Goal: Task Accomplishment & Management: Complete application form

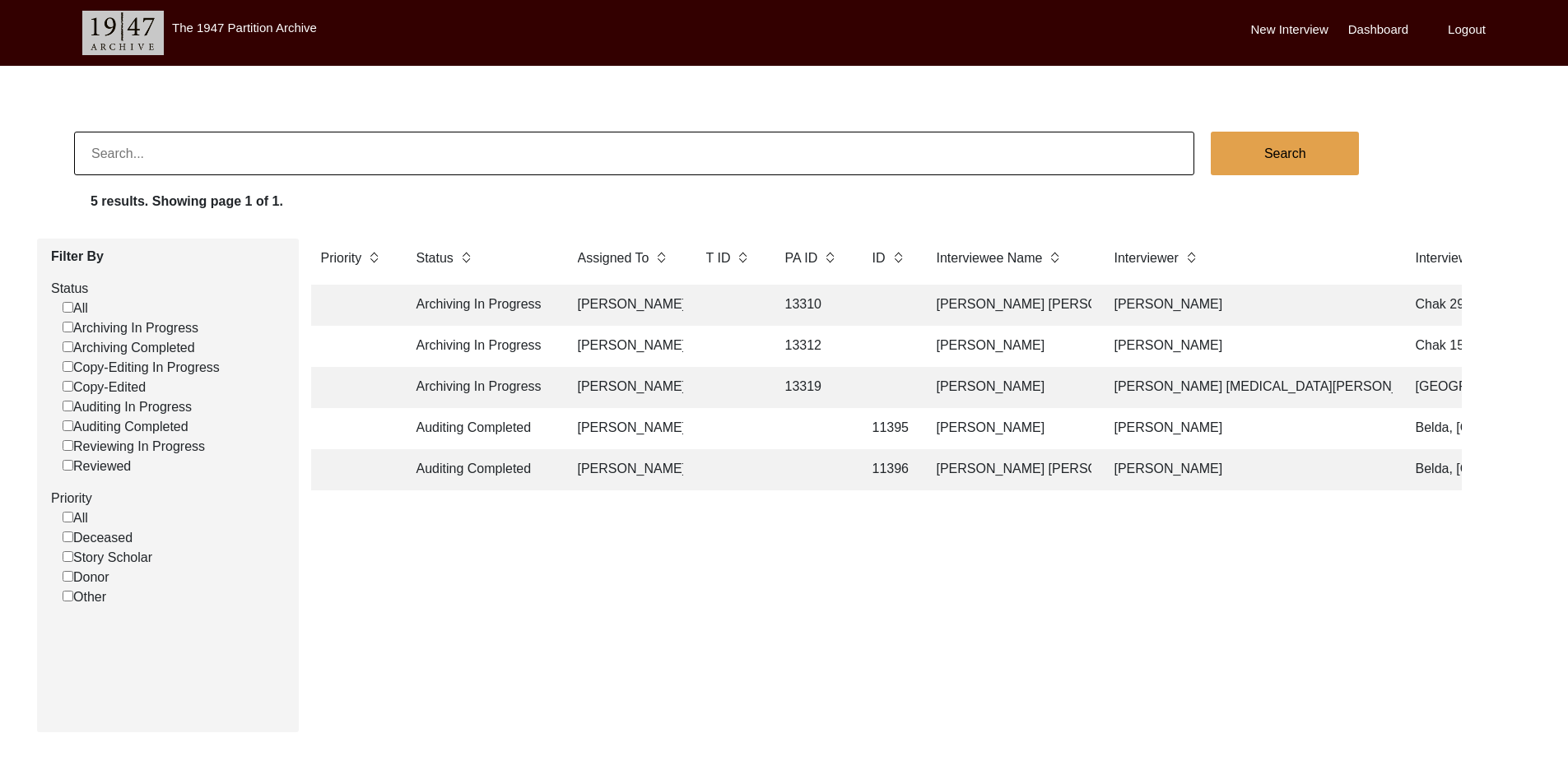
click at [474, 386] on td "Archiving In Progress" at bounding box center [481, 387] width 148 height 41
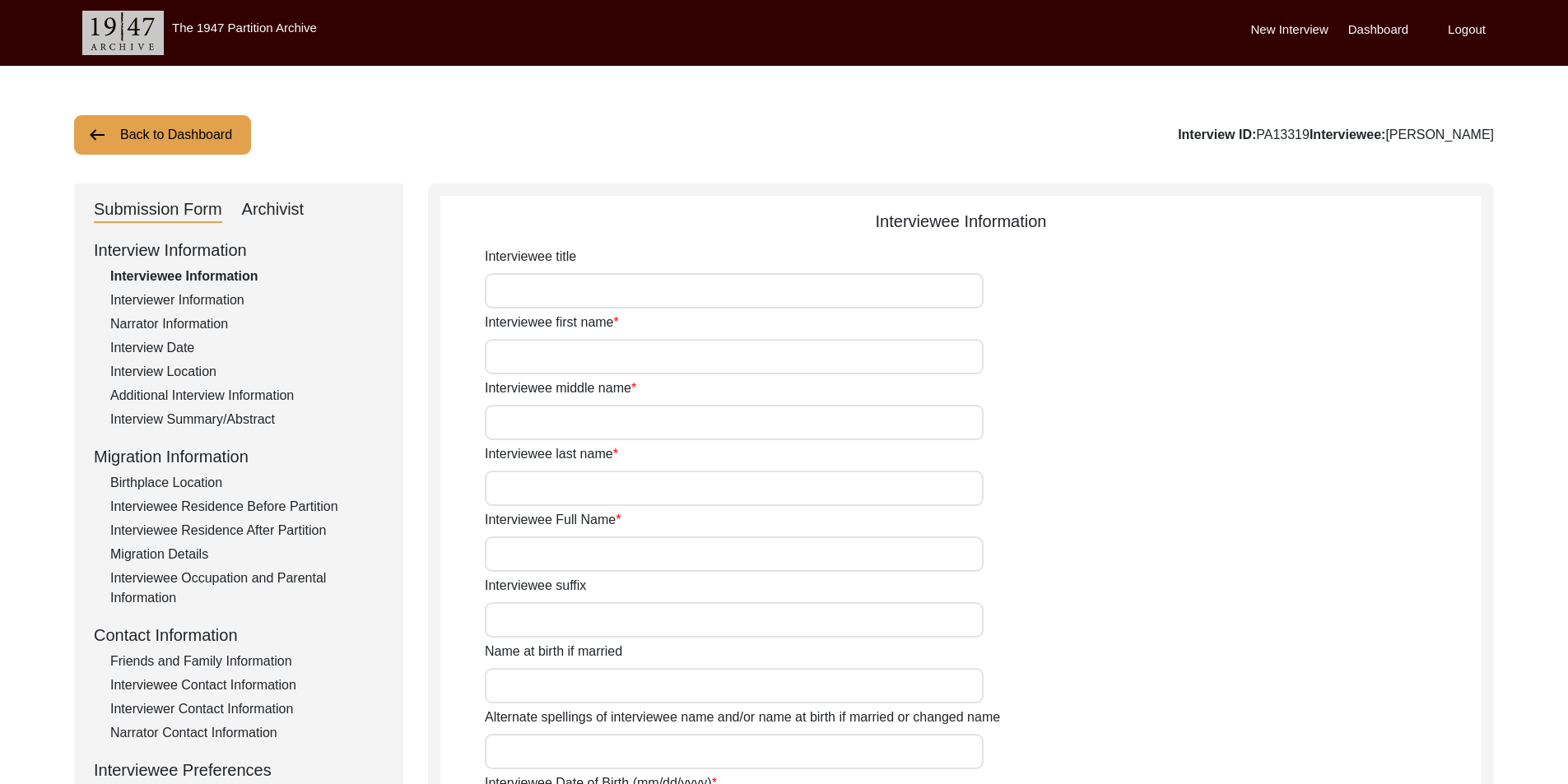
type input "Sardar"
type input "Aslam"
type input "Khan"
type input "[PERSON_NAME]"
type input "1937"
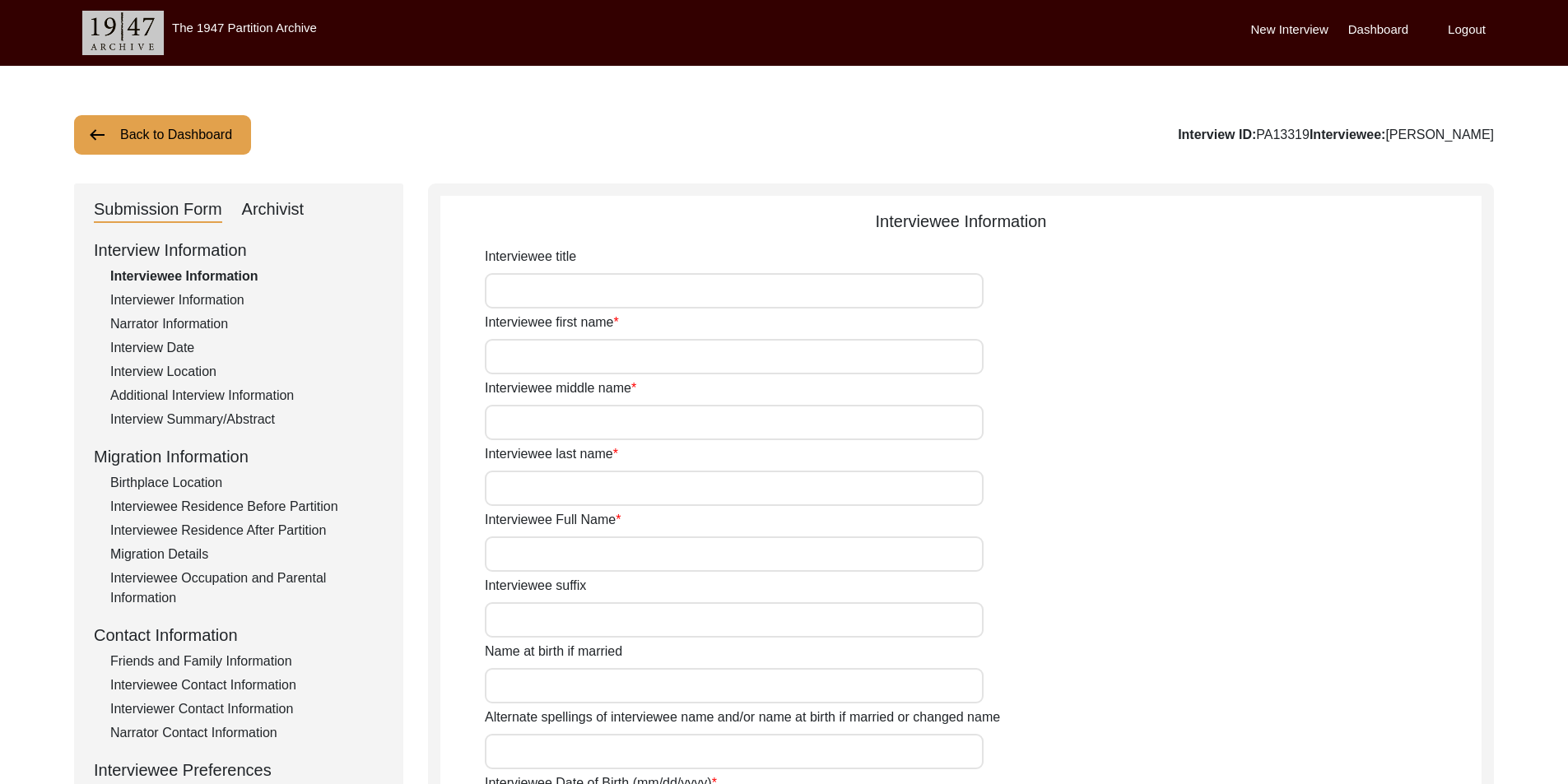
type input "88"
type input "[DEMOGRAPHIC_DATA]"
type input "Urdu"
type input "[DEMOGRAPHIC_DATA]"
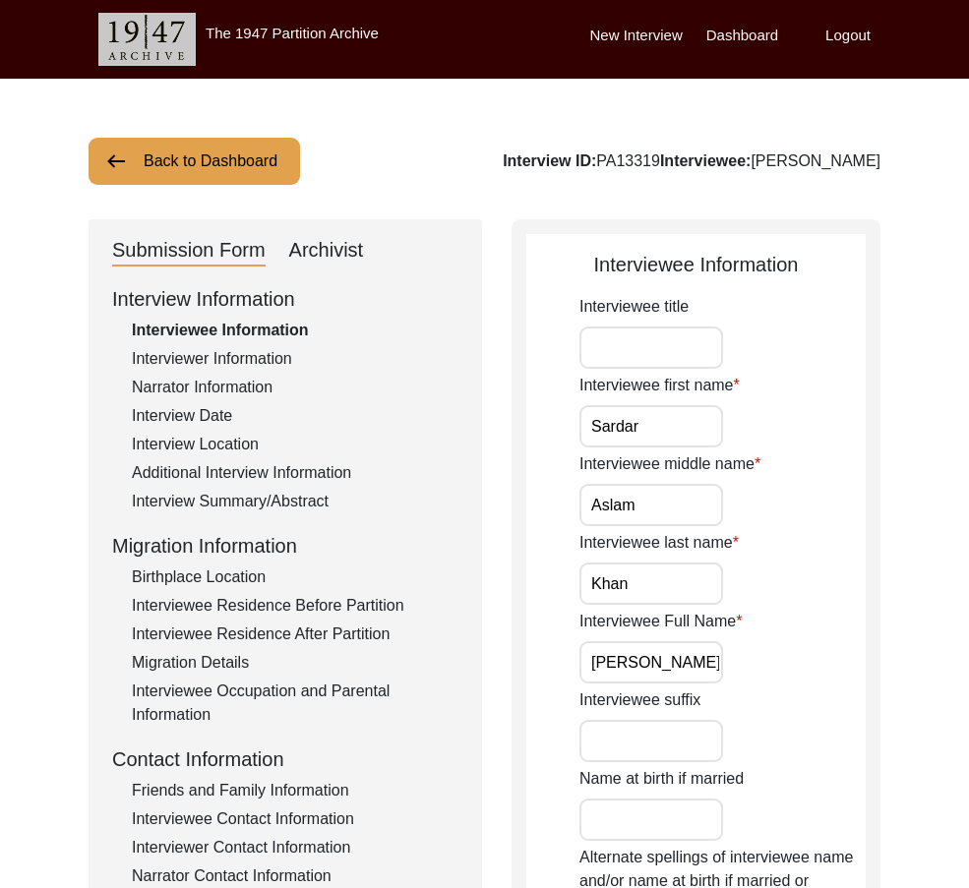
click at [698, 351] on input "Interviewee title" at bounding box center [651, 347] width 144 height 42
type input "Mr."
click at [664, 351] on input "Mr." at bounding box center [651, 347] width 144 height 42
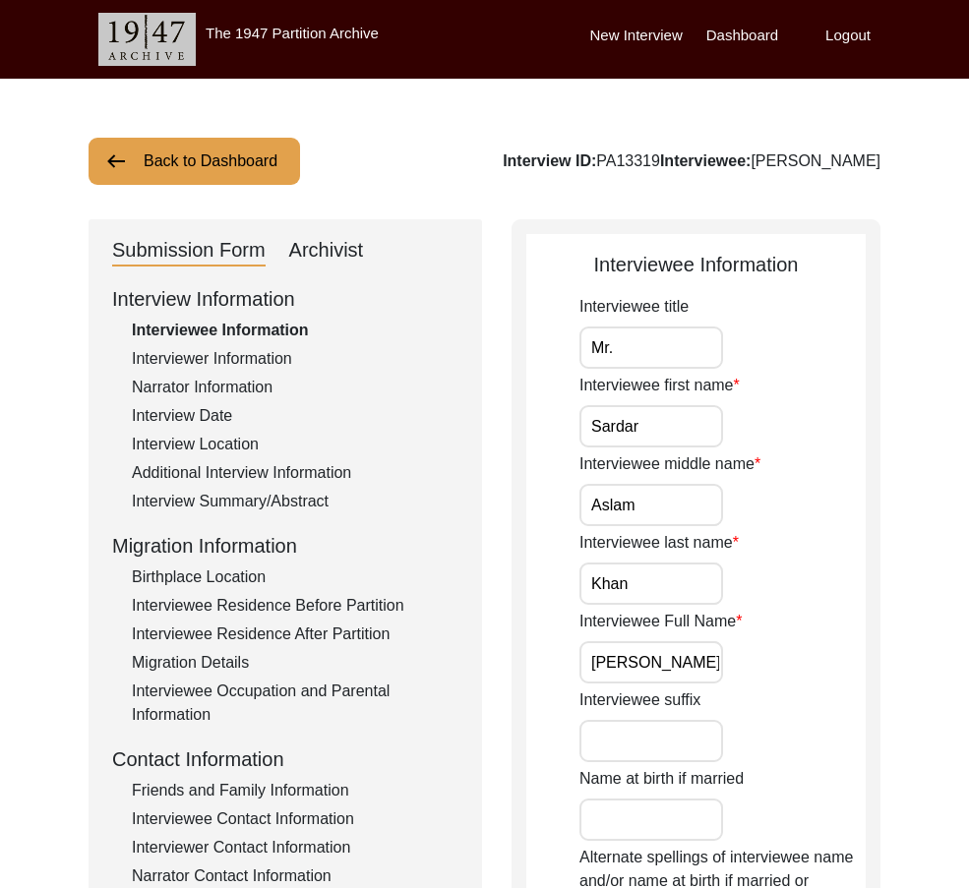
click at [668, 424] on input "Sardar" at bounding box center [651, 426] width 144 height 42
click at [667, 515] on input "Aslam" at bounding box center [651, 505] width 144 height 42
click at [632, 624] on label "Interviewee Full Name" at bounding box center [660, 622] width 162 height 24
click at [632, 641] on input "[PERSON_NAME]" at bounding box center [651, 662] width 144 height 42
click at [642, 594] on input "Khan" at bounding box center [651, 583] width 144 height 42
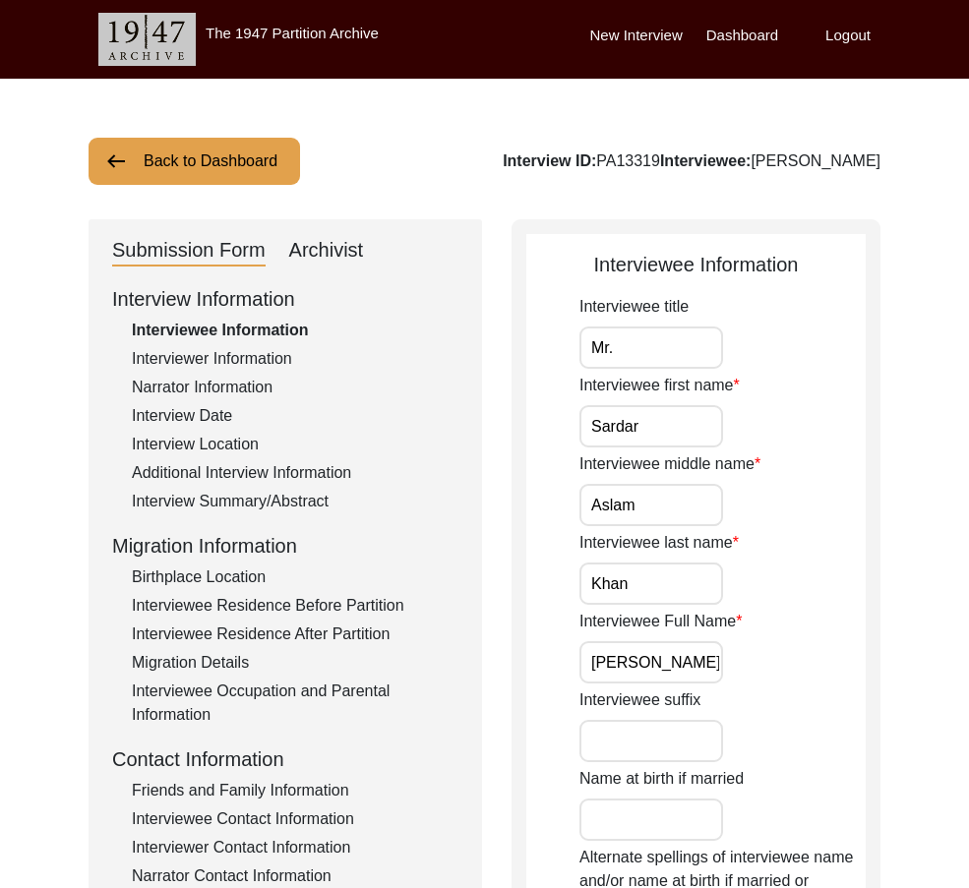
scroll to position [0, 8]
drag, startPoint x: 604, startPoint y: 656, endPoint x: 815, endPoint y: 666, distance: 211.6
click at [815, 666] on div "Interviewee Full Name [PERSON_NAME]" at bounding box center [722, 647] width 286 height 74
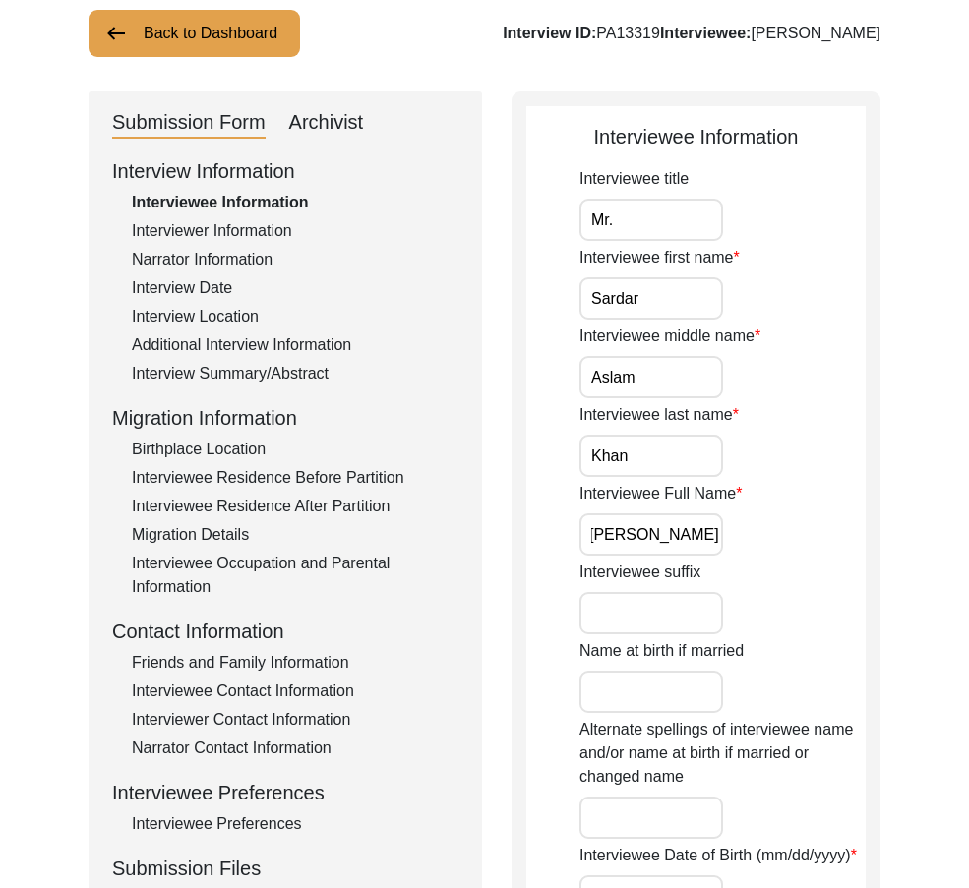
scroll to position [295, 0]
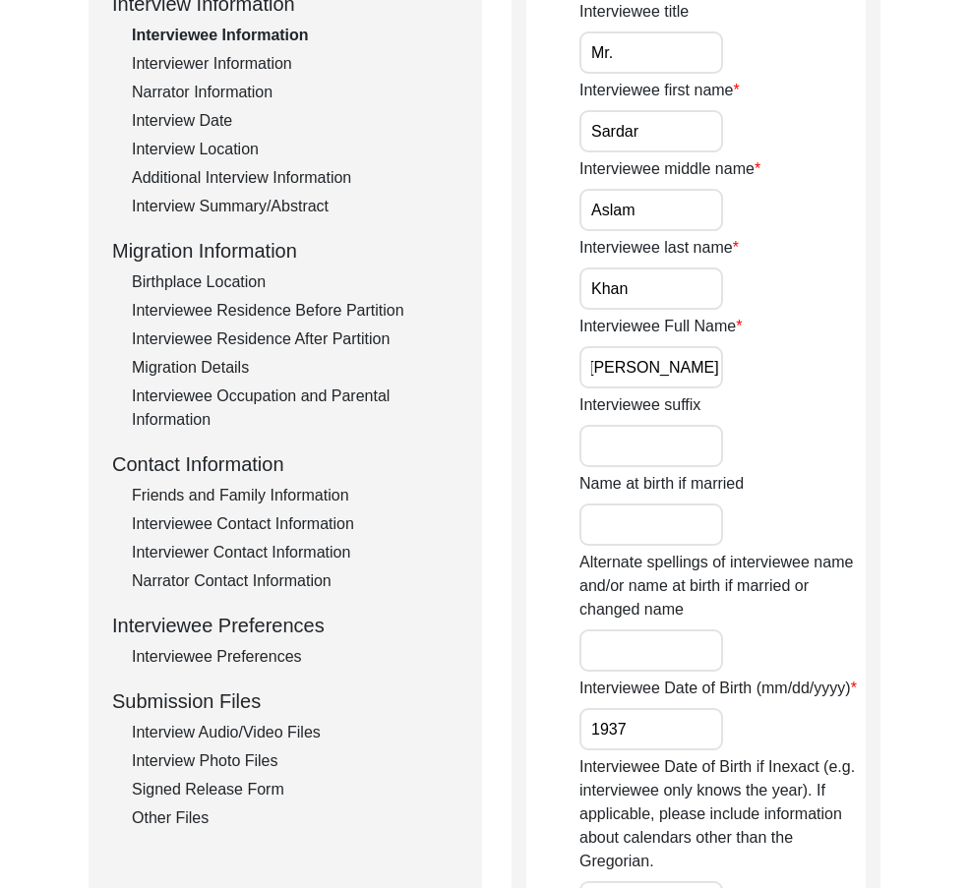
click at [608, 738] on input "1937" at bounding box center [651, 729] width 144 height 42
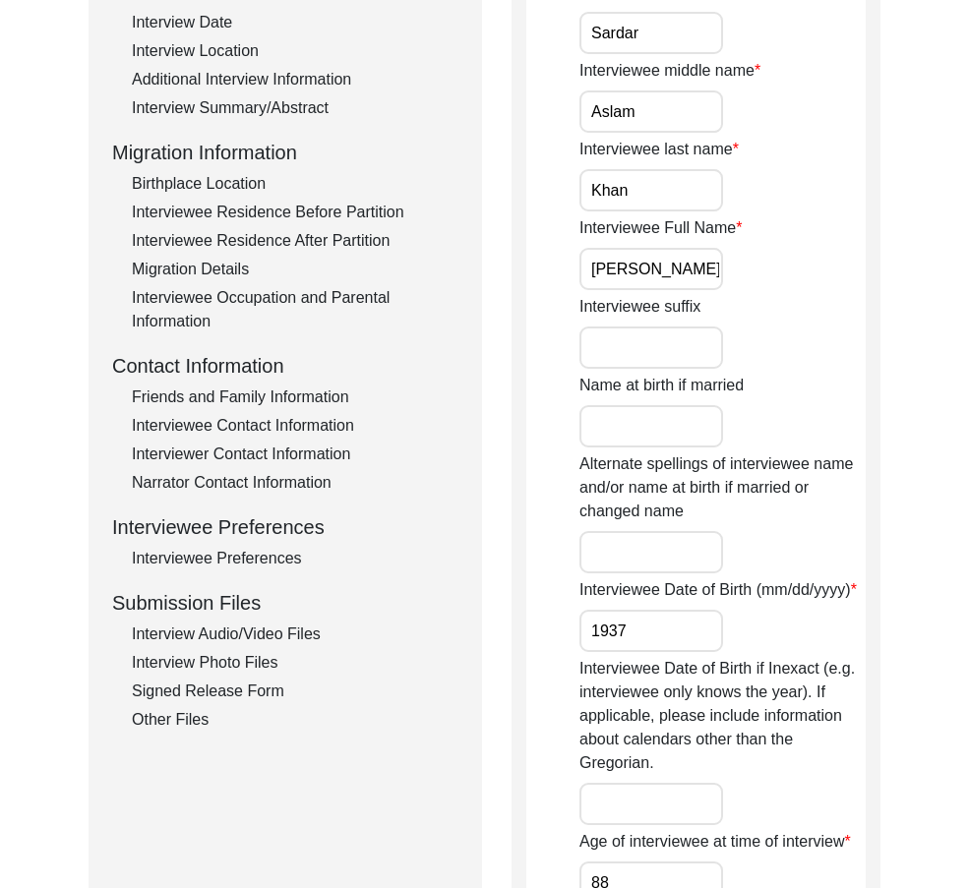
click at [669, 644] on input "1937" at bounding box center [651, 631] width 144 height 42
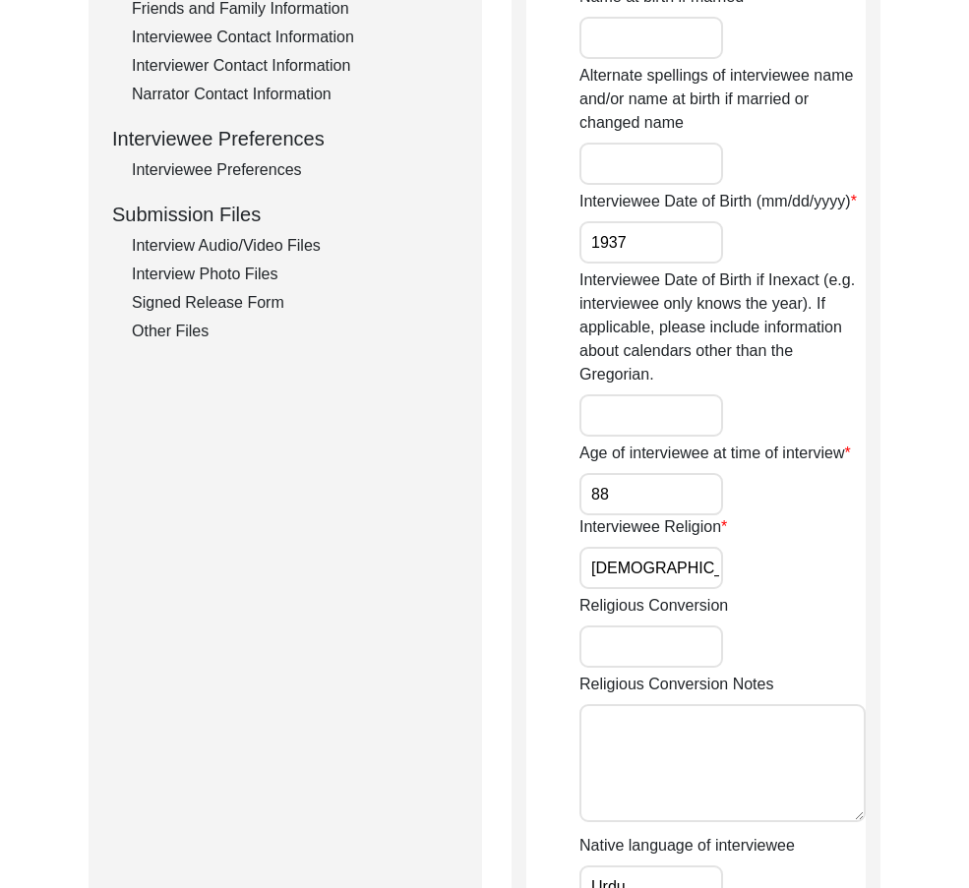
scroll to position [787, 0]
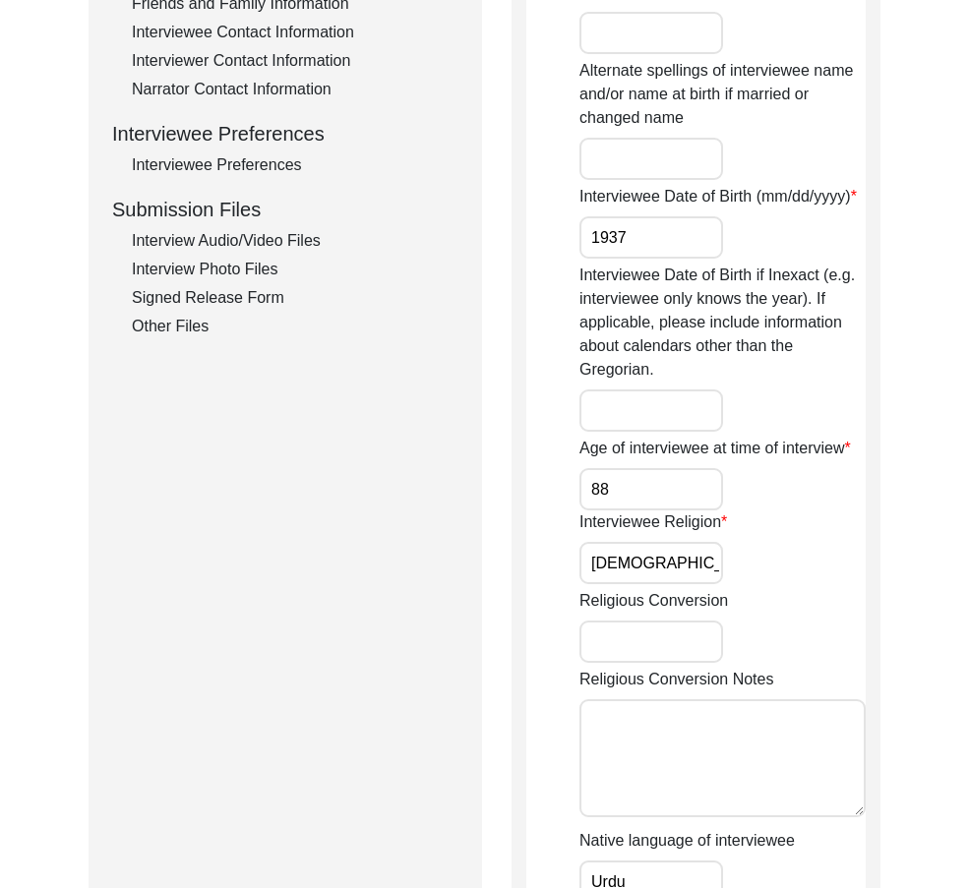
click at [638, 504] on input "88" at bounding box center [651, 489] width 144 height 42
click at [657, 549] on input "[DEMOGRAPHIC_DATA]" at bounding box center [651, 563] width 144 height 42
drag, startPoint x: 701, startPoint y: 591, endPoint x: 701, endPoint y: 576, distance: 14.7
click at [701, 591] on label "Religious Conversion" at bounding box center [653, 601] width 148 height 24
click at [701, 620] on input "Religious Conversion" at bounding box center [651, 641] width 144 height 42
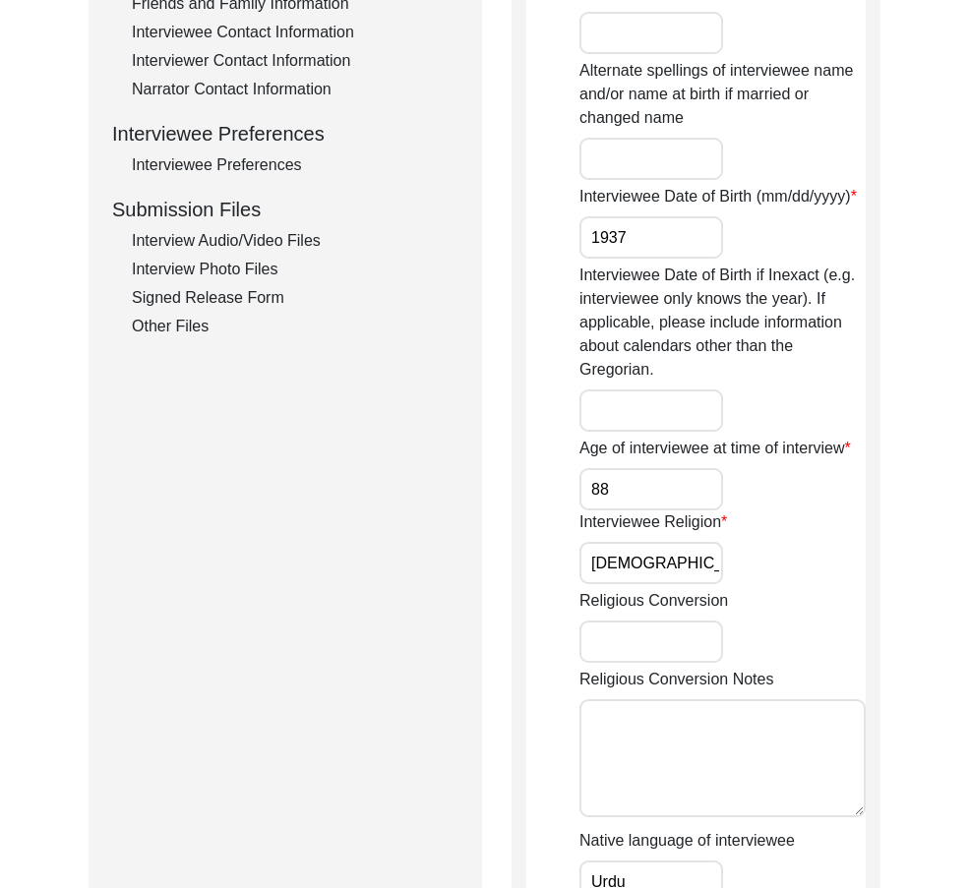
click at [701, 576] on input "[DEMOGRAPHIC_DATA]" at bounding box center [651, 563] width 144 height 42
type input "[DEMOGRAPHIC_DATA]"
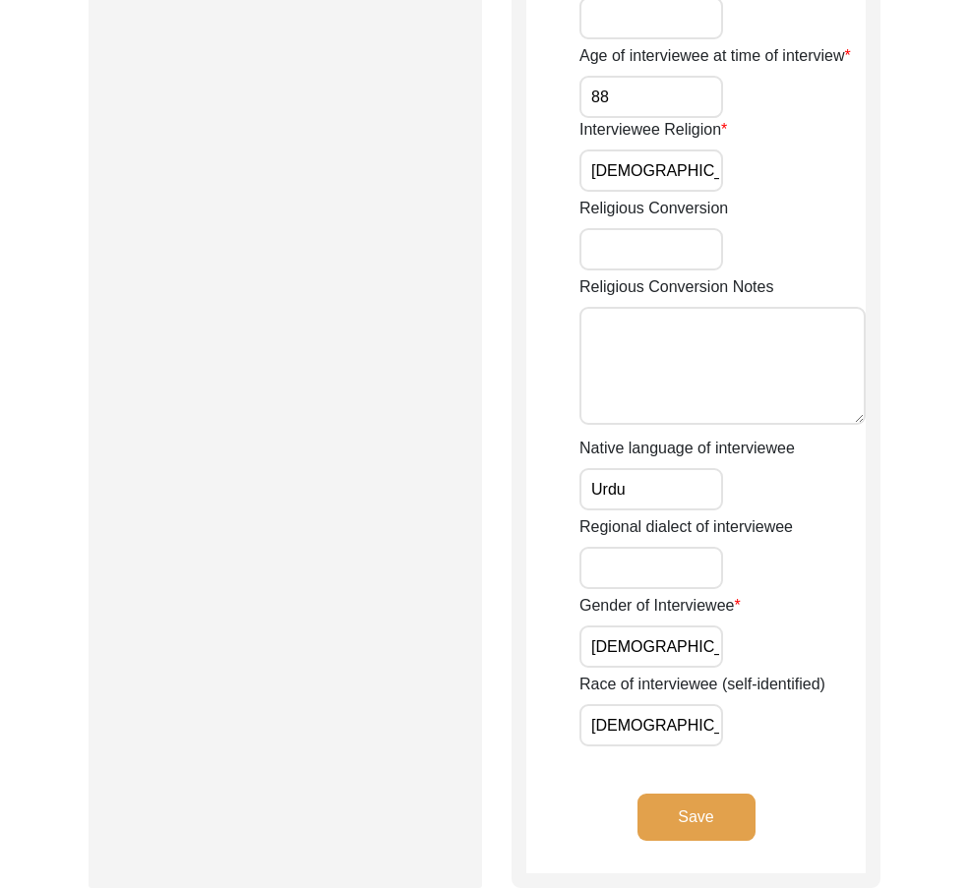
scroll to position [1180, 0]
click at [650, 503] on input "Urdu" at bounding box center [651, 488] width 144 height 42
click at [643, 655] on input "[DEMOGRAPHIC_DATA]" at bounding box center [651, 645] width 144 height 42
click at [682, 719] on input "[DEMOGRAPHIC_DATA]" at bounding box center [651, 724] width 144 height 42
click at [683, 806] on button "Save" at bounding box center [696, 816] width 118 height 47
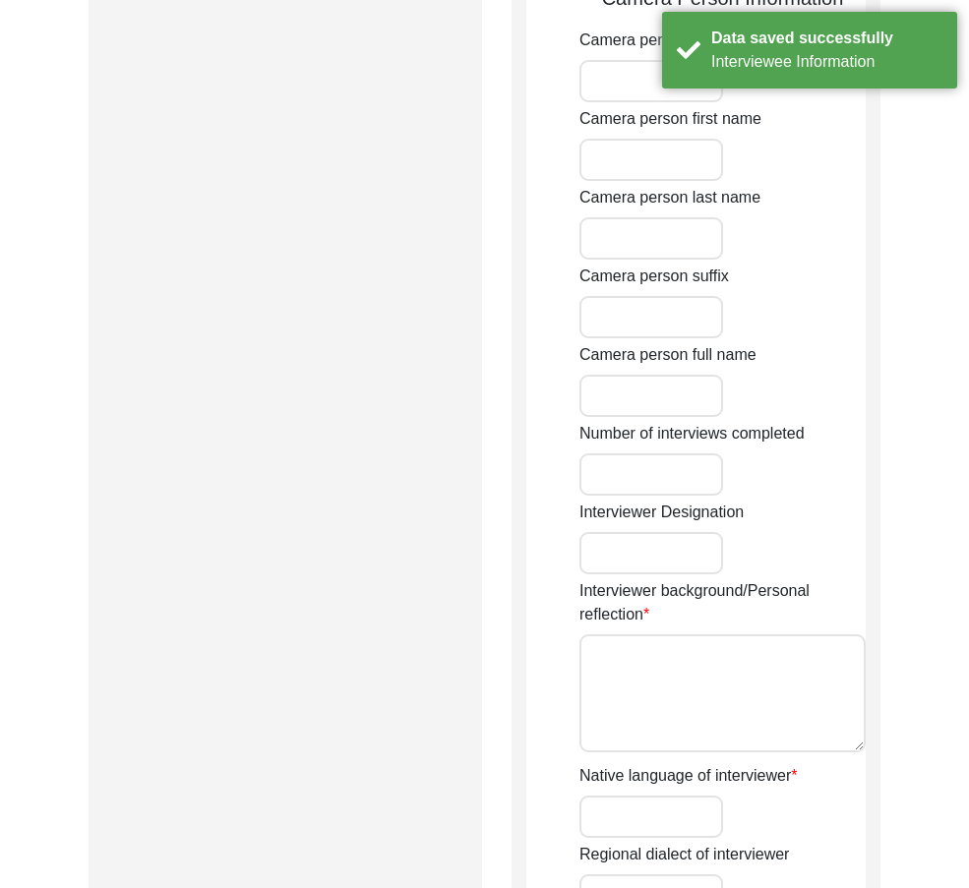
type input "[DEMOGRAPHIC_DATA]"
type input "Siddiqui"
type input "[PERSON_NAME] [MEDICAL_DATA][PERSON_NAME]"
type input "[DEMOGRAPHIC_DATA]"
type input "[DATE]"
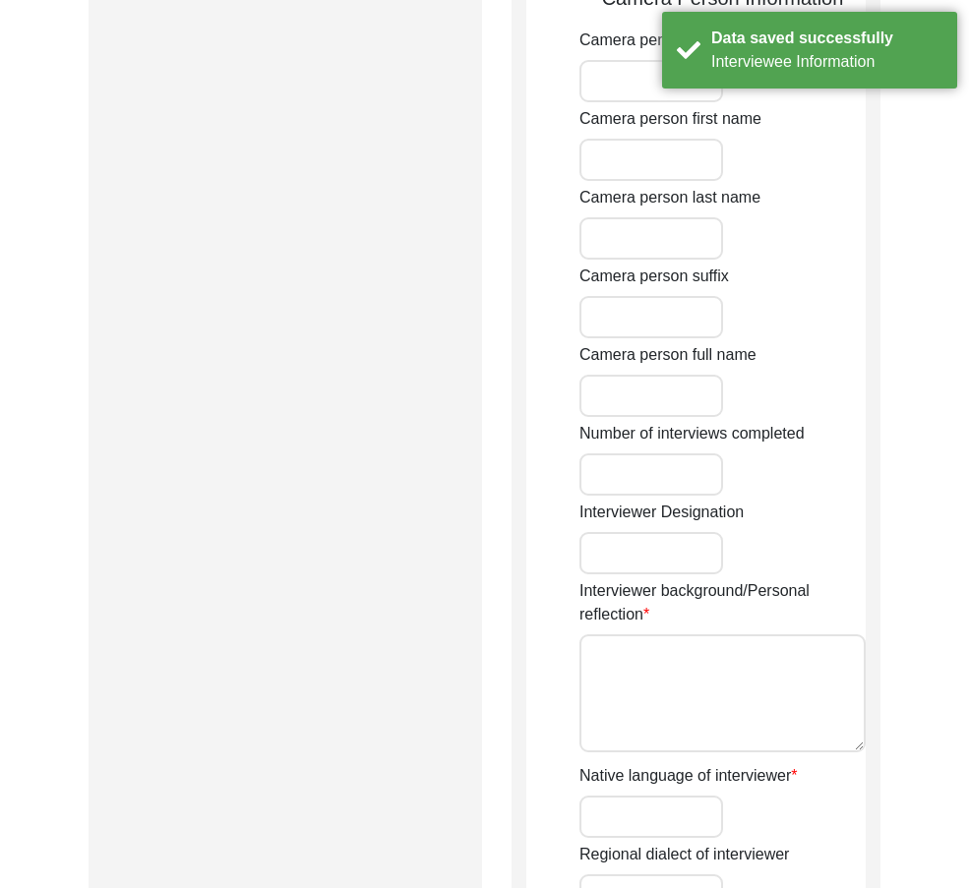
type input "[PERSON_NAME][GEOGRAPHIC_DATA]"
type input "Student"
type textarea "I conducted this oral history of my grandfather's eldest brother because despit…"
type input "English"
type textarea "Interviewer is interviewee's grandfather's eldest brother."
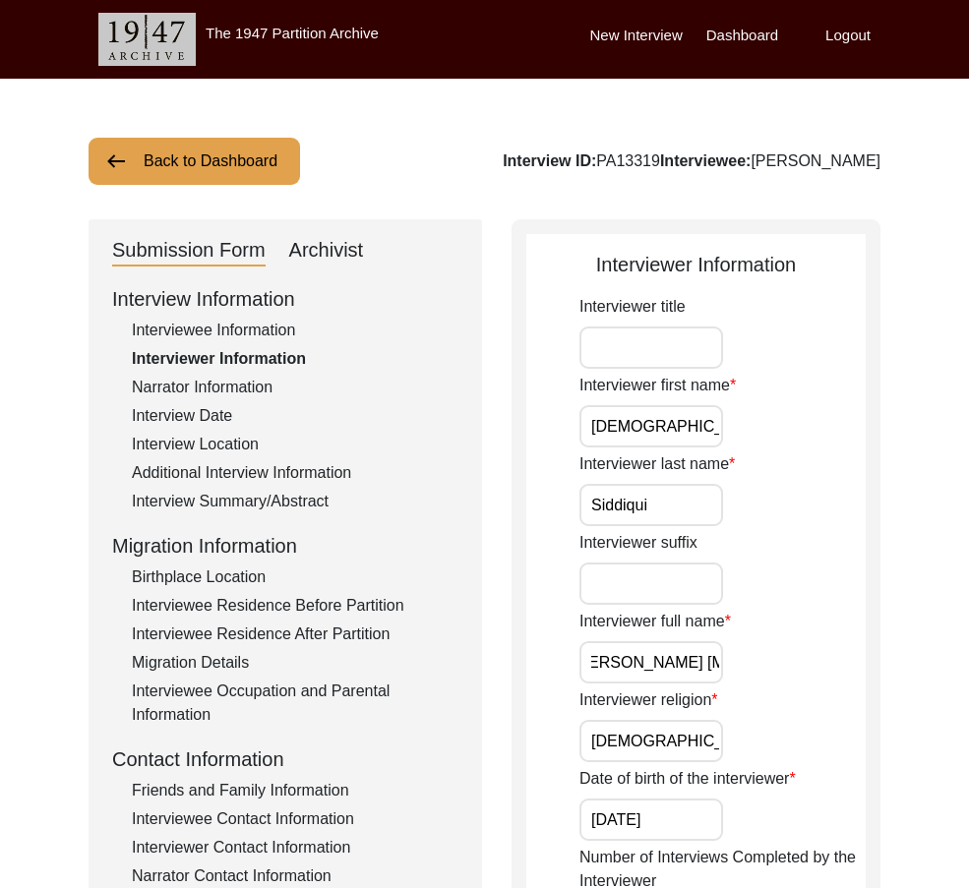
scroll to position [0, 24]
drag, startPoint x: 579, startPoint y: 659, endPoint x: 761, endPoint y: 661, distance: 181.9
click at [761, 661] on div "Interviewer full name [PERSON_NAME] [MEDICAL_DATA][PERSON_NAME]" at bounding box center [722, 647] width 286 height 74
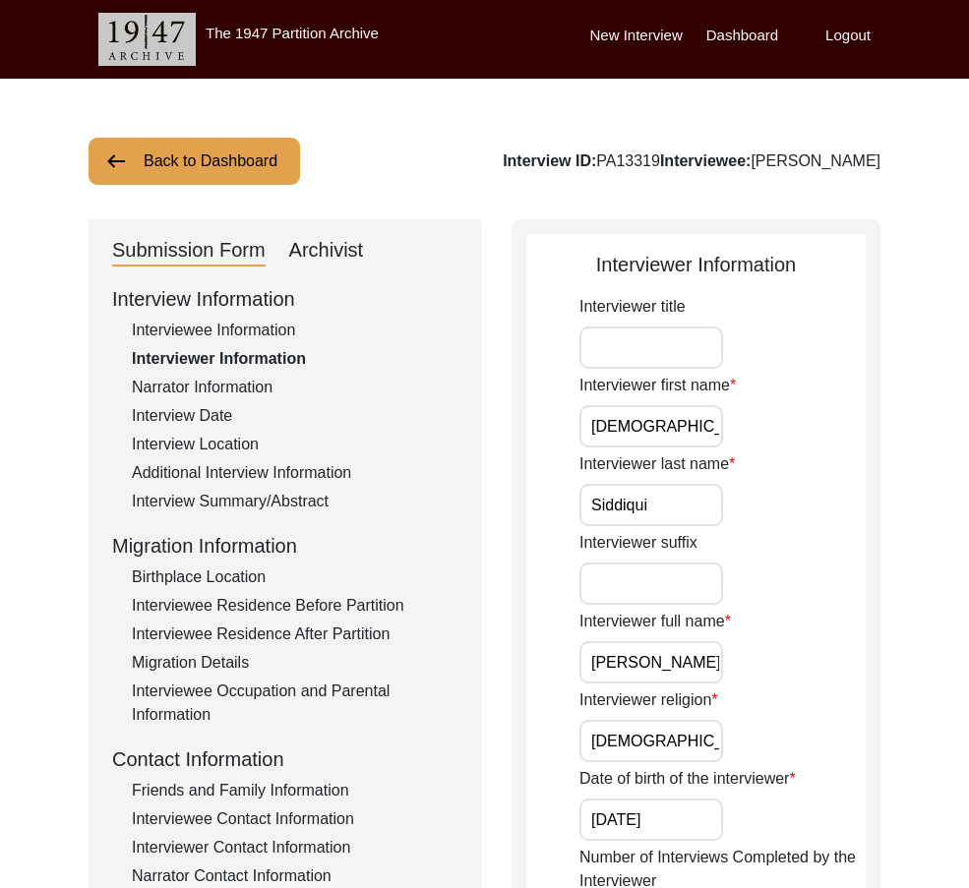
click at [692, 728] on input "[DEMOGRAPHIC_DATA]" at bounding box center [651, 741] width 144 height 42
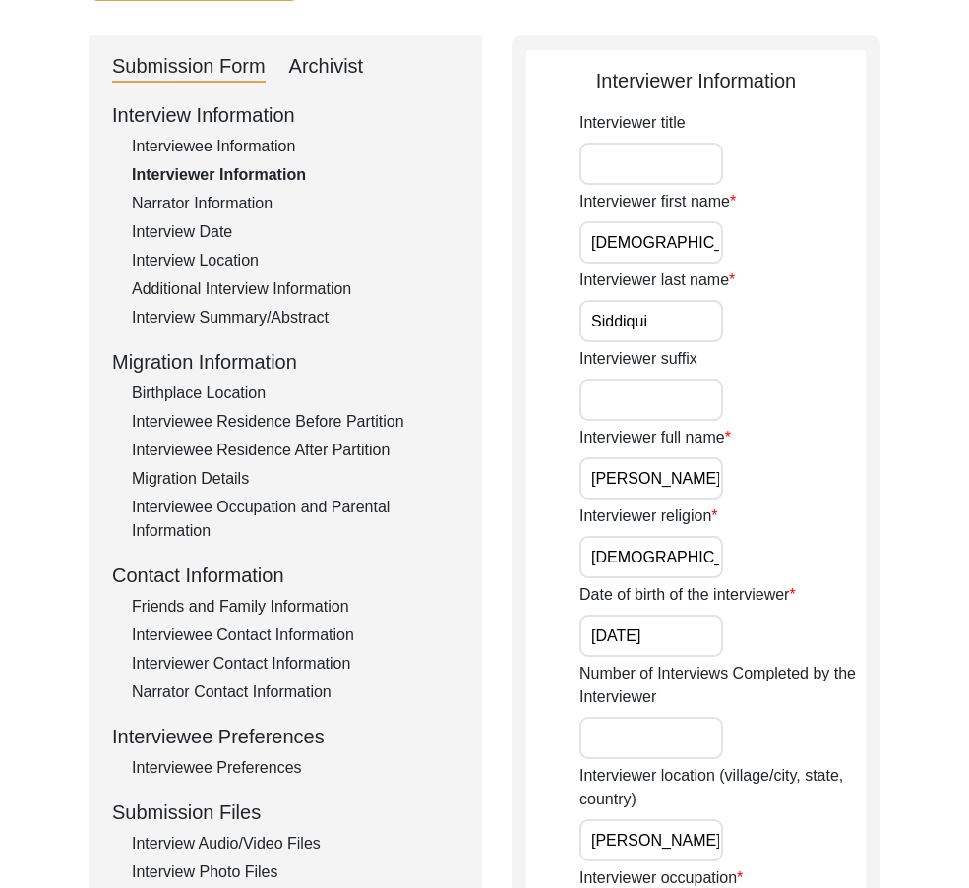
scroll to position [197, 0]
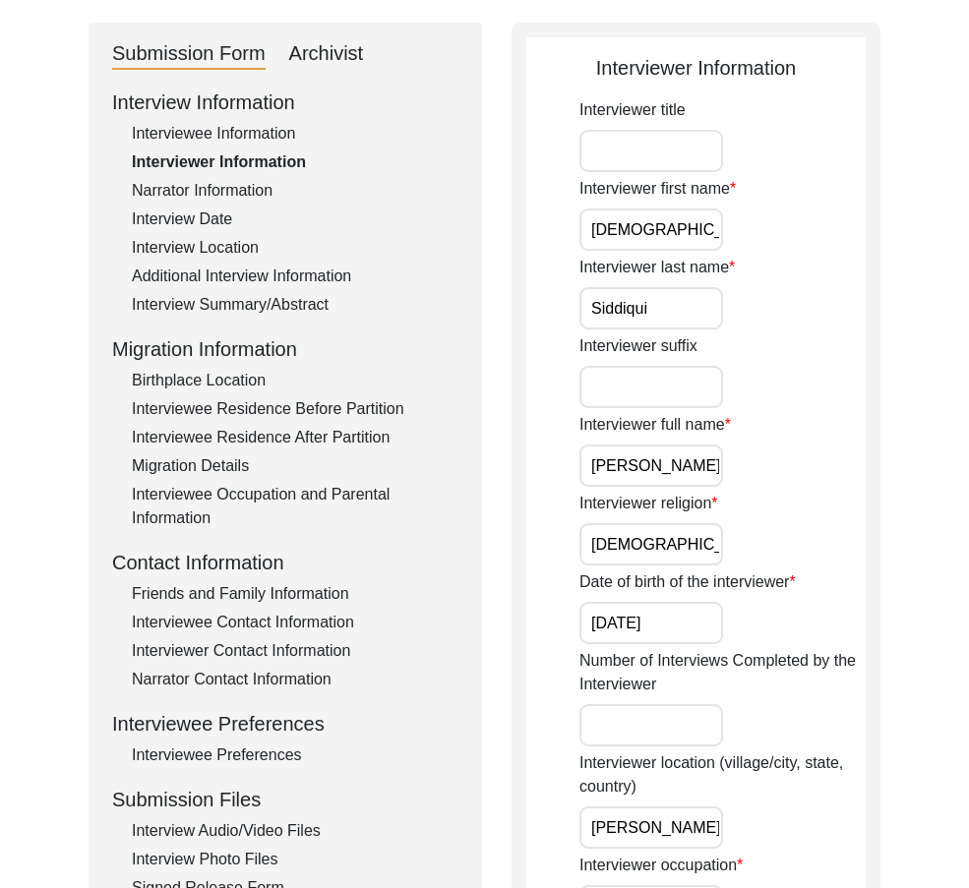
click at [685, 631] on input "[DATE]" at bounding box center [651, 623] width 144 height 42
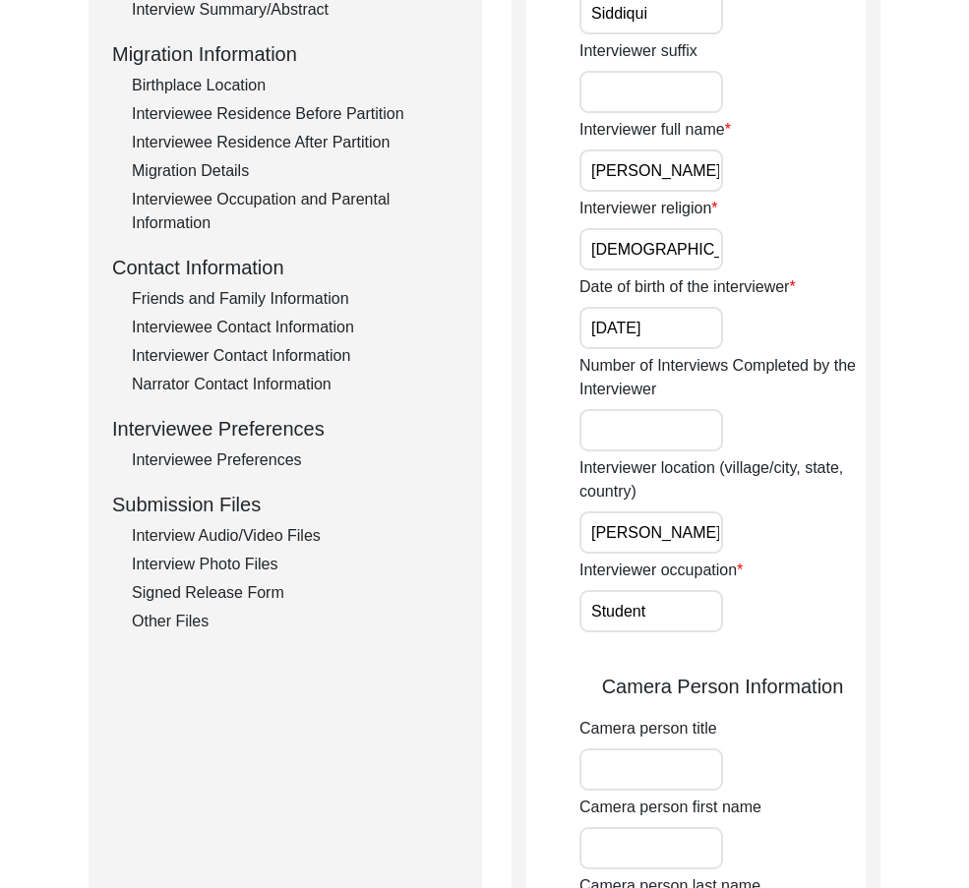
scroll to position [0, 9]
drag, startPoint x: 626, startPoint y: 527, endPoint x: 840, endPoint y: 527, distance: 213.4
click at [840, 527] on div "Interviewer location (village/city, state, country) [GEOGRAPHIC_DATA], [GEOGRAP…" at bounding box center [722, 504] width 286 height 97
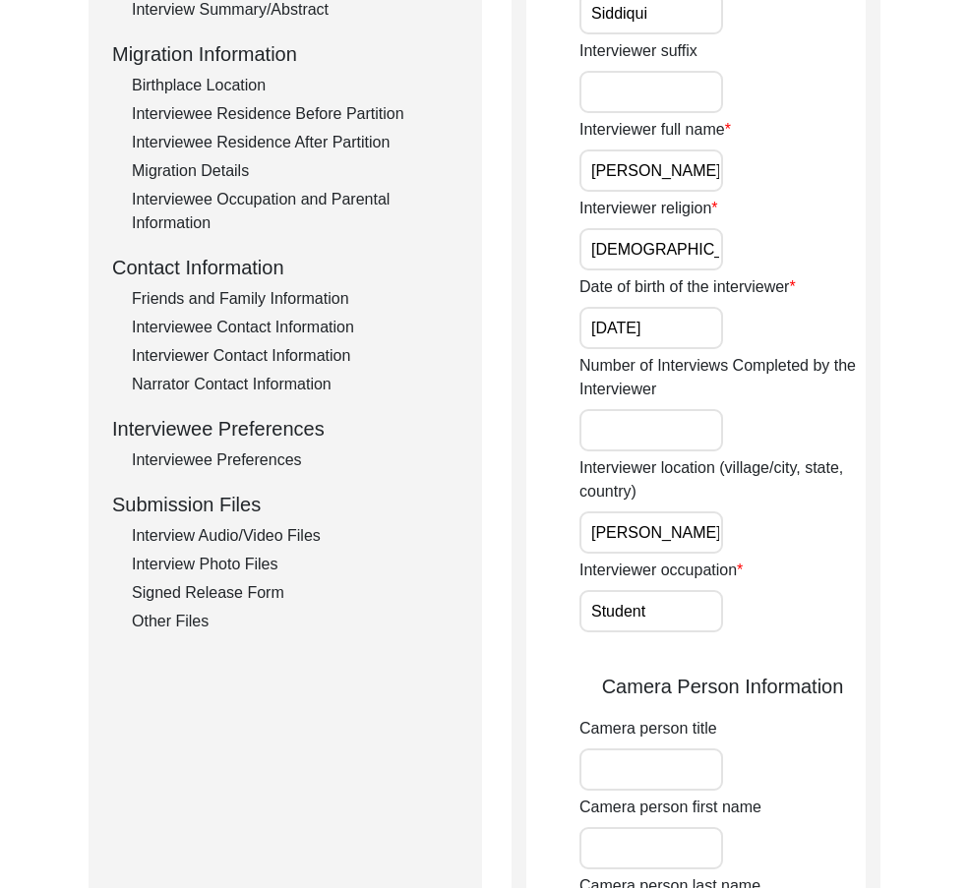
click at [682, 558] on label "Interviewer occupation" at bounding box center [660, 570] width 163 height 24
click at [682, 590] on input "Student" at bounding box center [651, 611] width 144 height 42
click at [677, 541] on input "[PERSON_NAME][GEOGRAPHIC_DATA]" at bounding box center [651, 532] width 144 height 42
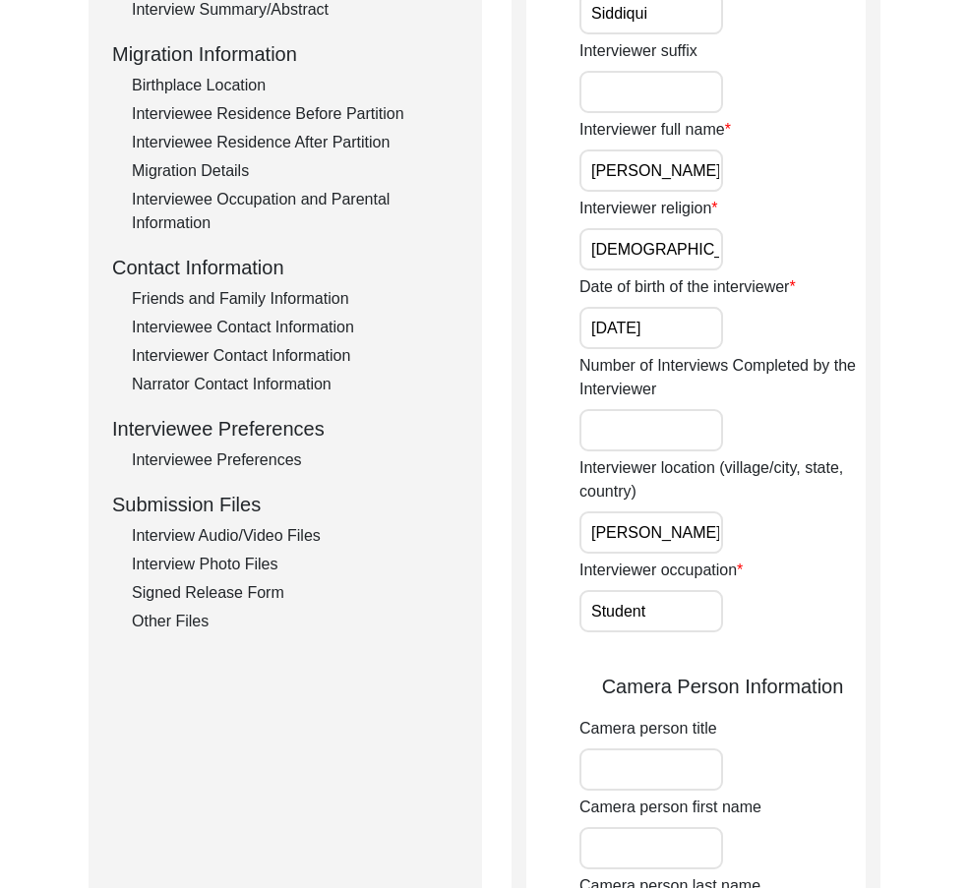
click at [621, 529] on input "[PERSON_NAME][GEOGRAPHIC_DATA]" at bounding box center [651, 532] width 144 height 42
click at [620, 529] on input "[PERSON_NAME][GEOGRAPHIC_DATA]" at bounding box center [651, 532] width 144 height 42
paste input "irginia, [GEOGRAPHIC_DATA]"
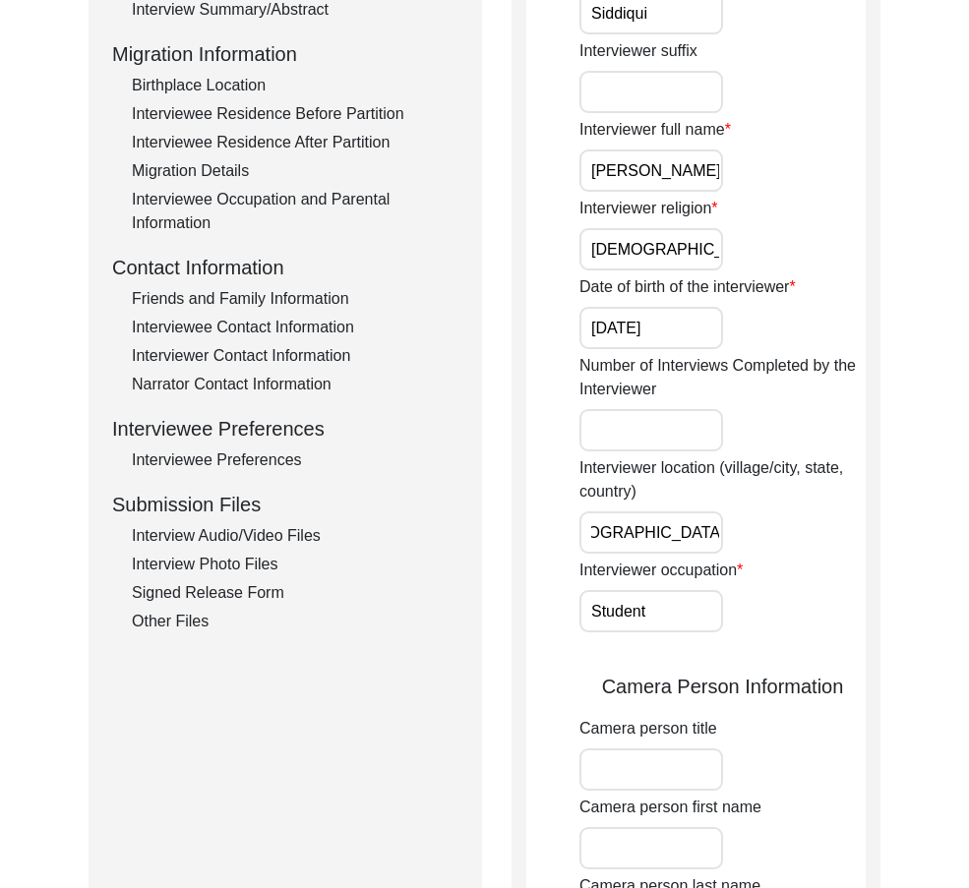
type input "[GEOGRAPHIC_DATA], [US_STATE], [GEOGRAPHIC_DATA]"
click at [805, 529] on div "Interviewer location (village/city, state, country) [GEOGRAPHIC_DATA], [US_STAT…" at bounding box center [722, 504] width 286 height 97
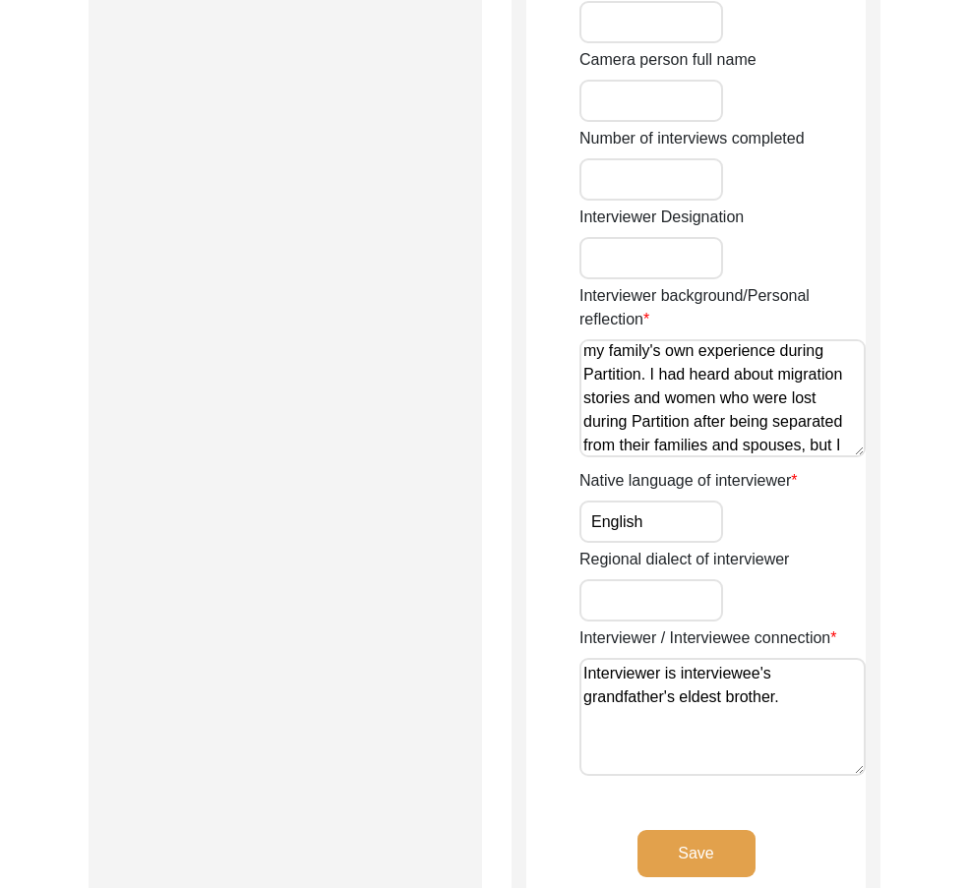
scroll to position [0, 0]
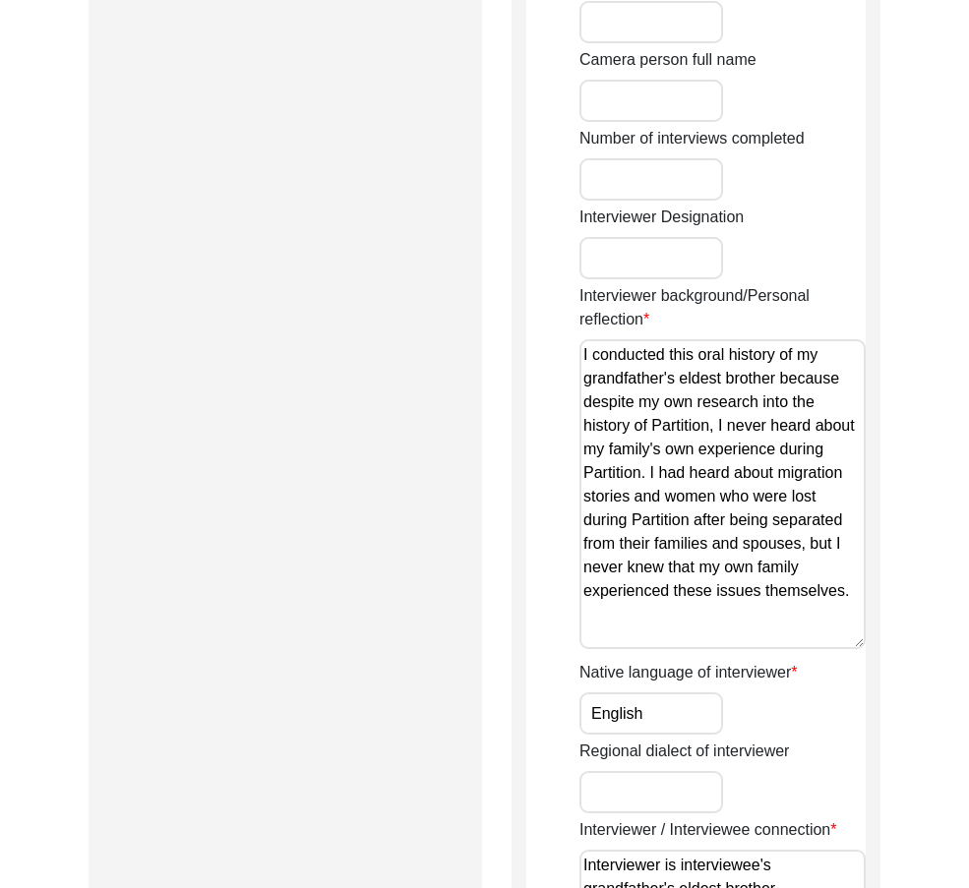
drag, startPoint x: 858, startPoint y: 451, endPoint x: 834, endPoint y: 644, distance: 194.3
click at [841, 644] on textarea "I conducted this oral history of my grandfather's eldest brother because despit…" at bounding box center [722, 494] width 286 height 310
drag, startPoint x: 754, startPoint y: 622, endPoint x: 512, endPoint y: 338, distance: 373.2
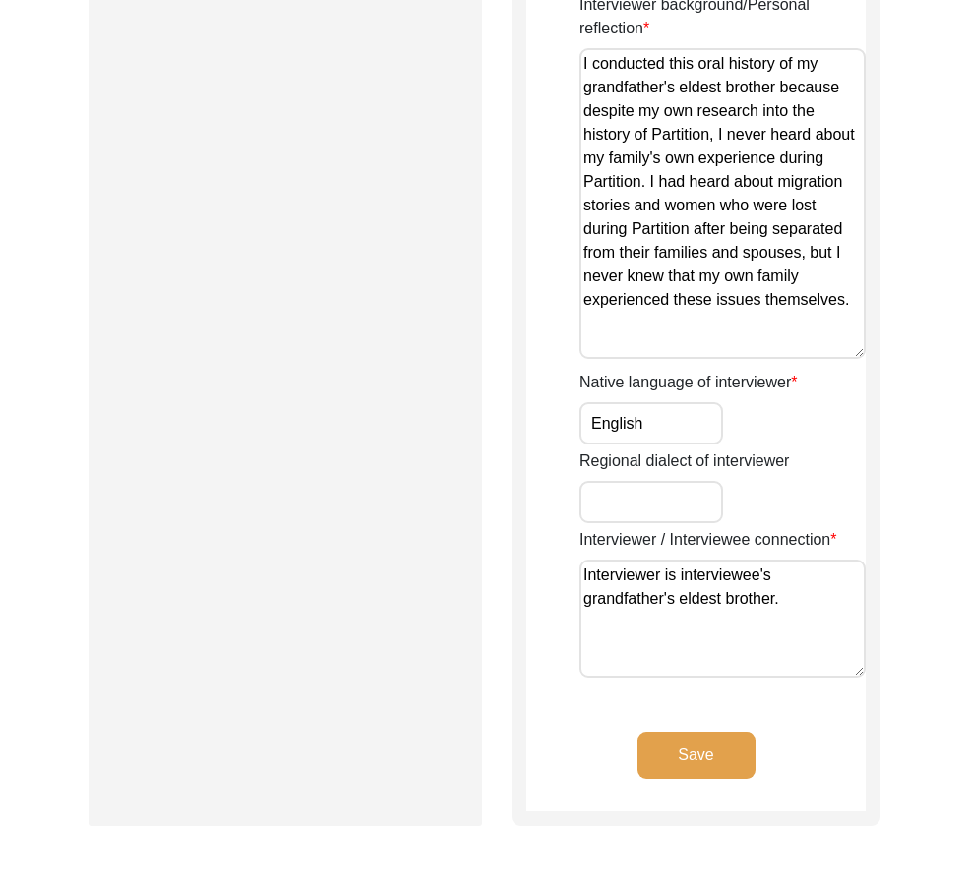
scroll to position [1770, 0]
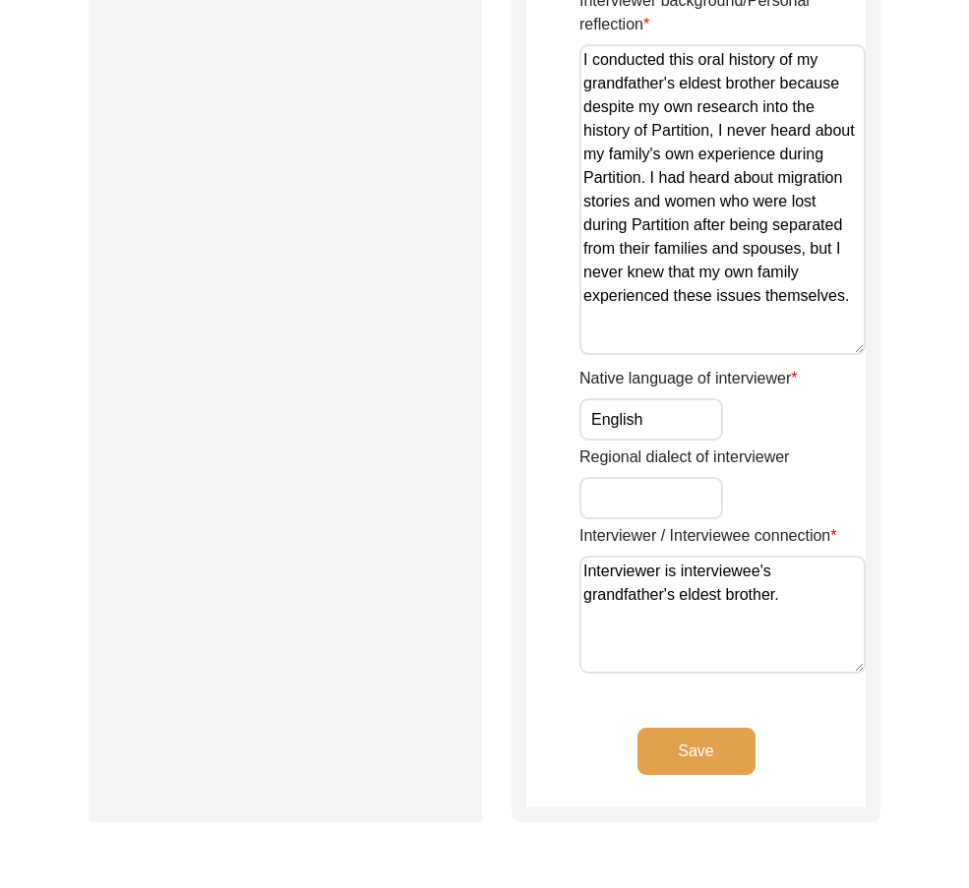
click at [660, 420] on input "English" at bounding box center [651, 419] width 144 height 42
drag, startPoint x: 806, startPoint y: 599, endPoint x: 501, endPoint y: 571, distance: 306.1
click at [745, 746] on button "Save" at bounding box center [696, 751] width 118 height 47
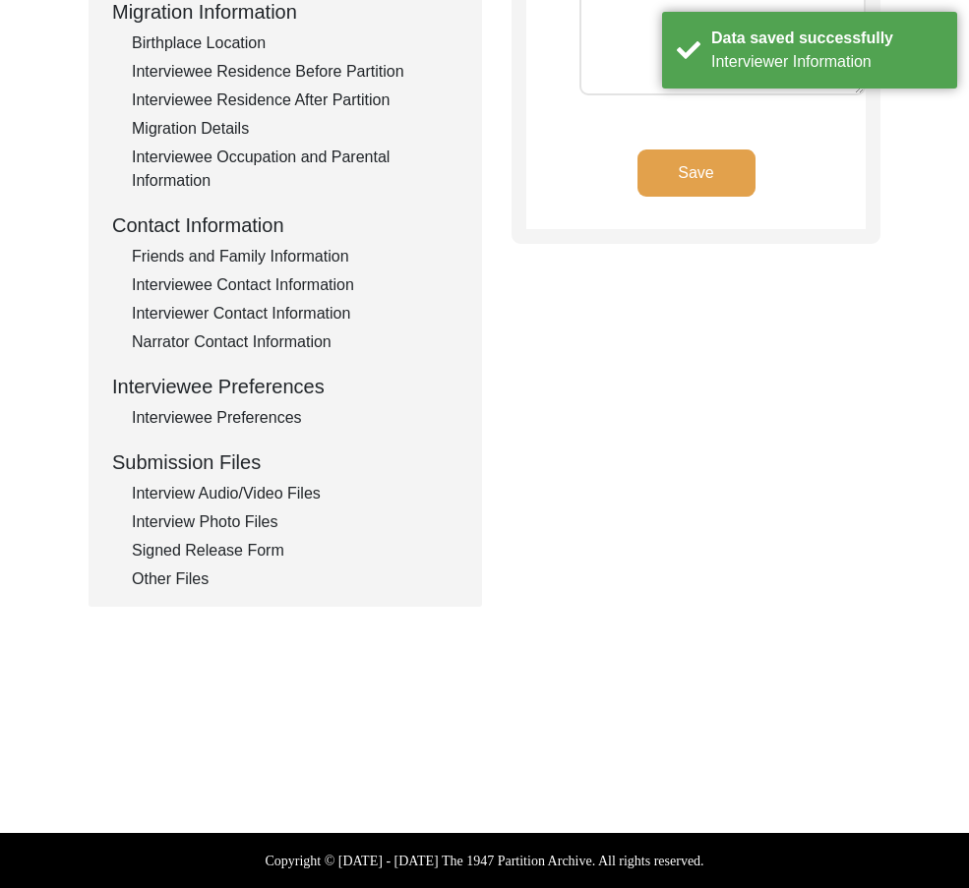
scroll to position [0, 0]
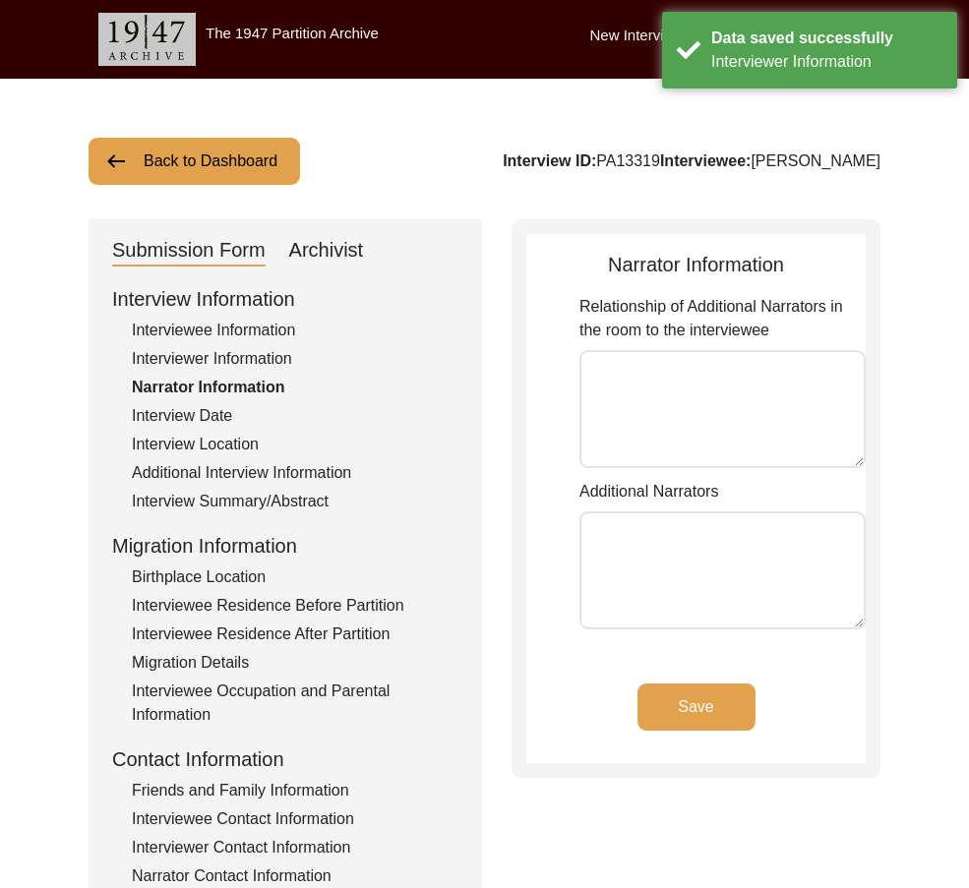
drag, startPoint x: 690, startPoint y: 440, endPoint x: 624, endPoint y: 503, distance: 91.8
click at [688, 440] on textarea "Relationship of Additional Narrators in the room to the interviewee" at bounding box center [722, 409] width 286 height 118
click at [617, 544] on textarea "Additional Narrators" at bounding box center [722, 570] width 286 height 118
click at [214, 413] on div "Interview Date" at bounding box center [295, 416] width 326 height 24
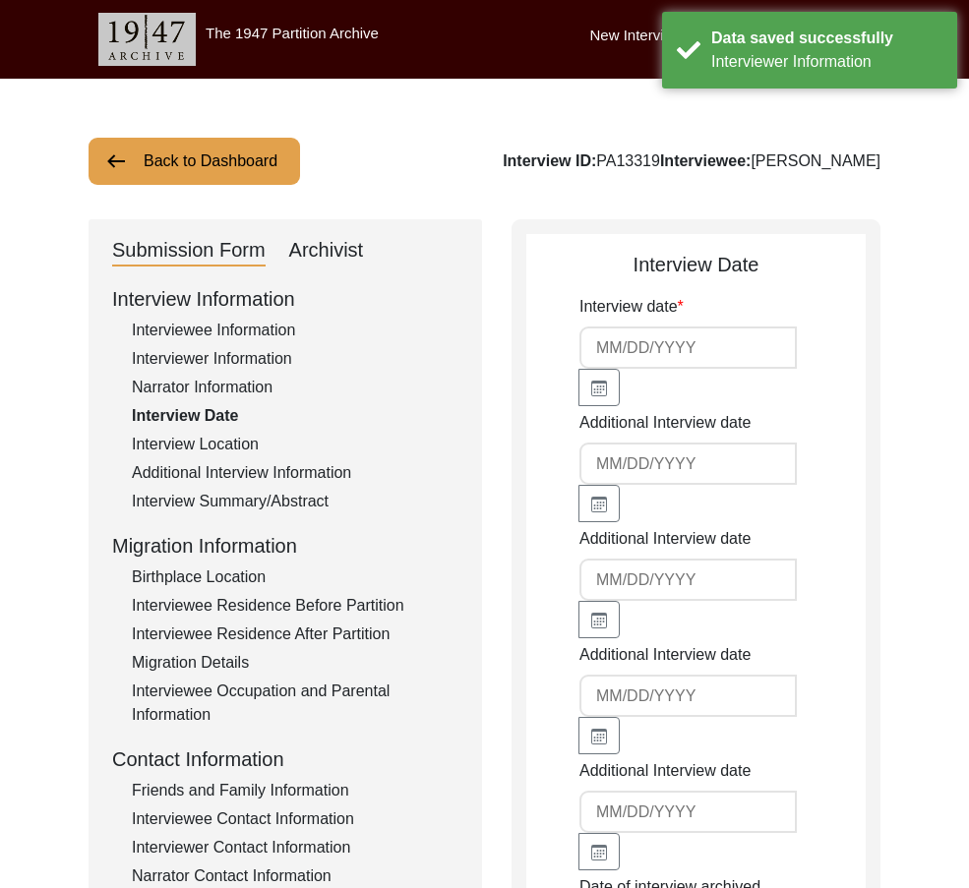
type input "[DATE]"
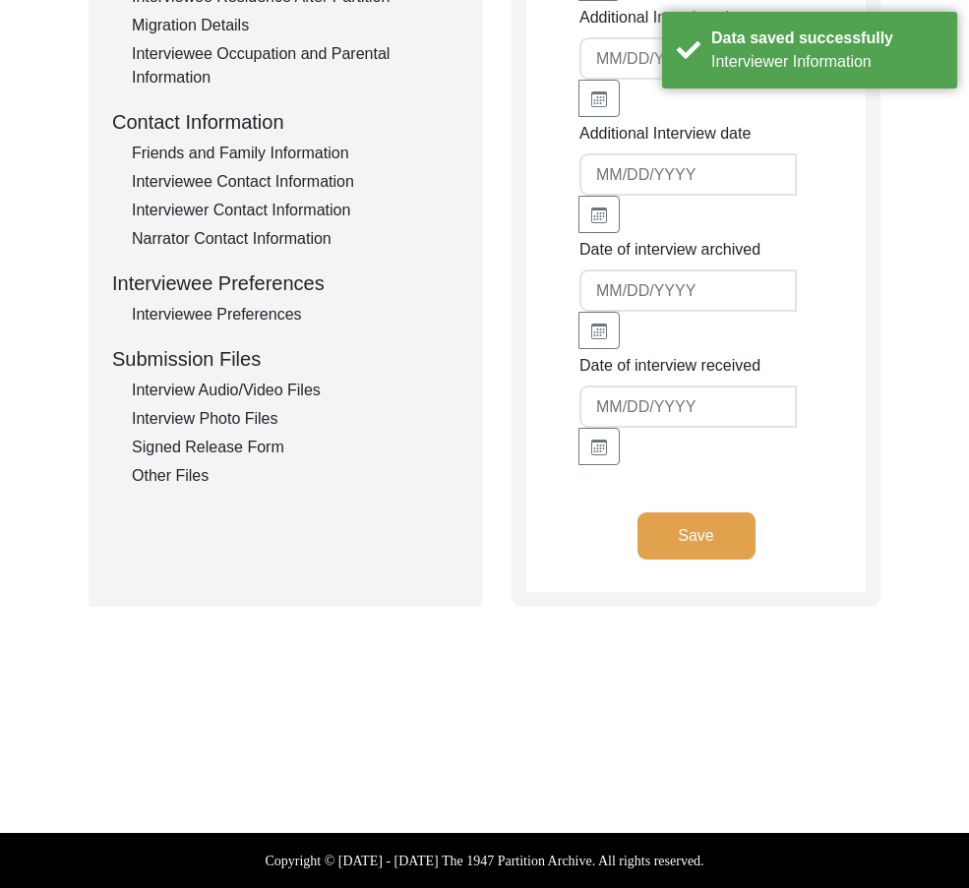
click at [709, 526] on button "Save" at bounding box center [696, 535] width 118 height 47
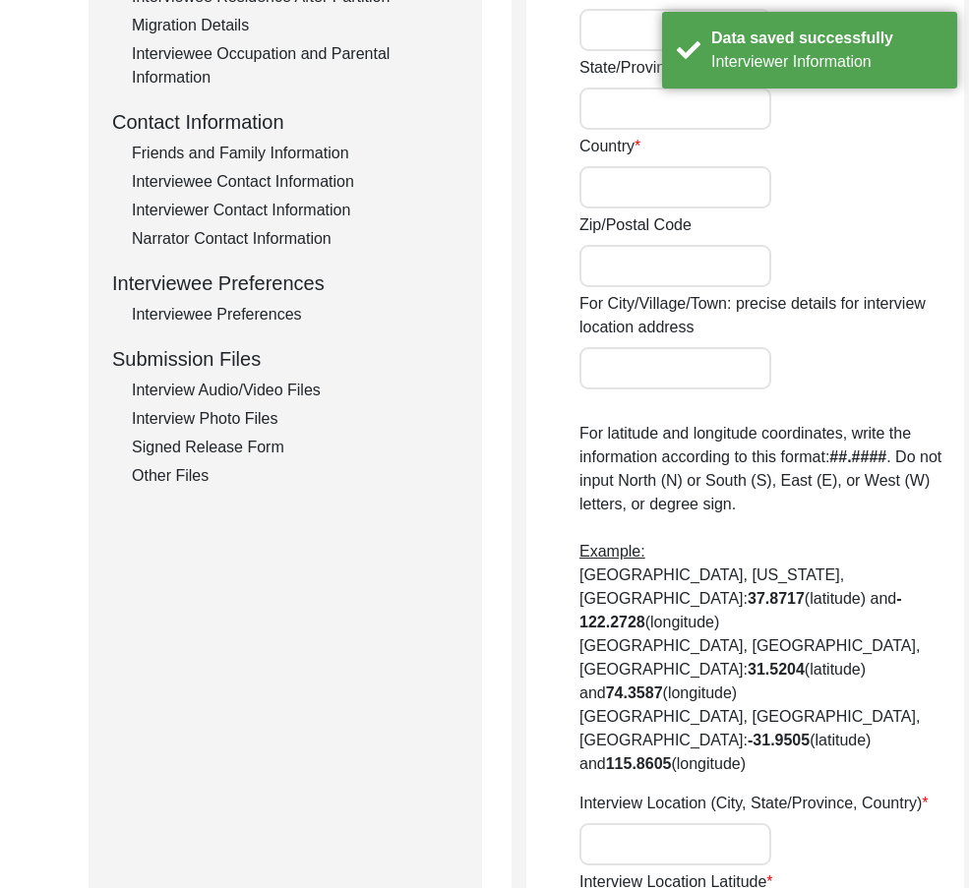
radio input "true"
type input "[PERSON_NAME]"
type input "VA"
type input "[GEOGRAPHIC_DATA]"
type input "22101"
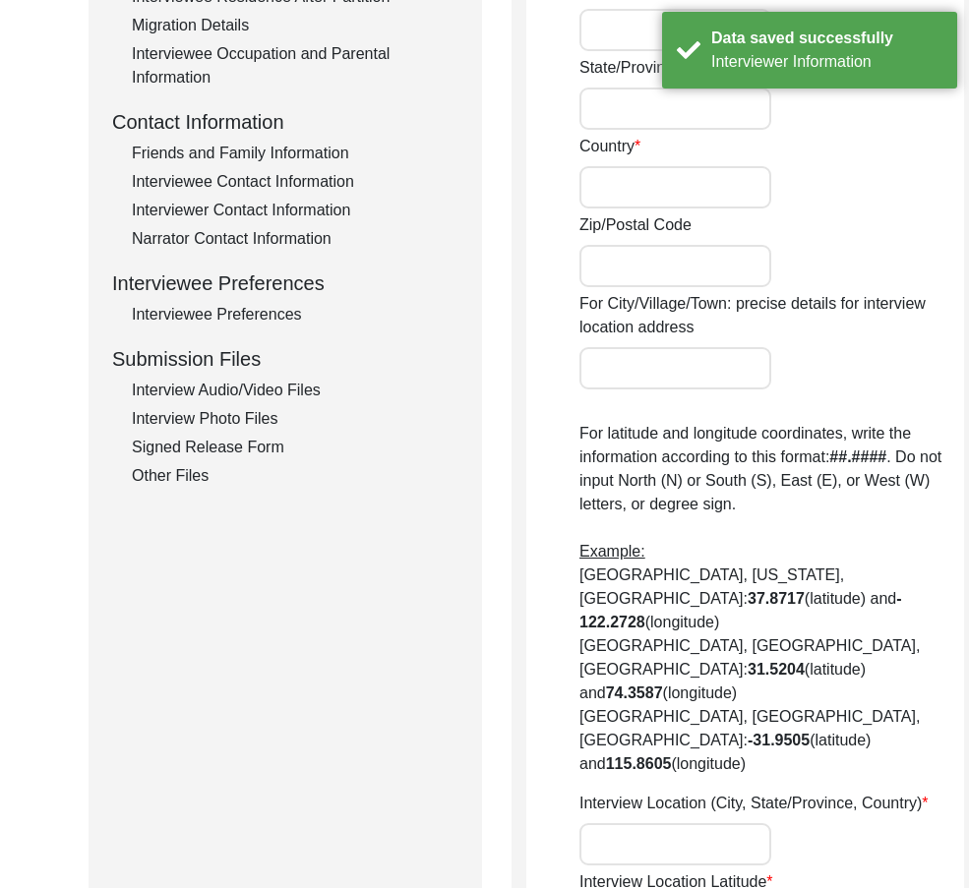
type input "[GEOGRAPHIC_DATA], [GEOGRAPHIC_DATA], [GEOGRAPHIC_DATA]"
type input "38.9339"
type input "-77.1773"
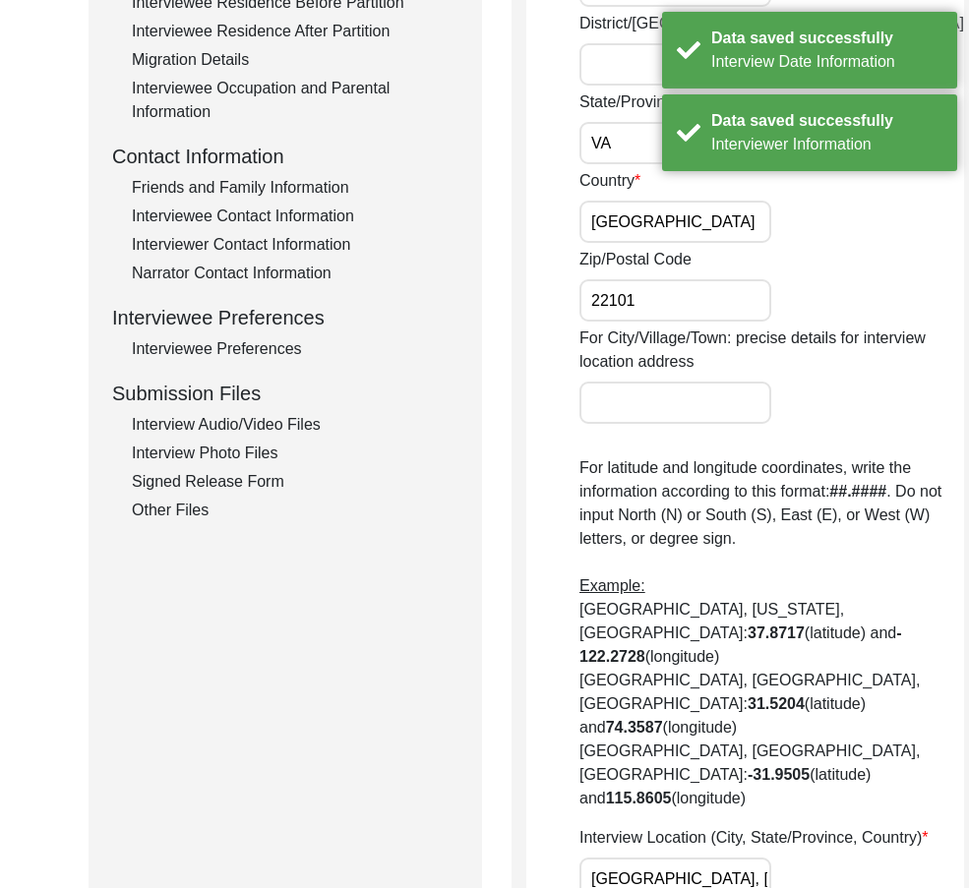
scroll to position [146, 0]
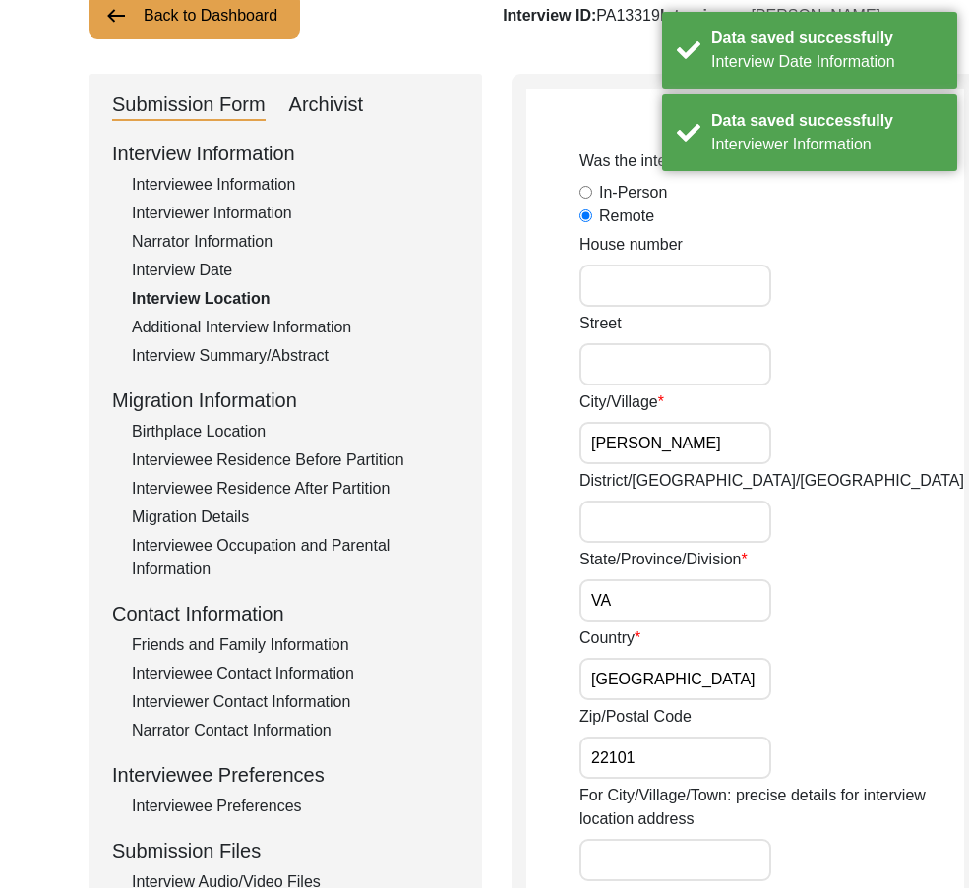
click at [662, 444] on input "[PERSON_NAME]" at bounding box center [675, 443] width 192 height 42
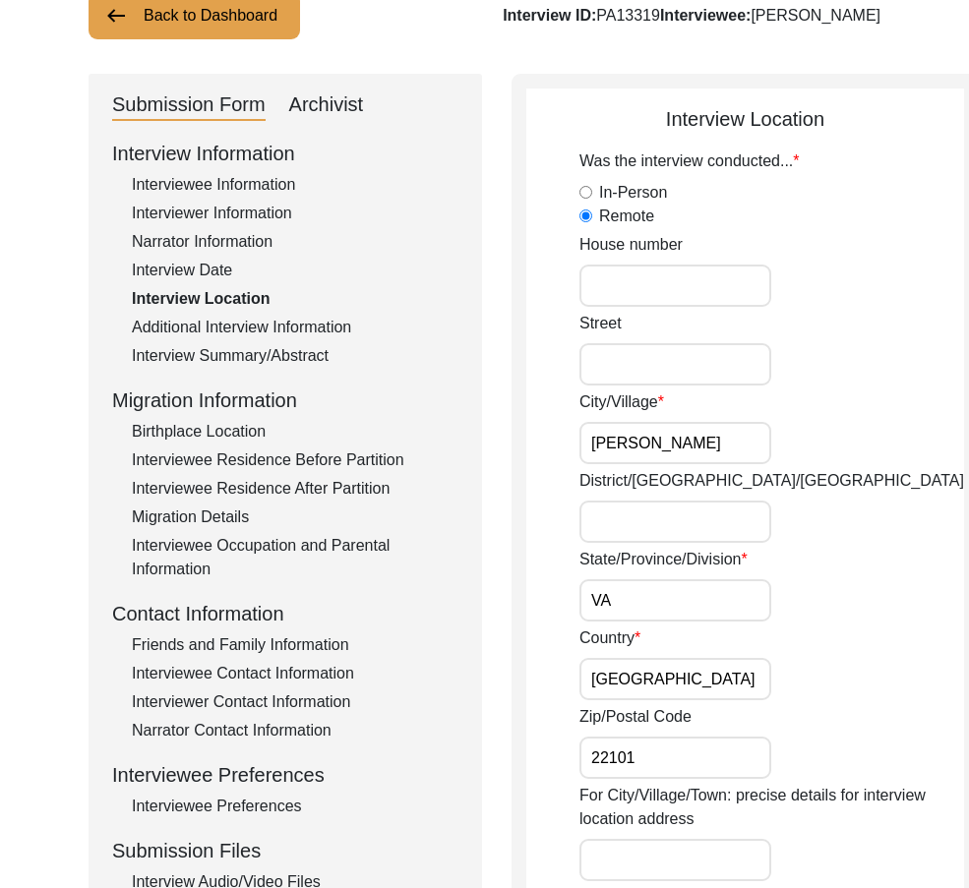
click at [667, 580] on input "VA" at bounding box center [675, 600] width 192 height 42
paste input "irginia"
click at [679, 594] on input "[US_STATE]" at bounding box center [675, 600] width 192 height 42
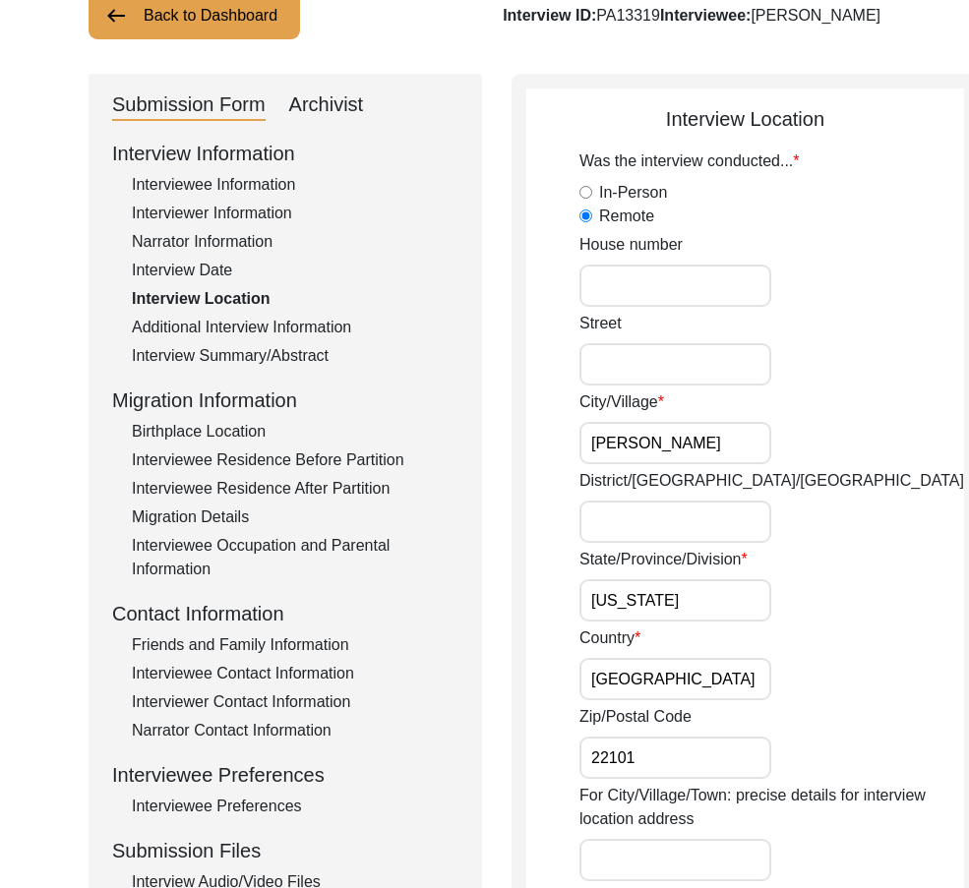
type input "[US_STATE]"
click at [690, 451] on input "[PERSON_NAME]" at bounding box center [675, 443] width 192 height 42
click at [670, 660] on input "[GEOGRAPHIC_DATA]" at bounding box center [675, 679] width 192 height 42
click at [678, 752] on input "22101" at bounding box center [675, 757] width 192 height 42
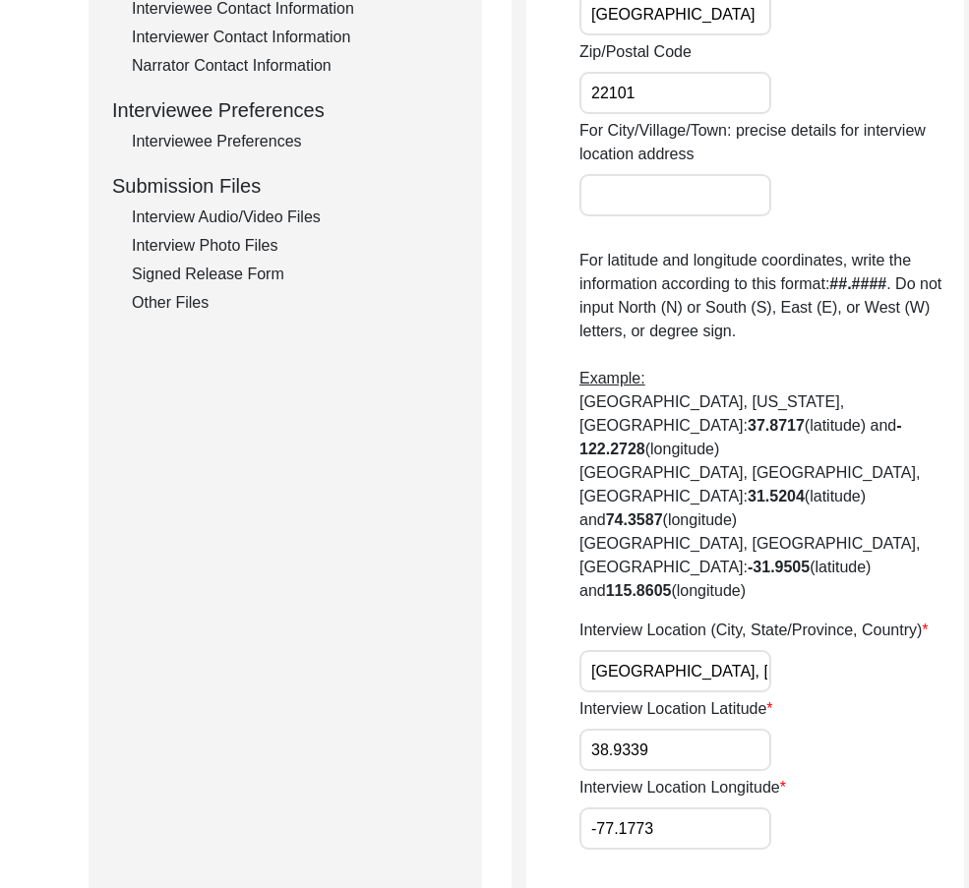
scroll to position [1030, 0]
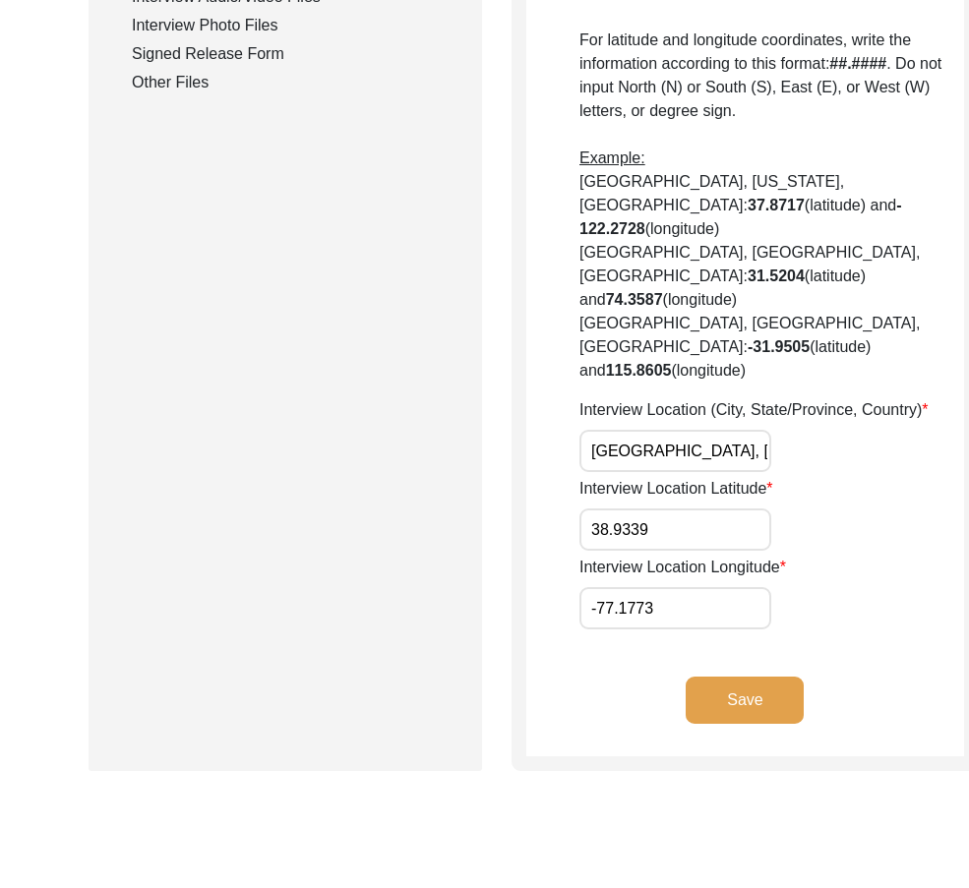
drag, startPoint x: 596, startPoint y: 449, endPoint x: 781, endPoint y: 450, distance: 184.9
click at [781, 450] on div "Interview Location (City, State/Province, Country) [GEOGRAPHIC_DATA], [GEOGRAPH…" at bounding box center [771, 435] width 384 height 74
click at [621, 460] on input "[GEOGRAPHIC_DATA], [GEOGRAPHIC_DATA], [GEOGRAPHIC_DATA]" at bounding box center [675, 451] width 192 height 42
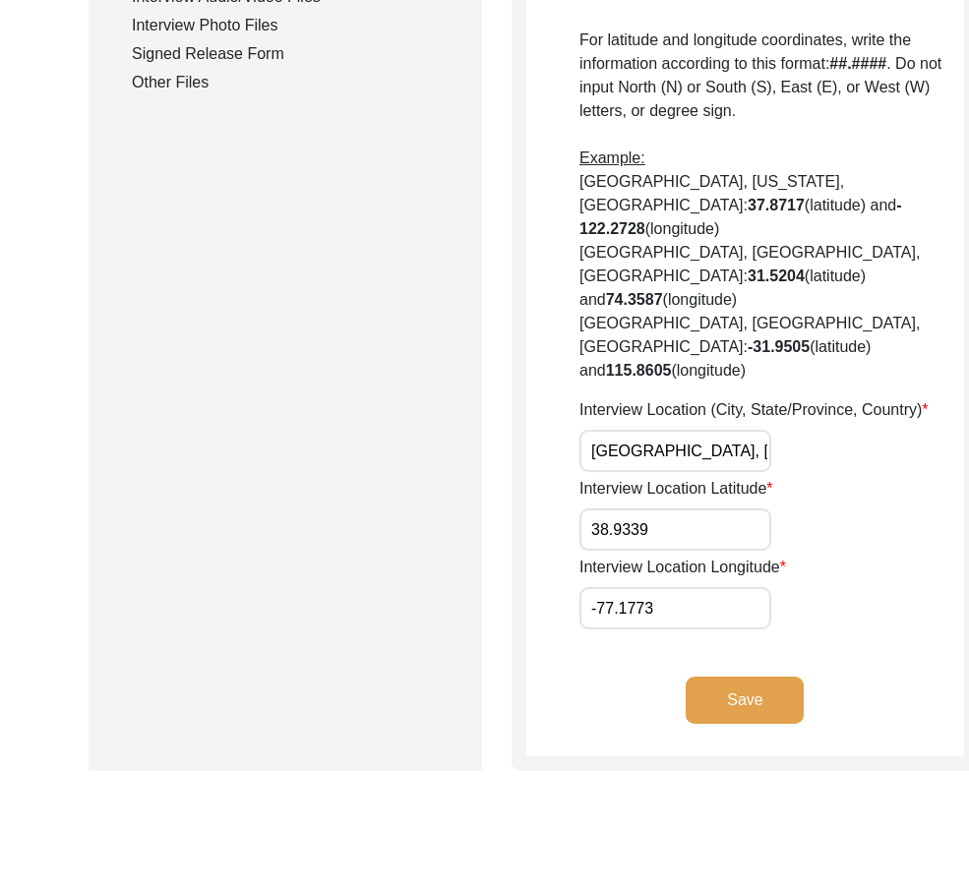
click at [621, 460] on input "[GEOGRAPHIC_DATA], [GEOGRAPHIC_DATA], [GEOGRAPHIC_DATA]" at bounding box center [675, 451] width 192 height 42
paste input "irginia"
type input "[GEOGRAPHIC_DATA], [US_STATE], [GEOGRAPHIC_DATA]"
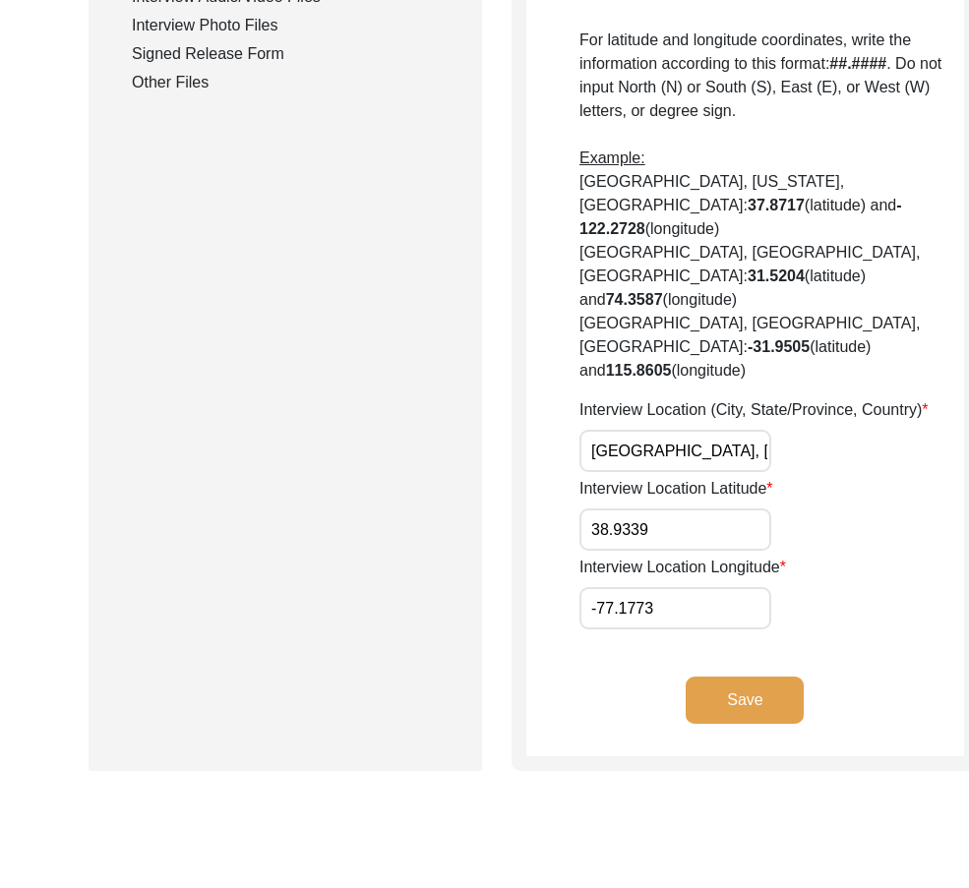
click at [745, 483] on label "Interview Location Latitude" at bounding box center [676, 489] width 194 height 24
click at [745, 508] on input "38.9339" at bounding box center [675, 529] width 192 height 42
click at [697, 518] on input "38.9339" at bounding box center [675, 529] width 192 height 42
click at [739, 619] on div "Interview Location Longitude -77.1773" at bounding box center [771, 593] width 384 height 74
click at [694, 715] on button "Save" at bounding box center [744, 699] width 118 height 47
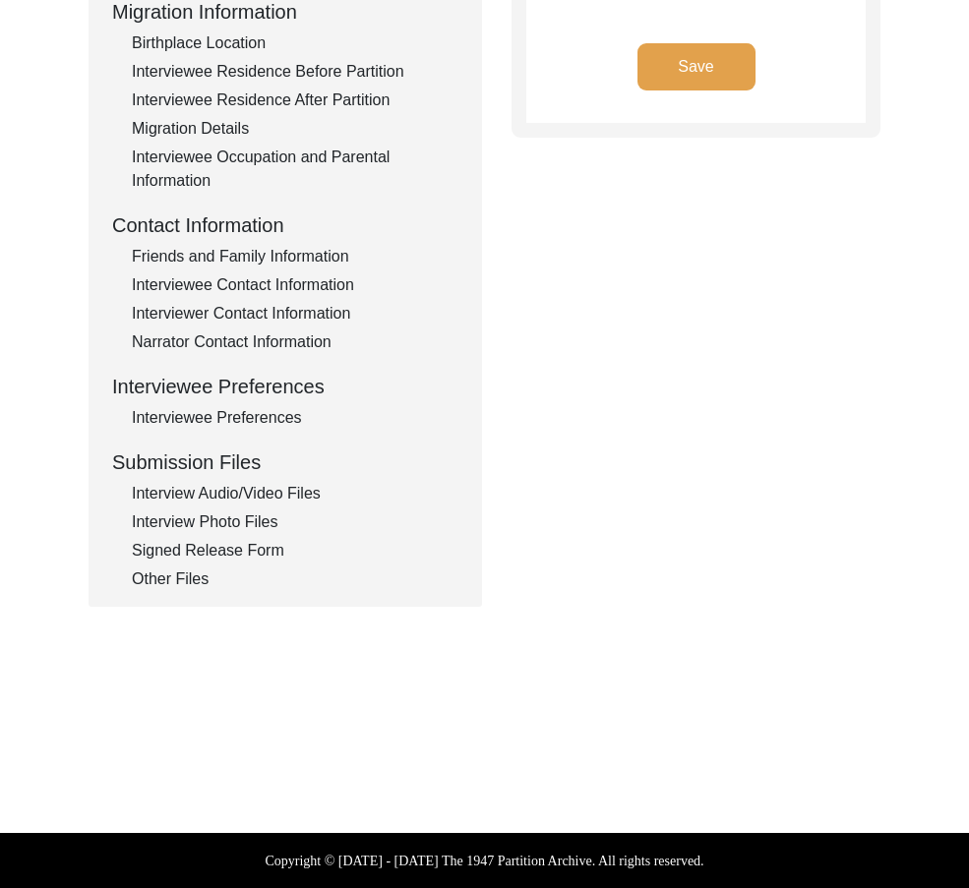
type input "English"
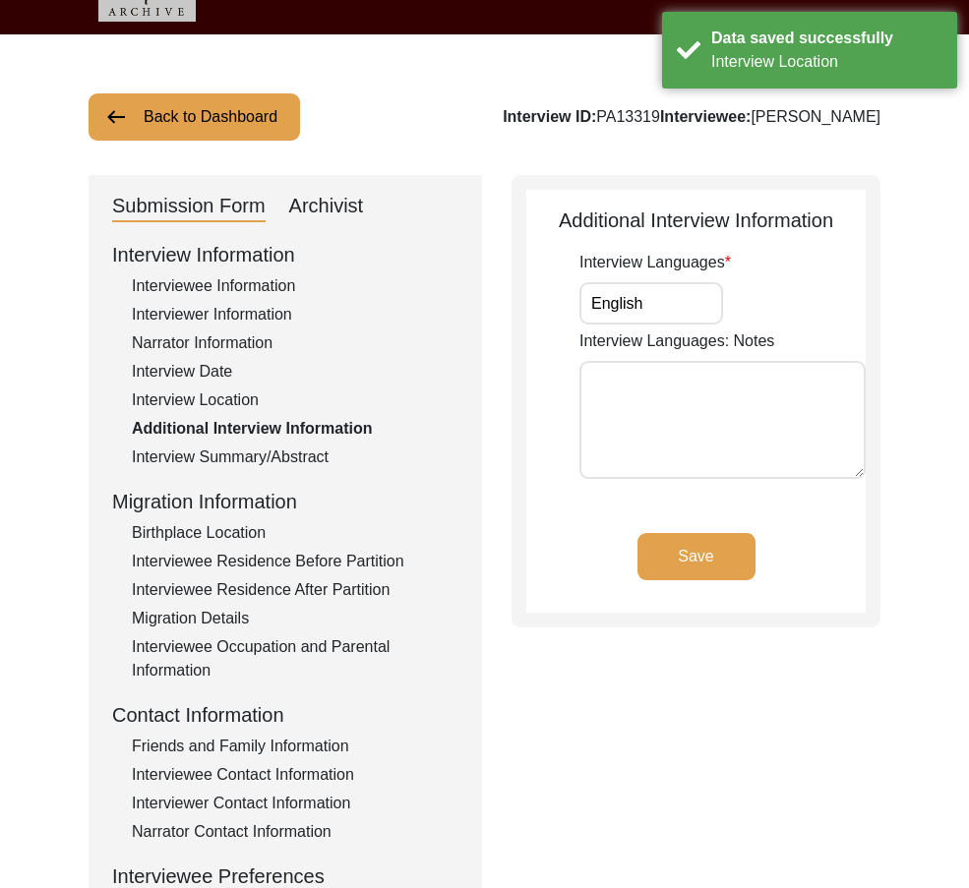
scroll to position [42, 0]
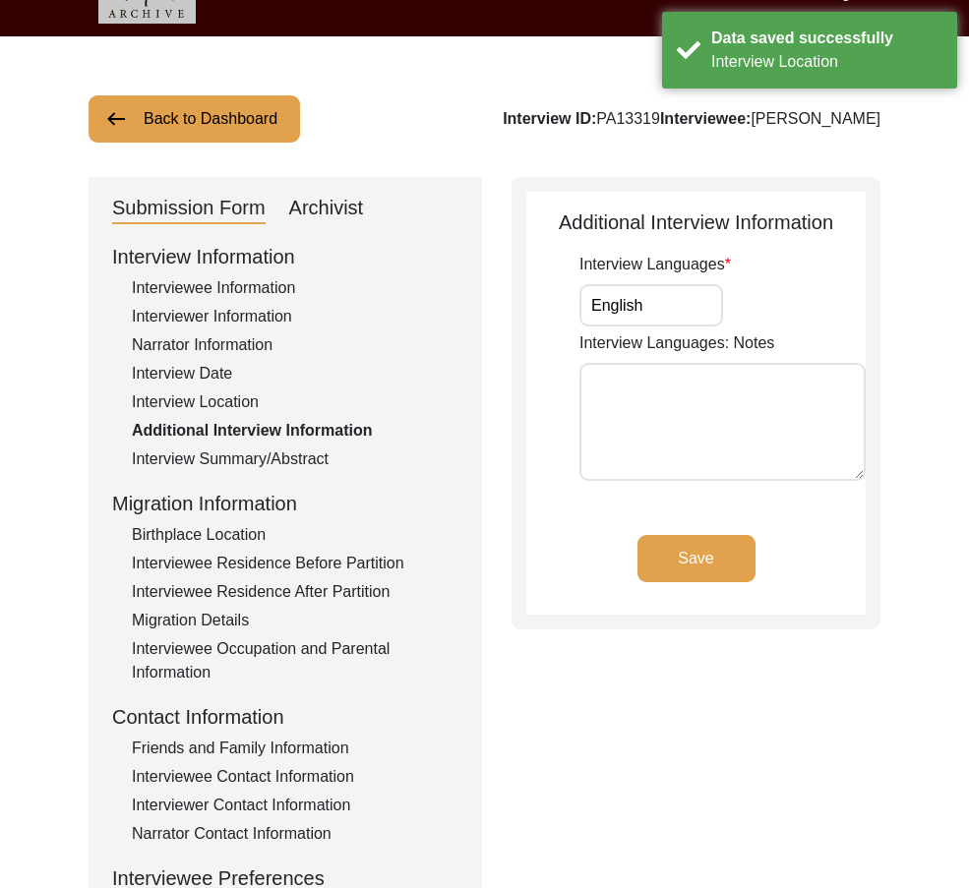
click at [658, 319] on input "English" at bounding box center [651, 305] width 144 height 42
click at [671, 562] on button "Save" at bounding box center [696, 558] width 118 height 47
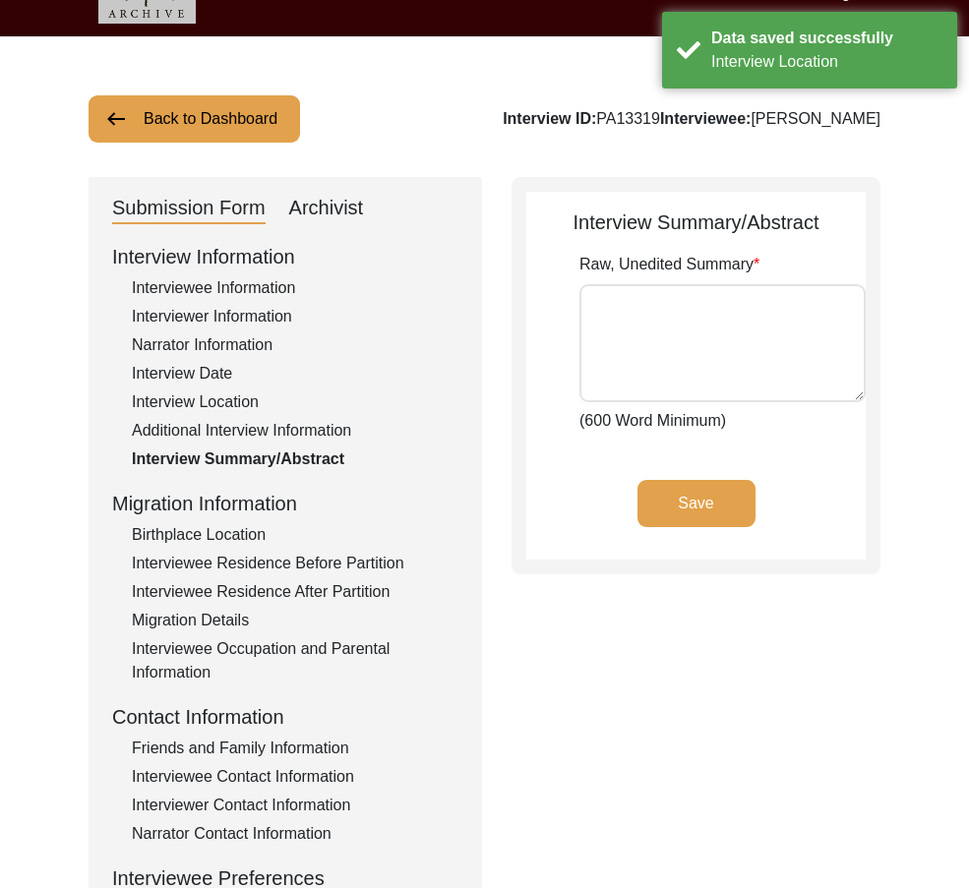
type textarea "Loremi Dolor Sita con adip el s doeiusm te 2026 in Utlabo, etdolorem al Enimadm…"
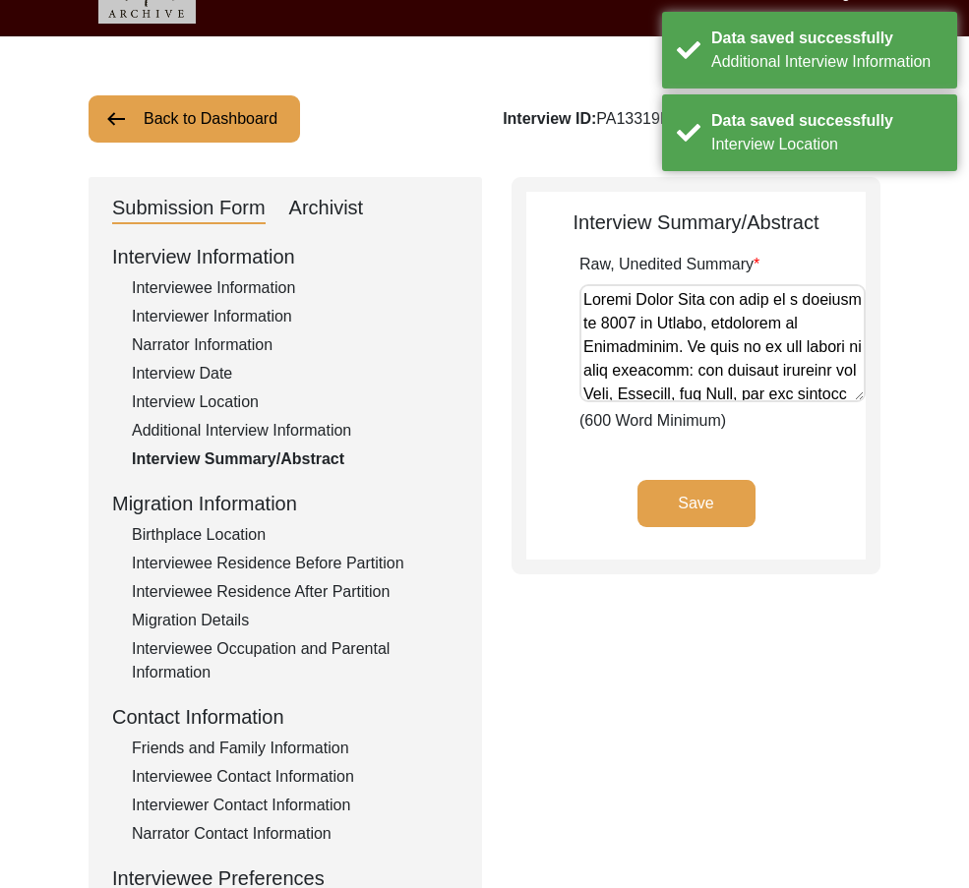
click at [239, 531] on div "Birthplace Location" at bounding box center [295, 535] width 326 height 24
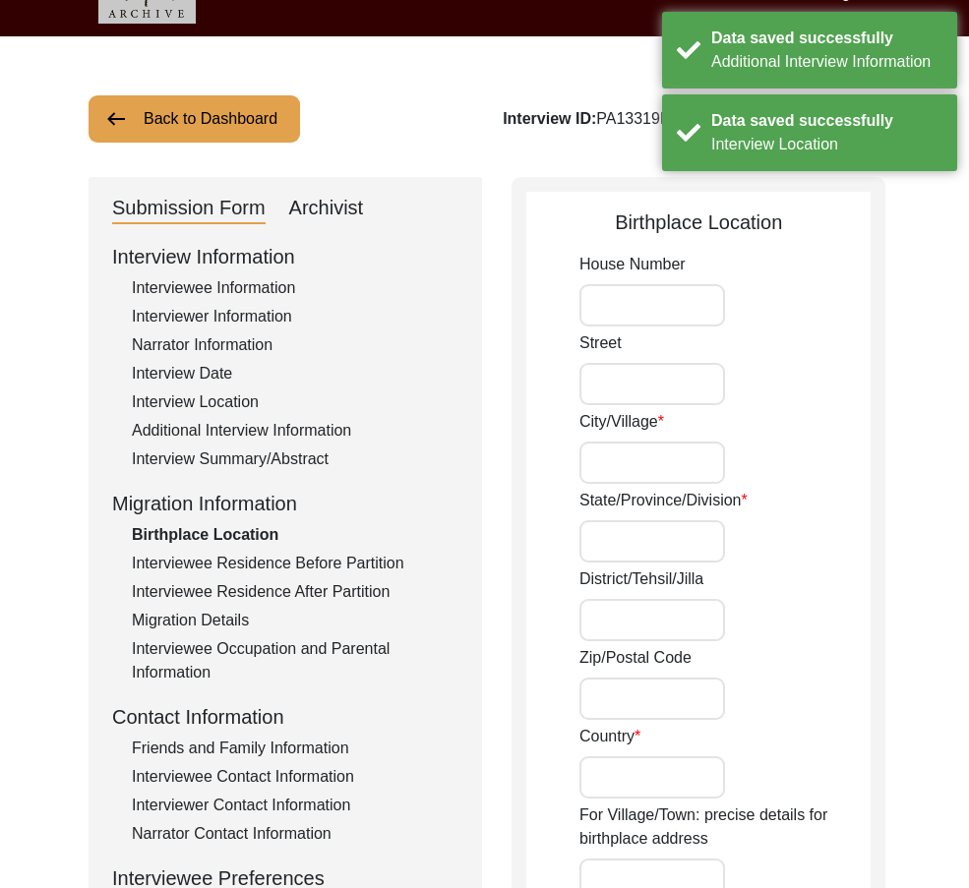
type input "[PERSON_NAME]"
type input "[GEOGRAPHIC_DATA]"
type input "[PERSON_NAME], [GEOGRAPHIC_DATA], [GEOGRAPHIC_DATA]"
type input "30.0489"
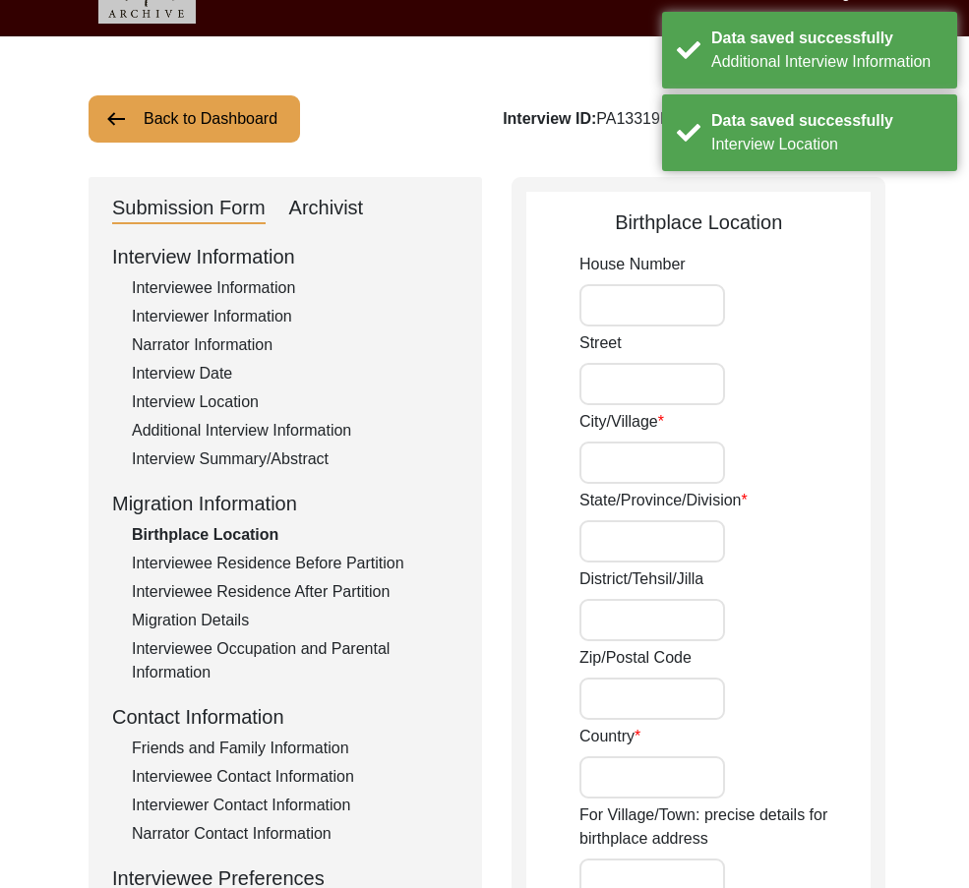
type input "70.6455"
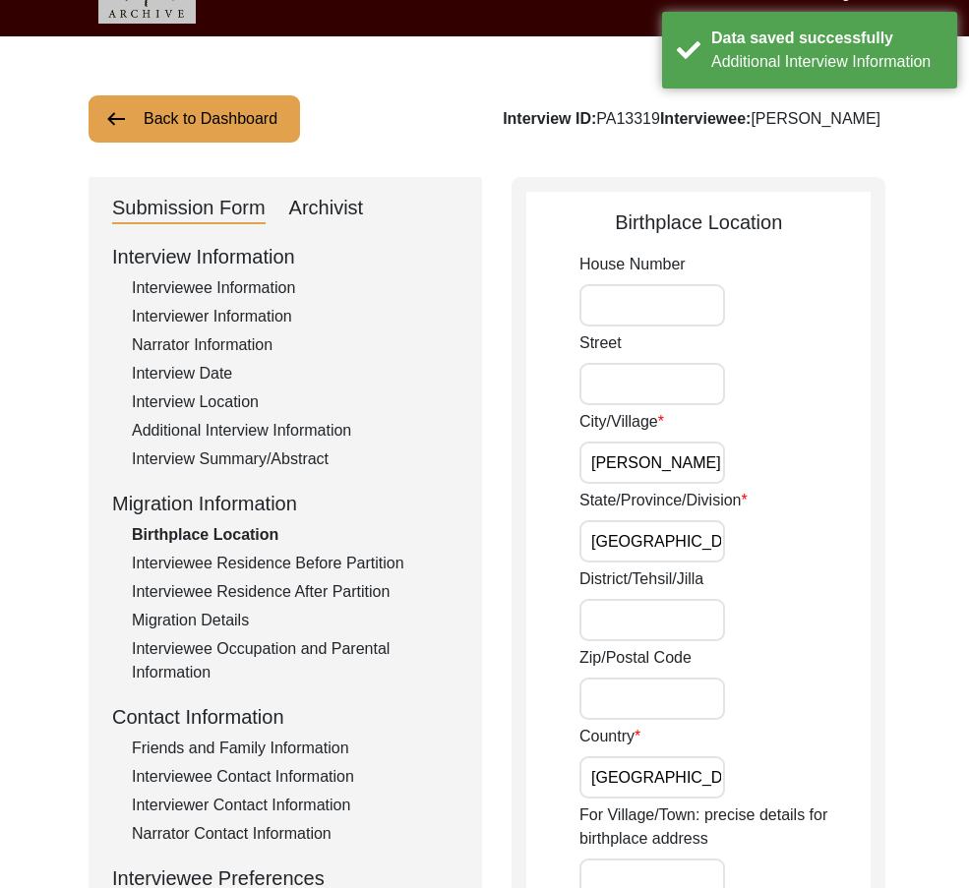
drag, startPoint x: 723, startPoint y: 459, endPoint x: 705, endPoint y: 459, distance: 17.7
click at [705, 459] on div "City/[GEOGRAPHIC_DATA][PERSON_NAME]" at bounding box center [724, 447] width 291 height 74
click at [705, 459] on input "[PERSON_NAME]" at bounding box center [652, 462] width 146 height 42
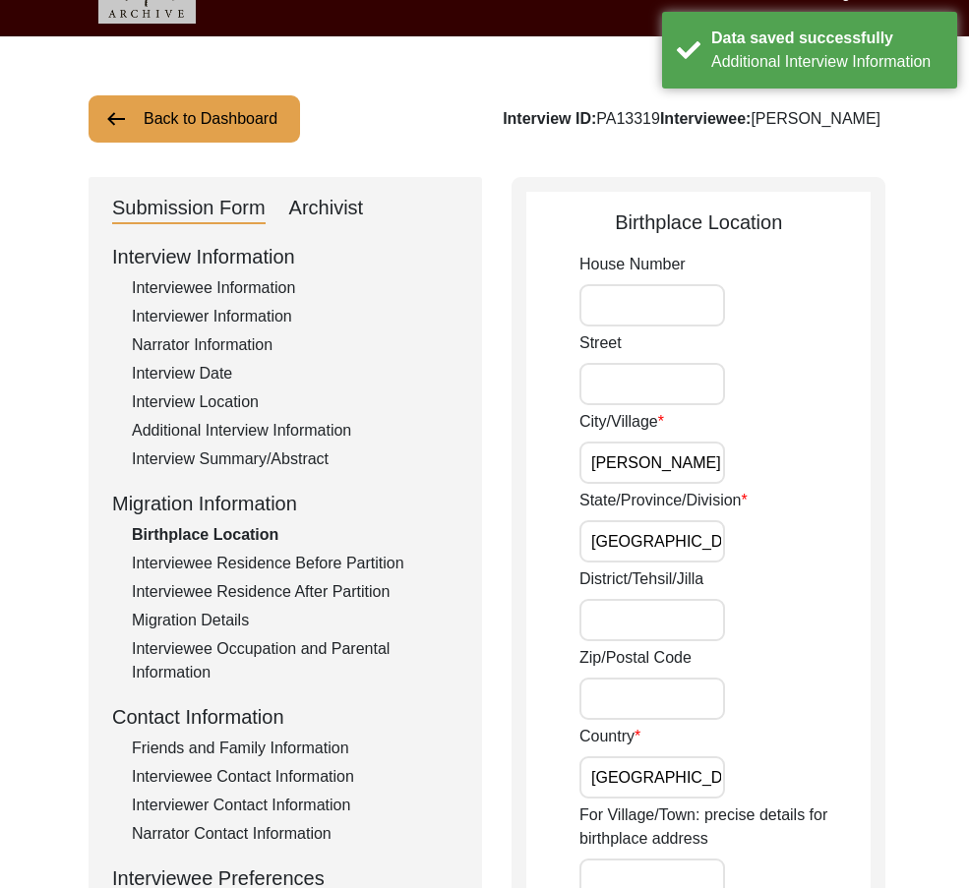
click at [826, 504] on div "State/Province/Division [GEOGRAPHIC_DATA]" at bounding box center [724, 526] width 291 height 74
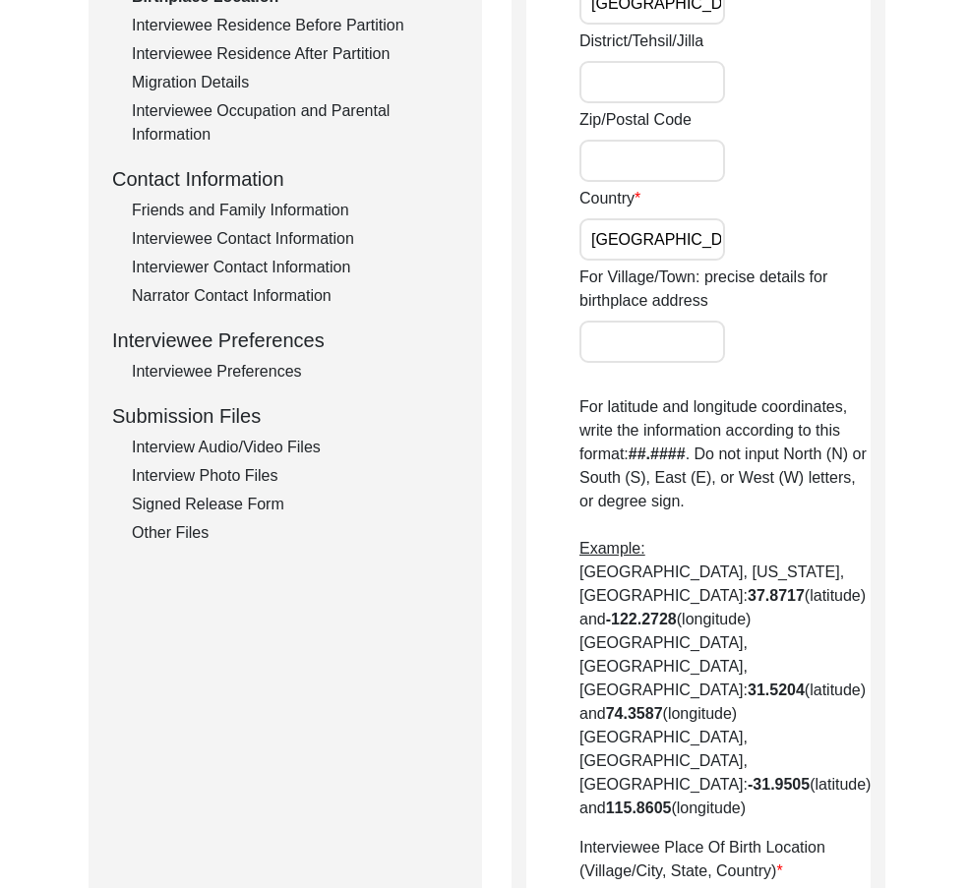
scroll to position [337, 0]
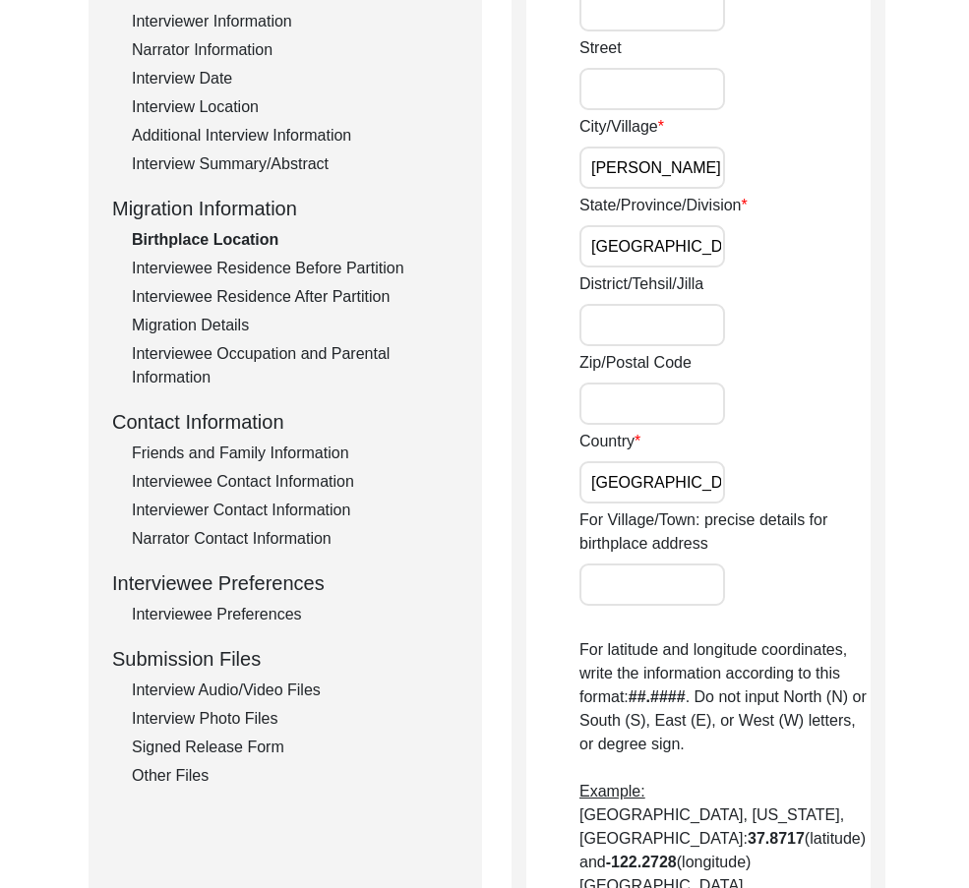
drag, startPoint x: 646, startPoint y: 257, endPoint x: 652, endPoint y: 327, distance: 71.0
click at [646, 259] on input "[GEOGRAPHIC_DATA]" at bounding box center [652, 246] width 146 height 42
click at [680, 498] on input "[GEOGRAPHIC_DATA]" at bounding box center [652, 482] width 146 height 42
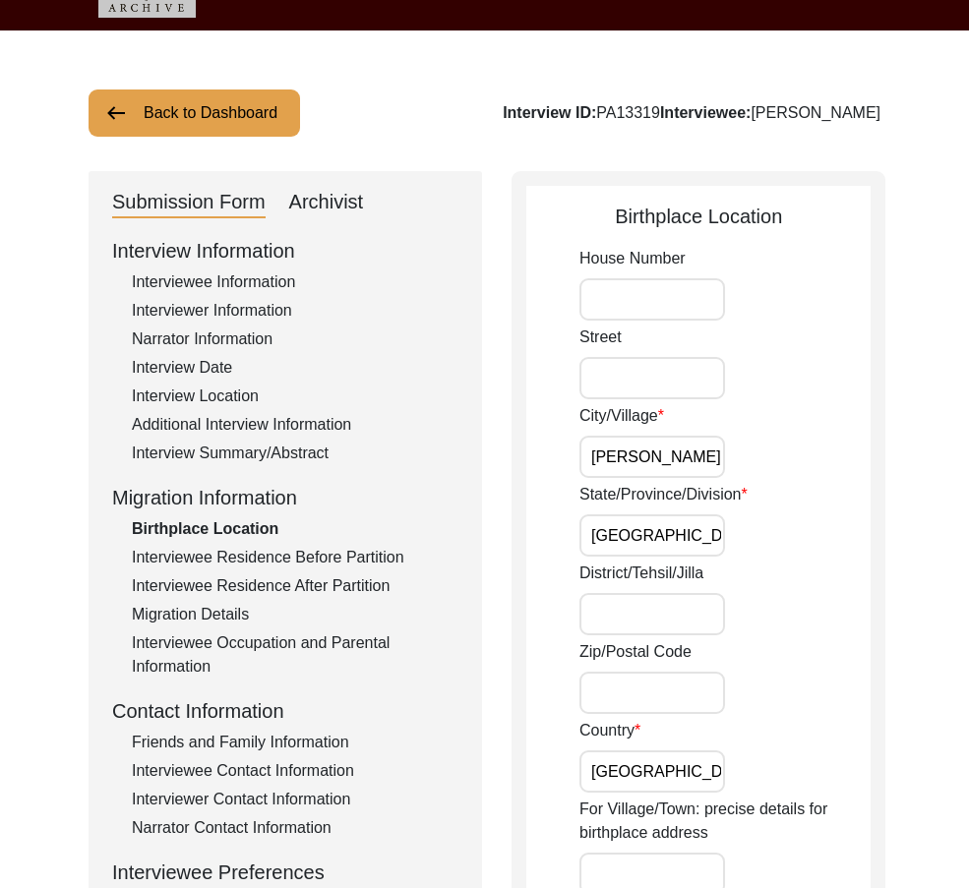
scroll to position [0, 0]
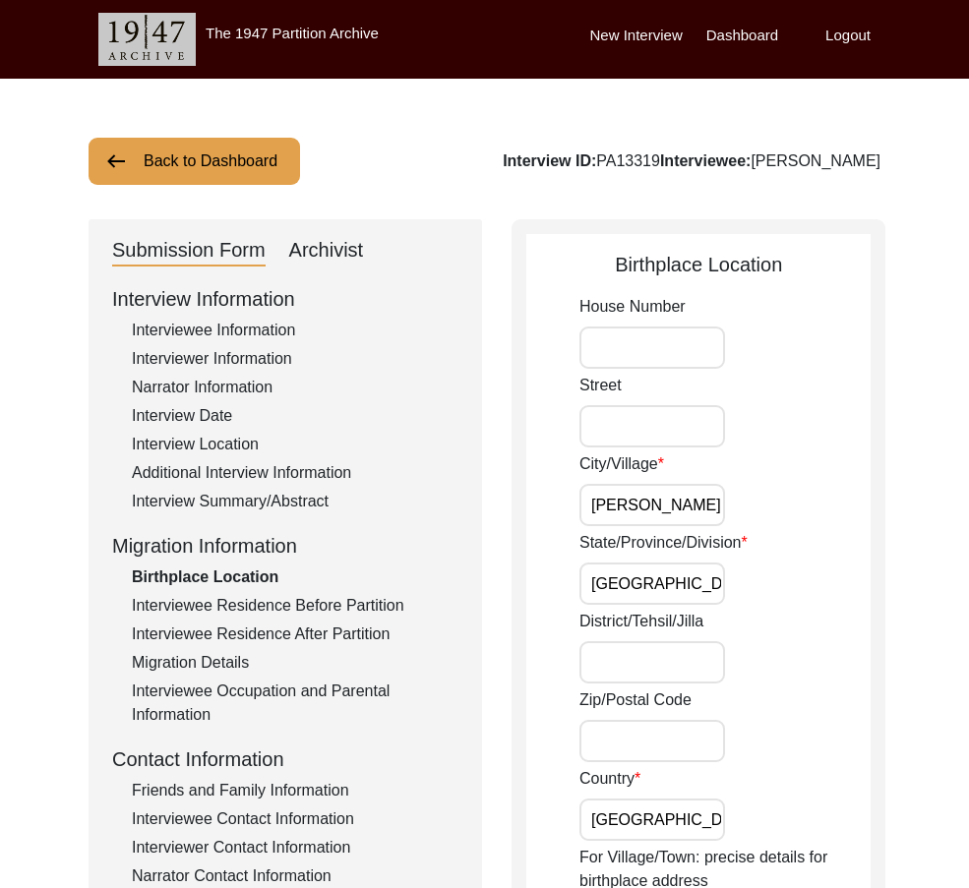
click at [719, 505] on input "[PERSON_NAME]" at bounding box center [652, 505] width 146 height 42
click at [687, 578] on input "[GEOGRAPHIC_DATA]" at bounding box center [652, 583] width 146 height 42
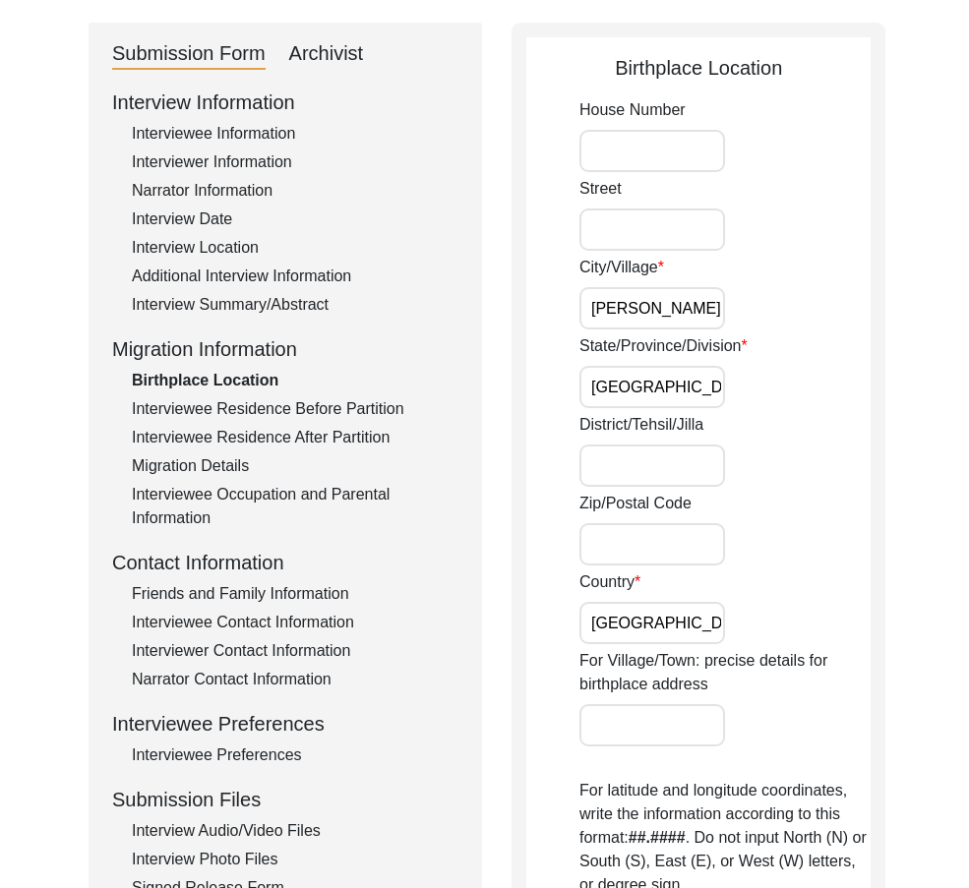
click at [686, 620] on input "[GEOGRAPHIC_DATA]" at bounding box center [652, 623] width 146 height 42
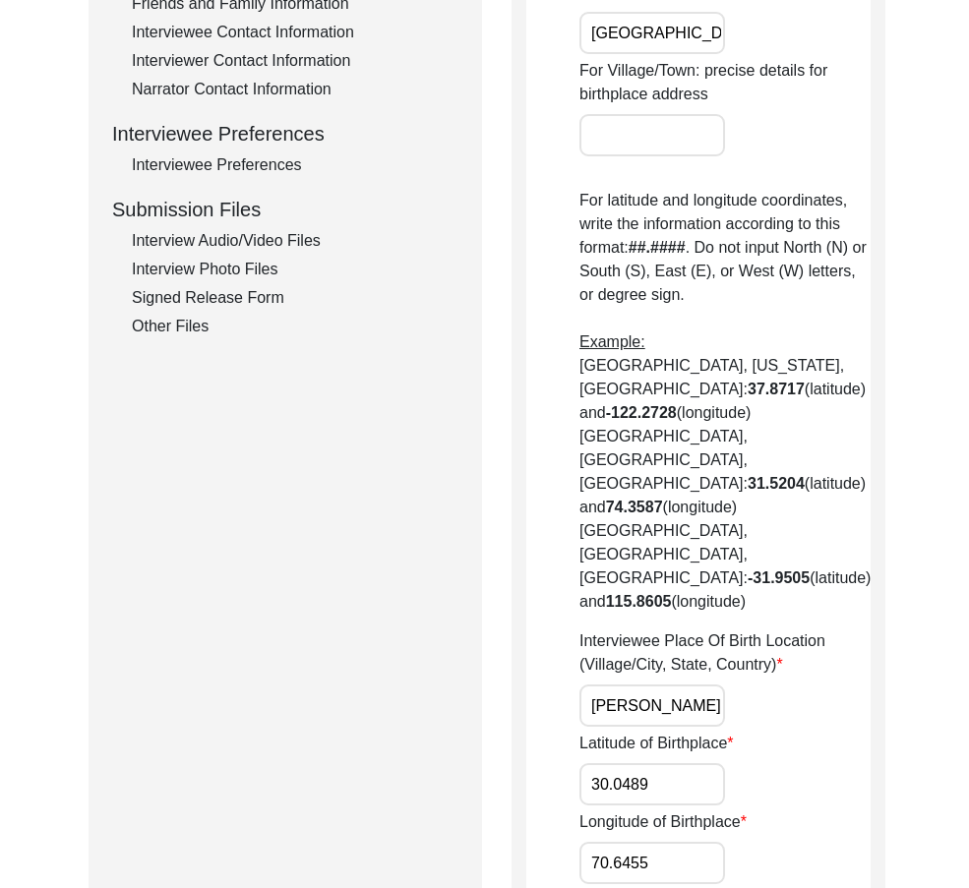
scroll to position [0, 120]
drag, startPoint x: 669, startPoint y: 605, endPoint x: 746, endPoint y: 612, distance: 78.0
click at [746, 629] on div "Interviewee Place Of Birth Location (Village/City, State, Country) [PERSON_NAME…" at bounding box center [724, 677] width 291 height 97
drag, startPoint x: 594, startPoint y: 614, endPoint x: 801, endPoint y: 615, distance: 207.5
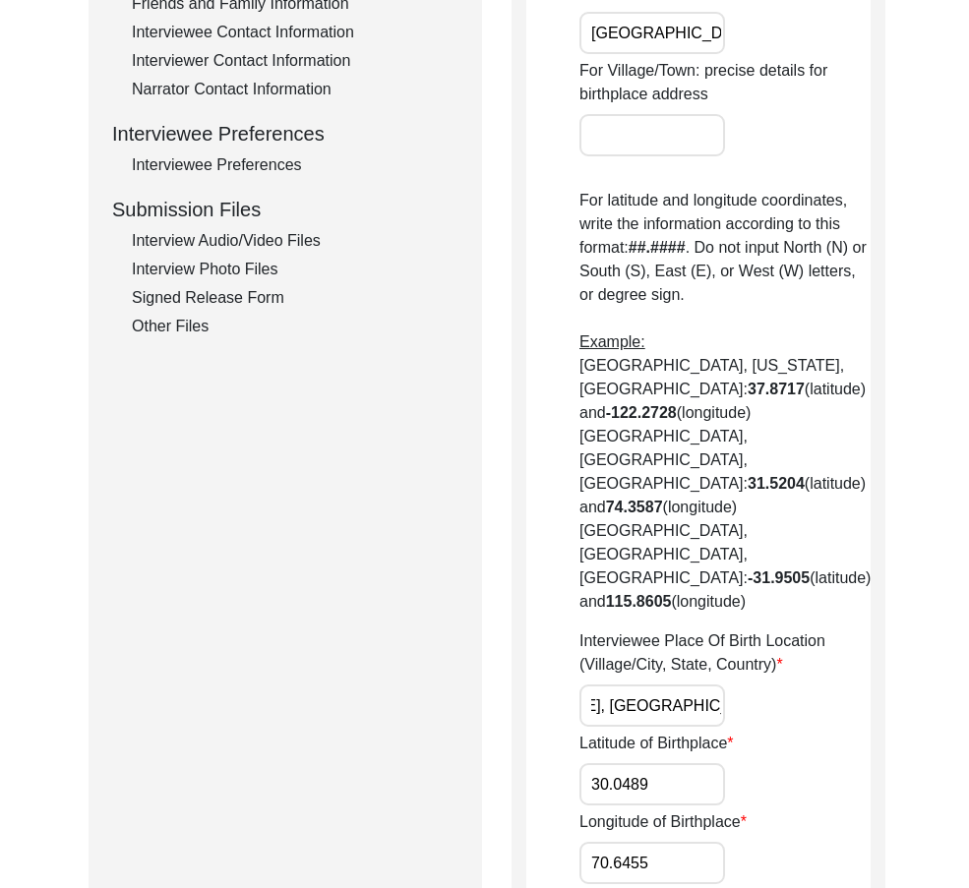
click at [801, 629] on div "Interviewee Place Of Birth Location (Village/City, State, Country) [PERSON_NAME…" at bounding box center [724, 677] width 291 height 97
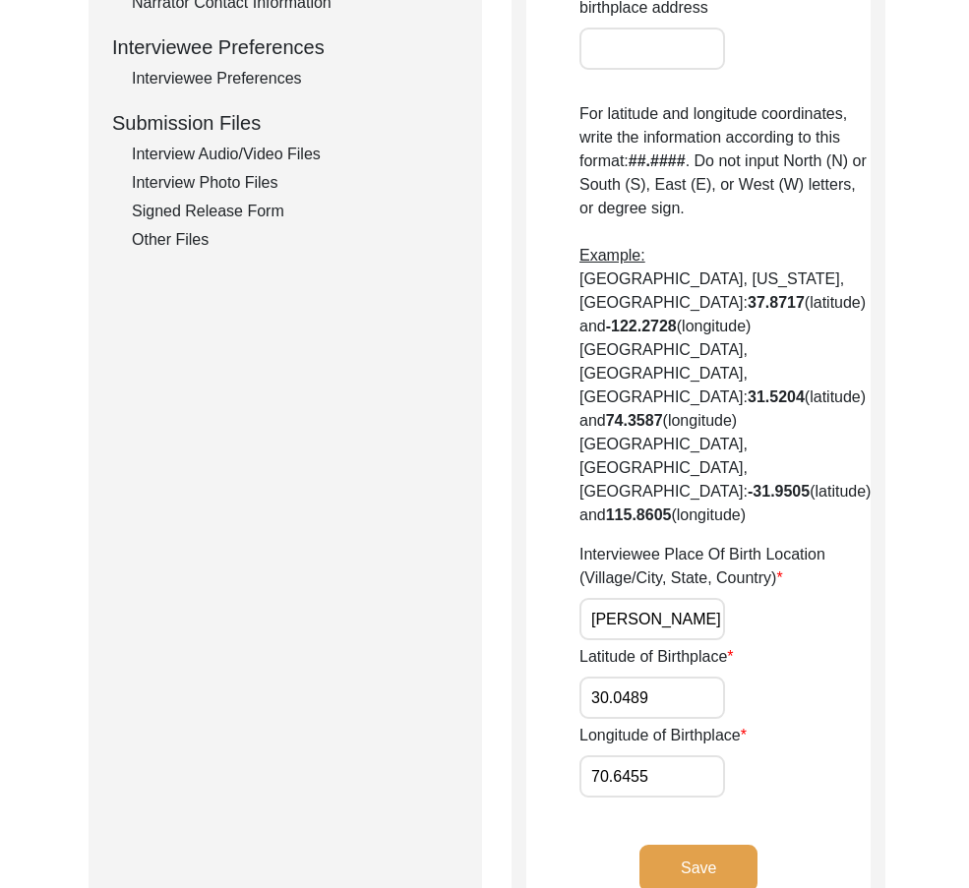
scroll to position [983, 0]
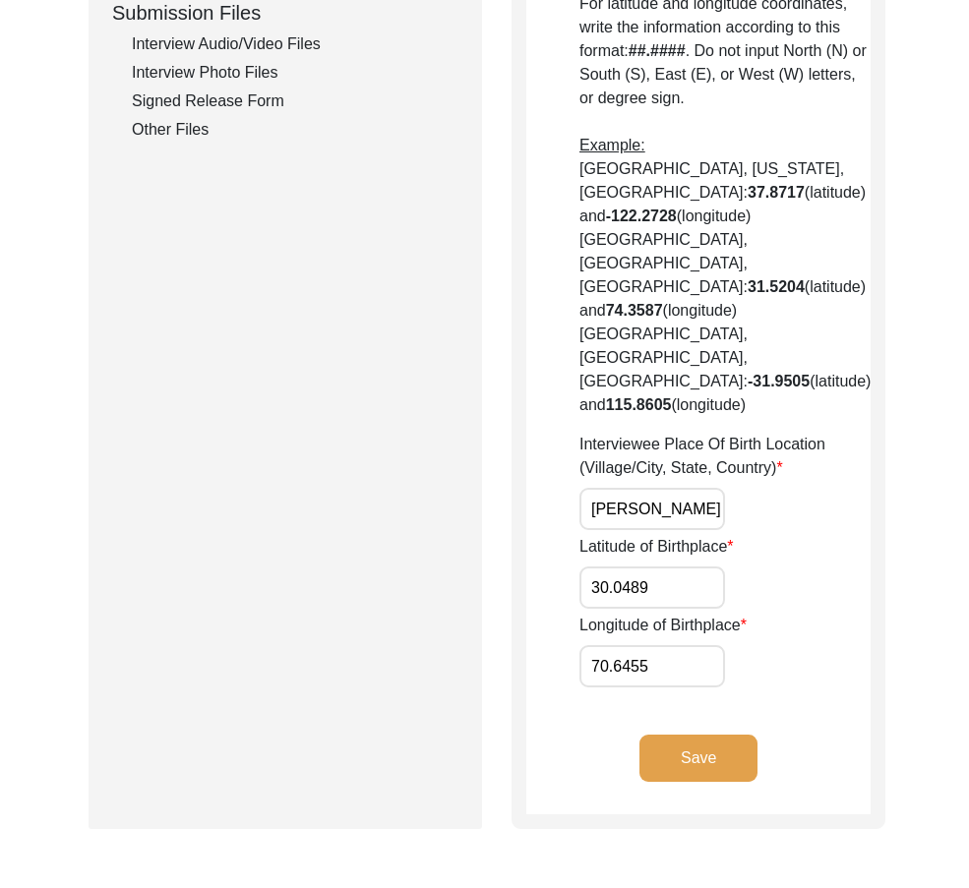
click at [715, 735] on button "Save" at bounding box center [698, 758] width 118 height 47
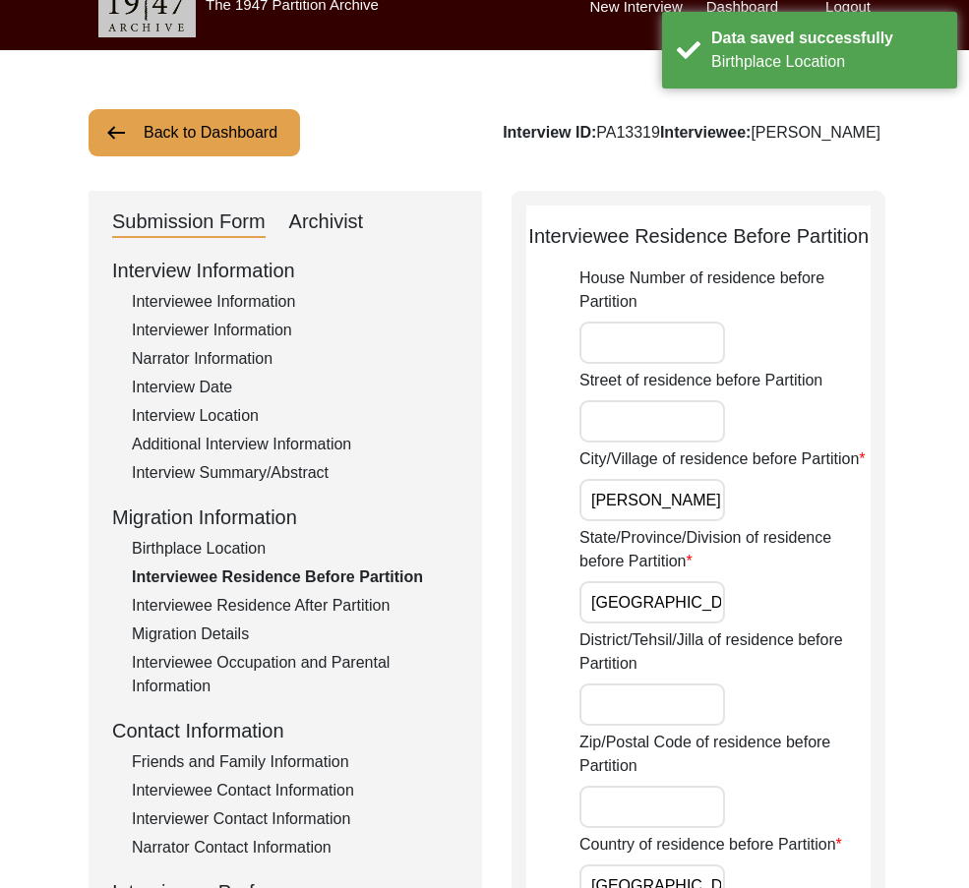
scroll to position [0, 0]
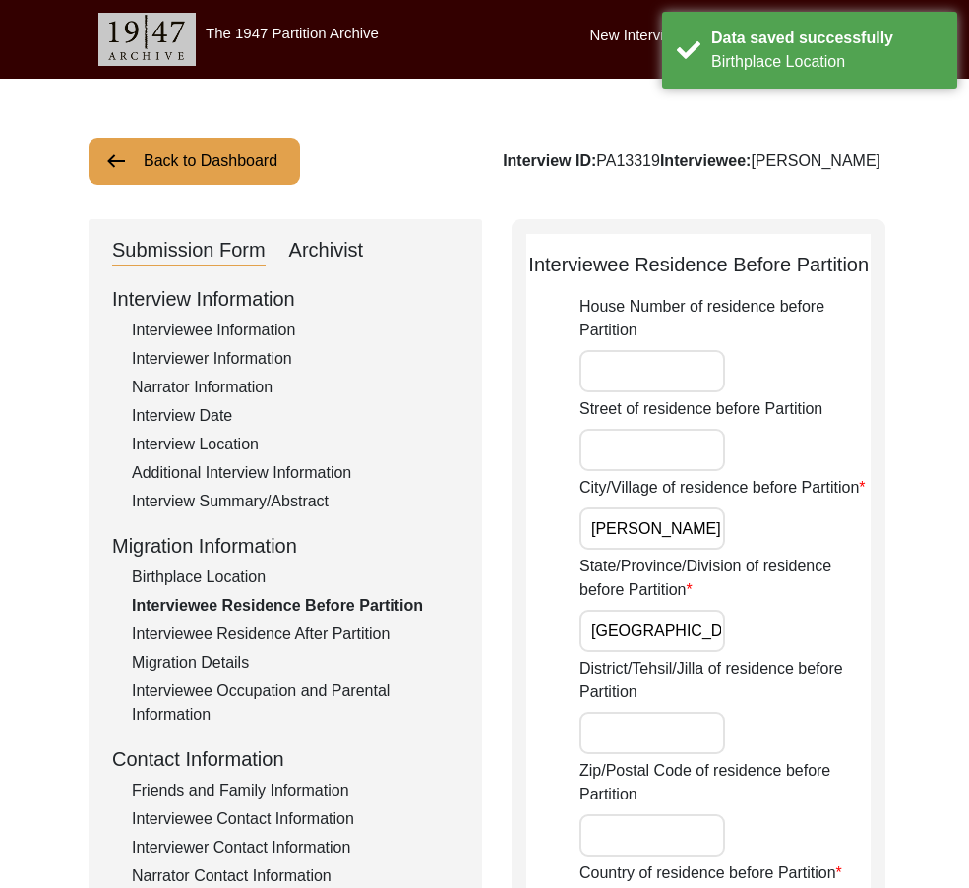
drag, startPoint x: 624, startPoint y: 573, endPoint x: 721, endPoint y: 592, distance: 98.2
click at [729, 550] on div "City/Village of residence before Partition [PERSON_NAME]" at bounding box center [724, 513] width 291 height 74
click at [693, 649] on input "[GEOGRAPHIC_DATA]" at bounding box center [652, 631] width 146 height 42
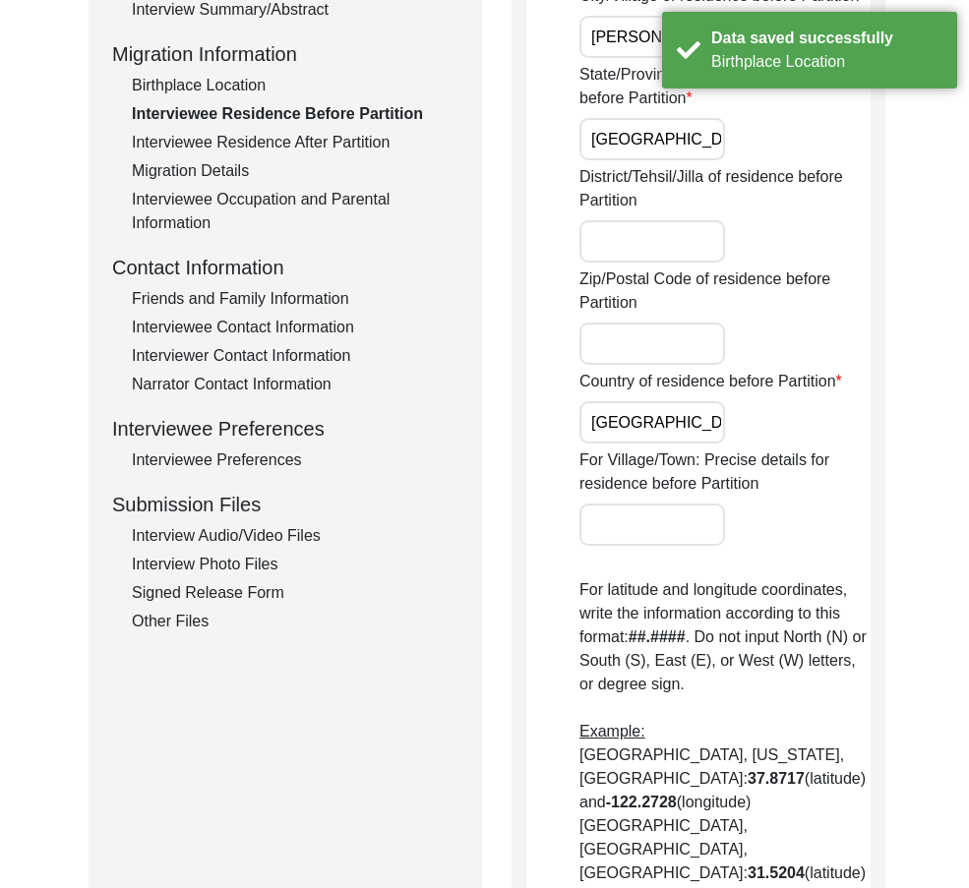
click at [685, 443] on input "[GEOGRAPHIC_DATA]" at bounding box center [652, 422] width 146 height 42
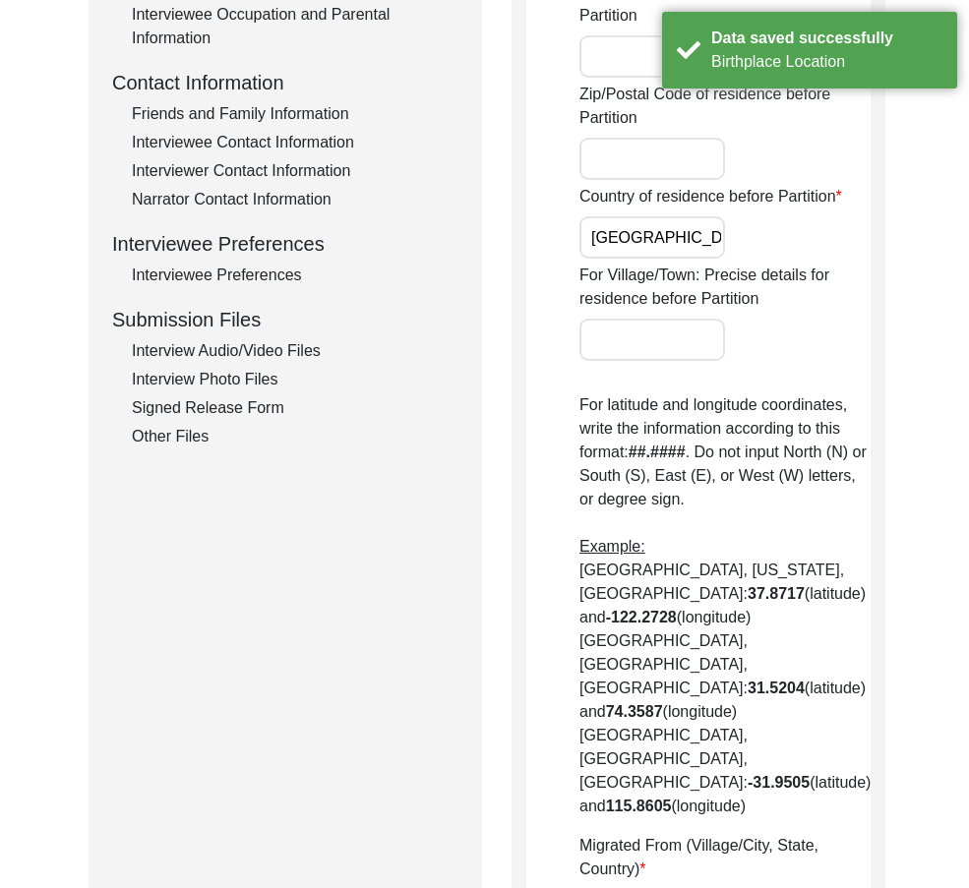
scroll to position [885, 0]
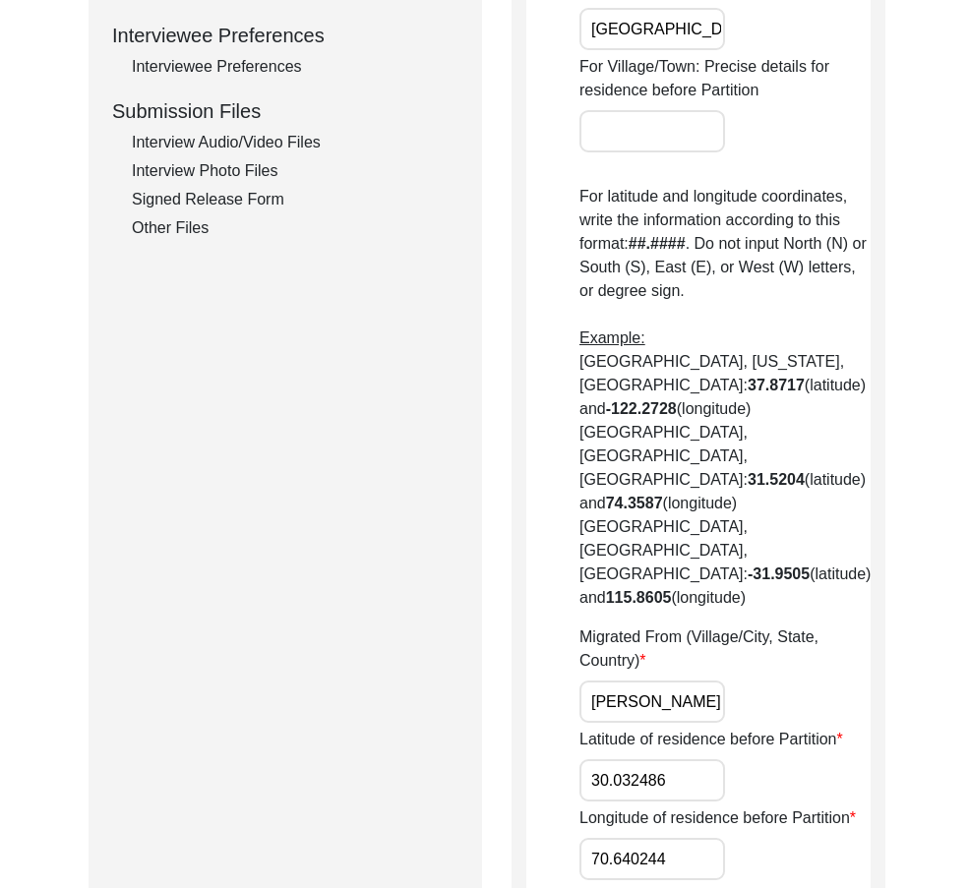
drag, startPoint x: 568, startPoint y: 633, endPoint x: 621, endPoint y: 636, distance: 53.2
click at [621, 636] on app-residence-before-partition "Interviewee Residence Before Partition House Number of residence before Partiti…" at bounding box center [698, 186] width 344 height 1642
drag, startPoint x: 621, startPoint y: 636, endPoint x: 745, endPoint y: 648, distance: 124.5
click at [751, 642] on div "Migrated From (Village/City, State, Country) [GEOGRAPHIC_DATA][PERSON_NAME], [G…" at bounding box center [724, 673] width 291 height 97
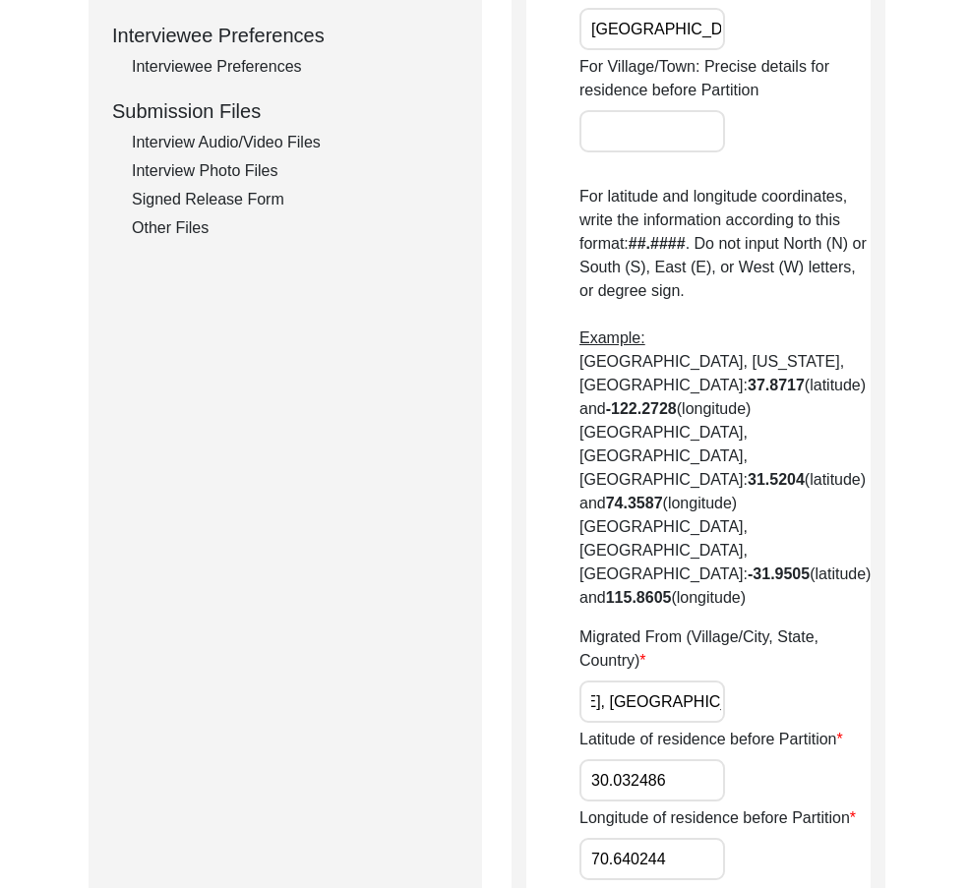
click at [695, 759] on input "30.032486" at bounding box center [652, 780] width 146 height 42
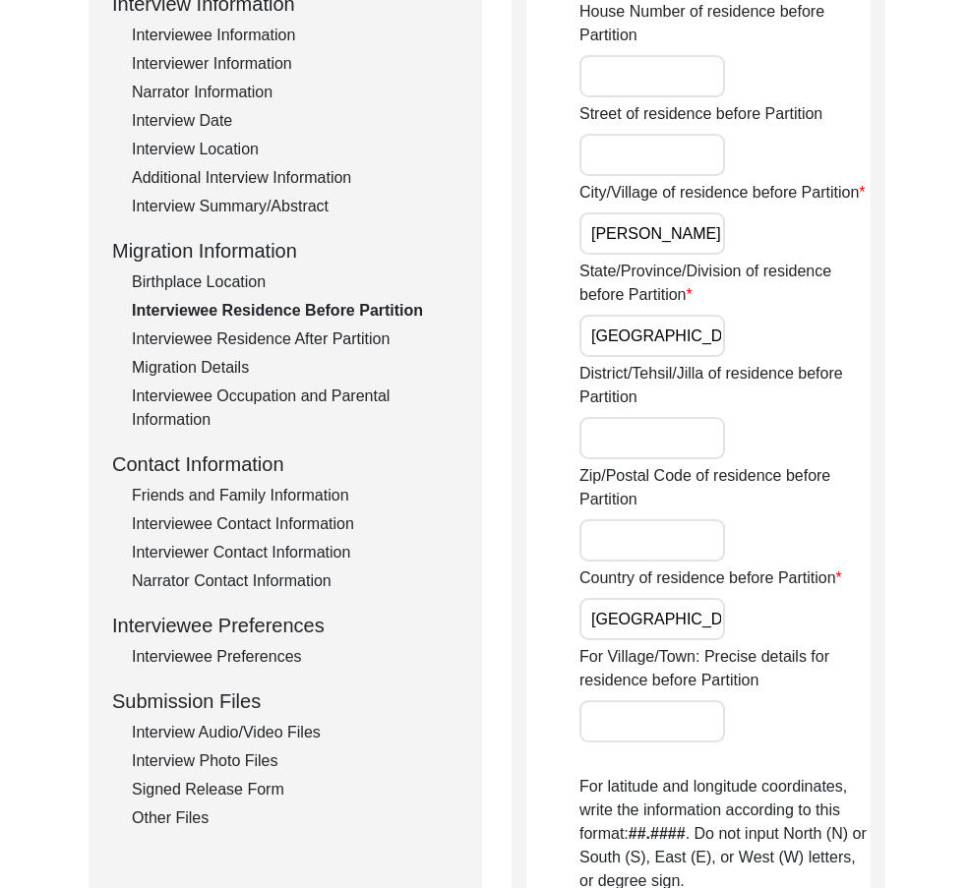
scroll to position [0, 0]
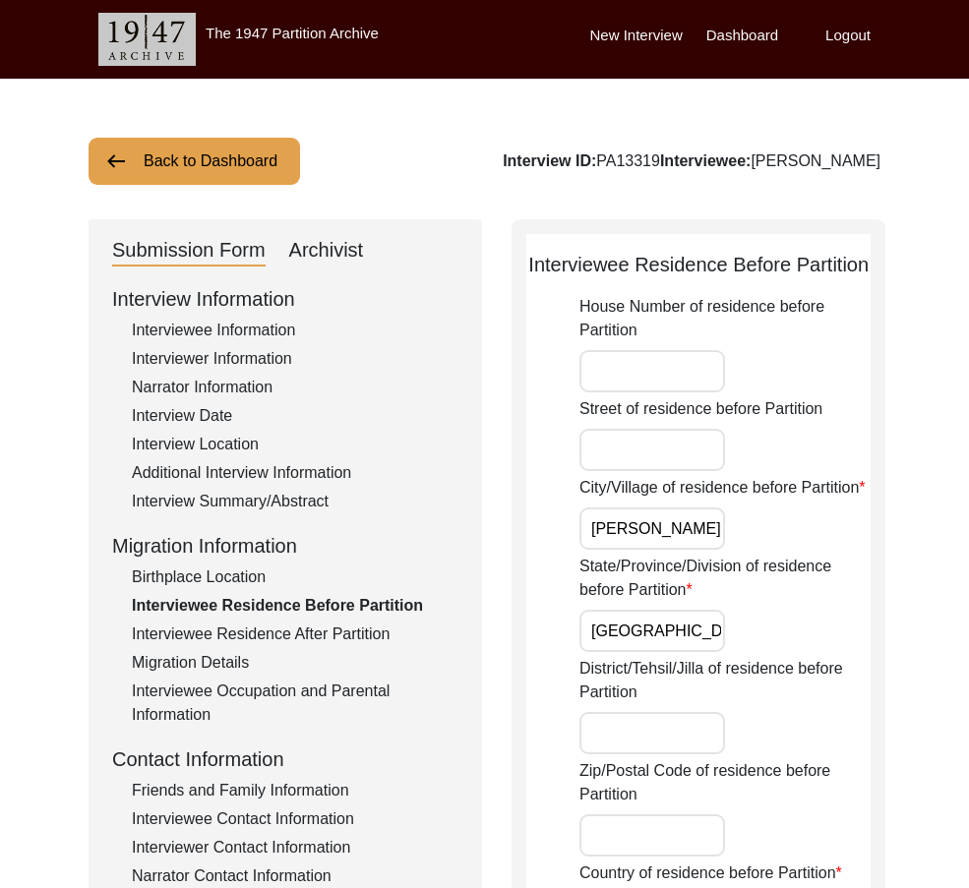
click at [256, 581] on div "Birthplace Location" at bounding box center [295, 577] width 326 height 24
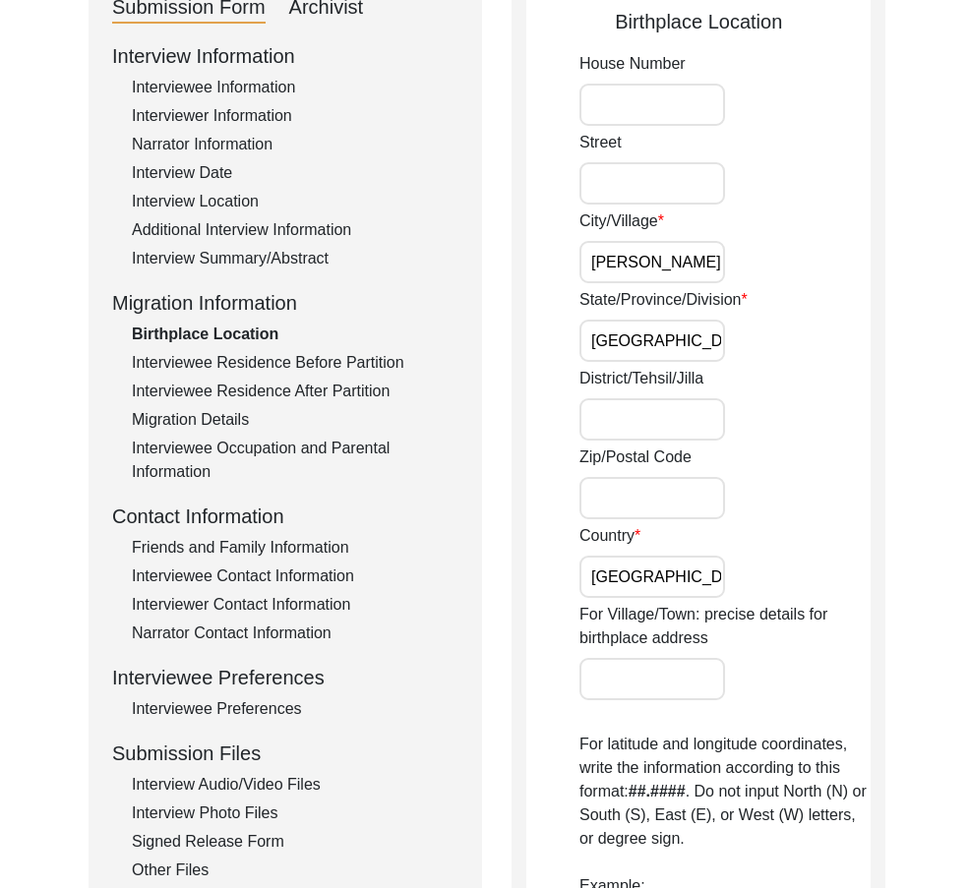
scroll to position [29, 0]
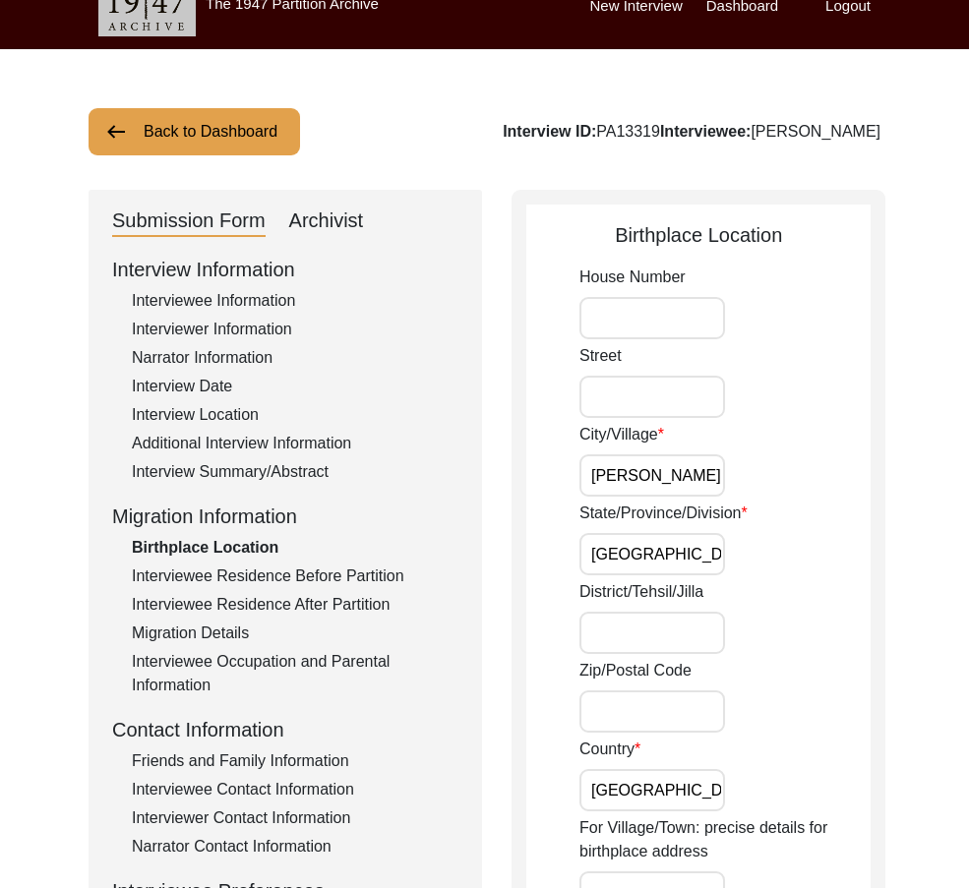
click at [368, 563] on div "Interview Information Interviewee Information Interviewer Information Narrator …" at bounding box center [285, 675] width 346 height 841
click at [377, 583] on div "Interviewee Residence Before Partition" at bounding box center [295, 576] width 326 height 24
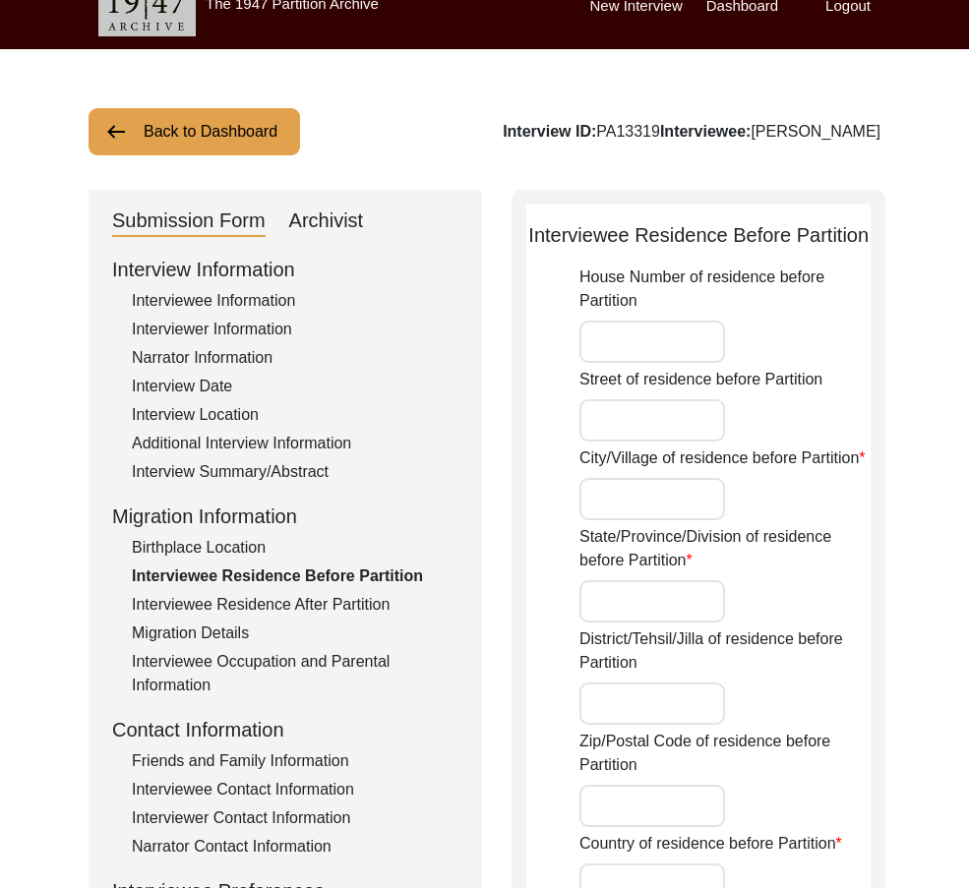
type input "[PERSON_NAME]"
type input "[GEOGRAPHIC_DATA]"
type input "[PERSON_NAME], [GEOGRAPHIC_DATA], [GEOGRAPHIC_DATA]"
type input "30.032486"
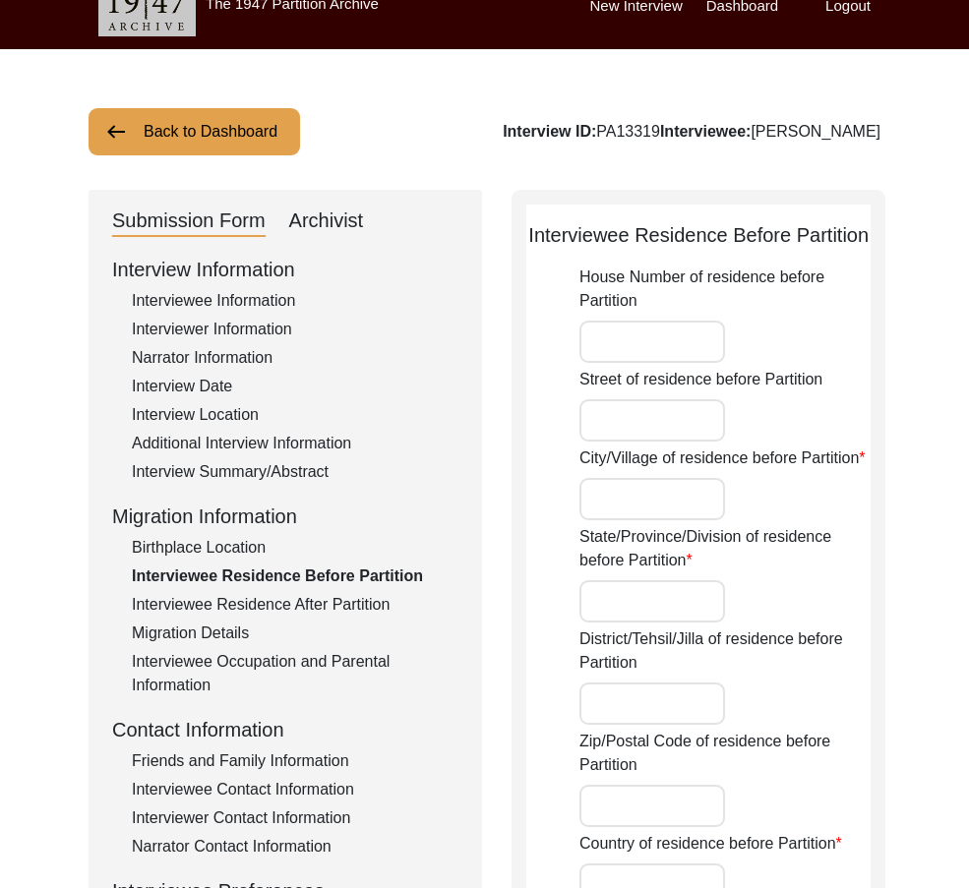
type input "70.640244"
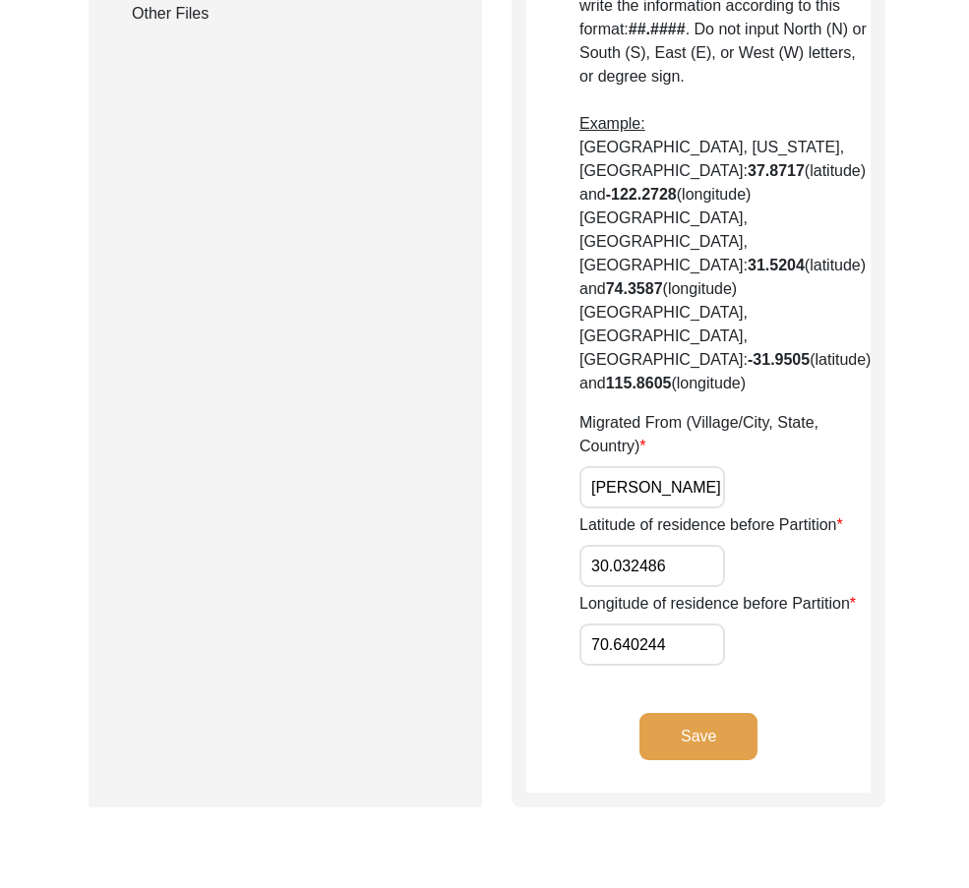
scroll to position [1111, 0]
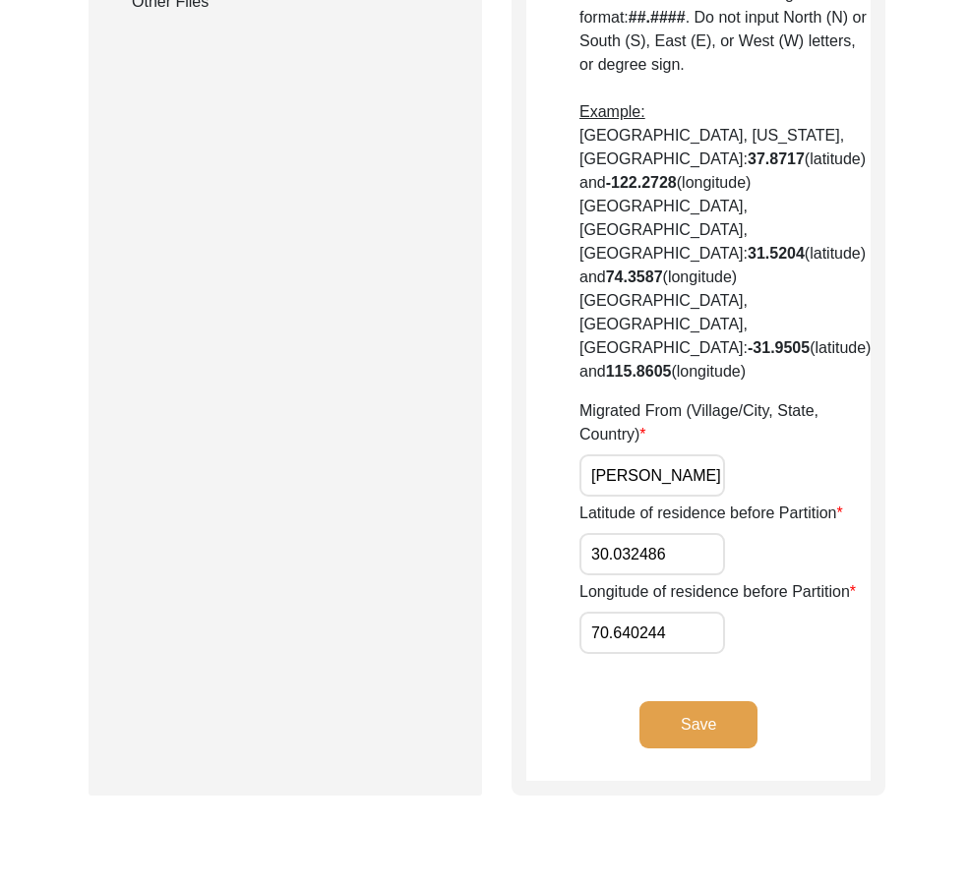
click at [668, 533] on input "30.032486" at bounding box center [652, 554] width 146 height 42
click at [709, 612] on input "70.640244" at bounding box center [652, 633] width 146 height 42
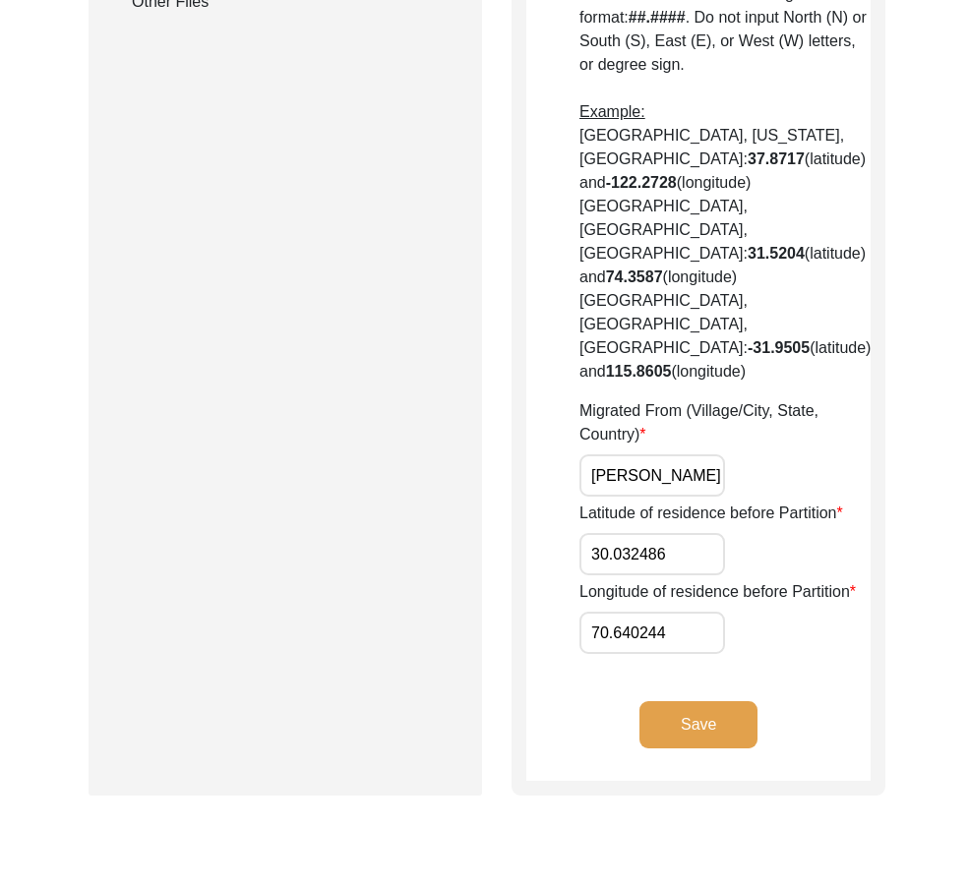
click at [691, 501] on div "Latitude of residence before Partition 30.032486" at bounding box center [724, 538] width 291 height 74
click at [692, 533] on input "30.032486" at bounding box center [652, 554] width 146 height 42
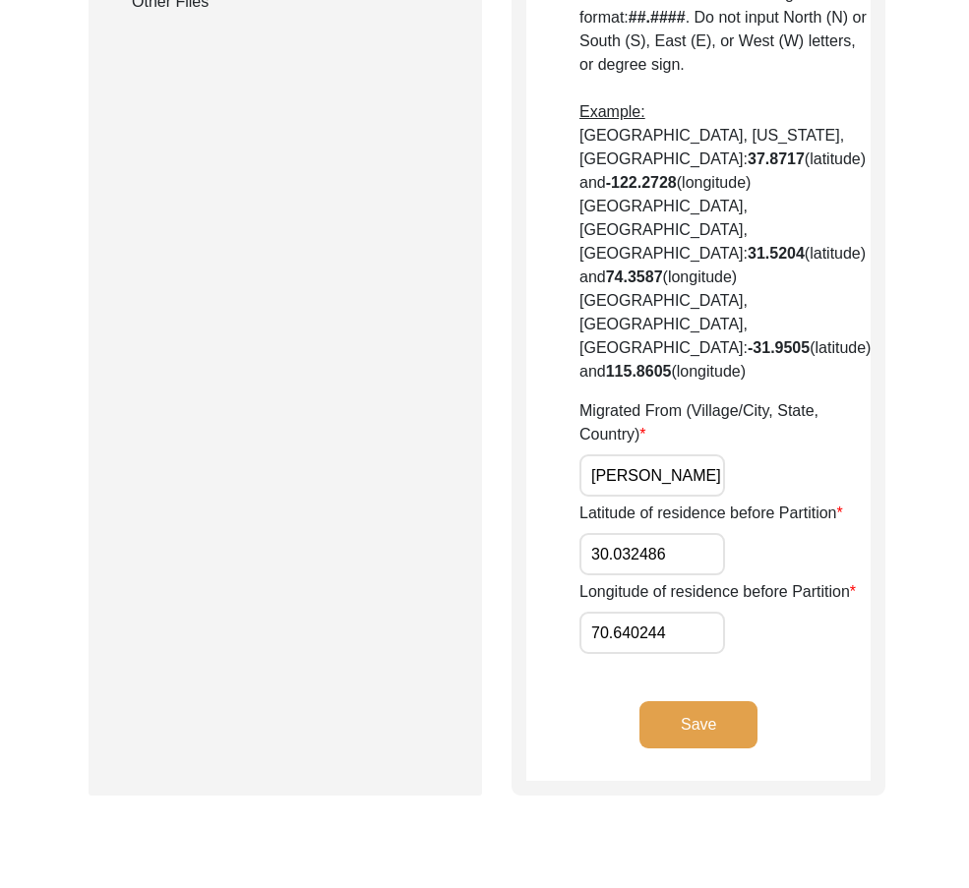
paste input "489"
type input "30.0489"
click at [723, 580] on div "Longitude of residence before Partition 70.640244" at bounding box center [724, 617] width 291 height 74
click at [718, 612] on input "70.640244" at bounding box center [652, 633] width 146 height 42
click at [717, 612] on input "70.640244" at bounding box center [652, 633] width 146 height 42
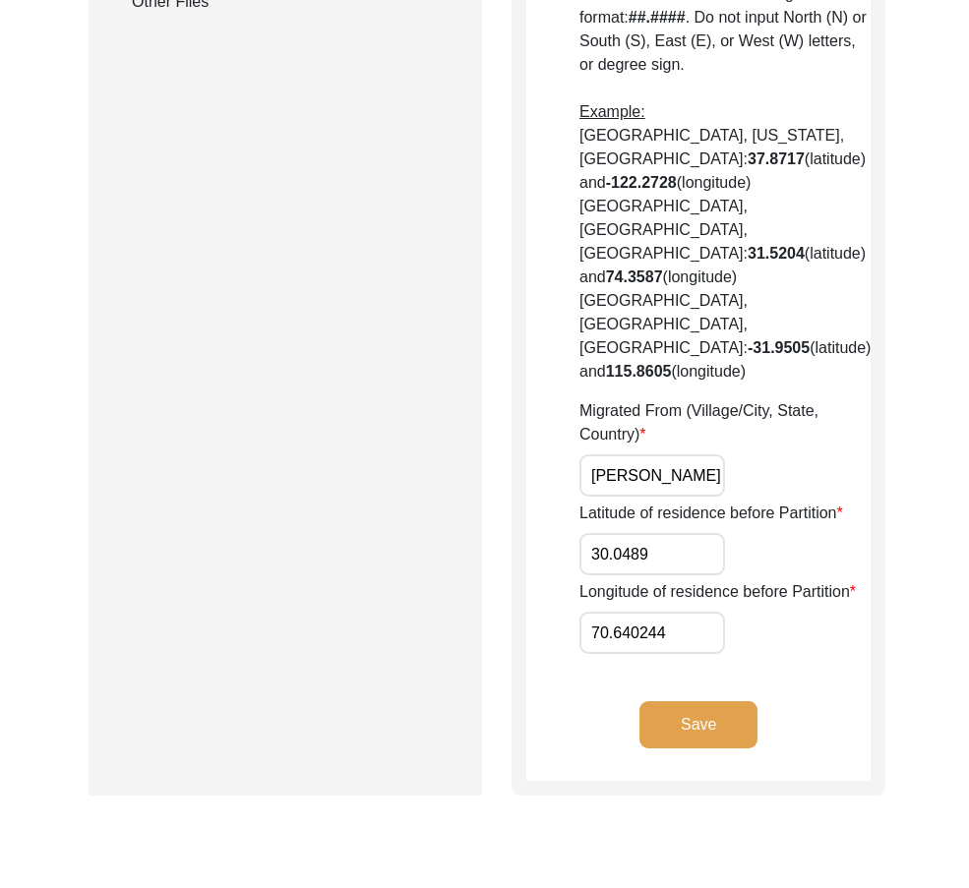
paste input "55"
type input "70.6455"
drag, startPoint x: 788, startPoint y: 569, endPoint x: 731, endPoint y: 492, distance: 96.4
click at [784, 580] on div "Longitude of residence before Partition 70.6455" at bounding box center [724, 617] width 291 height 74
click at [690, 533] on input "30.0489" at bounding box center [652, 554] width 146 height 42
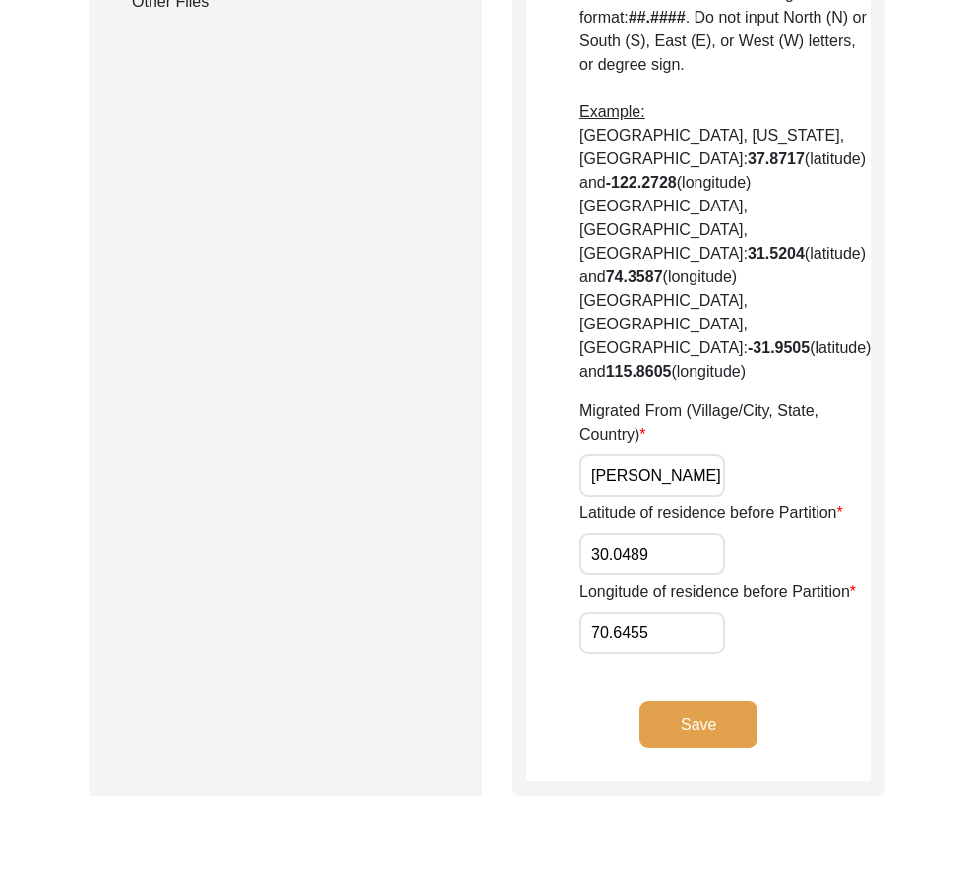
click at [690, 533] on input "30.0489" at bounding box center [652, 554] width 146 height 42
click at [637, 612] on input "70.6455" at bounding box center [652, 633] width 146 height 42
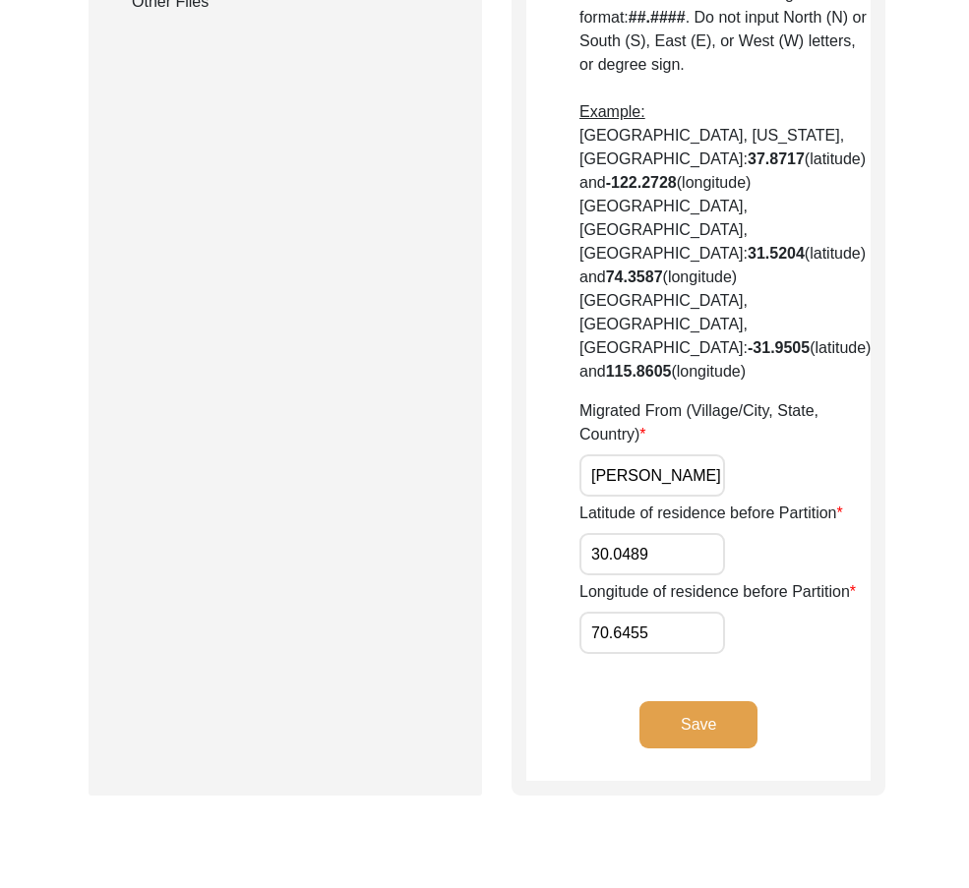
drag, startPoint x: 809, startPoint y: 604, endPoint x: 797, endPoint y: 617, distance: 17.4
click at [725, 701] on button "Save" at bounding box center [698, 724] width 118 height 47
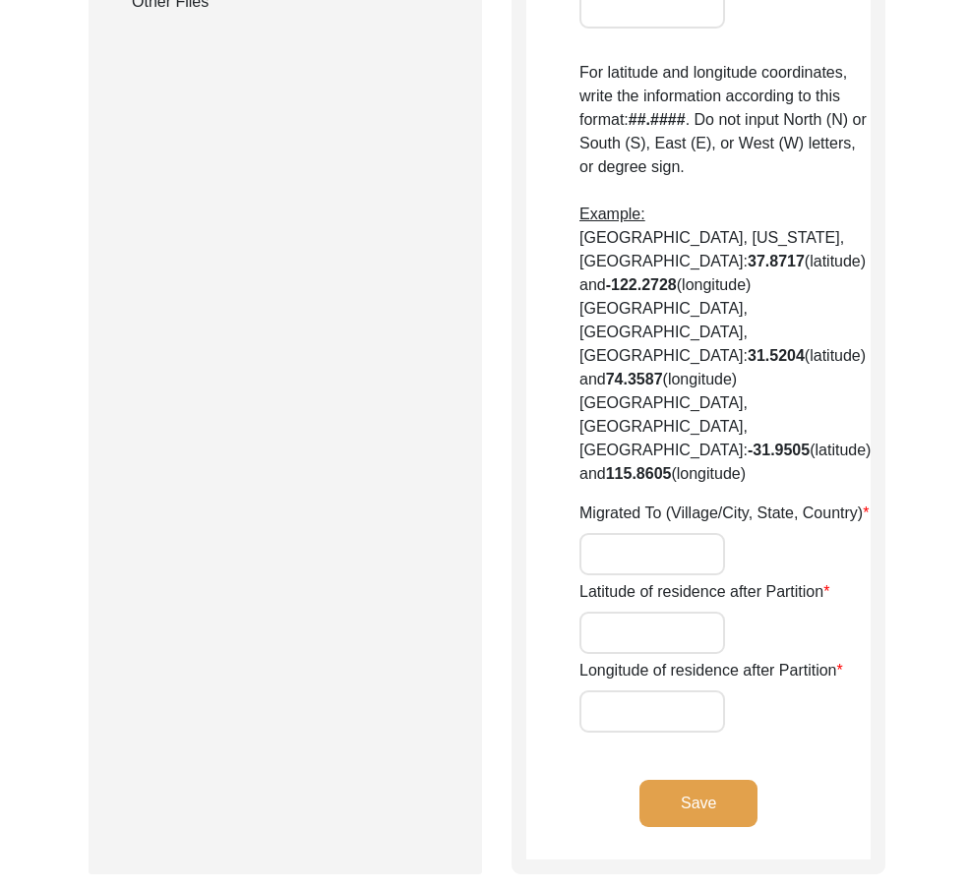
type input "Yes"
type input "Multan"
type input "[GEOGRAPHIC_DATA]"
type input "[GEOGRAPHIC_DATA], [GEOGRAPHIC_DATA], [GEOGRAPHIC_DATA]"
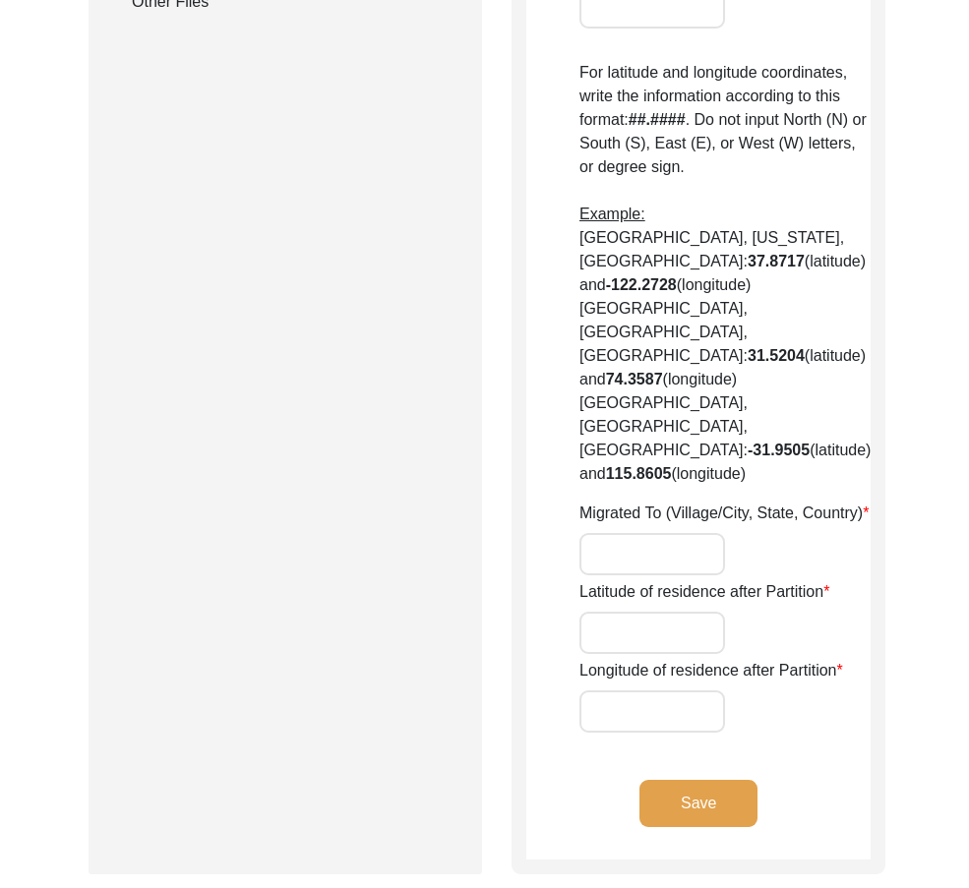
type input "30.1864"
type input "71.4886"
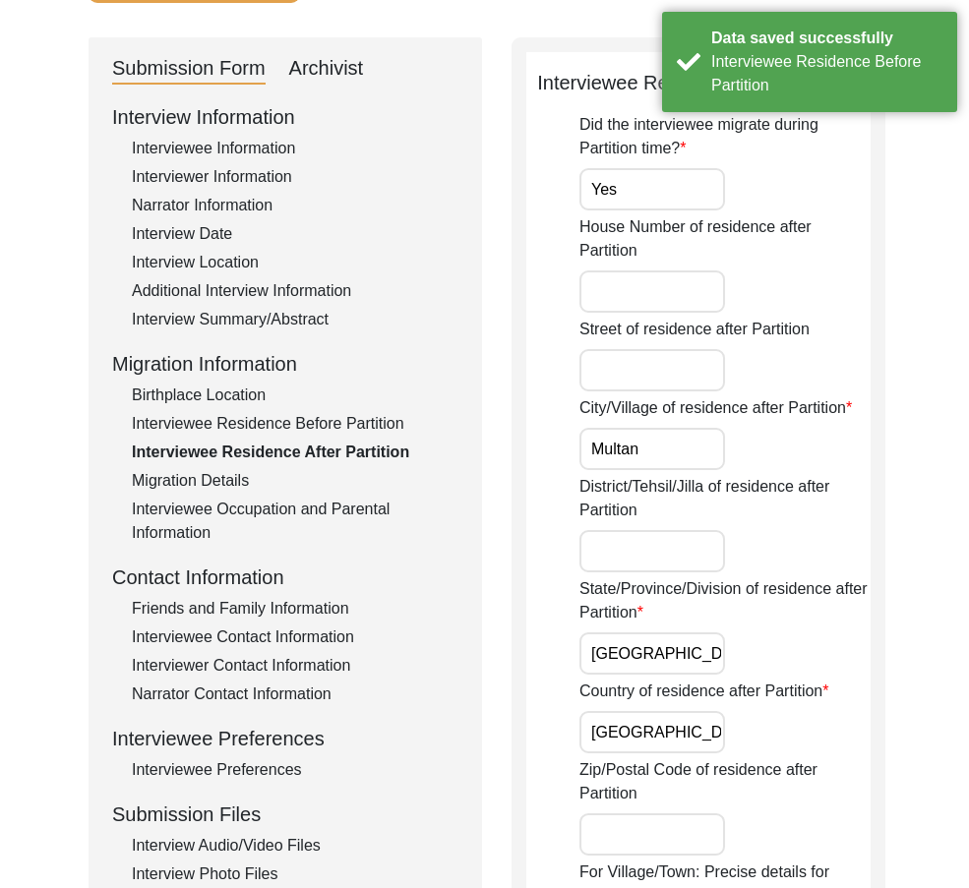
scroll to position [0, 0]
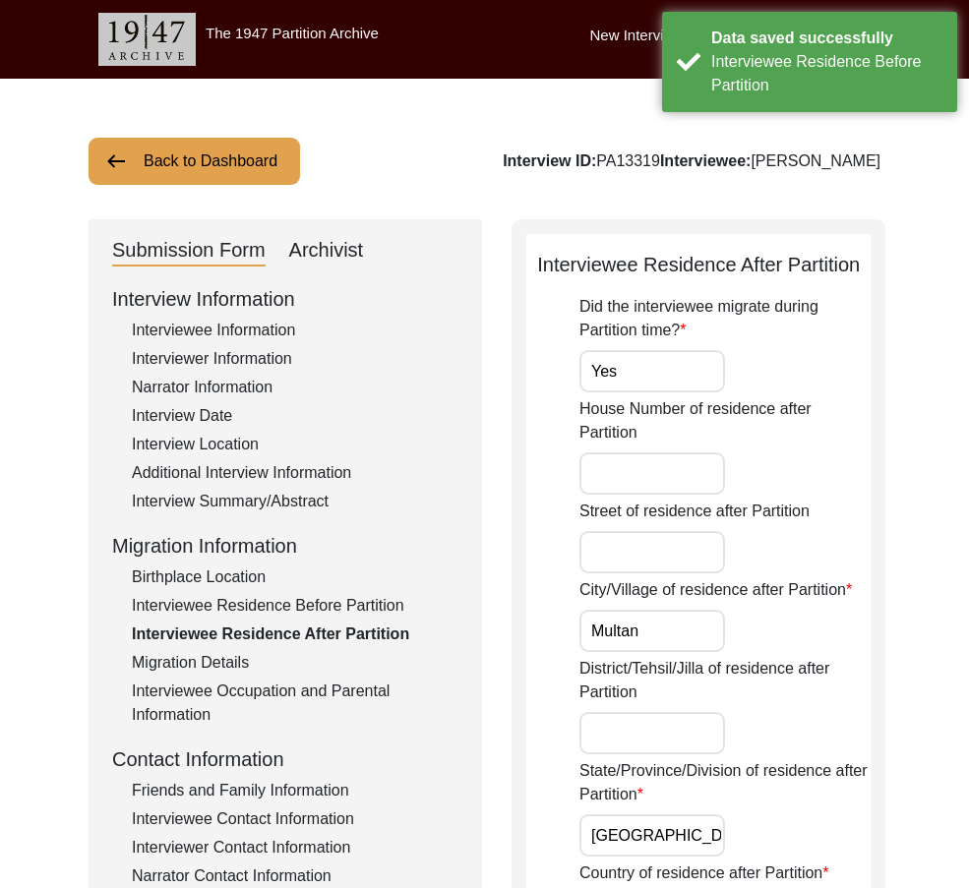
click at [655, 375] on input "Yes" at bounding box center [652, 371] width 146 height 42
click at [670, 620] on input "Multan" at bounding box center [652, 631] width 146 height 42
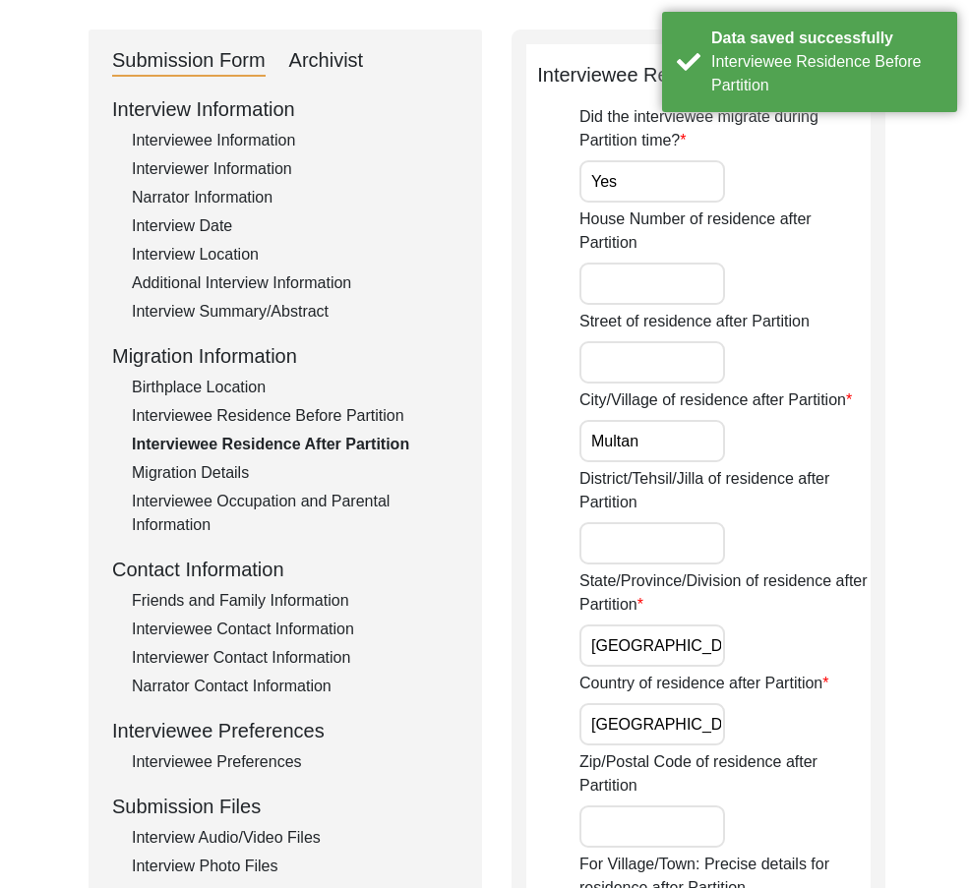
scroll to position [295, 0]
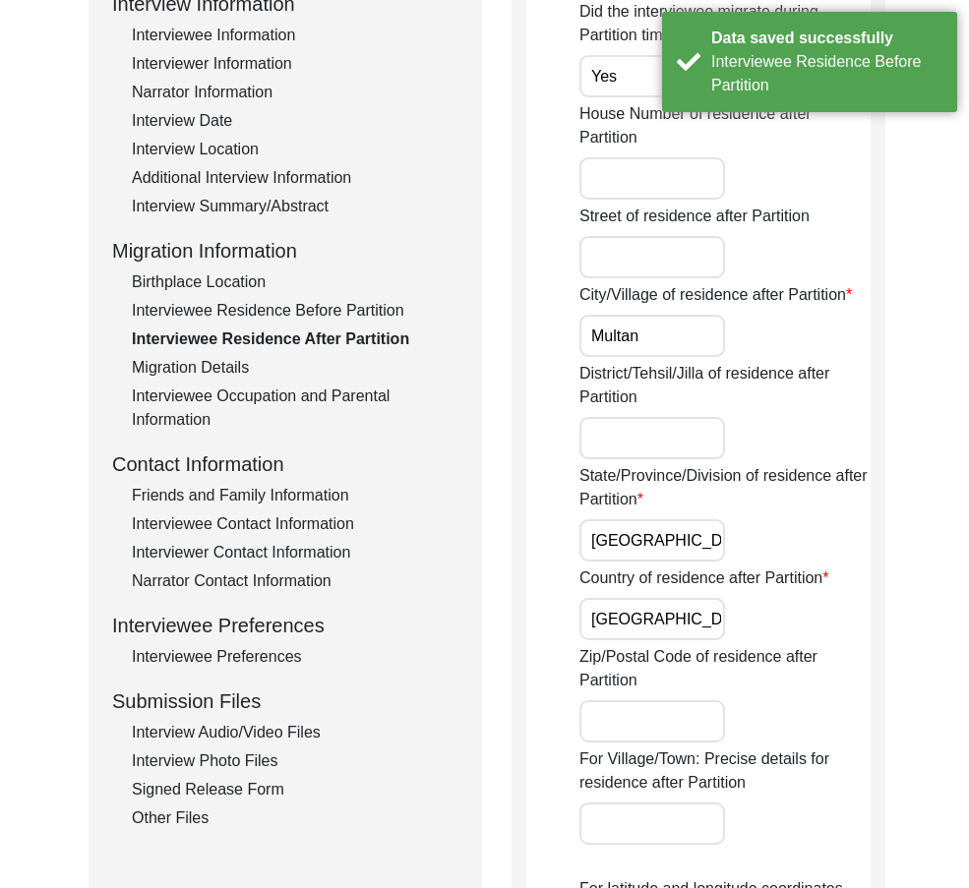
click at [661, 536] on input "[GEOGRAPHIC_DATA]" at bounding box center [652, 540] width 146 height 42
click at [677, 617] on input "[GEOGRAPHIC_DATA]" at bounding box center [652, 619] width 146 height 42
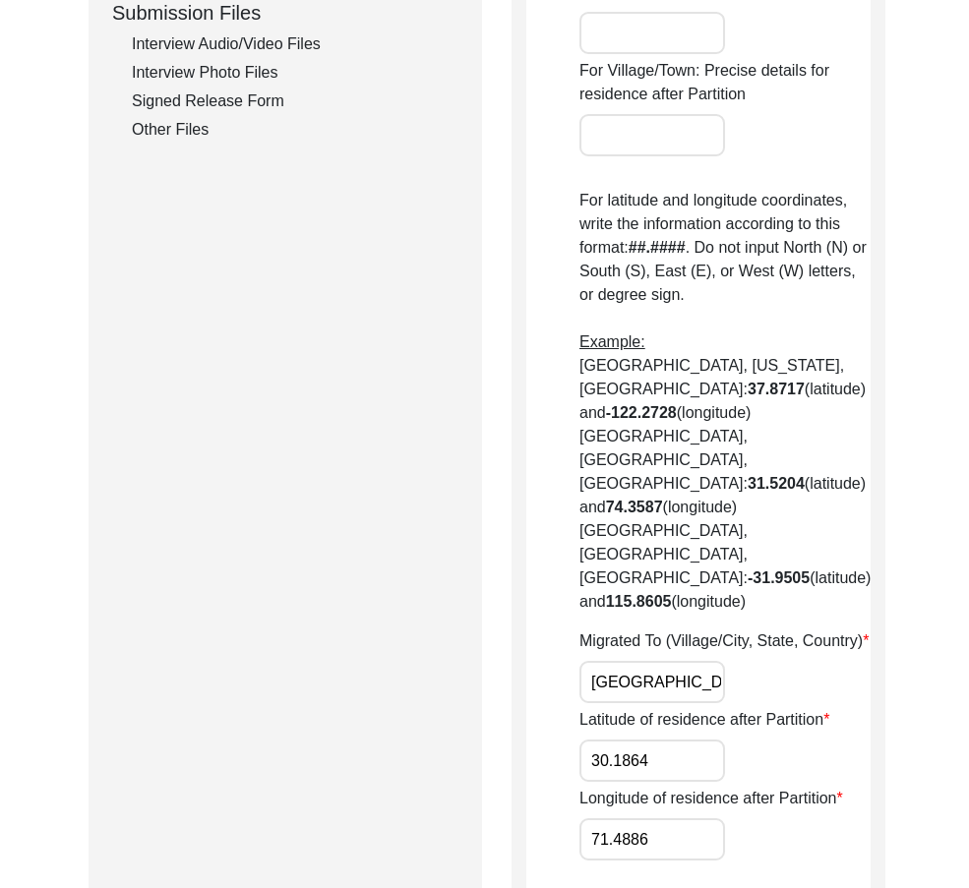
scroll to position [0, 46]
drag, startPoint x: 672, startPoint y: 617, endPoint x: 800, endPoint y: 619, distance: 128.8
click at [800, 629] on div "Migrated To (Village/City, State, Country) [GEOGRAPHIC_DATA], [GEOGRAPHIC_DATA]…" at bounding box center [724, 666] width 291 height 74
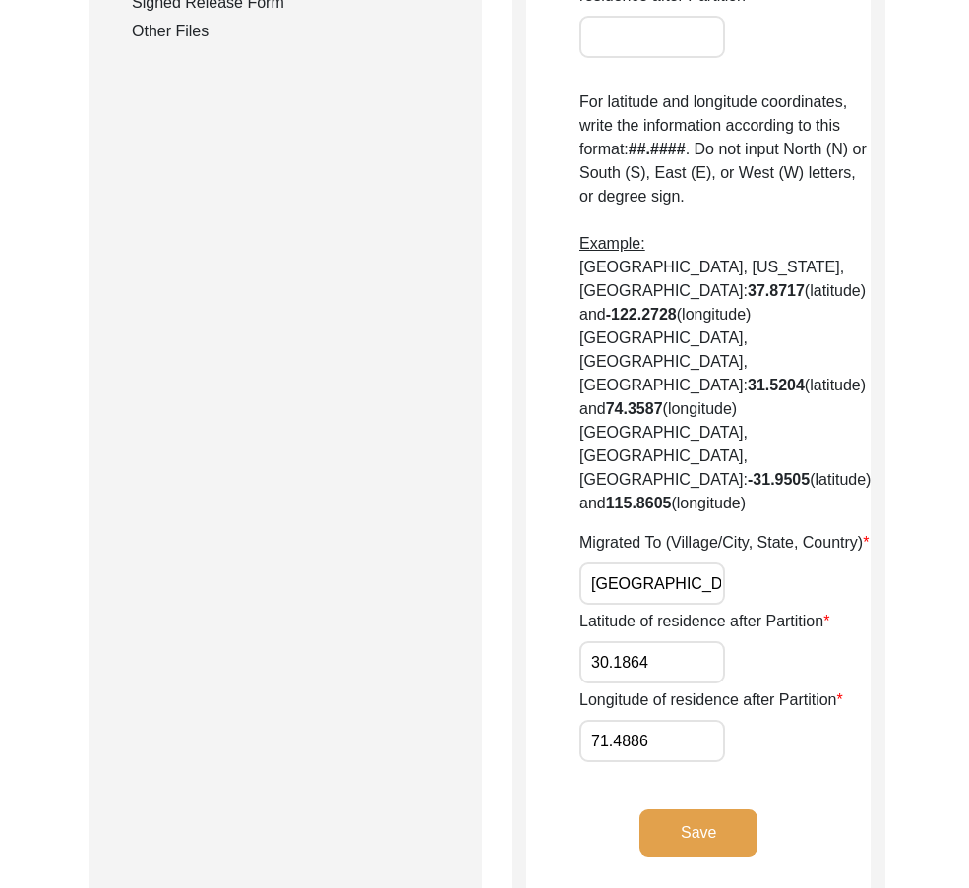
scroll to position [0, 46]
drag, startPoint x: 589, startPoint y: 510, endPoint x: 798, endPoint y: 513, distance: 209.5
click at [795, 531] on div "Migrated To (Village/City, State, Country) [GEOGRAPHIC_DATA], [GEOGRAPHIC_DATA]…" at bounding box center [724, 568] width 291 height 74
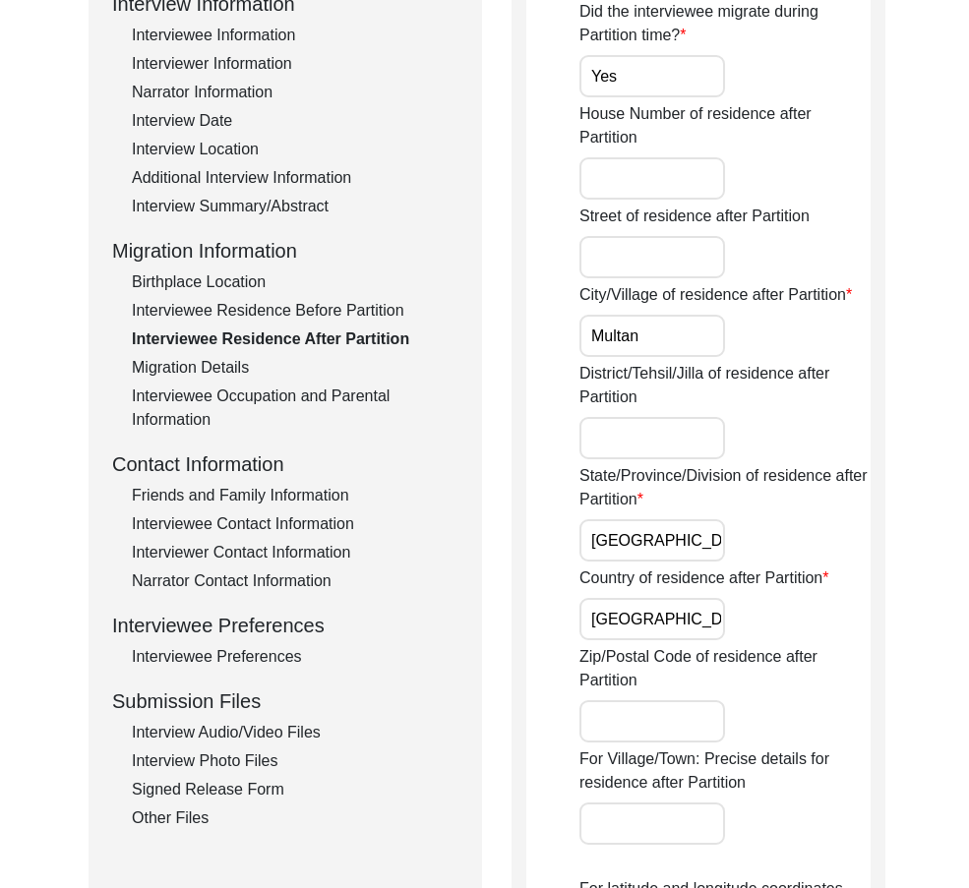
scroll to position [0, 0]
drag, startPoint x: 677, startPoint y: 339, endPoint x: 689, endPoint y: 448, distance: 109.8
click at [676, 339] on input "Multan" at bounding box center [652, 336] width 146 height 42
click at [706, 529] on input "[GEOGRAPHIC_DATA]" at bounding box center [652, 540] width 146 height 42
click at [677, 639] on input "[GEOGRAPHIC_DATA]" at bounding box center [652, 619] width 146 height 42
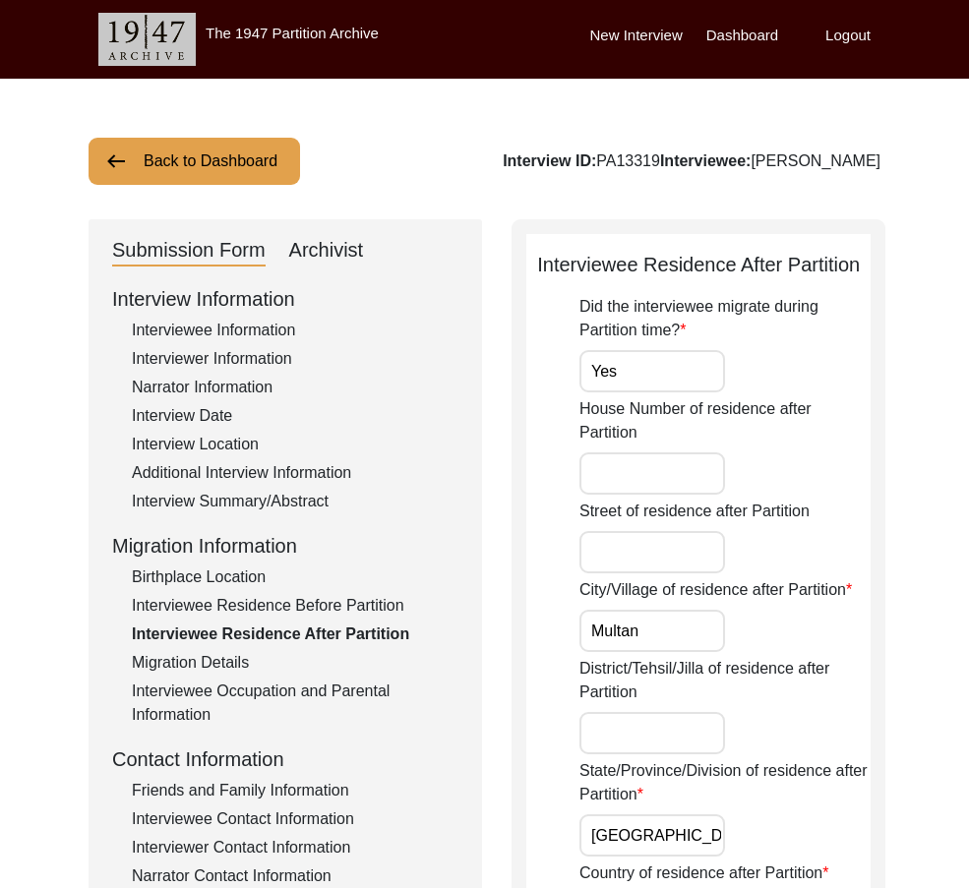
click at [650, 354] on input "Yes" at bounding box center [652, 371] width 146 height 42
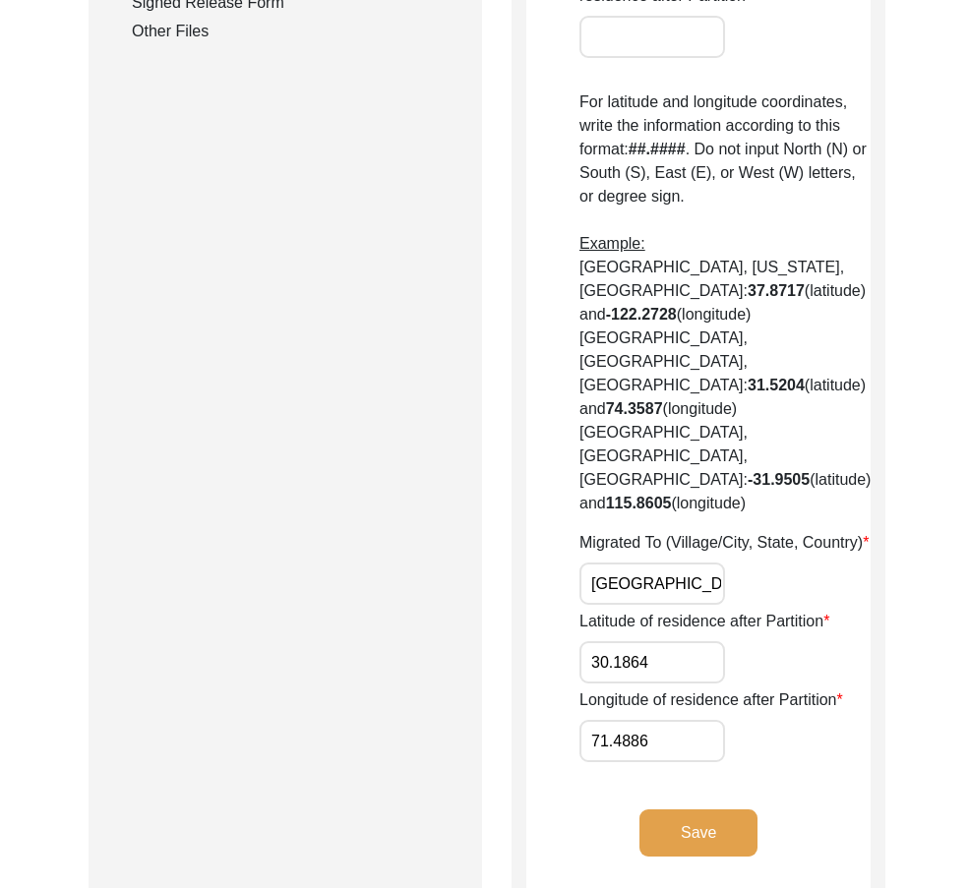
scroll to position [0, 46]
drag, startPoint x: 595, startPoint y: 507, endPoint x: 840, endPoint y: 518, distance: 245.1
click at [840, 531] on div "Migrated To (Village/City, State, Country) [GEOGRAPHIC_DATA], [GEOGRAPHIC_DATA]…" at bounding box center [724, 568] width 291 height 74
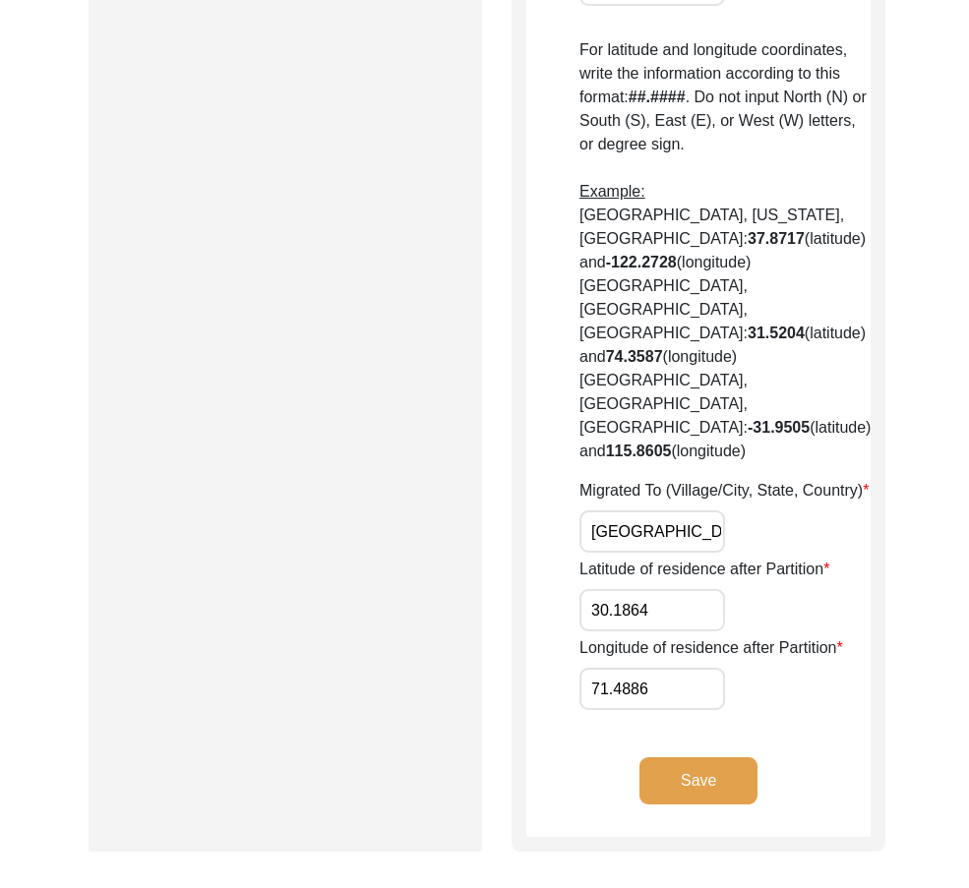
scroll to position [1180, 0]
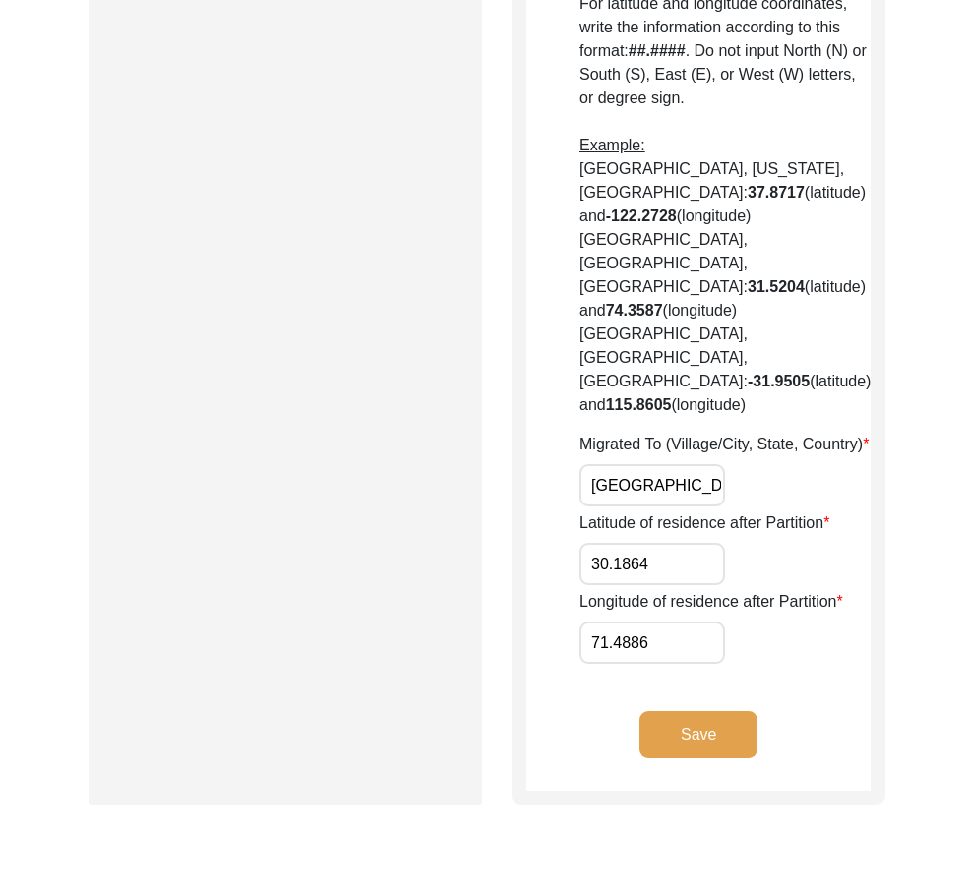
click at [656, 543] on input "30.1864" at bounding box center [652, 564] width 146 height 42
click at [642, 621] on input "71.4886" at bounding box center [652, 642] width 146 height 42
click at [712, 543] on input "30.1864" at bounding box center [652, 564] width 146 height 42
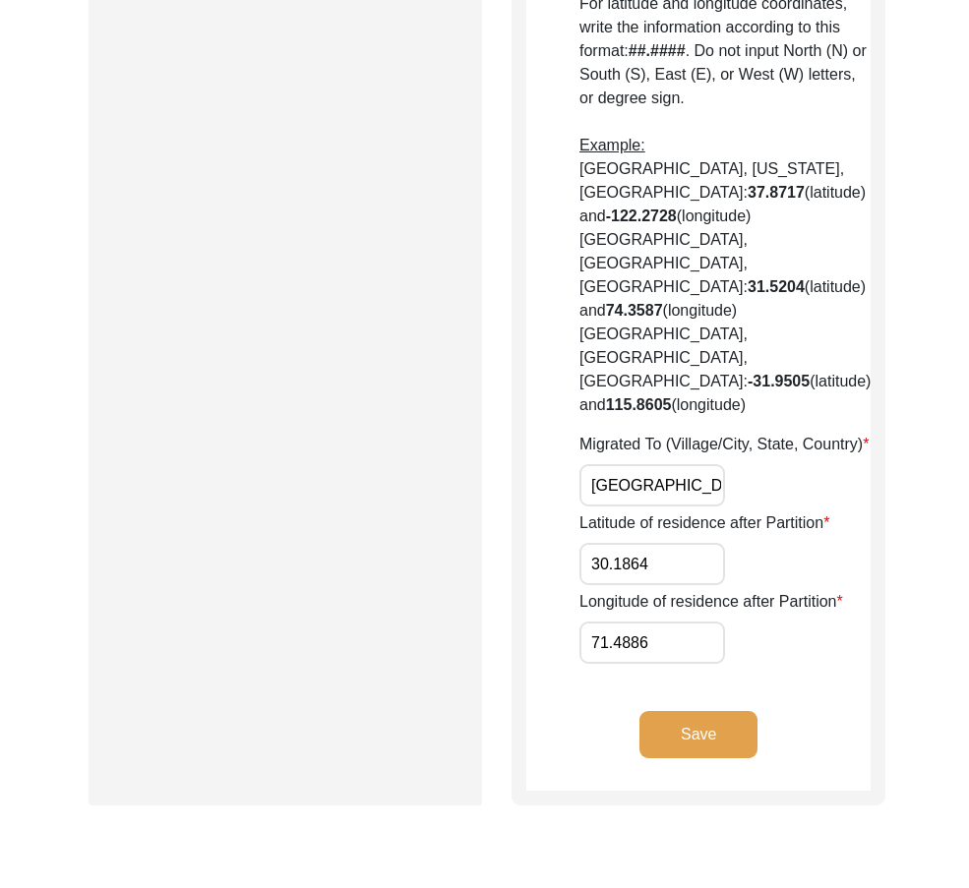
click at [712, 543] on input "30.1864" at bounding box center [652, 564] width 146 height 42
paste input "57"
type input "30.1574"
click at [640, 621] on input "71.4886" at bounding box center [652, 642] width 146 height 42
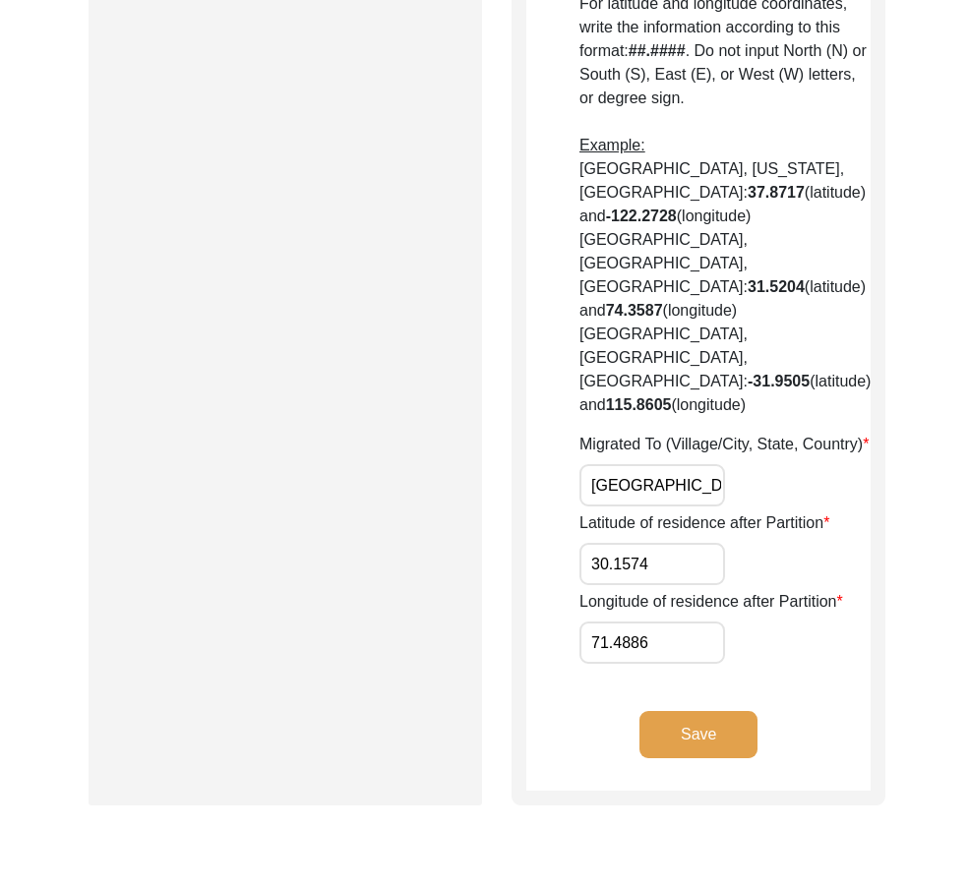
click at [637, 621] on input "71.4886" at bounding box center [652, 642] width 146 height 42
paste input "71.5249"
click at [641, 621] on input "71.48871.52496" at bounding box center [652, 642] width 146 height 42
paste input "5249"
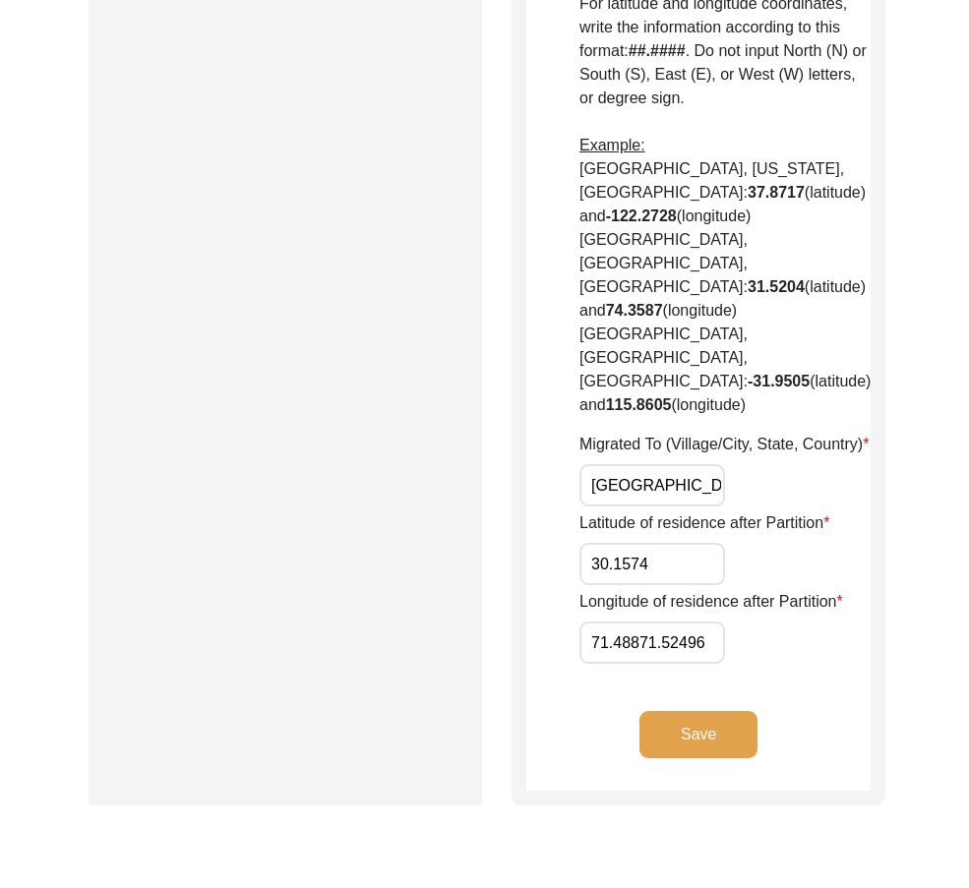
click at [641, 621] on input "71.48871.52496" at bounding box center [652, 642] width 146 height 42
type input "71.5249"
click at [686, 543] on input "30.1574" at bounding box center [652, 564] width 146 height 42
click at [685, 543] on input "30.1574" at bounding box center [652, 564] width 146 height 42
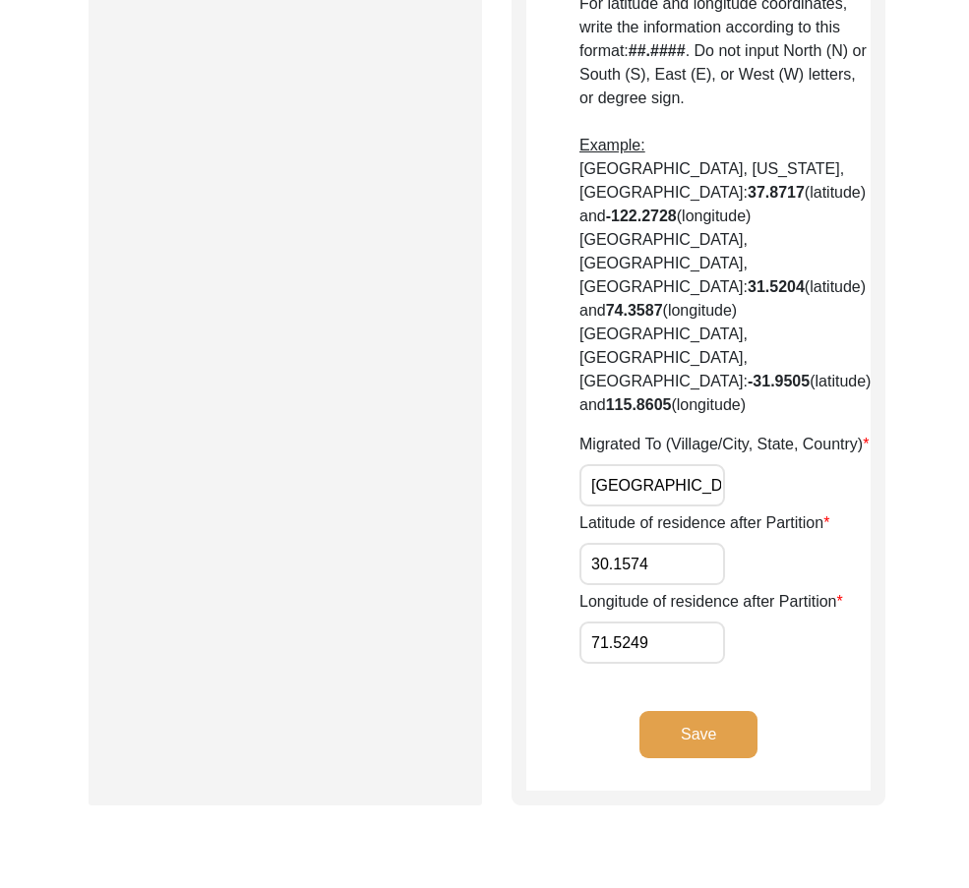
click at [685, 543] on input "30.1574" at bounding box center [652, 564] width 146 height 42
click at [691, 621] on input "71.5249" at bounding box center [652, 642] width 146 height 42
click at [701, 711] on button "Save" at bounding box center [698, 734] width 118 height 47
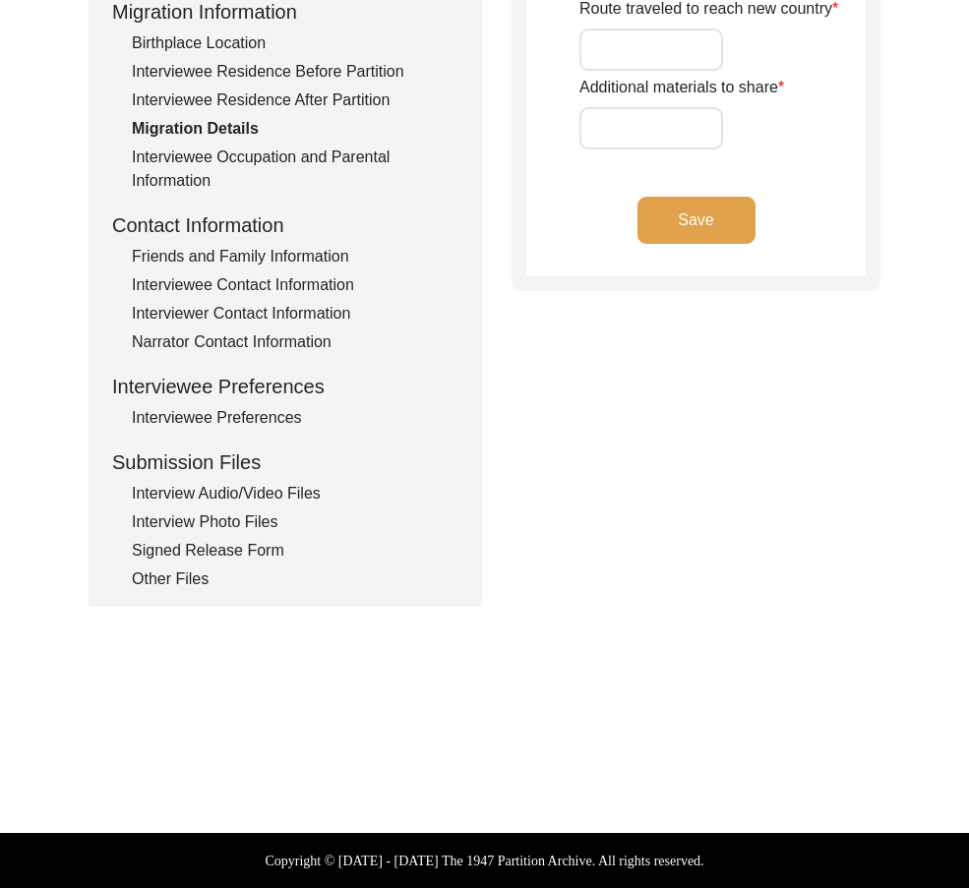
type input "NA"
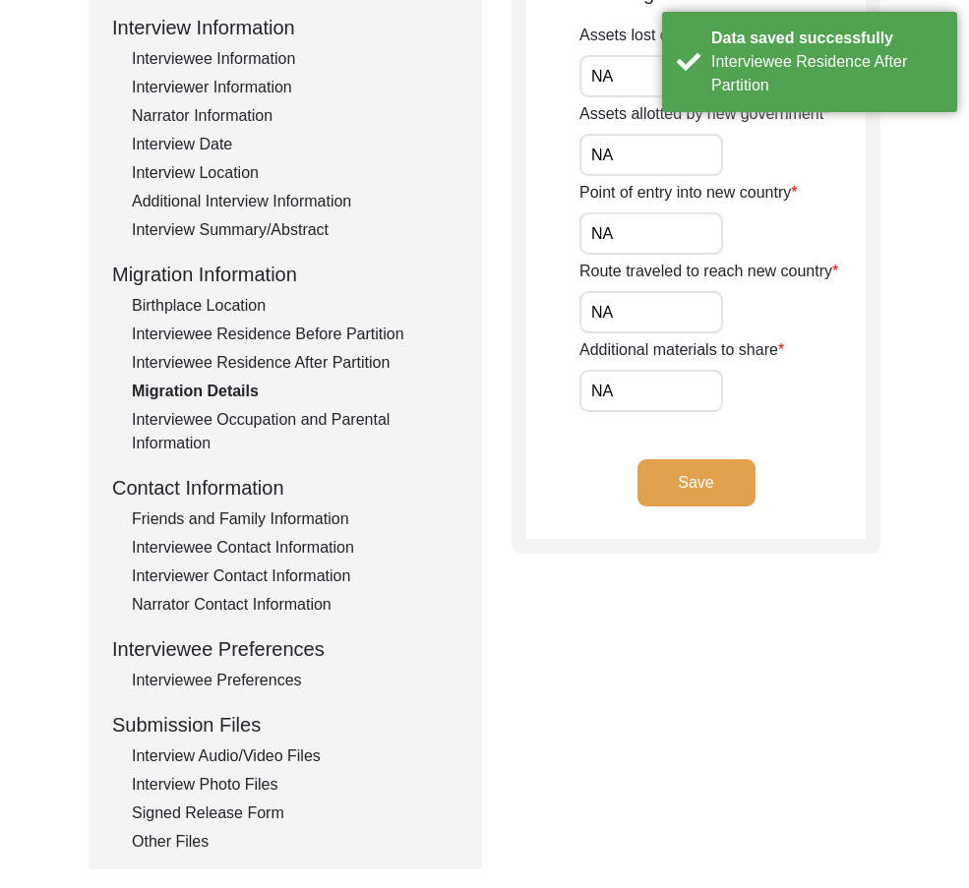
scroll to position [0, 0]
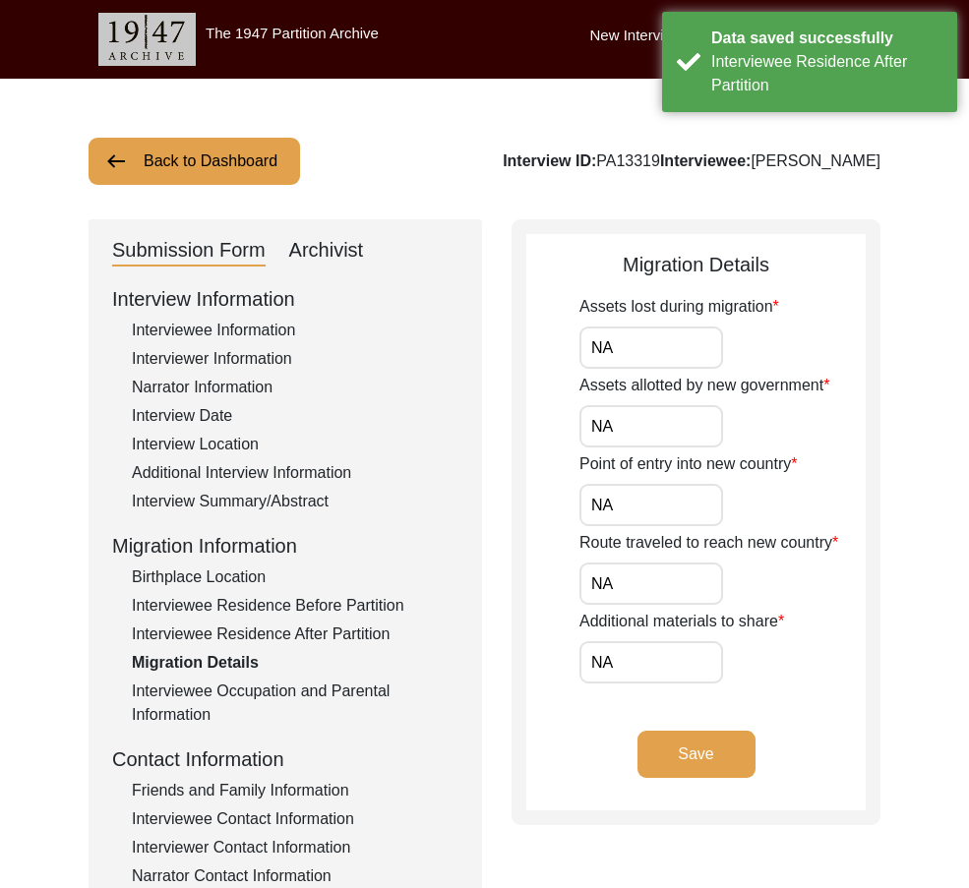
click at [664, 355] on input "NA" at bounding box center [651, 347] width 144 height 42
click at [659, 427] on input "NA" at bounding box center [651, 426] width 144 height 42
click at [626, 544] on label "Route traveled to reach new country" at bounding box center [708, 543] width 259 height 24
click at [626, 562] on input "NA" at bounding box center [651, 583] width 144 height 42
drag, startPoint x: 627, startPoint y: 512, endPoint x: 627, endPoint y: 538, distance: 25.6
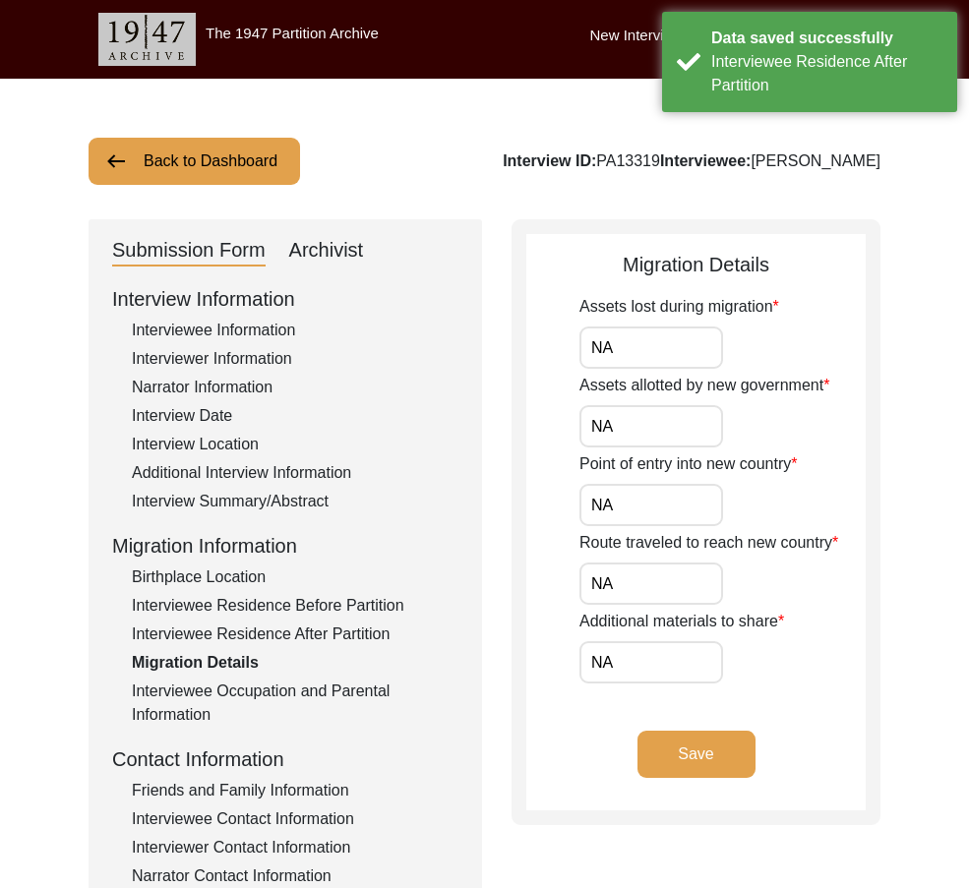
click at [627, 518] on input "NA" at bounding box center [651, 505] width 144 height 42
click at [626, 581] on input "NA" at bounding box center [651, 583] width 144 height 42
click at [618, 658] on input "NA" at bounding box center [651, 662] width 144 height 42
click at [515, 633] on div "Migration Details Assets lost during migration NA Assets allotted by new govern…" at bounding box center [695, 522] width 369 height 606
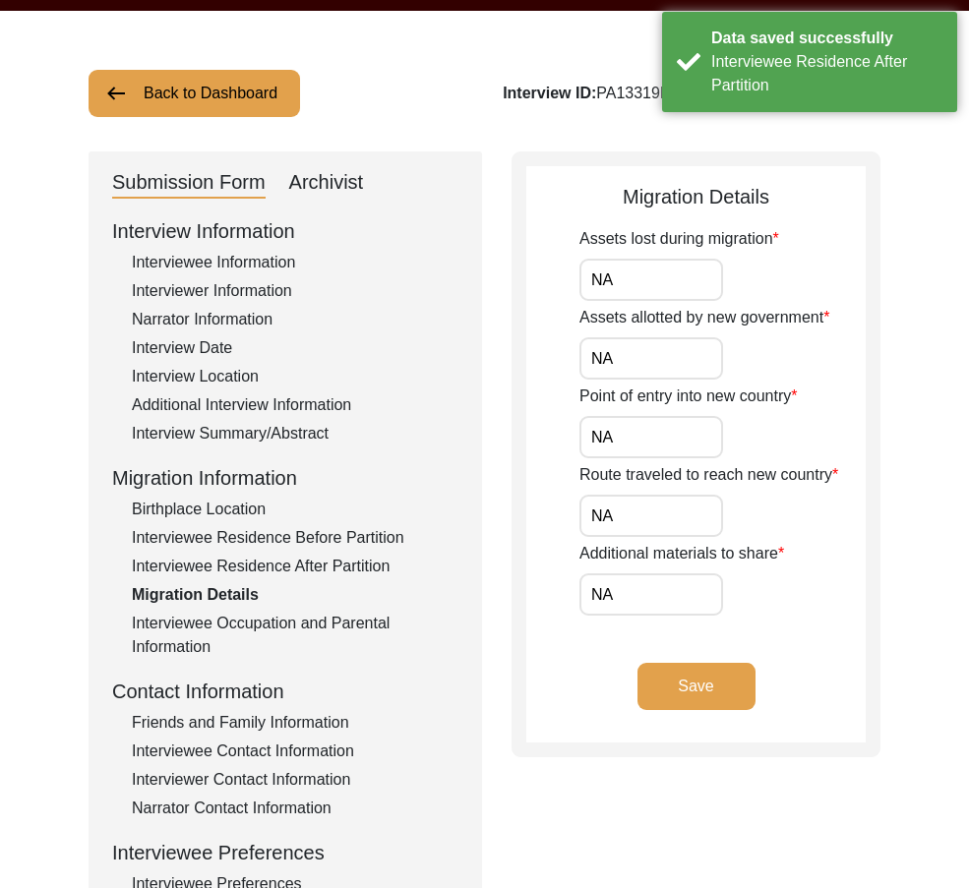
scroll to position [197, 0]
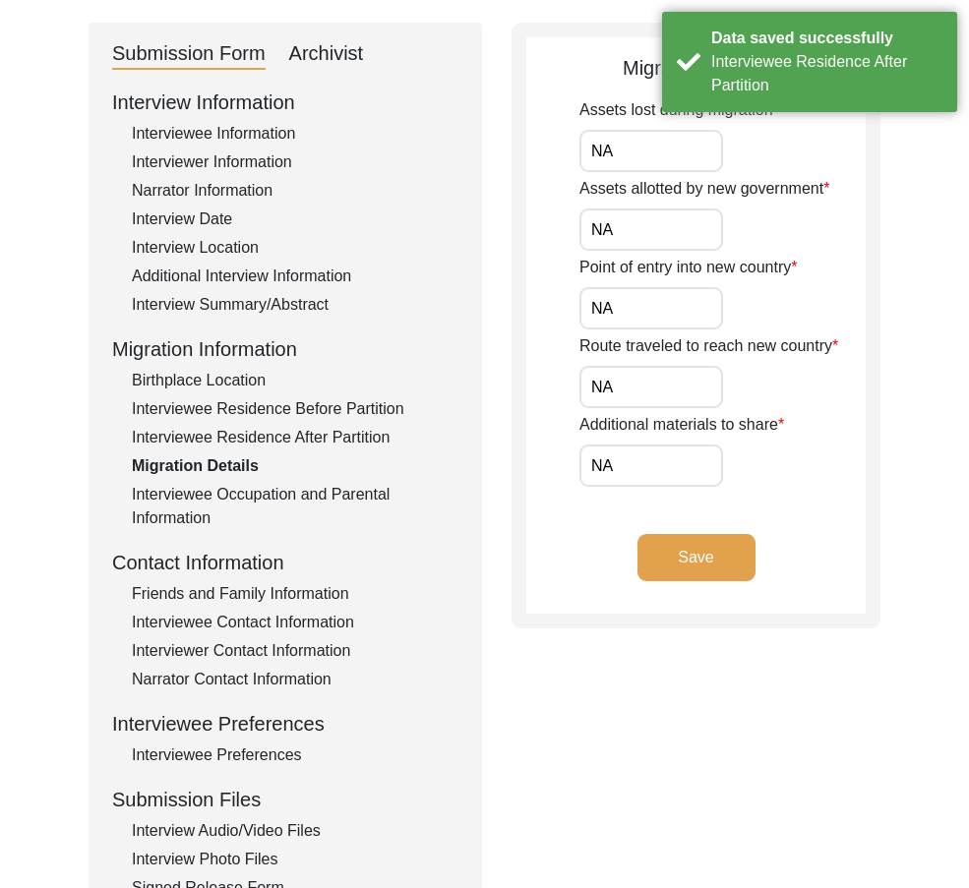
click at [242, 500] on div "Interviewee Occupation and Parental Information" at bounding box center [295, 506] width 326 height 47
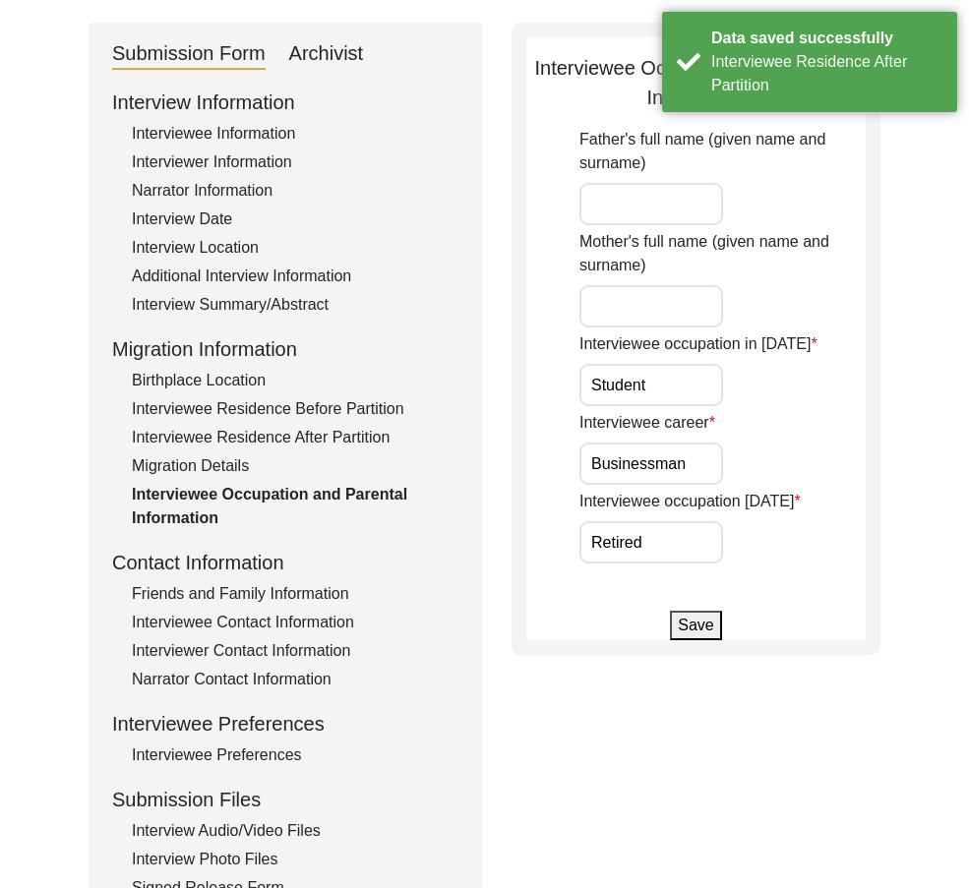
scroll to position [0, 0]
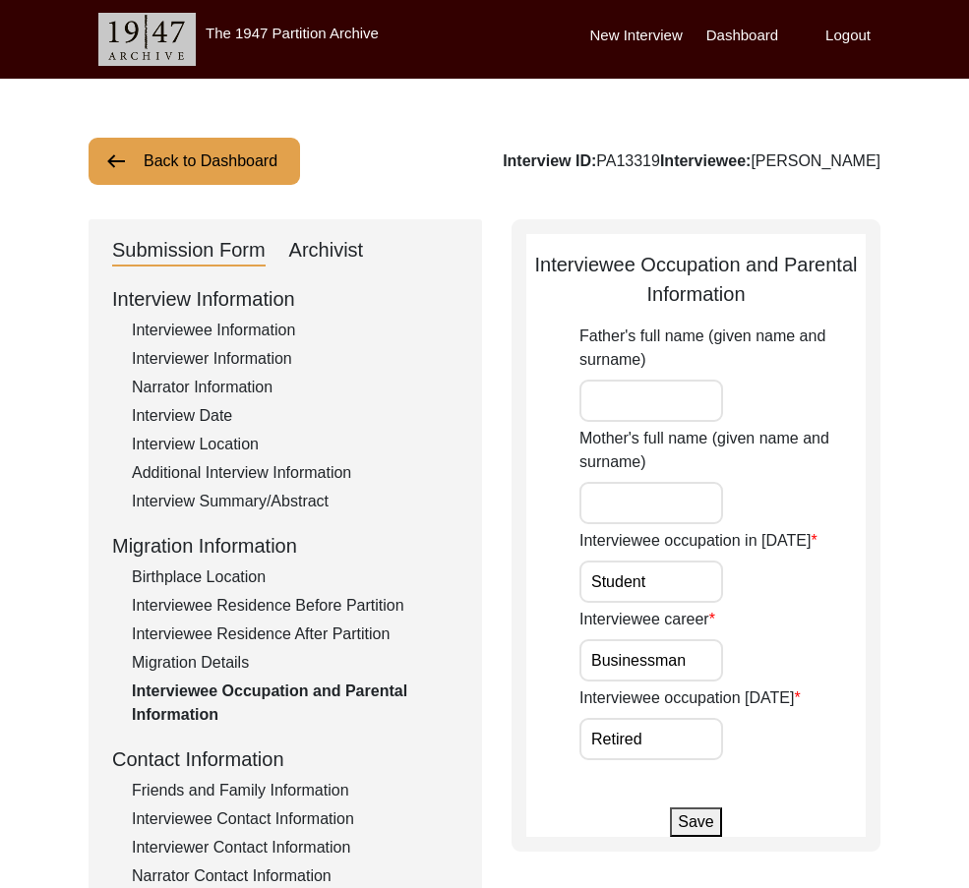
click at [627, 405] on input "Father's full name (given name and surname)" at bounding box center [651, 401] width 144 height 42
click at [611, 516] on input "Mother's full name (given name and surname)" at bounding box center [651, 503] width 144 height 42
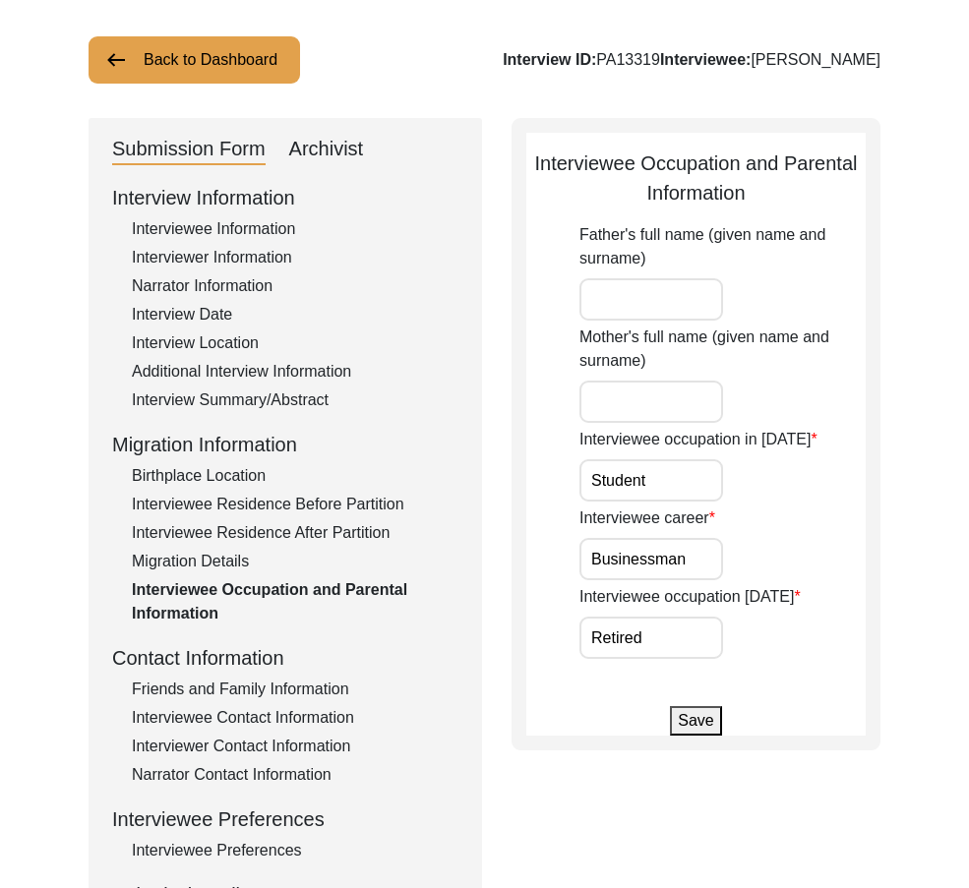
scroll to position [197, 0]
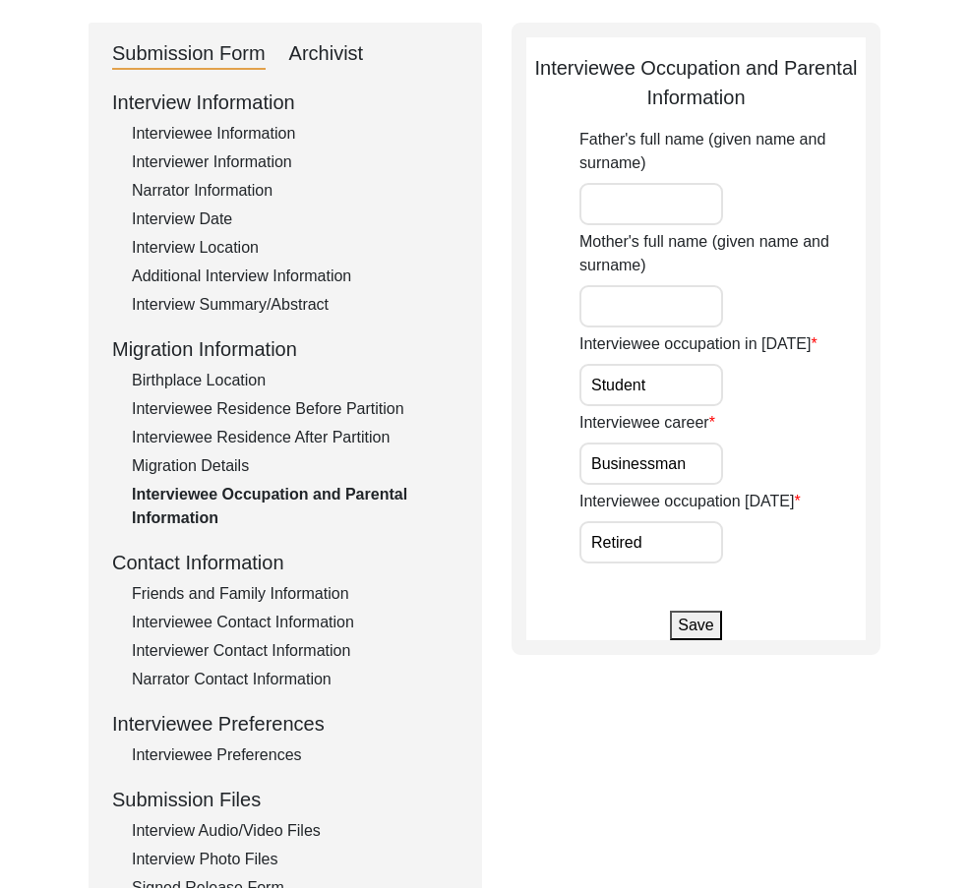
click at [671, 392] on input "Student" at bounding box center [651, 385] width 144 height 42
drag, startPoint x: 474, startPoint y: 457, endPoint x: 587, endPoint y: 489, distance: 117.4
click at [483, 462] on div "Submission Form Archivist Interview Information Interviewee Information Intervi…" at bounding box center [484, 483] width 792 height 921
click at [695, 466] on input "Businessman" at bounding box center [651, 463] width 144 height 42
click at [663, 538] on input "Retired" at bounding box center [651, 542] width 144 height 42
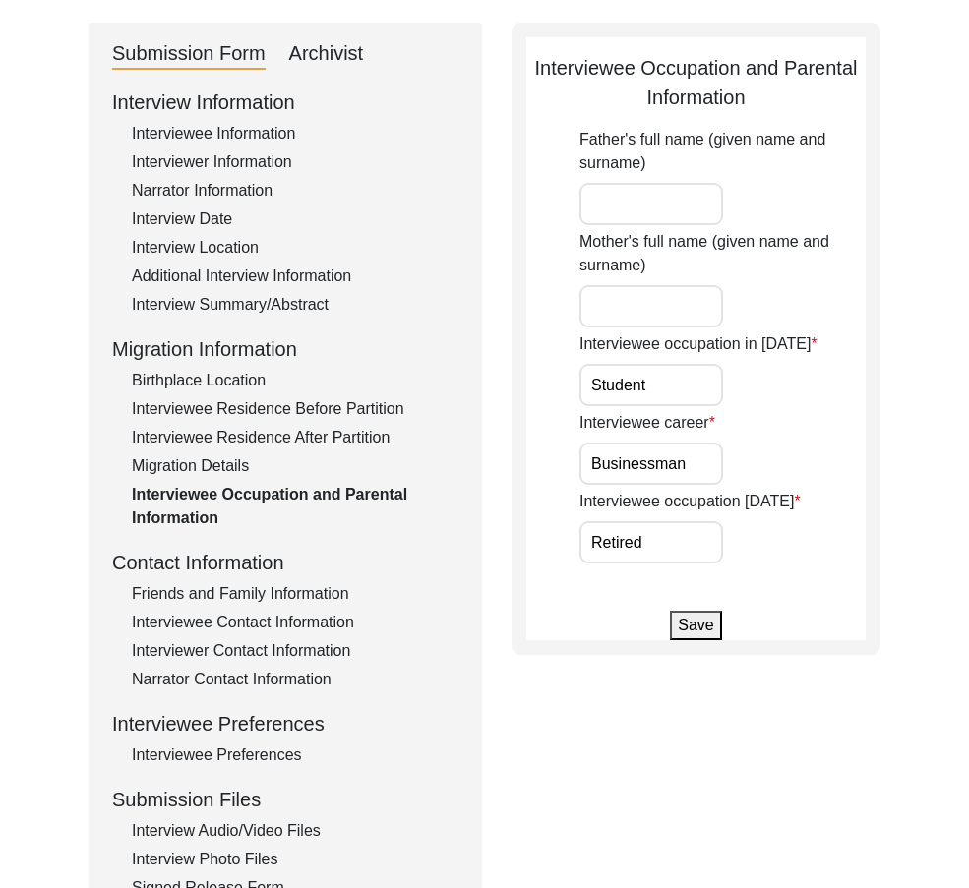
click at [288, 596] on div "Friends and Family Information" at bounding box center [295, 594] width 326 height 24
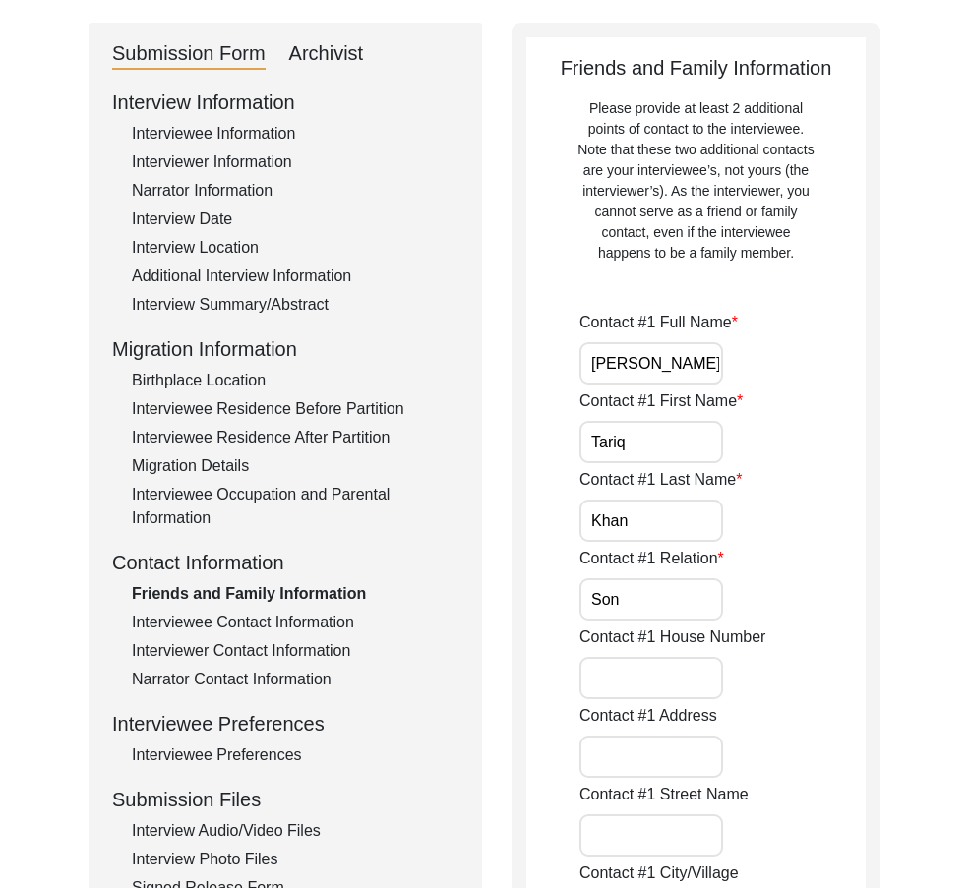
drag, startPoint x: 679, startPoint y: 364, endPoint x: 579, endPoint y: 397, distance: 105.7
click at [613, 435] on input "Tariq" at bounding box center [651, 442] width 144 height 42
click at [626, 441] on input "Tariq" at bounding box center [651, 442] width 144 height 42
drag, startPoint x: 638, startPoint y: 508, endPoint x: 639, endPoint y: 537, distance: 28.5
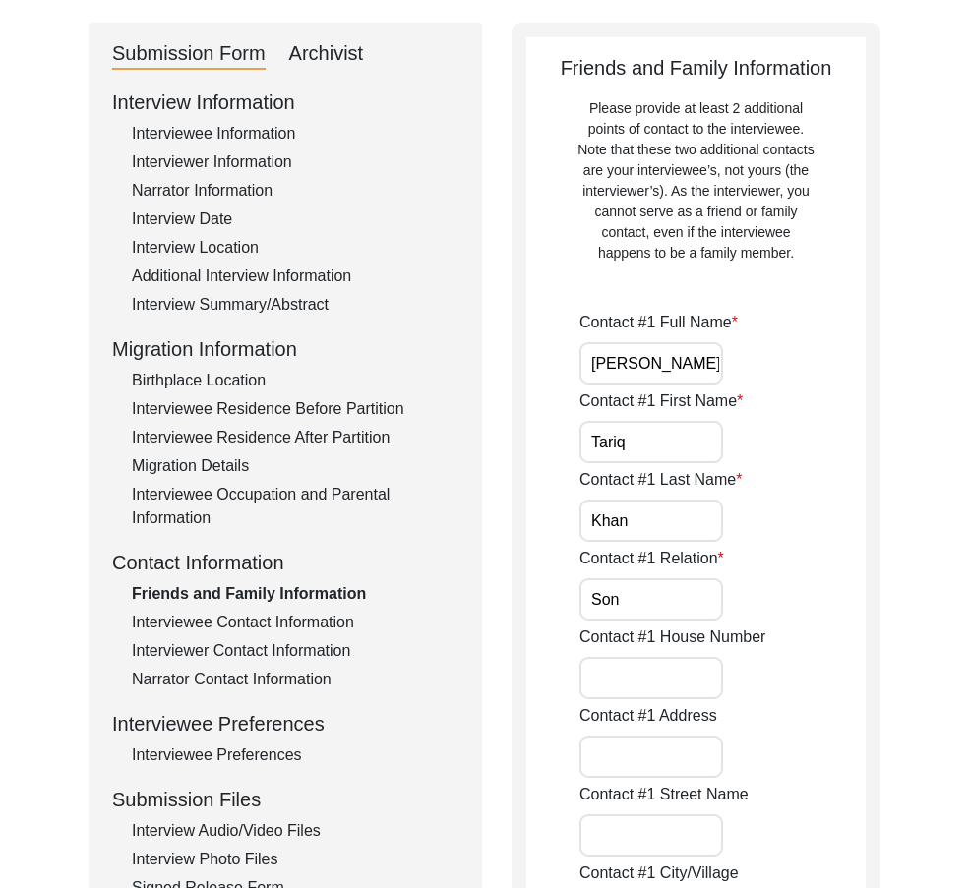
click at [638, 510] on input "Khan" at bounding box center [651, 521] width 144 height 42
drag, startPoint x: 637, startPoint y: 598, endPoint x: 556, endPoint y: 501, distance: 126.3
click at [637, 598] on input "Son" at bounding box center [651, 599] width 144 height 42
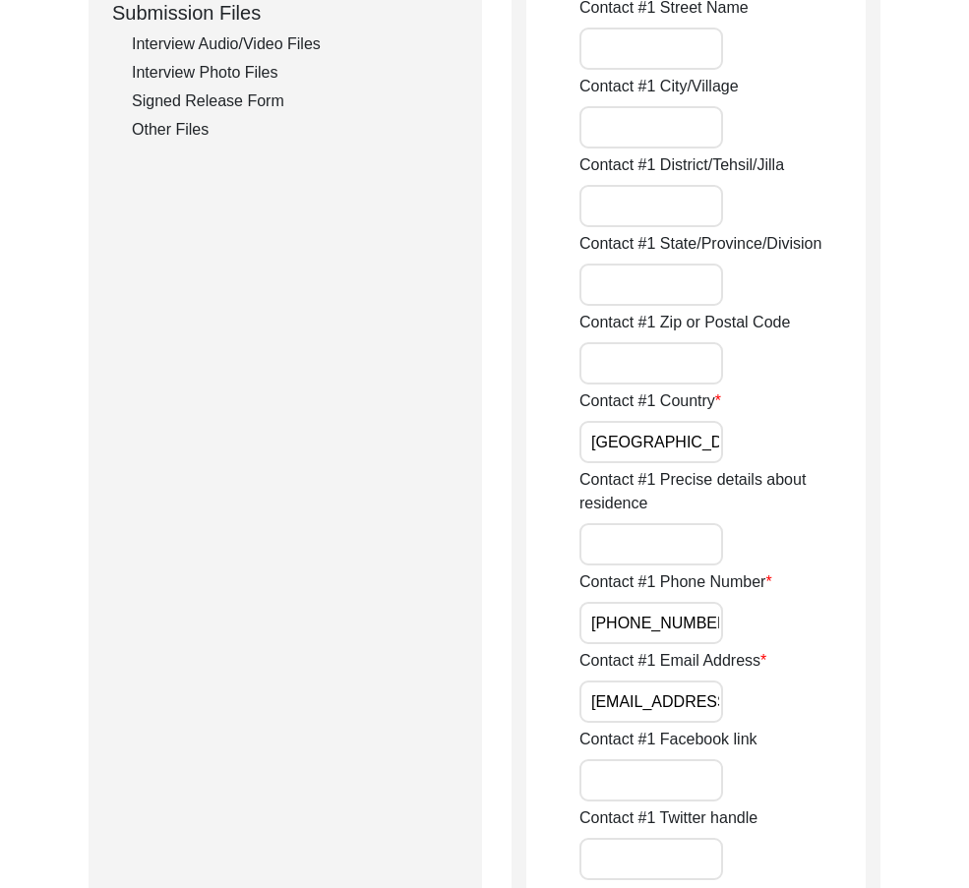
click at [682, 428] on input "[GEOGRAPHIC_DATA]" at bounding box center [651, 442] width 144 height 42
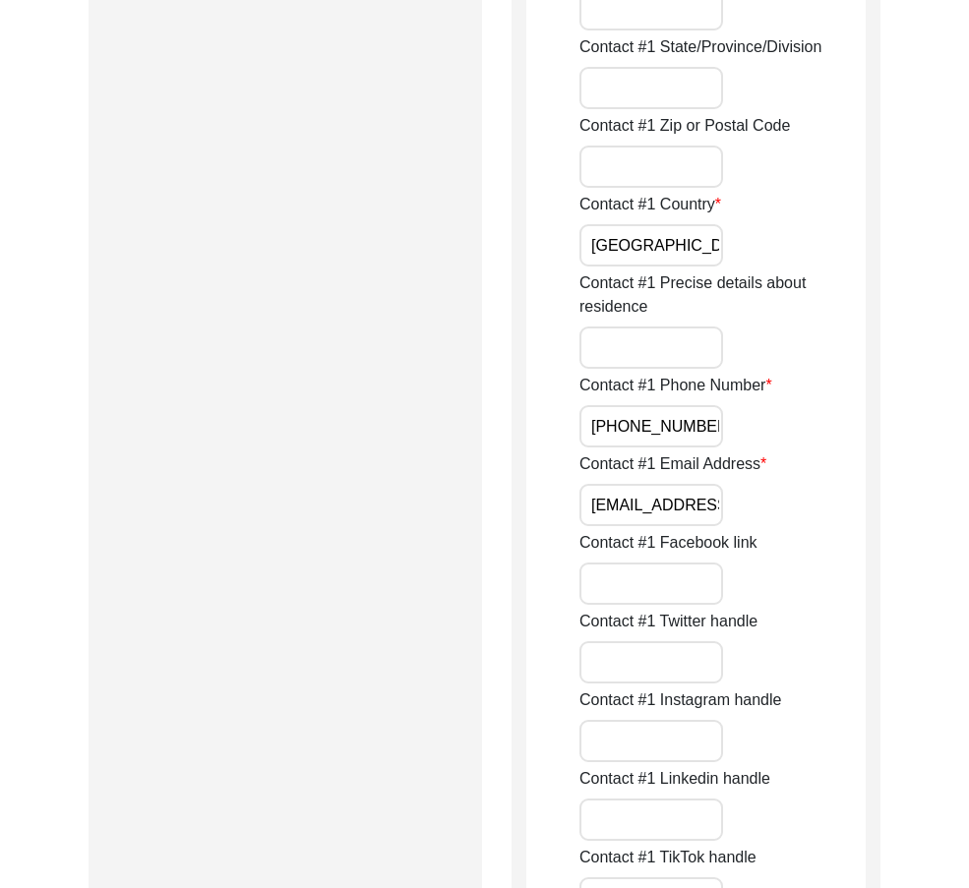
drag, startPoint x: 713, startPoint y: 425, endPoint x: 506, endPoint y: 415, distance: 206.7
drag, startPoint x: 588, startPoint y: 487, endPoint x: 852, endPoint y: 471, distance: 264.0
click at [852, 471] on div "Contact #1 Email Address [EMAIL_ADDRESS][DOMAIN_NAME]" at bounding box center [722, 489] width 286 height 74
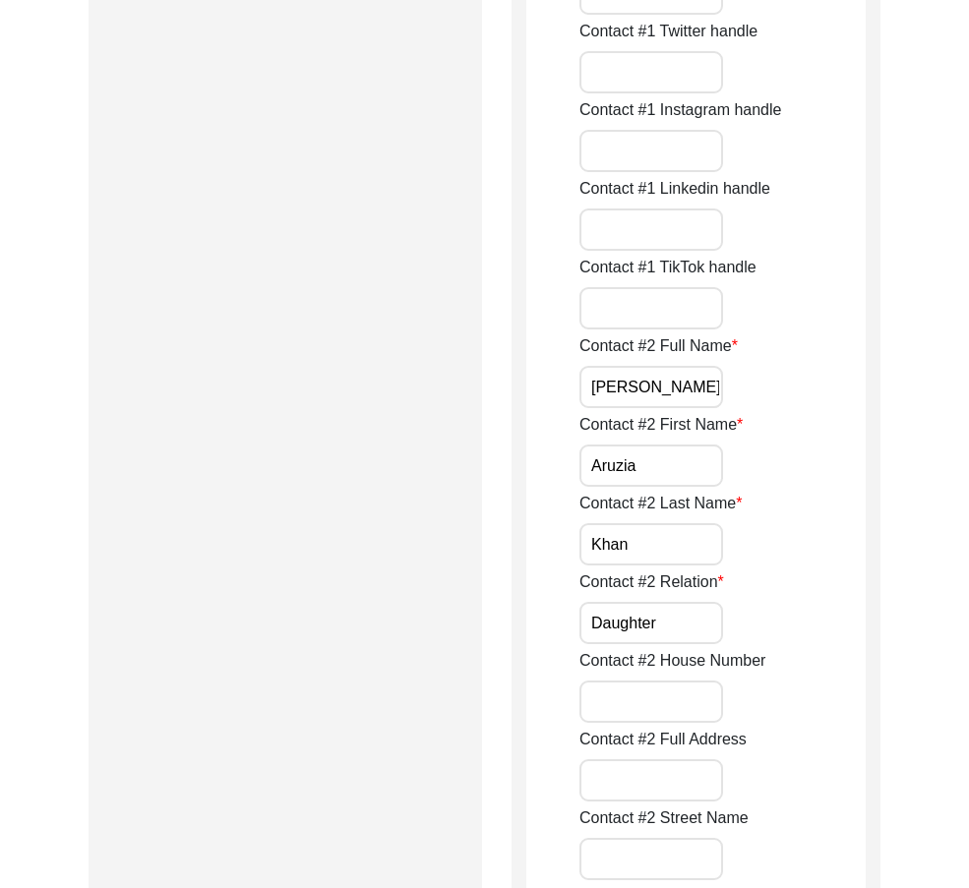
scroll to position [0, 0]
drag, startPoint x: 628, startPoint y: 379, endPoint x: 485, endPoint y: 391, distance: 144.1
click at [686, 469] on input "Aruzia" at bounding box center [651, 465] width 144 height 42
drag, startPoint x: 558, startPoint y: 534, endPoint x: 531, endPoint y: 532, distance: 27.6
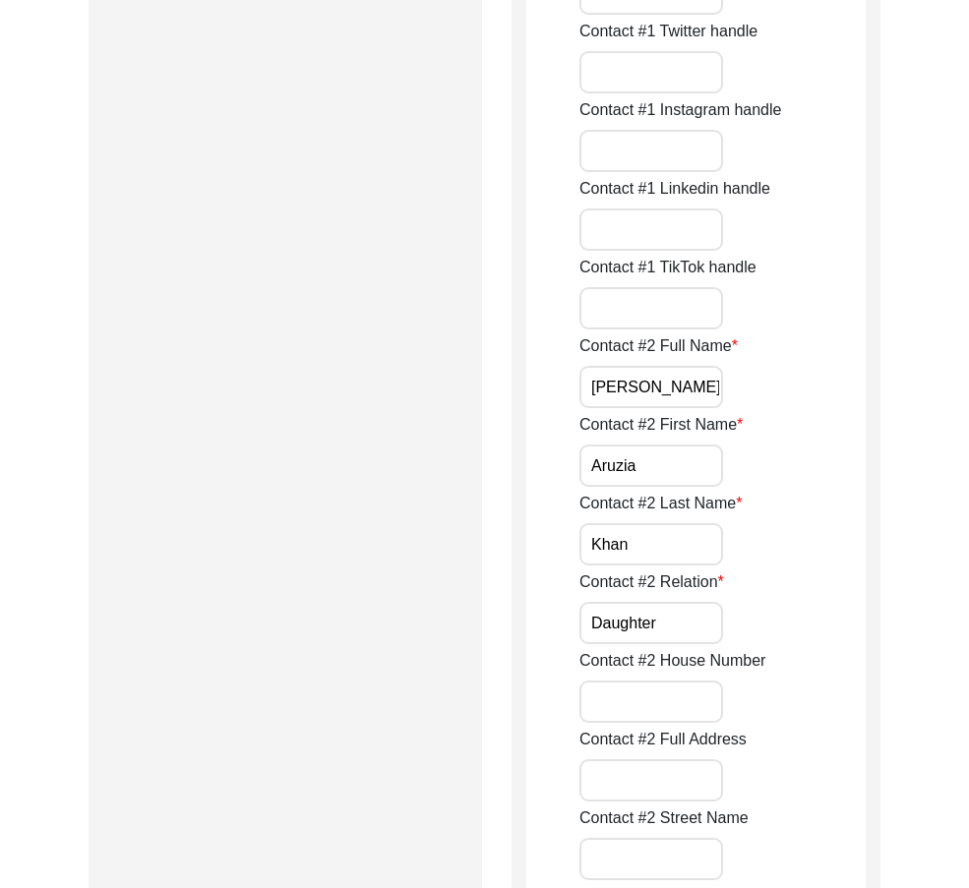
drag, startPoint x: 678, startPoint y: 624, endPoint x: 465, endPoint y: 568, distance: 220.6
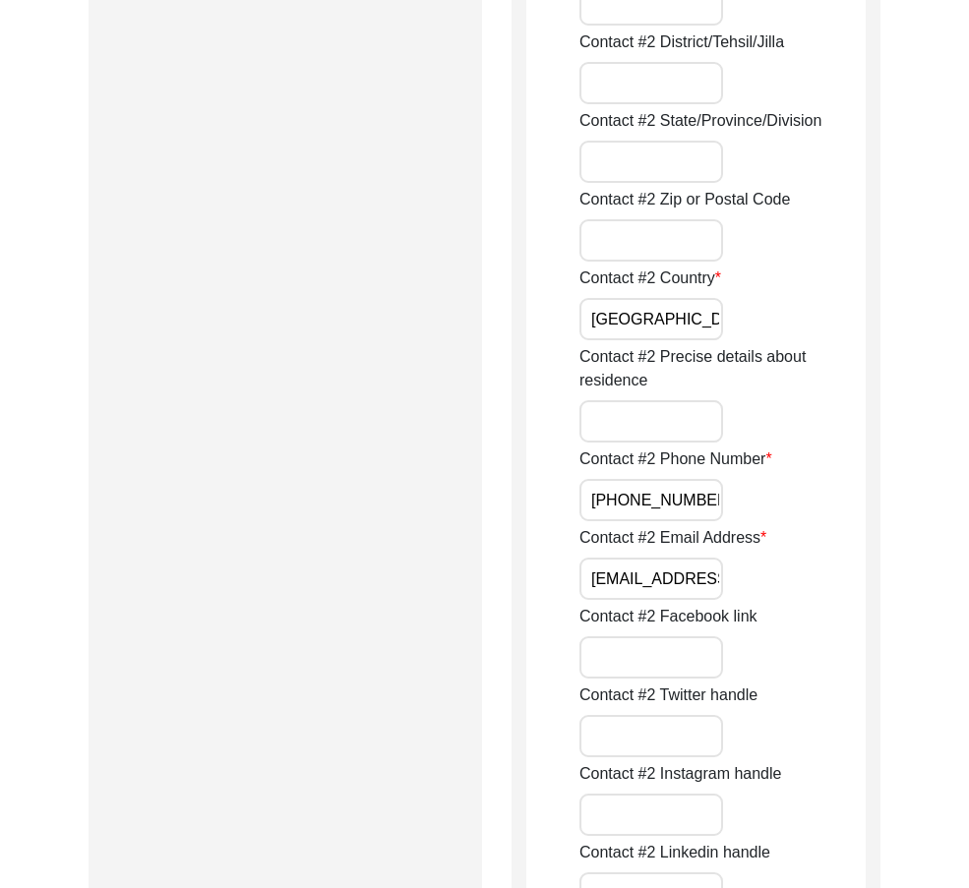
scroll to position [2655, 0]
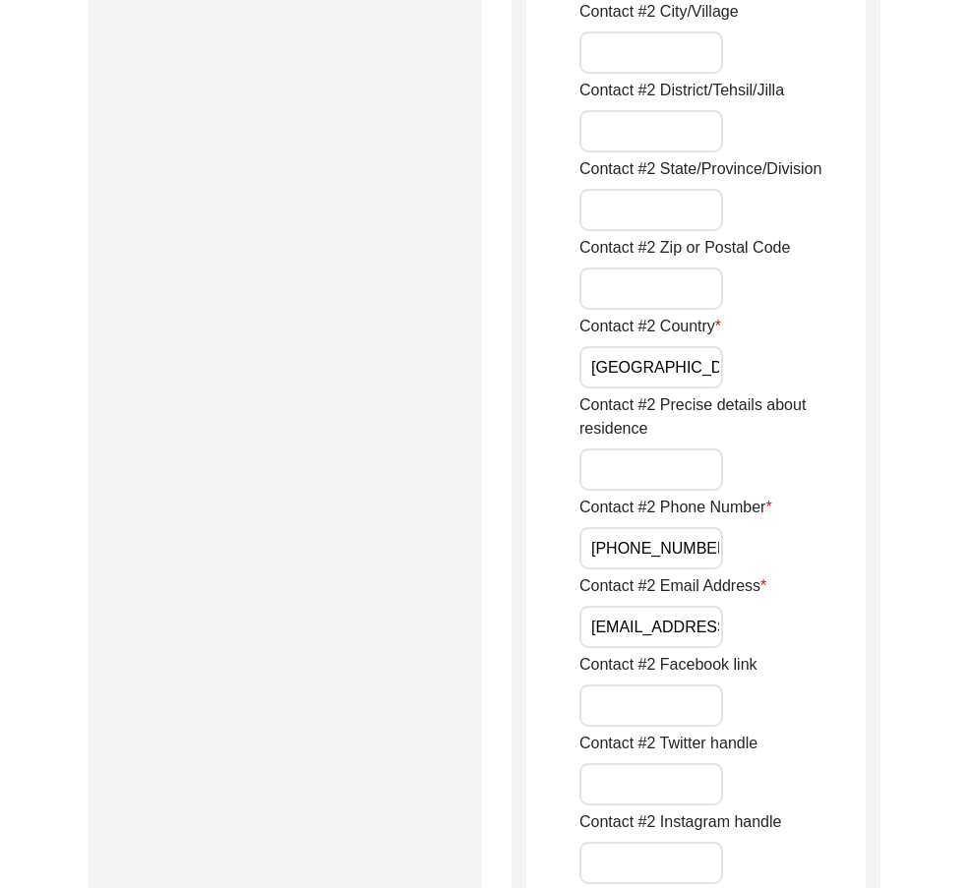
click at [668, 372] on input "[GEOGRAPHIC_DATA]" at bounding box center [651, 367] width 144 height 42
drag, startPoint x: 649, startPoint y: 636, endPoint x: 767, endPoint y: 619, distance: 119.2
click at [767, 619] on div "Contact #2 Email Address [EMAIL_ADDRESS][PERSON_NAME][DOMAIN_NAME]" at bounding box center [722, 611] width 286 height 74
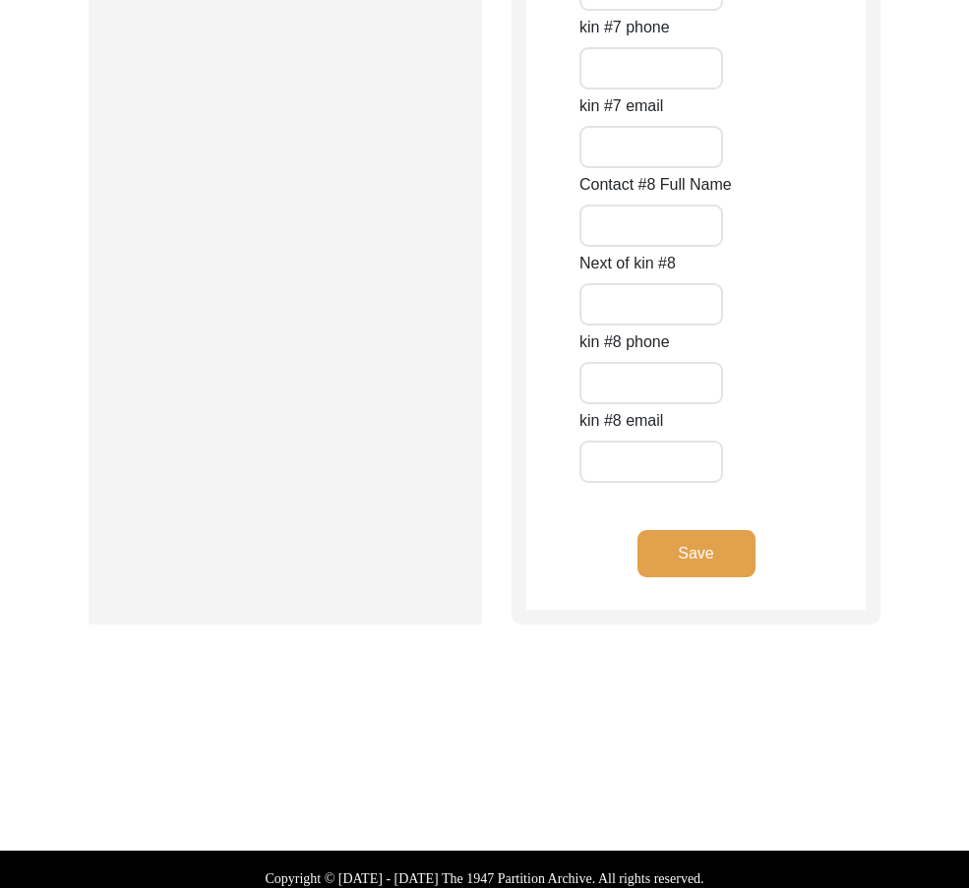
click at [659, 548] on button "Save" at bounding box center [696, 553] width 118 height 47
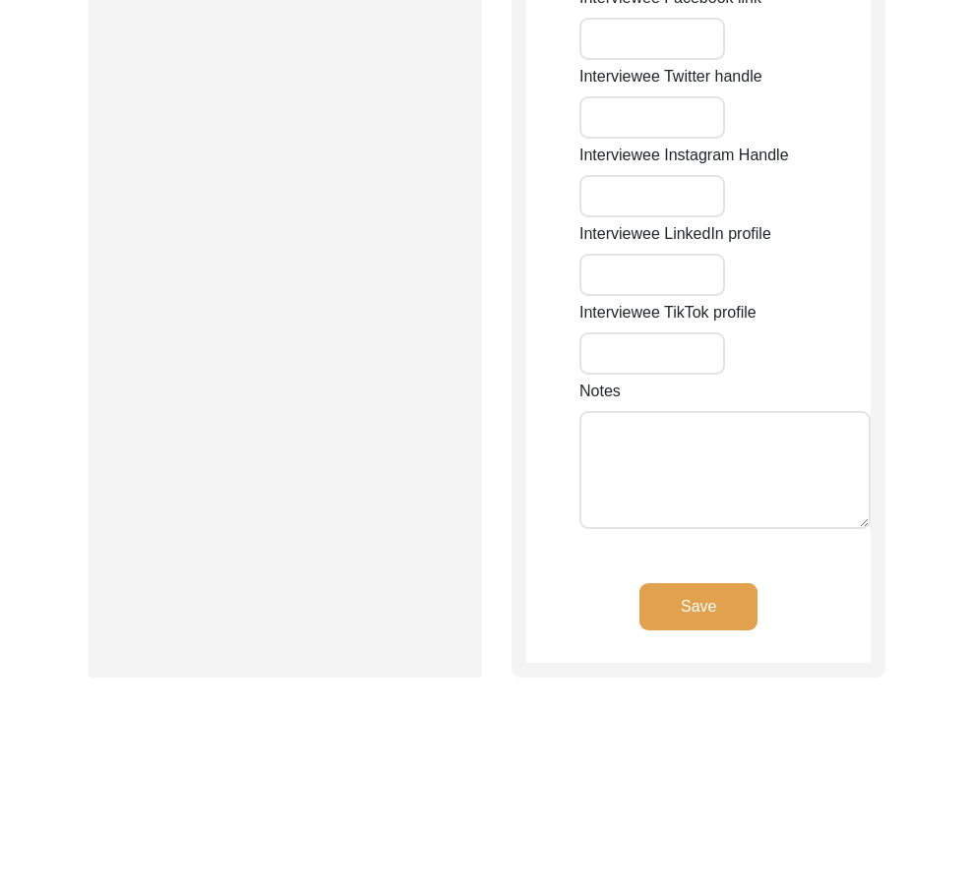
type input "6450"
type input "[GEOGRAPHIC_DATA]"
type input "[PERSON_NAME] Grove"
type input "IL"
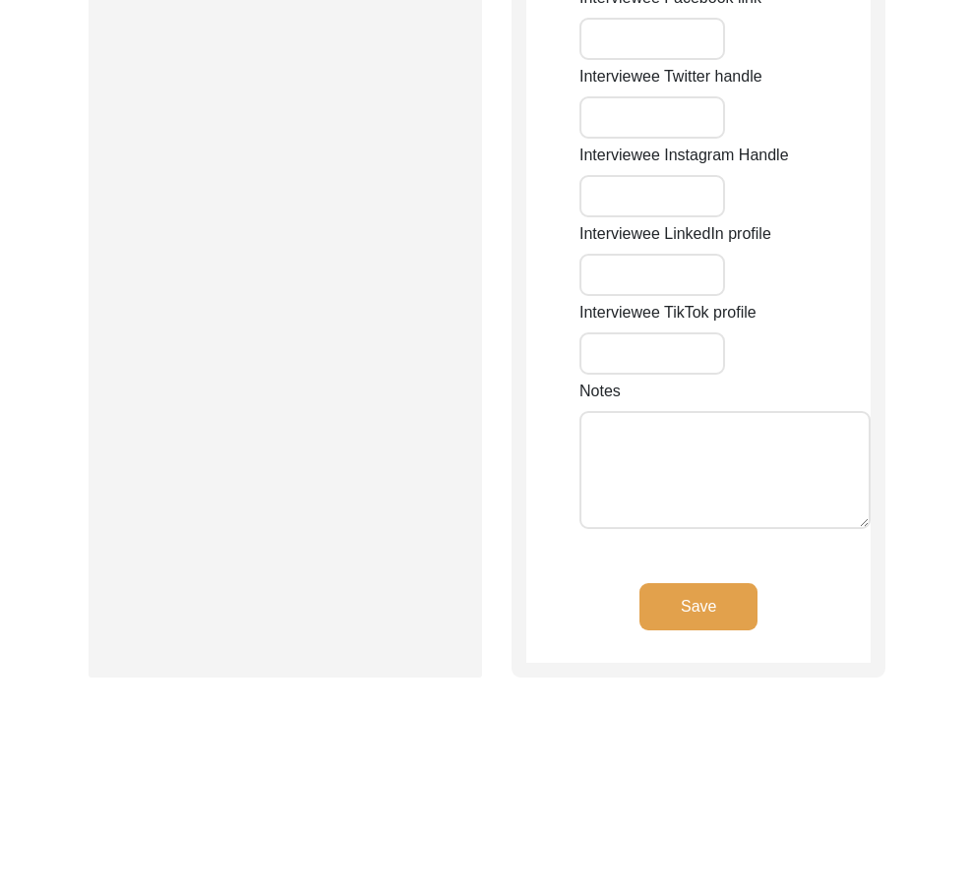
type input "60516"
type input "[GEOGRAPHIC_DATA]"
type input "[PERSON_NAME] Grove, [GEOGRAPHIC_DATA], [GEOGRAPHIC_DATA]"
type input "41.8089"
type input "-88.0112"
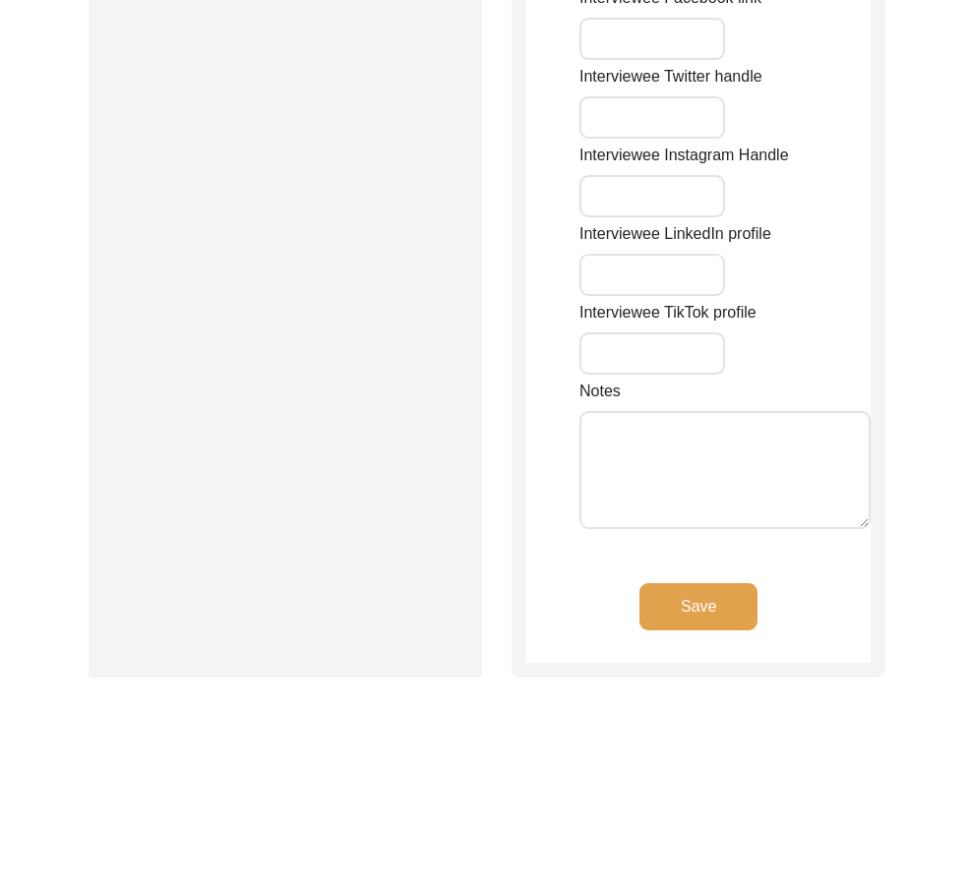
type input "[PHONE_NUMBER]"
type input "[EMAIL_ADDRESS][DOMAIN_NAME]"
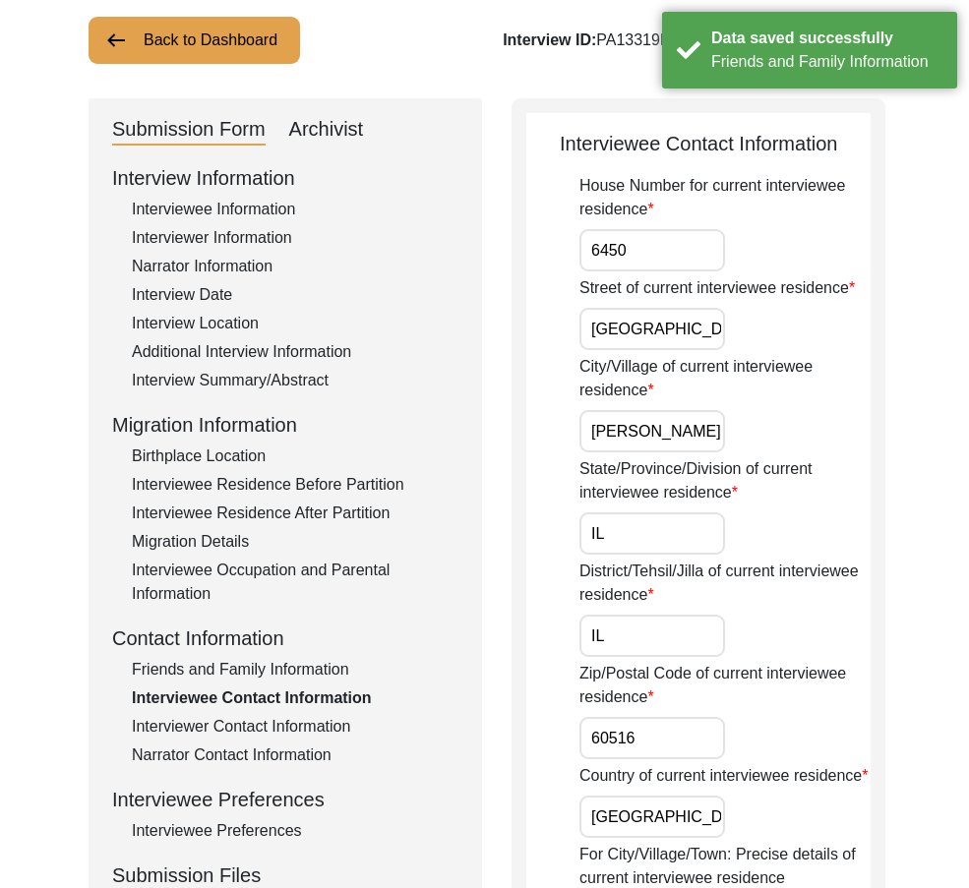
scroll to position [0, 0]
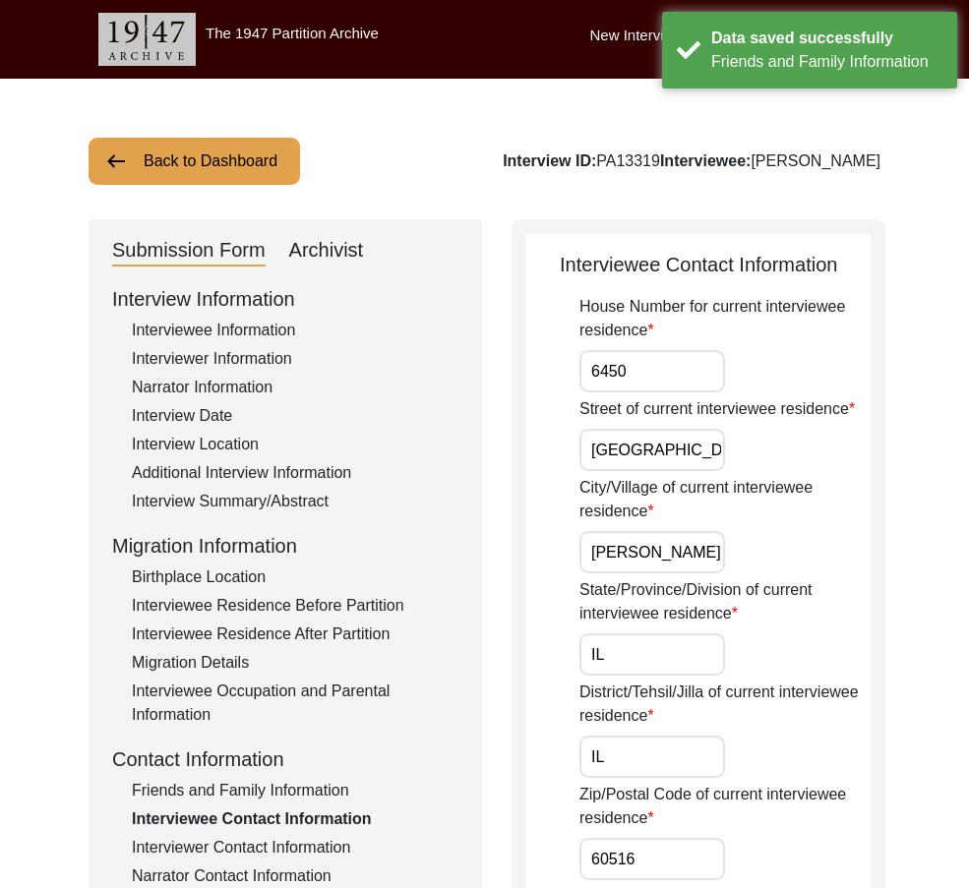
click at [666, 370] on input "6450" at bounding box center [652, 371] width 146 height 42
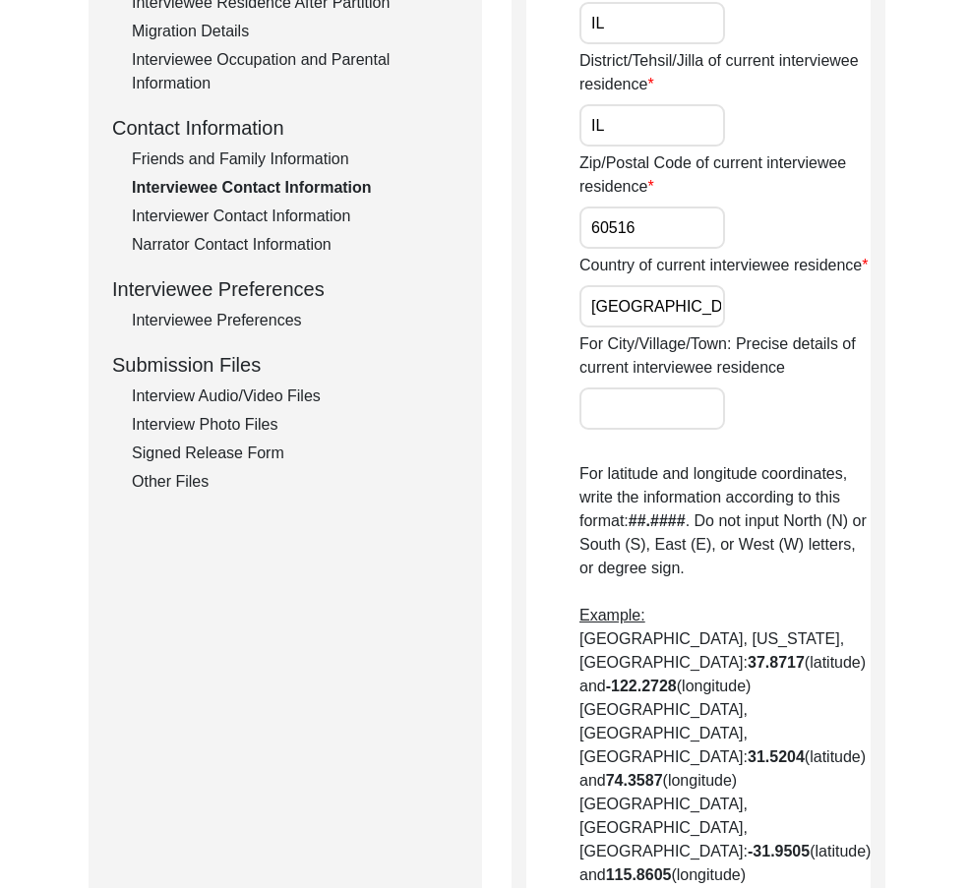
scroll to position [885, 0]
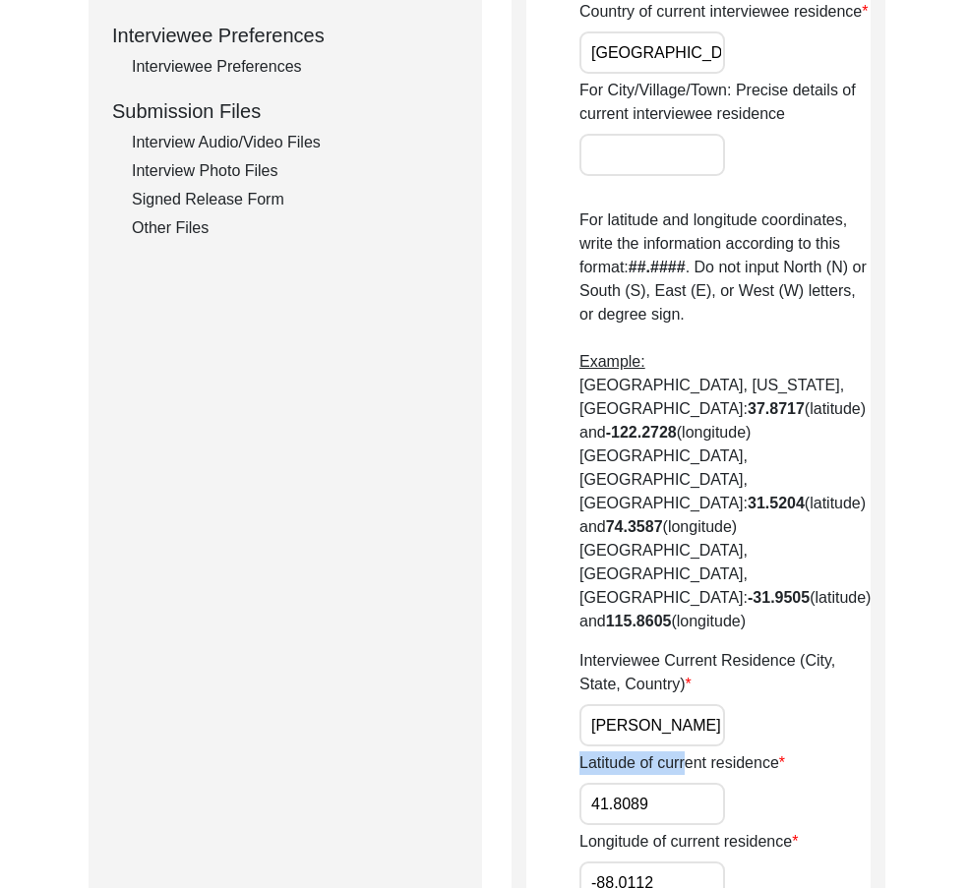
drag, startPoint x: 686, startPoint y: 680, endPoint x: 694, endPoint y: 674, distance: 10.5
click at [694, 677] on div "House Number for current interviewee residence [STREET_ADDRESS] of current inte…" at bounding box center [724, 512] width 291 height 2205
click at [690, 704] on input "[PERSON_NAME] Grove, [GEOGRAPHIC_DATA], [GEOGRAPHIC_DATA]" at bounding box center [652, 725] width 146 height 42
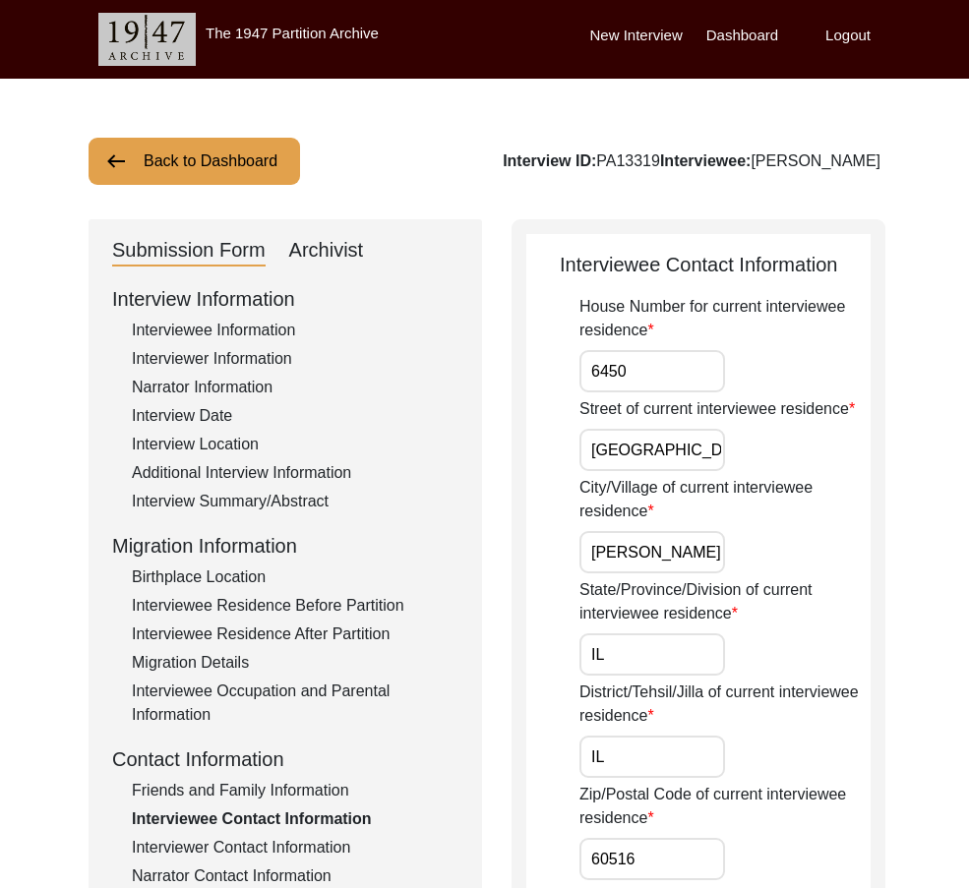
scroll to position [0, 0]
click at [638, 528] on div "City/Village of current interviewee residence [PERSON_NAME][GEOGRAPHIC_DATA]" at bounding box center [724, 524] width 291 height 97
click at [643, 536] on input "[PERSON_NAME] Grove" at bounding box center [652, 552] width 146 height 42
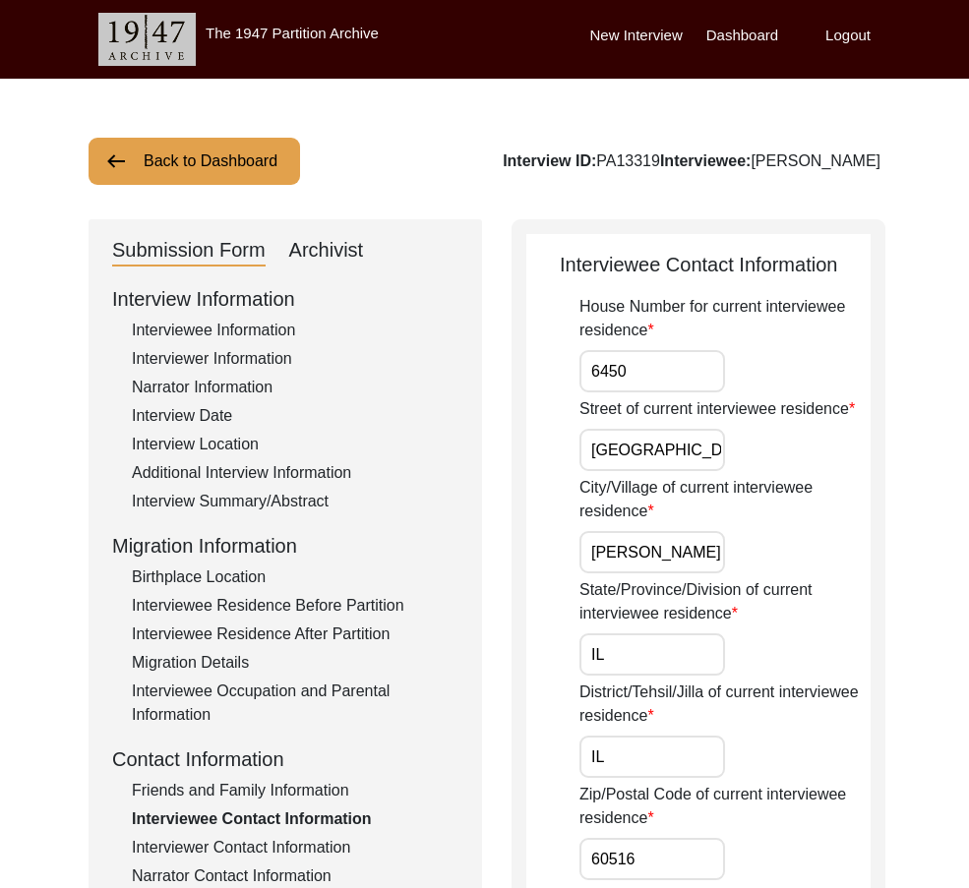
click at [754, 527] on div "City/Village of current interviewee residence [PERSON_NAME][GEOGRAPHIC_DATA]" at bounding box center [724, 524] width 291 height 97
click at [186, 452] on div "Interview Location" at bounding box center [295, 445] width 326 height 24
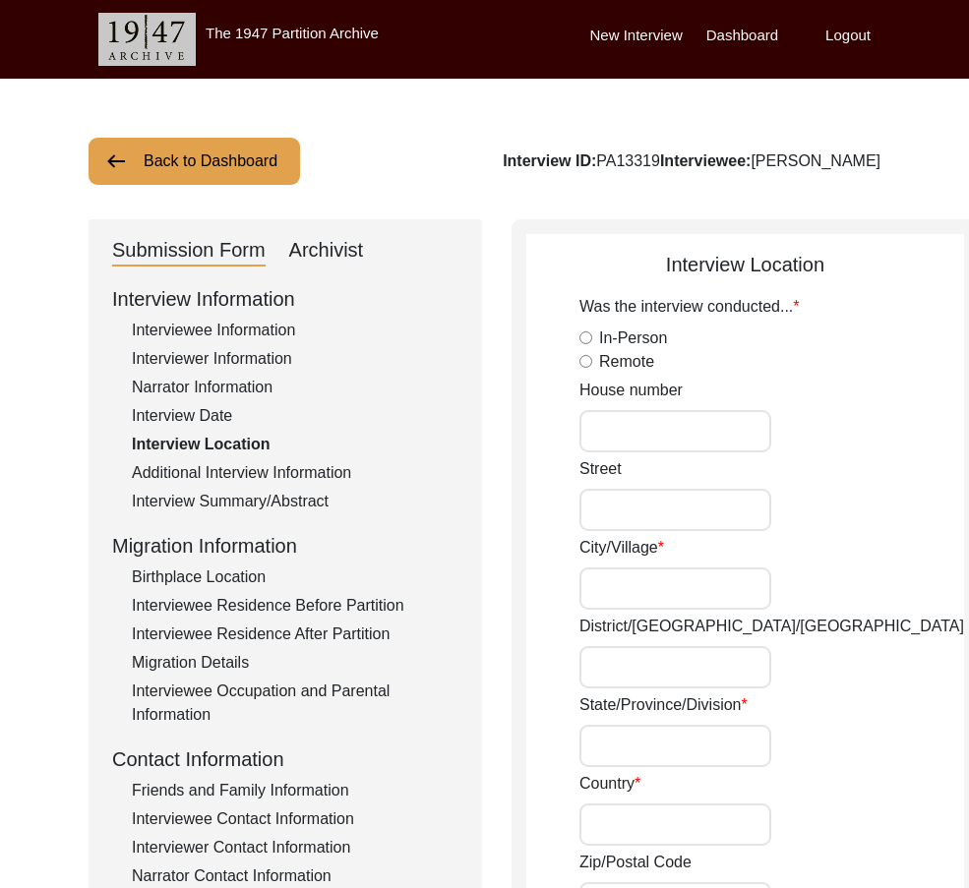
radio input "true"
type input "[PERSON_NAME]"
type input "[US_STATE]"
type input "[GEOGRAPHIC_DATA]"
type input "22101"
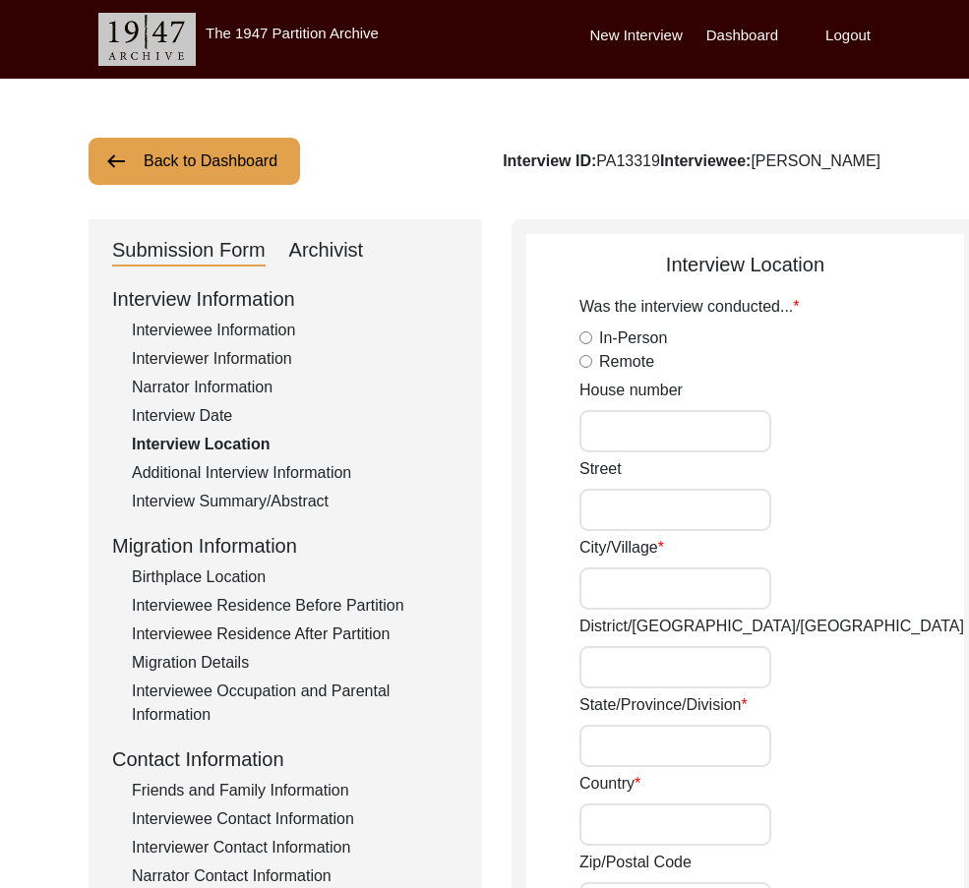
type input "[GEOGRAPHIC_DATA], [US_STATE], [GEOGRAPHIC_DATA]"
type input "38.9339"
type input "-77.1773"
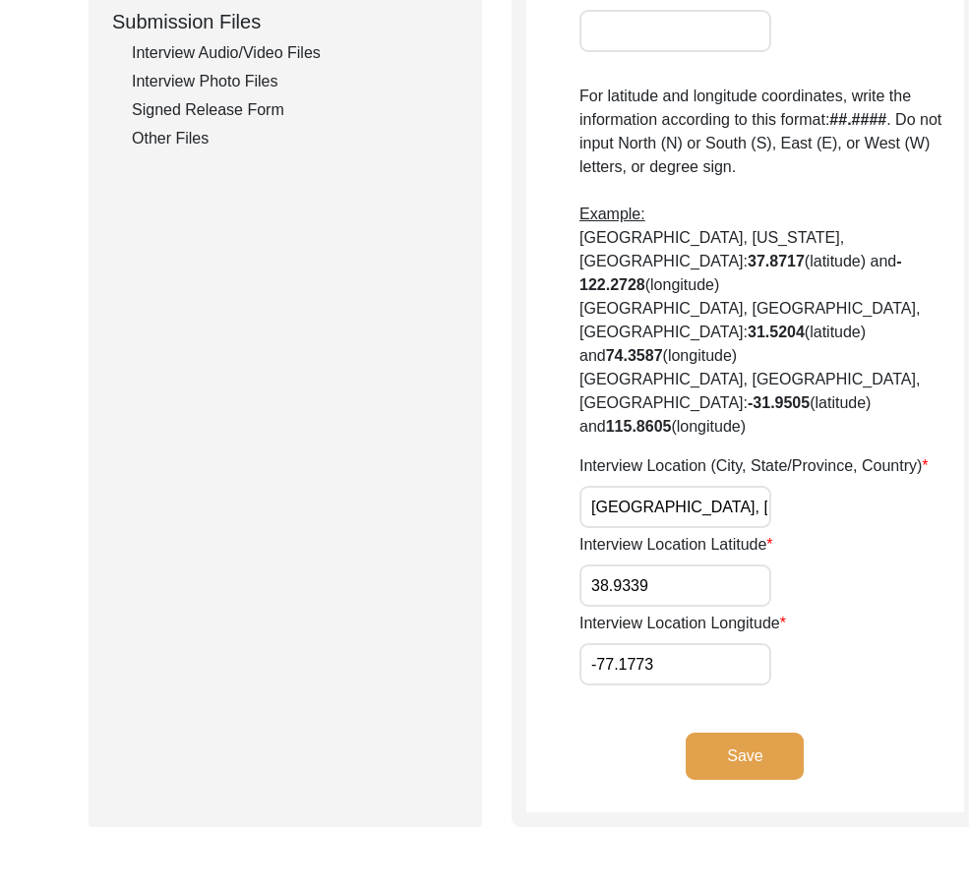
scroll to position [983, 0]
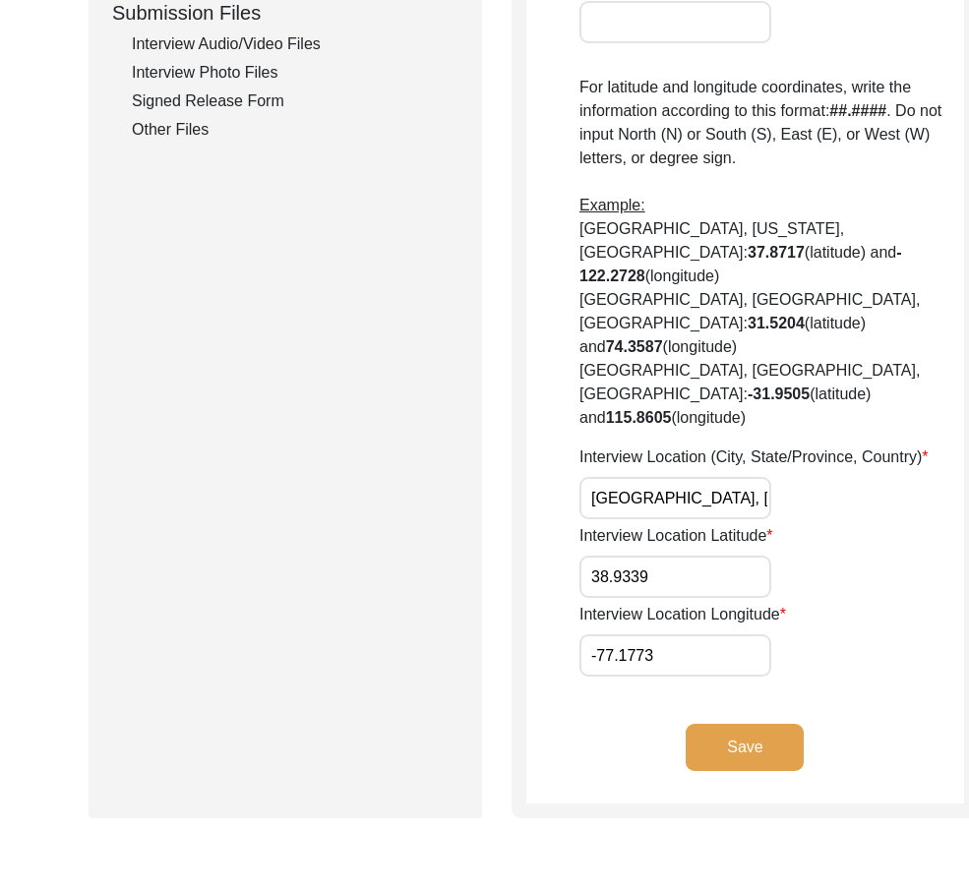
click at [703, 578] on input "38.9339" at bounding box center [675, 577] width 192 height 42
click at [595, 672] on input "-77.1773" at bounding box center [675, 655] width 192 height 42
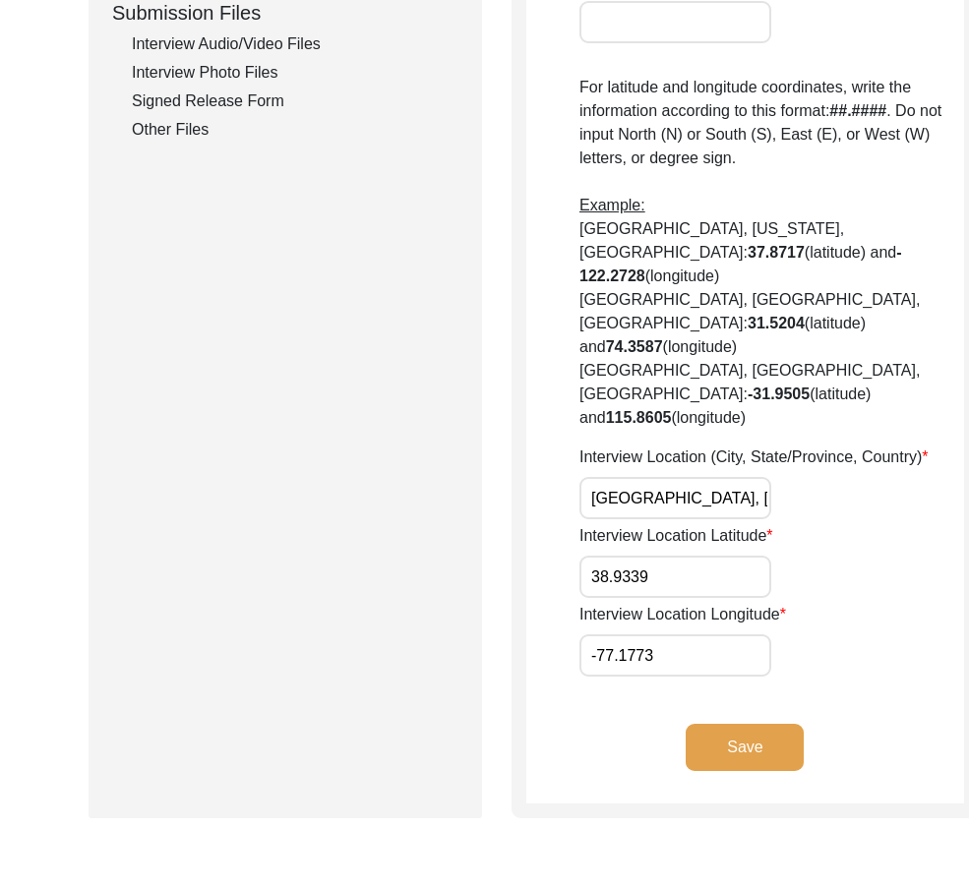
click at [595, 672] on input "-77.1773" at bounding box center [675, 655] width 192 height 42
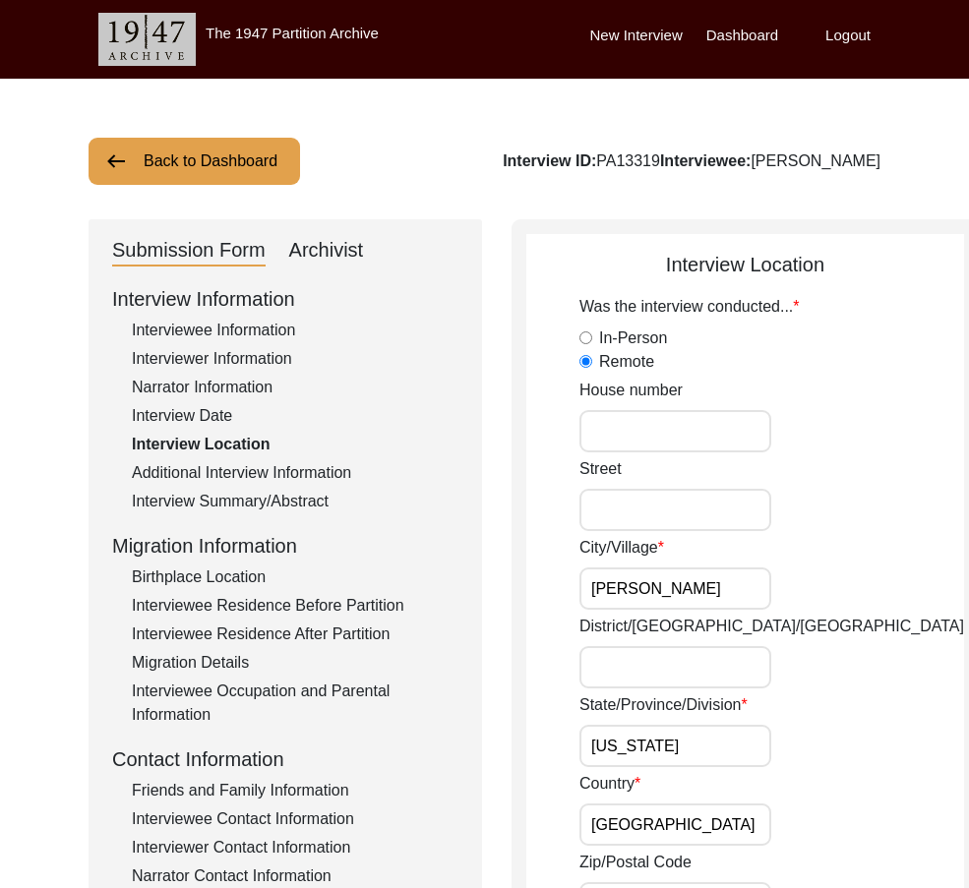
scroll to position [98, 0]
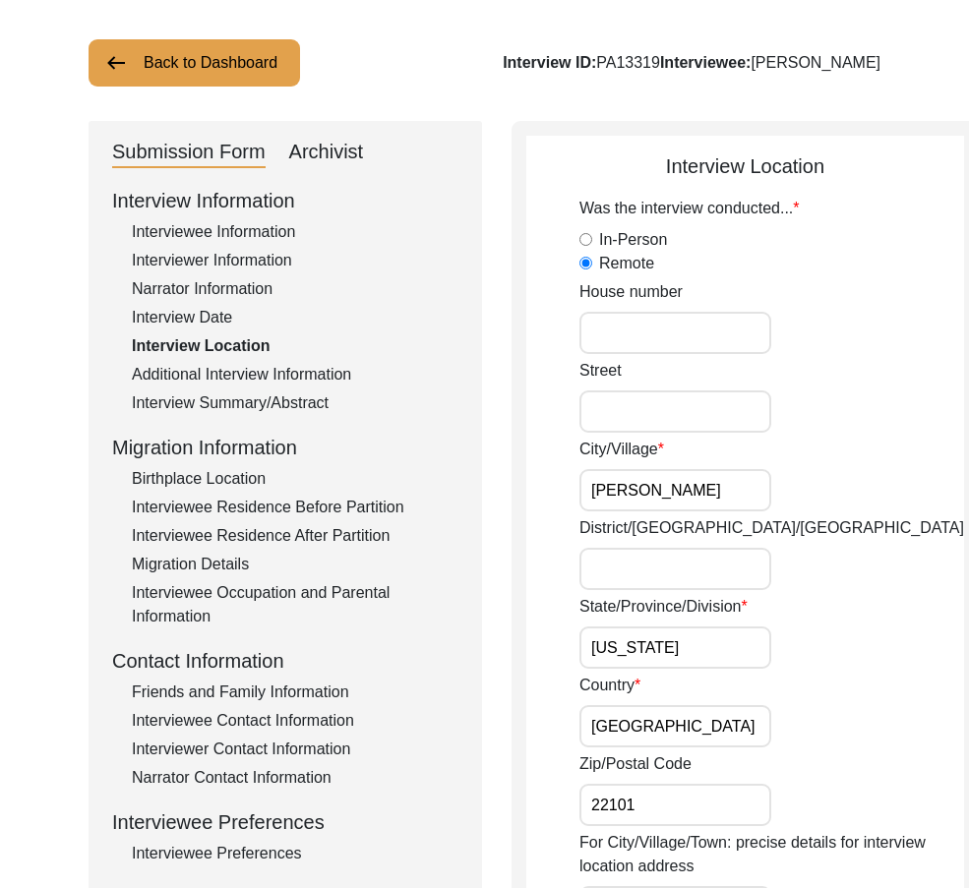
click at [217, 609] on div "Interviewee Occupation and Parental Information" at bounding box center [295, 604] width 326 height 47
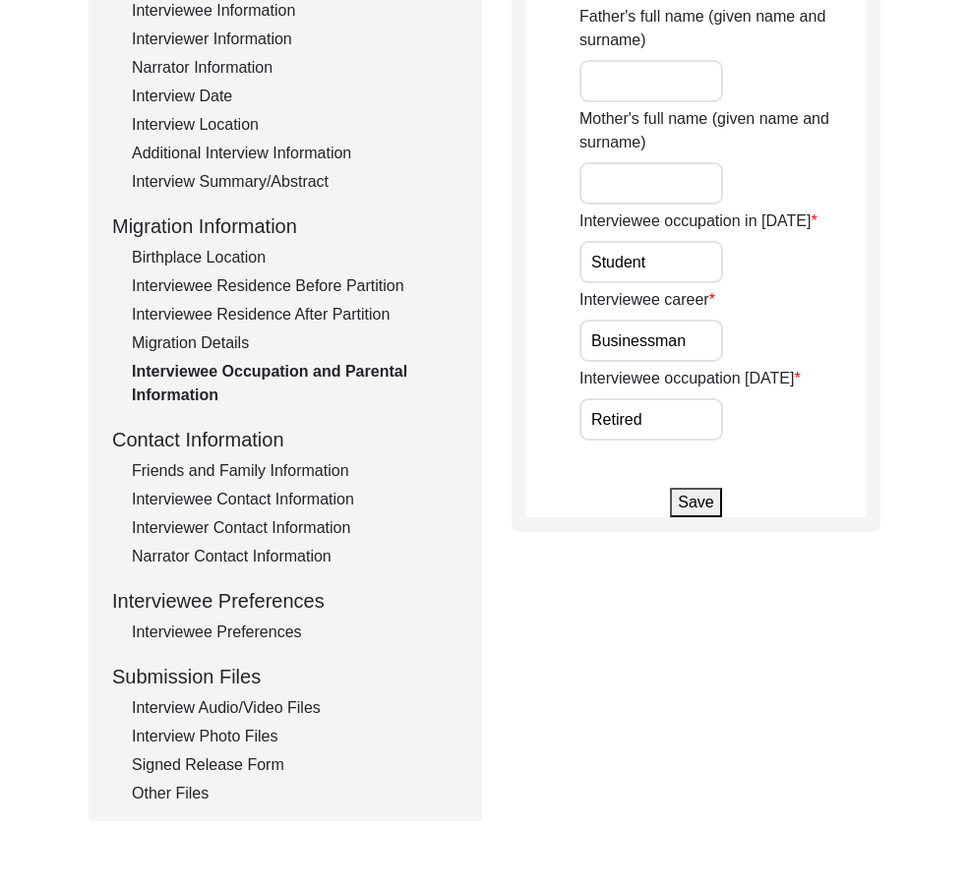
scroll to position [492, 0]
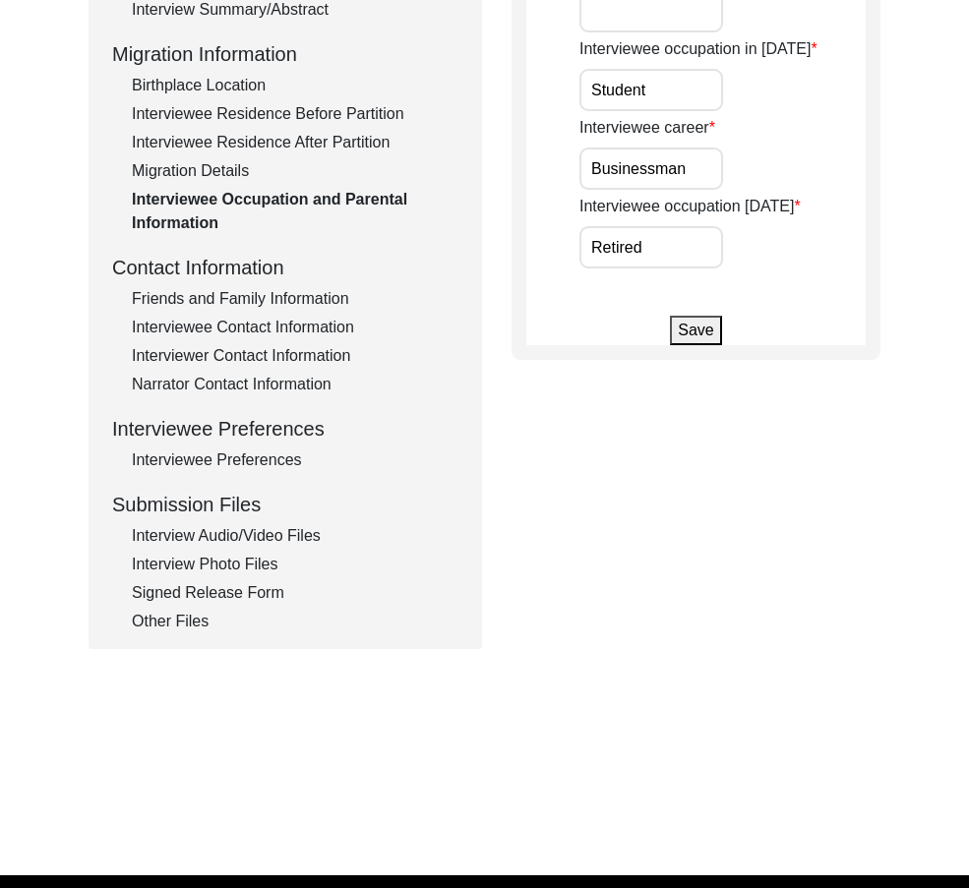
click at [220, 561] on div "Interview Photo Files" at bounding box center [295, 565] width 326 height 24
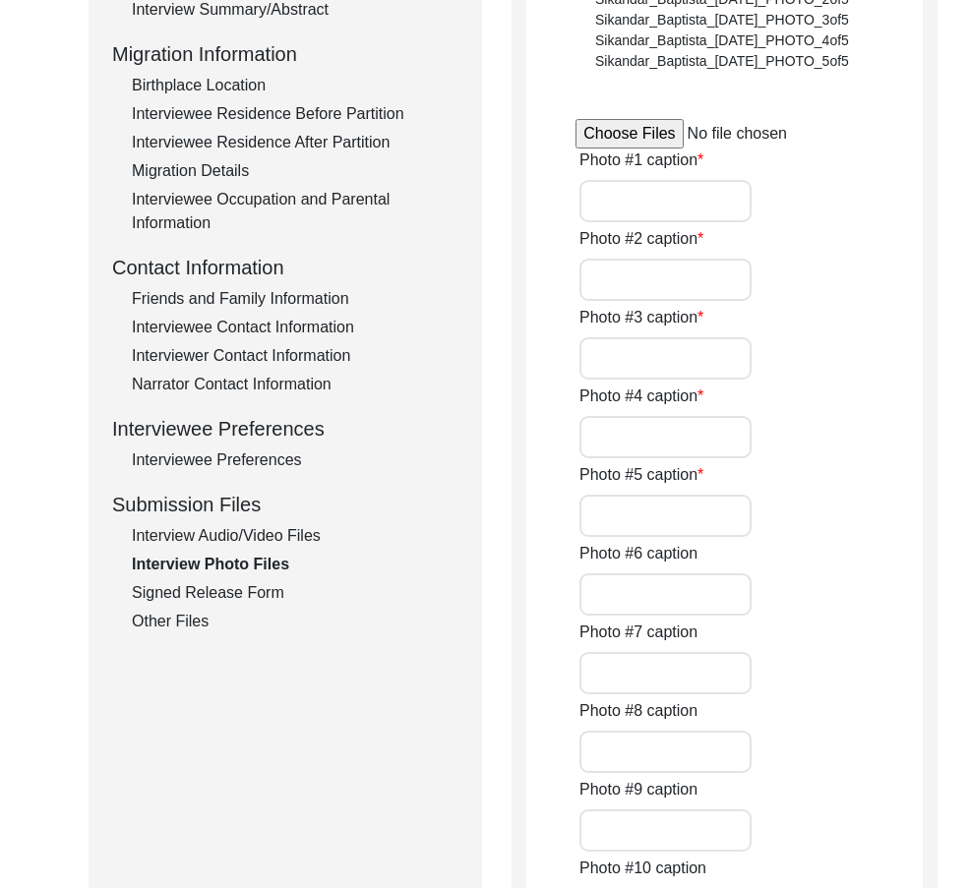
type input "Interview Photo"
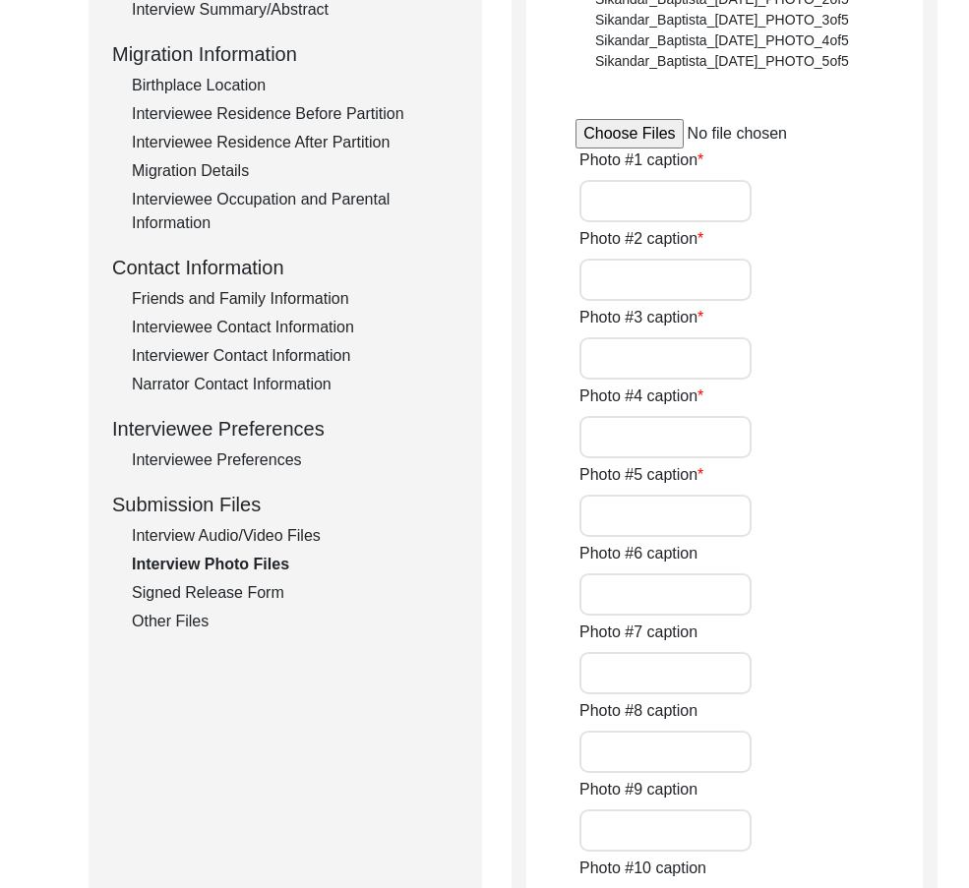
type input "[PERSON_NAME] father in police uniform before 1947"
type input "[PERSON_NAME] mother before 1947"
type input "1948 - [PERSON_NAME] pictured far left with his siblings and father"
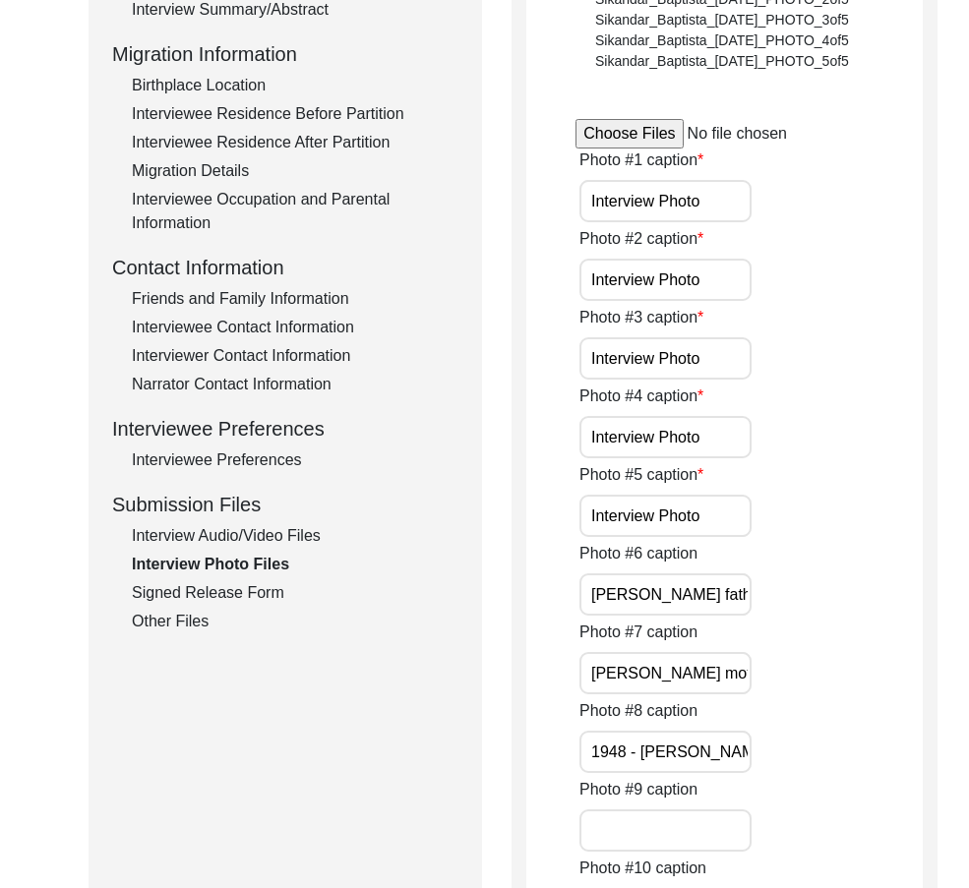
click at [219, 465] on div "Interviewee Preferences" at bounding box center [295, 460] width 326 height 24
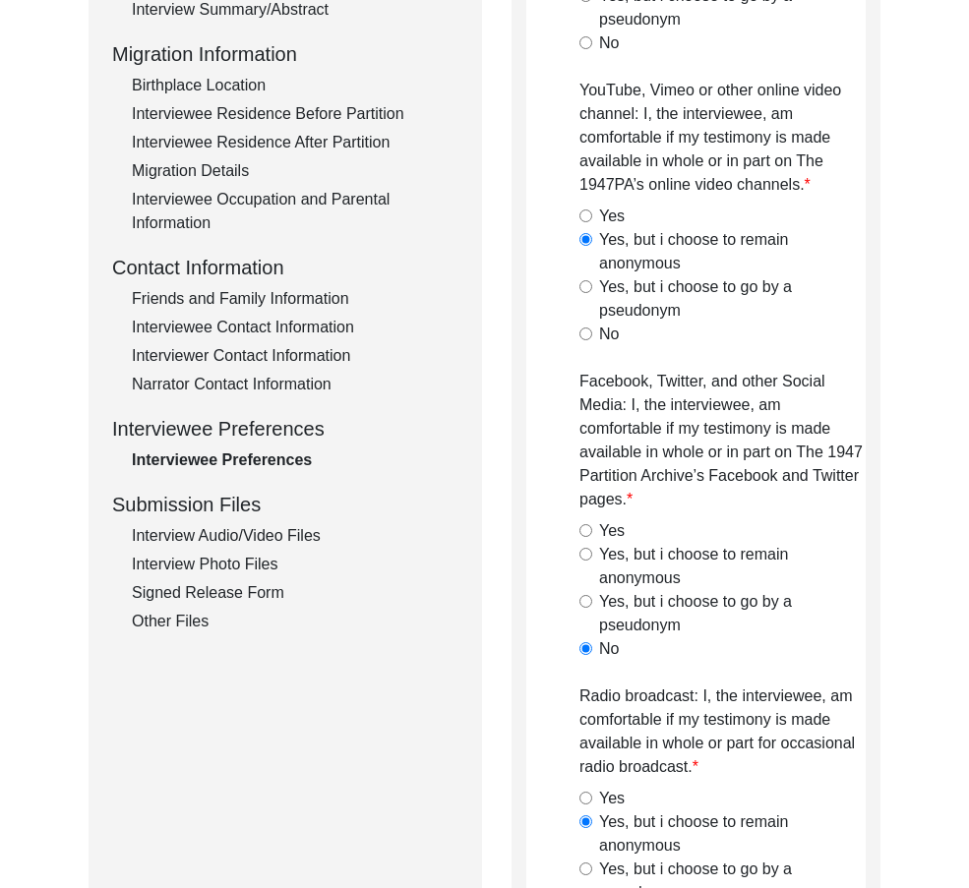
click at [225, 400] on div "Interview Information Interviewee Information Interviewer Information Narrator …" at bounding box center [285, 213] width 346 height 841
click at [224, 323] on div "Interviewee Contact Information" at bounding box center [295, 328] width 326 height 24
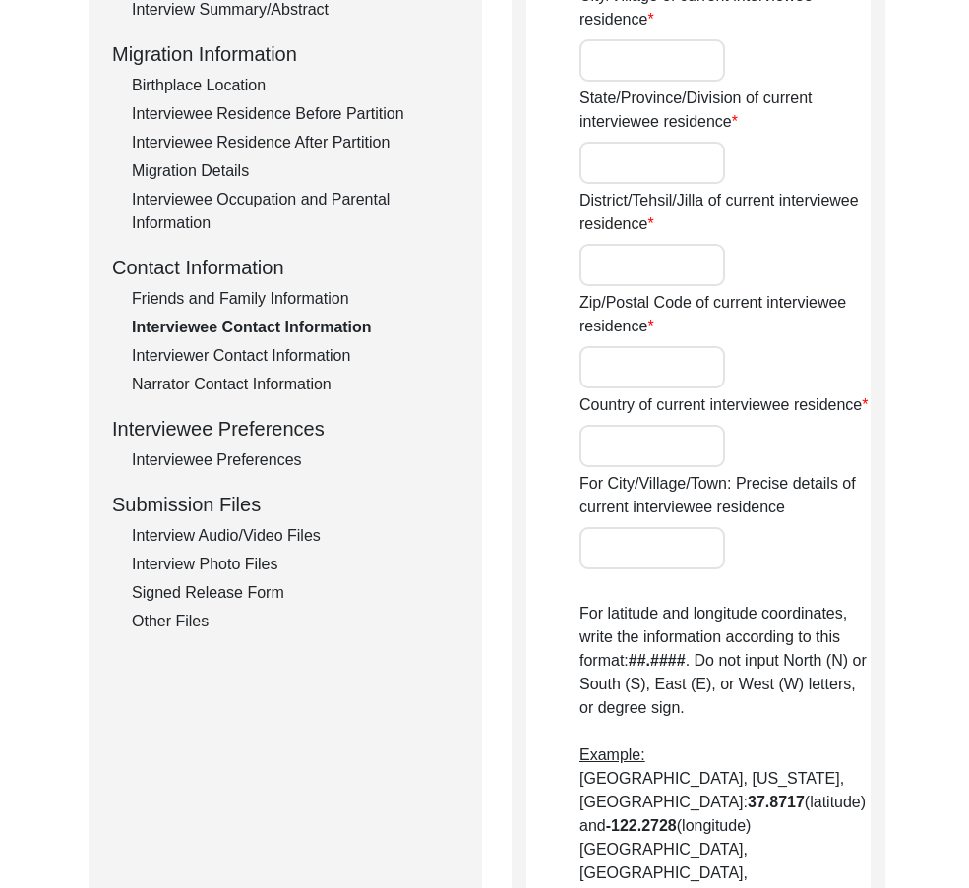
type input "6450"
type input "[GEOGRAPHIC_DATA]"
type input "[PERSON_NAME] Grove"
type input "IL"
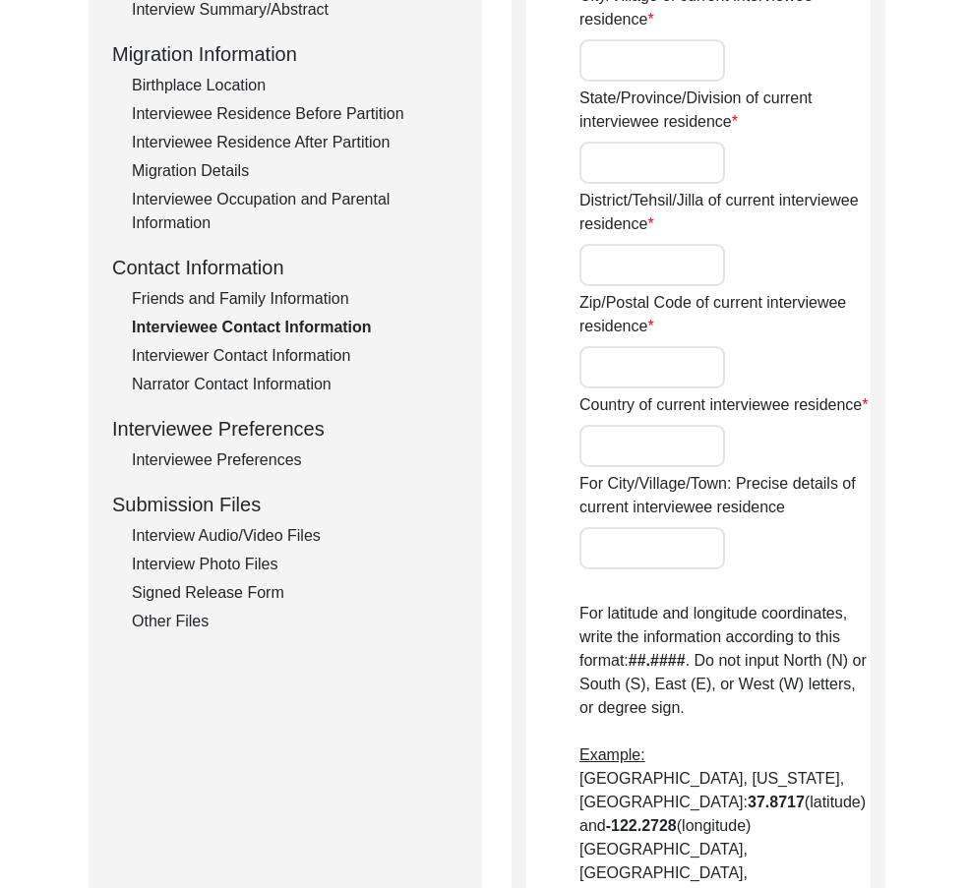
type input "60516"
type input "[GEOGRAPHIC_DATA]"
type input "[PERSON_NAME] Grove, [GEOGRAPHIC_DATA], [GEOGRAPHIC_DATA]"
type input "41.8089"
type input "-88.0112"
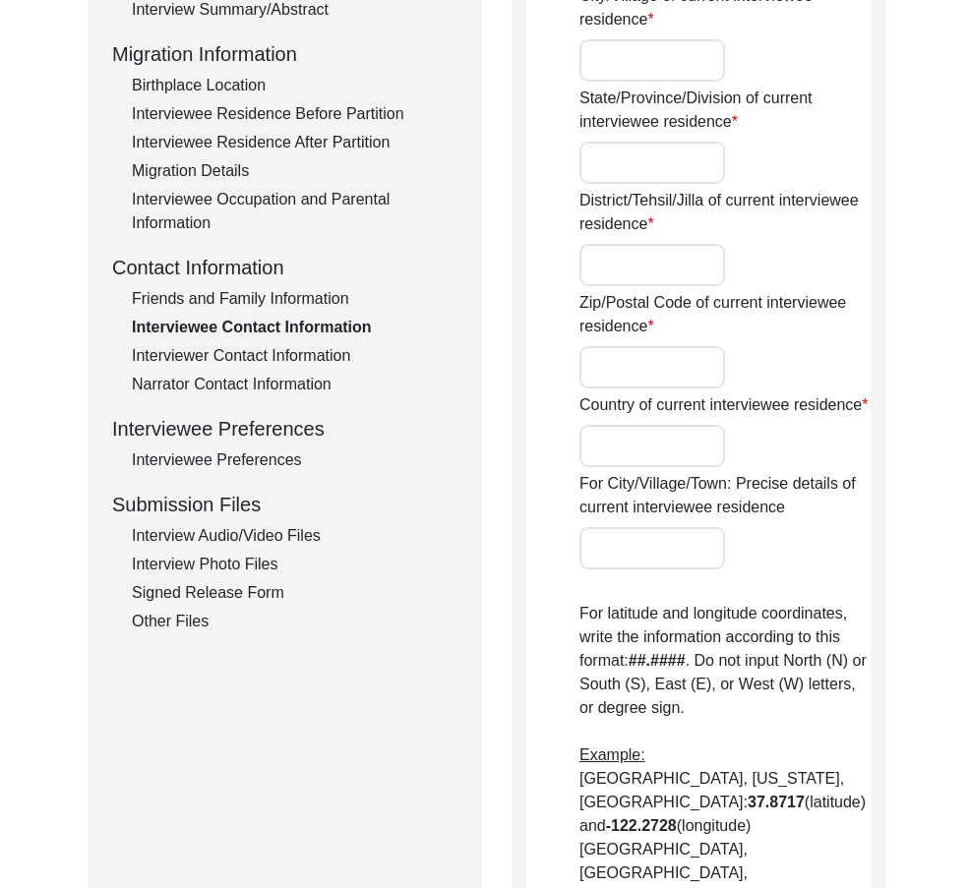
type input "[PHONE_NUMBER]"
type input "[EMAIL_ADDRESS][DOMAIN_NAME]"
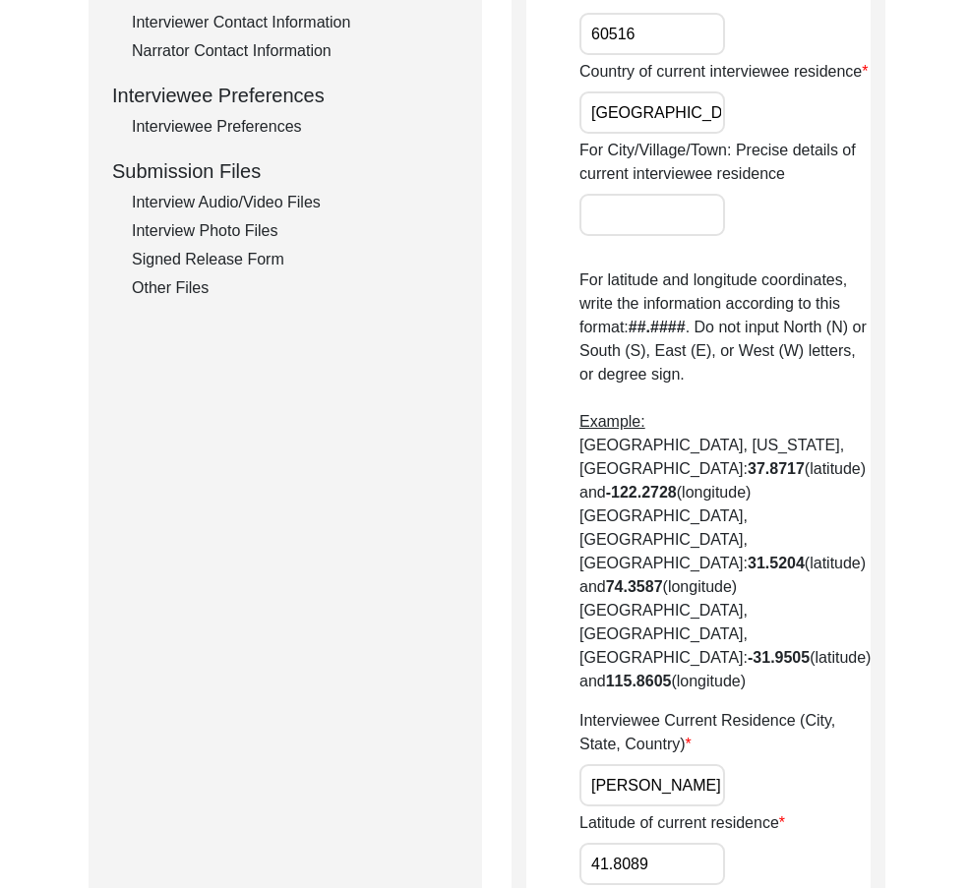
scroll to position [393, 0]
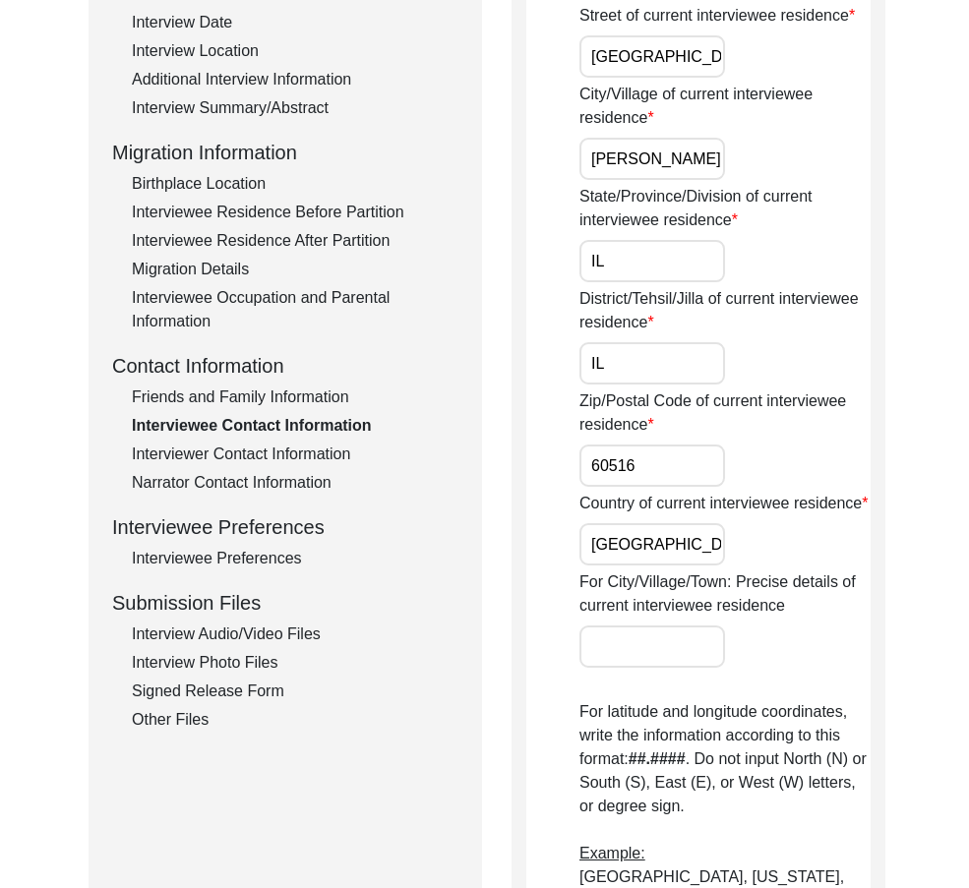
click at [281, 470] on div "Interview Information Interviewee Information Interviewer Information Narrator …" at bounding box center [285, 311] width 346 height 841
click at [238, 396] on div "Friends and Family Information" at bounding box center [295, 397] width 326 height 24
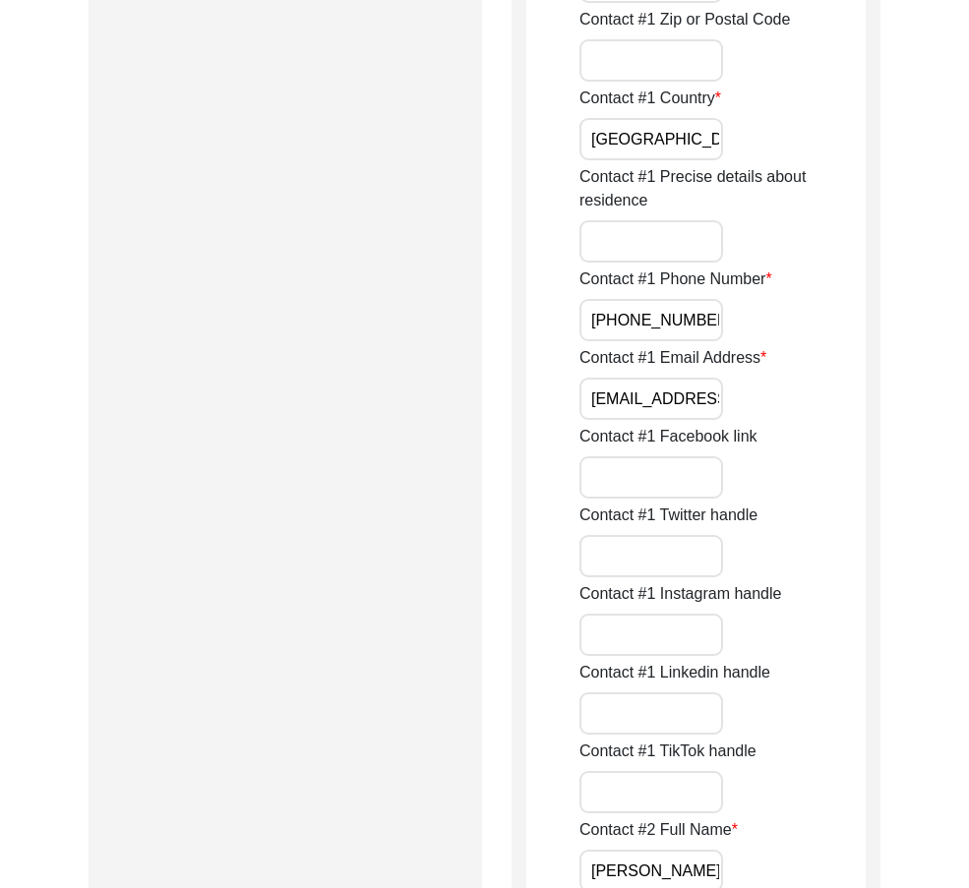
scroll to position [1278, 0]
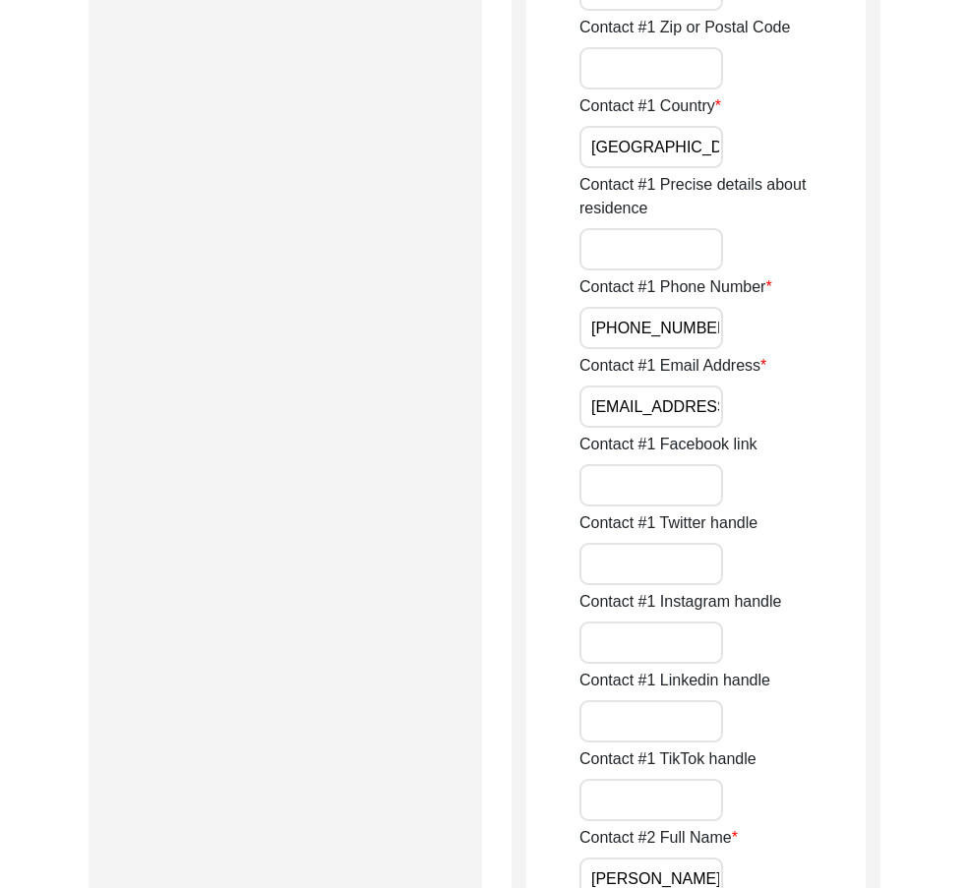
click at [617, 321] on input "[PHONE_NUMBER]" at bounding box center [651, 328] width 144 height 42
type input "[PHONE_NUMBER]"
click at [832, 363] on div "Contact #1 Email Address [EMAIL_ADDRESS][DOMAIN_NAME]" at bounding box center [722, 391] width 286 height 74
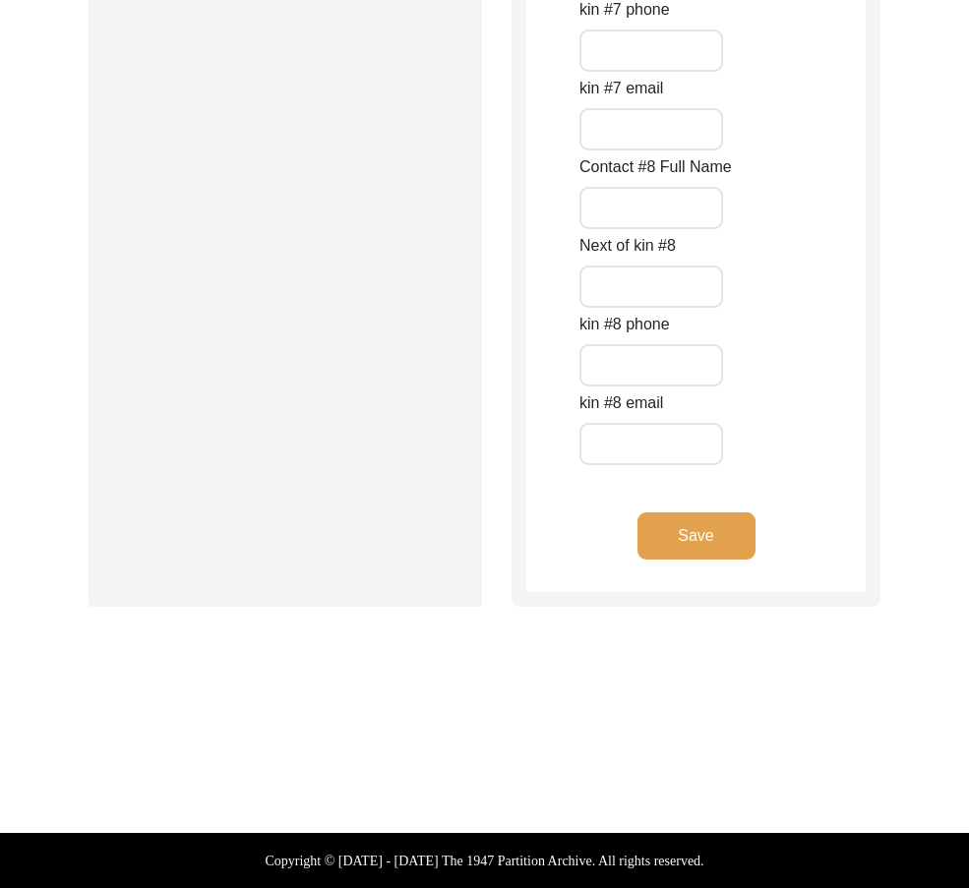
click at [701, 515] on button "Save" at bounding box center [696, 535] width 118 height 47
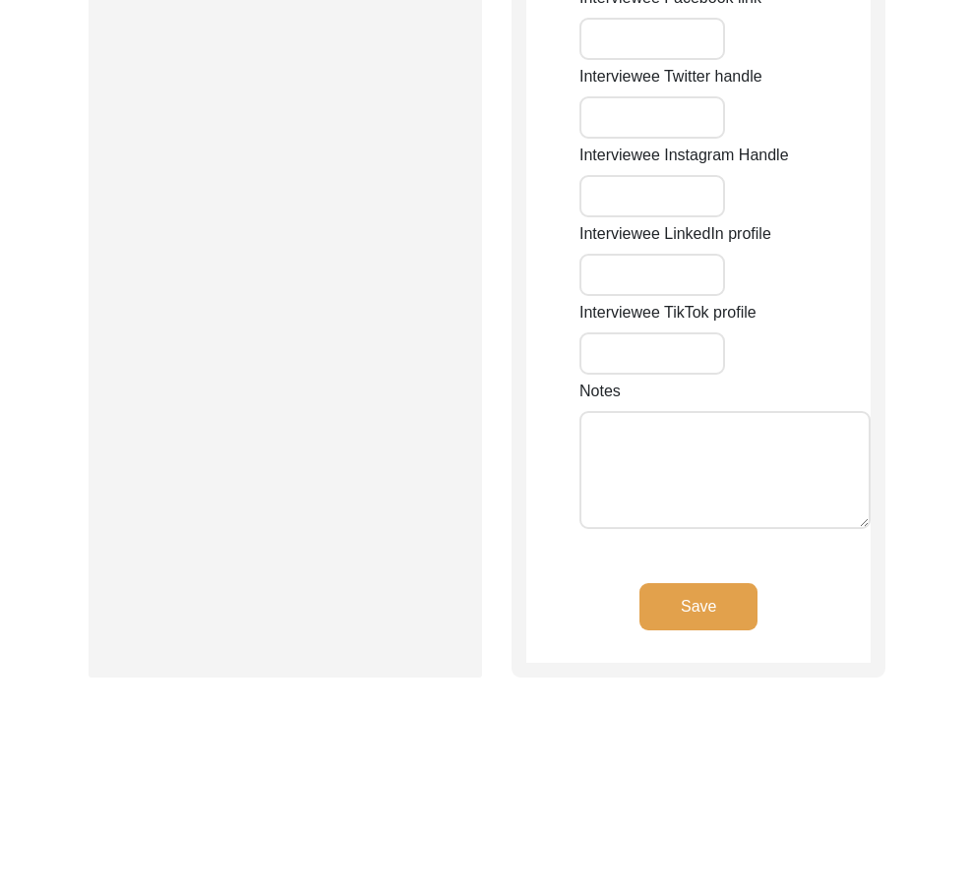
type input "6450"
type input "[GEOGRAPHIC_DATA]"
type input "[PERSON_NAME] Grove"
type input "IL"
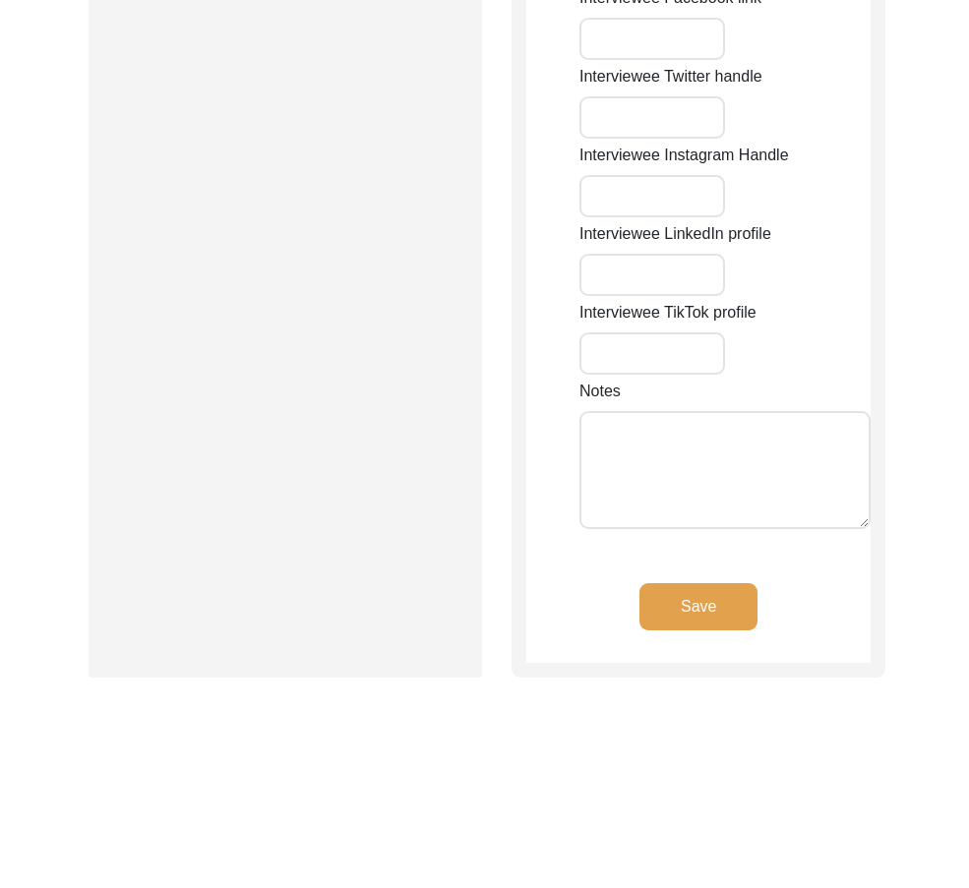
type input "60516"
type input "[GEOGRAPHIC_DATA]"
type input "[PERSON_NAME] Grove, [GEOGRAPHIC_DATA], [GEOGRAPHIC_DATA]"
type input "41.8089"
type input "-88.0112"
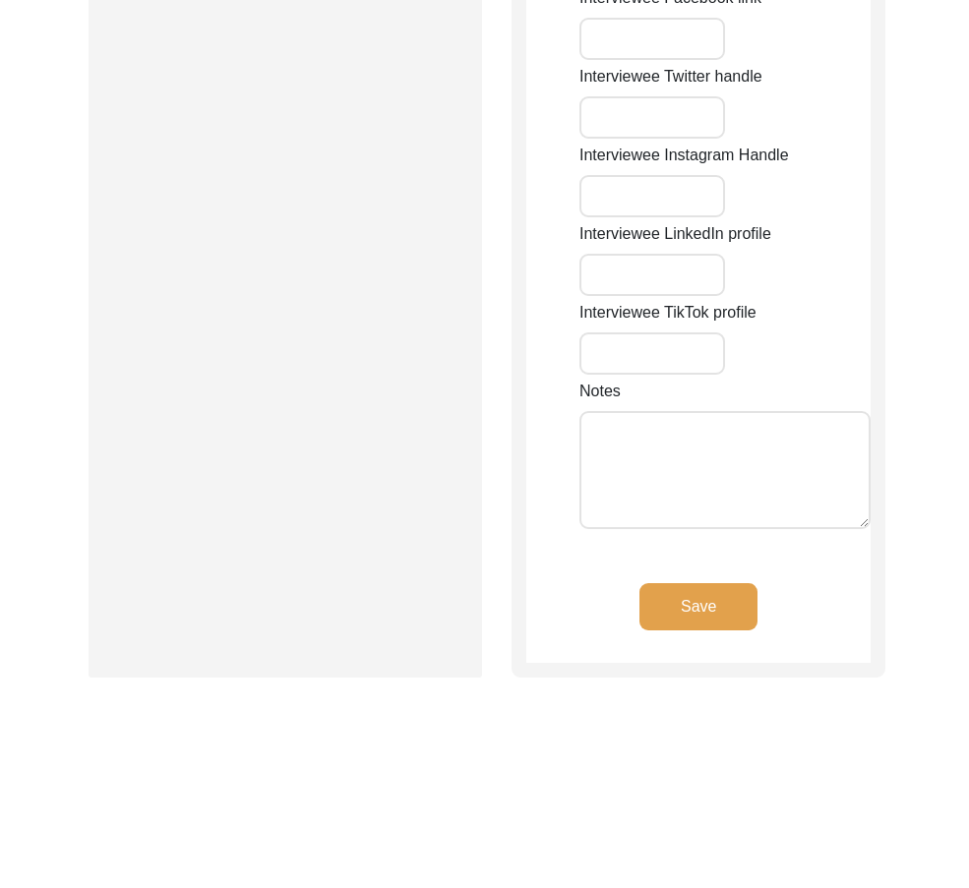
type input "[PHONE_NUMBER]"
type input "[EMAIL_ADDRESS][DOMAIN_NAME]"
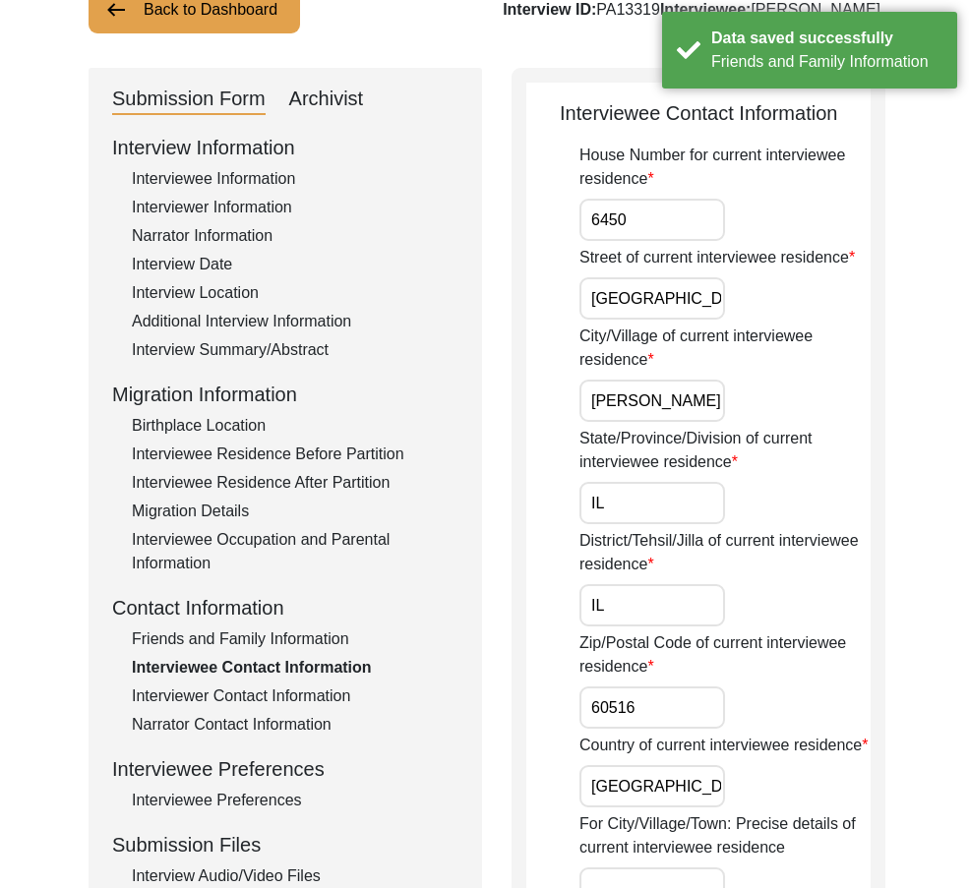
scroll to position [295, 0]
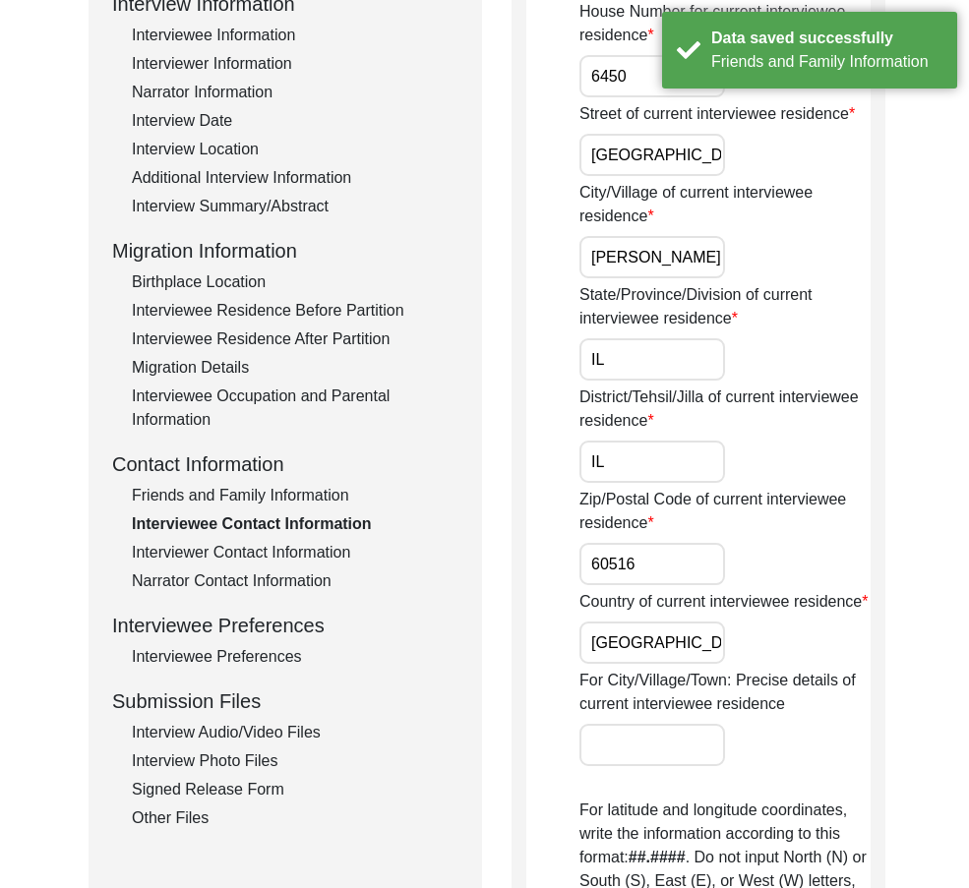
click at [271, 504] on div "Friends and Family Information" at bounding box center [295, 496] width 326 height 24
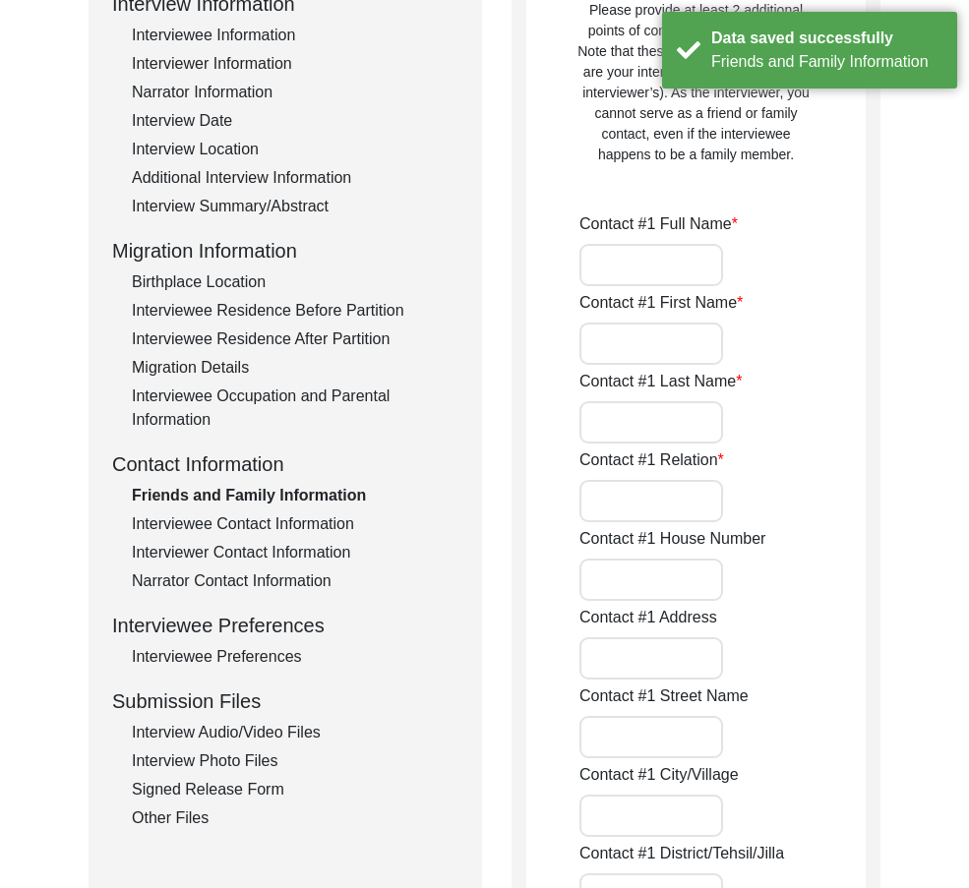
type input "[PERSON_NAME]"
type input "Tariq"
type input "Khan"
type input "Son"
type input "[GEOGRAPHIC_DATA]"
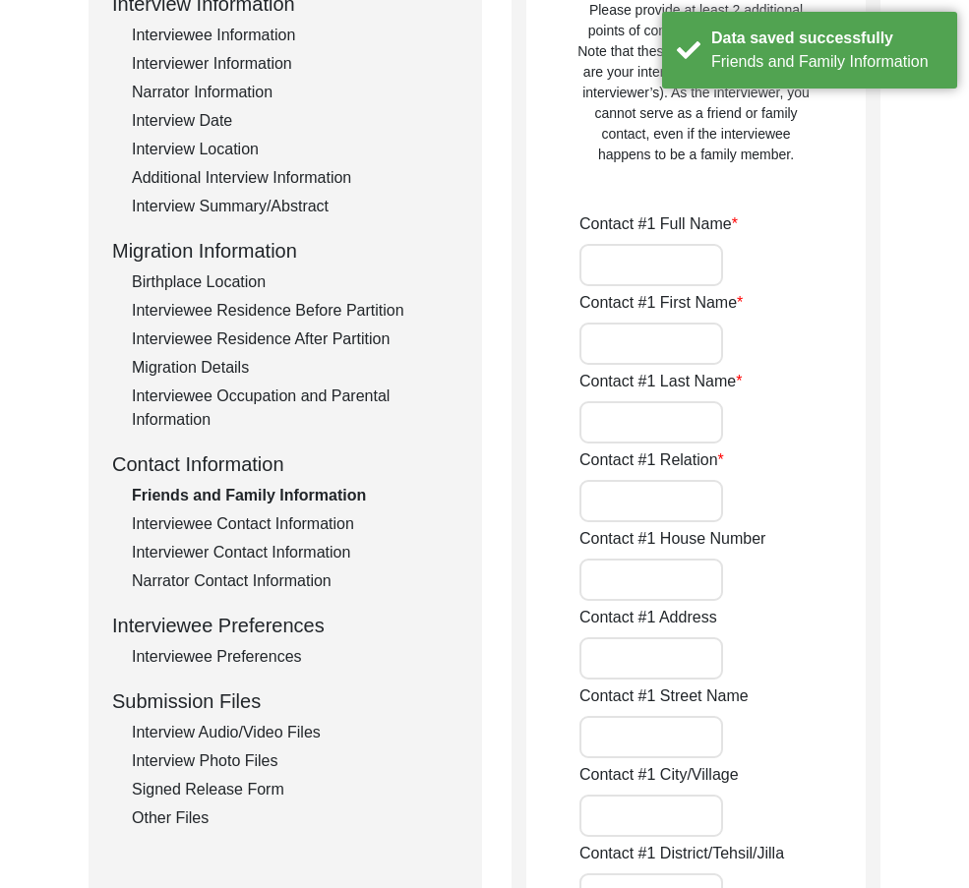
type input "[PHONE_NUMBER]"
type input "[EMAIL_ADDRESS][DOMAIN_NAME]"
type input "[PERSON_NAME]"
type input "Aruzia"
type input "Khan"
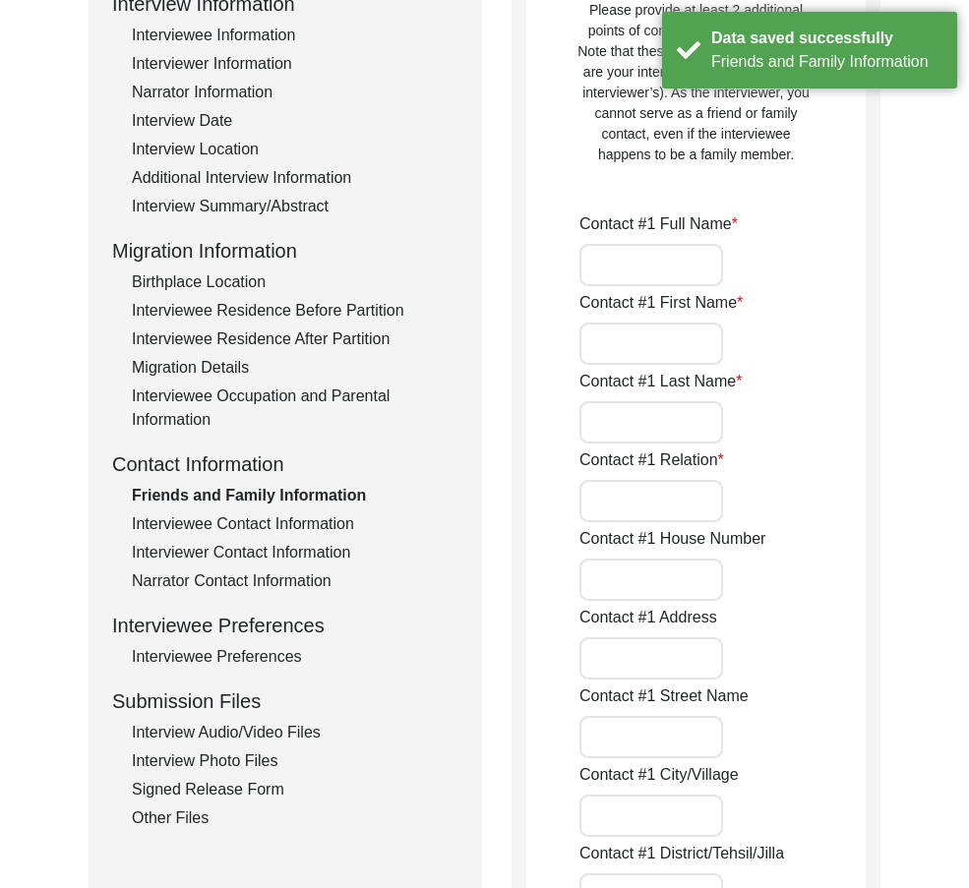
type input "Daughter"
type input "[GEOGRAPHIC_DATA]"
type input "[PHONE_NUMBER]"
type input "[EMAIL_ADDRESS][PERSON_NAME][DOMAIN_NAME]"
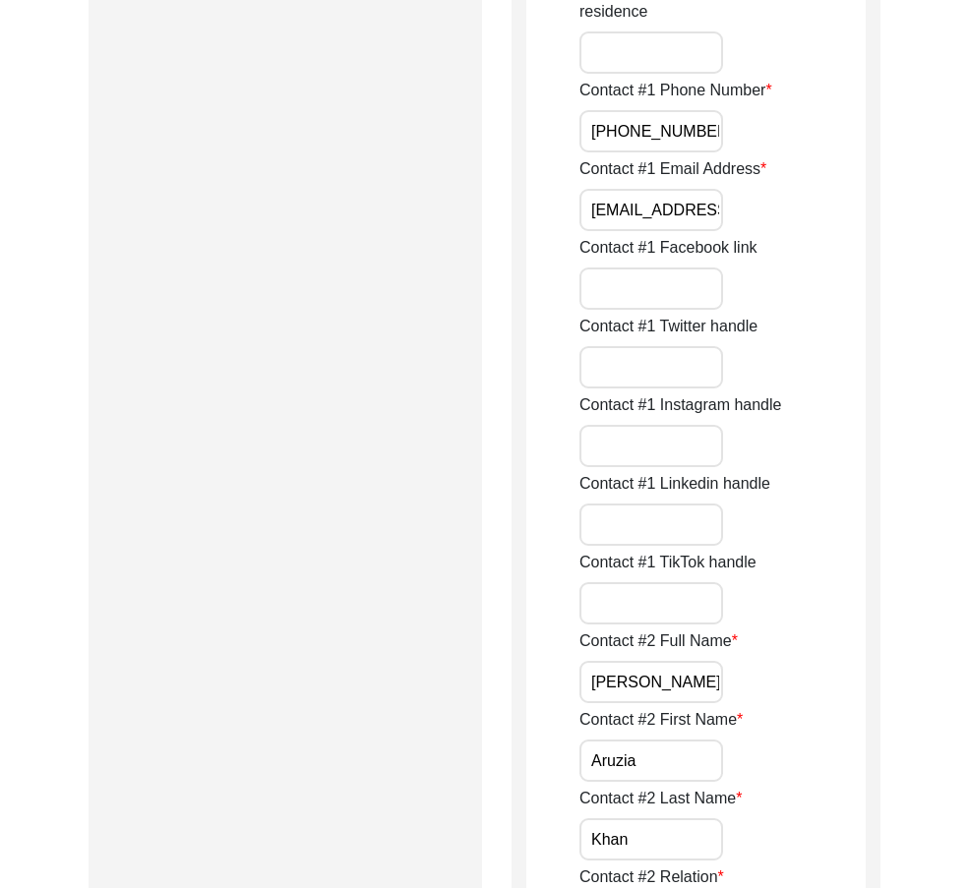
scroll to position [1180, 0]
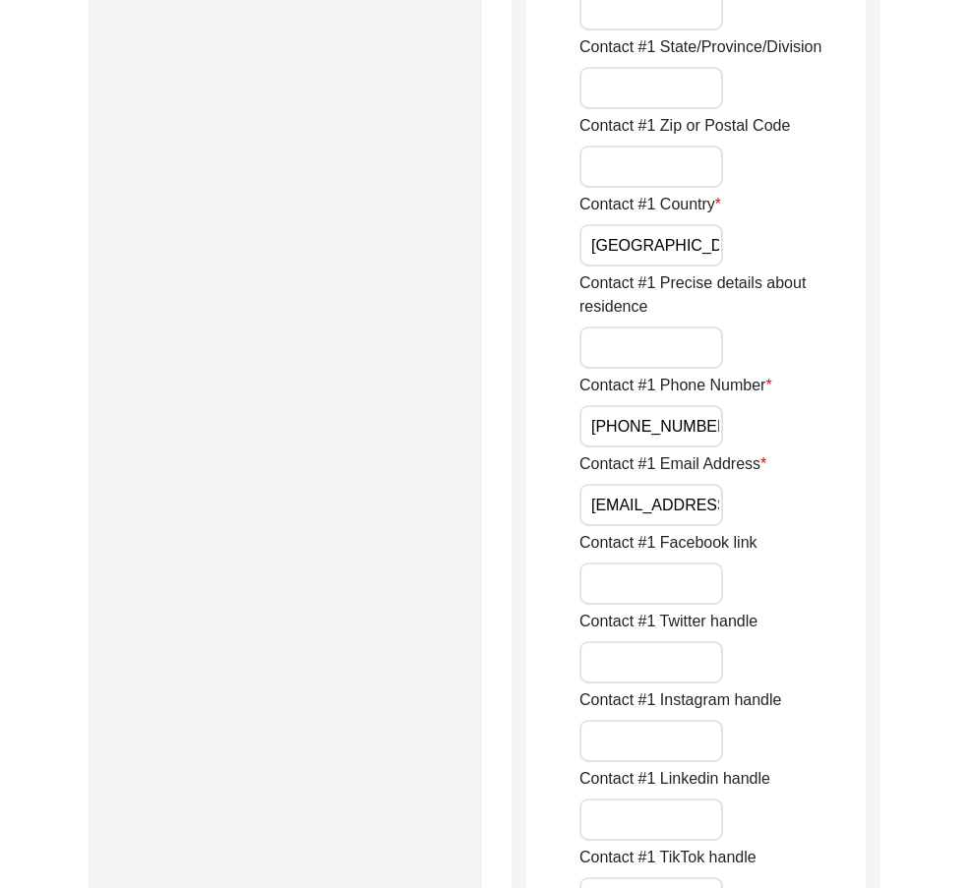
click at [653, 431] on input "[PHONE_NUMBER]" at bounding box center [651, 426] width 144 height 42
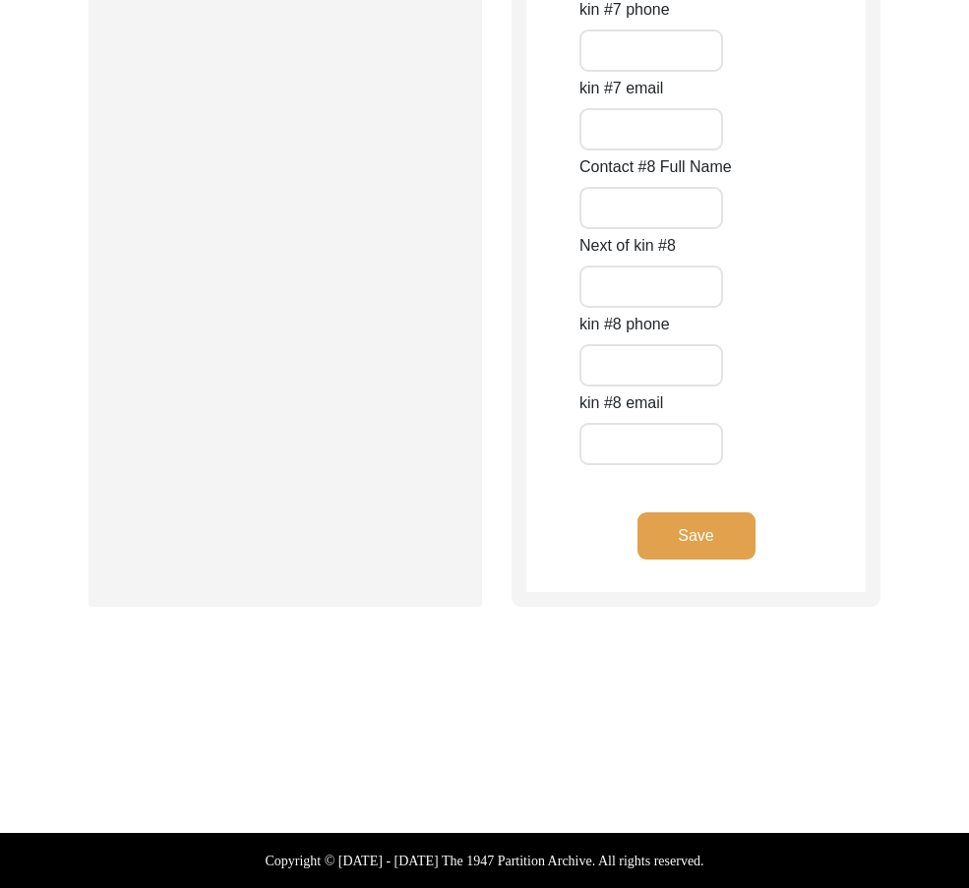
type input "[PHONE_NUMBER]"
click at [669, 542] on button "Save" at bounding box center [696, 535] width 118 height 47
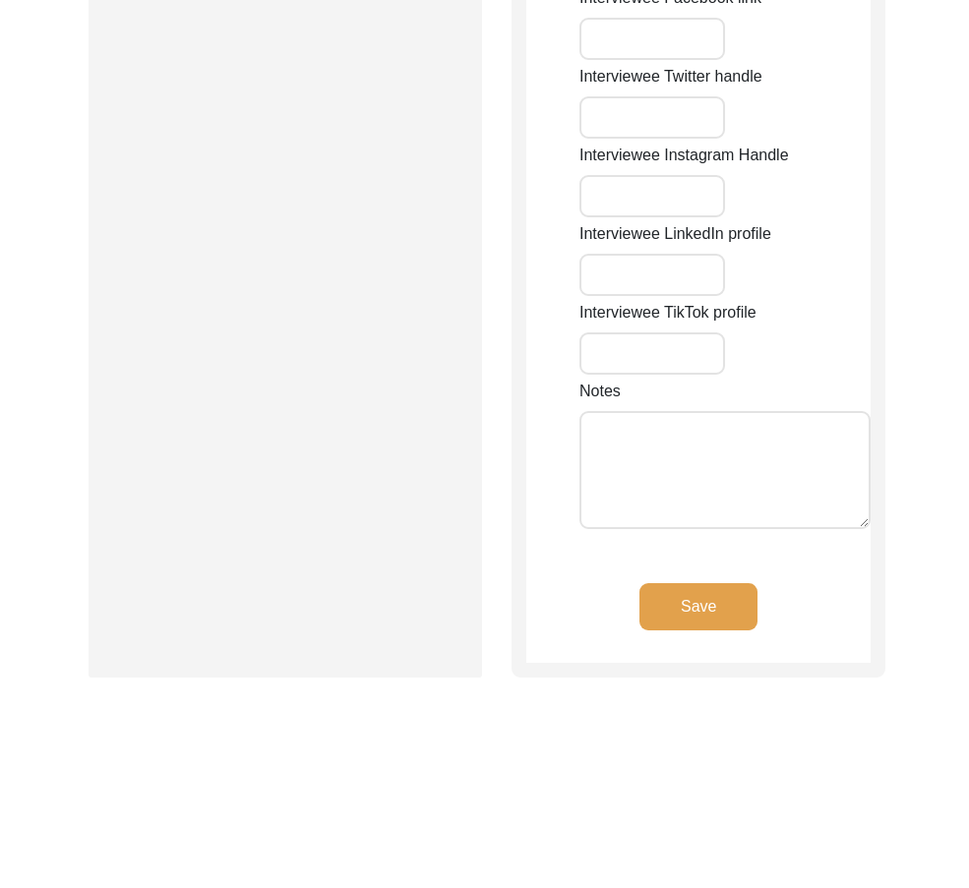
type input "6450"
type input "[GEOGRAPHIC_DATA]"
type input "[PERSON_NAME] Grove"
type input "IL"
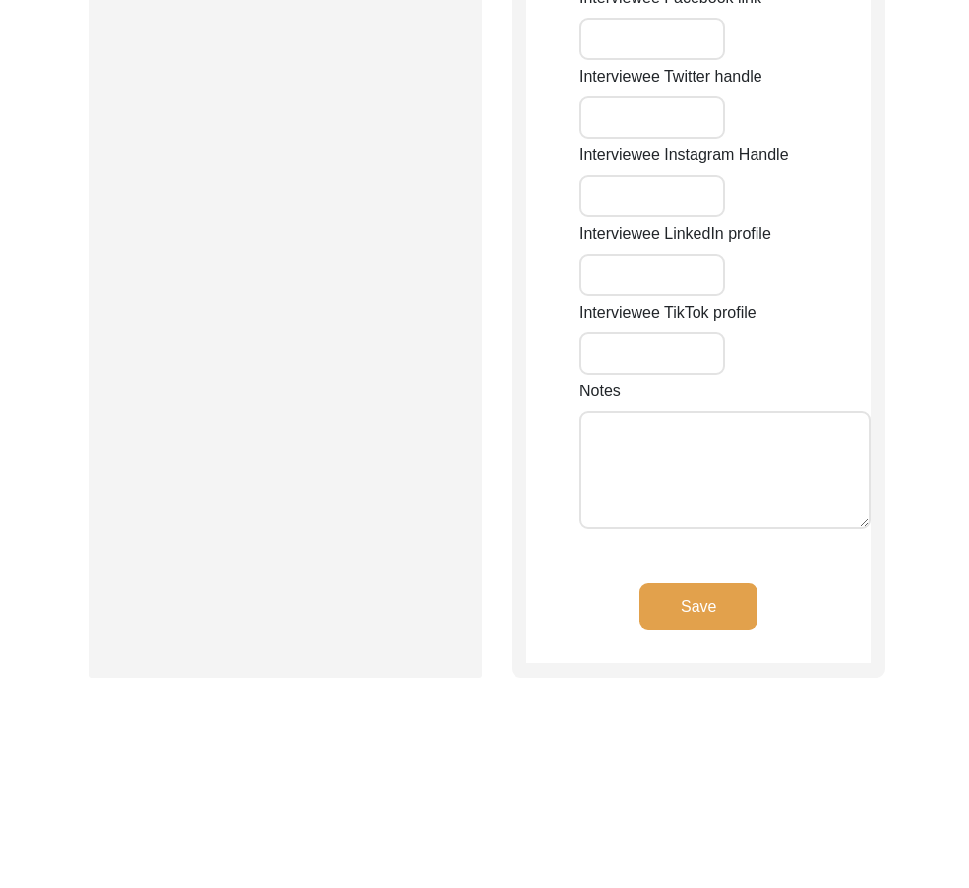
type input "60516"
type input "[GEOGRAPHIC_DATA]"
type input "[PERSON_NAME] Grove, [GEOGRAPHIC_DATA], [GEOGRAPHIC_DATA]"
type input "41.8089"
type input "-88.0112"
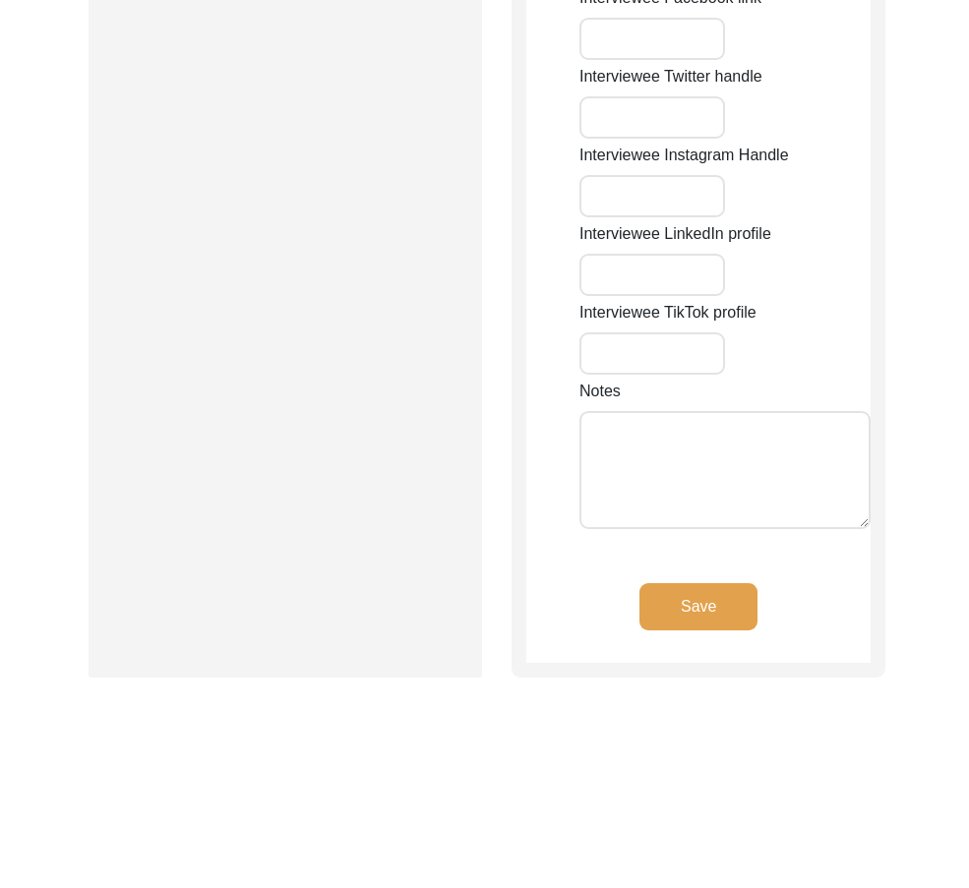
type input "[PHONE_NUMBER]"
type input "[EMAIL_ADDRESS][DOMAIN_NAME]"
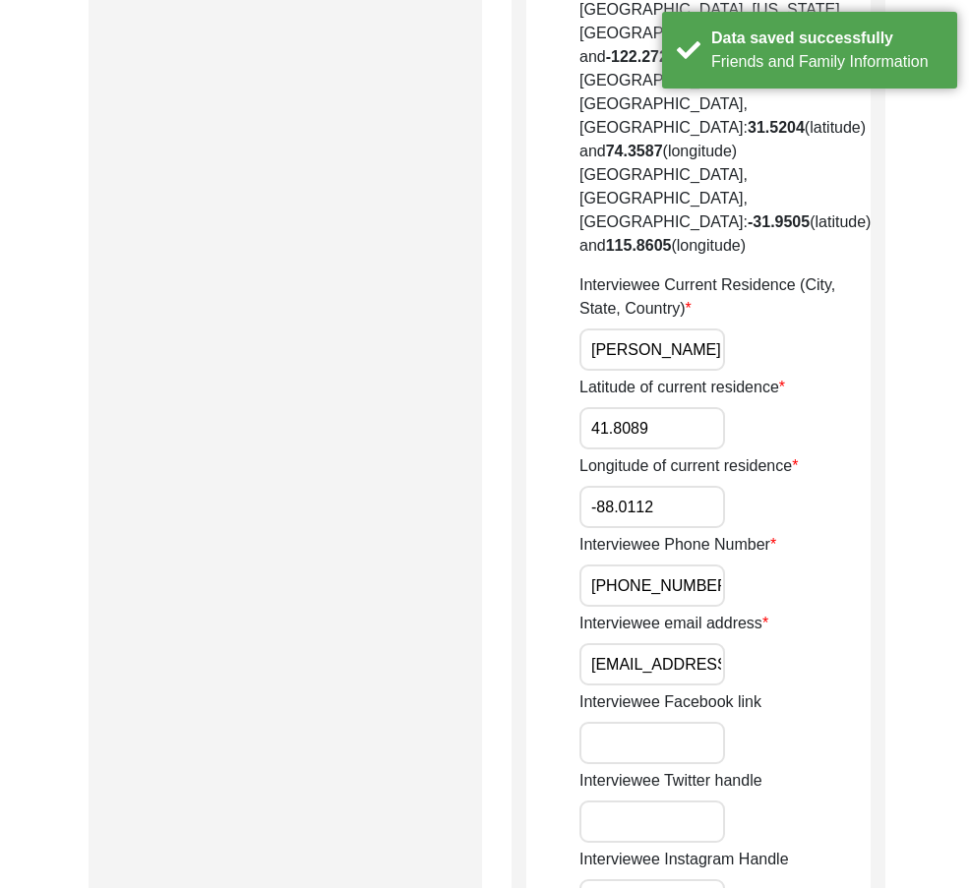
scroll to position [1080, 0]
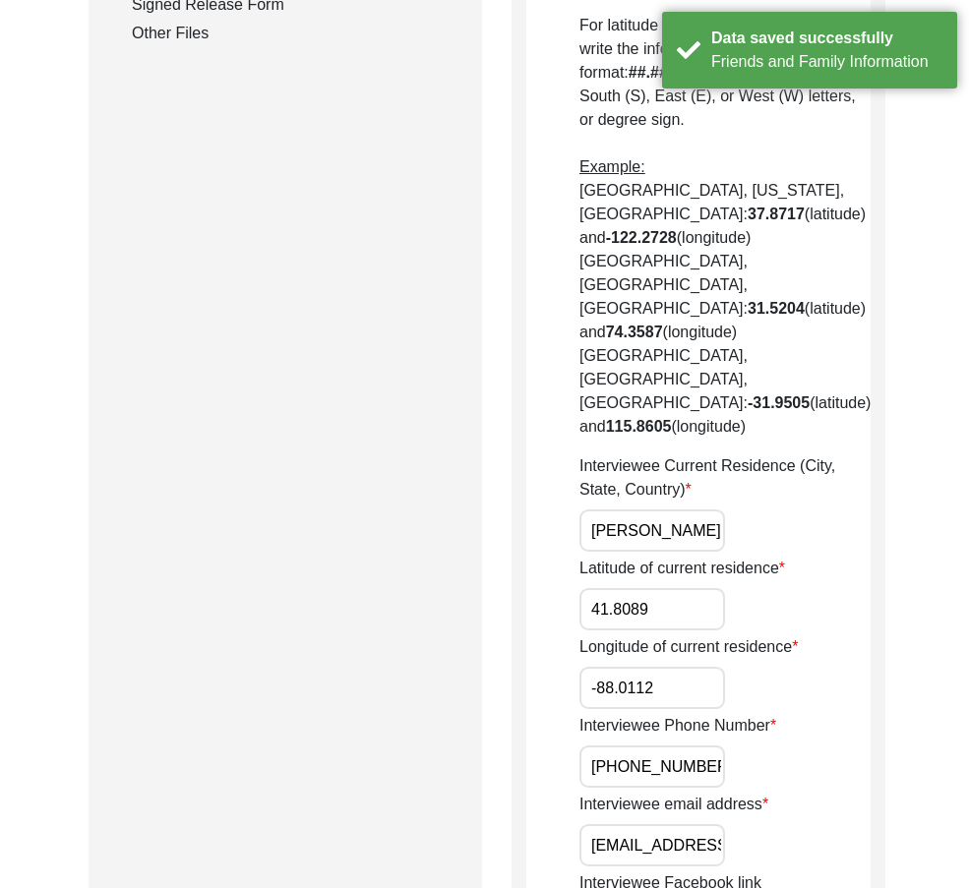
click at [616, 745] on input "[PHONE_NUMBER]" at bounding box center [652, 766] width 146 height 42
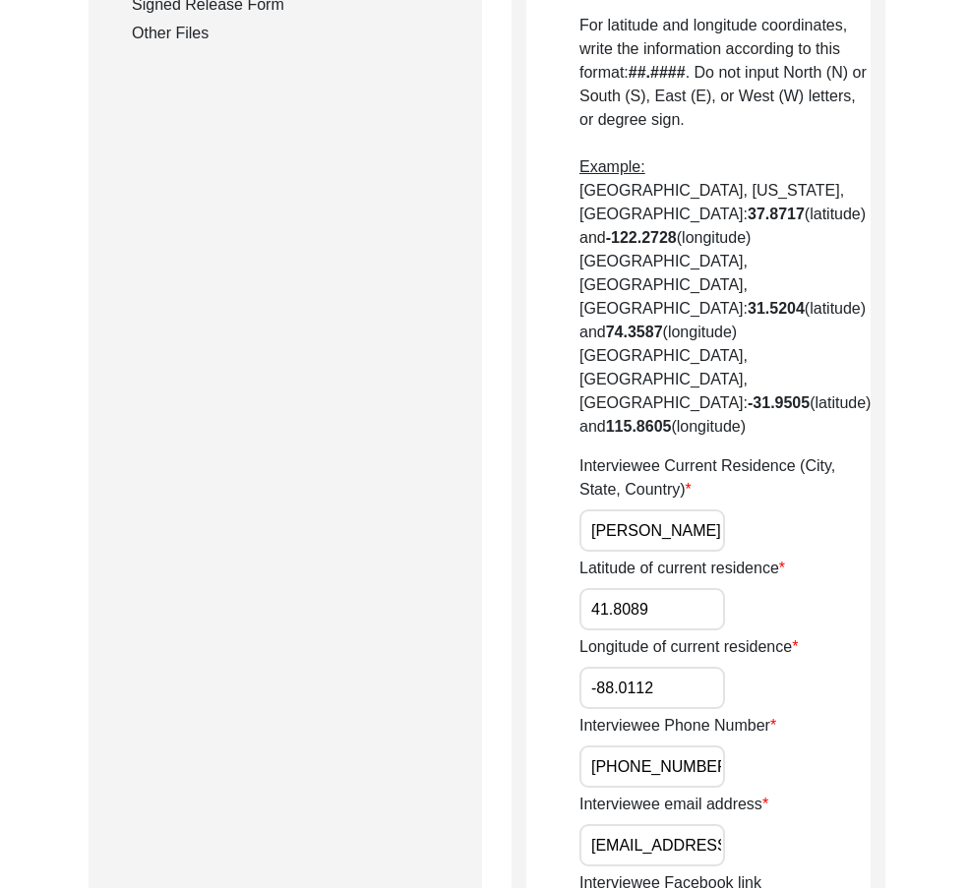
type input "[PHONE_NUMBER]"
click at [530, 657] on app-contact-information "Interviewee Contact Information House Number for current interviewee residence …" at bounding box center [698, 359] width 344 height 2378
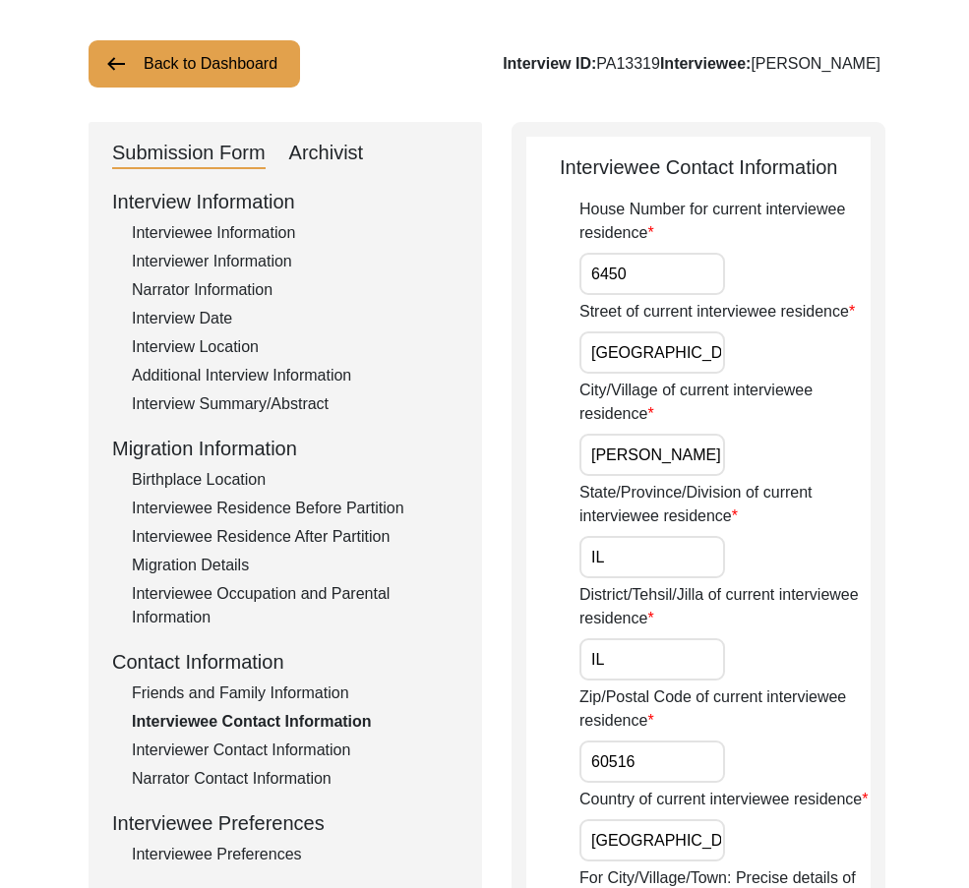
scroll to position [98, 0]
click at [661, 456] on input "[PERSON_NAME] Grove" at bounding box center [652, 454] width 146 height 42
type input "Downers Grove"
click at [818, 402] on label "City/Village of current interviewee residence" at bounding box center [724, 401] width 291 height 47
click at [725, 433] on input "Downers Grove" at bounding box center [652, 454] width 146 height 42
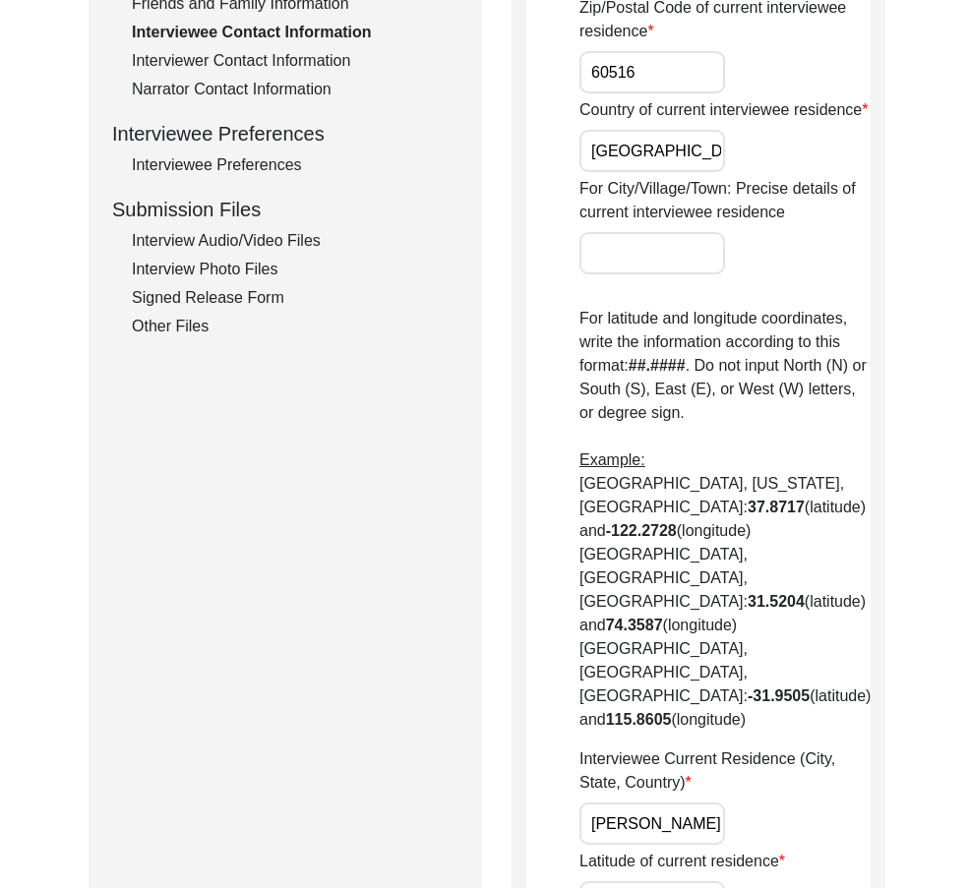
scroll to position [1278, 0]
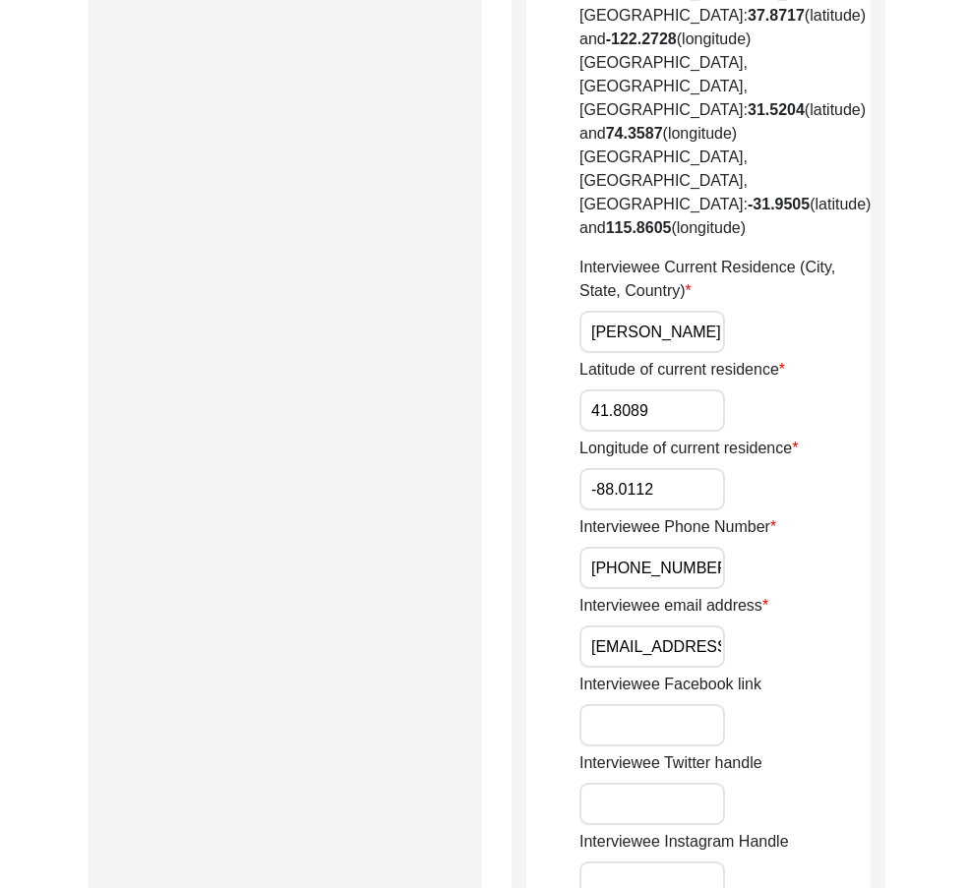
click at [669, 389] on input "41.8089" at bounding box center [652, 410] width 146 height 42
click at [683, 468] on input "-88.0112" at bounding box center [652, 489] width 146 height 42
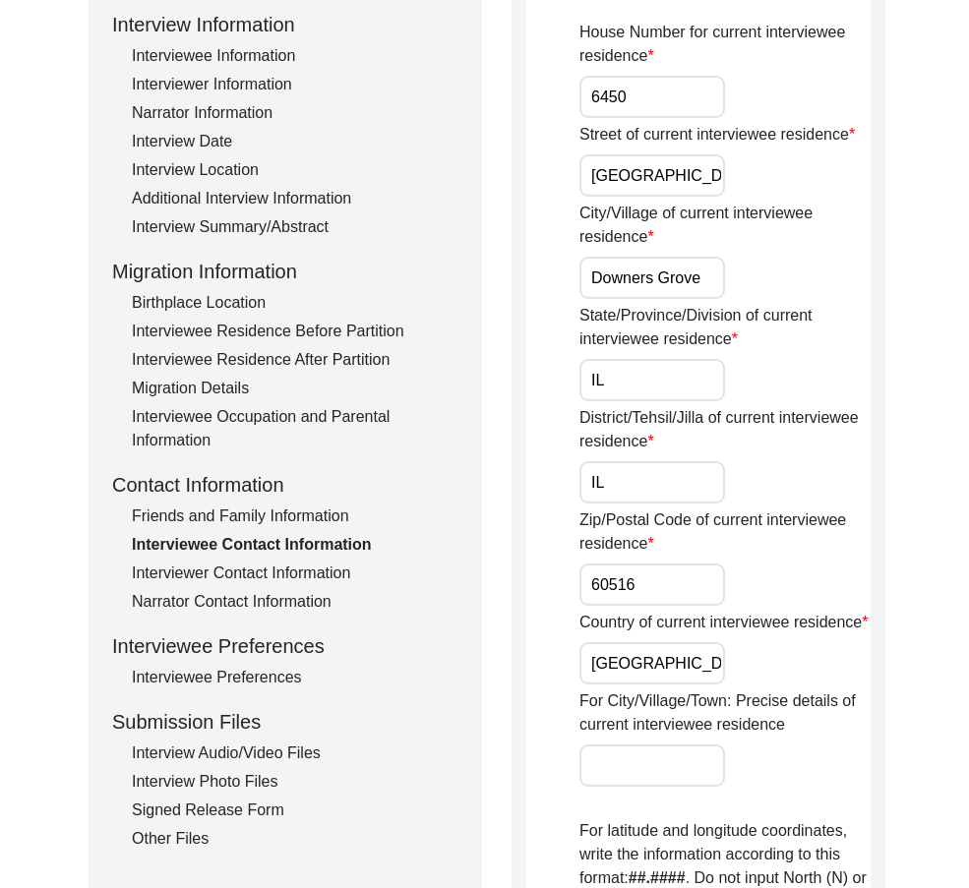
scroll to position [98, 0]
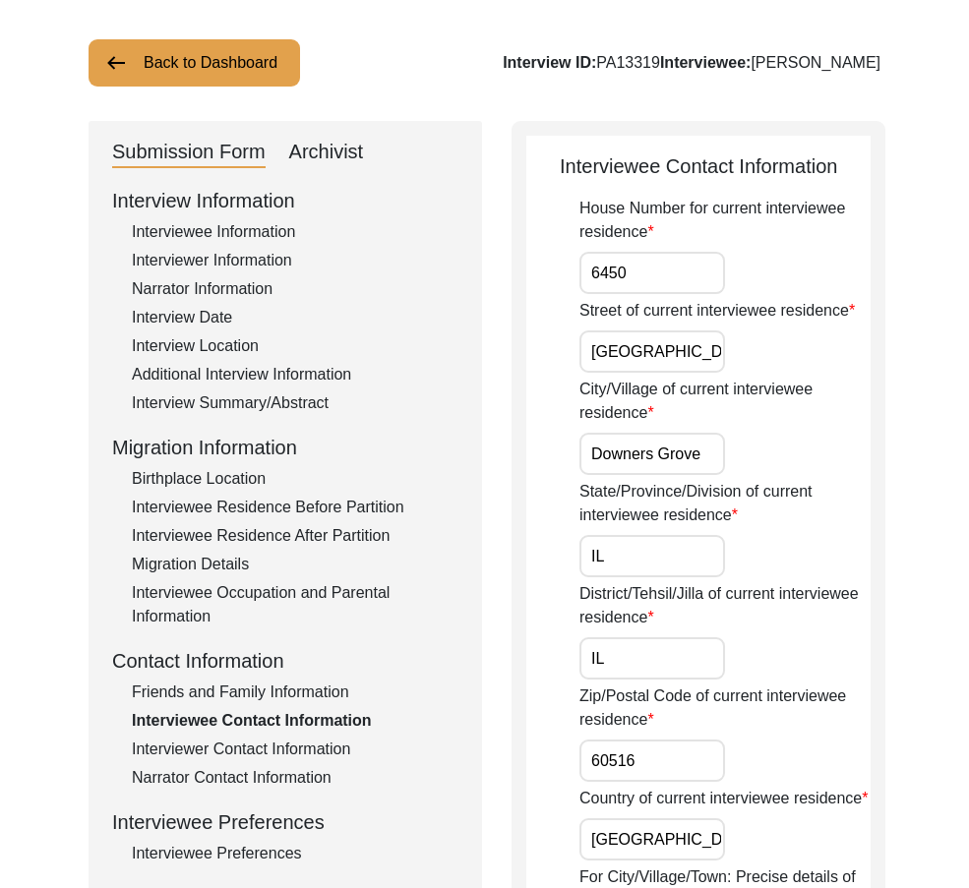
click at [617, 563] on input "IL" at bounding box center [652, 556] width 146 height 42
click at [685, 643] on input "IL" at bounding box center [652, 658] width 146 height 42
paste input "[GEOGRAPHIC_DATA]"
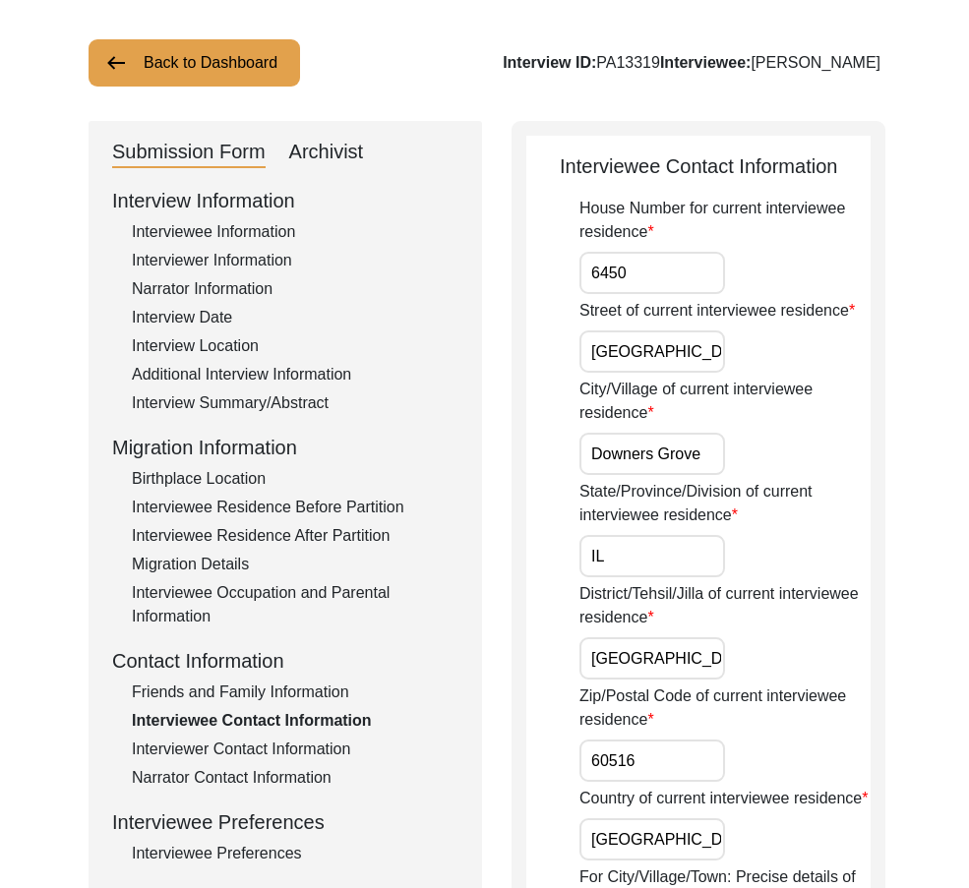
type input "[GEOGRAPHIC_DATA]"
click at [817, 608] on label "District/Tehsil/Jilla of current interviewee residence" at bounding box center [724, 605] width 291 height 47
click at [725, 637] on input "[GEOGRAPHIC_DATA]" at bounding box center [652, 658] width 146 height 42
click at [656, 673] on input "[GEOGRAPHIC_DATA]" at bounding box center [652, 658] width 146 height 42
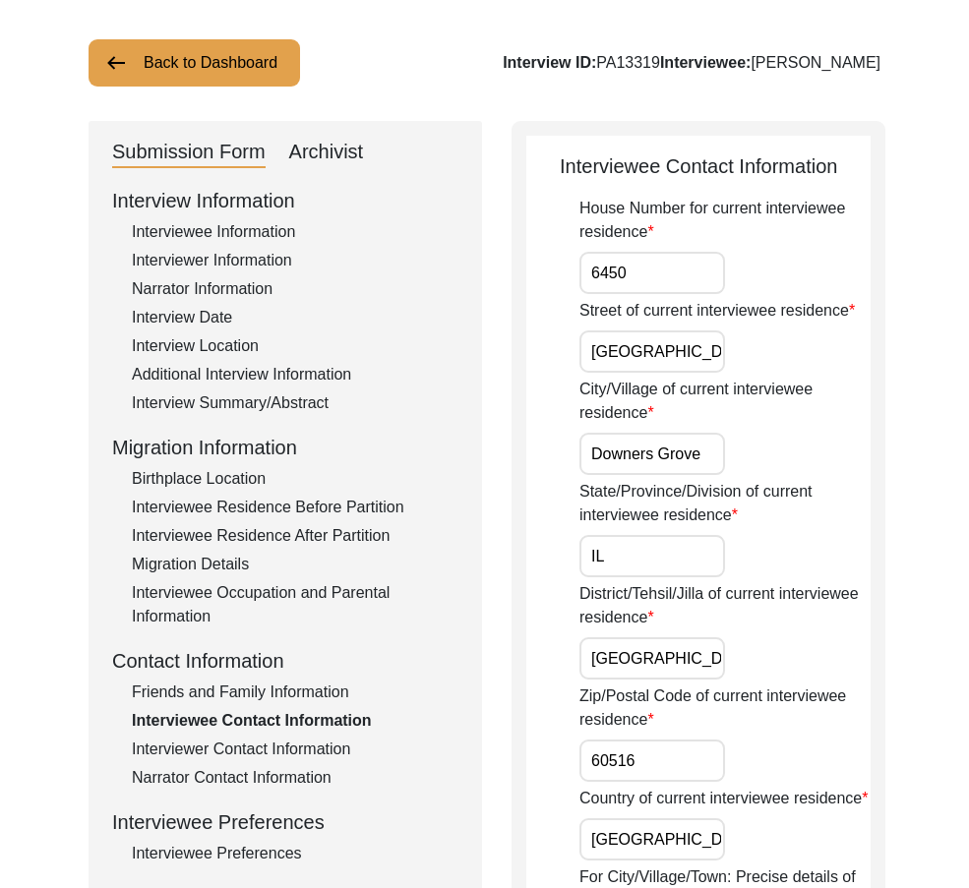
click at [656, 673] on input "[GEOGRAPHIC_DATA]" at bounding box center [652, 658] width 146 height 42
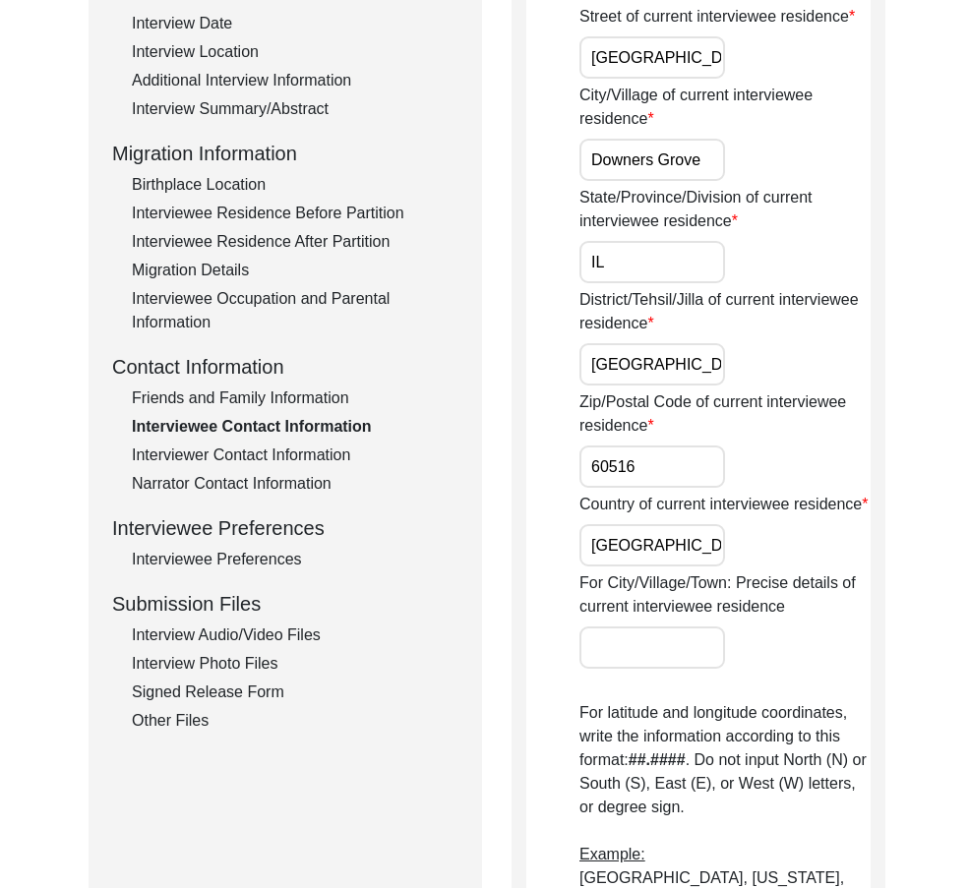
scroll to position [393, 0]
drag, startPoint x: 669, startPoint y: 462, endPoint x: 659, endPoint y: 557, distance: 94.9
click at [668, 464] on input "60516" at bounding box center [652, 465] width 146 height 42
click at [659, 560] on input "[GEOGRAPHIC_DATA]" at bounding box center [652, 544] width 146 height 42
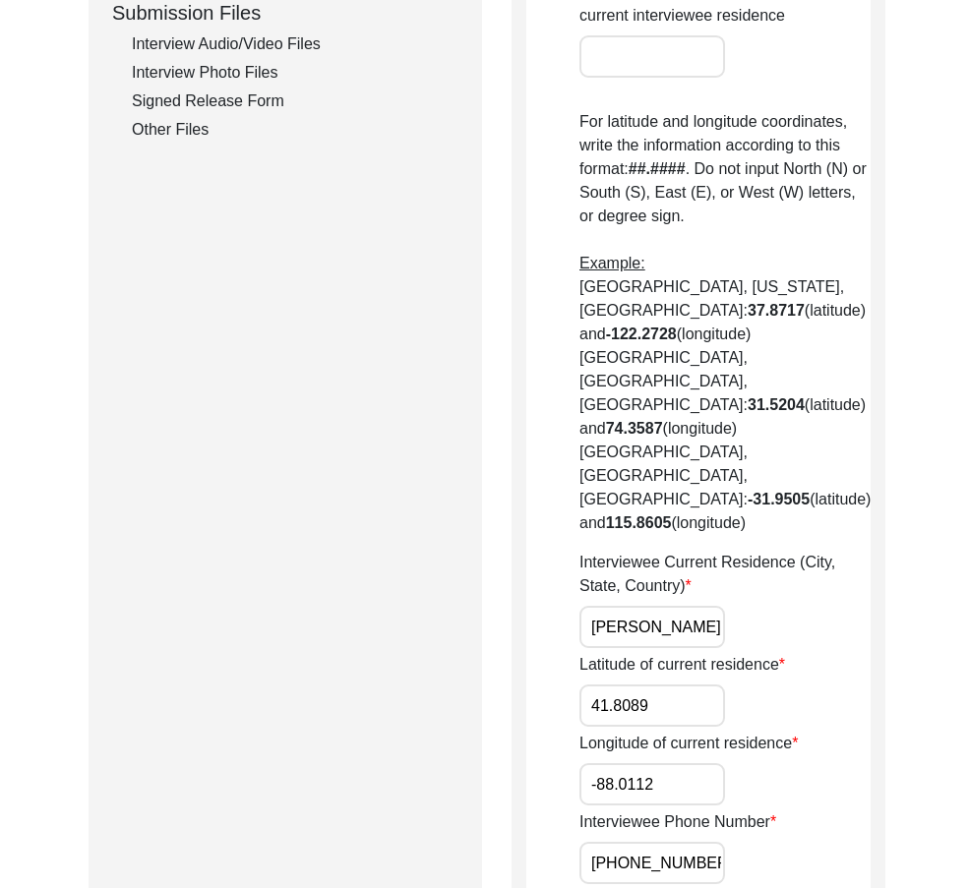
scroll to position [0, 47]
drag, startPoint x: 596, startPoint y: 554, endPoint x: 865, endPoint y: 554, distance: 269.4
click at [865, 554] on div "Interviewee Contact Information House Number for current interviewee residence …" at bounding box center [698, 447] width 374 height 2423
click at [835, 556] on div "Interviewee Current Residence (City, State, Country) [PERSON_NAME][GEOGRAPHIC_D…" at bounding box center [724, 599] width 291 height 97
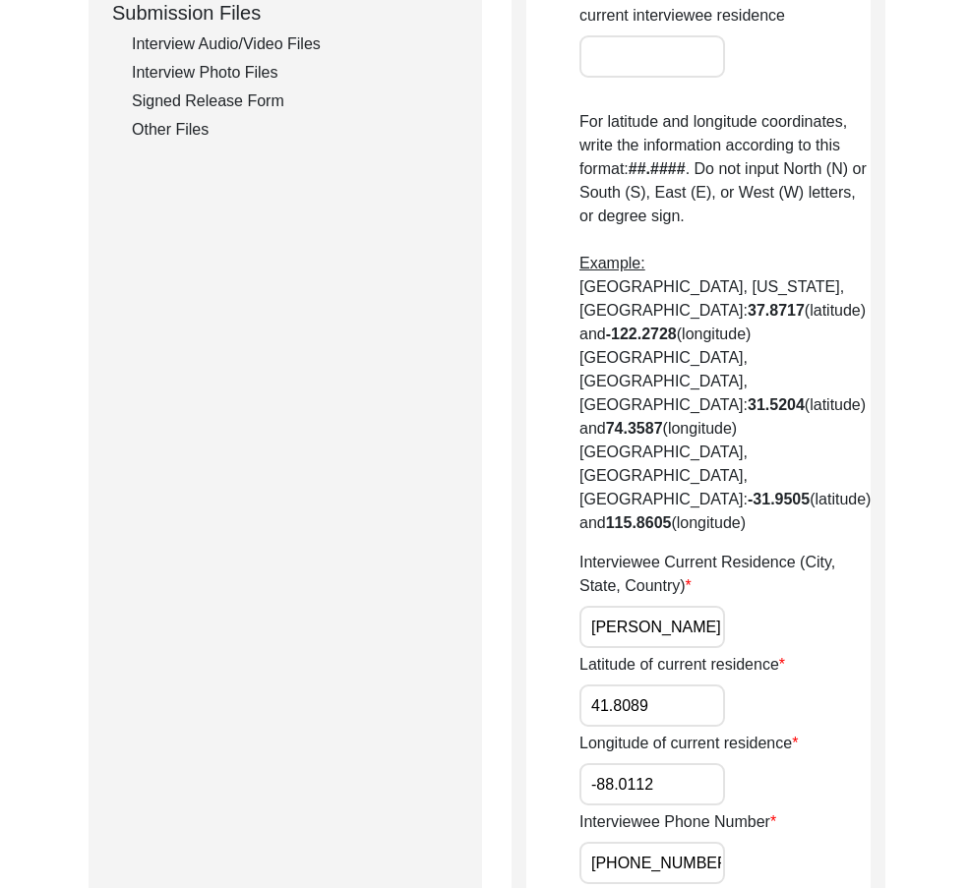
click at [685, 606] on input "[PERSON_NAME] Grove, [GEOGRAPHIC_DATA], [GEOGRAPHIC_DATA]" at bounding box center [652, 627] width 146 height 42
click at [712, 684] on input "41.8089" at bounding box center [652, 705] width 146 height 42
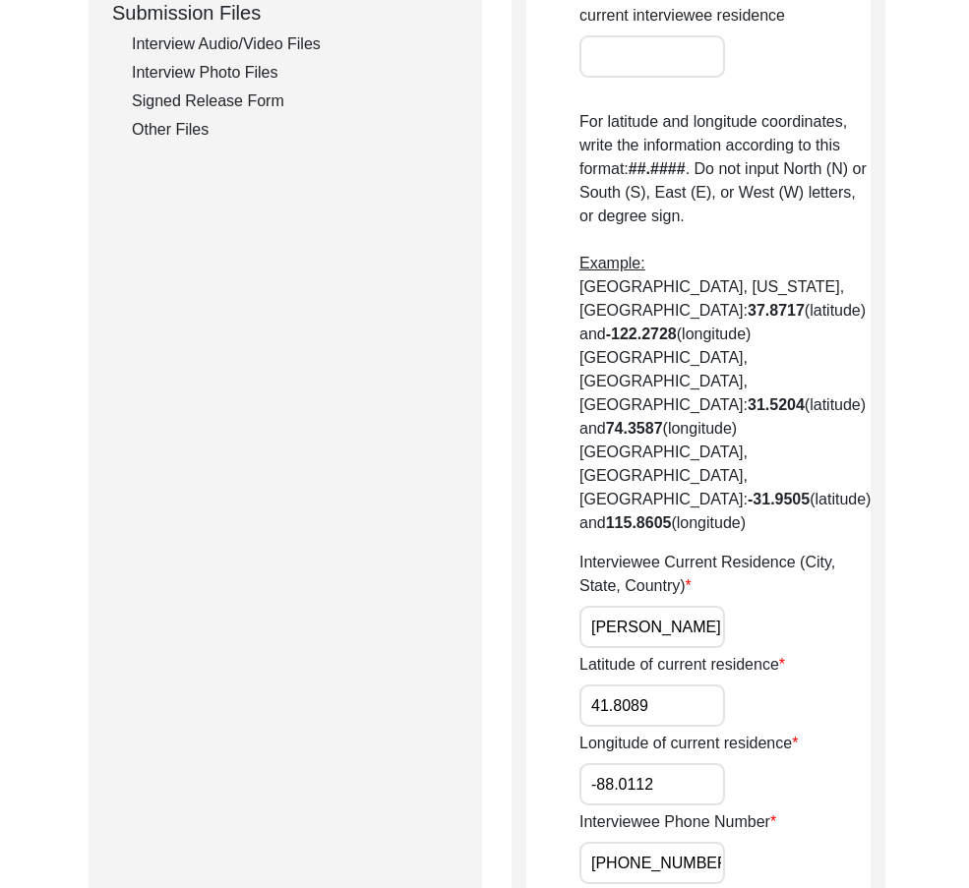
click at [712, 684] on input "41.8089" at bounding box center [652, 705] width 146 height 42
paste input "[GEOGRAPHIC_DATA], [US_STATE], [GEOGRAPHIC_DATA]"
type input "41.8089"
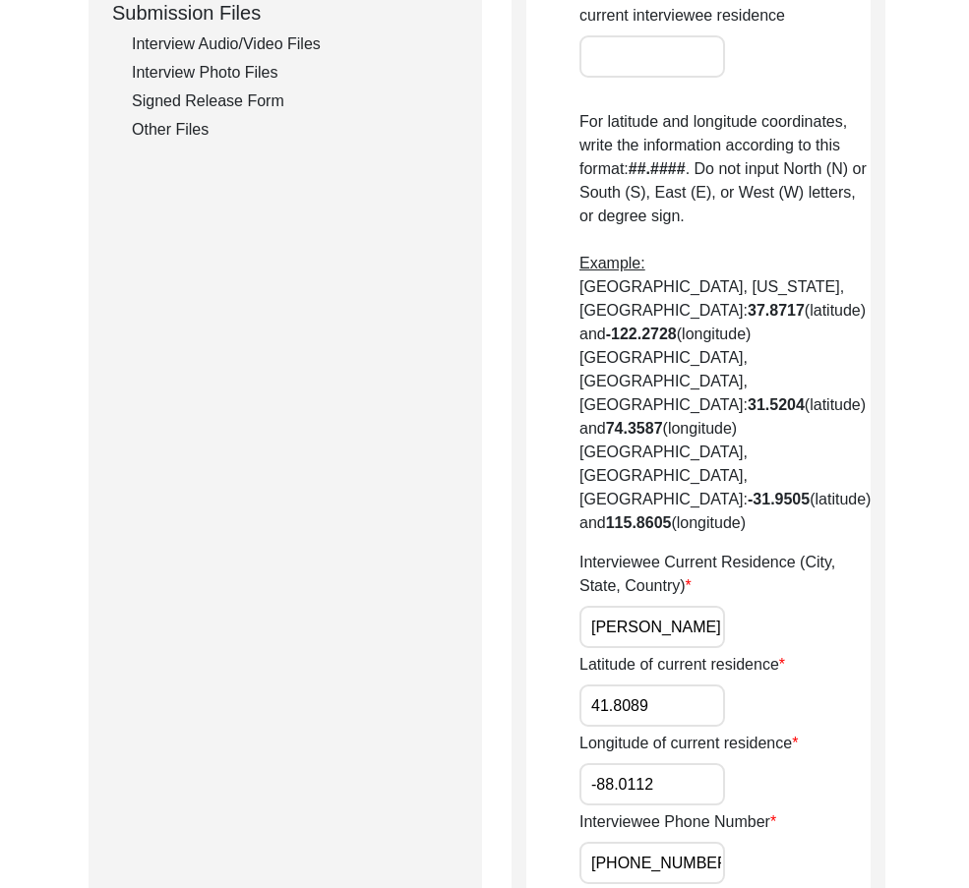
click at [681, 606] on input "[PERSON_NAME] Grove, [GEOGRAPHIC_DATA], [GEOGRAPHIC_DATA]" at bounding box center [652, 627] width 146 height 42
paste input "[GEOGRAPHIC_DATA], [US_STATE]"
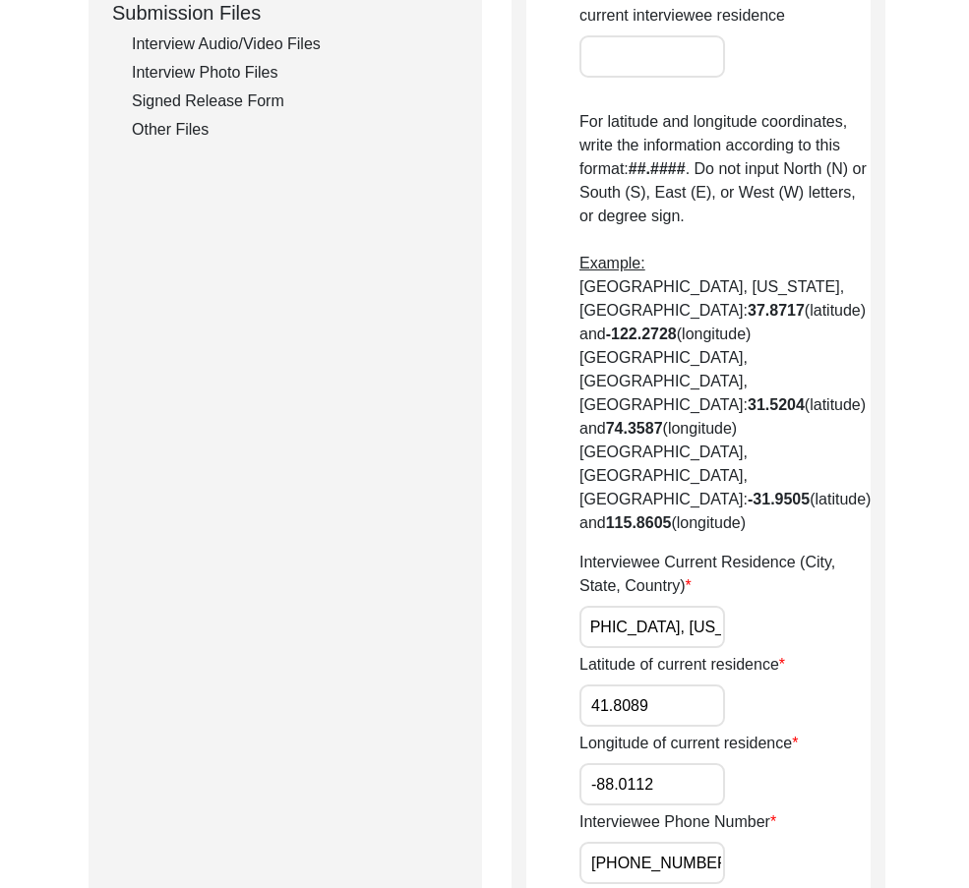
type input "[GEOGRAPHIC_DATA], [US_STATE], [GEOGRAPHIC_DATA]"
click at [794, 551] on div "Interviewee Current Residence (City, State, Country) [GEOGRAPHIC_DATA], [US_STA…" at bounding box center [724, 599] width 291 height 97
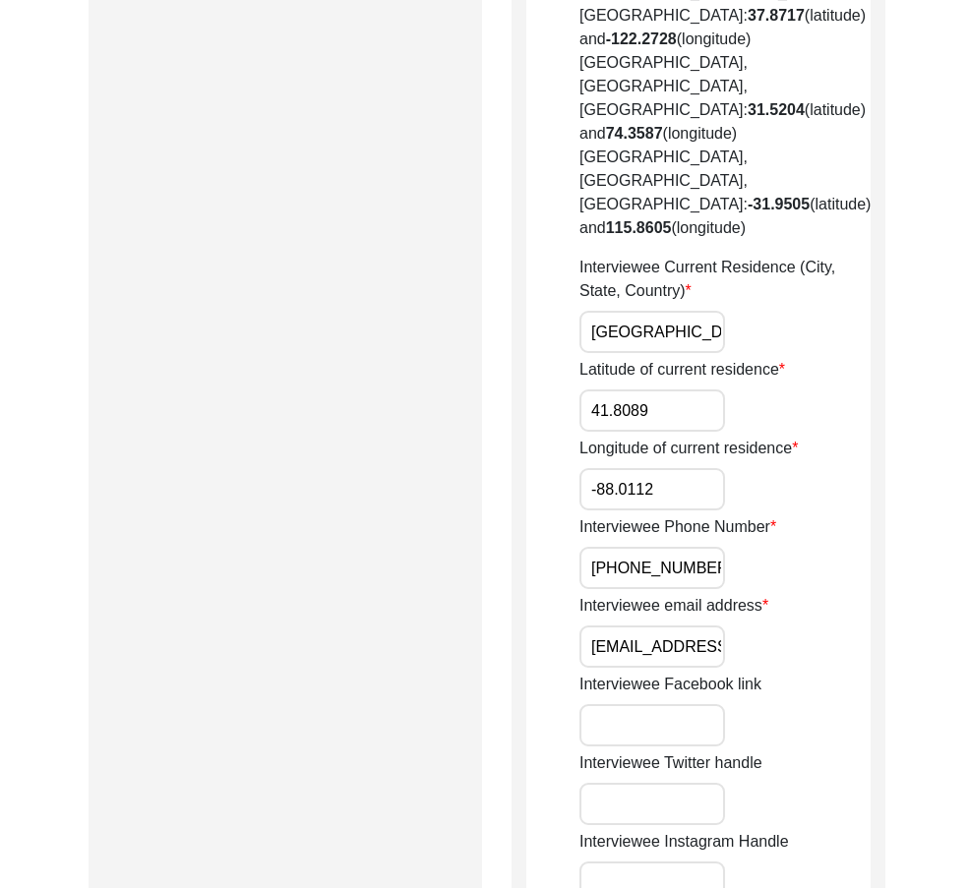
scroll to position [0, 45]
drag, startPoint x: 717, startPoint y: 565, endPoint x: 833, endPoint y: 566, distance: 116.0
click at [839, 594] on div "Interviewee email address [EMAIL_ADDRESS][DOMAIN_NAME]" at bounding box center [724, 631] width 291 height 74
drag, startPoint x: 655, startPoint y: 506, endPoint x: 752, endPoint y: 508, distance: 97.4
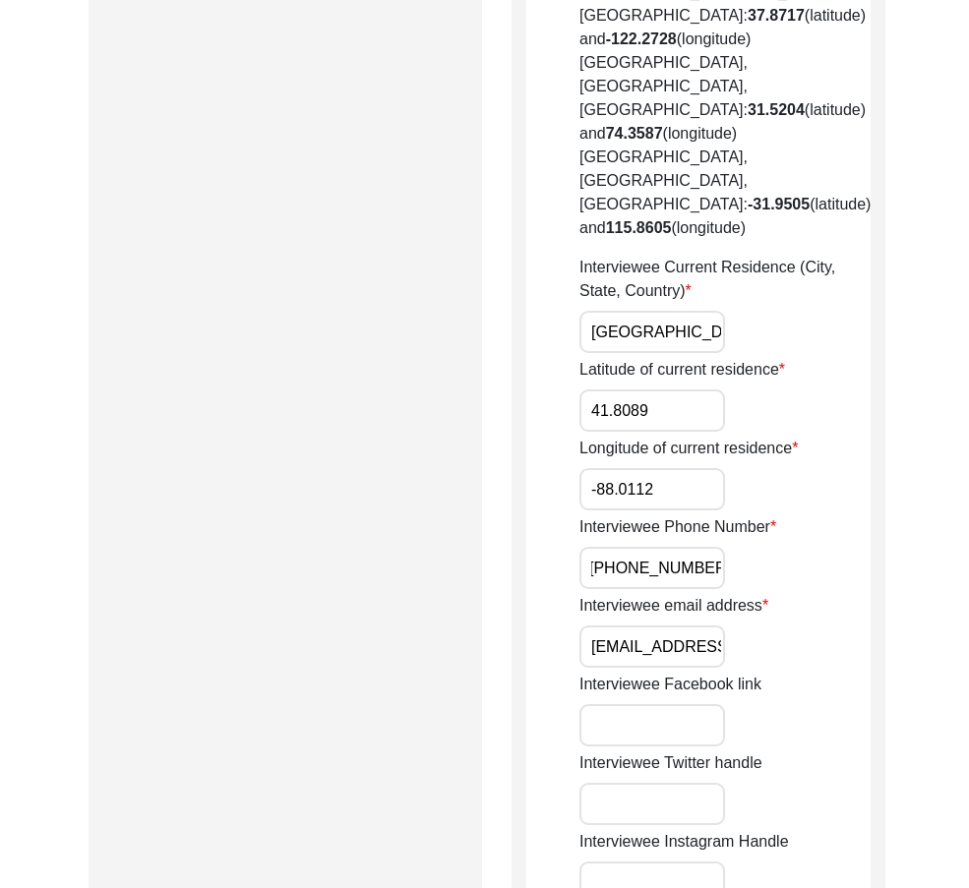
click at [752, 515] on div "Interviewee Phone Number [PHONE_NUMBER]" at bounding box center [724, 552] width 291 height 74
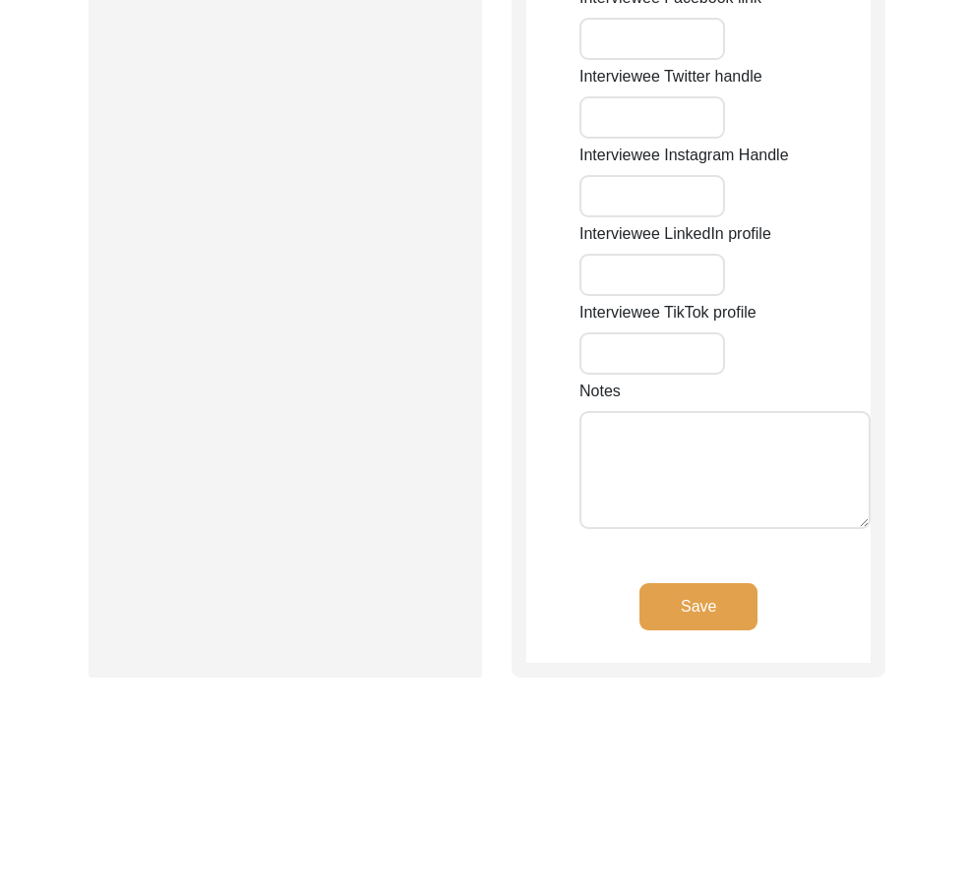
click at [732, 583] on button "Save" at bounding box center [698, 606] width 118 height 47
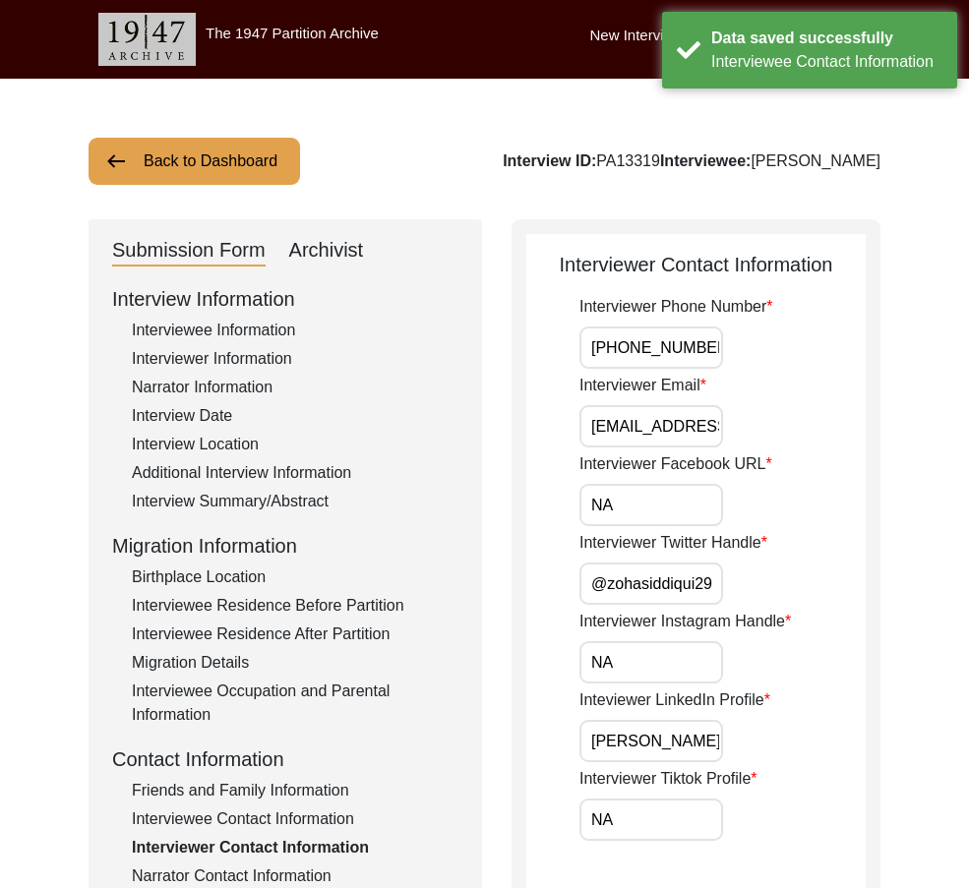
click at [617, 347] on input "[PHONE_NUMBER]" at bounding box center [651, 347] width 144 height 42
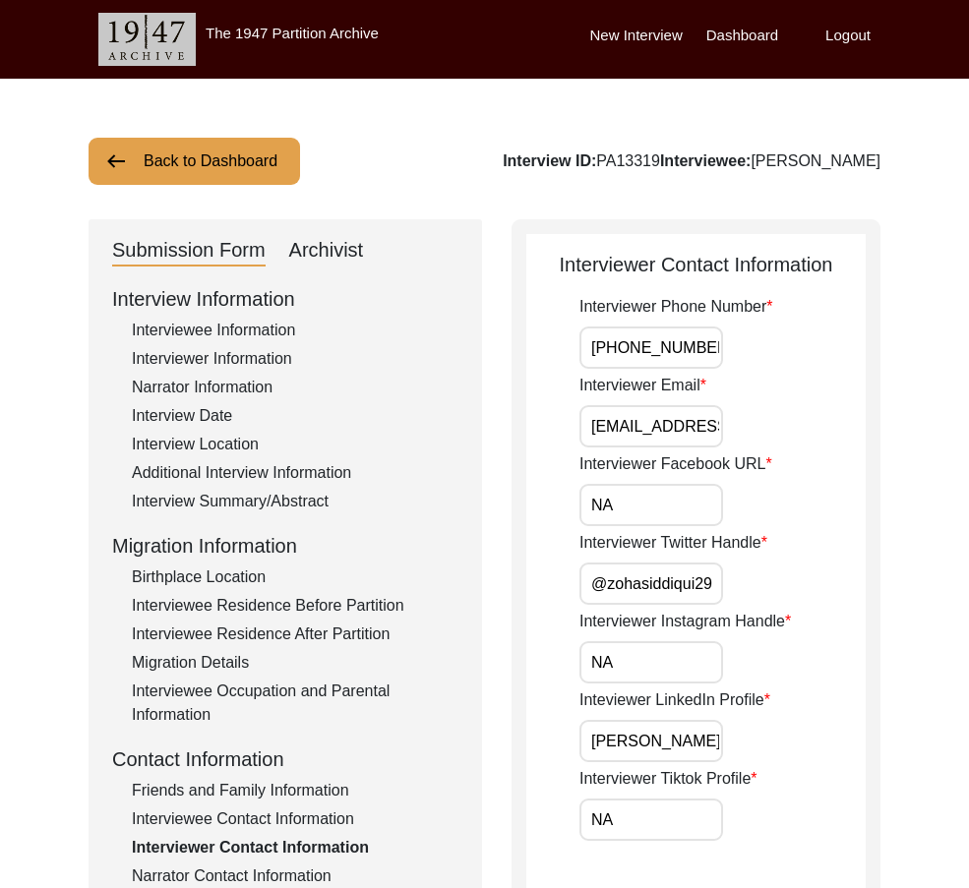
type input "[PHONE_NUMBER]"
drag, startPoint x: 652, startPoint y: 425, endPoint x: 831, endPoint y: 466, distance: 183.7
click at [839, 462] on div "Interviewer Phone Number [PHONE_NUMBER] Interviewer Email [EMAIL_ADDRESS][DOMAI…" at bounding box center [722, 897] width 286 height 1205
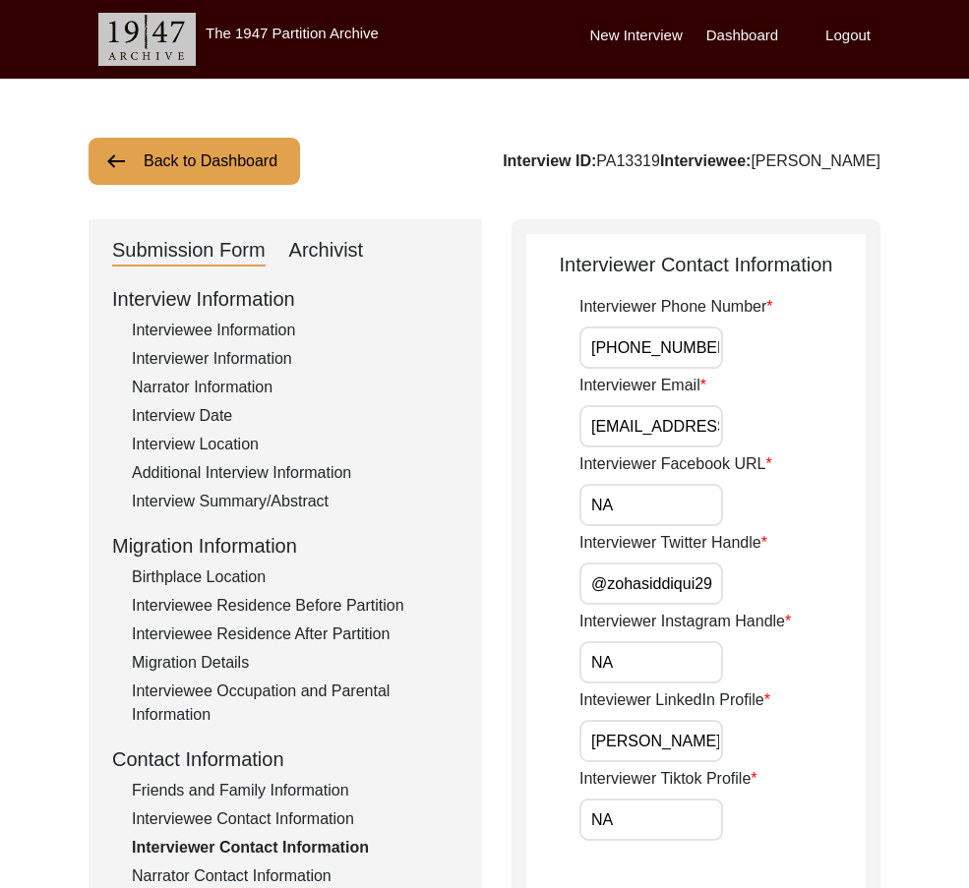
click at [654, 511] on input "NA" at bounding box center [651, 505] width 144 height 42
drag, startPoint x: 592, startPoint y: 586, endPoint x: 809, endPoint y: 610, distance: 218.6
click at [827, 601] on div "Interviewer Twitter Handle @zohasiddiqui29" at bounding box center [722, 568] width 286 height 74
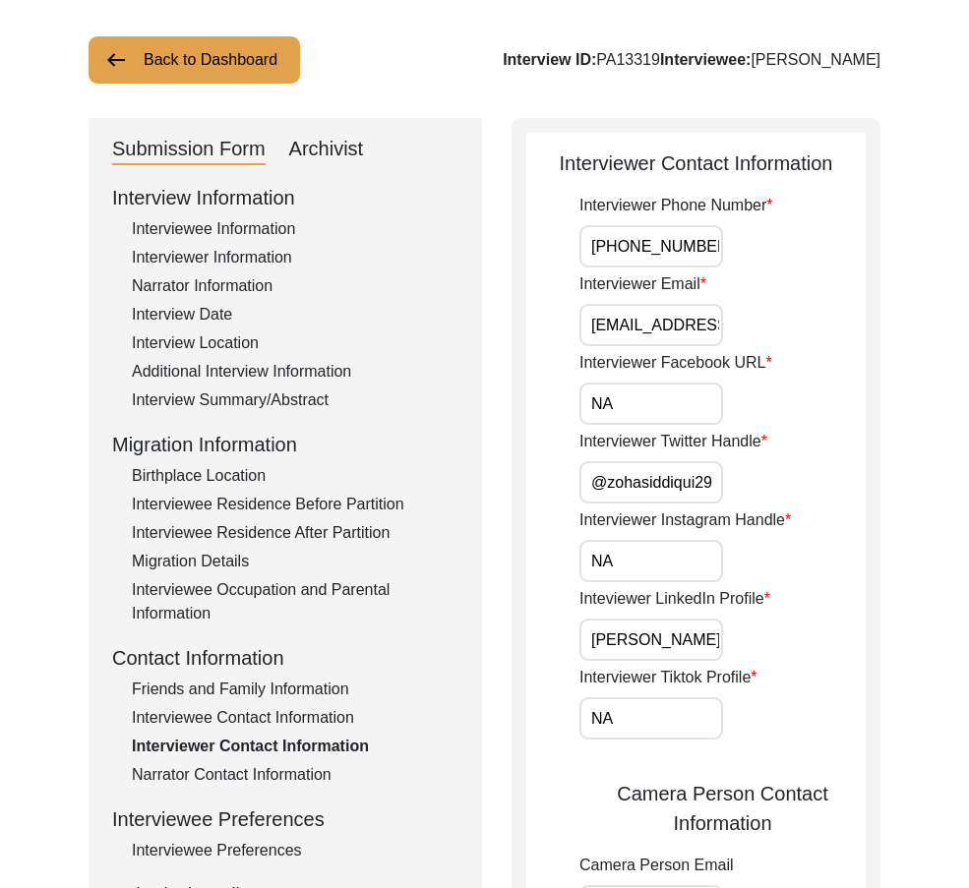
scroll to position [197, 0]
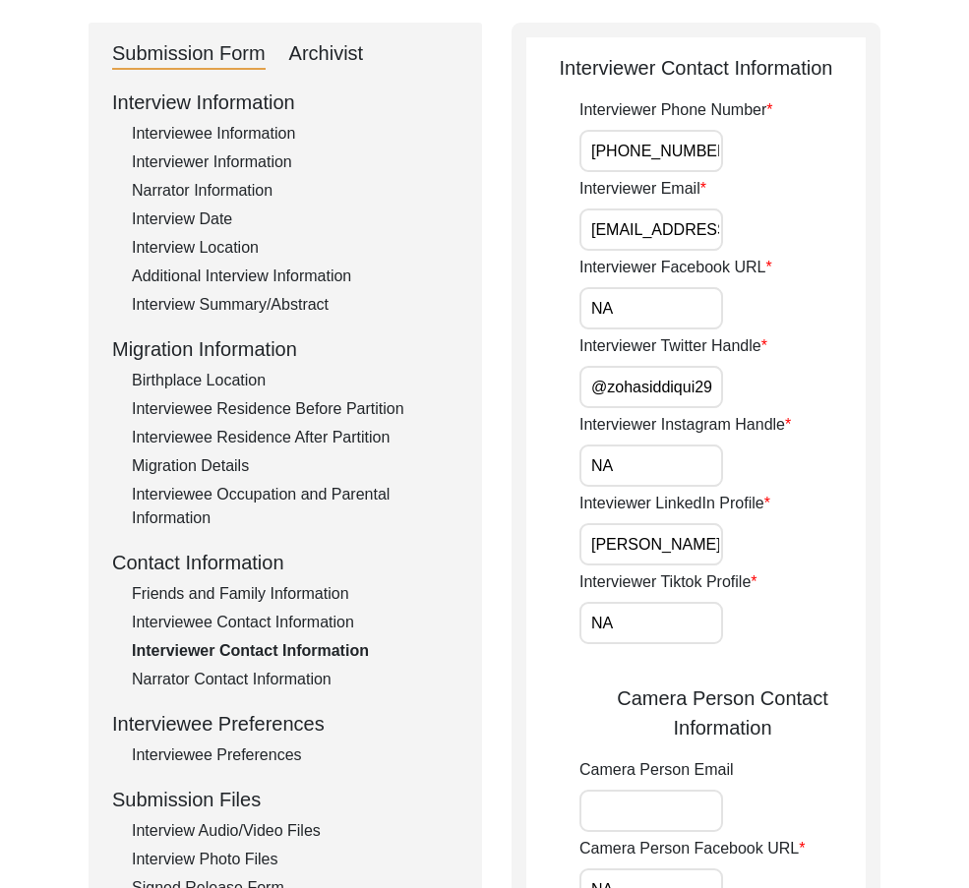
click at [633, 476] on input "NA" at bounding box center [651, 465] width 144 height 42
drag, startPoint x: 586, startPoint y: 502, endPoint x: 652, endPoint y: 536, distance: 73.9
click at [588, 504] on label "Inteviewer LinkedIn Profile" at bounding box center [674, 504] width 191 height 24
click at [678, 540] on input "[PERSON_NAME]" at bounding box center [651, 544] width 144 height 42
drag, startPoint x: 696, startPoint y: 552, endPoint x: 668, endPoint y: 593, distance: 50.2
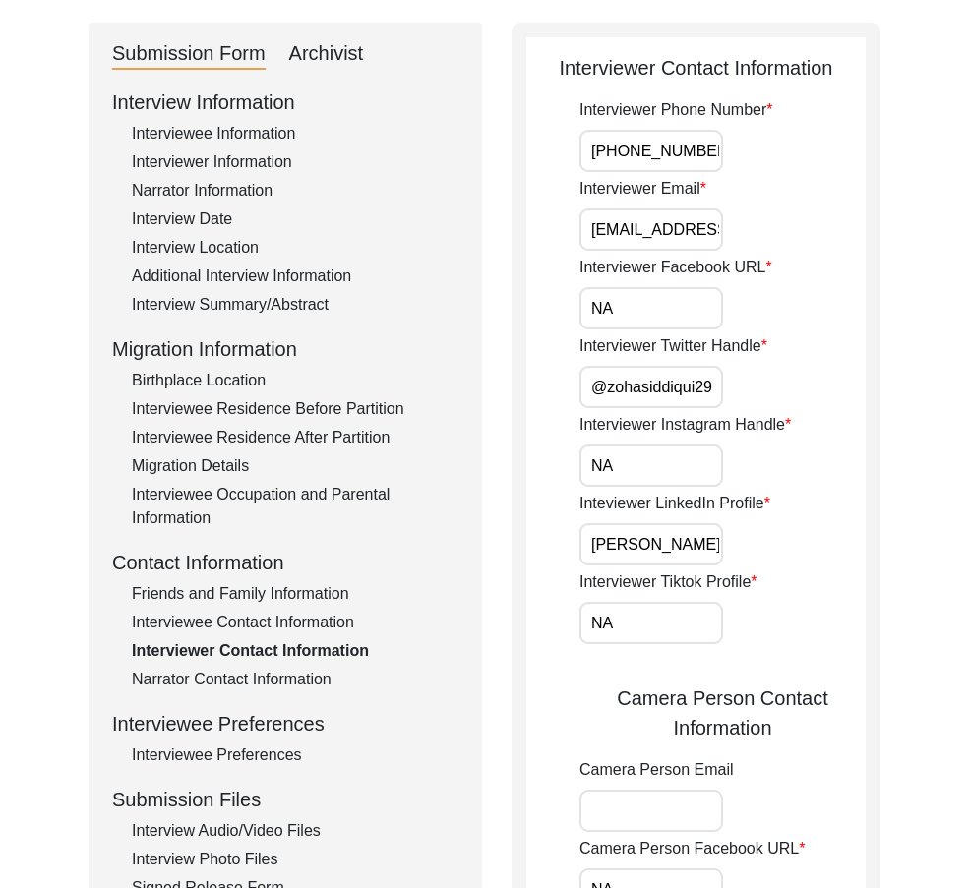
click at [696, 553] on input "[PERSON_NAME]" at bounding box center [651, 544] width 144 height 42
click at [658, 599] on div "Interviewer Tiktok Profile NA" at bounding box center [722, 607] width 286 height 74
click at [656, 606] on input "NA" at bounding box center [651, 623] width 144 height 42
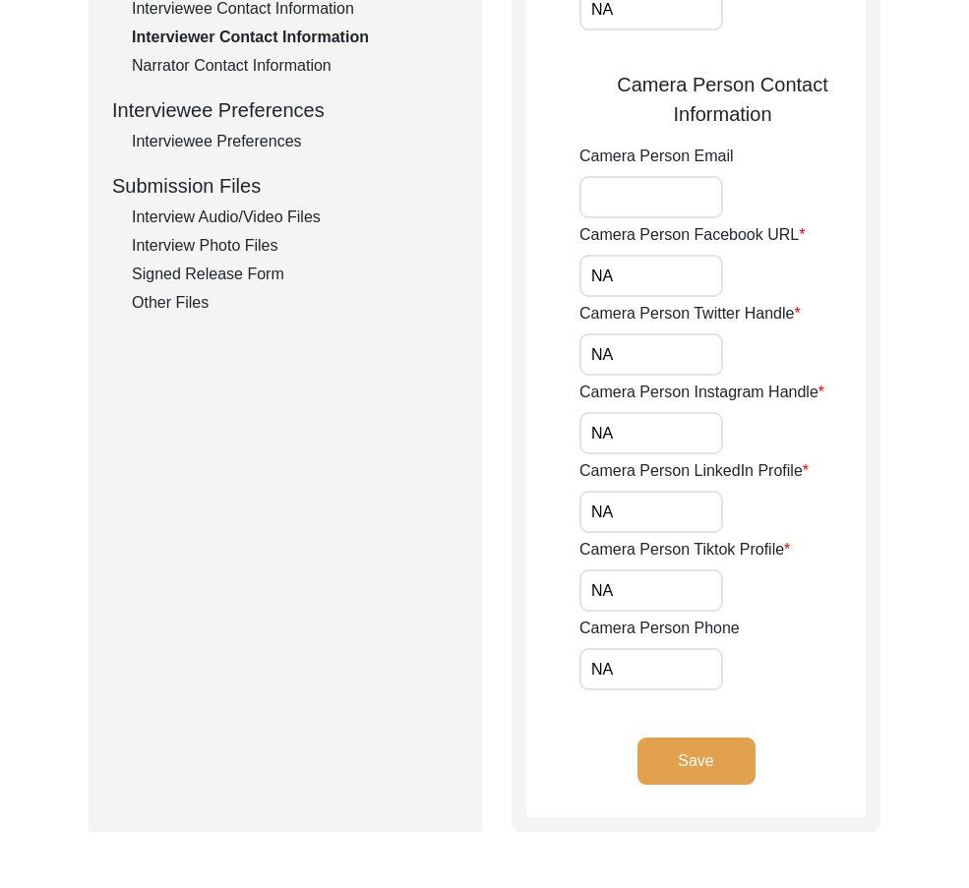
scroll to position [983, 0]
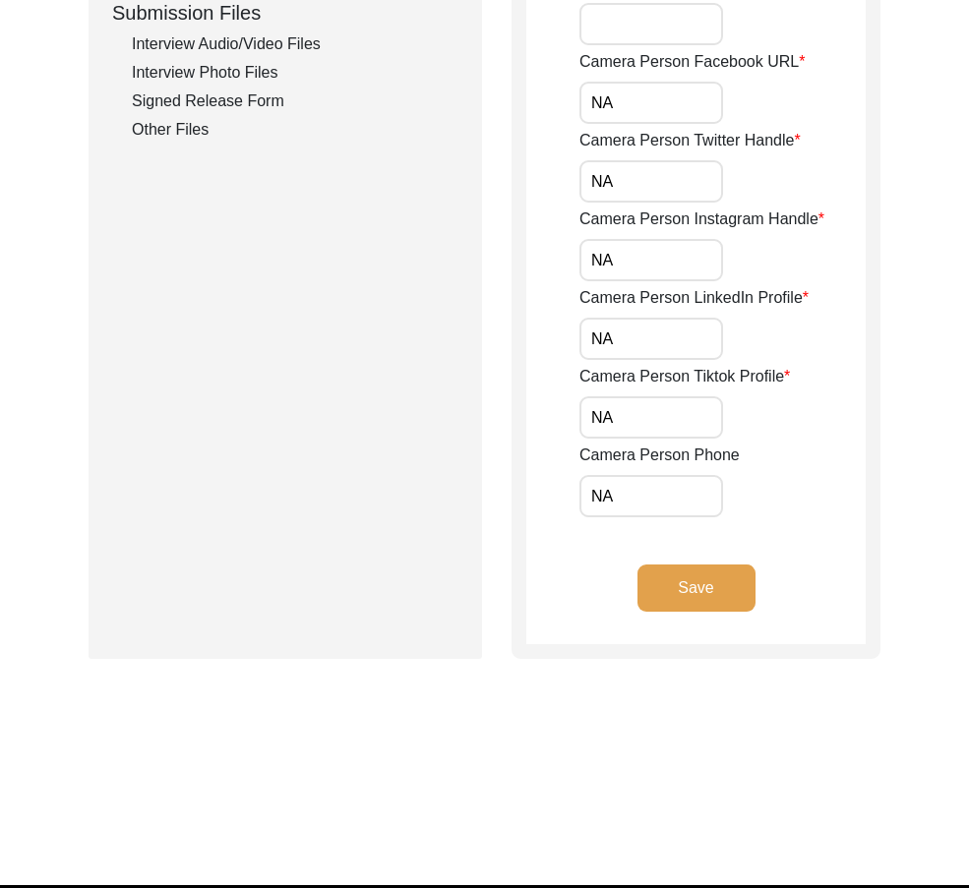
click at [618, 117] on input "NA" at bounding box center [651, 103] width 144 height 42
click at [625, 177] on input "NA" at bounding box center [651, 181] width 144 height 42
click at [625, 260] on input "NA" at bounding box center [651, 260] width 144 height 42
click at [612, 330] on input "NA" at bounding box center [651, 339] width 144 height 42
click at [592, 417] on input "NA" at bounding box center [651, 417] width 144 height 42
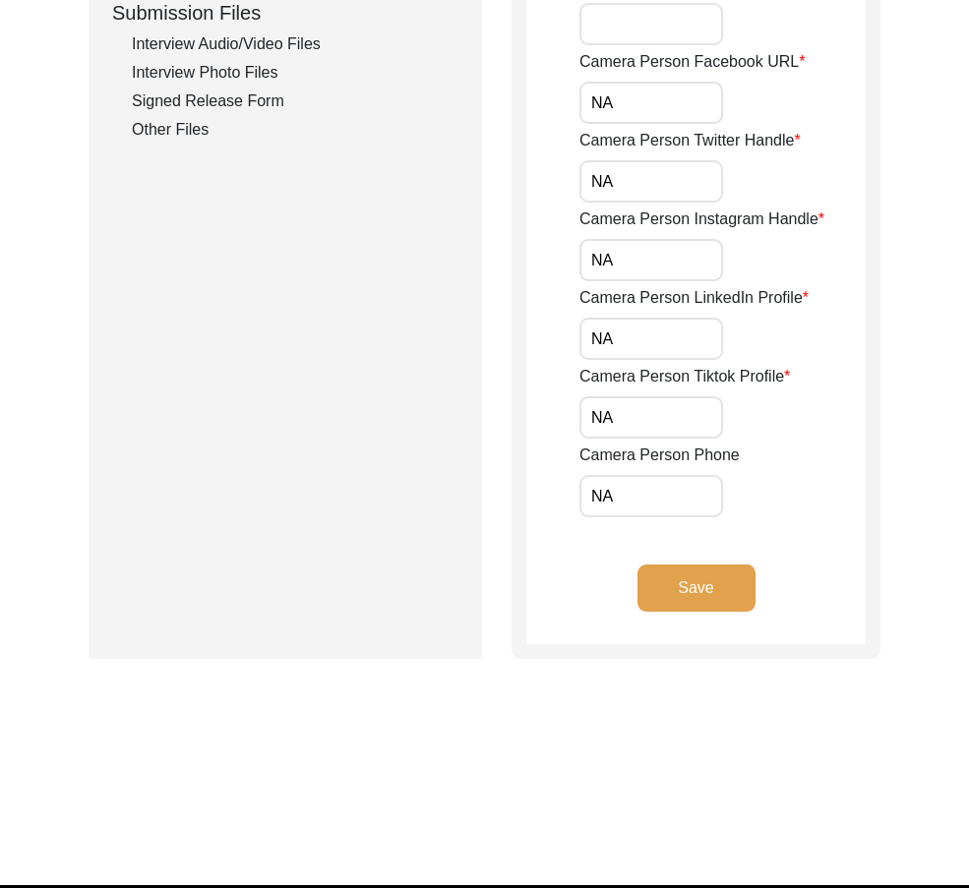
click at [614, 415] on input "NA" at bounding box center [651, 417] width 144 height 42
click at [619, 489] on input "NA" at bounding box center [651, 496] width 144 height 42
click at [692, 584] on button "Save" at bounding box center [696, 587] width 118 height 47
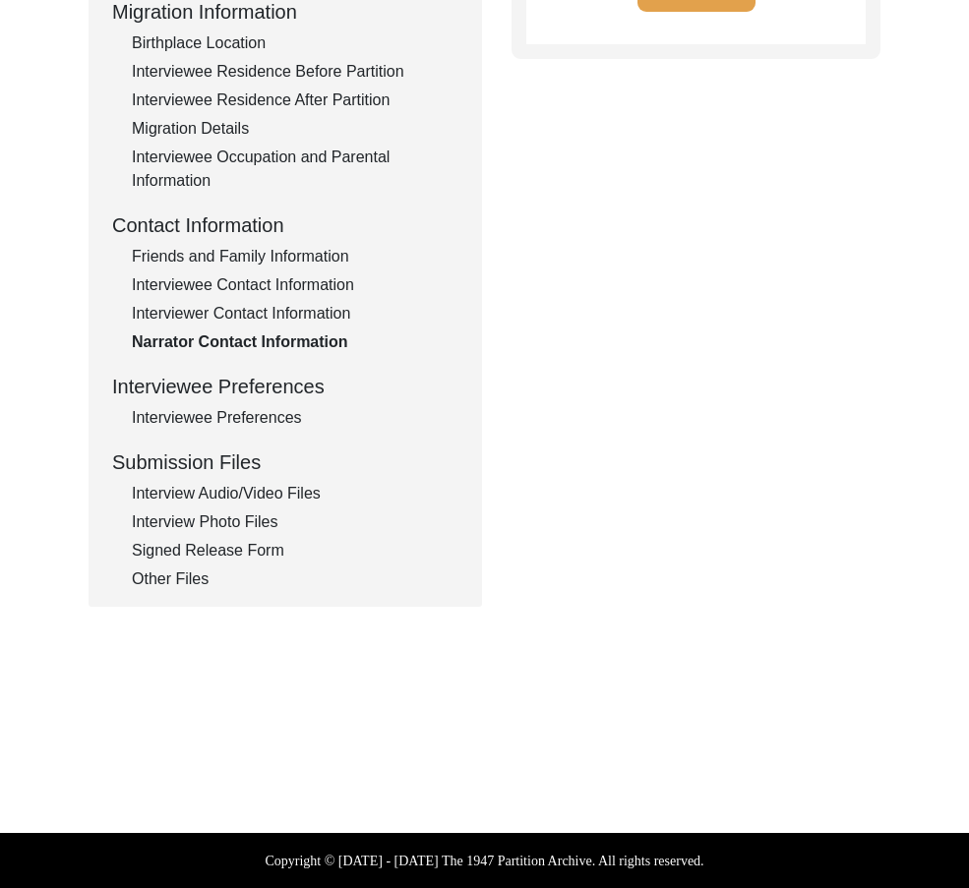
scroll to position [0, 0]
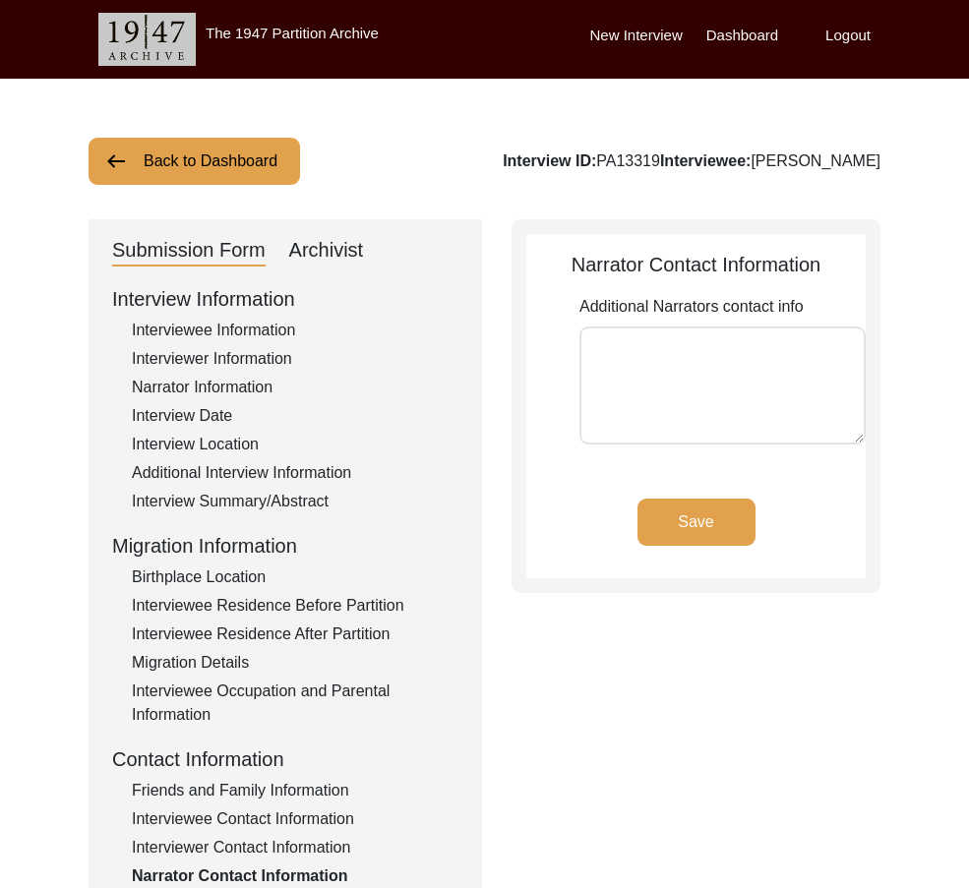
click at [663, 410] on textarea "Additional Narrators contact info" at bounding box center [722, 385] width 286 height 118
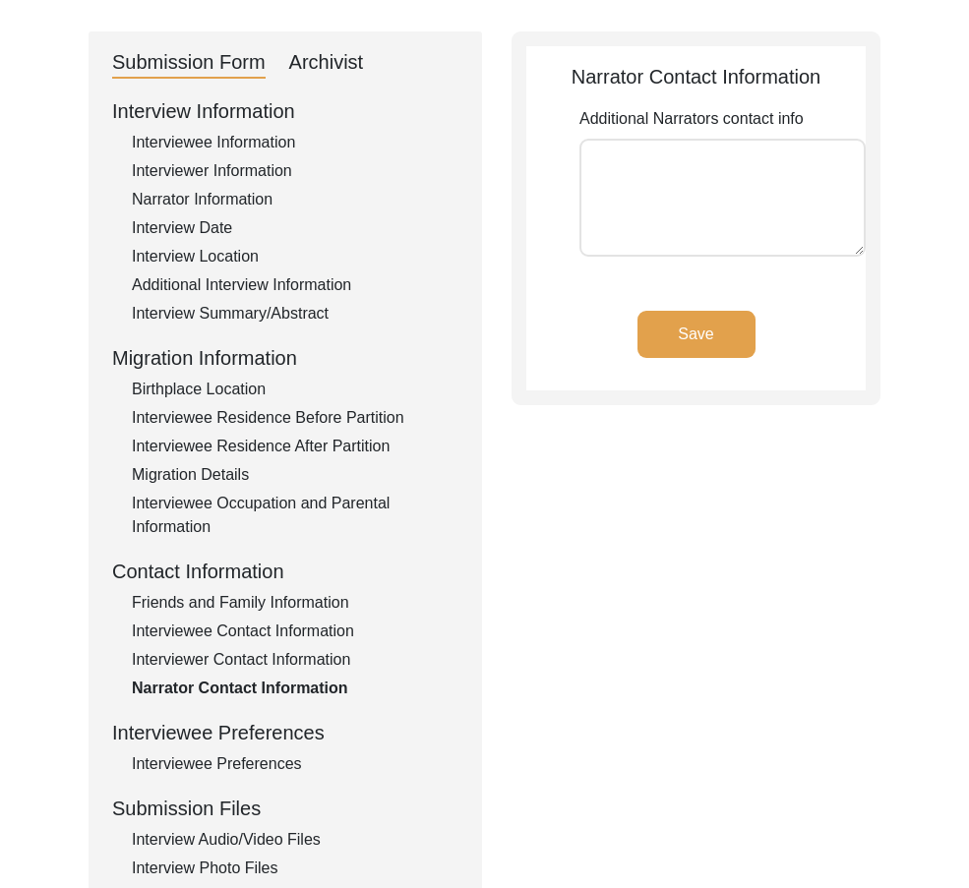
scroll to position [295, 0]
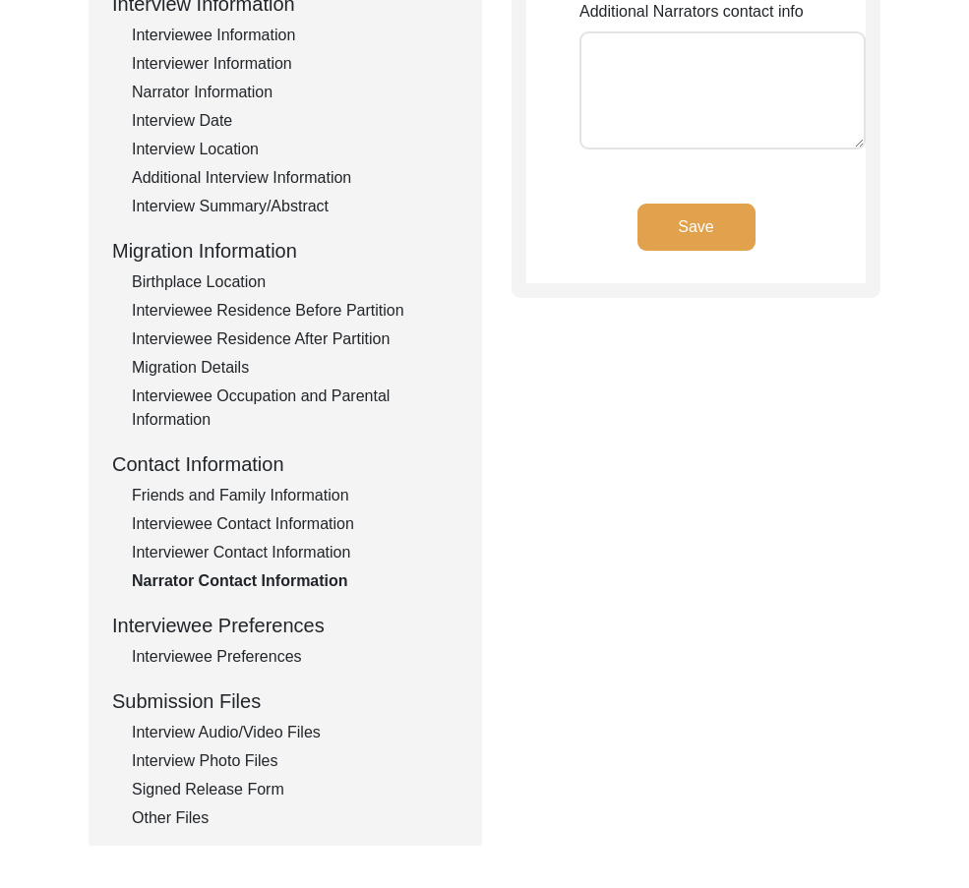
click at [228, 648] on div "Interviewee Preferences" at bounding box center [295, 657] width 326 height 24
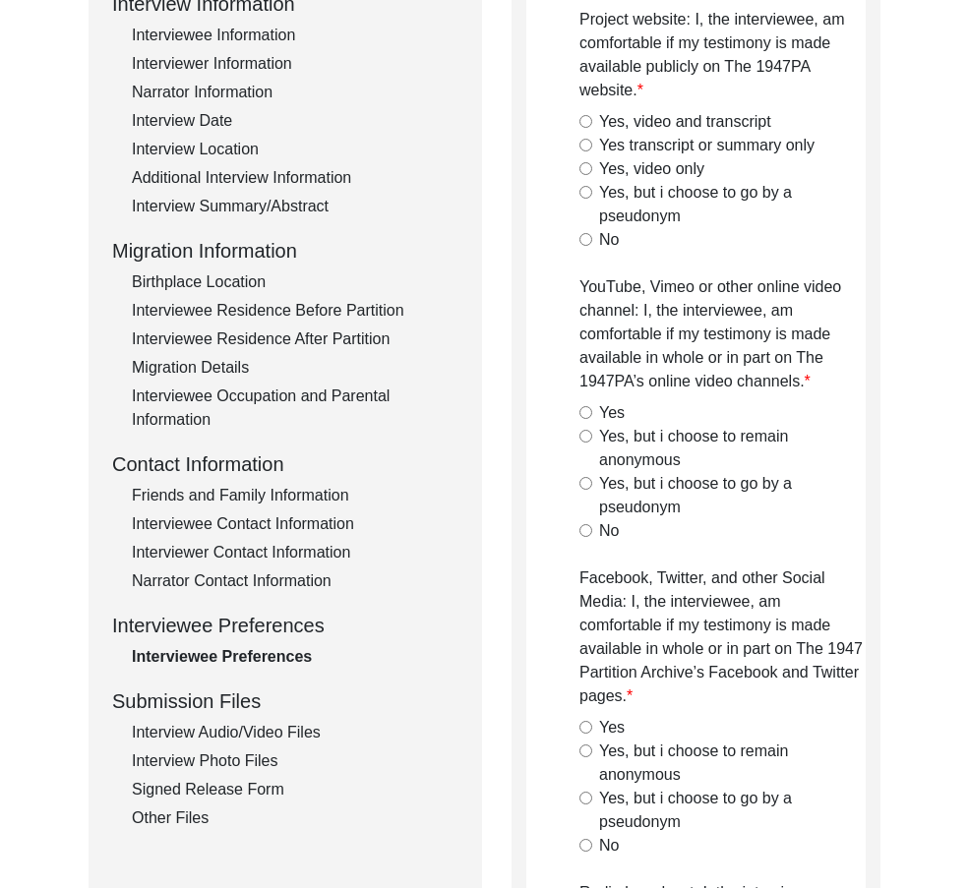
radio input "true"
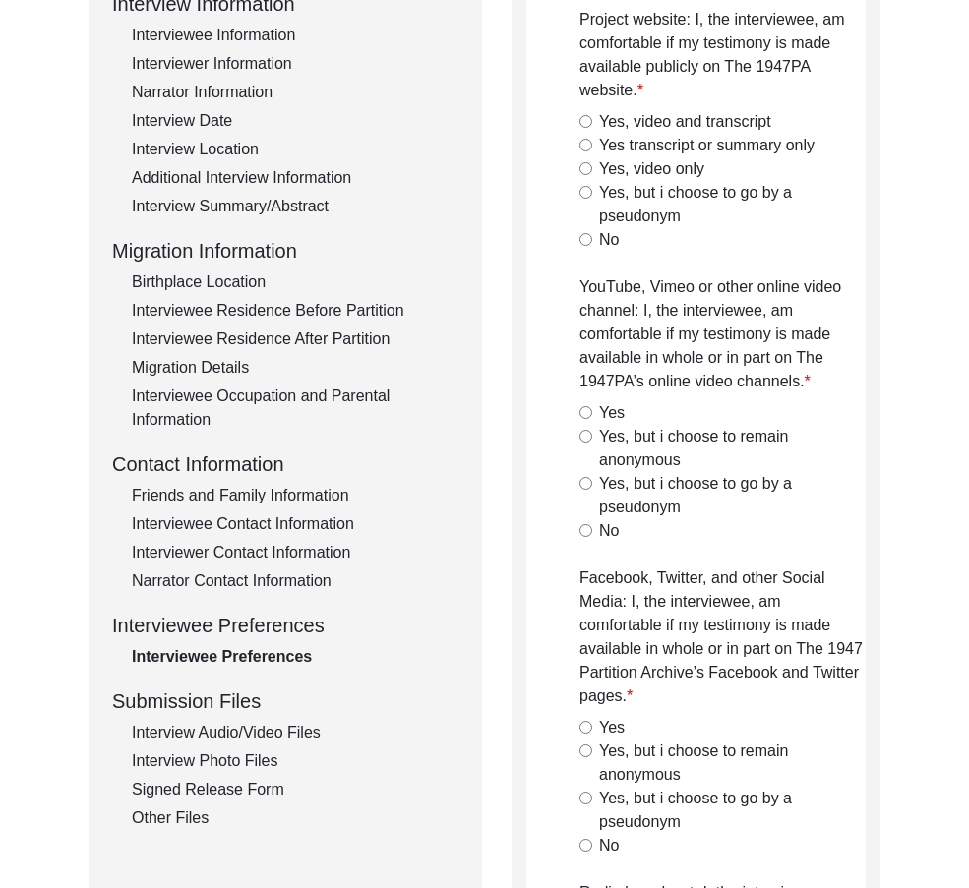
radio input "true"
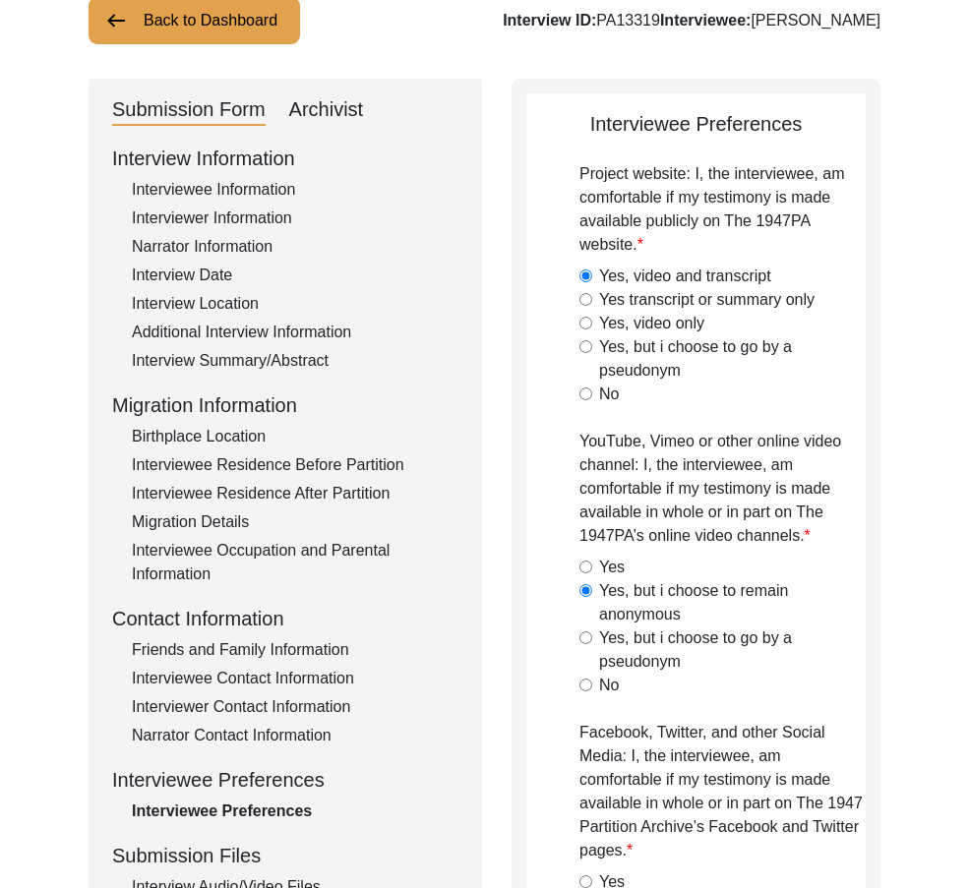
scroll to position [0, 0]
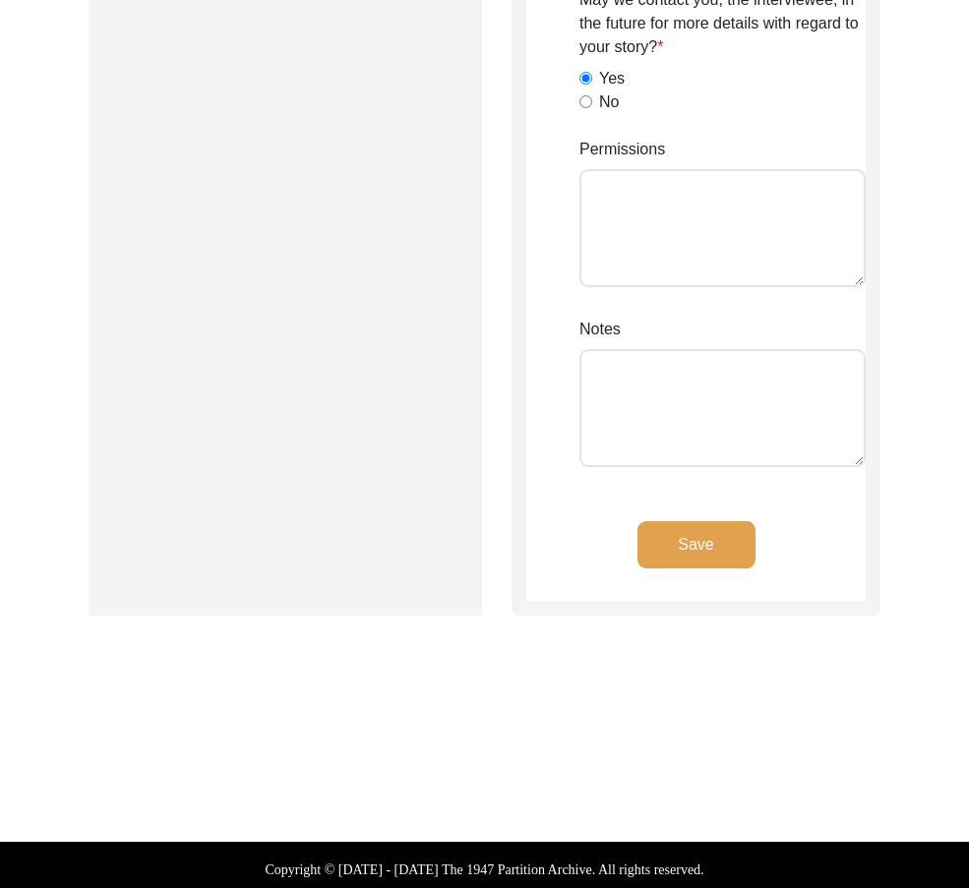
click at [697, 557] on button "Save" at bounding box center [696, 544] width 118 height 47
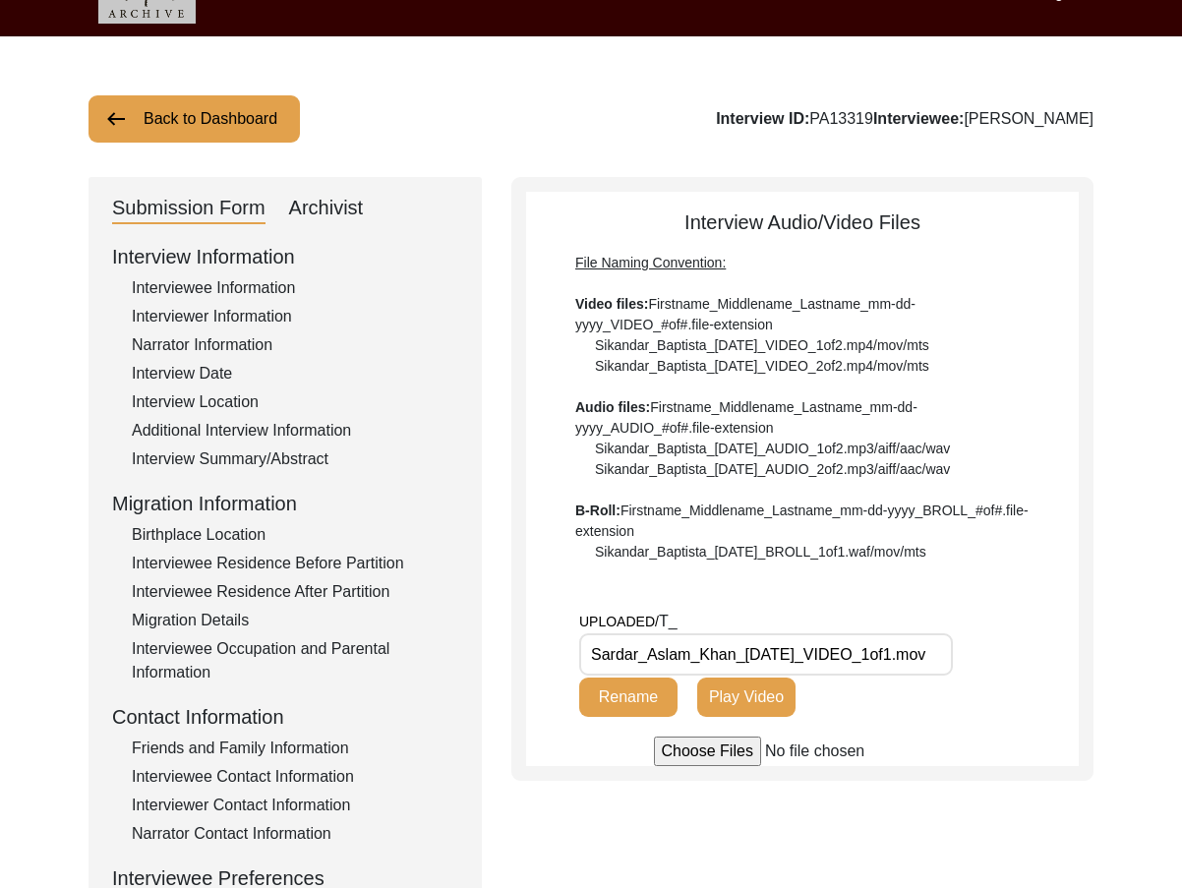
scroll to position [0, 8]
drag, startPoint x: 653, startPoint y: 645, endPoint x: 979, endPoint y: 658, distance: 326.7
click at [979, 658] on div "UPLOADED/ T_ Sardar_Aslam_Khan_[DATE]_VIDEO_1of1.mov Rename Play Video" at bounding box center [829, 673] width 500 height 127
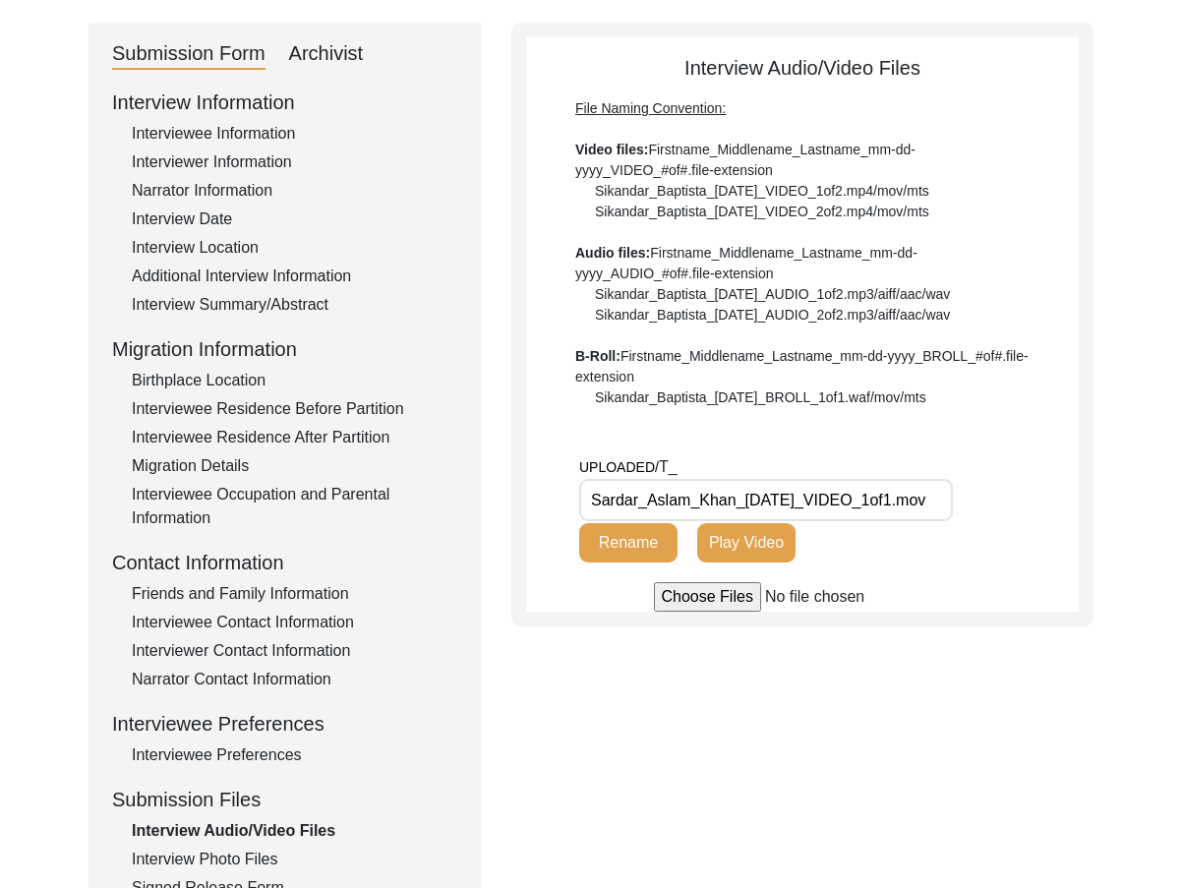
scroll to position [337, 0]
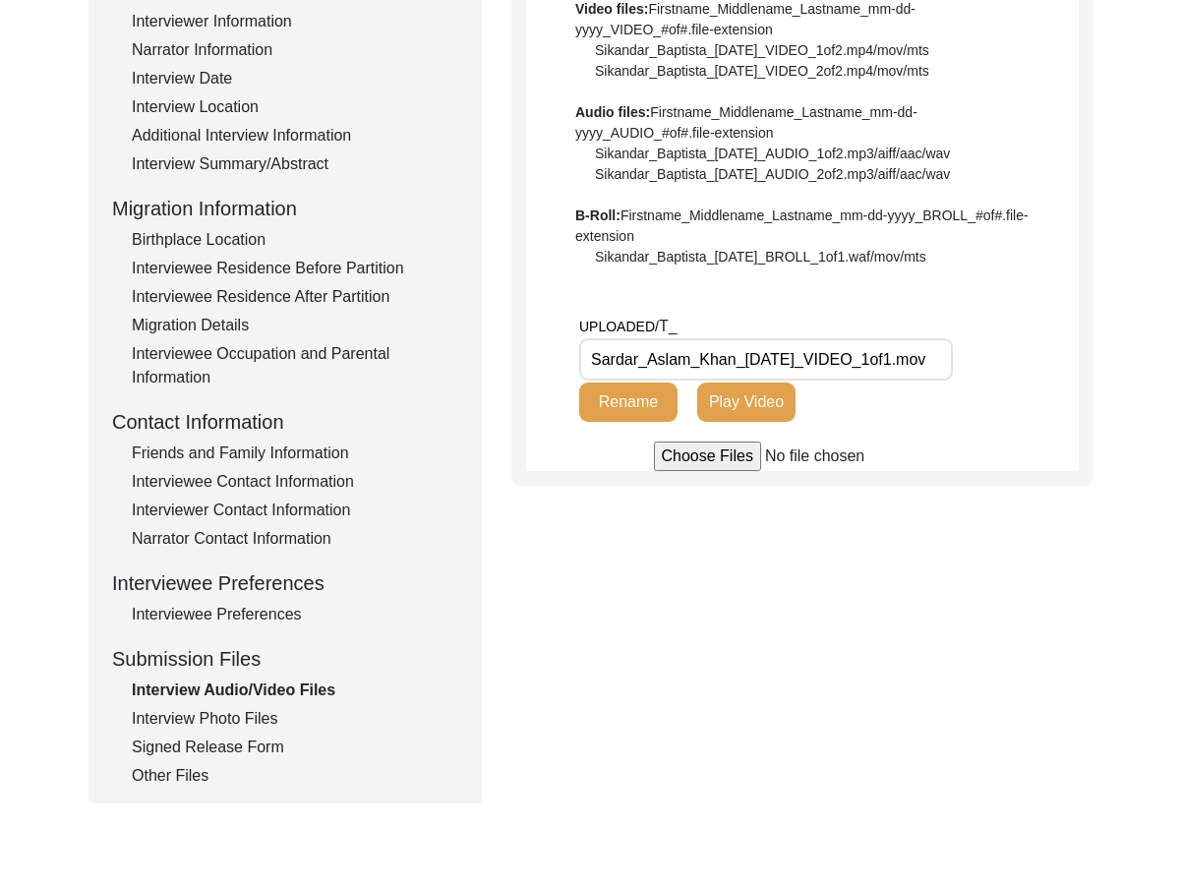
click at [200, 713] on div "Interview Photo Files" at bounding box center [295, 719] width 326 height 24
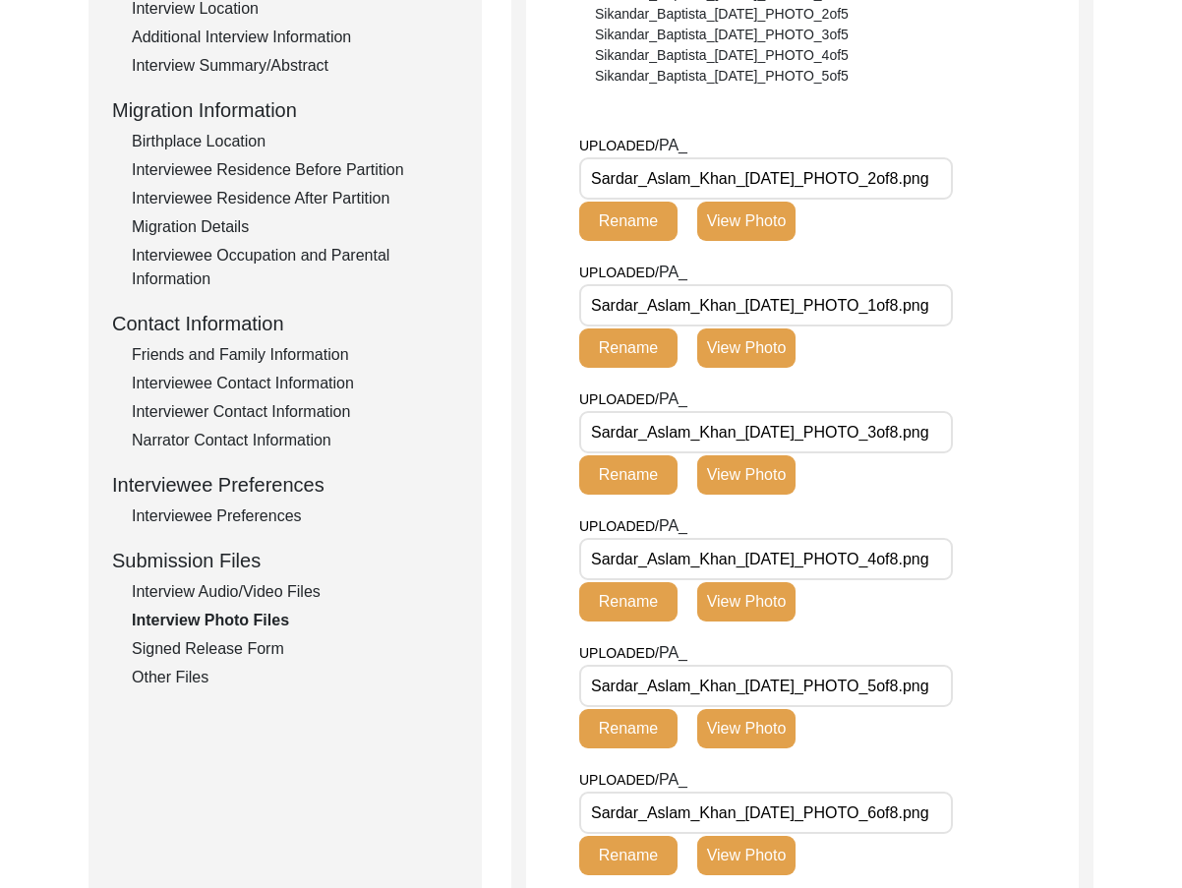
scroll to position [0, 11]
drag, startPoint x: 885, startPoint y: 294, endPoint x: 998, endPoint y: 305, distance: 113.6
click at [998, 305] on div "UPLOADED/ PA_ Sardar_Aslam_Khan_[DATE]_PHOTO_1of8.png Rename View Photo" at bounding box center [829, 324] width 500 height 127
click at [778, 340] on button "View Photo" at bounding box center [746, 347] width 98 height 39
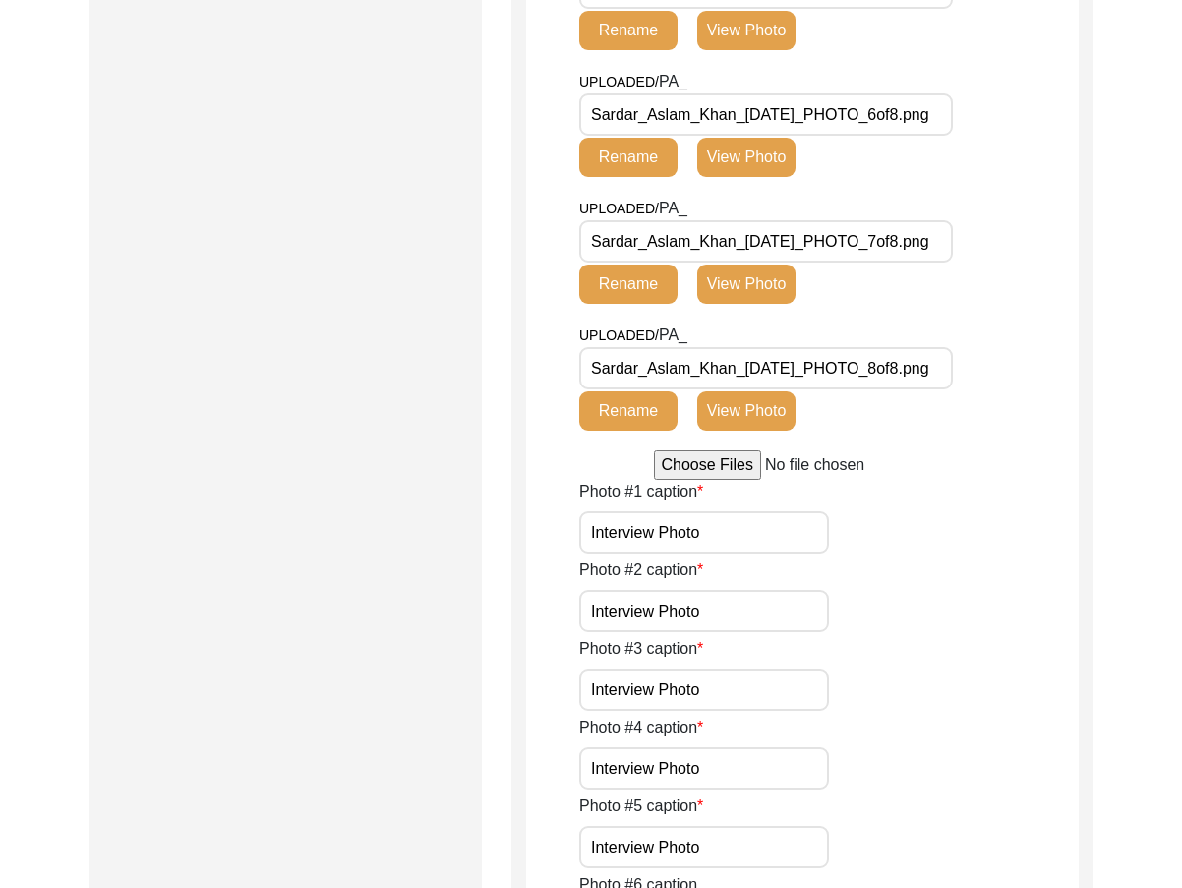
scroll to position [1616, 0]
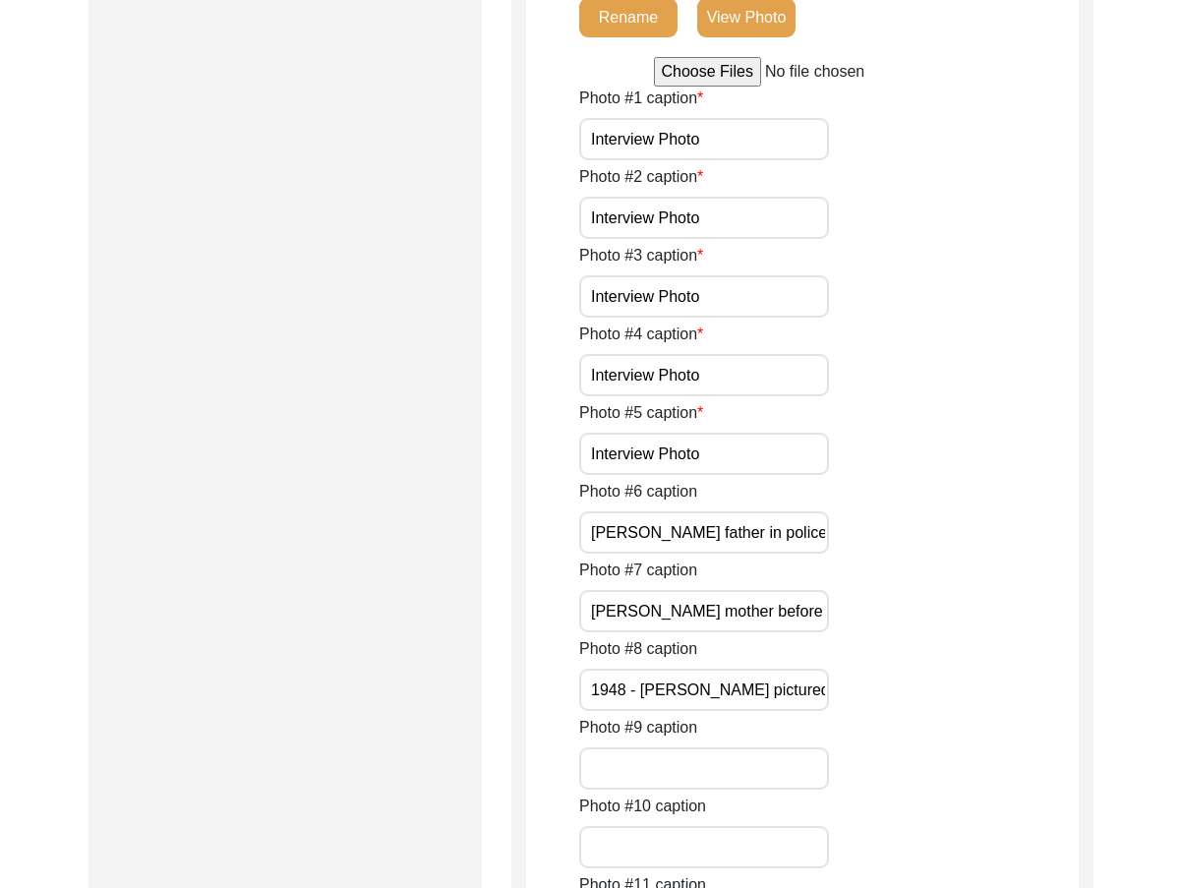
click at [783, 160] on input "Interview Photo" at bounding box center [704, 139] width 250 height 42
paste input "[PERSON_NAME]"
type input "[PERSON_NAME]"
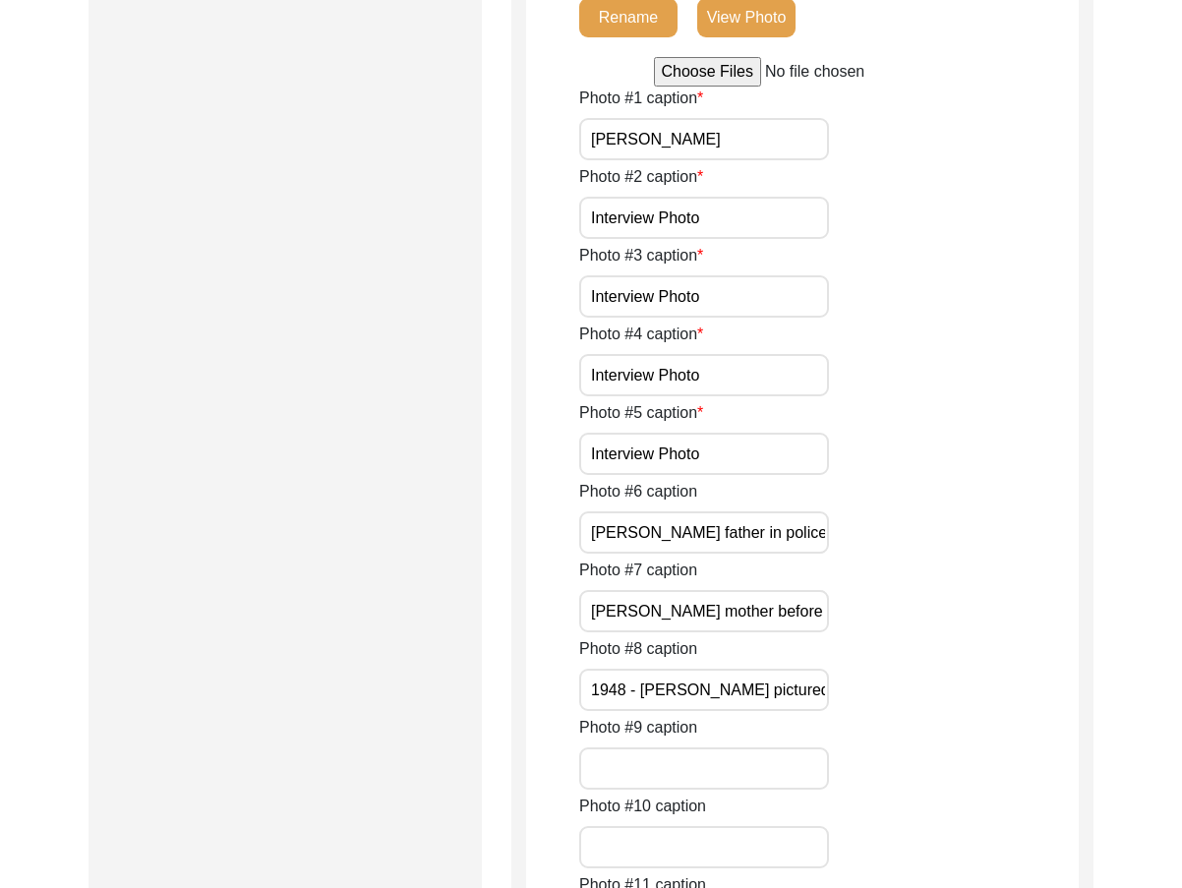
click at [923, 239] on div "Photo #2 caption Interview Photo" at bounding box center [829, 202] width 500 height 74
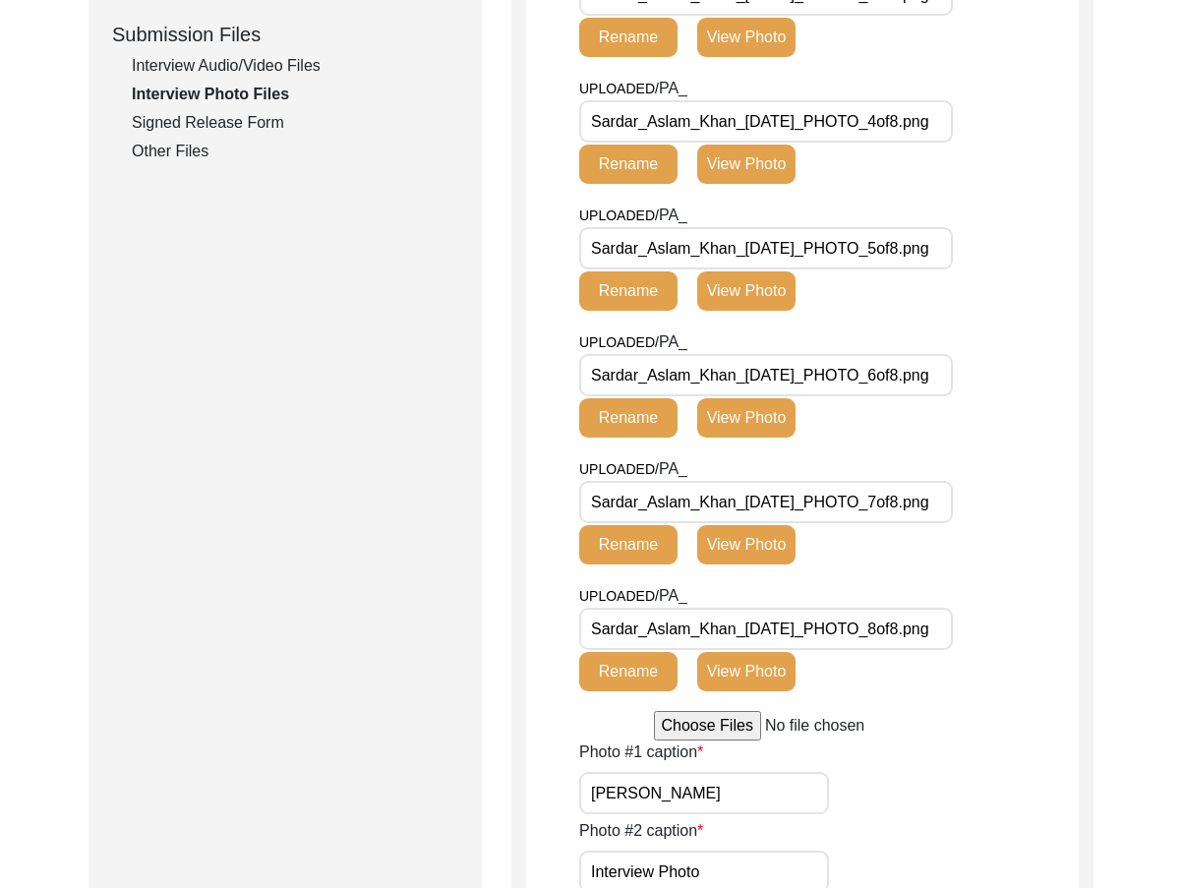
scroll to position [731, 0]
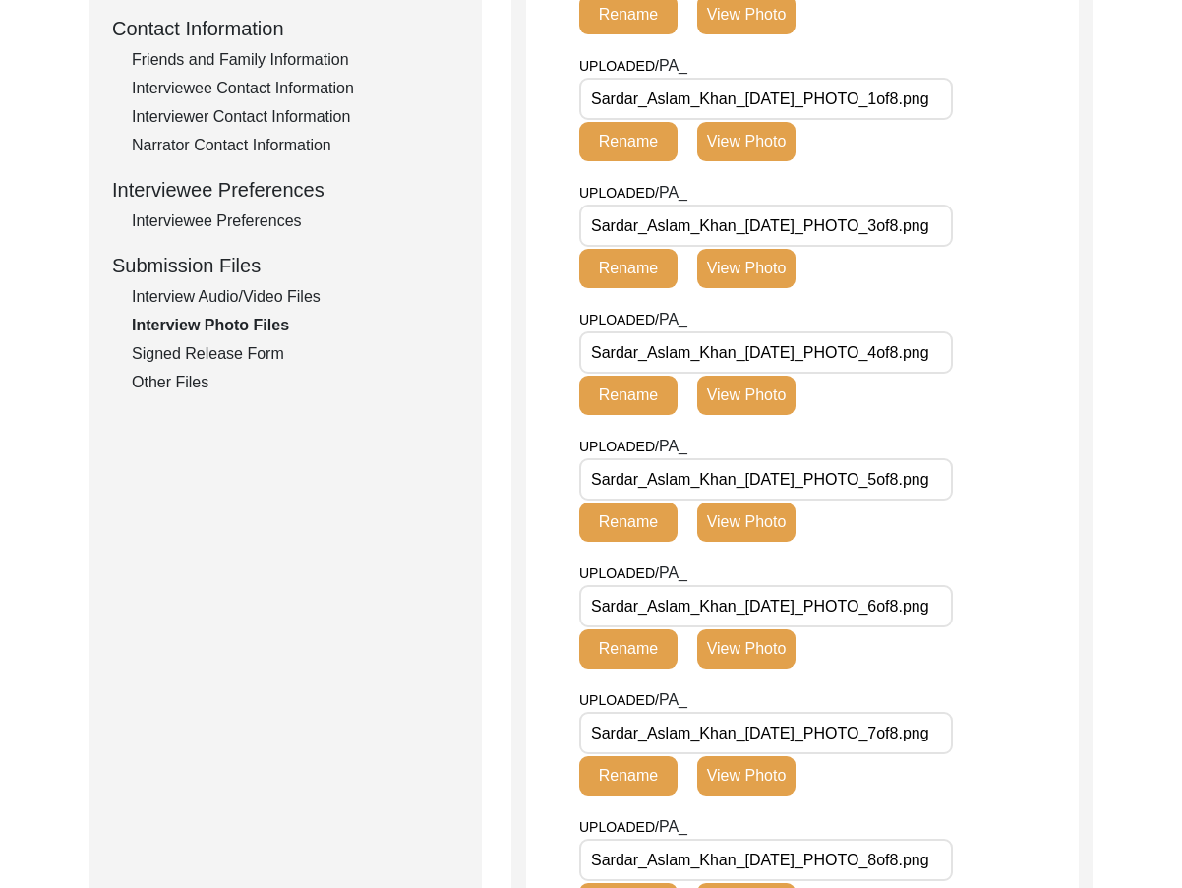
click at [761, 34] on button "View Photo" at bounding box center [746, 14] width 98 height 39
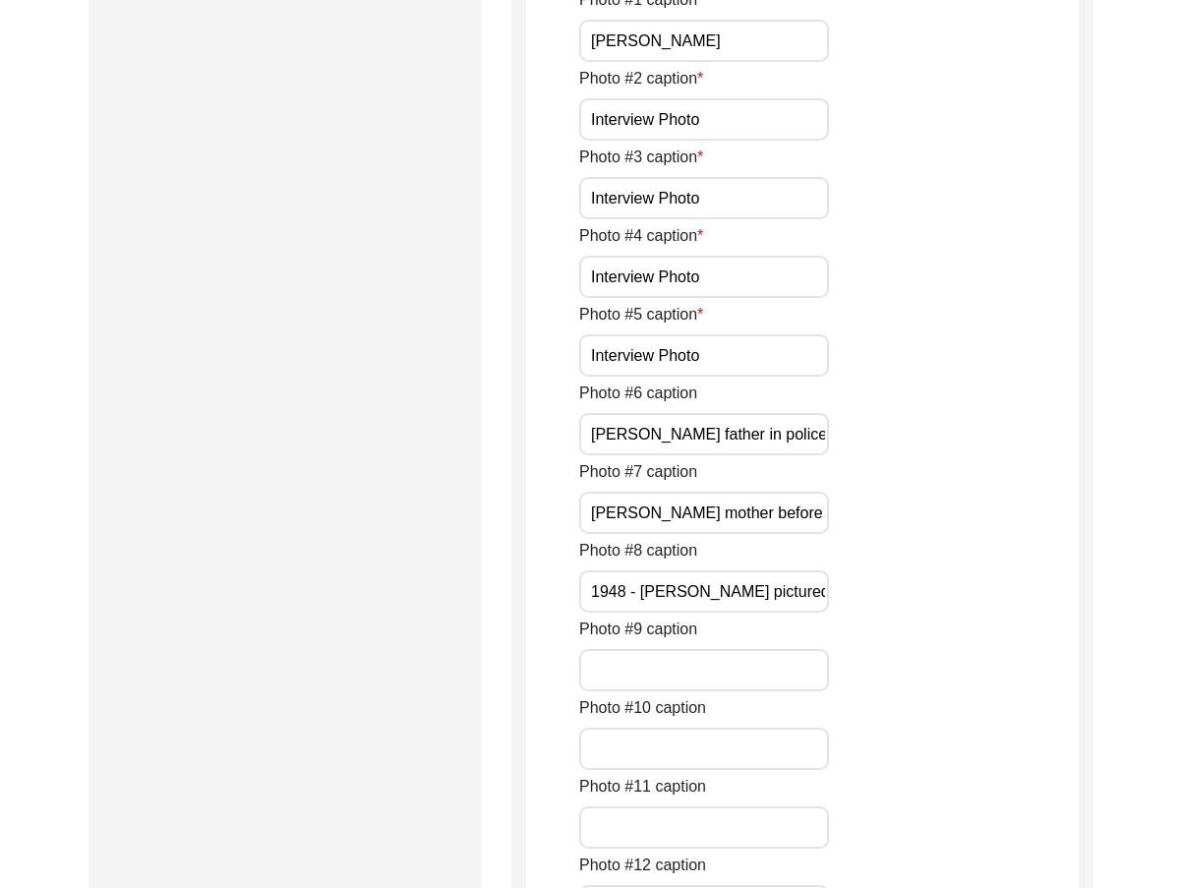
scroll to position [1616, 0]
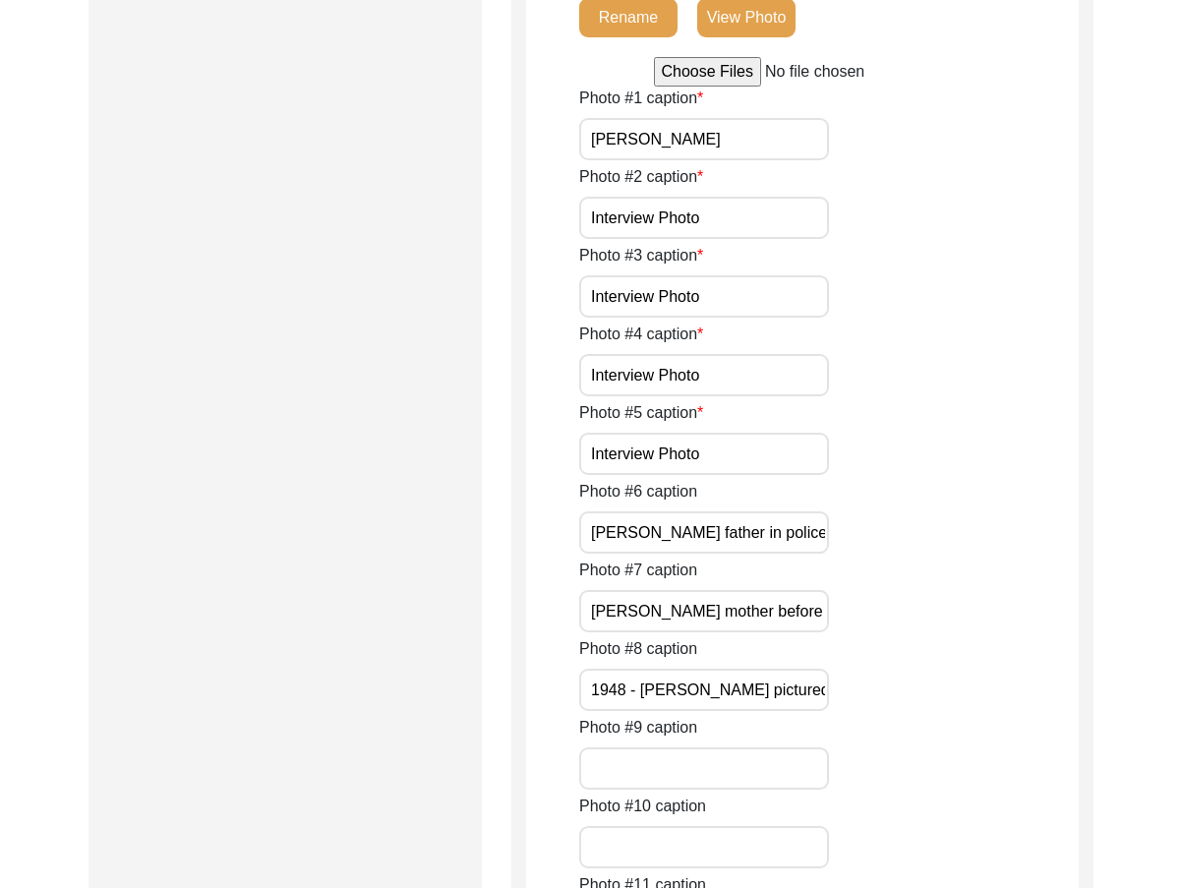
click at [690, 239] on input "Interview Photo" at bounding box center [704, 218] width 250 height 42
paste input "[PERSON_NAME]"
type input "[PERSON_NAME]"
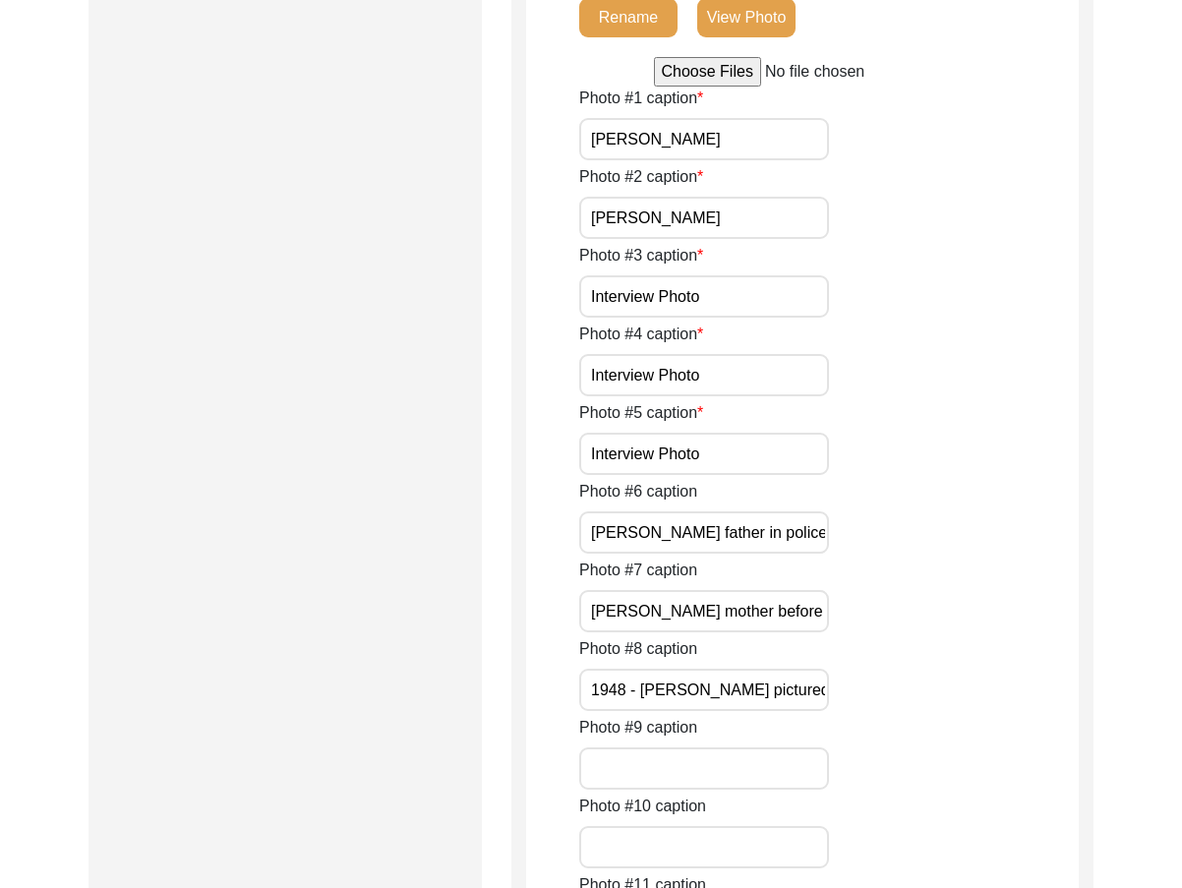
click at [916, 239] on div "Photo #2 caption [PERSON_NAME]" at bounding box center [829, 202] width 500 height 74
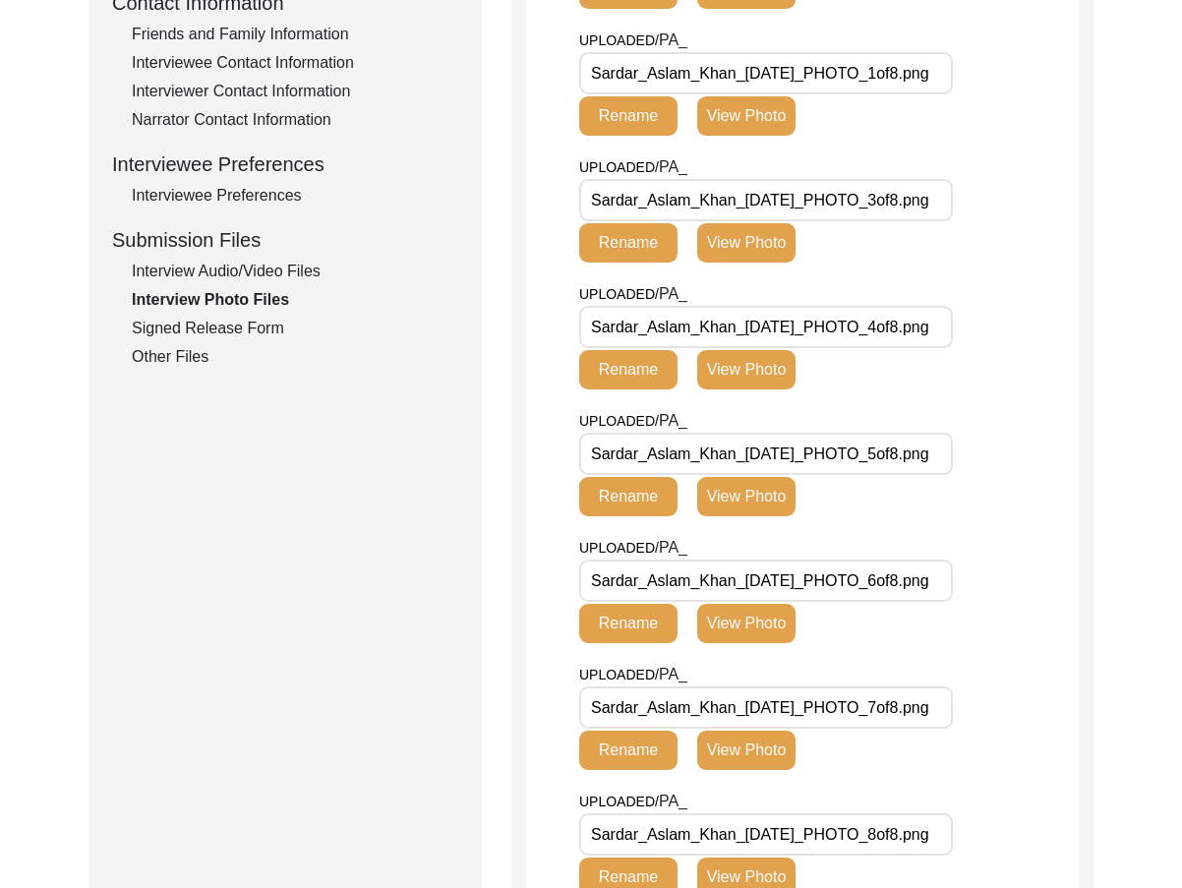
scroll to position [436, 0]
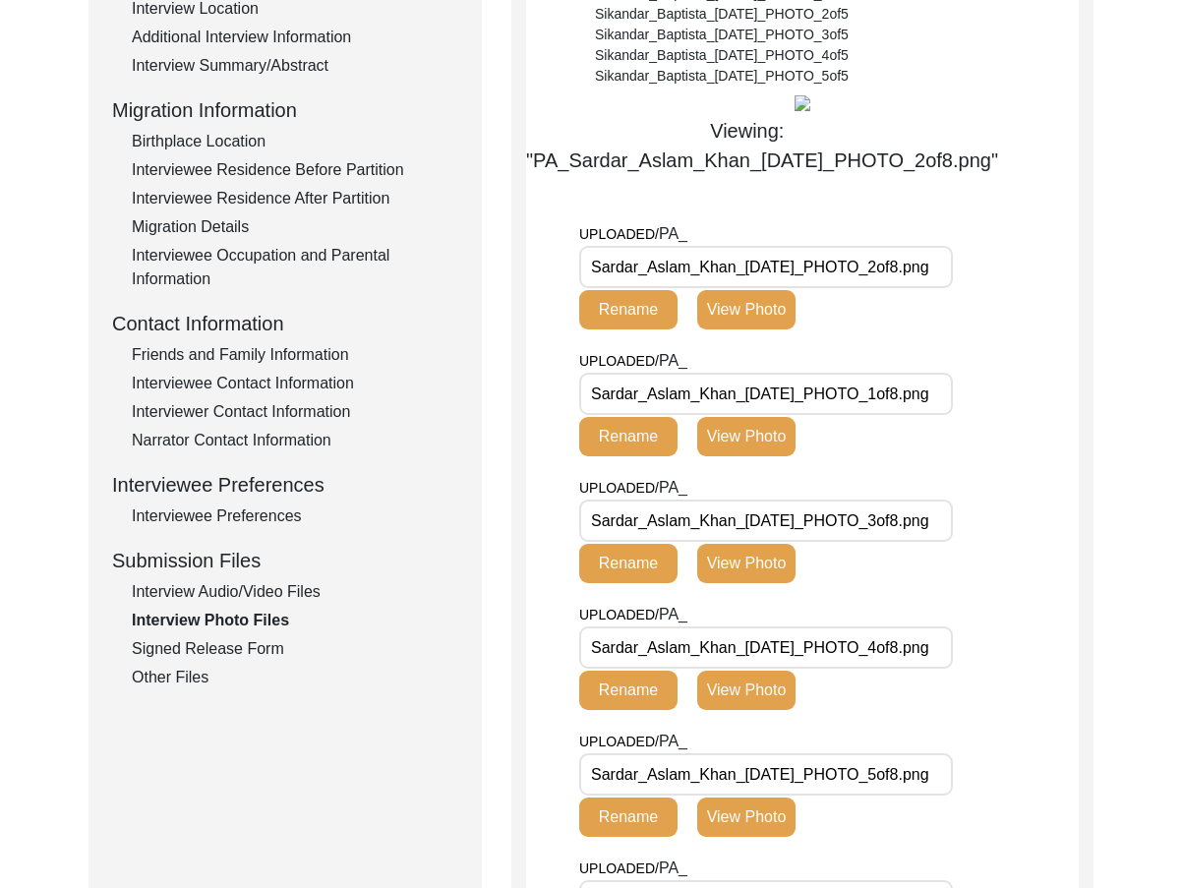
click at [745, 583] on button "View Photo" at bounding box center [746, 563] width 98 height 39
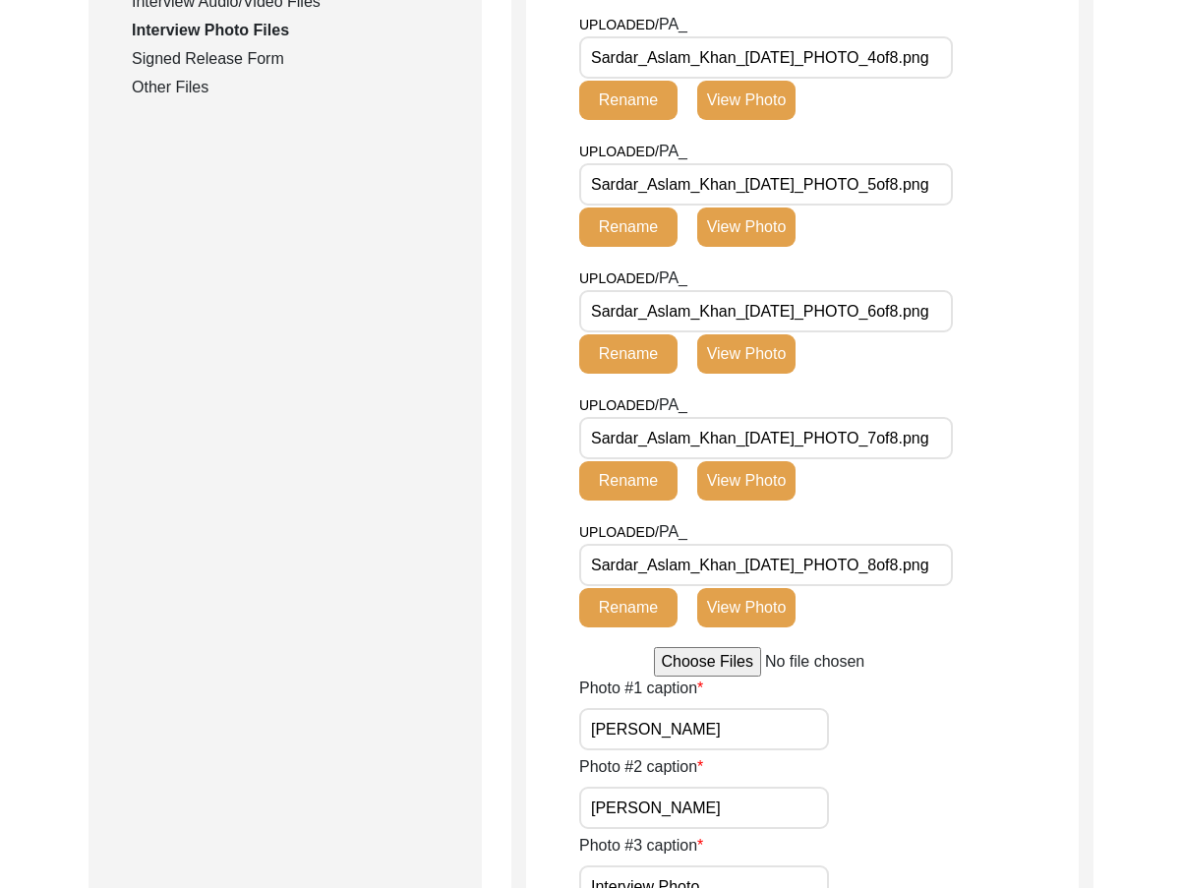
scroll to position [1616, 0]
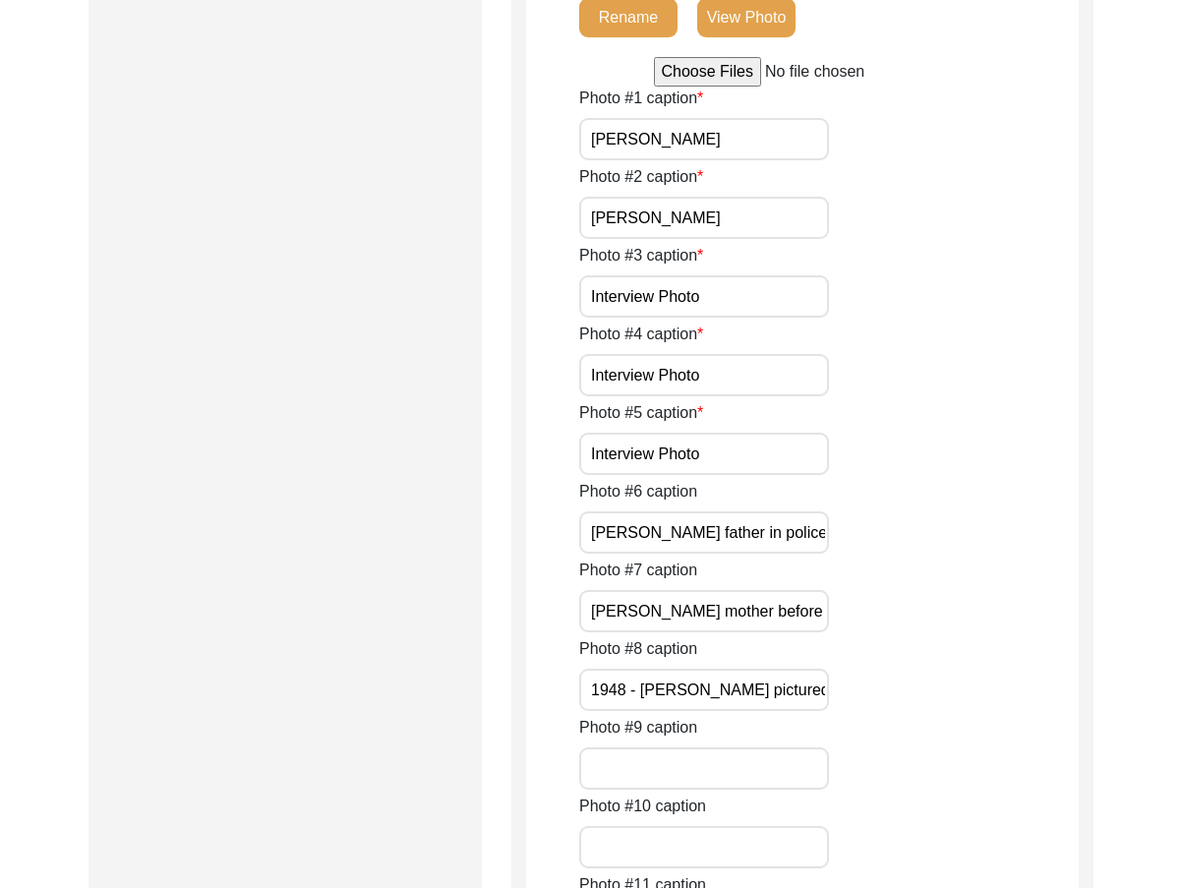
click at [728, 318] on input "Interview Photo" at bounding box center [704, 296] width 250 height 42
click at [679, 318] on input "Interview Photo" at bounding box center [704, 296] width 250 height 42
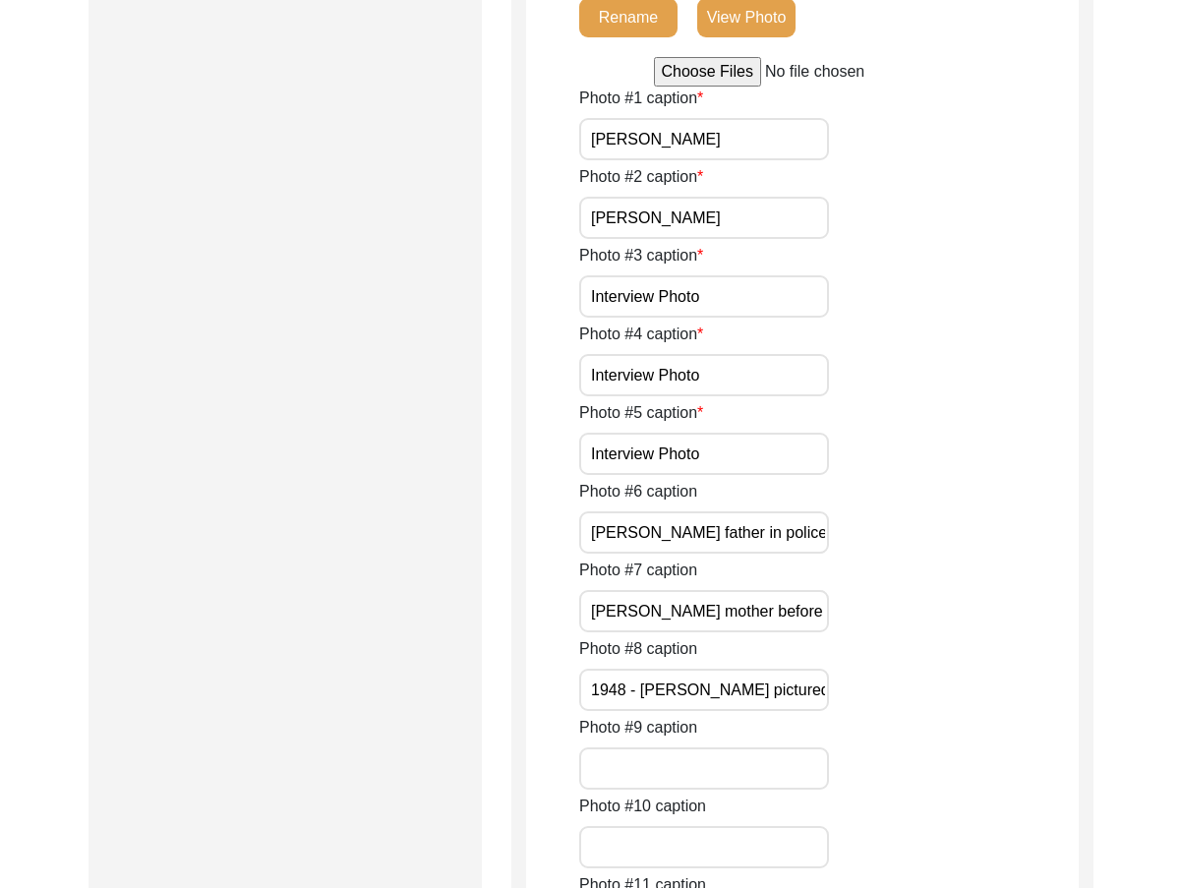
click at [678, 318] on input "Interview Photo" at bounding box center [704, 296] width 250 height 42
paste input "[PERSON_NAME]"
type input "[PERSON_NAME]"
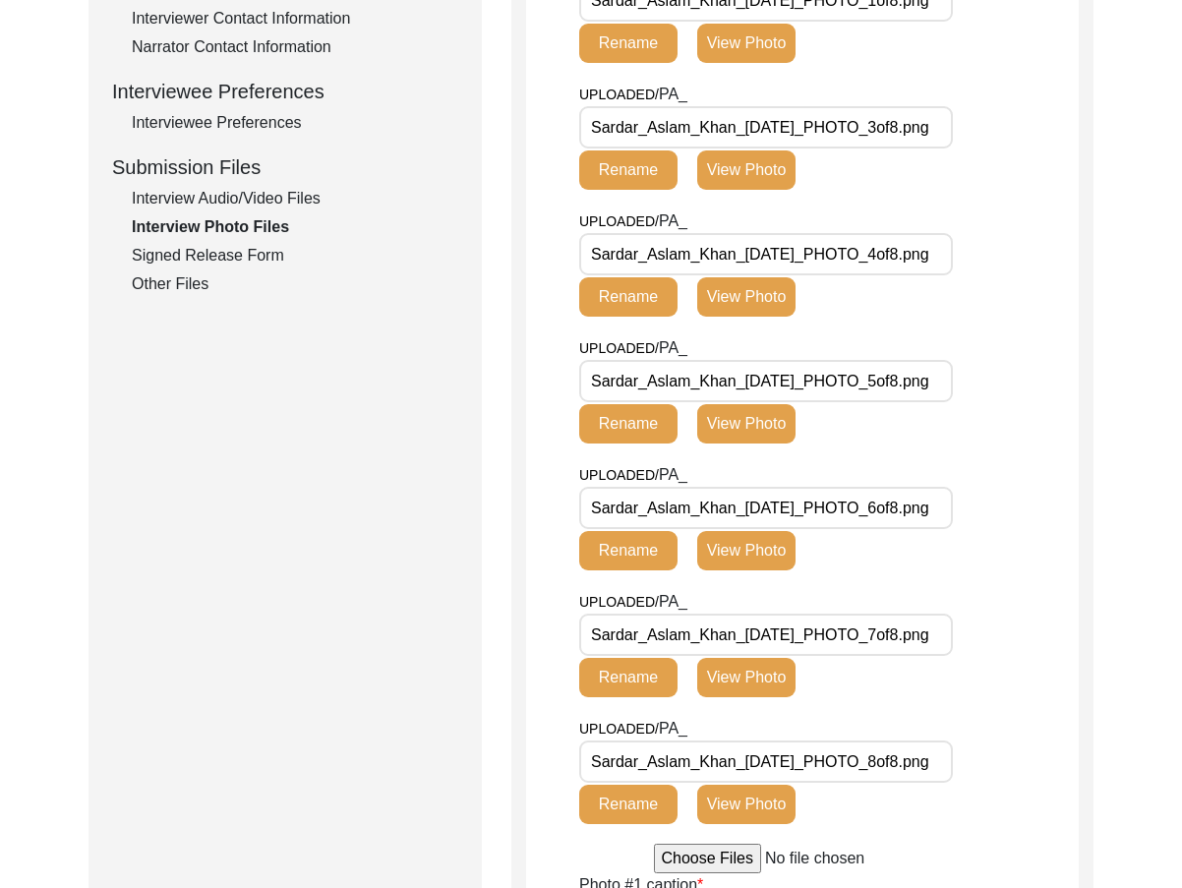
click at [767, 317] on button "View Photo" at bounding box center [746, 296] width 98 height 39
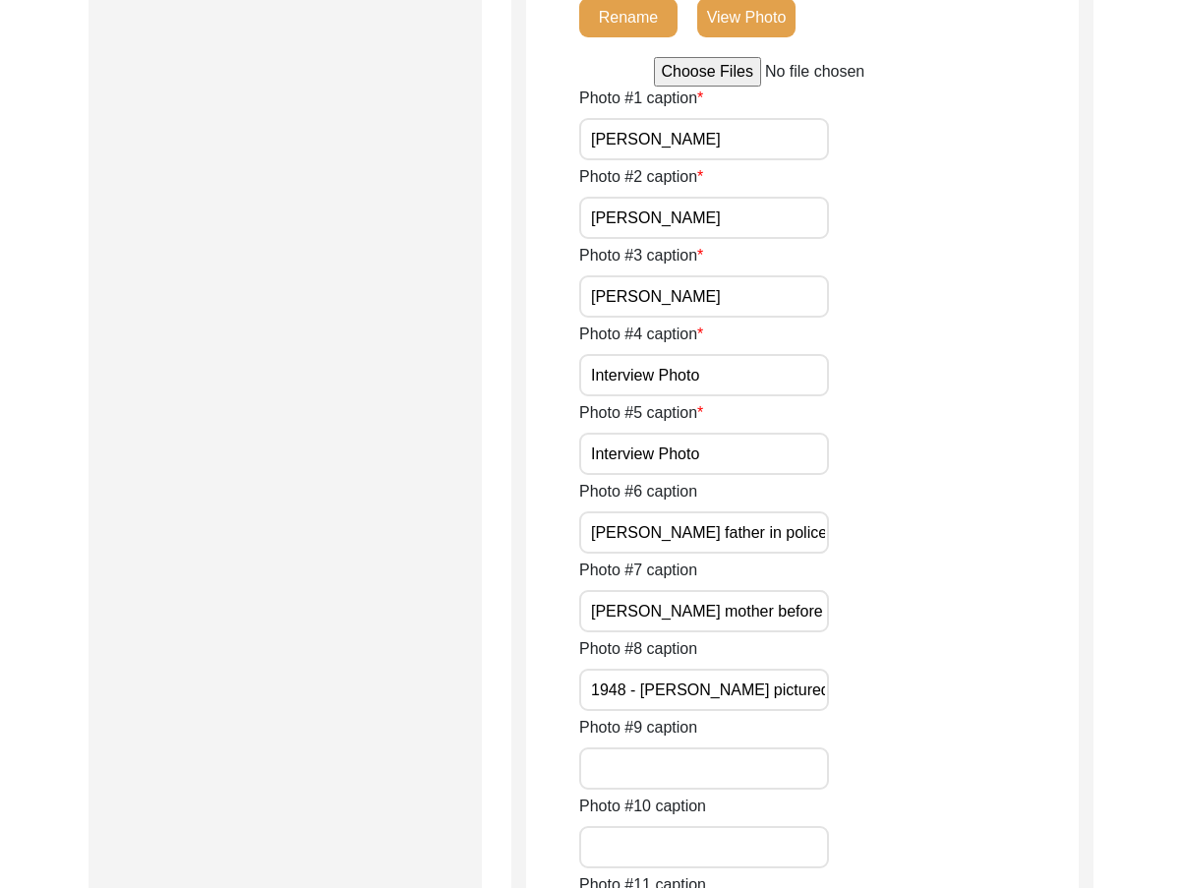
click at [712, 396] on input "Interview Photo" at bounding box center [704, 375] width 250 height 42
paste input "[PERSON_NAME]"
type input "[PERSON_NAME]"
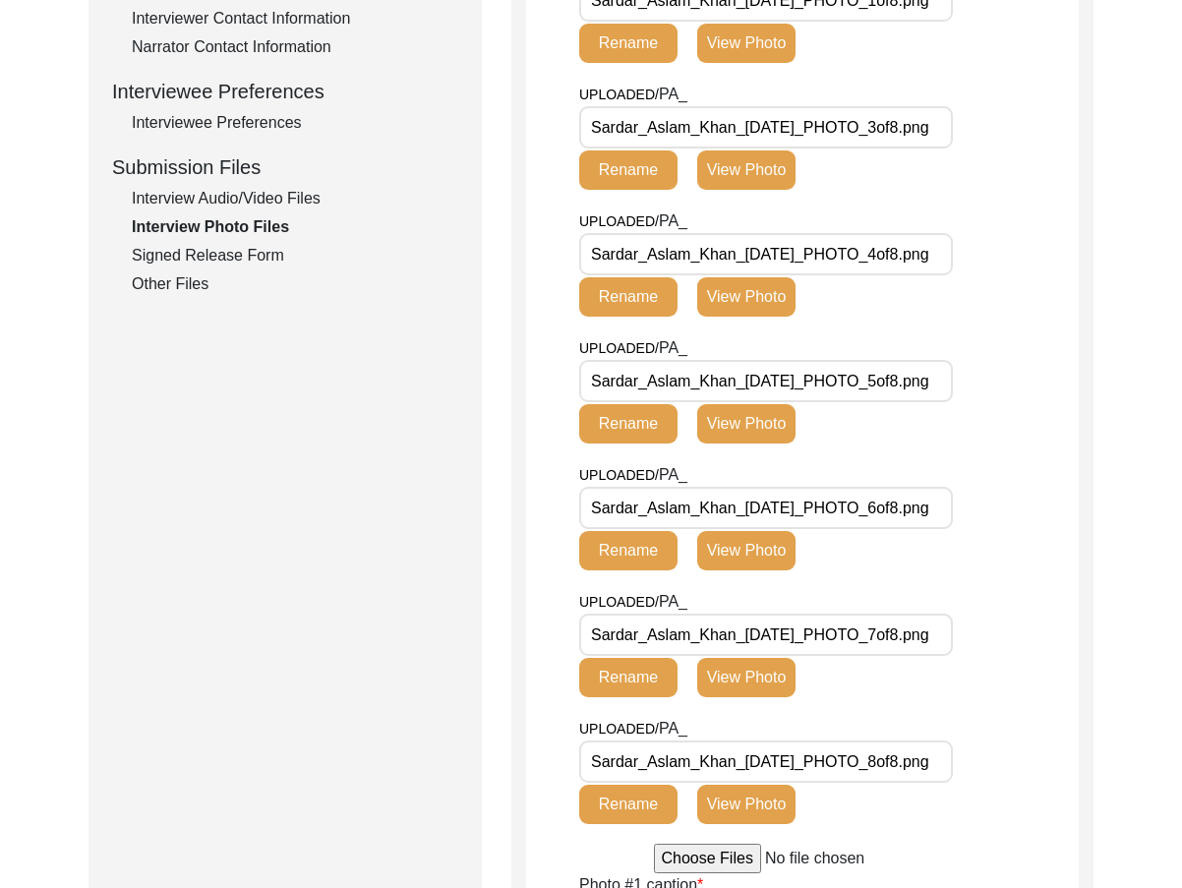
click at [730, 443] on button "View Photo" at bounding box center [746, 423] width 98 height 39
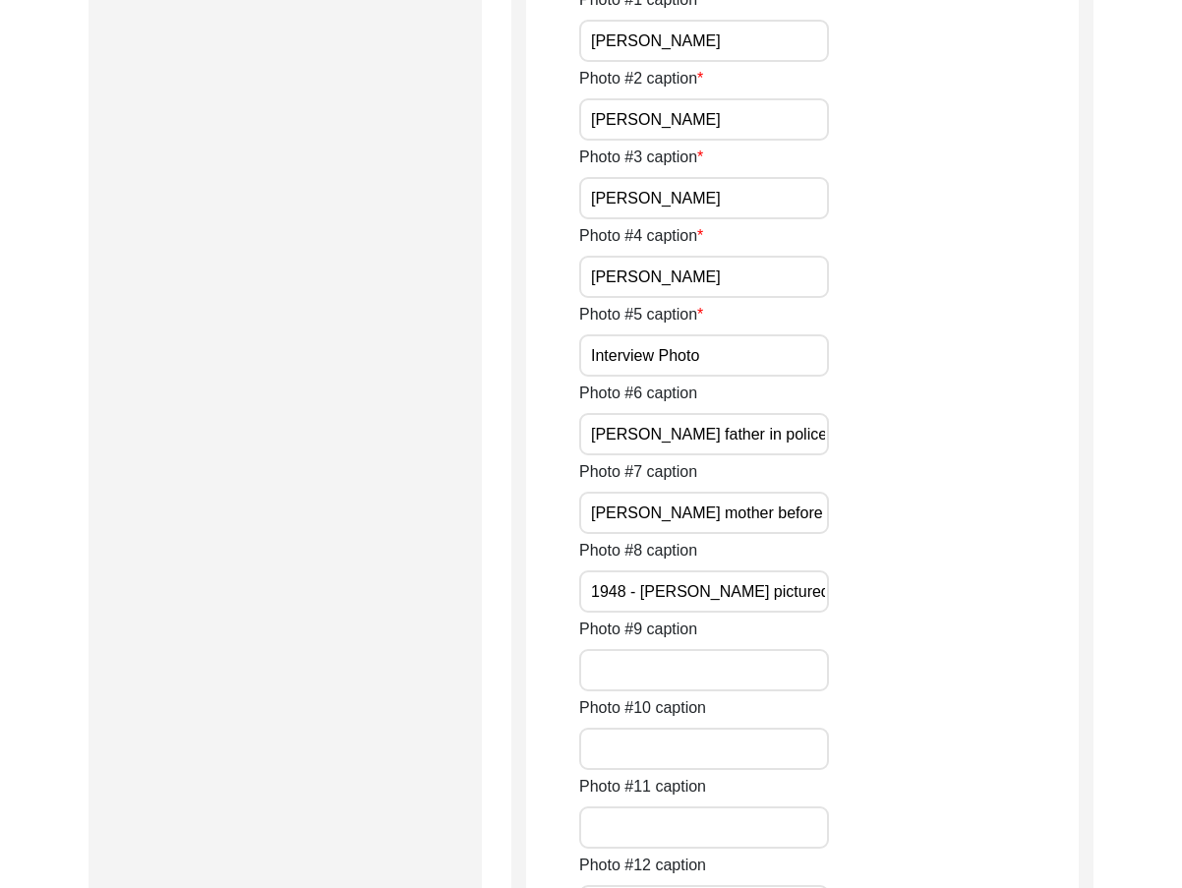
scroll to position [1910, 0]
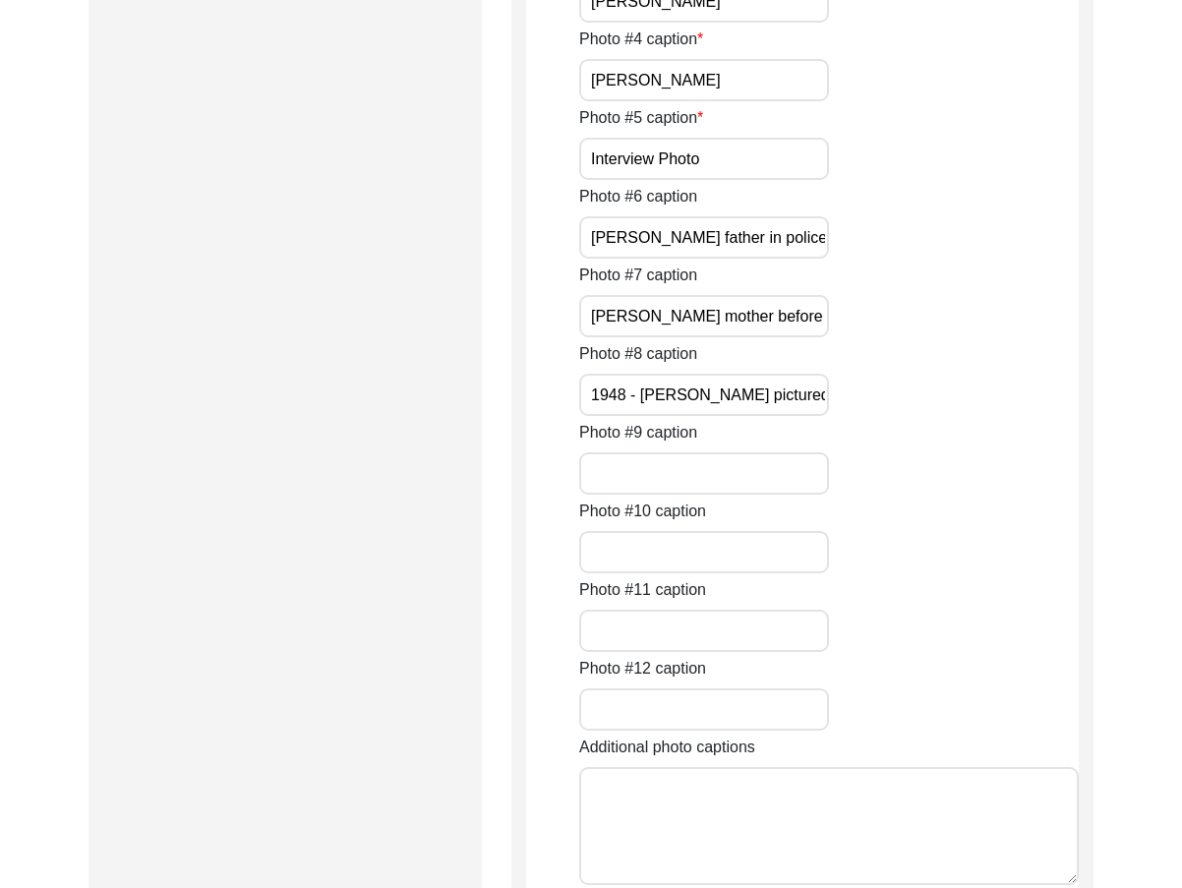
click at [733, 180] on input "Interview Photo" at bounding box center [704, 159] width 250 height 42
paste input "[PERSON_NAME]"
type input "[PERSON_NAME]"
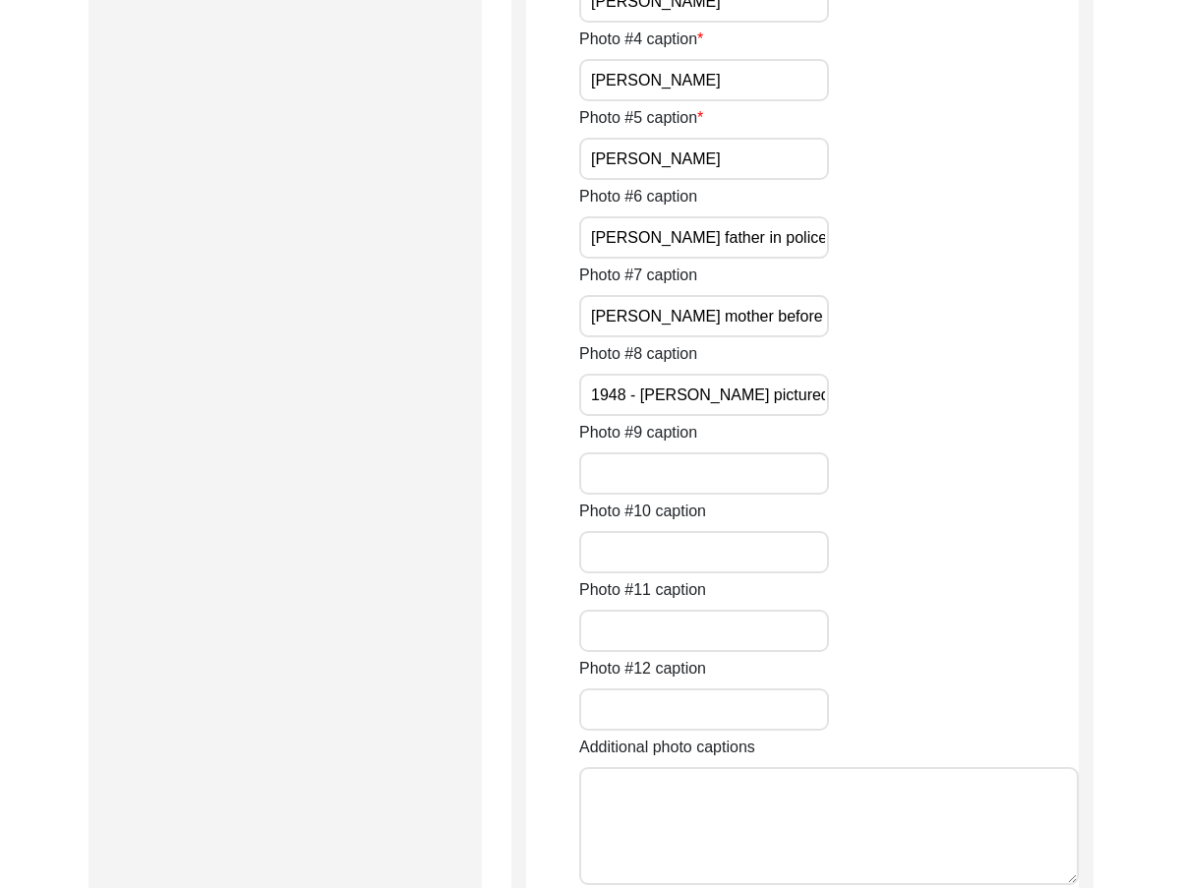
click at [878, 495] on div "Photo #9 caption" at bounding box center [829, 458] width 500 height 74
drag, startPoint x: 781, startPoint y: 485, endPoint x: 911, endPoint y: 491, distance: 129.9
click at [911, 259] on div "Photo #6 caption [PERSON_NAME] father in police uniform before 1947" at bounding box center [829, 222] width 500 height 74
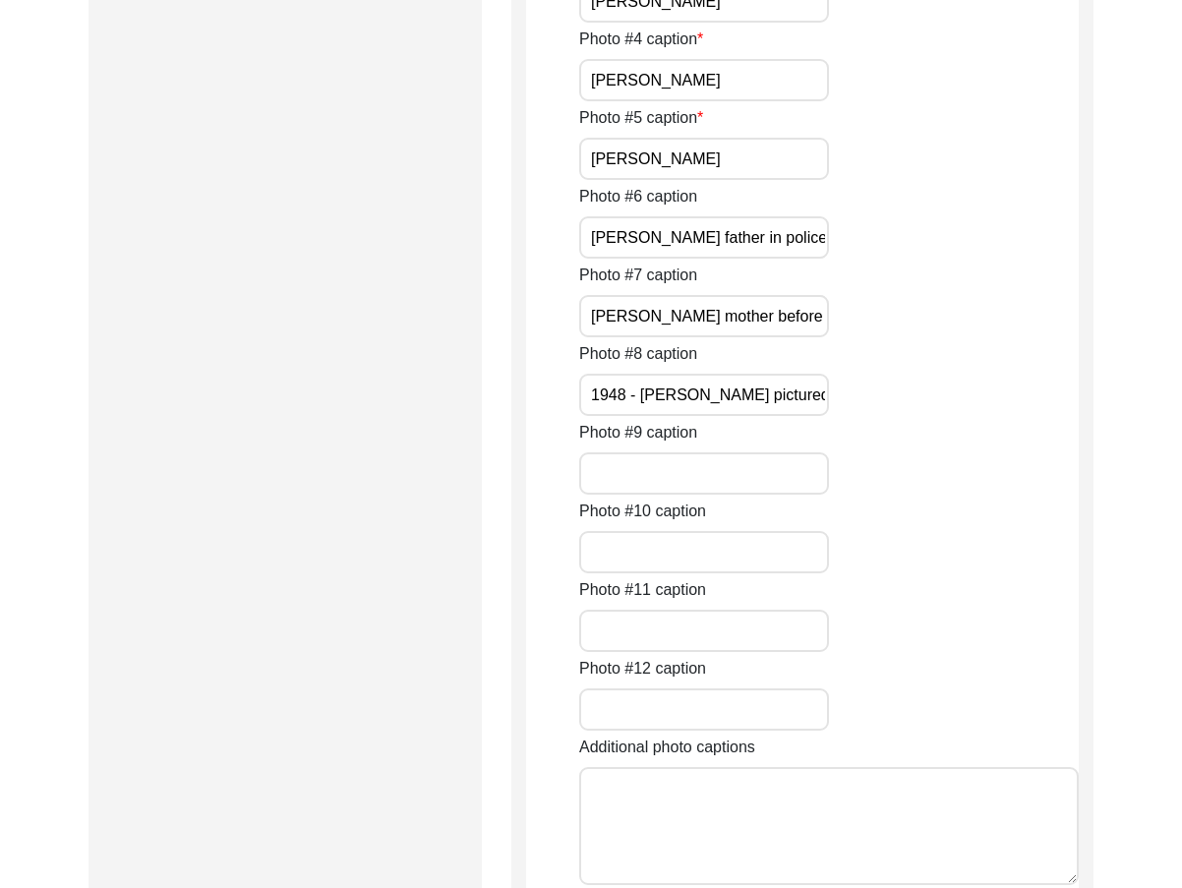
click at [911, 259] on div "Photo #6 caption [PERSON_NAME] father in police uniform before 1947" at bounding box center [829, 222] width 500 height 74
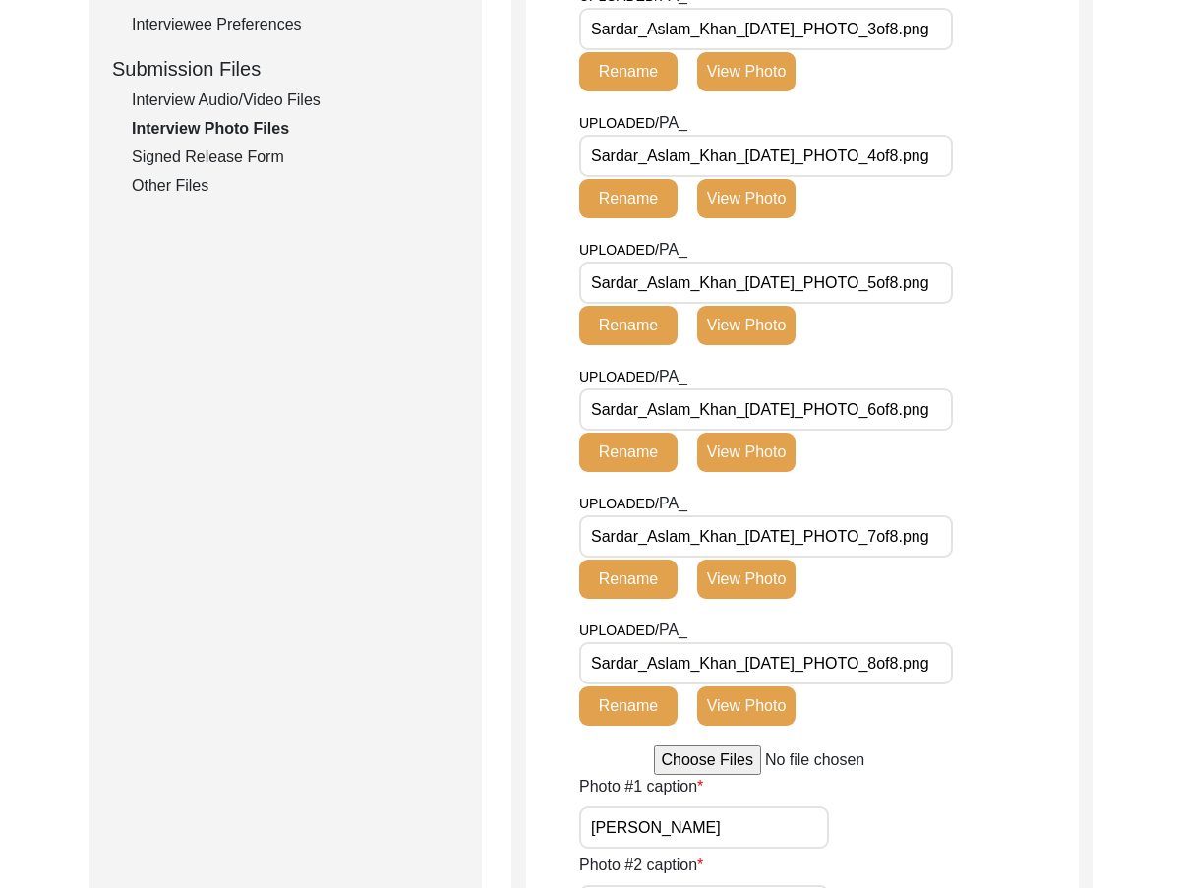
click at [749, 472] on button "View Photo" at bounding box center [746, 452] width 98 height 39
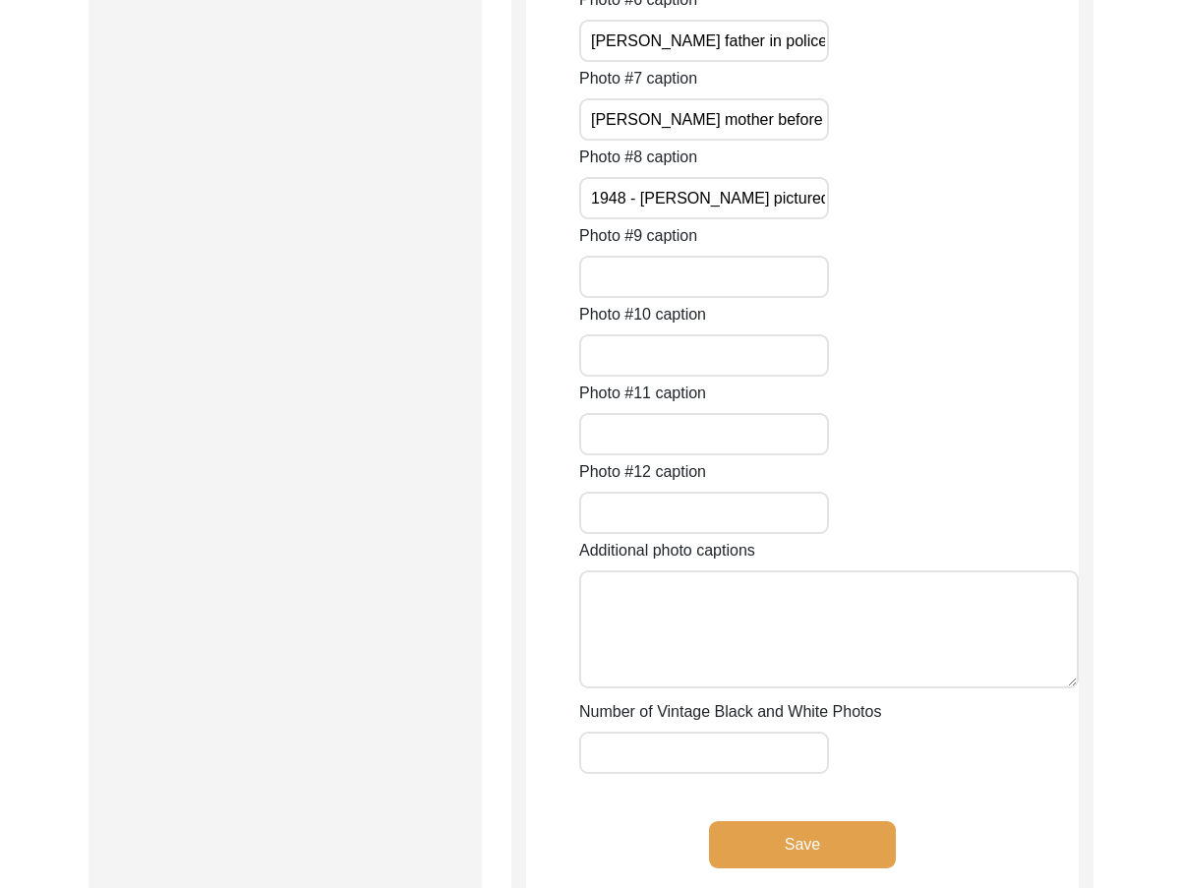
scroll to position [0, 113]
drag, startPoint x: 775, startPoint y: 592, endPoint x: 920, endPoint y: 600, distance: 145.7
click at [920, 62] on div "Photo #6 caption [PERSON_NAME] father in police uniform before 1947" at bounding box center [829, 25] width 500 height 74
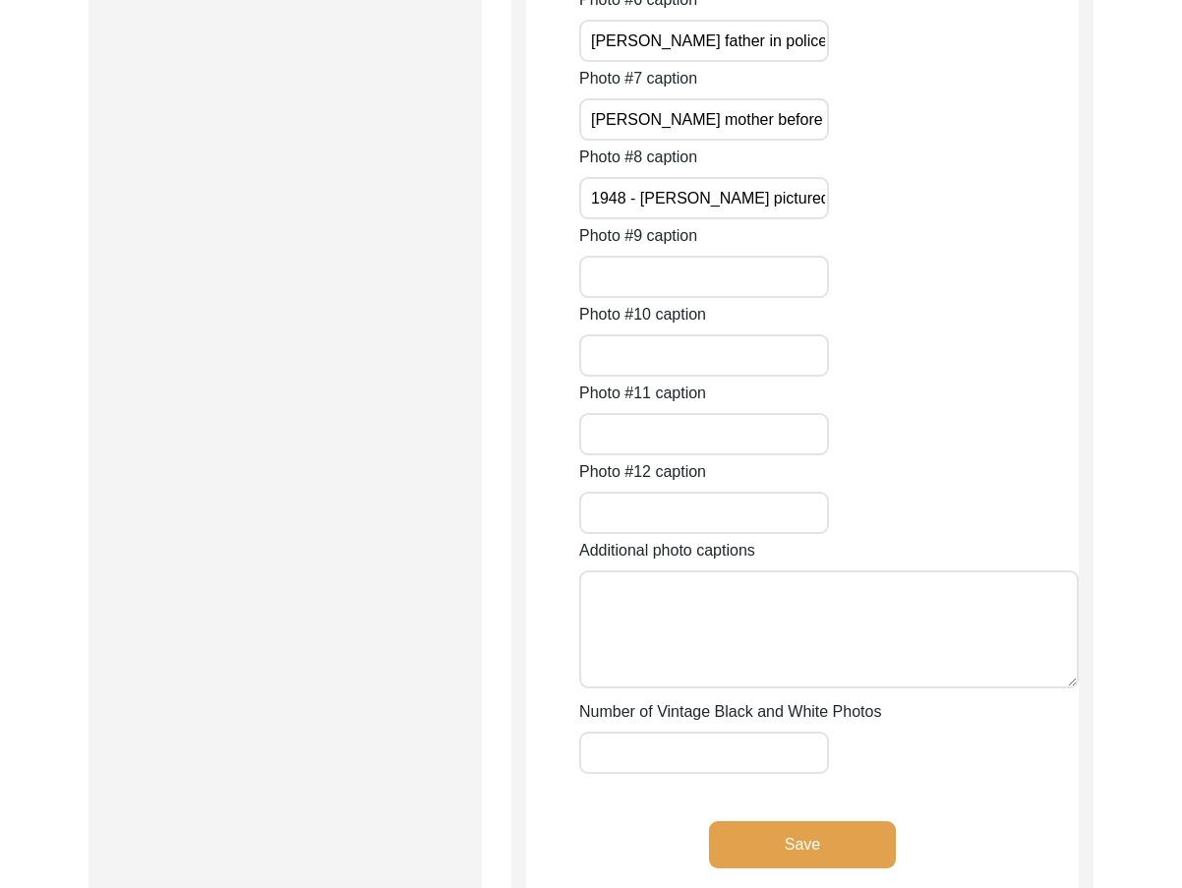
scroll to position [0, 113]
drag, startPoint x: 771, startPoint y: 600, endPoint x: 913, endPoint y: 604, distance: 142.6
click at [913, 62] on div "Photo #6 caption [PERSON_NAME] father in police uniform before 1947" at bounding box center [829, 25] width 500 height 74
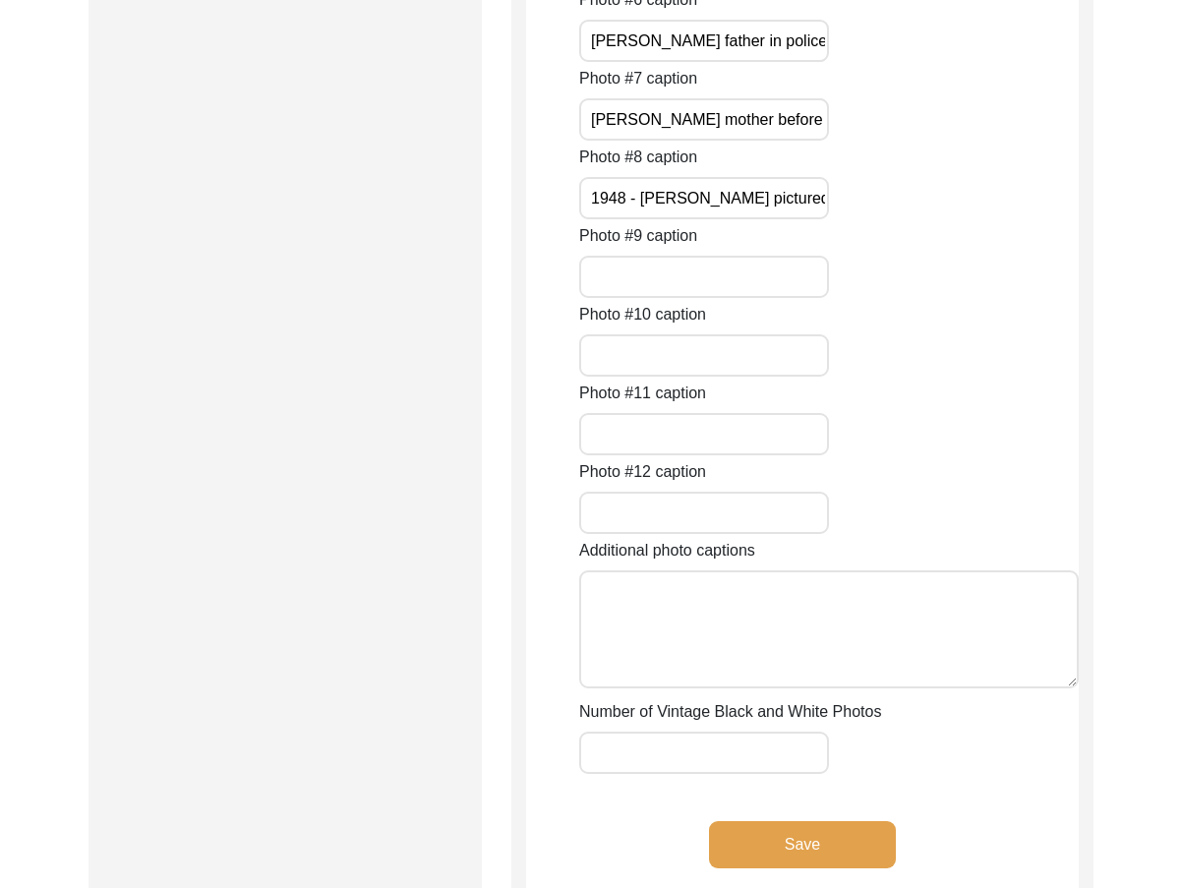
drag, startPoint x: 634, startPoint y: 602, endPoint x: 582, endPoint y: 602, distance: 52.1
click at [582, 62] on input "[PERSON_NAME] father in police uniform before 1947" at bounding box center [704, 41] width 250 height 42
paste input "Mr."
drag, startPoint x: 662, startPoint y: 601, endPoint x: 927, endPoint y: 601, distance: 265.5
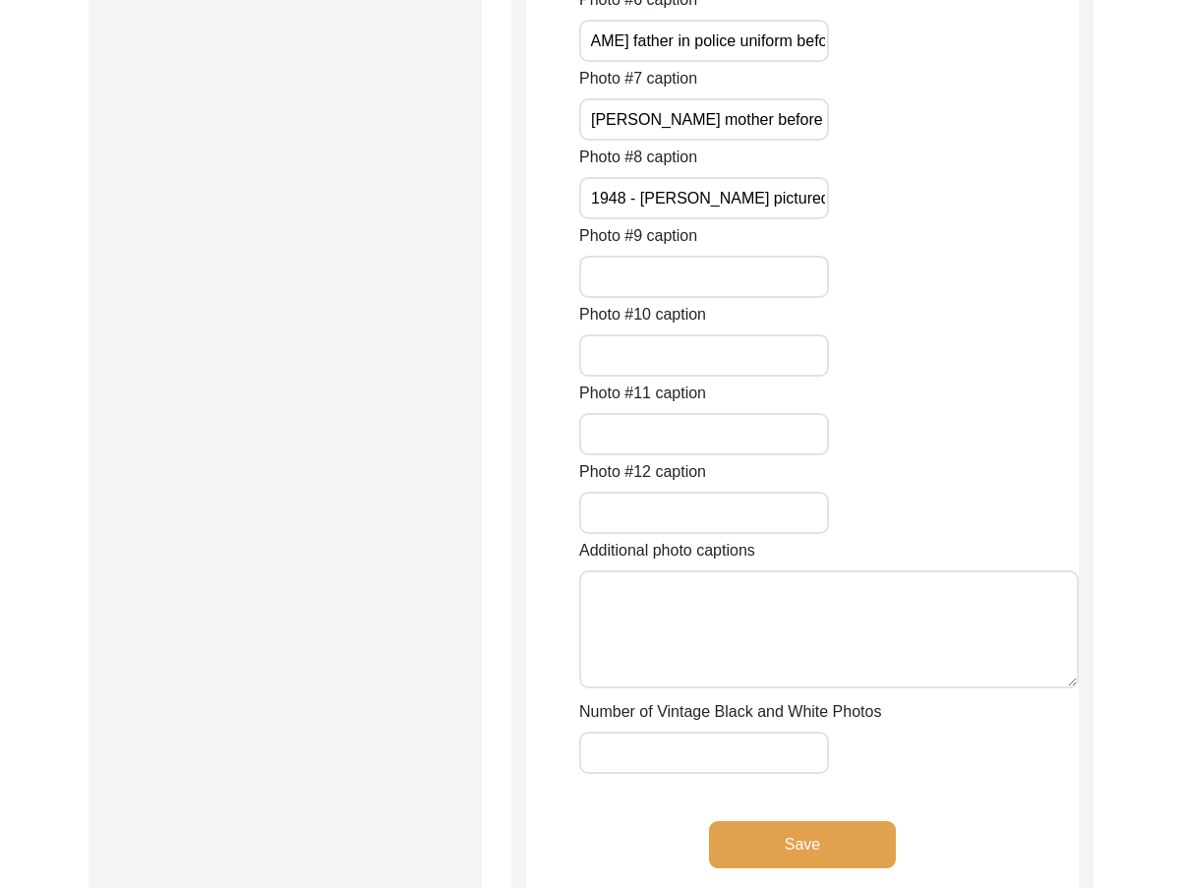
click at [927, 62] on div "Photo #6 caption [PERSON_NAME] father in police uniform before 1947" at bounding box center [829, 25] width 500 height 74
click at [615, 62] on input "[PERSON_NAME] father in police uniform before 1947" at bounding box center [704, 41] width 250 height 42
click at [618, 62] on input "[PERSON_NAME] father in police uniform before 1947" at bounding box center [704, 41] width 250 height 42
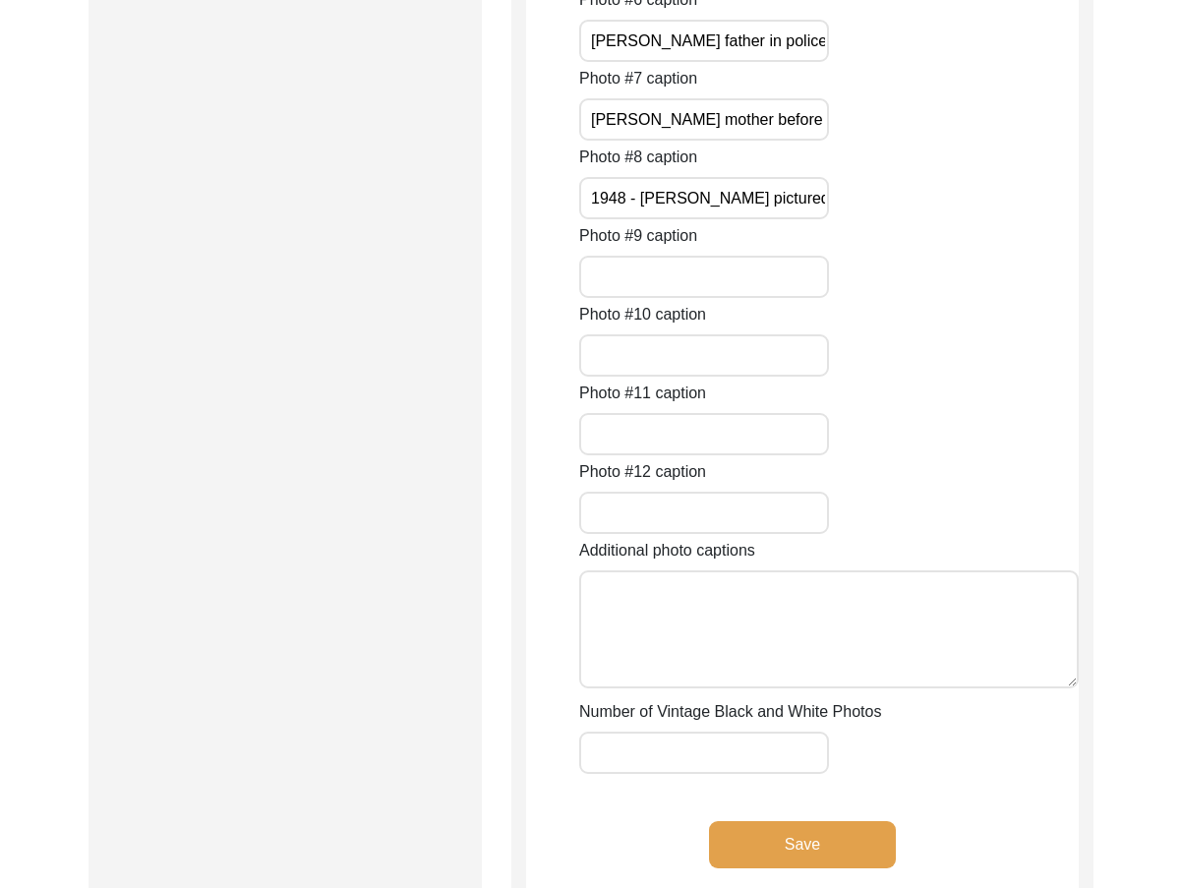
type input "[PERSON_NAME] father in police uniform before 1947"
click at [730, 62] on input "[PERSON_NAME] father in police uniform before 1947" at bounding box center [704, 41] width 250 height 42
click at [907, 62] on div "Photo #6 caption [PERSON_NAME] father in police uniform before 1947" at bounding box center [829, 25] width 500 height 74
drag, startPoint x: 663, startPoint y: 604, endPoint x: 932, endPoint y: 604, distance: 269.4
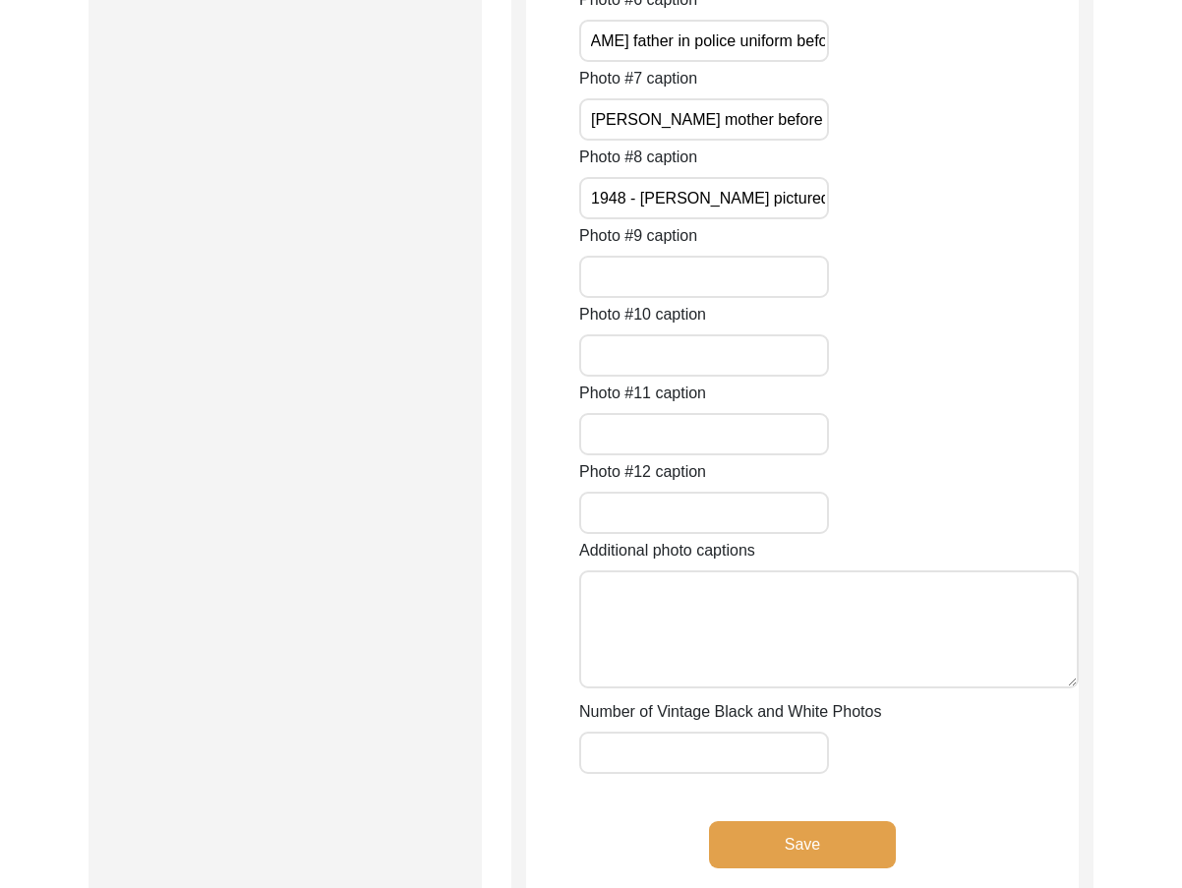
click at [932, 62] on div "Photo #6 caption [PERSON_NAME] father in police uniform before 1947" at bounding box center [829, 25] width 500 height 74
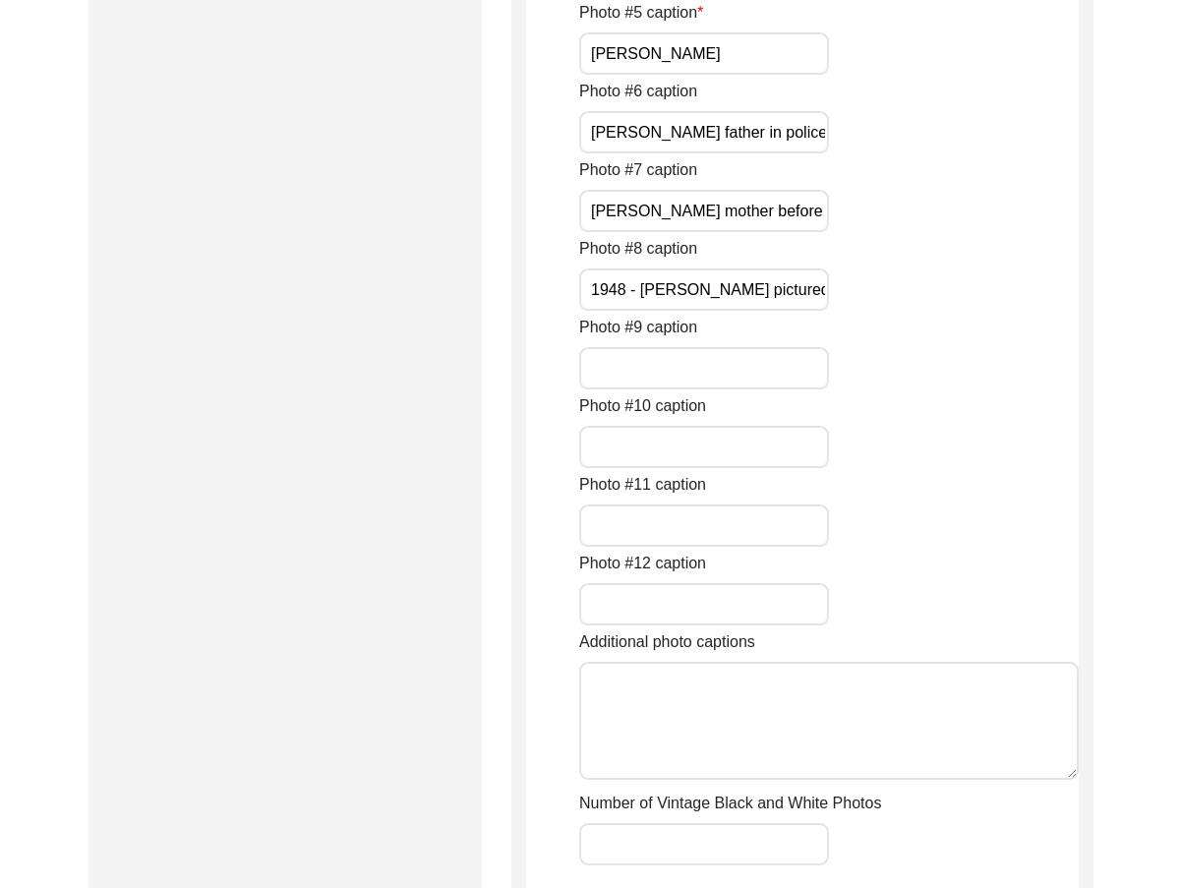
scroll to position [2107, 0]
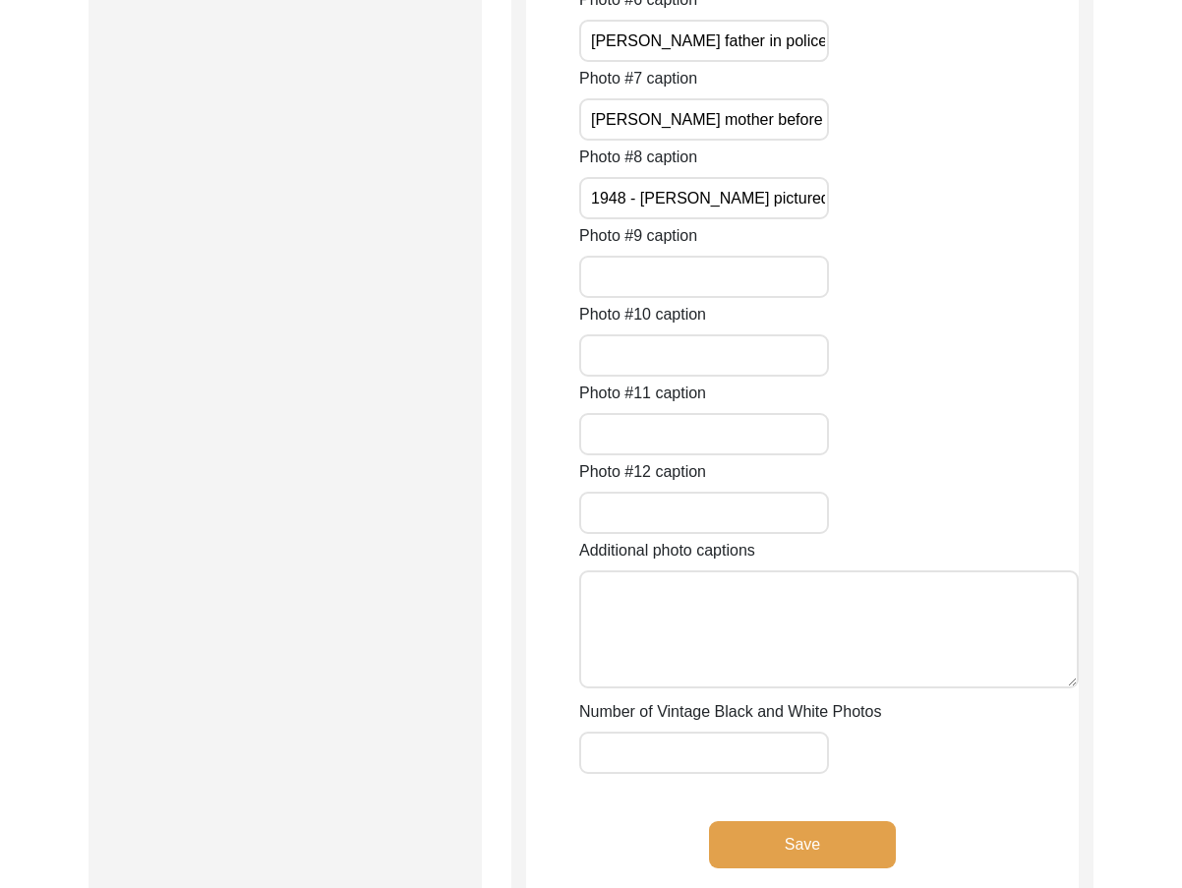
drag, startPoint x: 630, startPoint y: 685, endPoint x: 546, endPoint y: 684, distance: 84.6
paste input "Mr."
type input "[PERSON_NAME] mother before 1947"
click at [705, 141] on input "[PERSON_NAME] mother before 1947" at bounding box center [704, 119] width 250 height 42
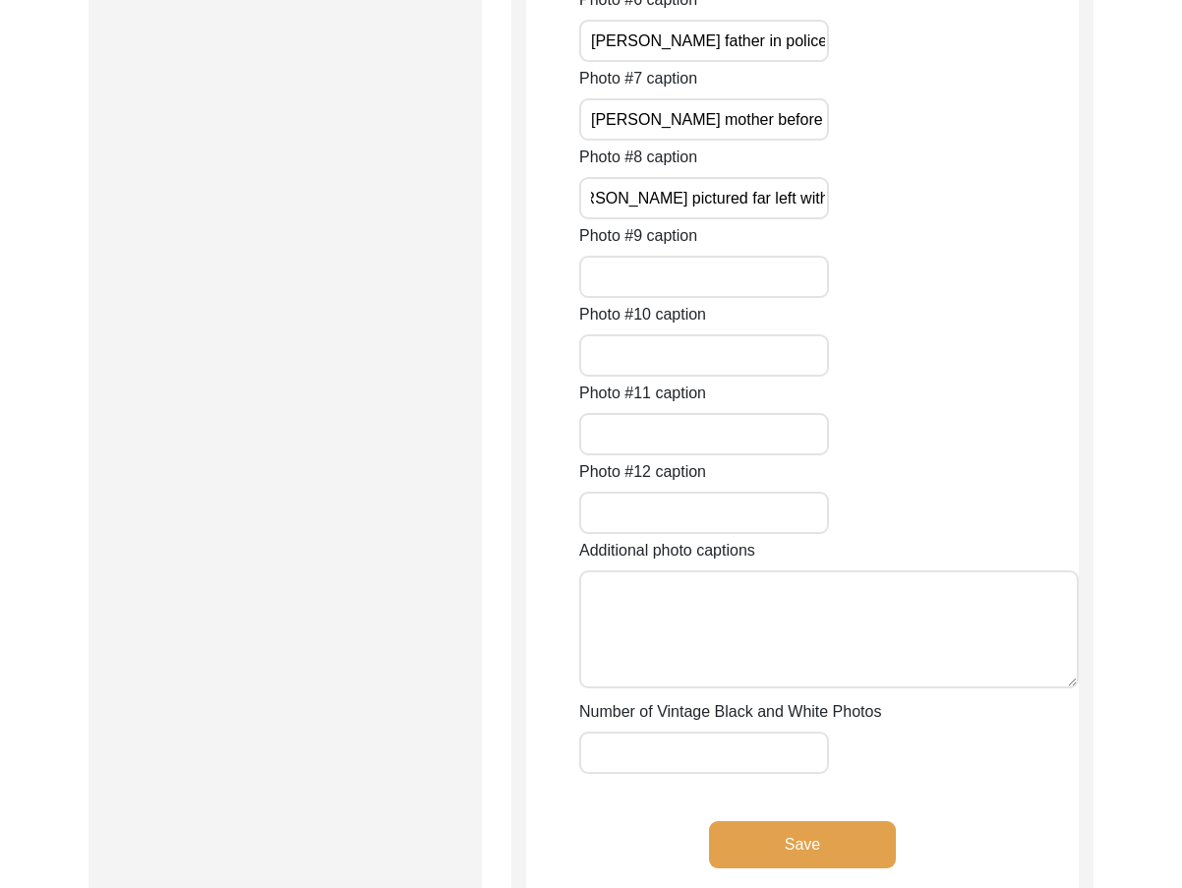
scroll to position [0, 197]
drag, startPoint x: 697, startPoint y: 749, endPoint x: 840, endPoint y: 760, distance: 143.0
click at [840, 219] on div "Photo #8 caption 1948 - [PERSON_NAME] pictured far left with his siblings and f…" at bounding box center [829, 183] width 500 height 74
click at [879, 219] on div "Photo #8 caption 1948 - [PERSON_NAME] pictured far left with his siblings and f…" at bounding box center [829, 183] width 500 height 74
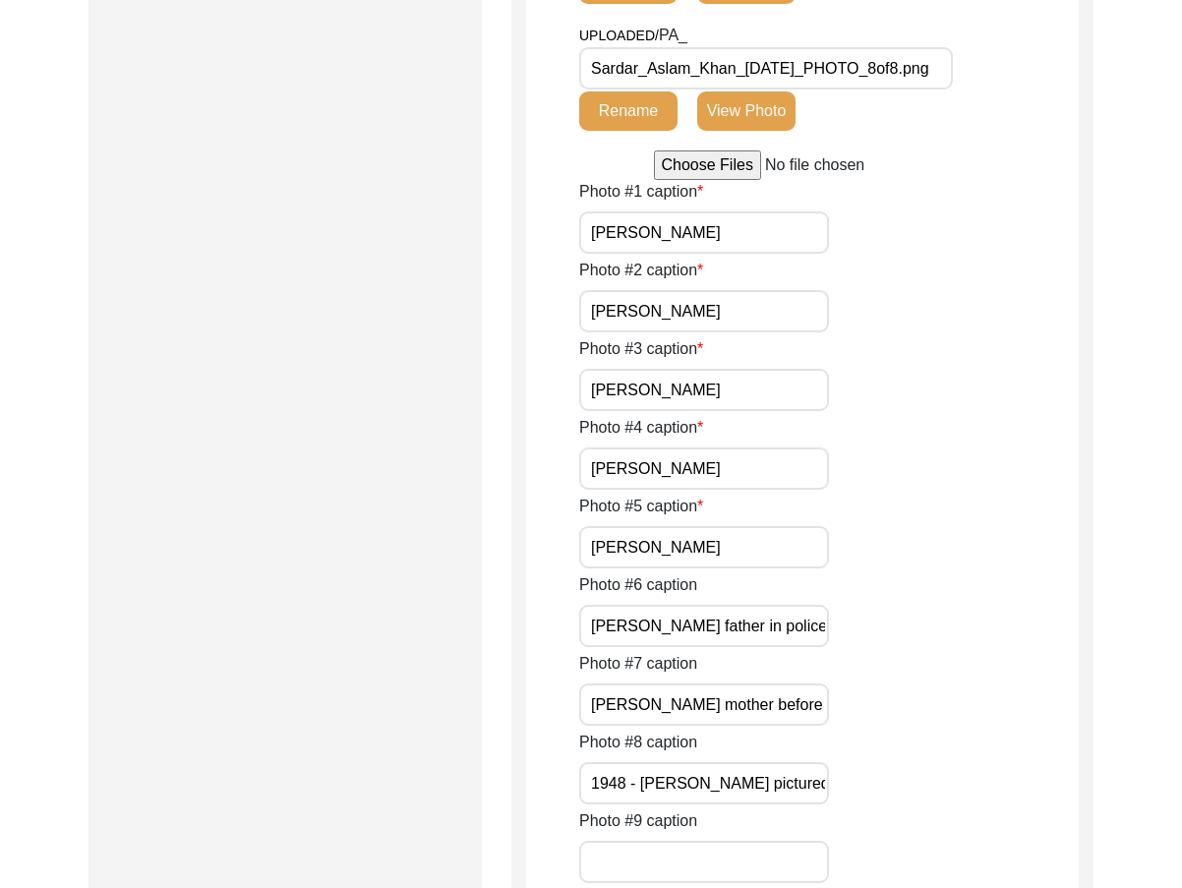
scroll to position [1517, 0]
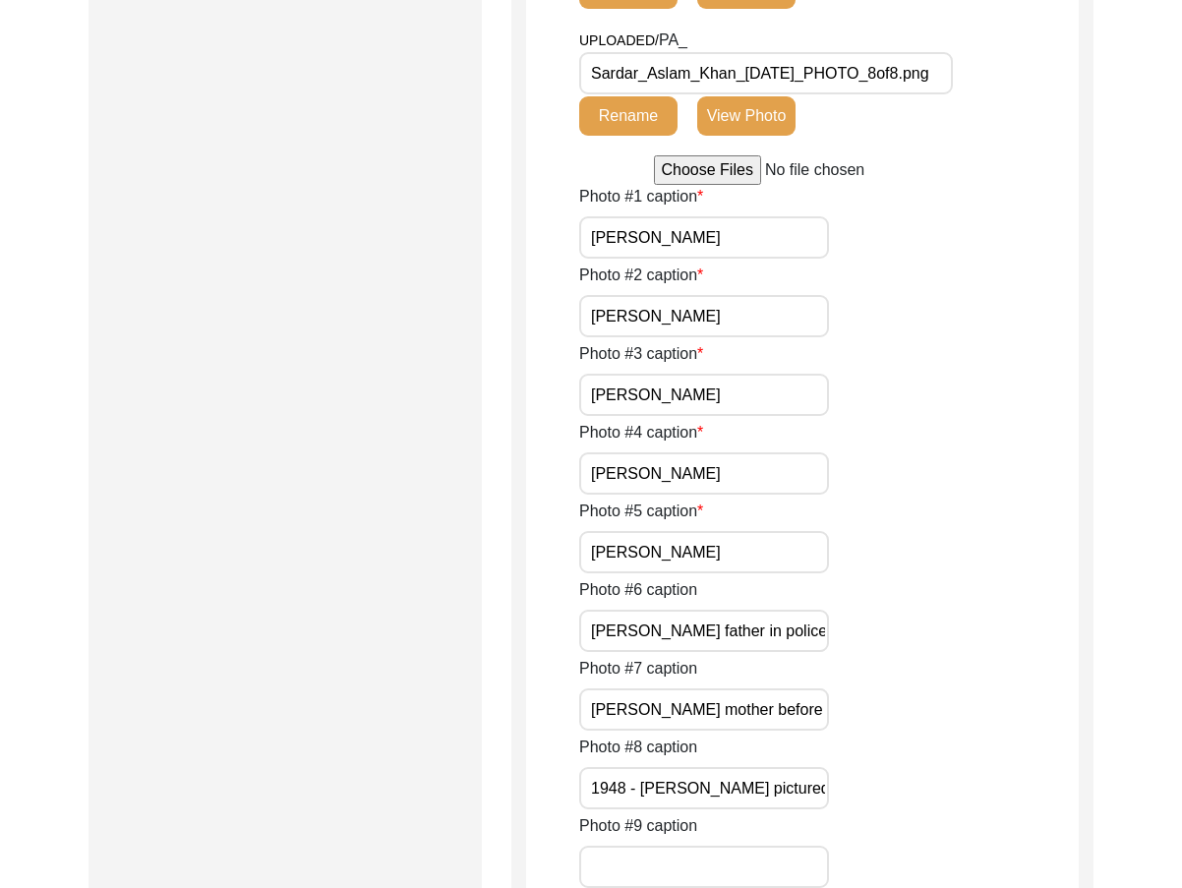
click at [753, 136] on button "View Photo" at bounding box center [746, 115] width 98 height 39
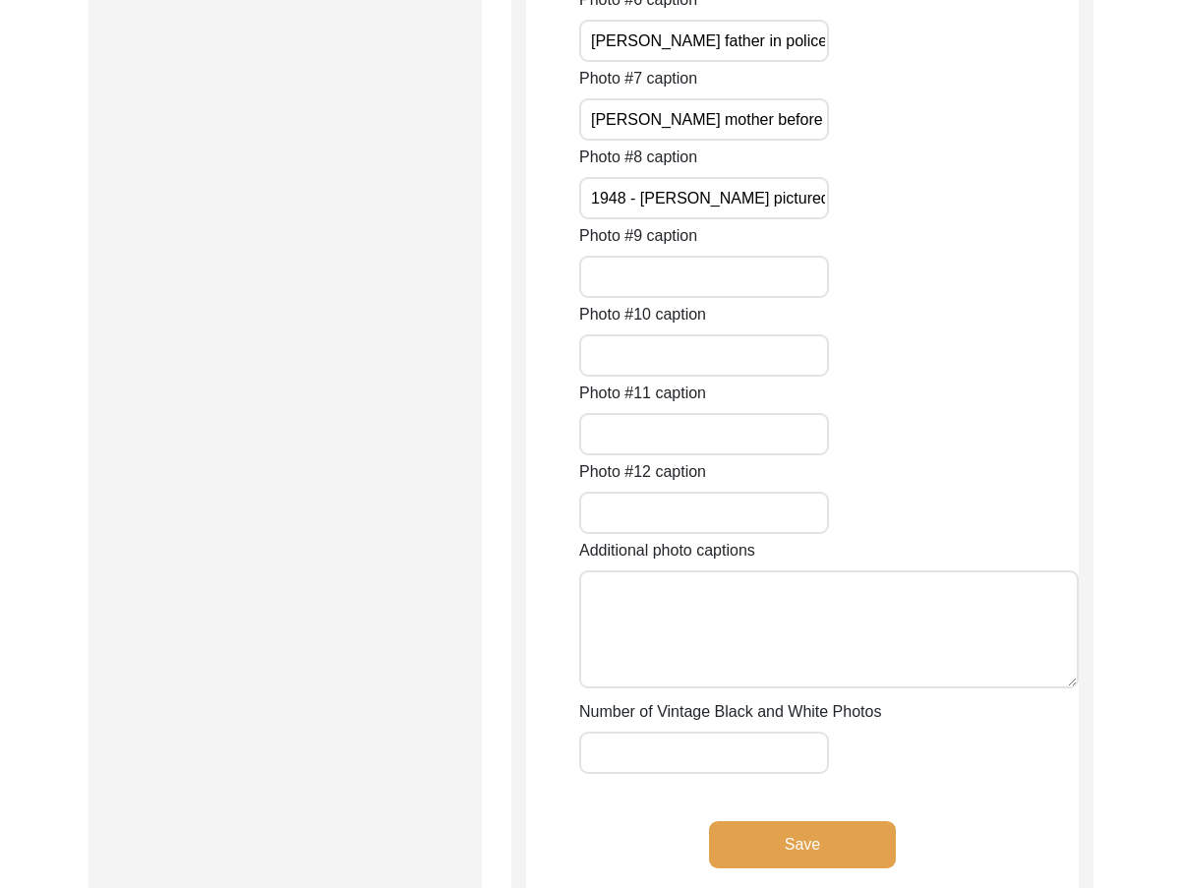
scroll to position [0, 197]
drag, startPoint x: 758, startPoint y: 505, endPoint x: 943, endPoint y: 509, distance: 184.9
click at [943, 219] on div "Photo #8 caption 1948 - [PERSON_NAME] pictured far left with his siblings and f…" at bounding box center [829, 183] width 500 height 74
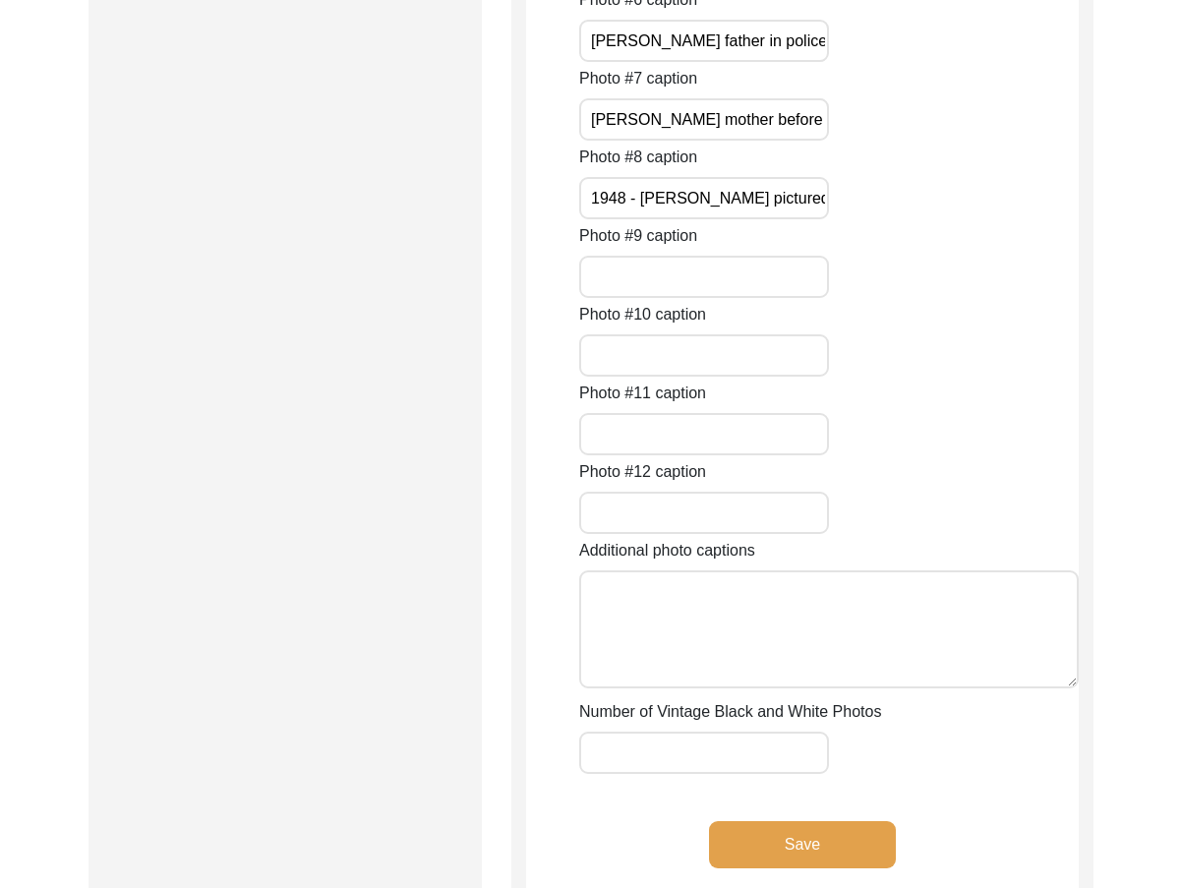
click at [756, 219] on div "Photo #8 caption 1948 - [PERSON_NAME] pictured far left with his siblings and f…" at bounding box center [829, 183] width 500 height 74
drag, startPoint x: 756, startPoint y: 474, endPoint x: 753, endPoint y: 489, distance: 15.0
click at [755, 219] on div "Photo #8 caption 1948 - [PERSON_NAME] pictured far left with his siblings and f…" at bounding box center [829, 183] width 500 height 74
click at [753, 219] on input "1948 - [PERSON_NAME] pictured far left with his siblings and father" at bounding box center [704, 198] width 250 height 42
click at [752, 219] on input "1948 - [PERSON_NAME] pictured far left with his siblings and father" at bounding box center [704, 198] width 250 height 42
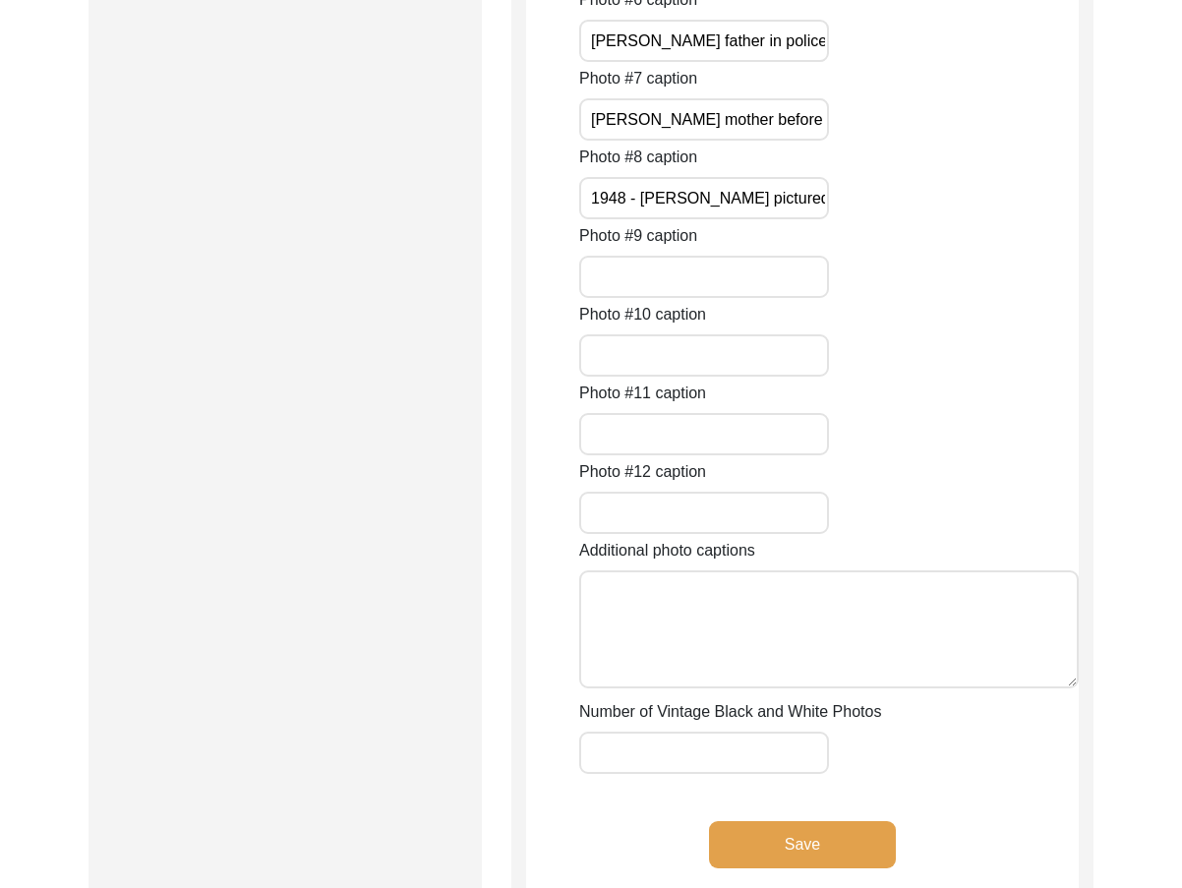
click at [752, 219] on input "1948 - [PERSON_NAME] pictured far left with his siblings and father" at bounding box center [704, 198] width 250 height 42
click at [676, 219] on input "1948 - [PERSON_NAME] pictured far left with his siblings and father" at bounding box center [704, 198] width 250 height 42
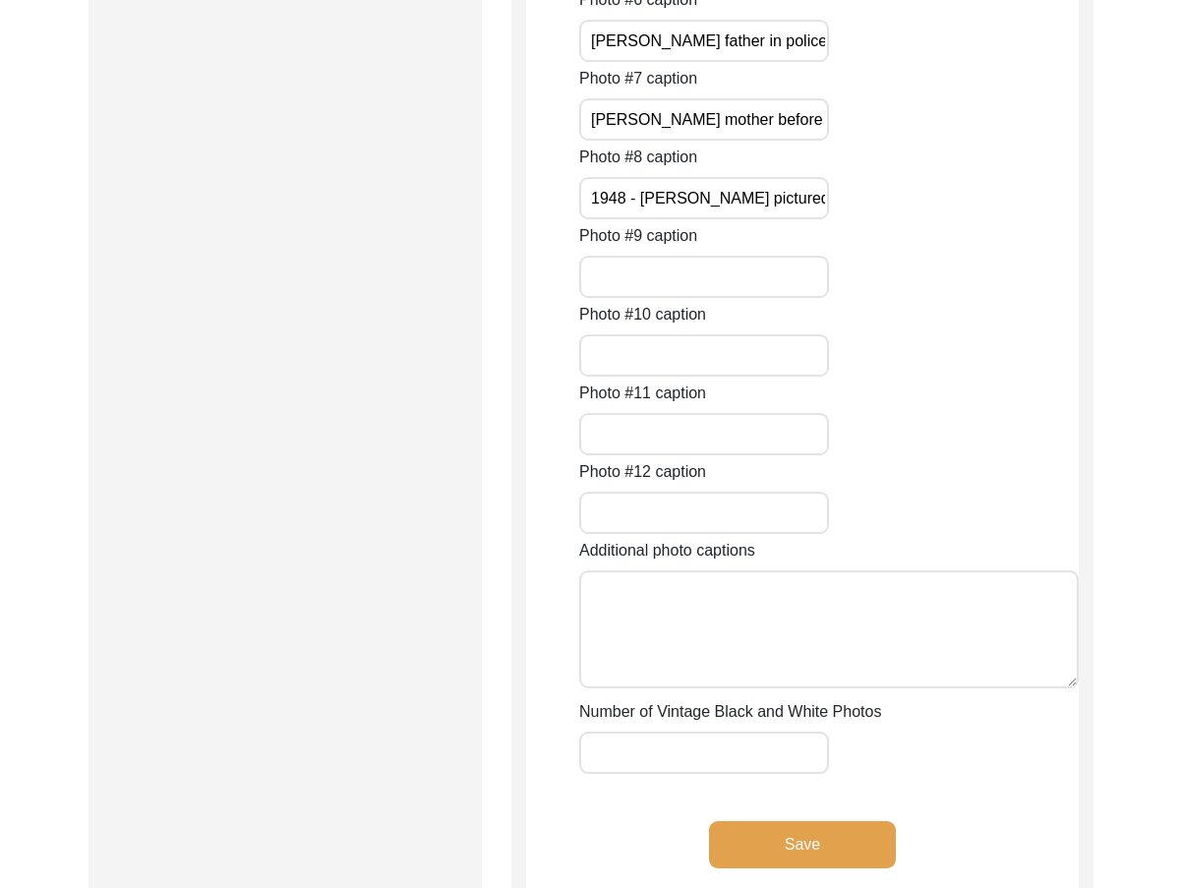
paste input "[PERSON_NAME], far left, with his siblings and father in [DATE]"
type input "[PERSON_NAME], far left, with his siblings and father in [DATE]"
click at [924, 219] on div "Photo #8 caption [PERSON_NAME], far left, with his siblings and father in [DATE]" at bounding box center [829, 183] width 500 height 74
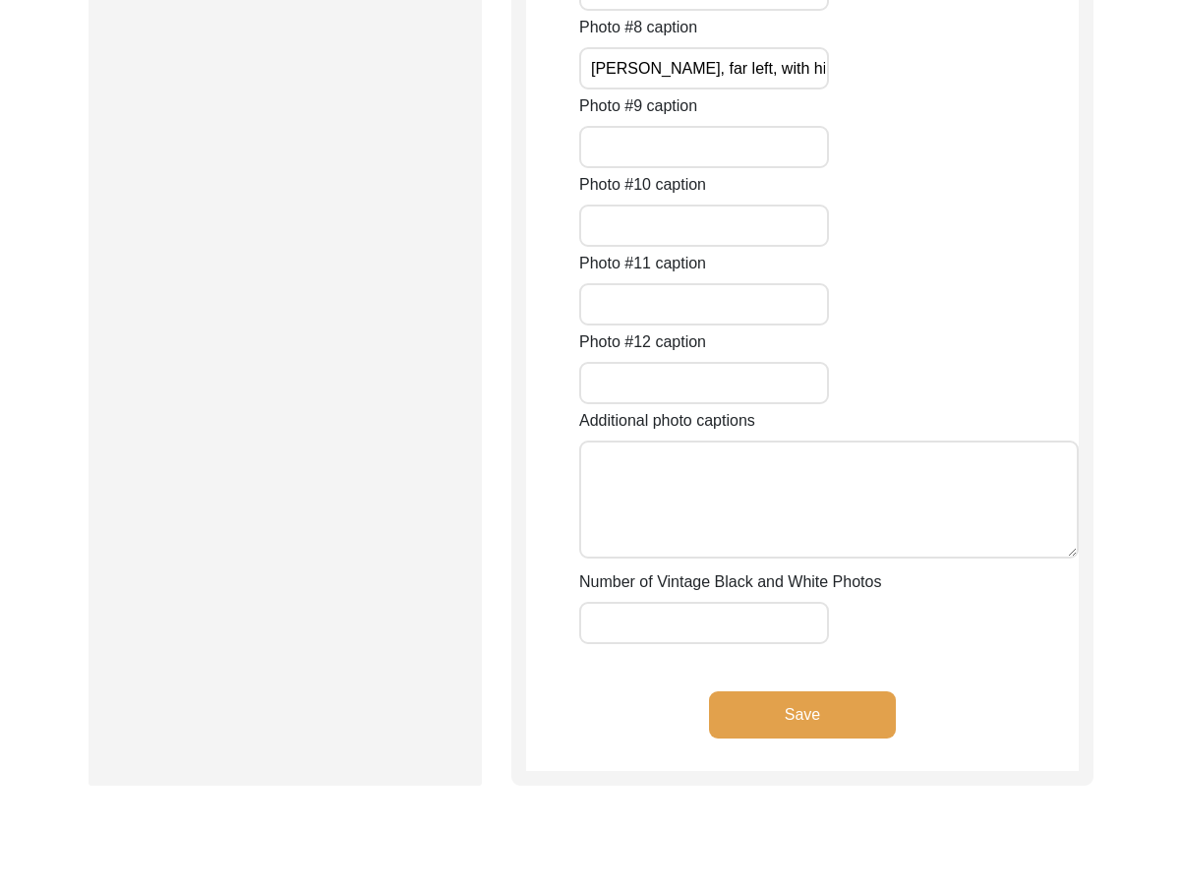
scroll to position [2402, 0]
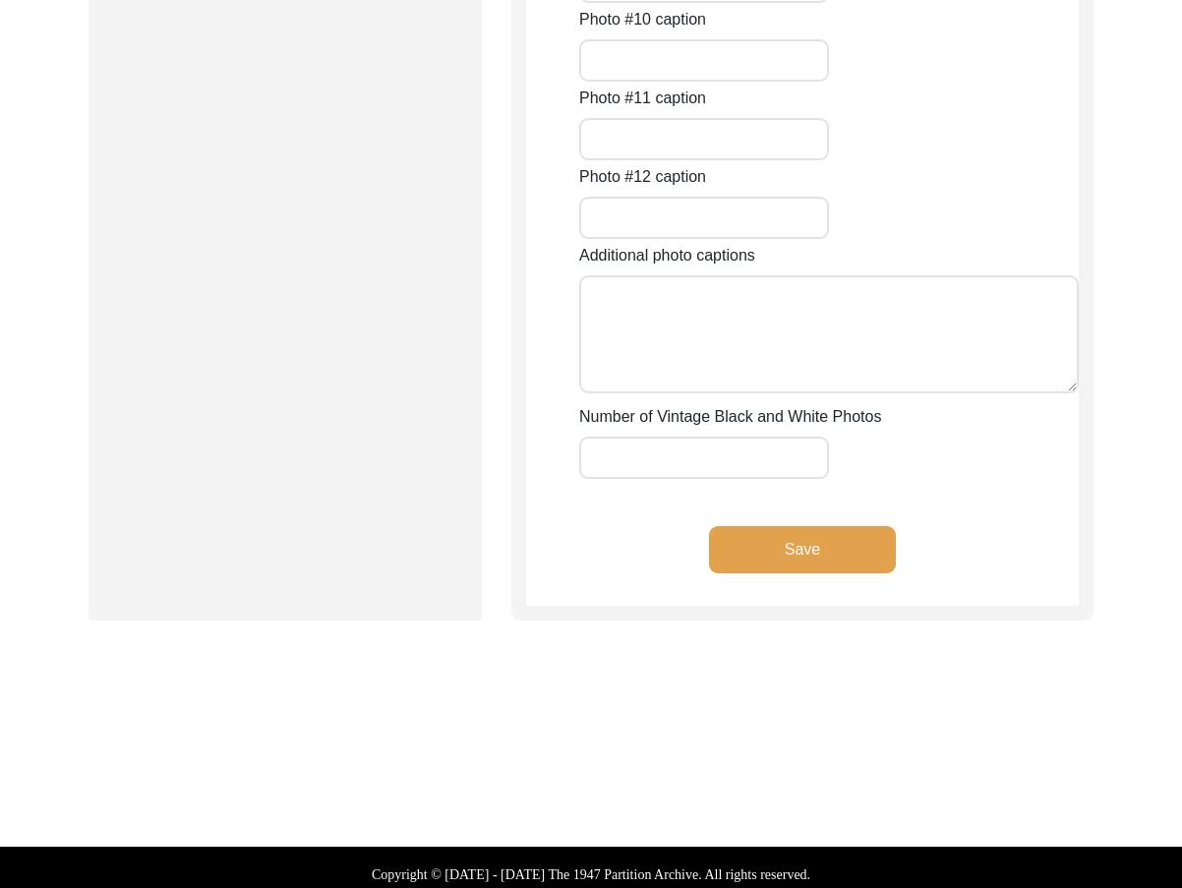
click at [746, 479] on input "Number of Vintage Black and White Photos" at bounding box center [704, 458] width 250 height 42
type input "3"
click at [994, 239] on div "Photo #12 caption" at bounding box center [829, 202] width 500 height 74
click at [805, 606] on div "Save" at bounding box center [802, 566] width 553 height 80
click at [815, 573] on button "Save" at bounding box center [802, 549] width 187 height 47
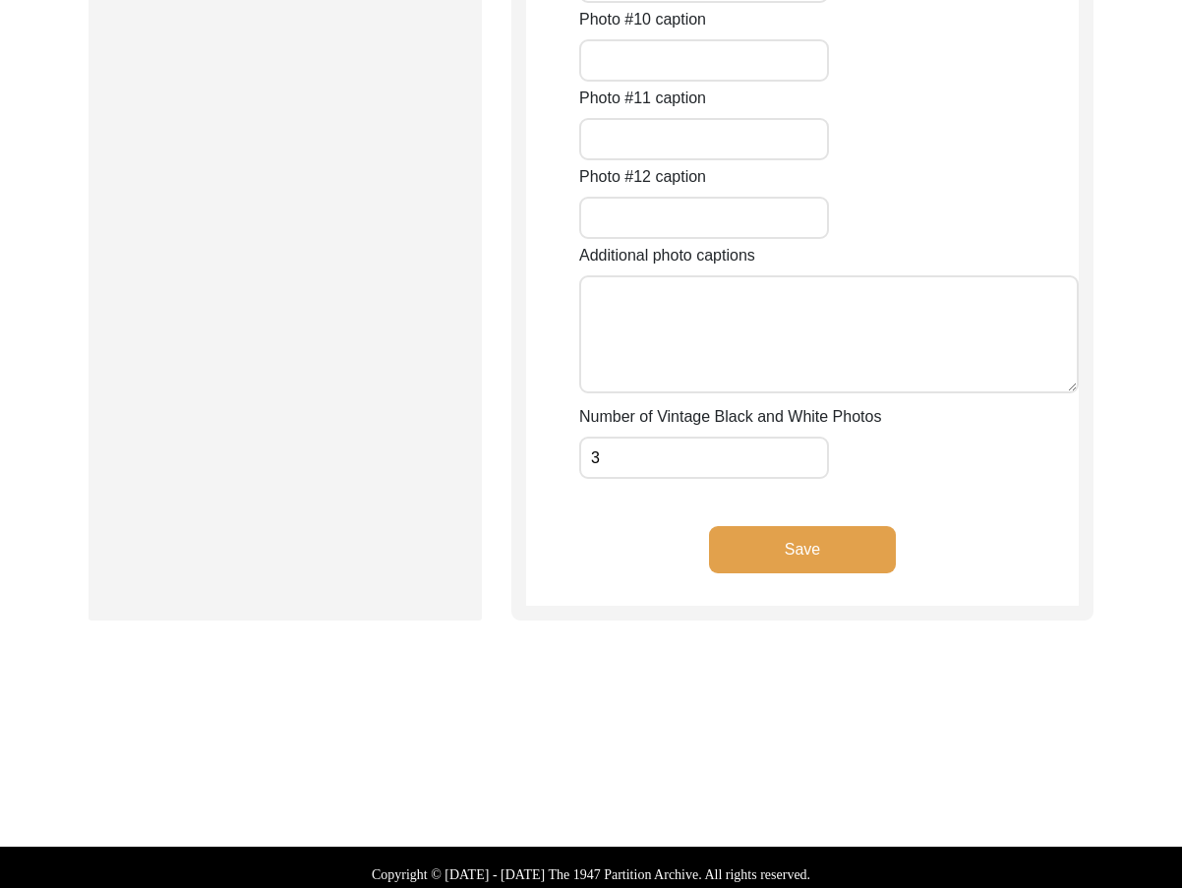
click at [815, 860] on div "Copyright © [DATE] - [DATE] The 1947 Partition Archive. All rights reserved." at bounding box center [591, 874] width 1182 height 55
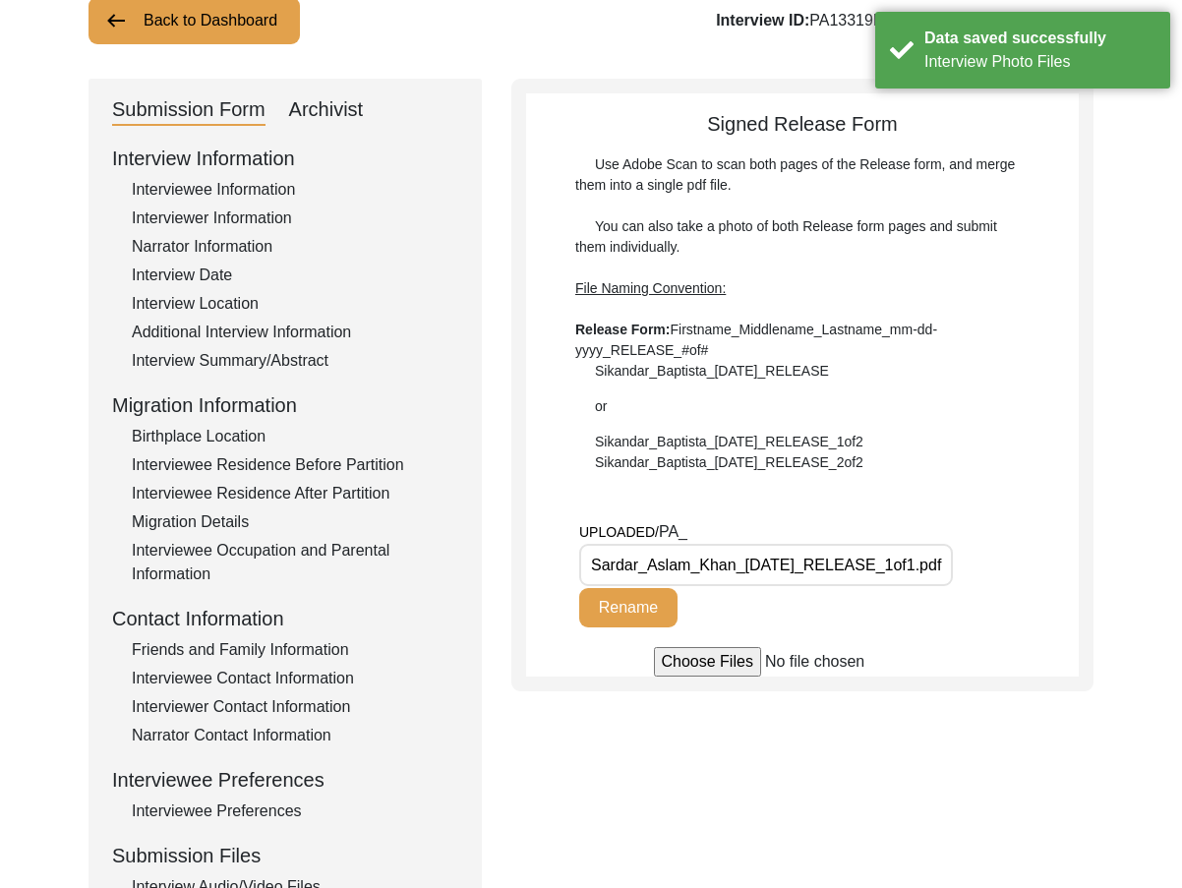
scroll to position [0, 24]
drag, startPoint x: 869, startPoint y: 558, endPoint x: 1006, endPoint y: 565, distance: 136.9
click at [1006, 565] on div "UPLOADED/ PA_ Sardar_Aslam_Khan_[DATE]_RELEASE_1of1.pdf Rename" at bounding box center [829, 583] width 500 height 127
drag, startPoint x: 907, startPoint y: 564, endPoint x: 920, endPoint y: 563, distance: 13.8
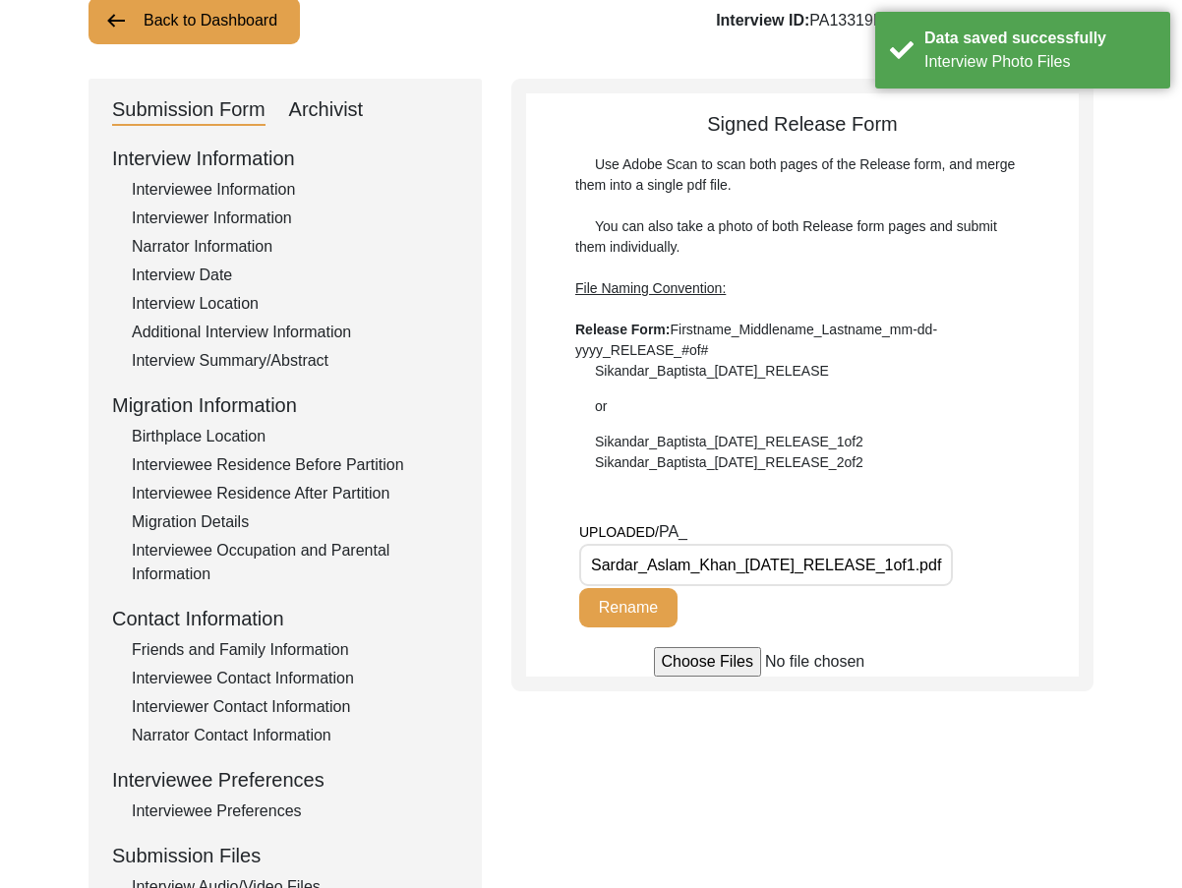
click at [920, 563] on input "Sardar_Aslam_Khan_[DATE]_RELEASE_1of1.pdf" at bounding box center [766, 565] width 374 height 42
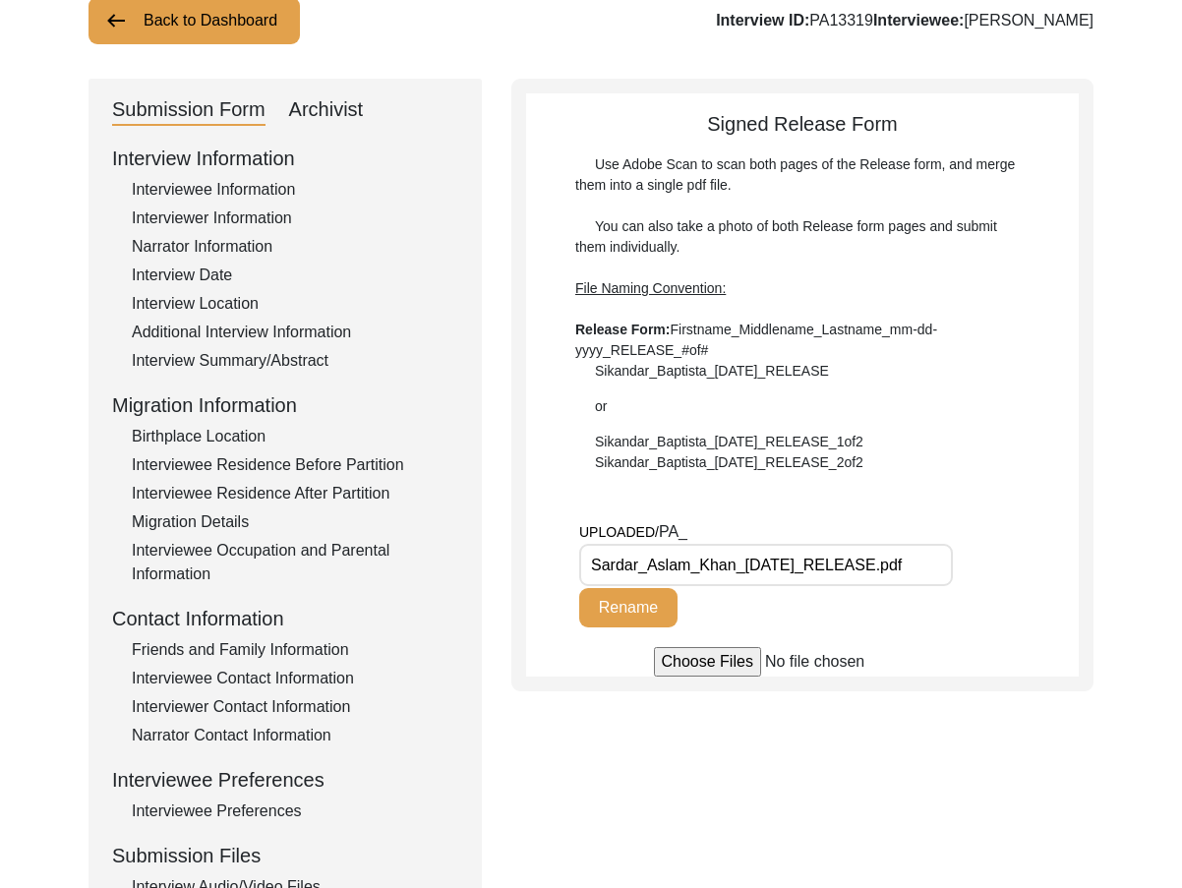
type input "Sardar_Aslam_Khan_[DATE]_RELEASE.pdf"
click at [664, 598] on button "Rename" at bounding box center [628, 607] width 98 height 39
click at [891, 466] on div "Use Adobe Scan to scan both pages of the Release form, and merge them into a si…" at bounding box center [802, 313] width 454 height 319
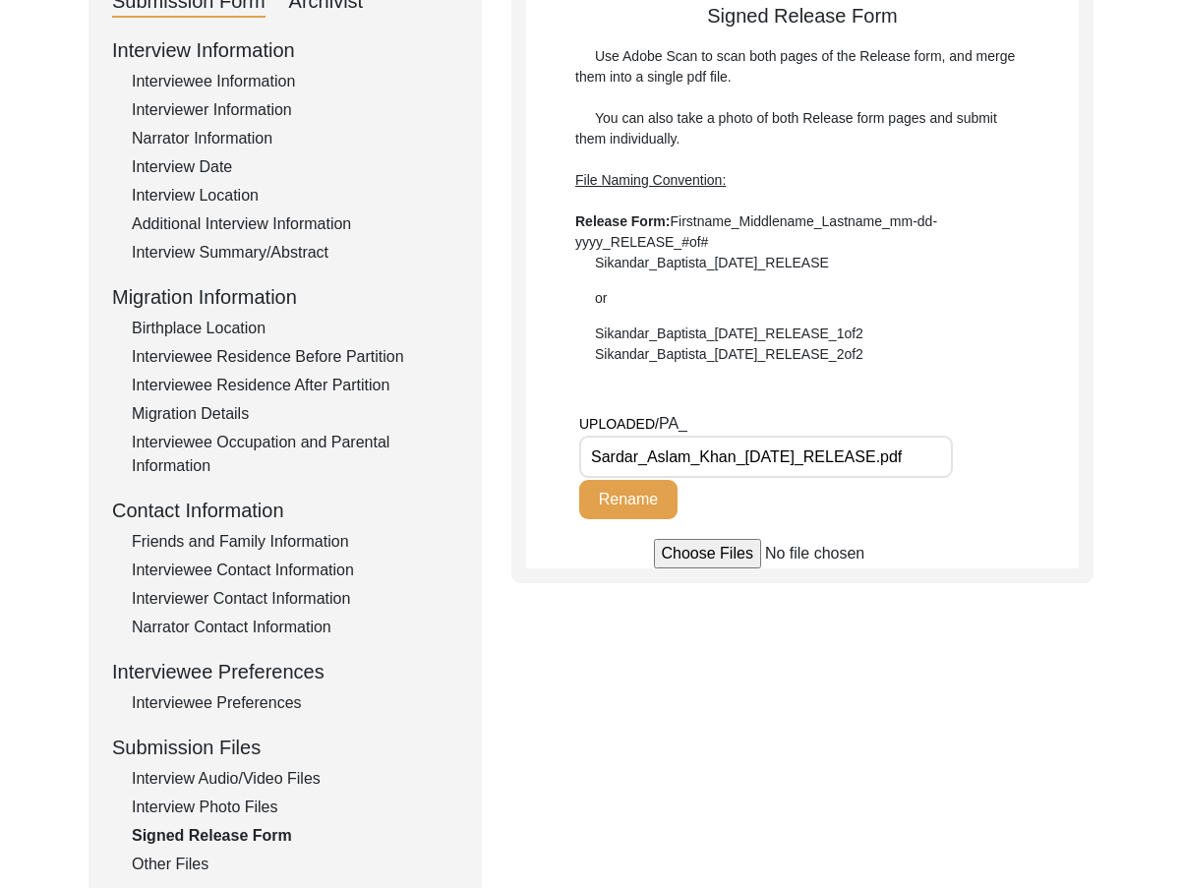
scroll to position [436, 0]
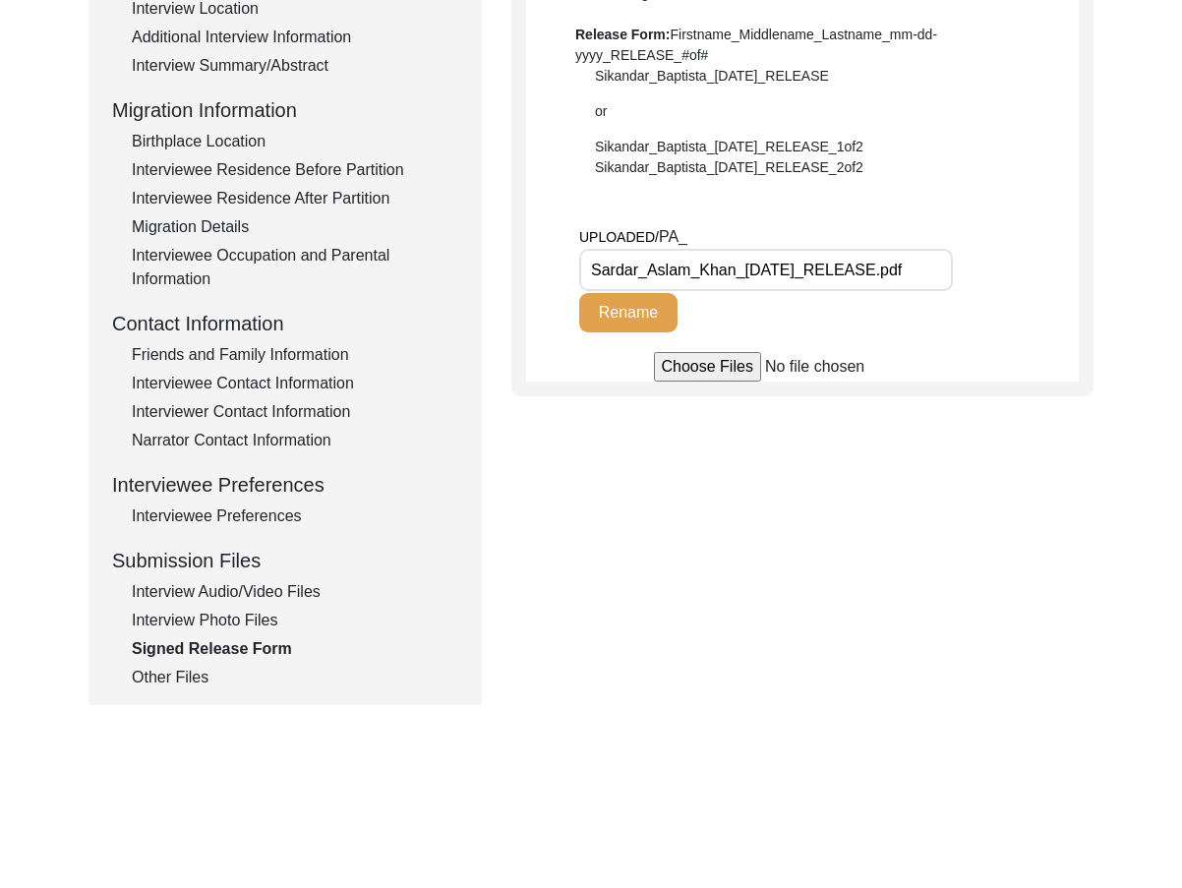
click at [199, 677] on div "Other Files" at bounding box center [295, 678] width 326 height 24
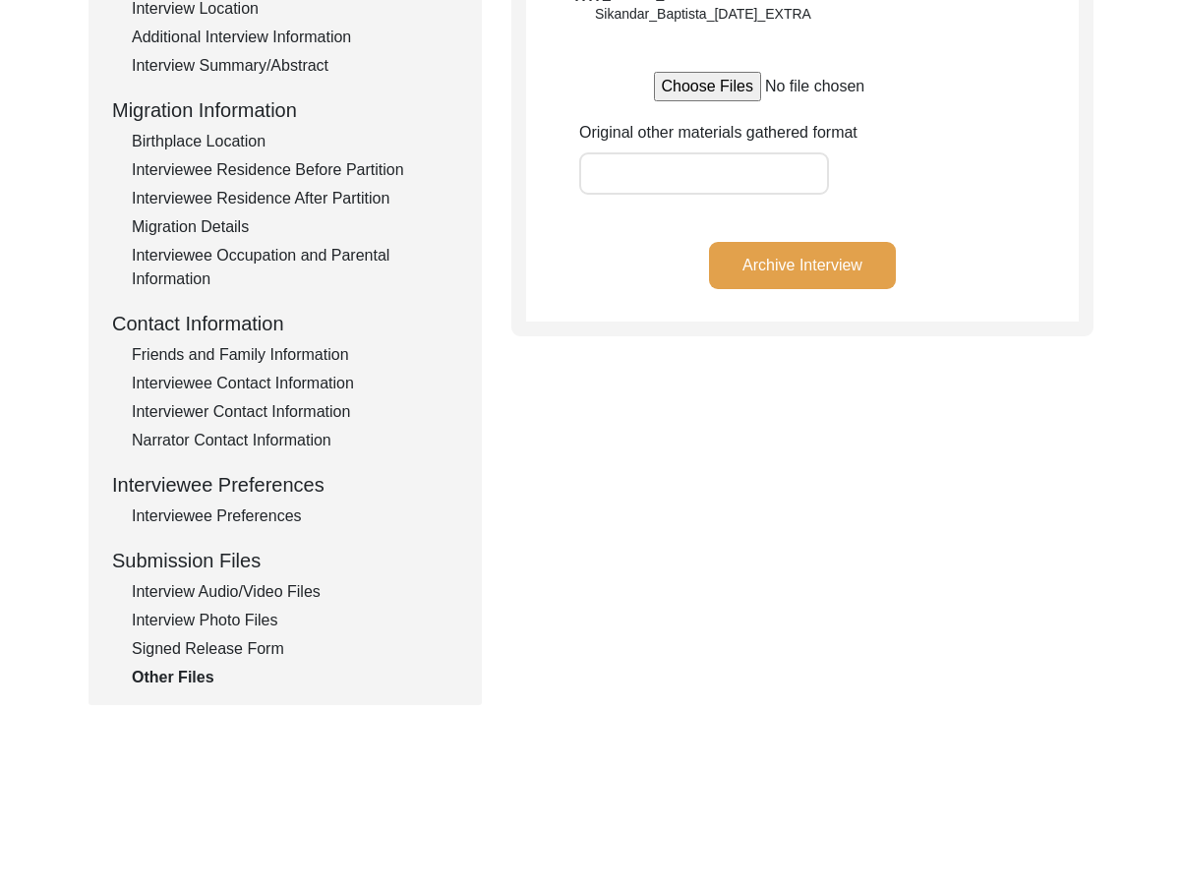
scroll to position [42, 0]
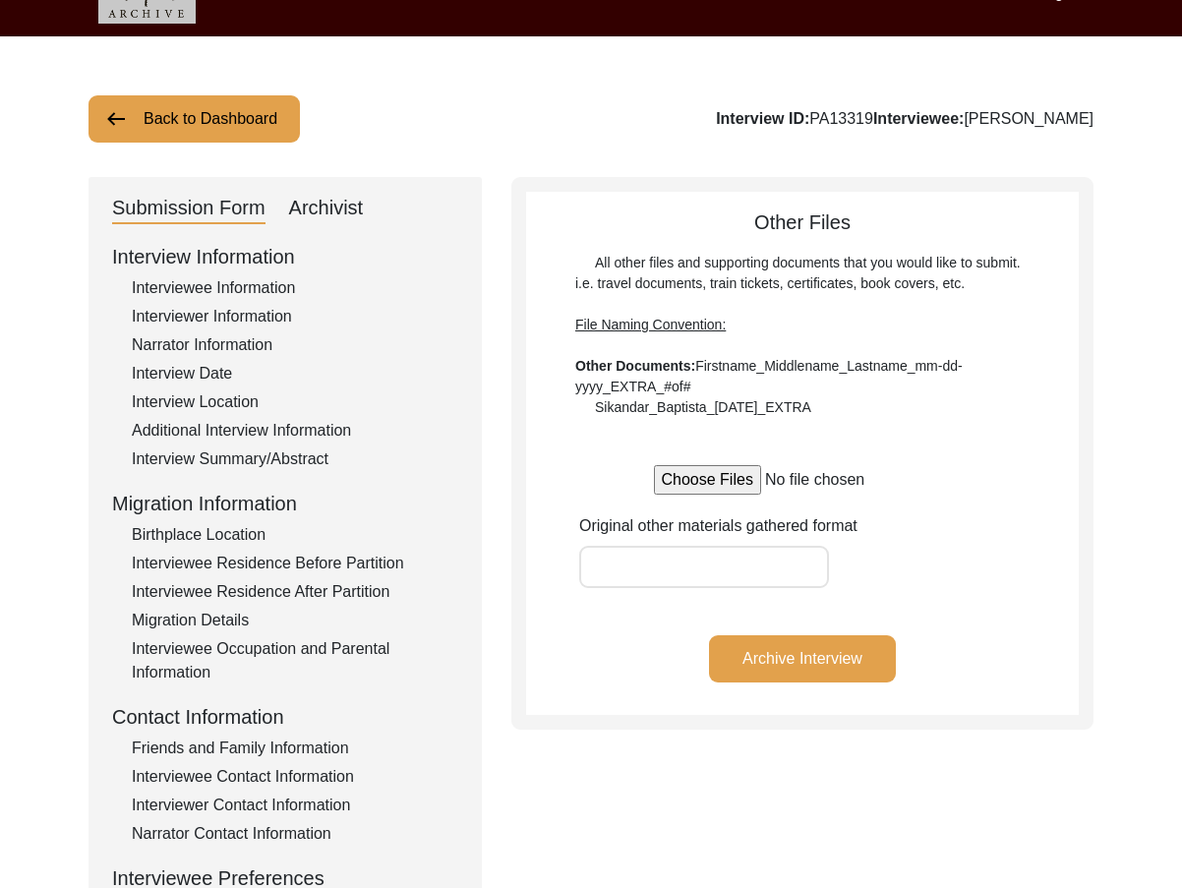
click at [304, 224] on div "Submission Form Archivist Interview Information Interviewee Information Intervi…" at bounding box center [284, 637] width 393 height 921
click at [304, 217] on div "Archivist" at bounding box center [326, 208] width 75 height 31
select select "442"
select select "Archiving In Progress"
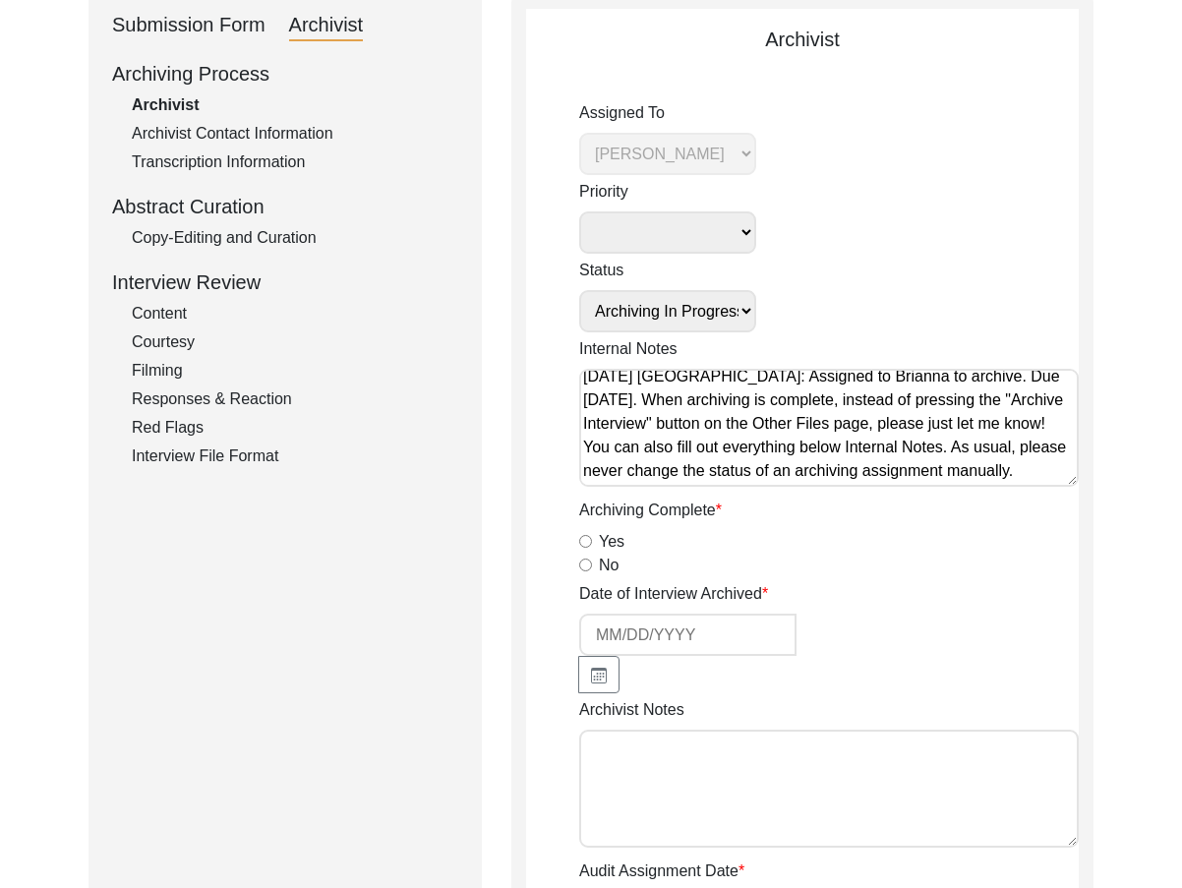
scroll to position [239, 0]
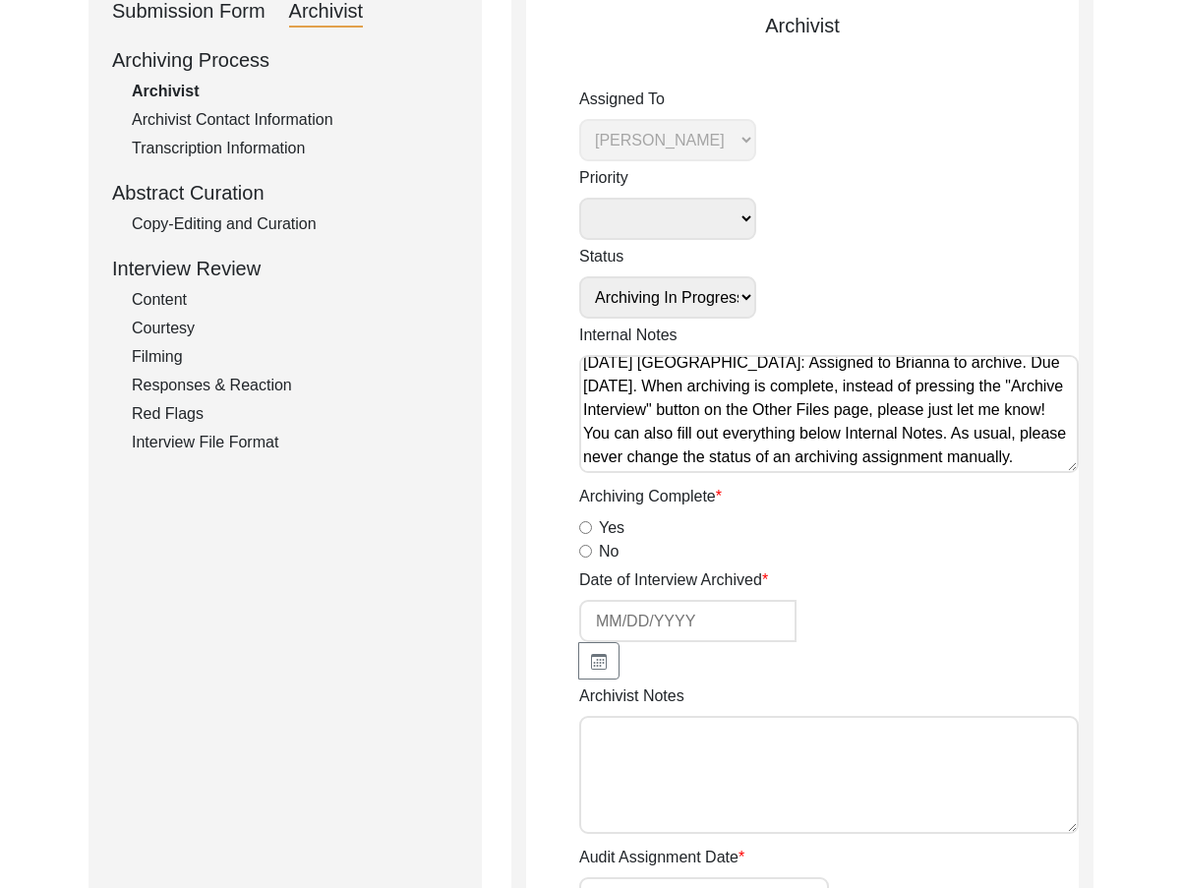
click at [580, 525] on input "Yes" at bounding box center [585, 527] width 13 height 13
radio input "true"
click at [595, 654] on icon "button" at bounding box center [599, 662] width 16 height 16
select select "9"
select select "2025"
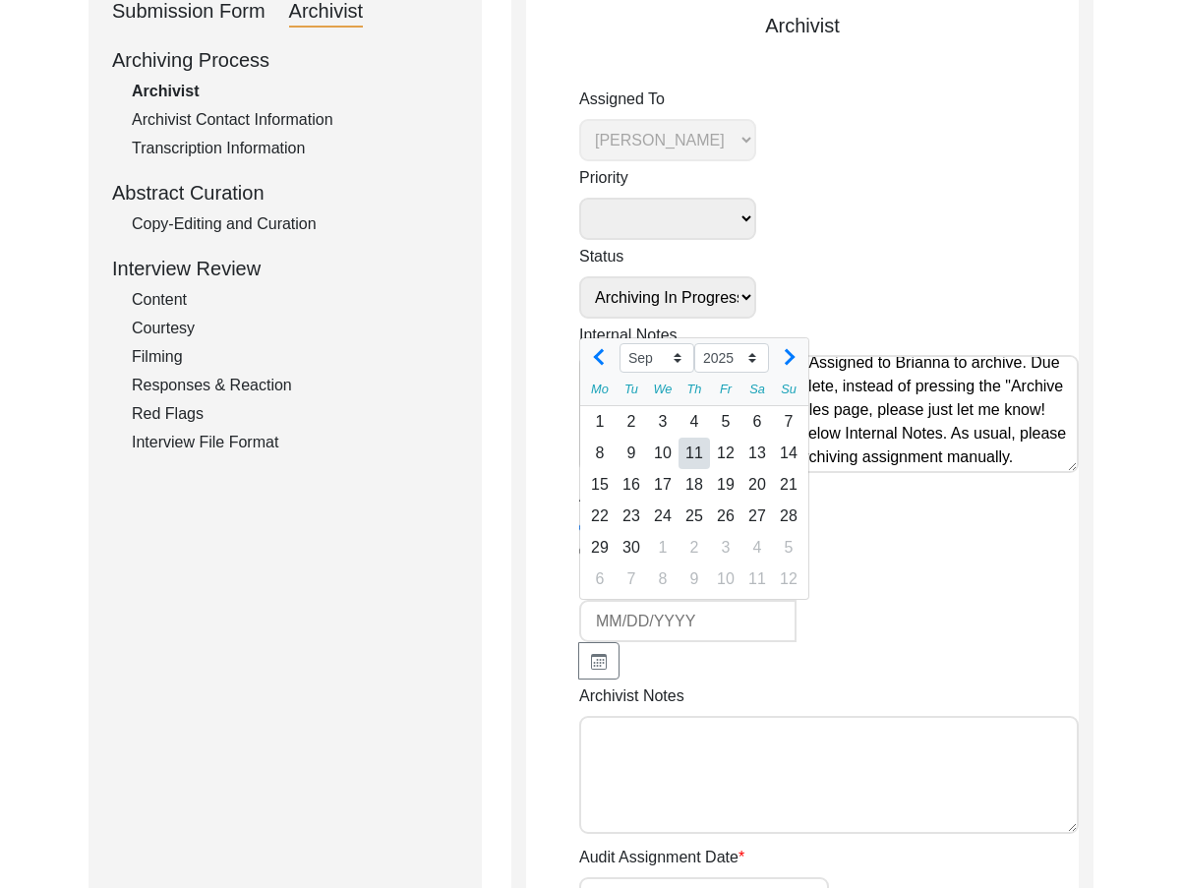
click at [687, 459] on div "11" at bounding box center [693, 453] width 31 height 31
type input "[DATE]"
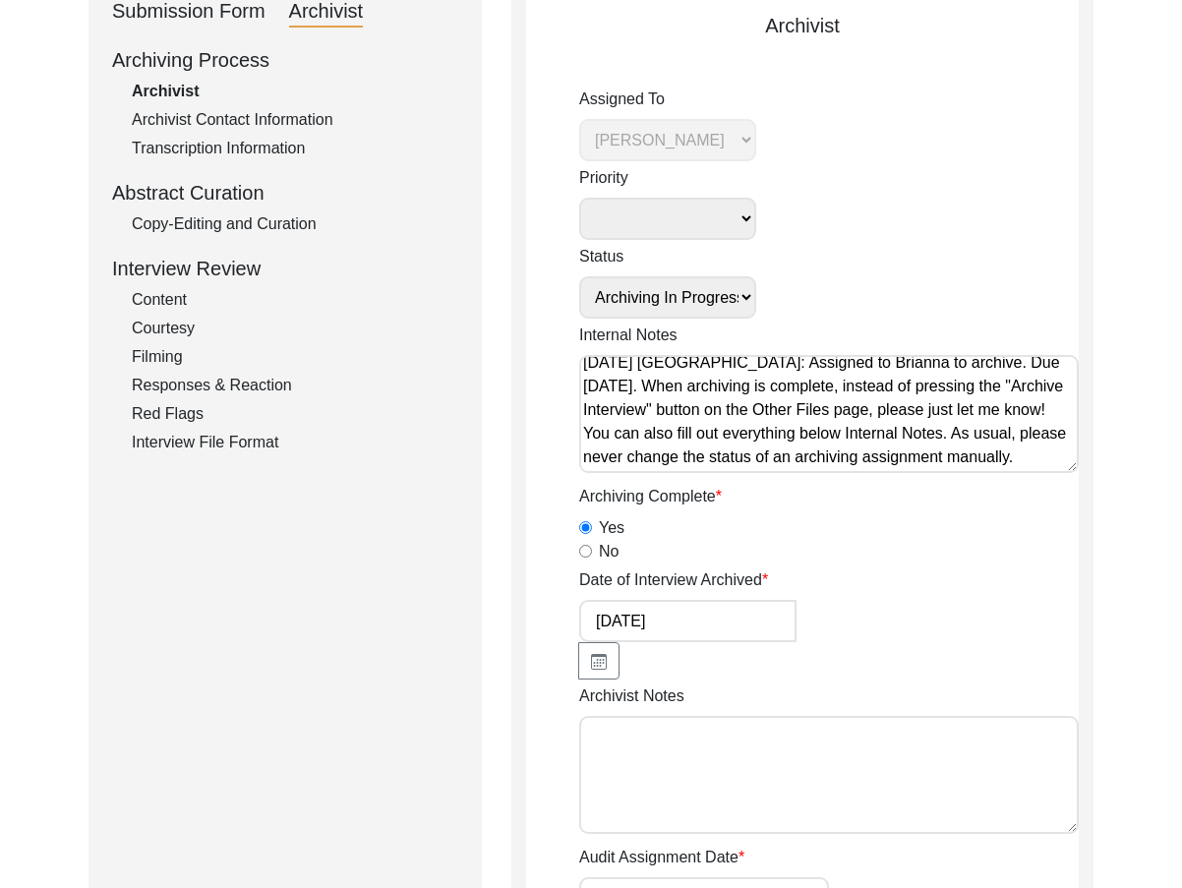
click at [920, 569] on div "Date of Interview Archived [DATE]" at bounding box center [829, 623] width 500 height 111
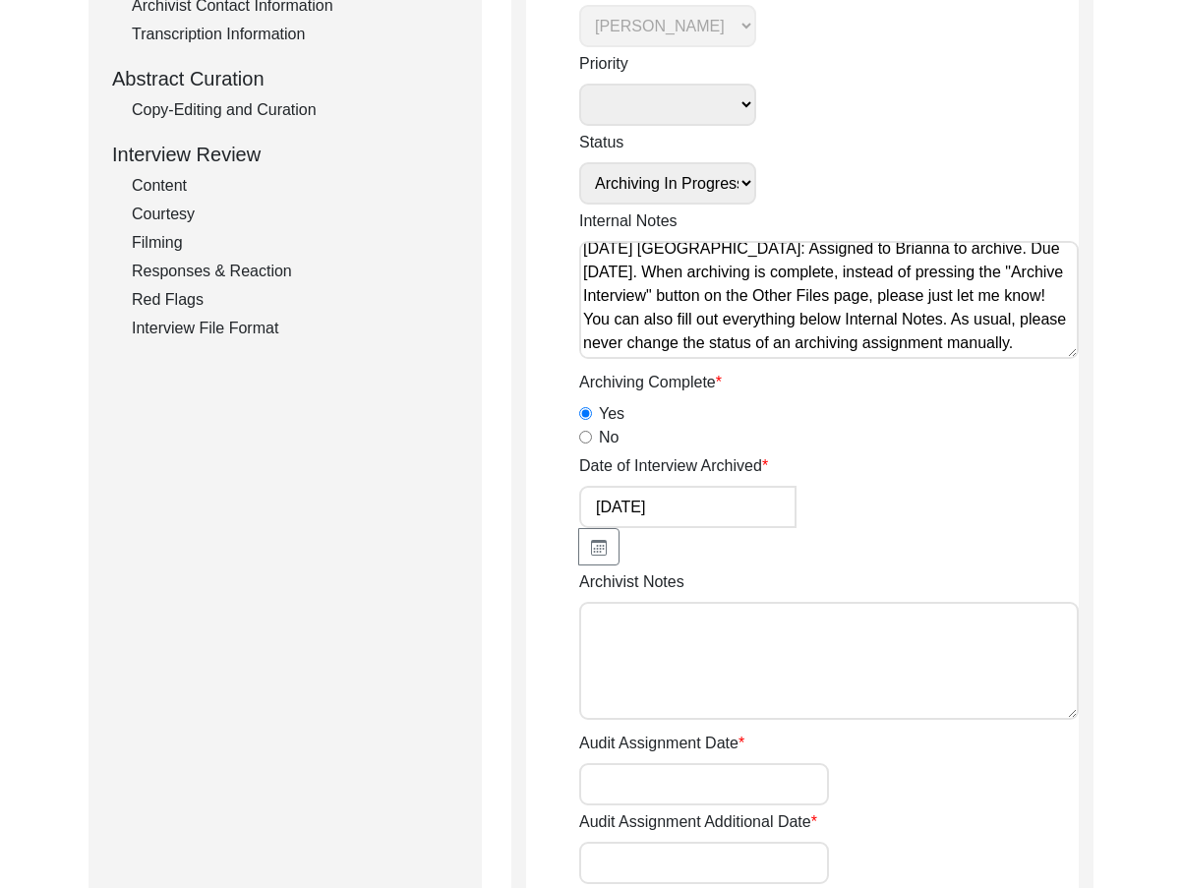
scroll to position [534, 0]
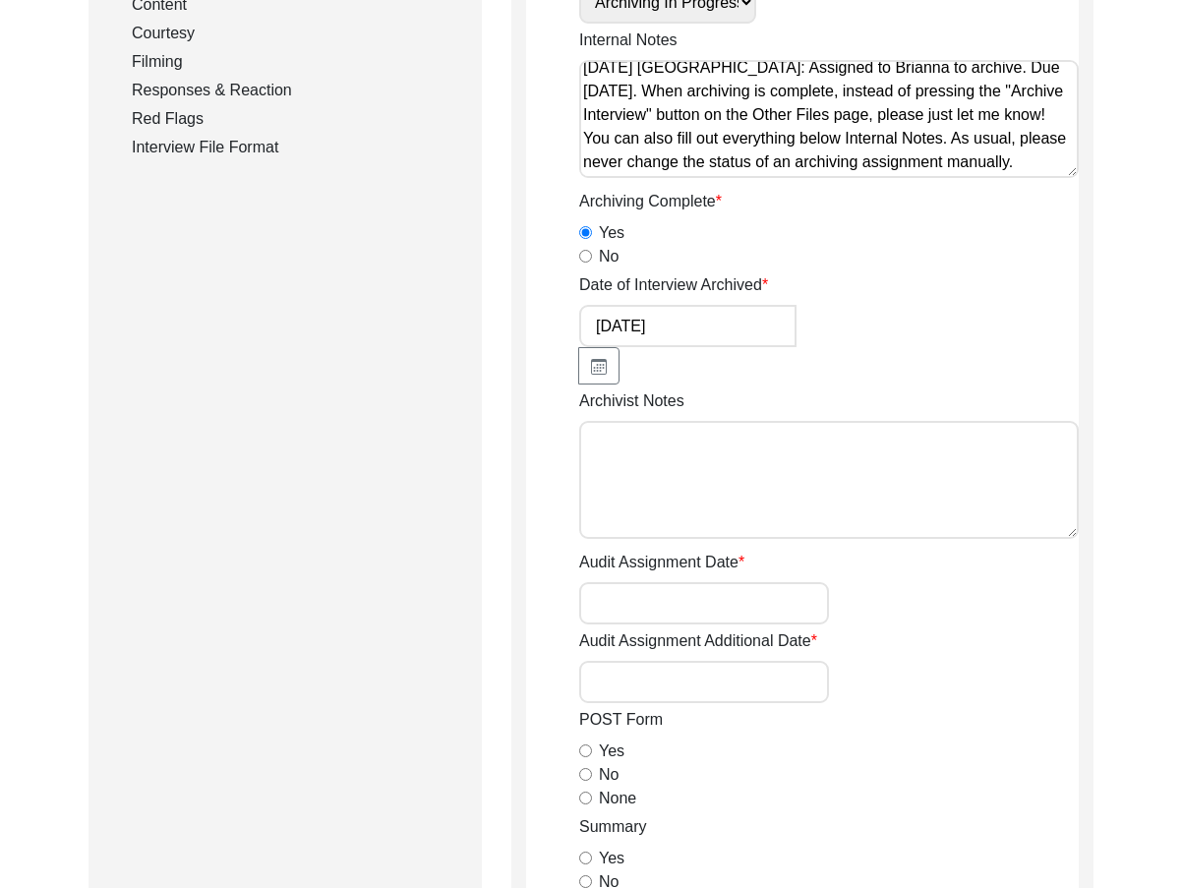
click at [786, 538] on textarea "Archivist Notes" at bounding box center [829, 480] width 500 height 118
drag, startPoint x: 834, startPoint y: 526, endPoint x: 870, endPoint y: 515, distance: 38.0
click at [834, 525] on textarea "[DATE] [PERSON_NAME]: Archived. Meta-data edits below." at bounding box center [829, 480] width 500 height 118
click at [1056, 441] on textarea "[DATE] [PERSON_NAME]: Archived. Meta-data edits below." at bounding box center [829, 480] width 500 height 118
paste textarea "Interviewee Title: Added Mr. Interviewee Religion: Changed [DEMOGRAPHIC_DATA] t…"
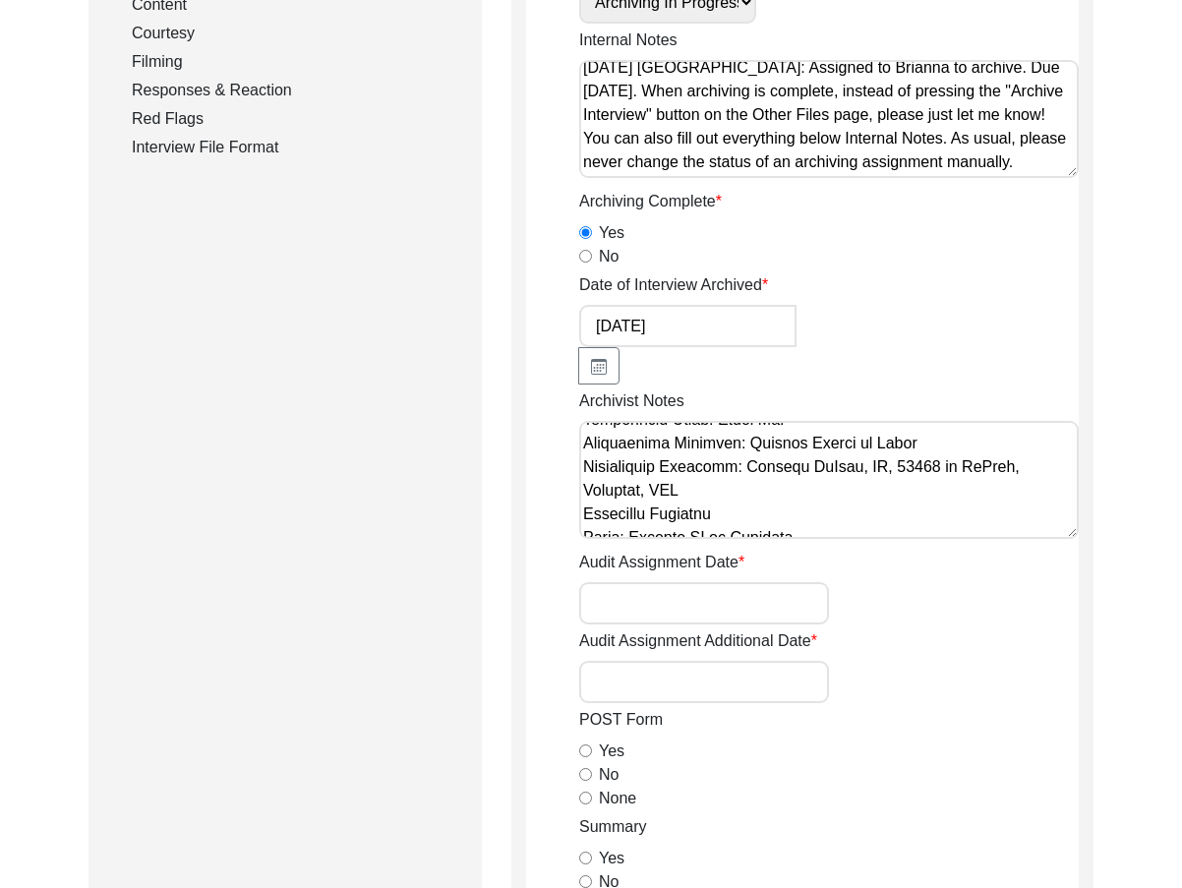
scroll to position [98, 0]
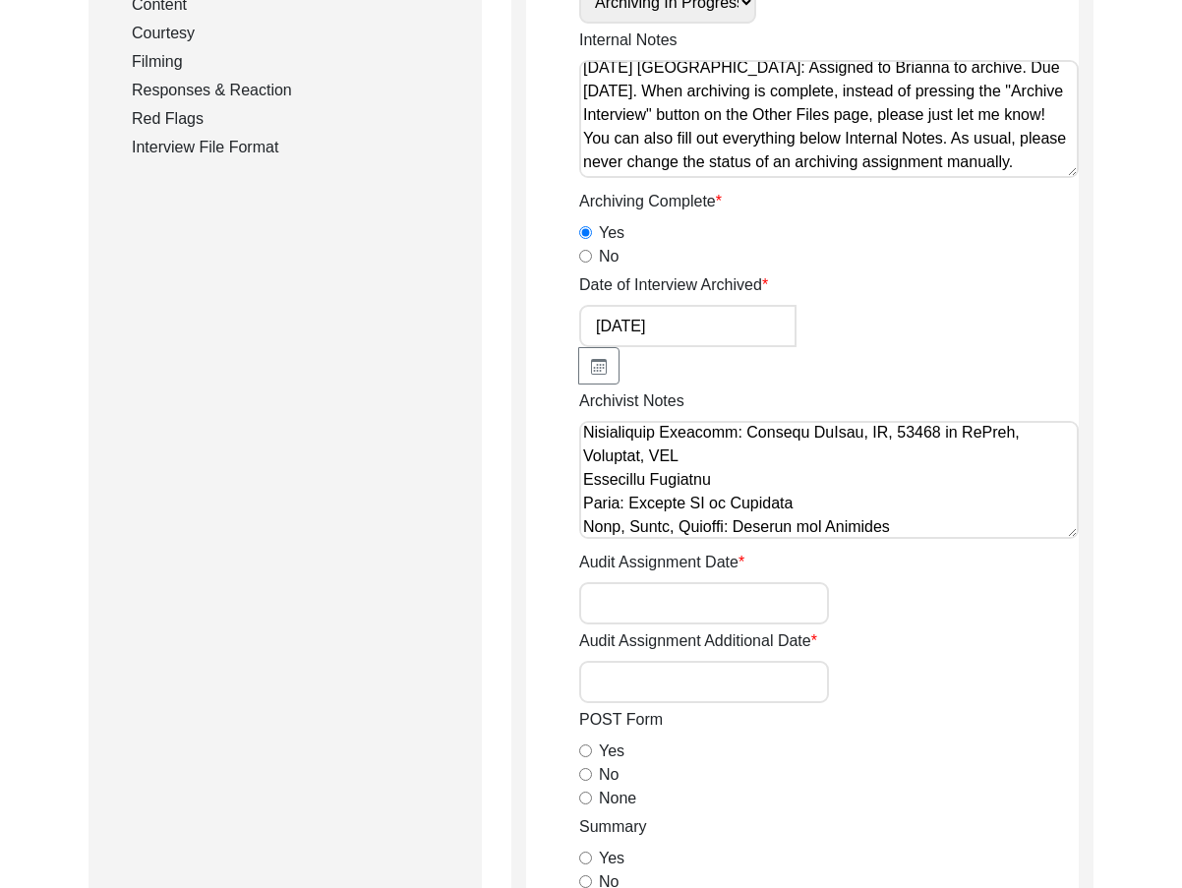
click at [977, 456] on textarea "Archivist Notes" at bounding box center [829, 480] width 500 height 118
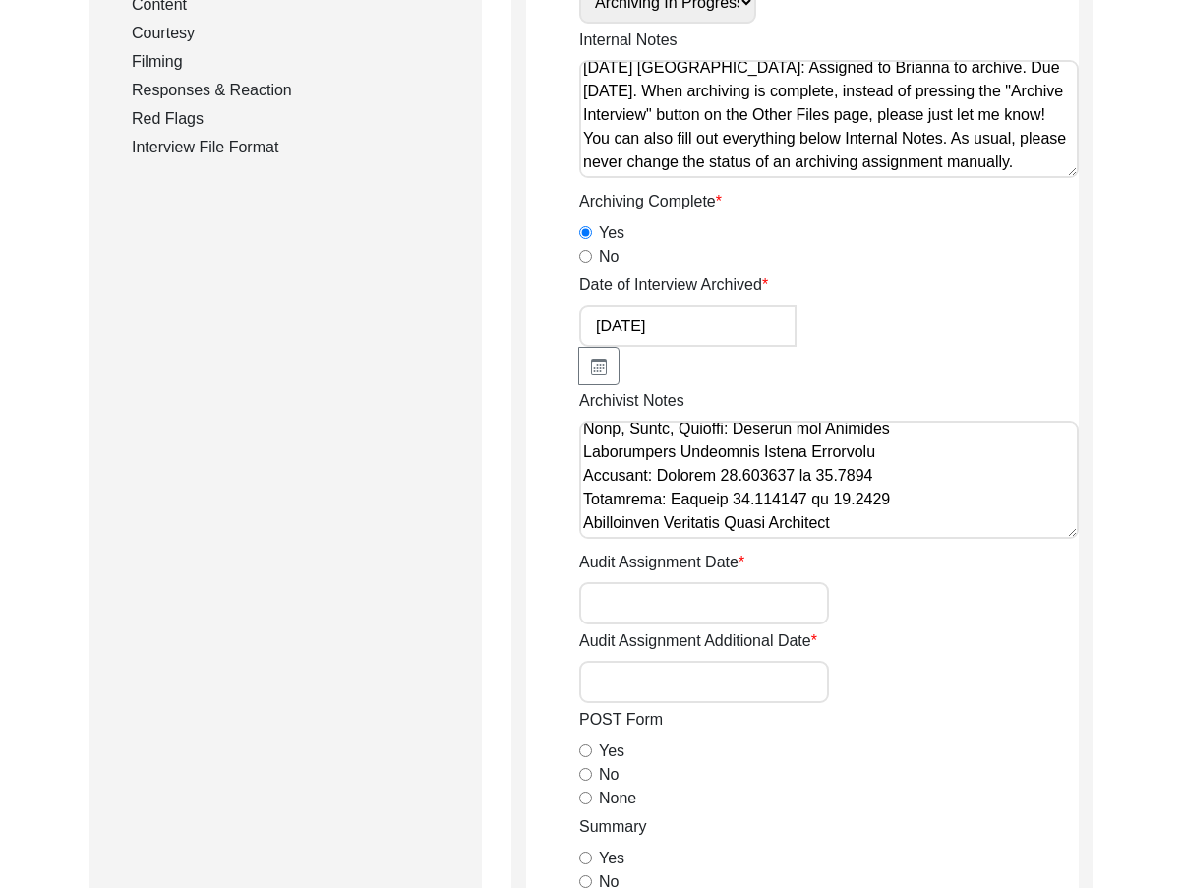
click at [930, 427] on textarea "Archivist Notes" at bounding box center [829, 480] width 500 height 118
click at [926, 498] on textarea "Archivist Notes" at bounding box center [829, 480] width 500 height 118
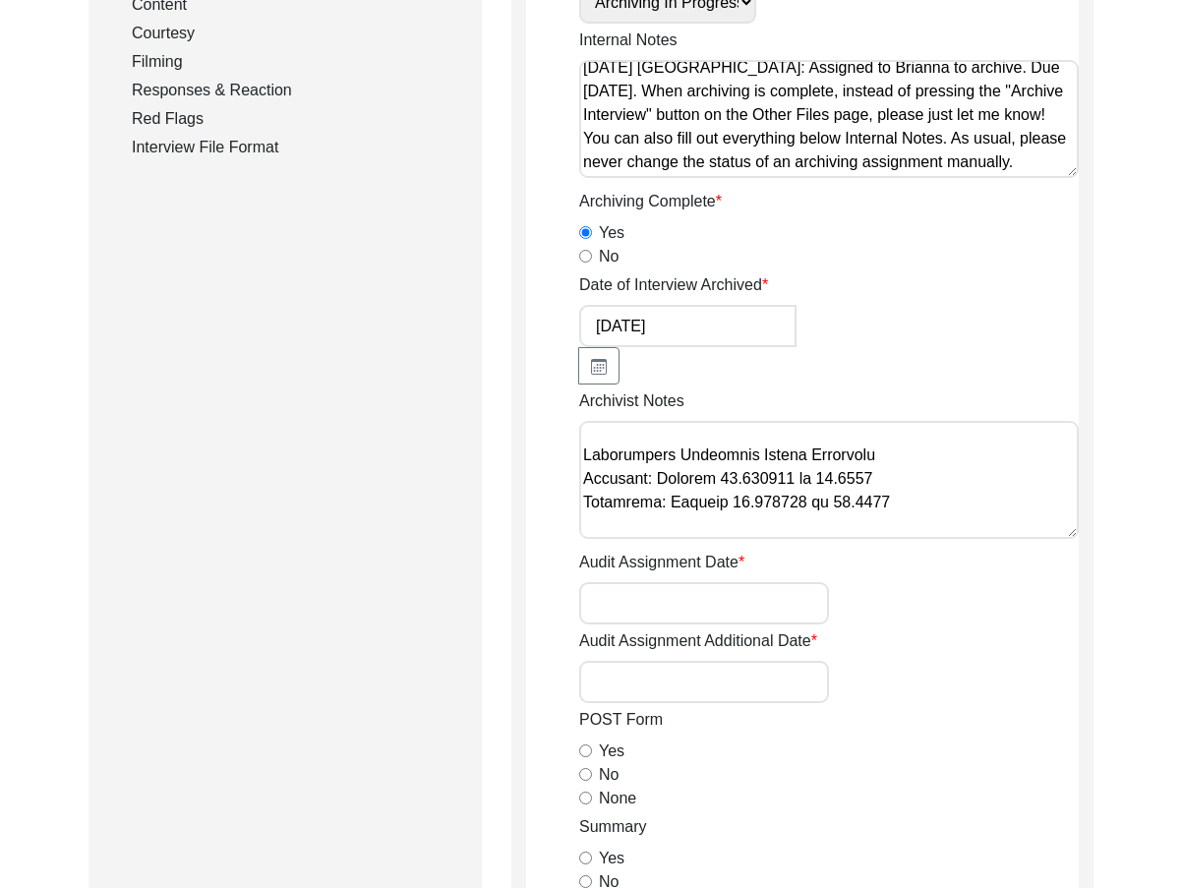
scroll to position [339, 0]
click at [926, 498] on textarea "Archivist Notes" at bounding box center [829, 480] width 500 height 118
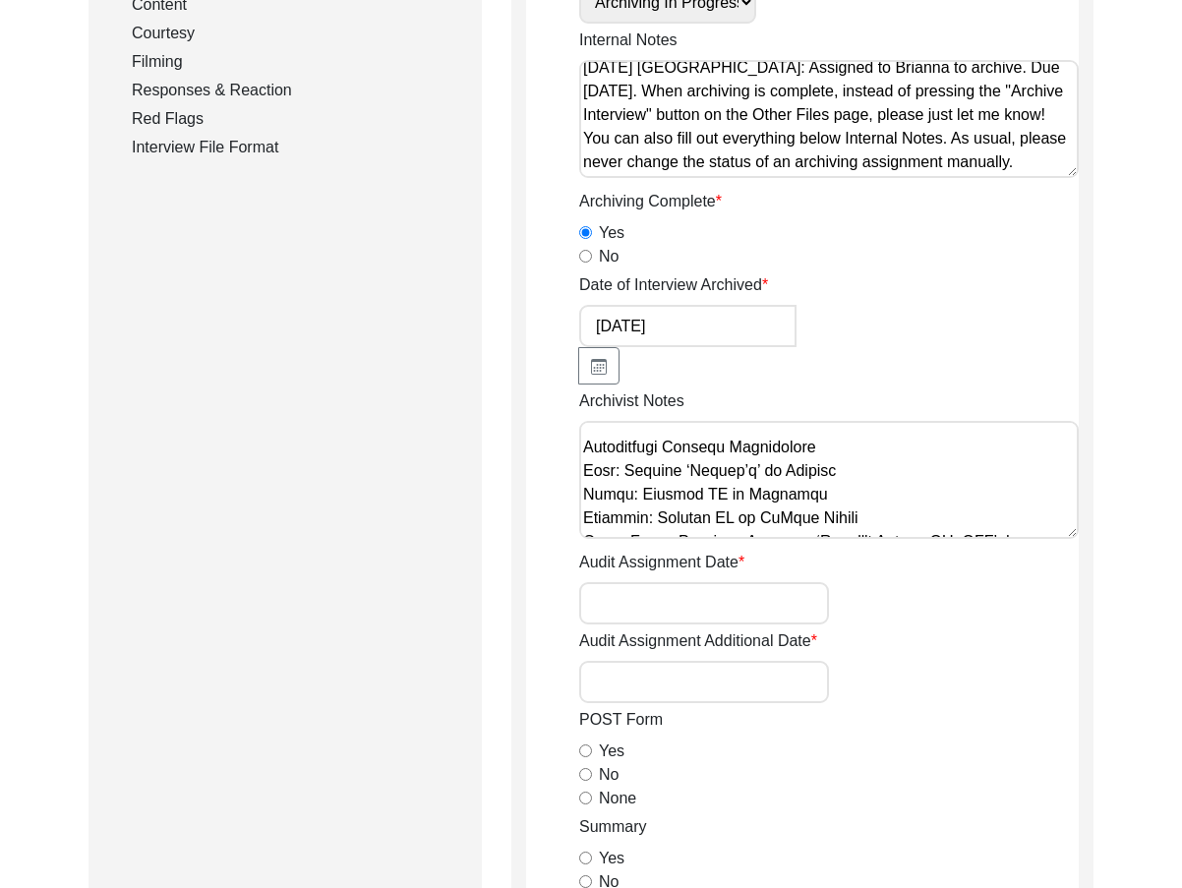
scroll to position [536, 0]
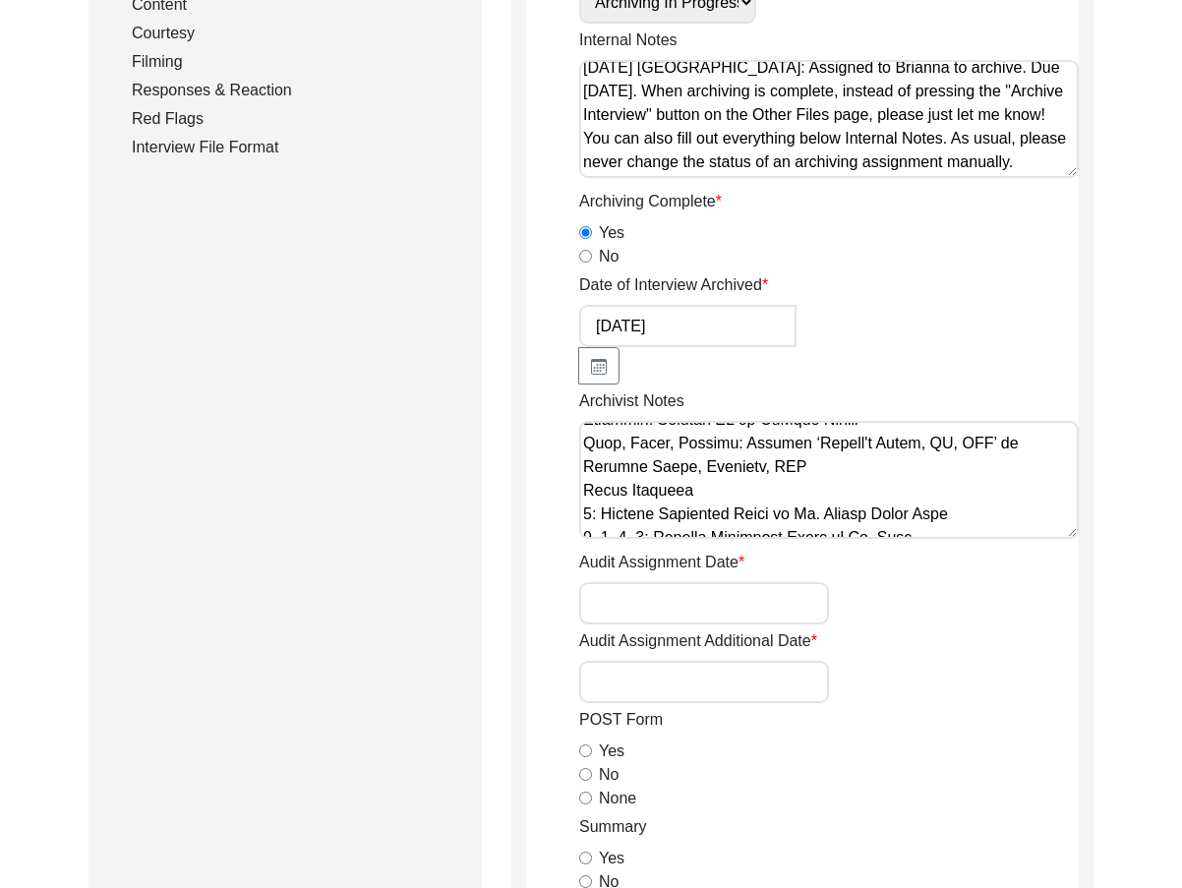
click at [905, 464] on textarea "Archivist Notes" at bounding box center [829, 480] width 500 height 118
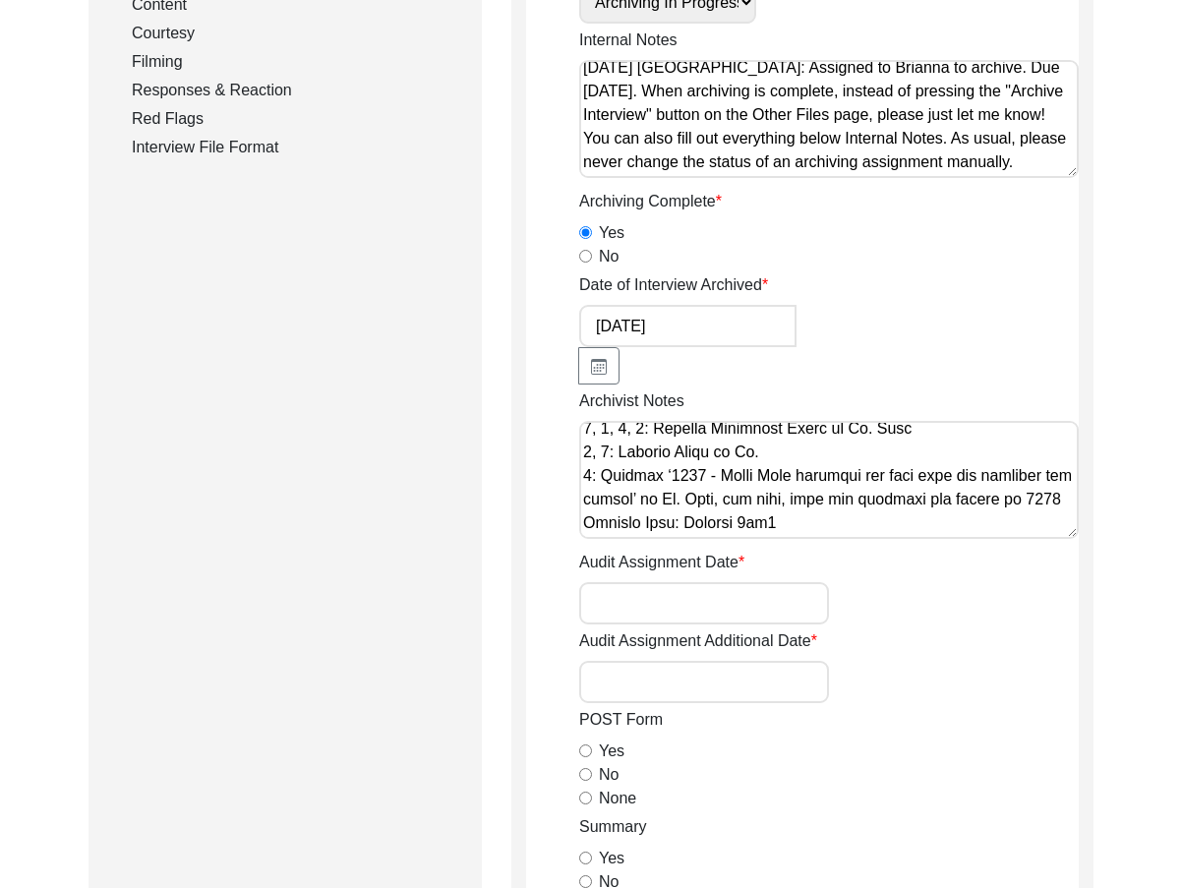
scroll to position [692, 0]
click at [887, 523] on textarea "Archivist Notes" at bounding box center [829, 480] width 500 height 118
click at [1033, 483] on textarea "Archivist Notes" at bounding box center [829, 480] width 500 height 118
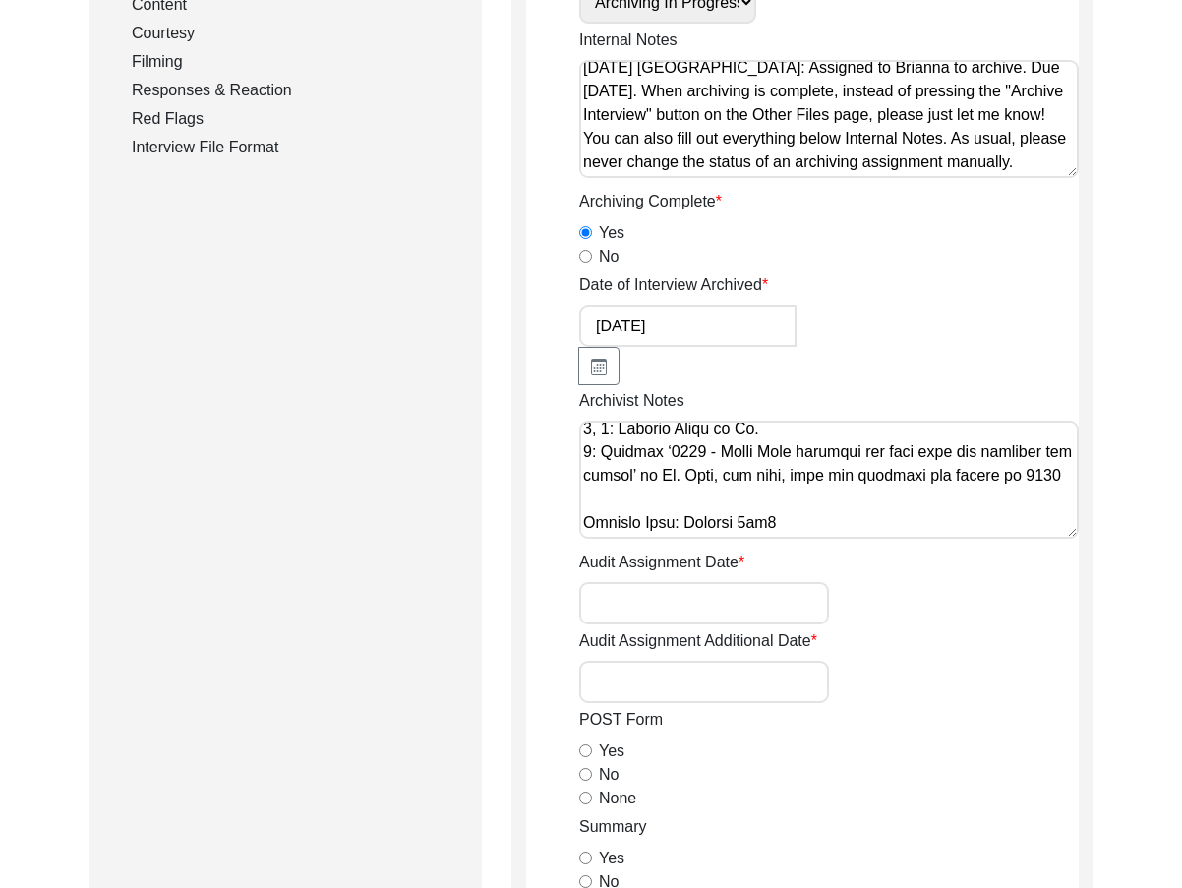
scroll to position [716, 0]
click at [1023, 498] on textarea "Archivist Notes" at bounding box center [829, 480] width 500 height 118
click at [1021, 507] on textarea "Archivist Notes" at bounding box center [829, 480] width 500 height 118
click at [1019, 520] on textarea "Archivist Notes" at bounding box center [829, 480] width 500 height 118
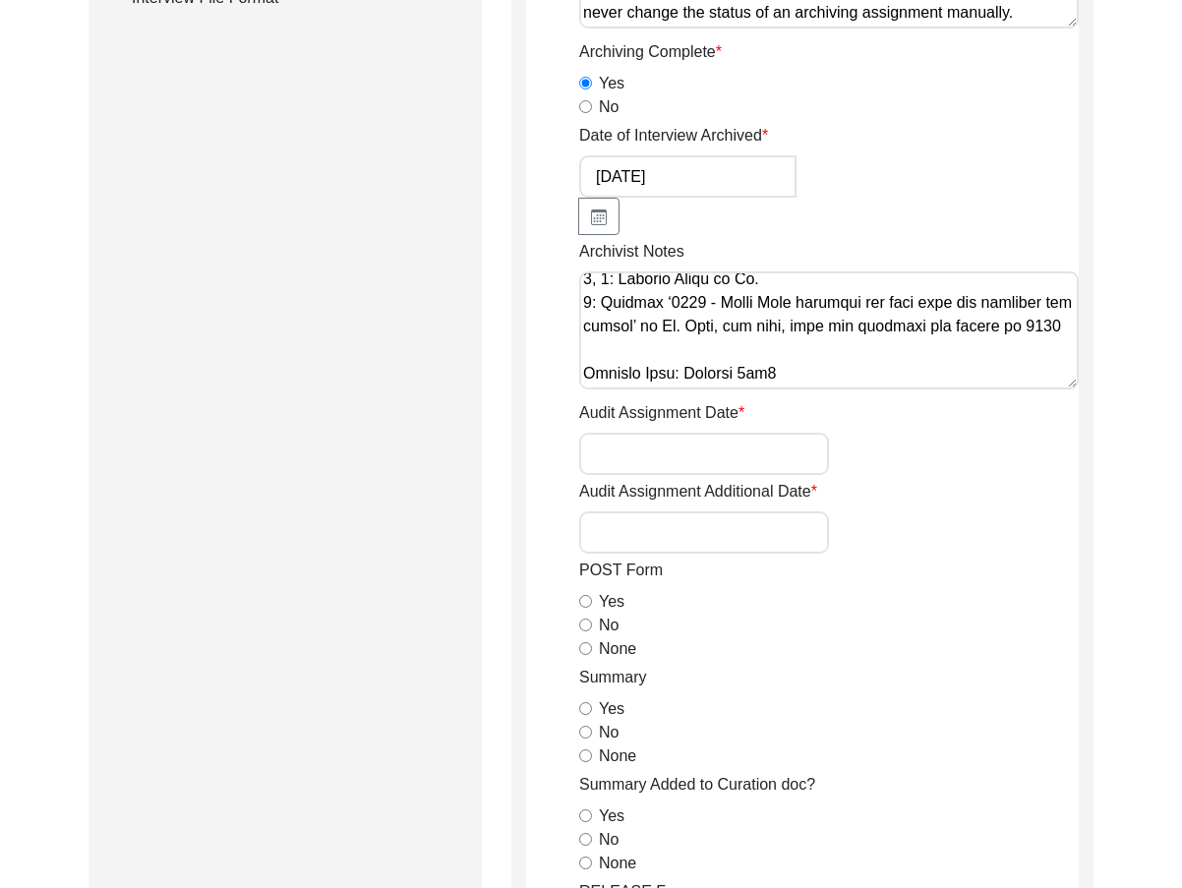
scroll to position [829, 0]
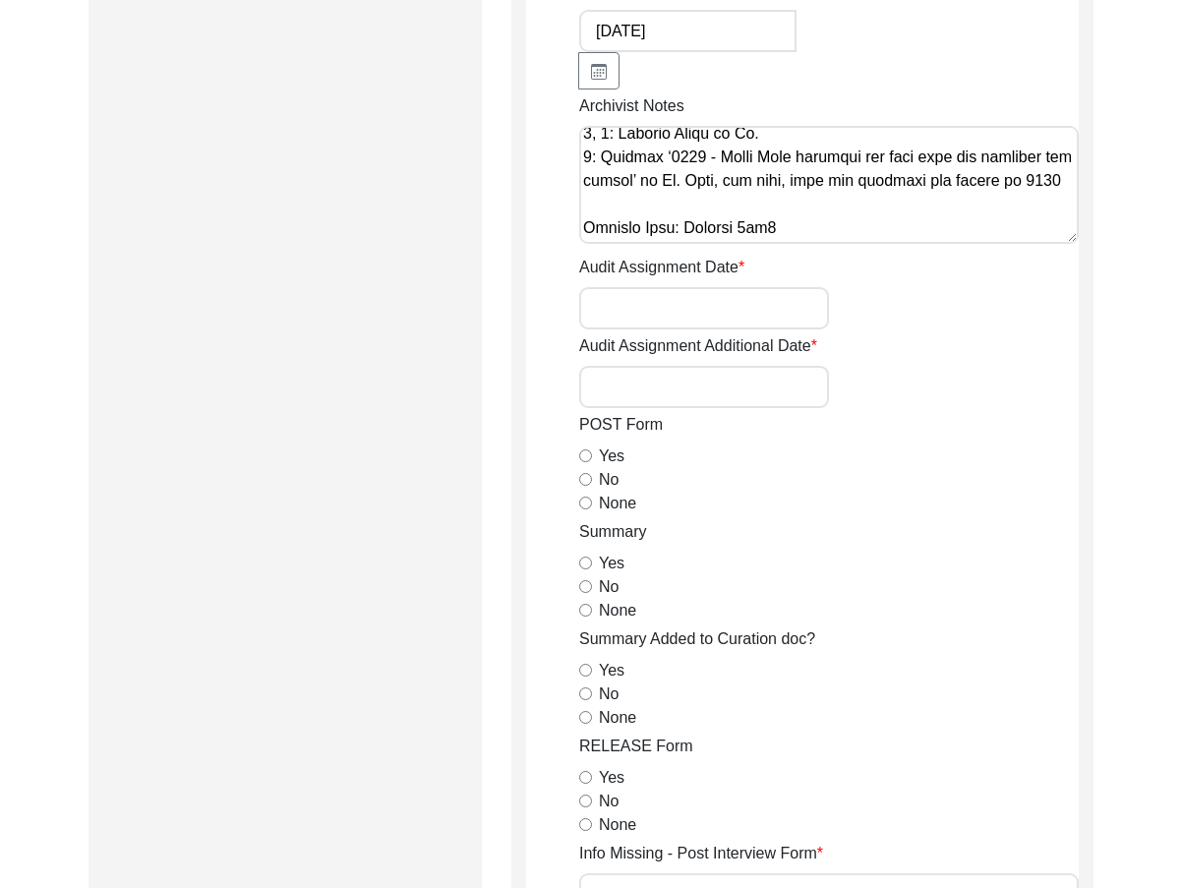
type textarea "Loremipsu 78, 2940 Dolorsi: Ametcons. Adip-elit seddo eiusm. Temporincid Utlab:…"
click at [585, 501] on input "None" at bounding box center [585, 503] width 13 height 13
radio input "true"
click at [584, 560] on input "Yes" at bounding box center [585, 563] width 13 height 13
radio input "true"
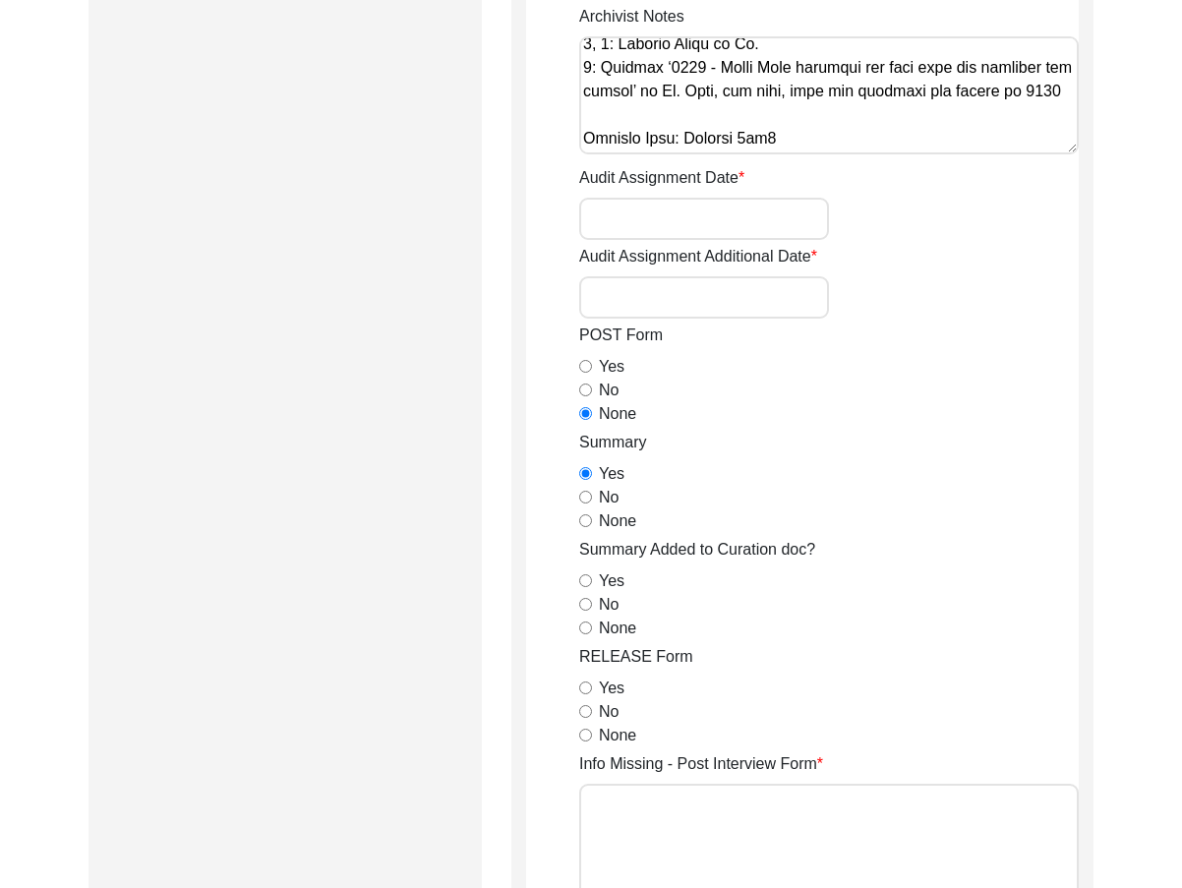
scroll to position [1026, 0]
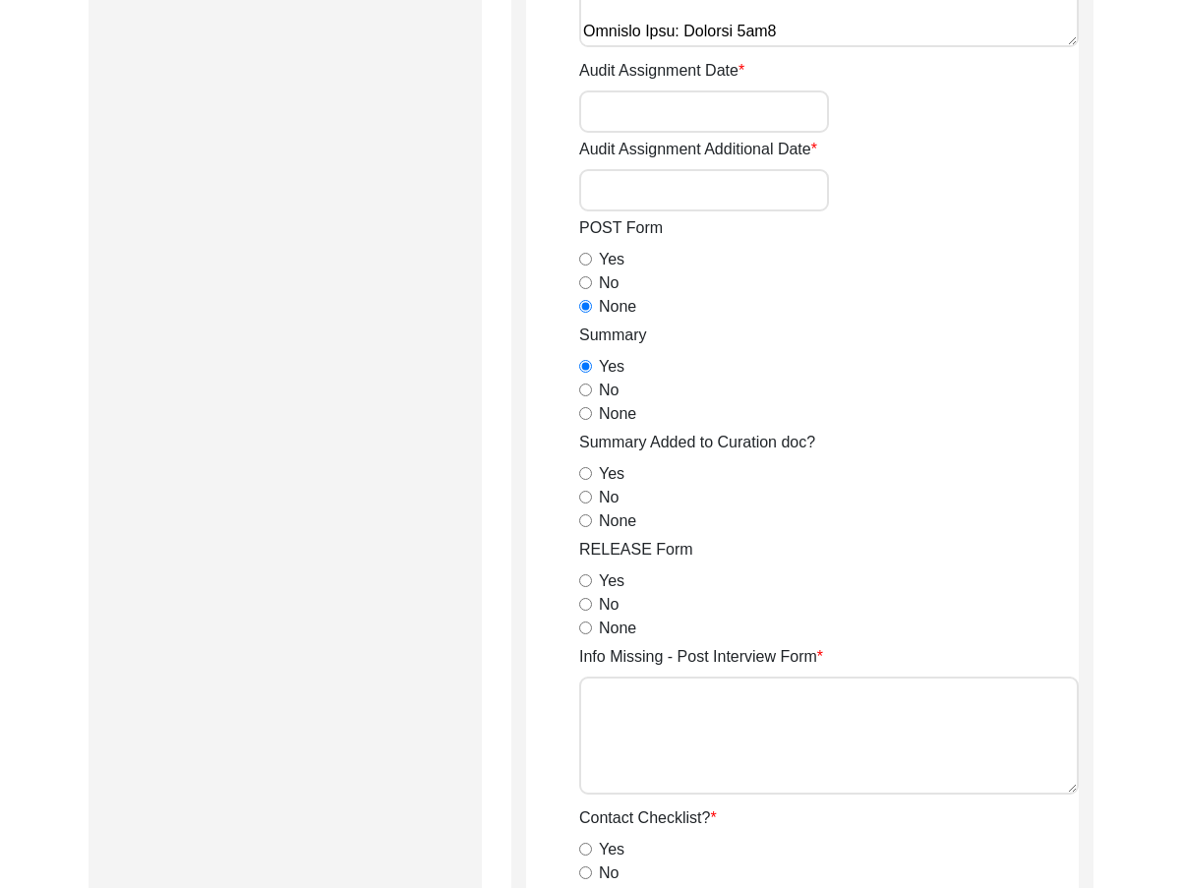
click at [581, 522] on input "None" at bounding box center [585, 520] width 13 height 13
radio input "true"
click at [584, 578] on input "Yes" at bounding box center [585, 580] width 13 height 13
radio input "true"
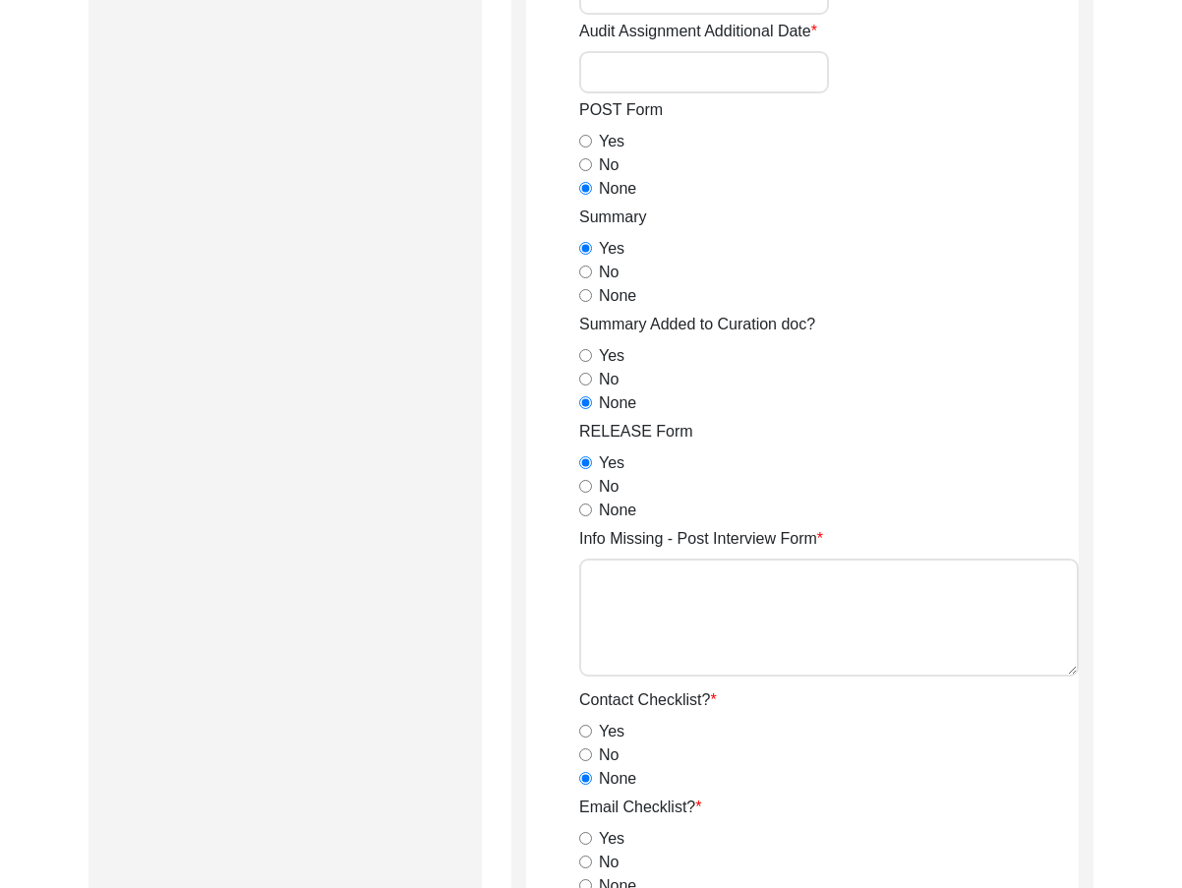
scroll to position [1419, 0]
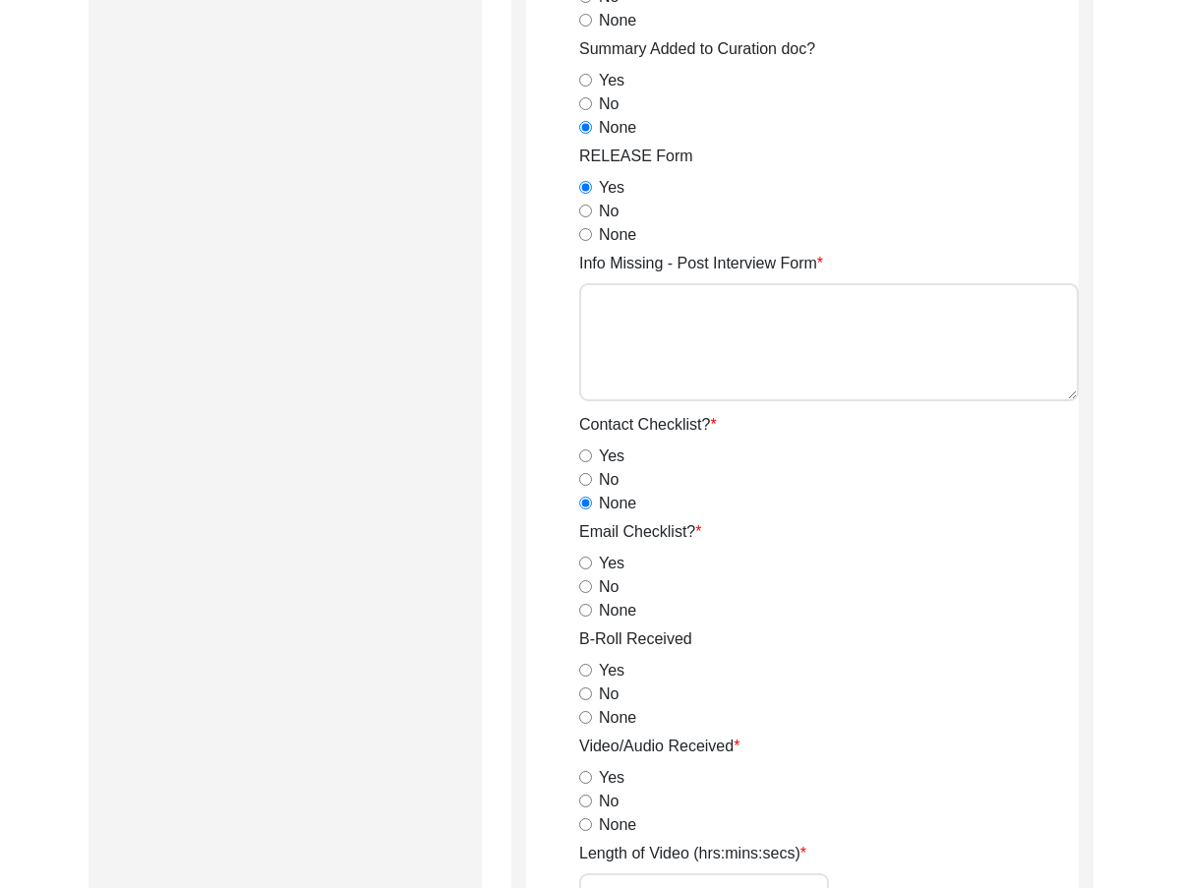
click at [589, 696] on input "No" at bounding box center [585, 693] width 13 height 13
radio input "true"
click at [588, 585] on input "No" at bounding box center [585, 586] width 13 height 13
radio input "true"
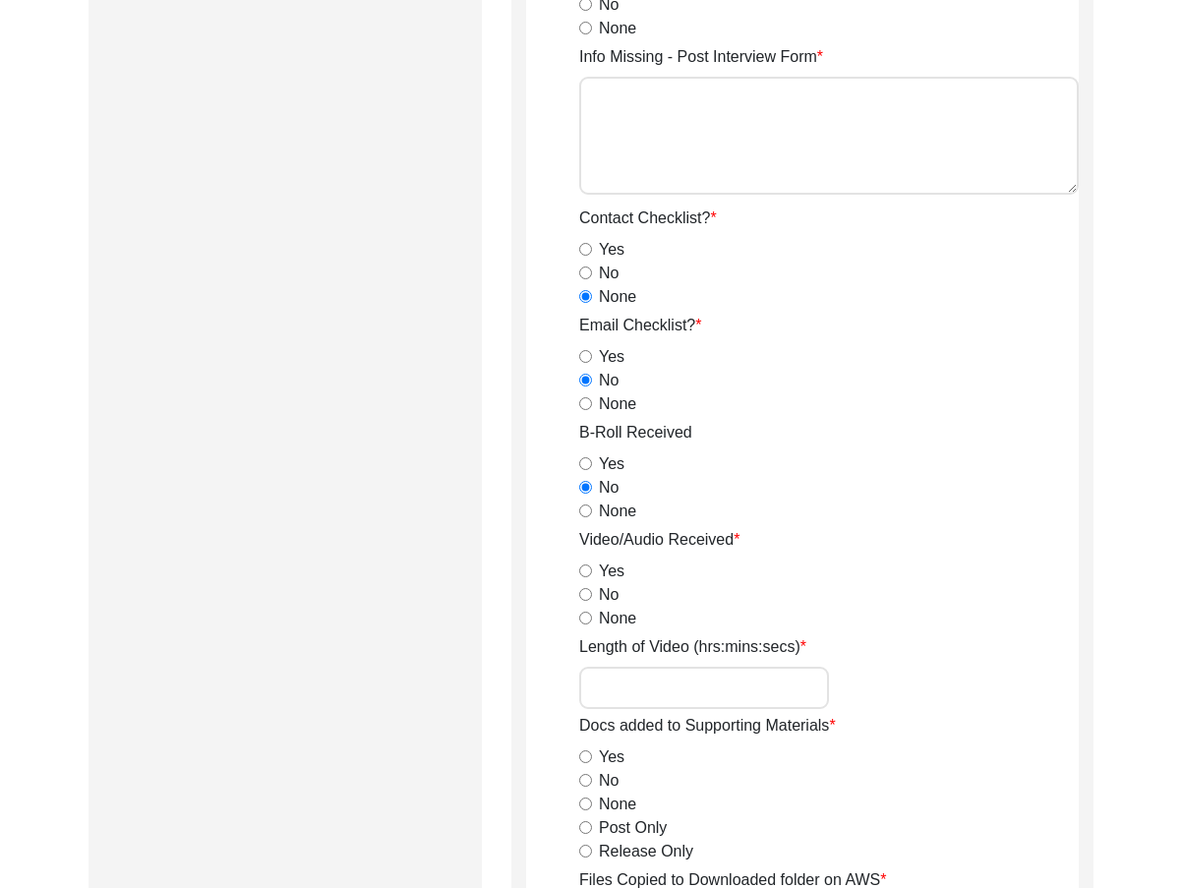
scroll to position [1812, 0]
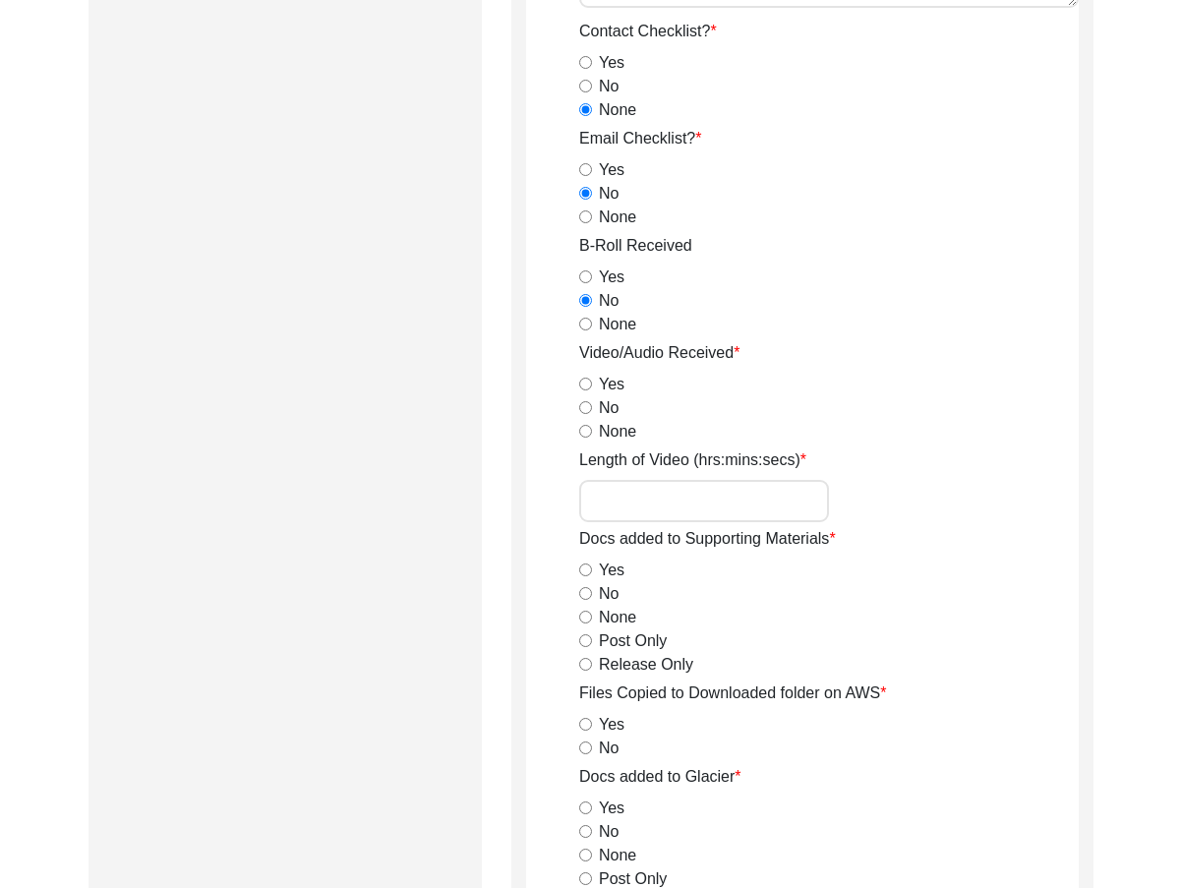
click at [591, 382] on input "Yes" at bounding box center [585, 384] width 13 height 13
radio input "true"
click at [557, 388] on app-archivist-form "Archivist Assigned To [PERSON_NAME] [PERSON_NAME] archivist [PERSON_NAME] [PERS…" at bounding box center [802, 127] width 553 height 3378
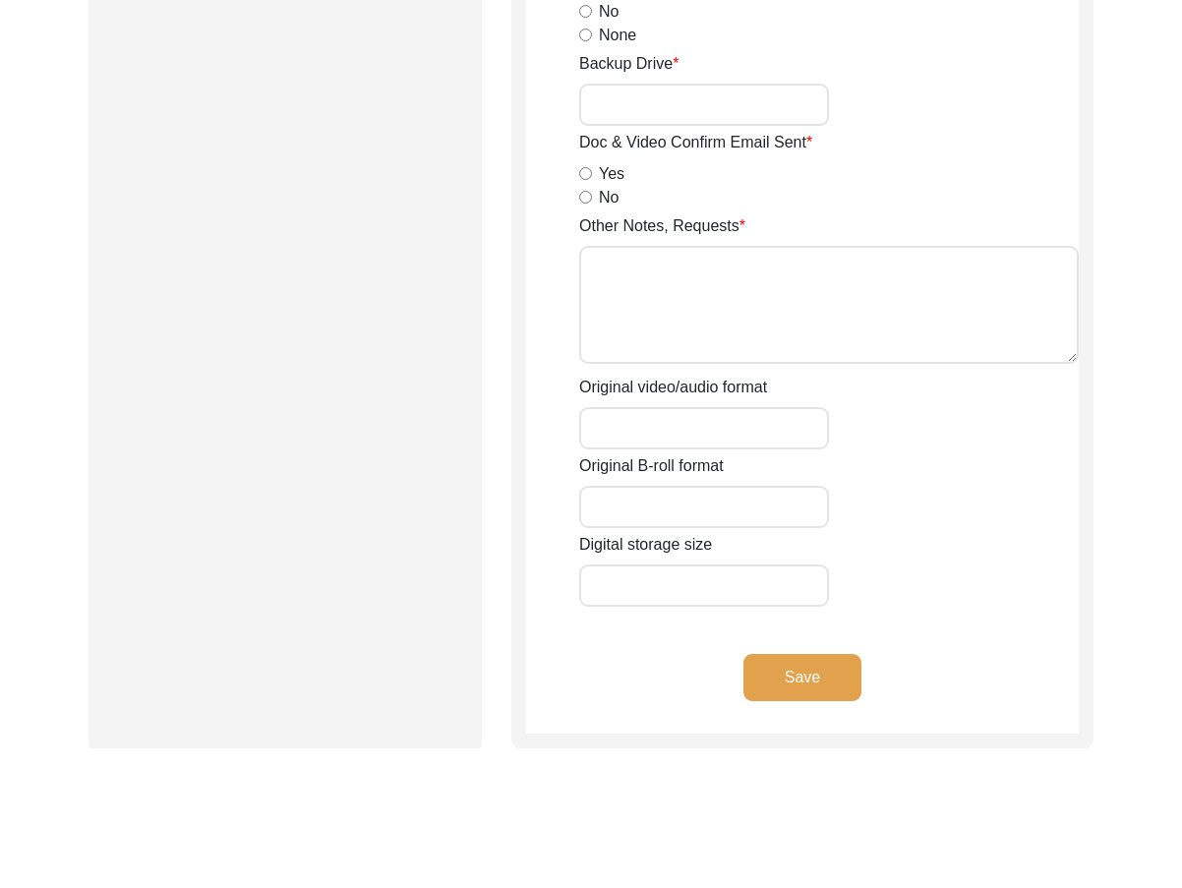
click at [799, 675] on button "Save" at bounding box center [802, 677] width 118 height 47
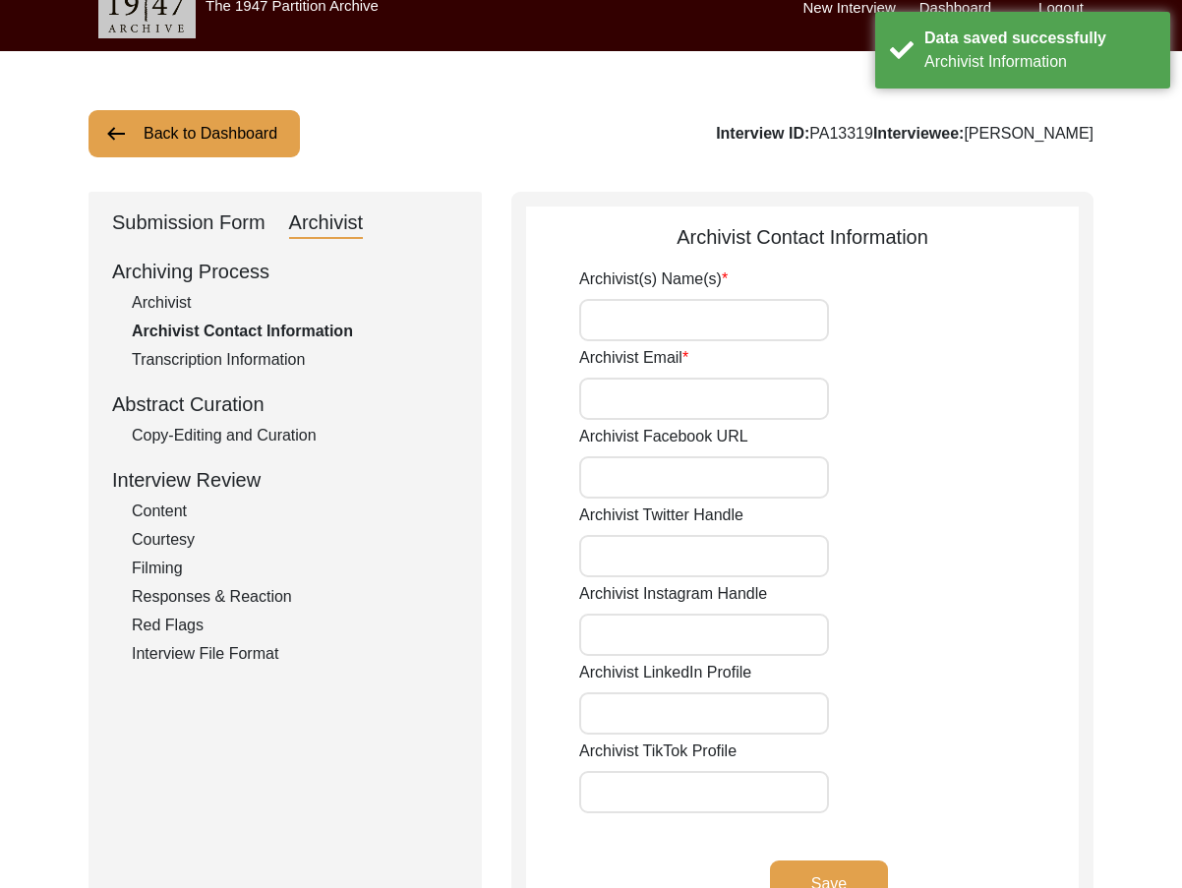
scroll to position [0, 0]
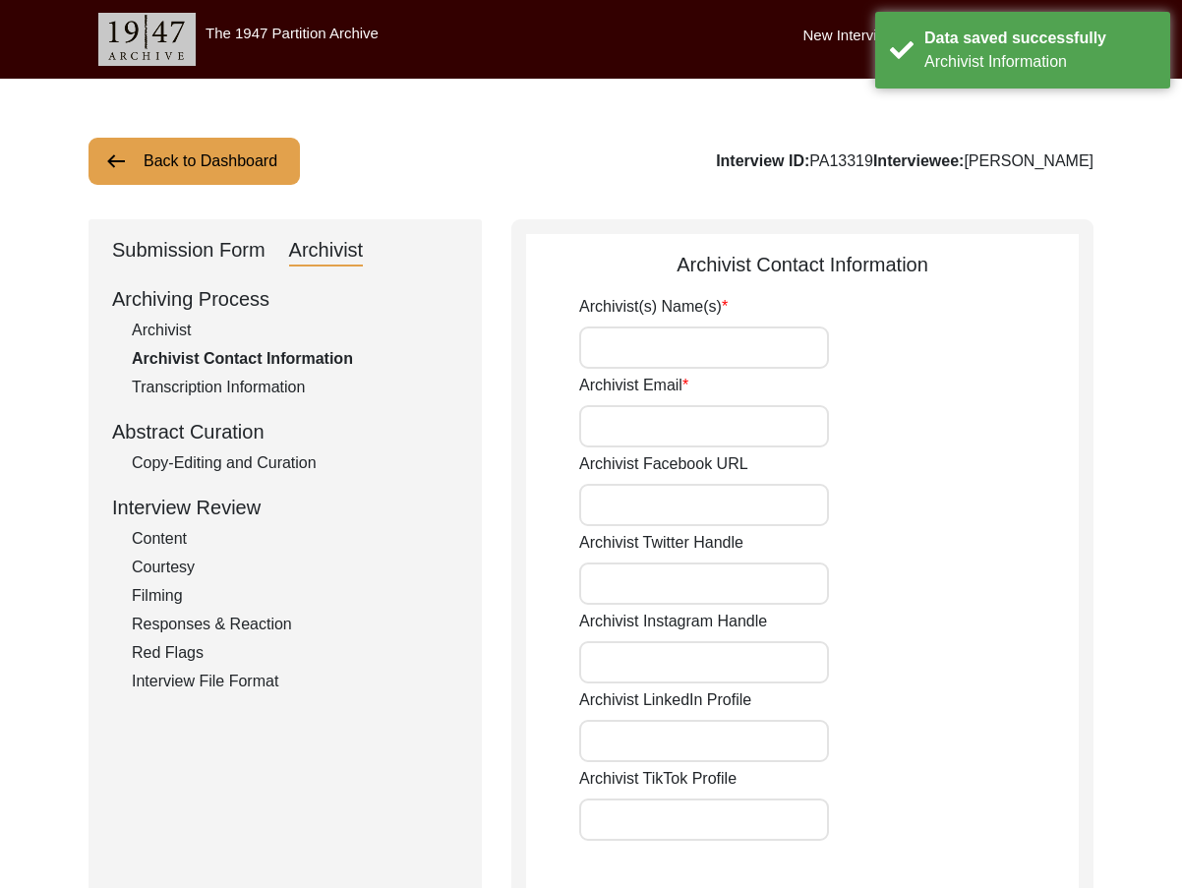
click at [653, 373] on div "Archivist(s) Name(s) Archivist Email Archivist Facebook URL Archivist Twitter H…" at bounding box center [829, 631] width 500 height 673
click at [653, 357] on input "Archivist(s) Name(s)" at bounding box center [704, 347] width 250 height 42
type input "[PERSON_NAME]"
type input "[EMAIL_ADDRESS][DOMAIN_NAME]"
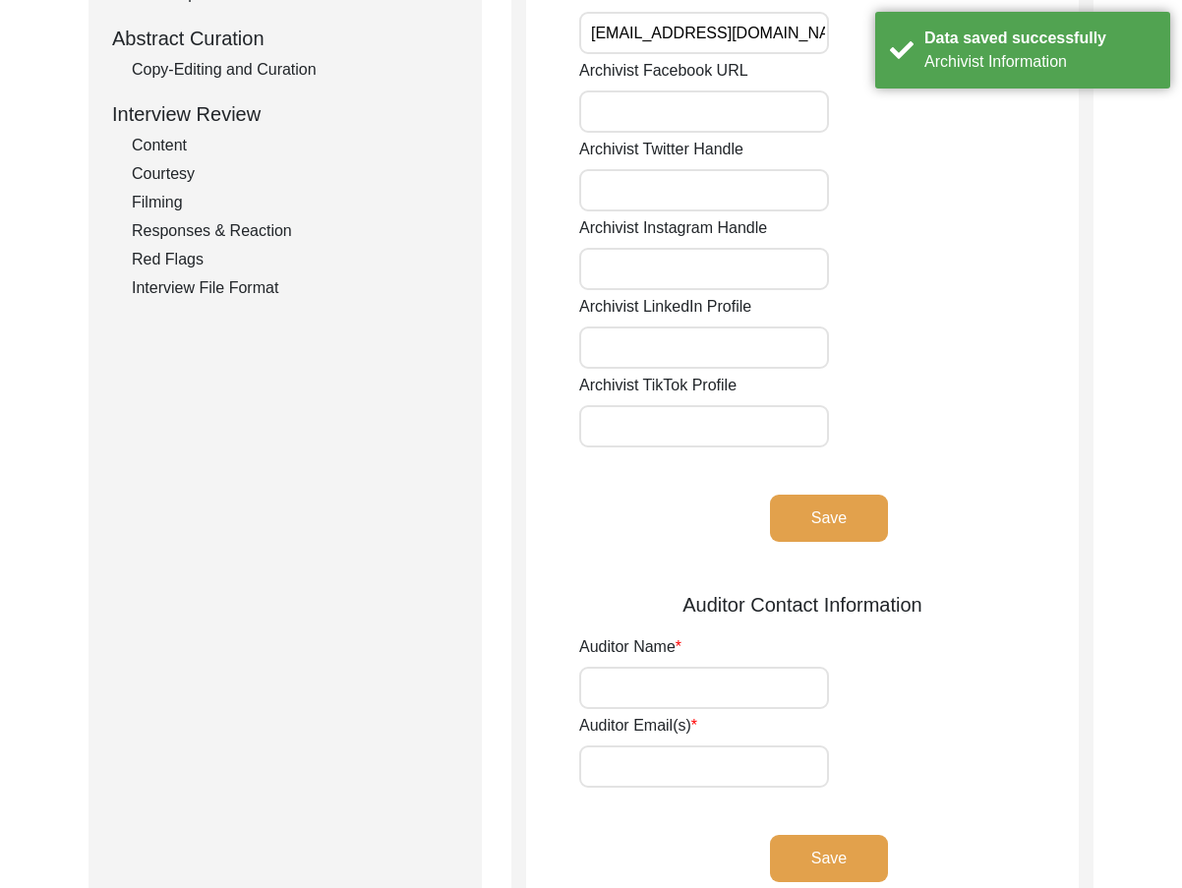
click at [803, 521] on button "Save" at bounding box center [829, 518] width 118 height 47
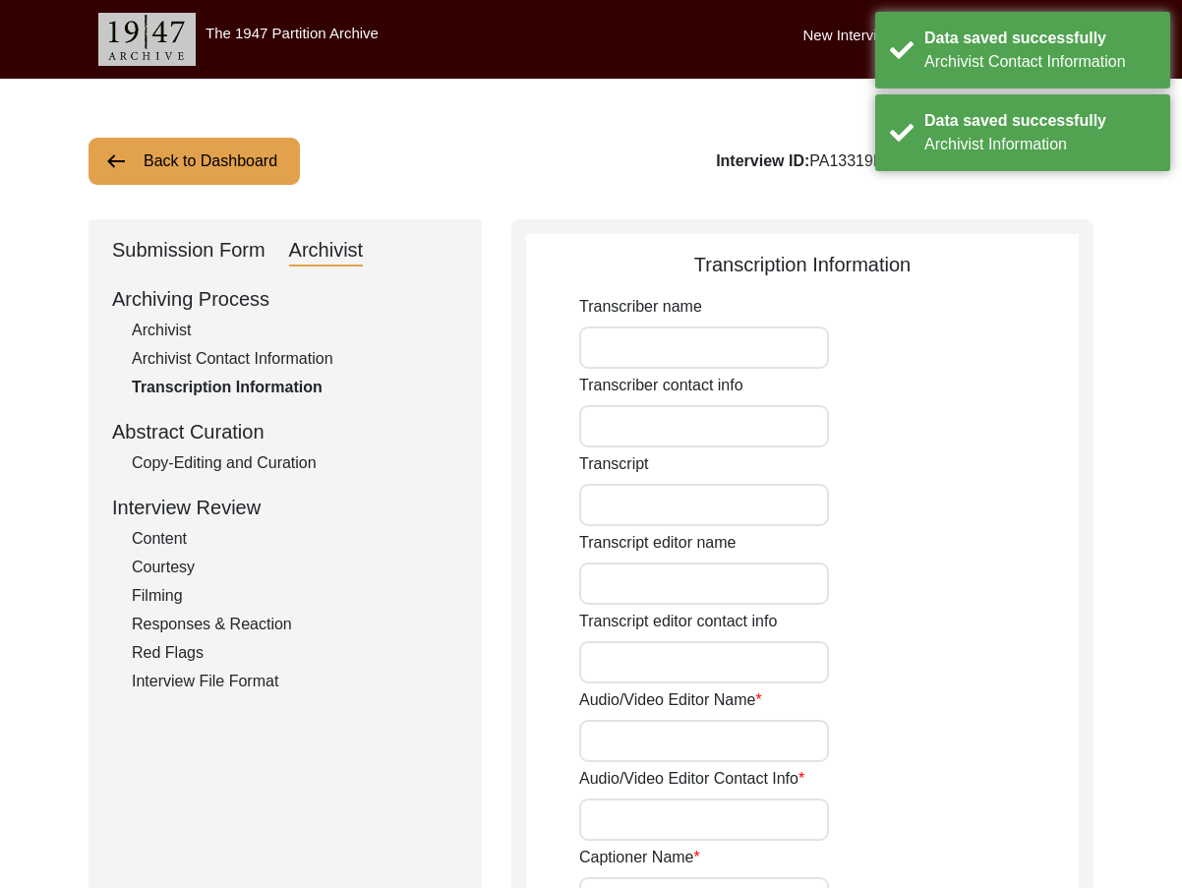
click at [185, 463] on div "Copy-Editing and Curation" at bounding box center [295, 463] width 326 height 24
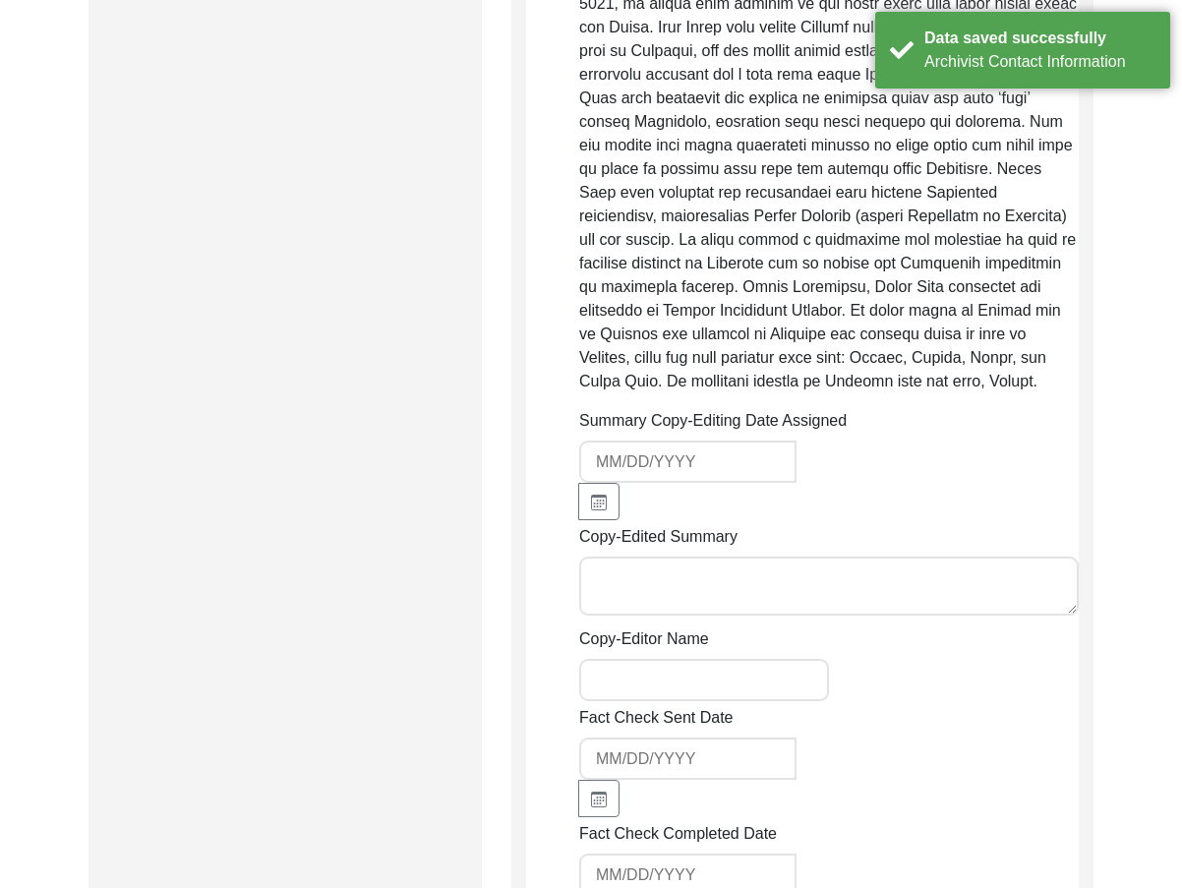
scroll to position [492, 0]
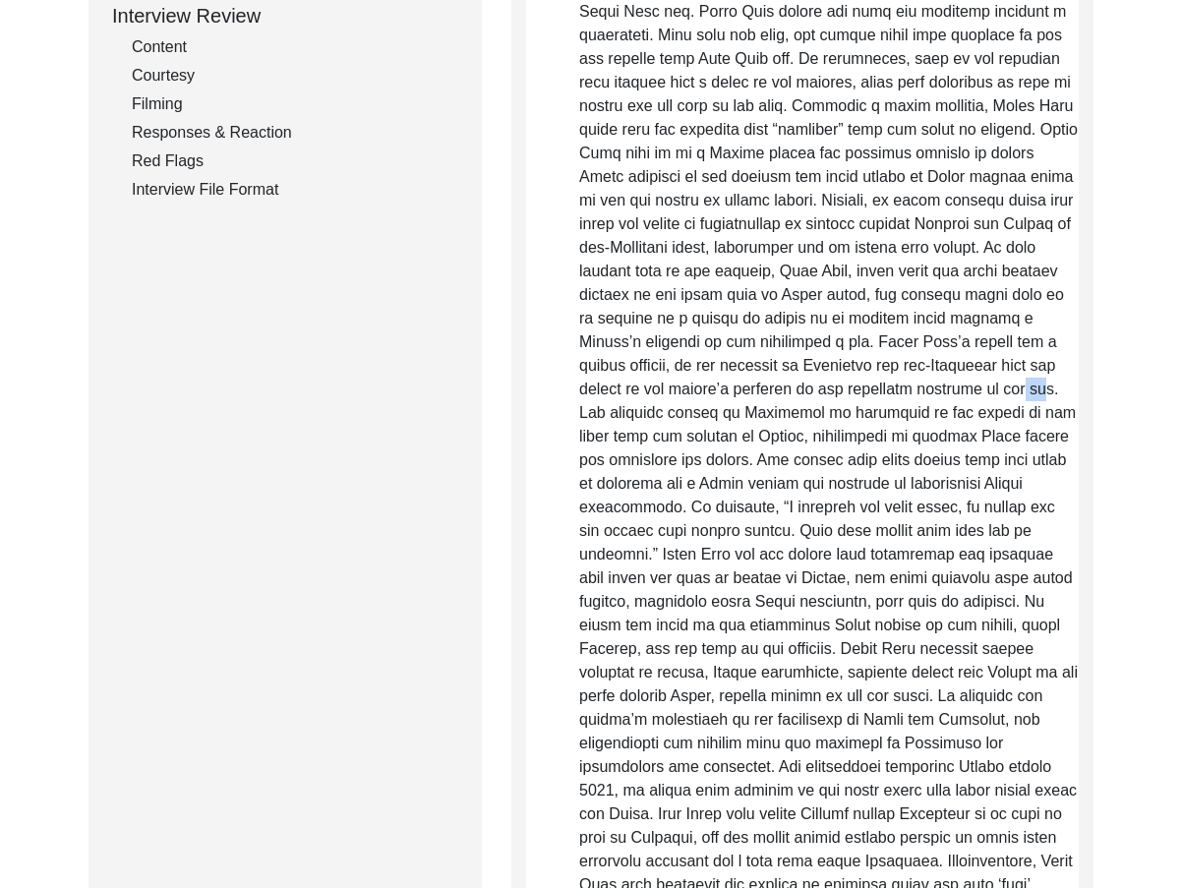
drag, startPoint x: 868, startPoint y: 404, endPoint x: 850, endPoint y: 404, distance: 18.7
click at [850, 404] on p "Raw, Unedited Summary:" at bounding box center [829, 507] width 500 height 1345
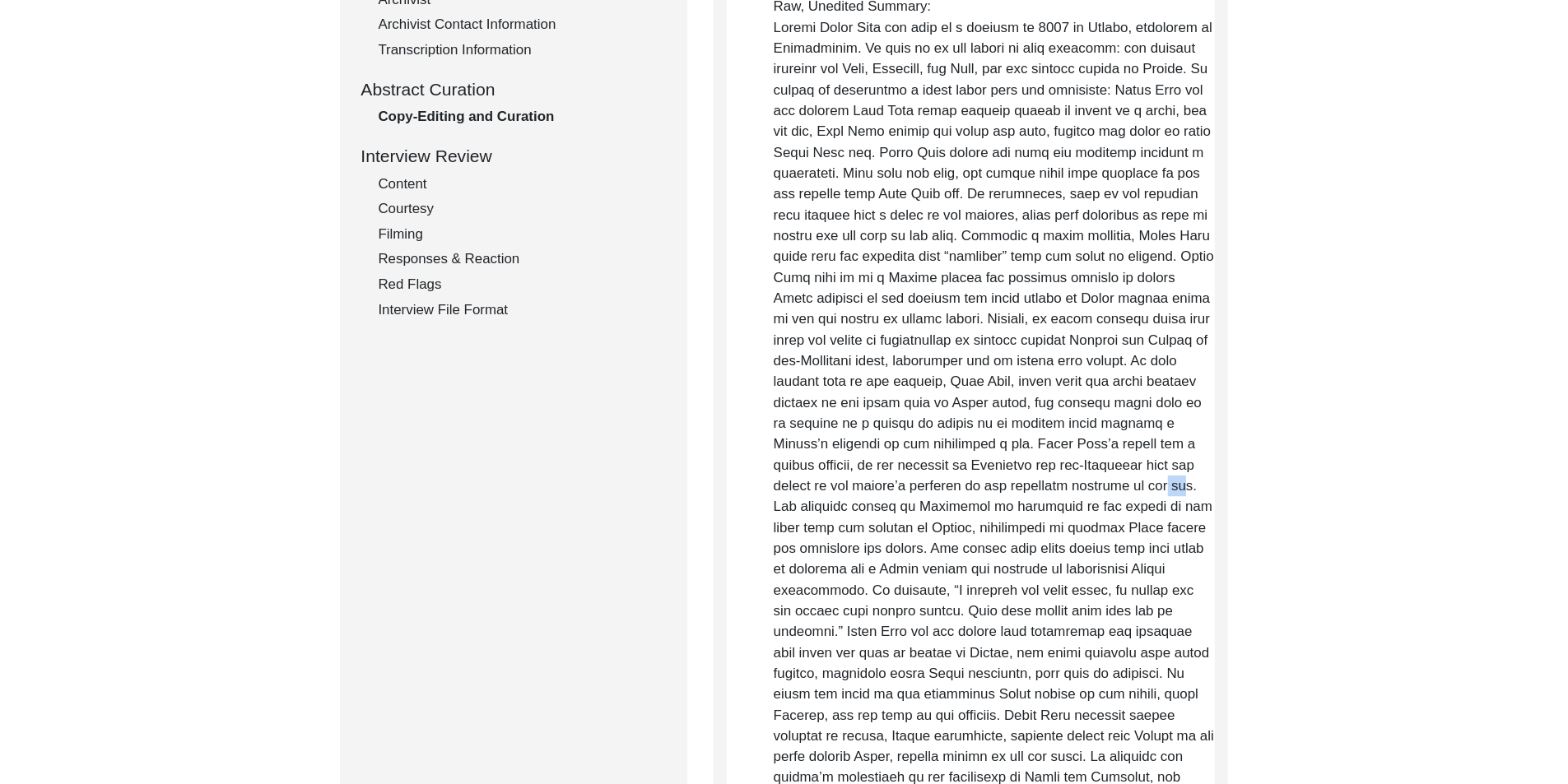
scroll to position [82, 0]
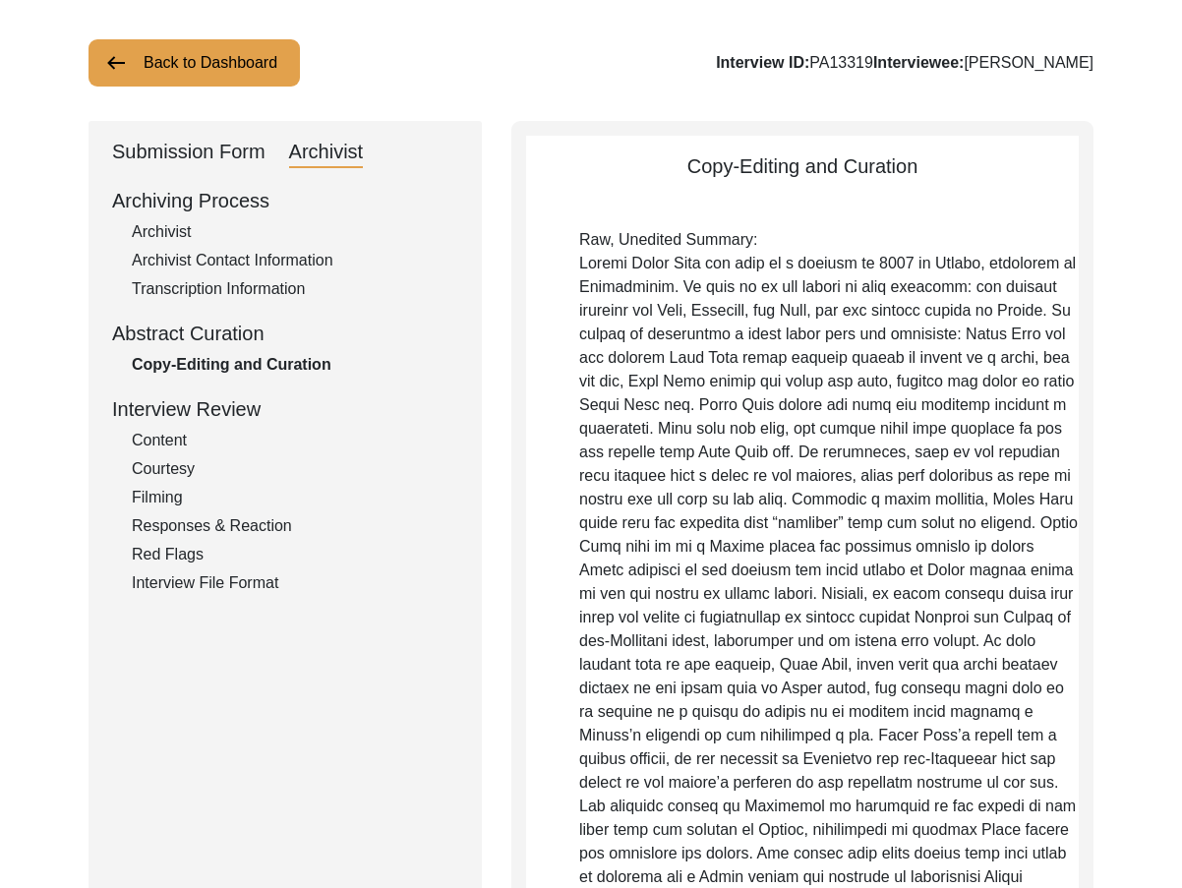
click at [243, 157] on div "Submission Form" at bounding box center [188, 152] width 153 height 31
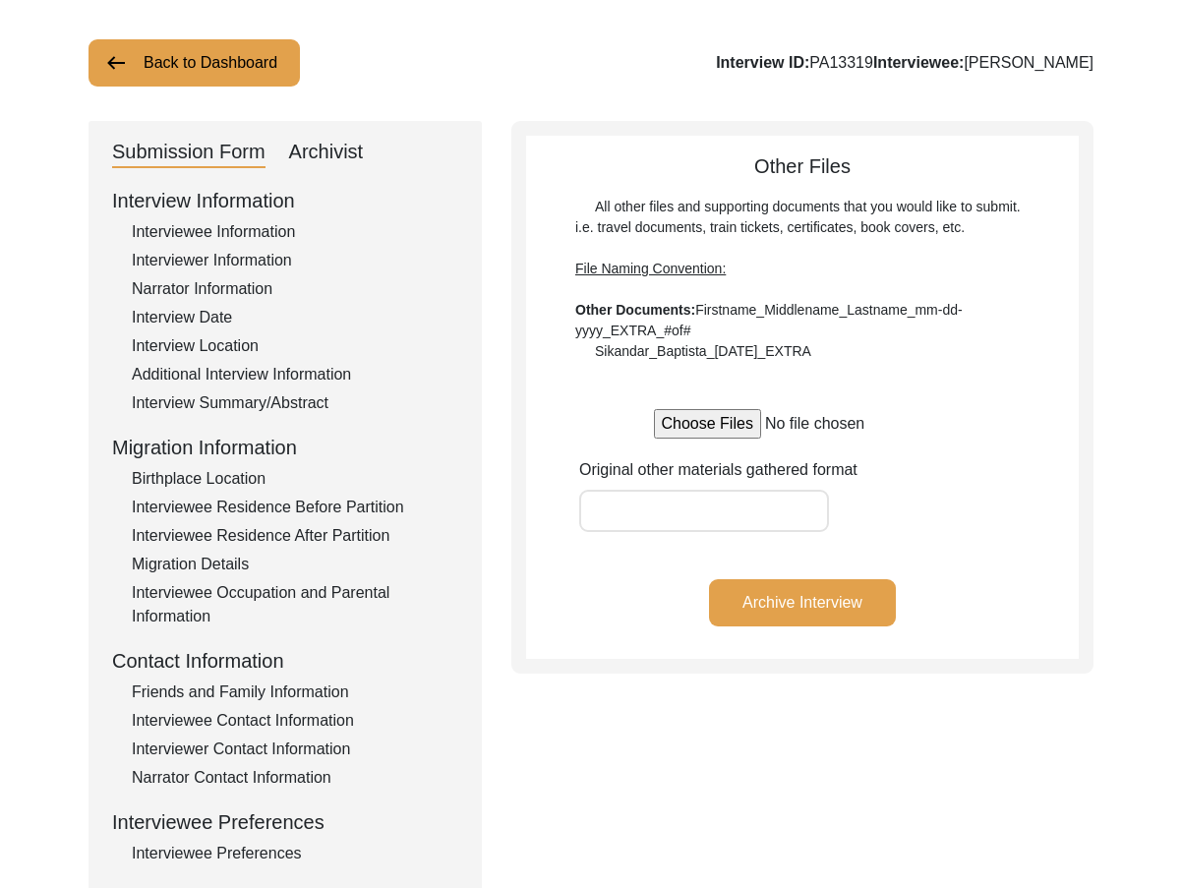
click at [229, 391] on div "Interview Summary/Abstract" at bounding box center [295, 403] width 326 height 24
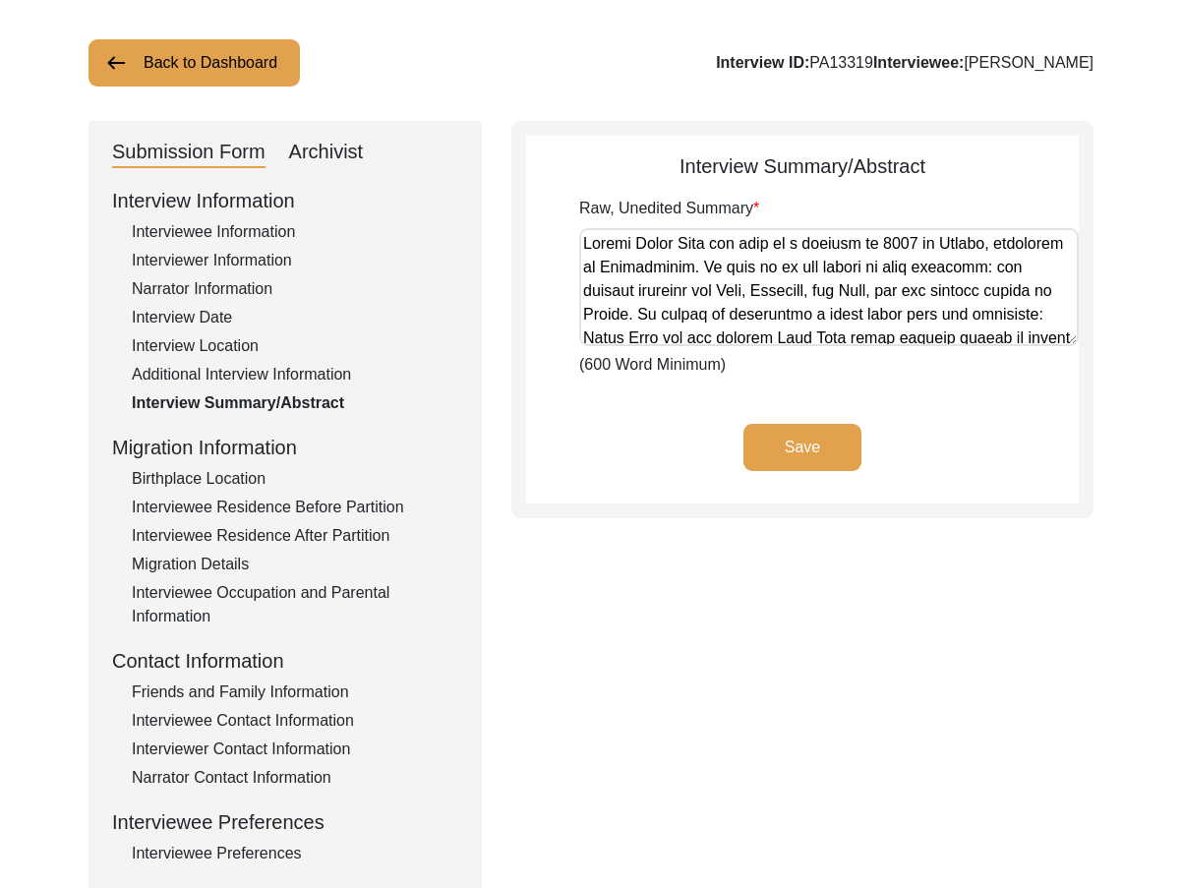
click at [712, 296] on textarea "Raw, Unedited Summary" at bounding box center [829, 287] width 500 height 118
click at [641, 476] on div "Save" at bounding box center [802, 464] width 553 height 80
click at [358, 139] on div "Archivist" at bounding box center [326, 152] width 75 height 31
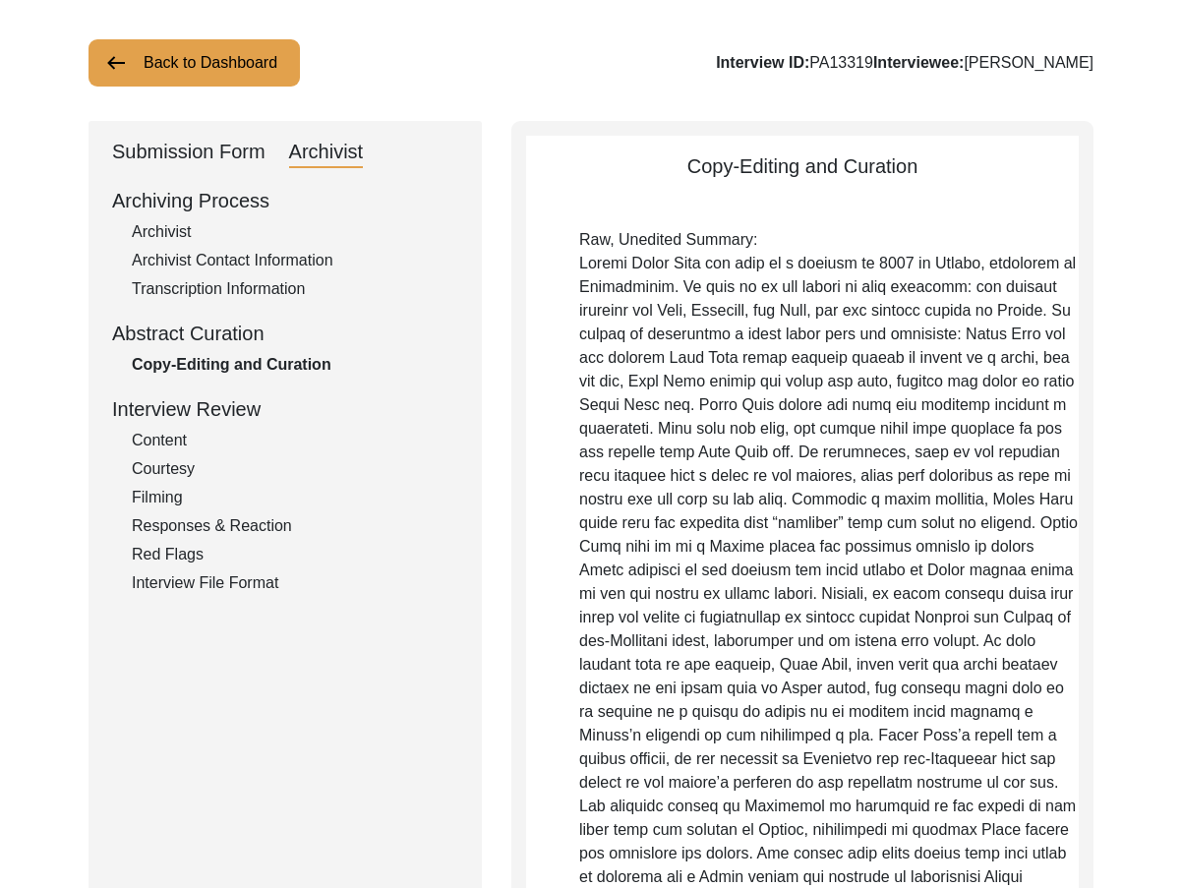
click at [196, 157] on div "Submission Form" at bounding box center [188, 152] width 153 height 31
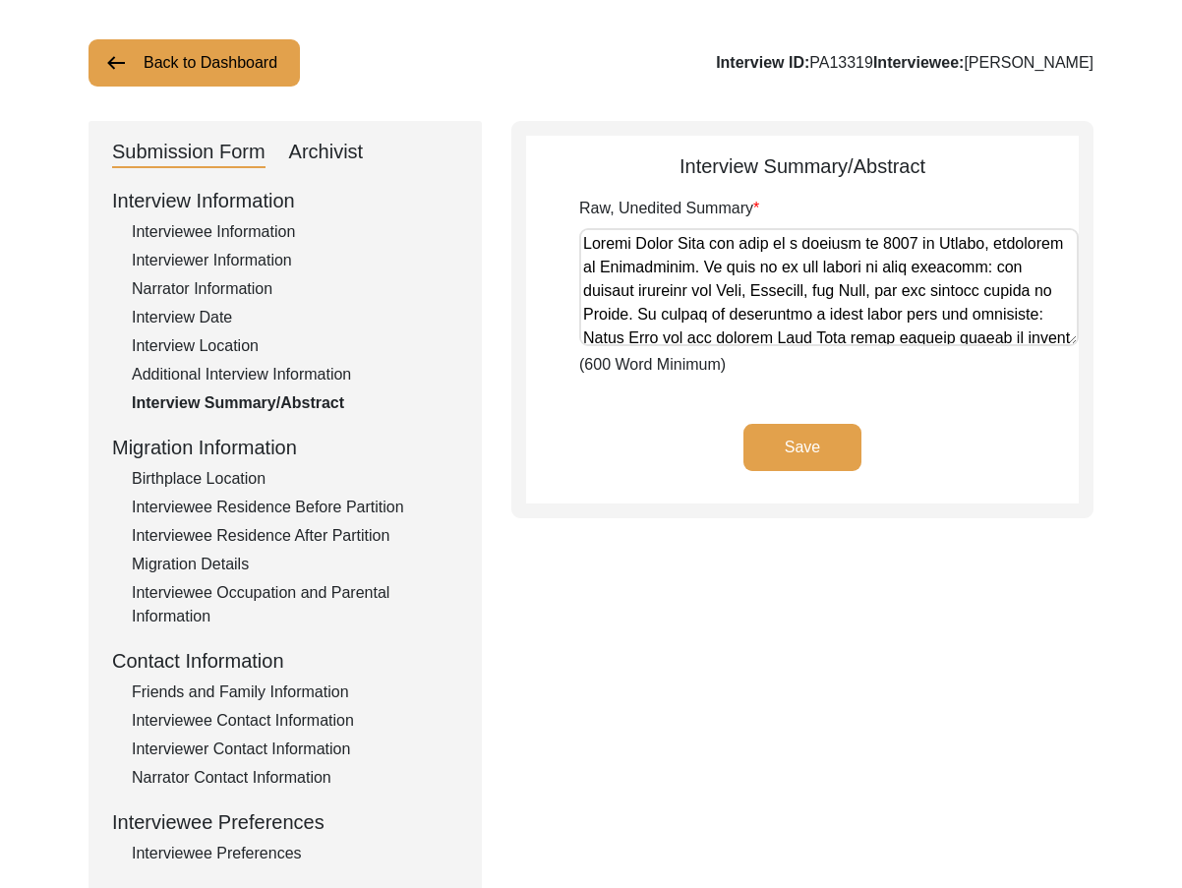
click at [224, 253] on div "Interviewer Information" at bounding box center [295, 261] width 326 height 24
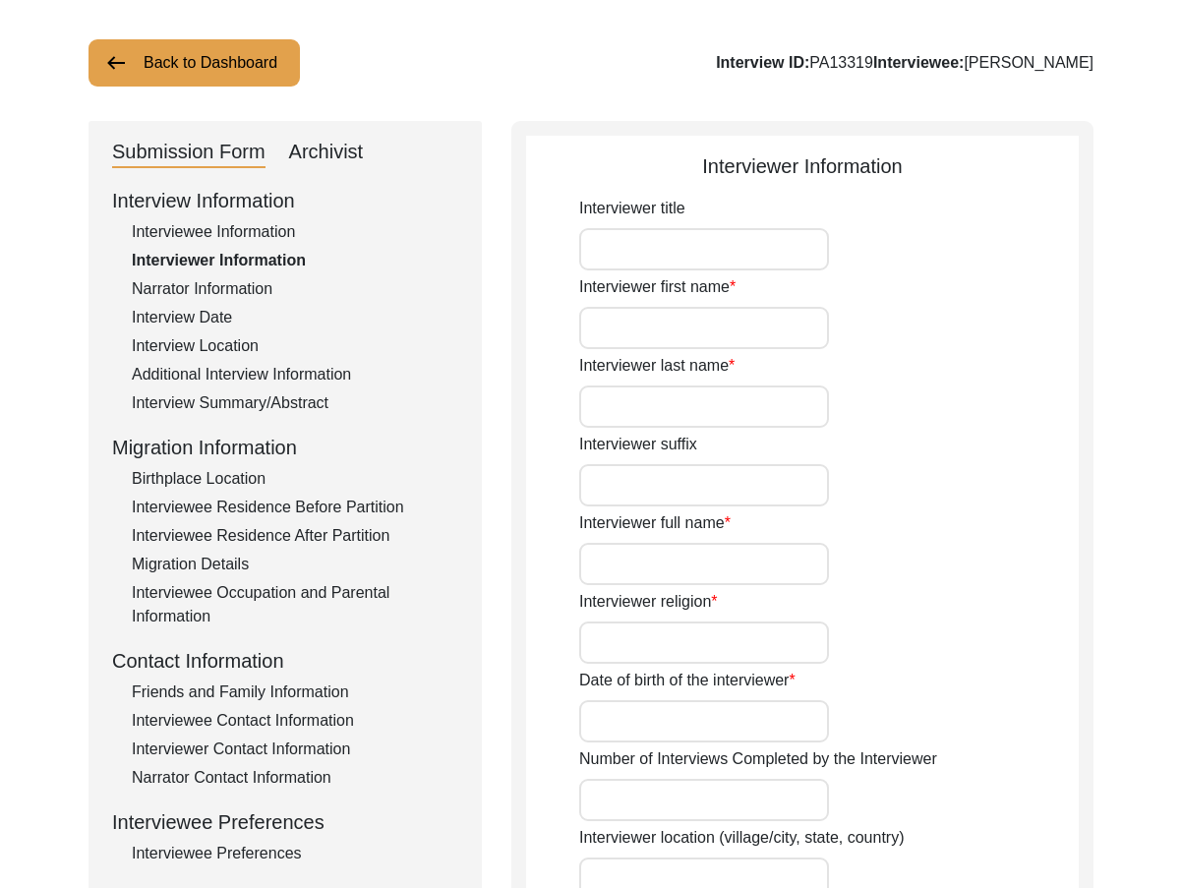
type input "[DEMOGRAPHIC_DATA]"
type input "Siddiqui"
type input "[PERSON_NAME] [MEDICAL_DATA][PERSON_NAME]"
type input "[DEMOGRAPHIC_DATA]"
type input "[DATE]"
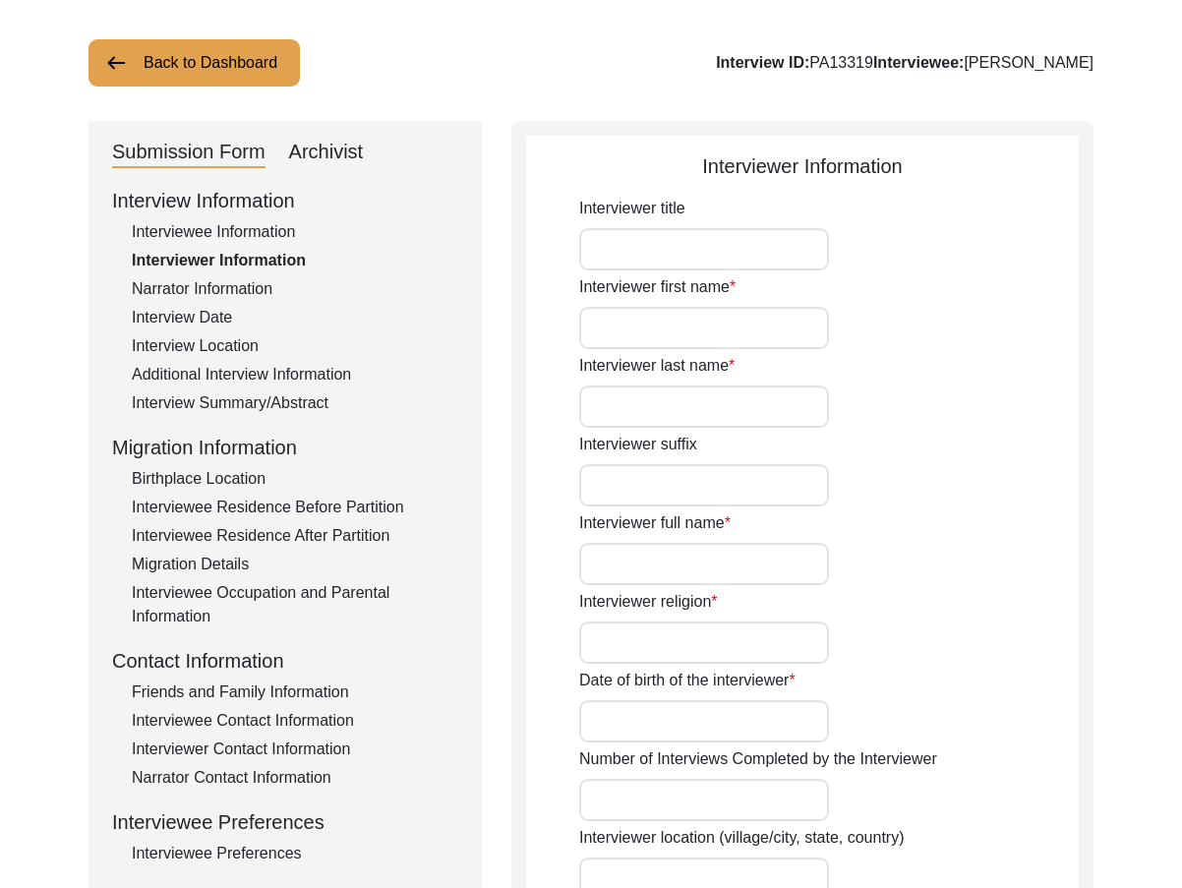
type input "[GEOGRAPHIC_DATA], [US_STATE], [GEOGRAPHIC_DATA]"
type input "Student"
type textarea "I conducted this oral history of my grandfather's eldest brother because despit…"
type input "English"
type textarea "Interviewer is interviewee's grandfather's eldest brother."
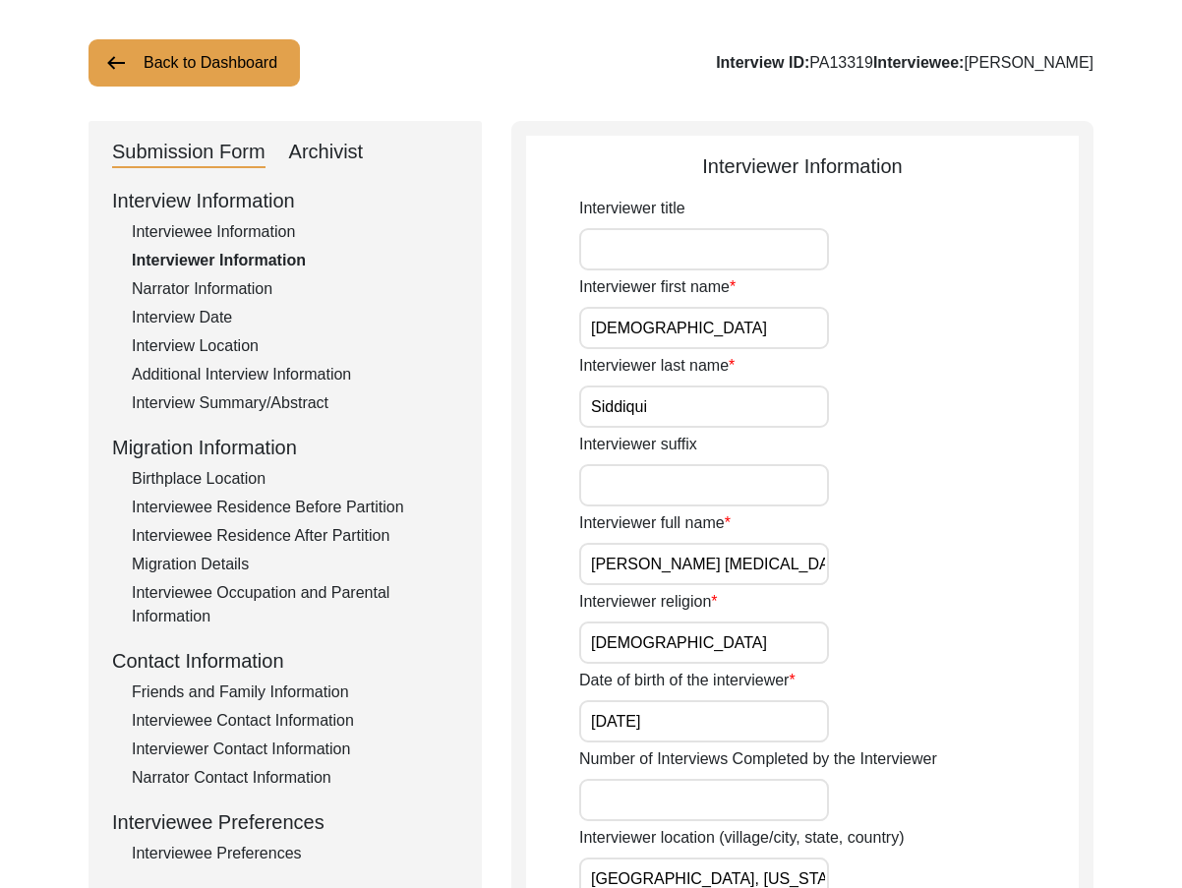
click at [321, 160] on div "Archivist" at bounding box center [326, 152] width 75 height 31
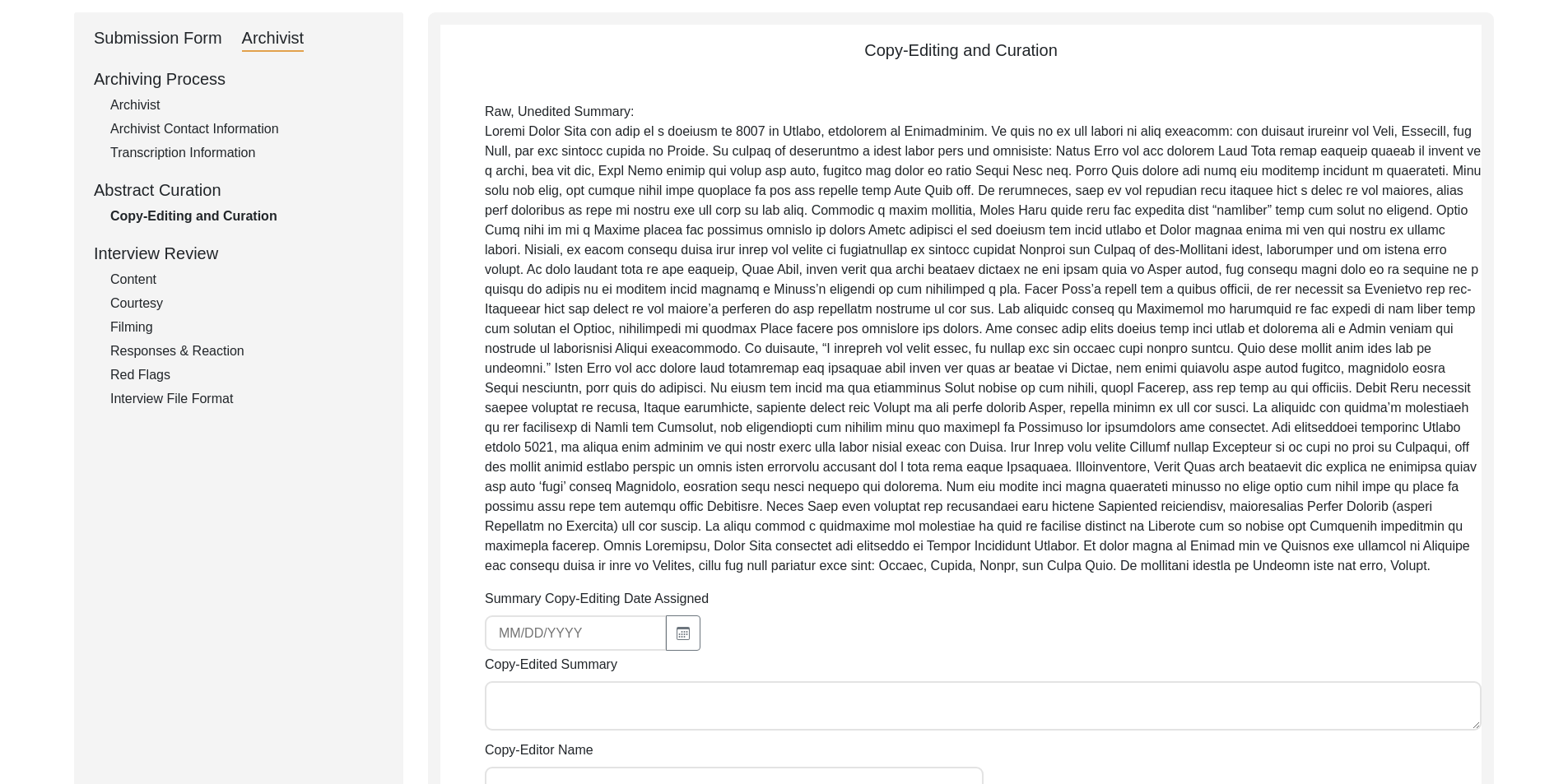
scroll to position [582, 0]
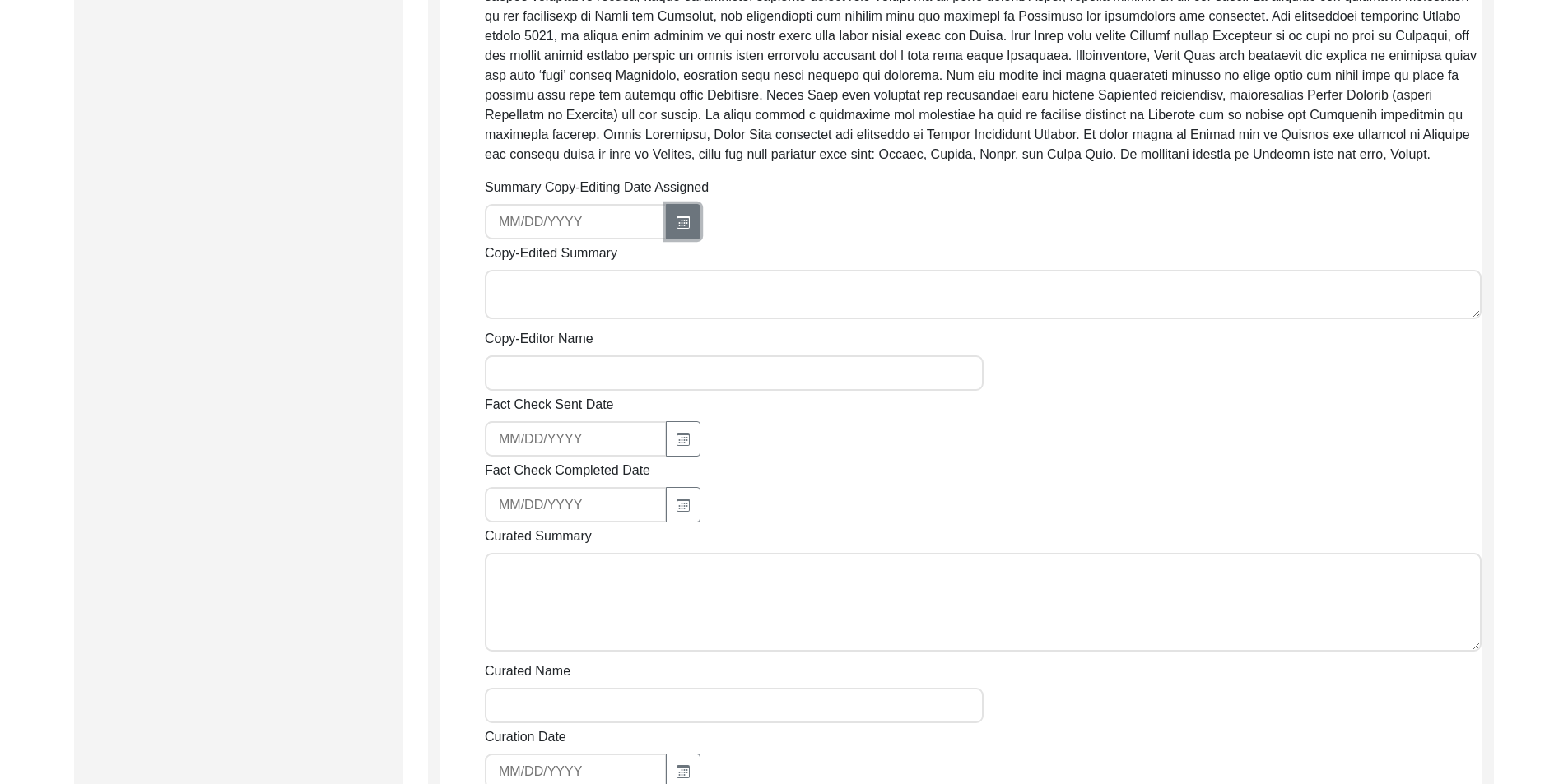
click at [690, 216] on button "button" at bounding box center [682, 222] width 34 height 35
select select "9"
select select "2025"
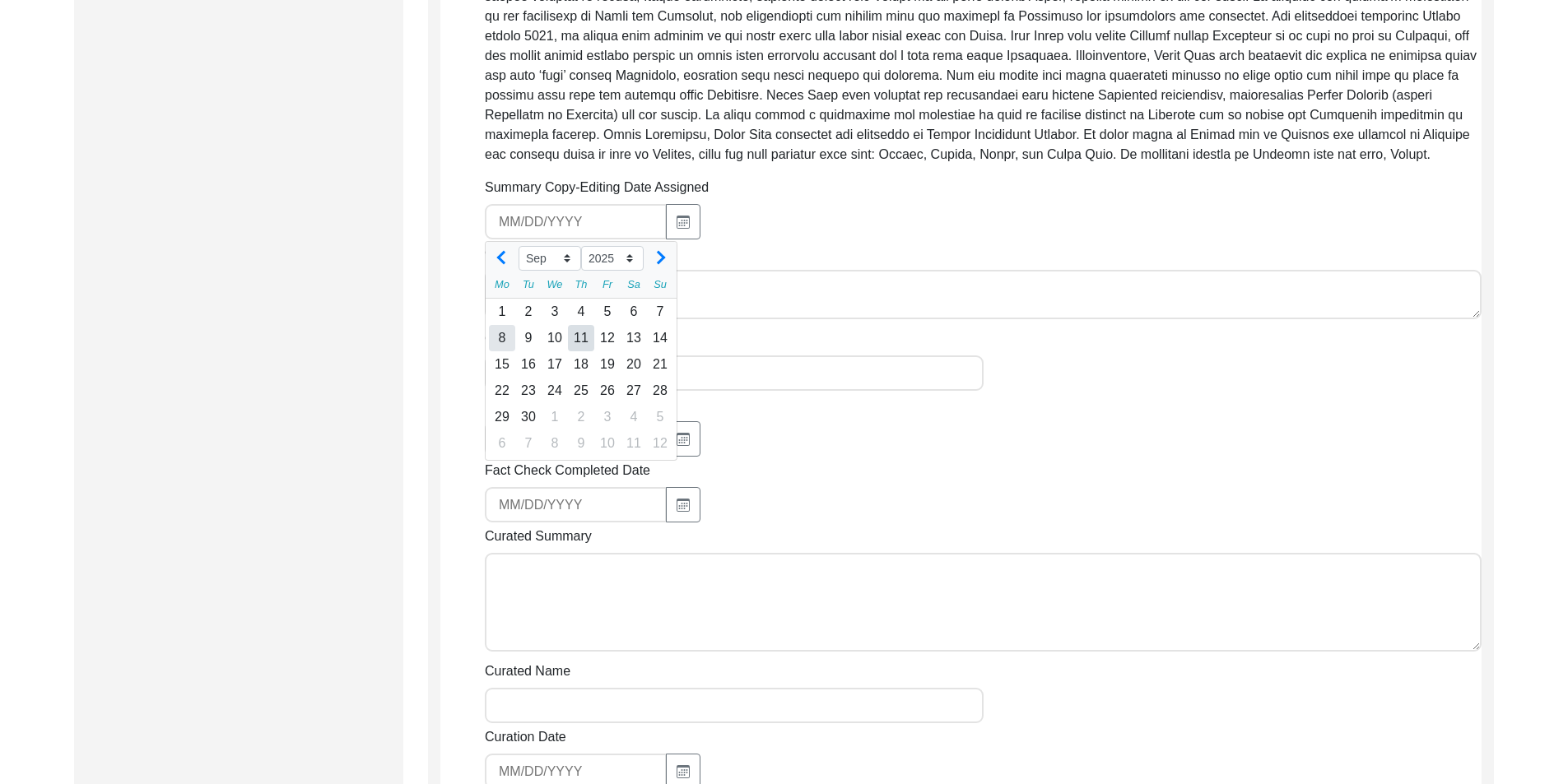
click at [513, 341] on div "8" at bounding box center [501, 337] width 26 height 26
type input "[DATE]"
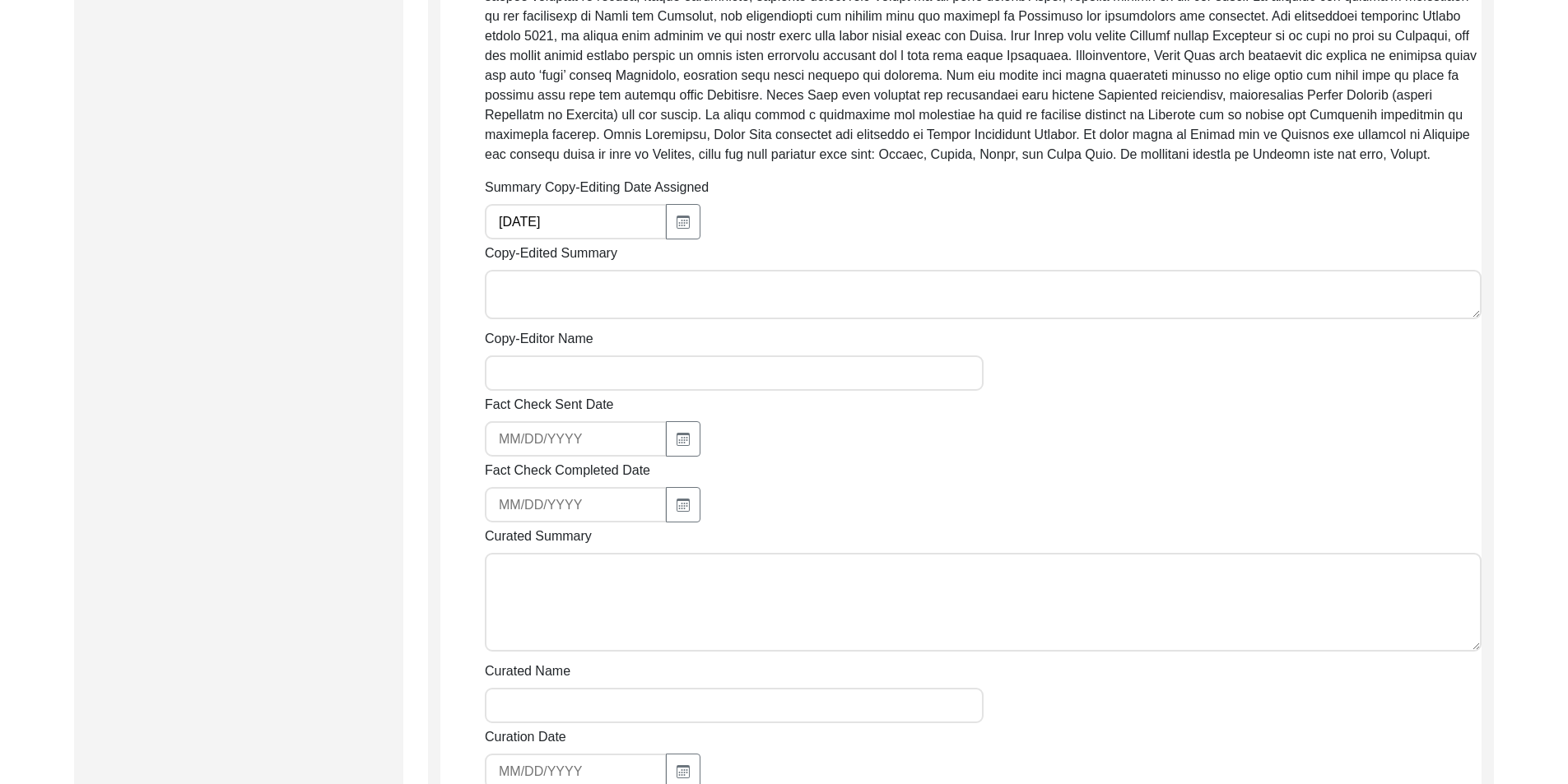
click at [591, 271] on textarea "Copy-Edited Summary" at bounding box center [983, 295] width 997 height 49
paste textarea "Loremip Dolorsi 02/98/8783 Am. Consec Adipi Elit sed doei te 8671 in Utlabo, et…"
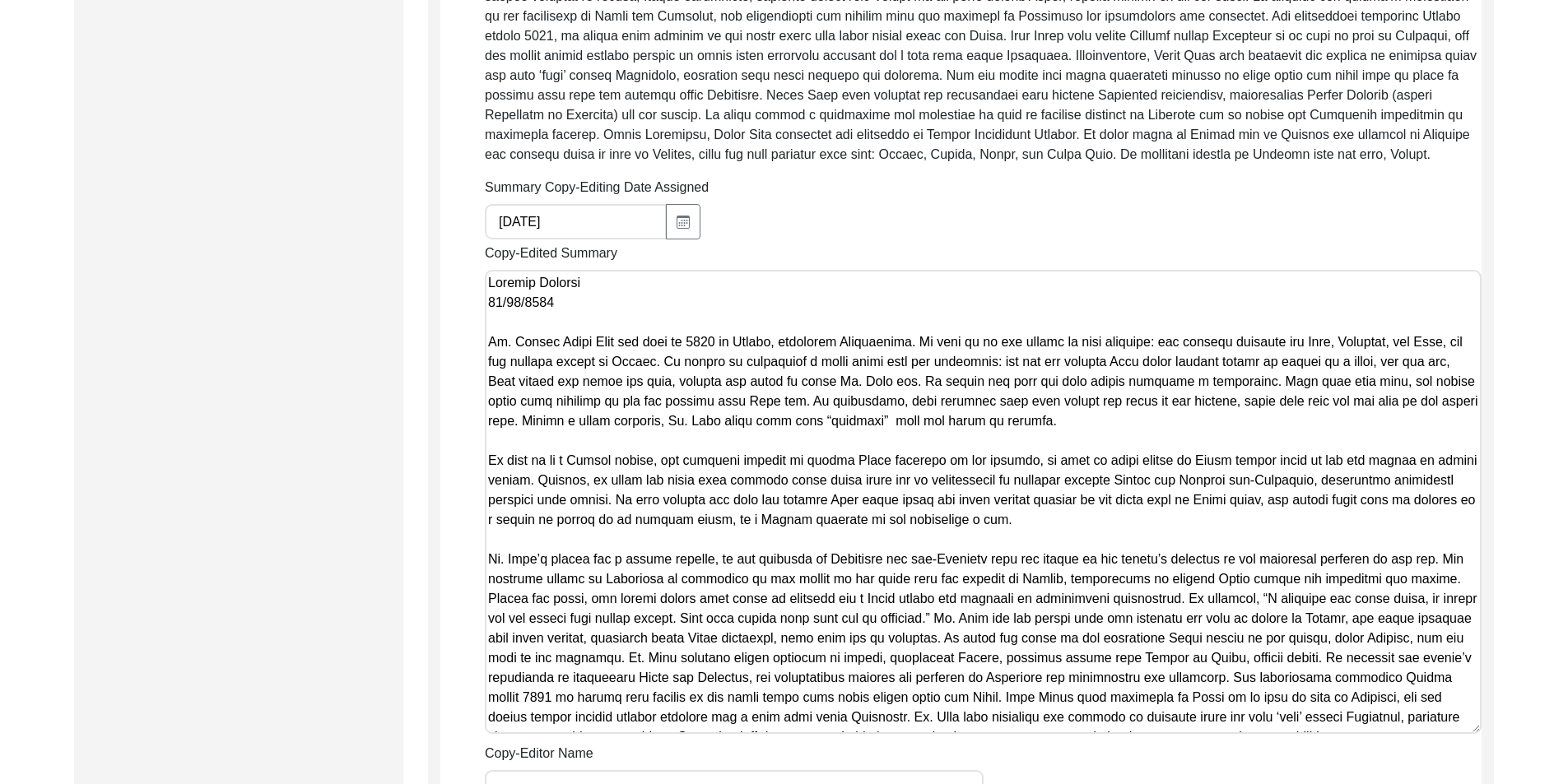
scroll to position [130, 0]
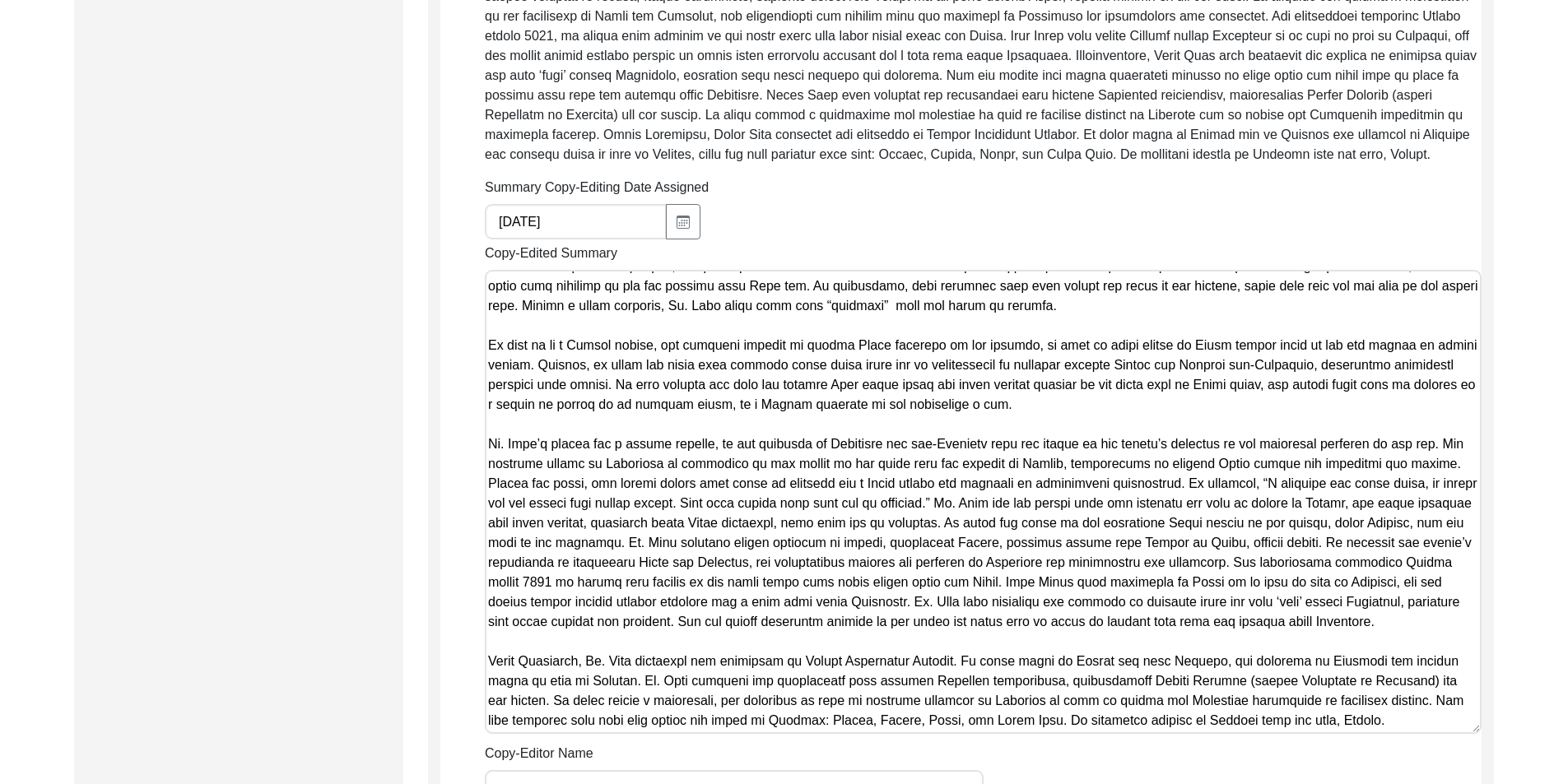
click at [592, 321] on textarea "Copy-Edited Summary" at bounding box center [983, 502] width 997 height 464
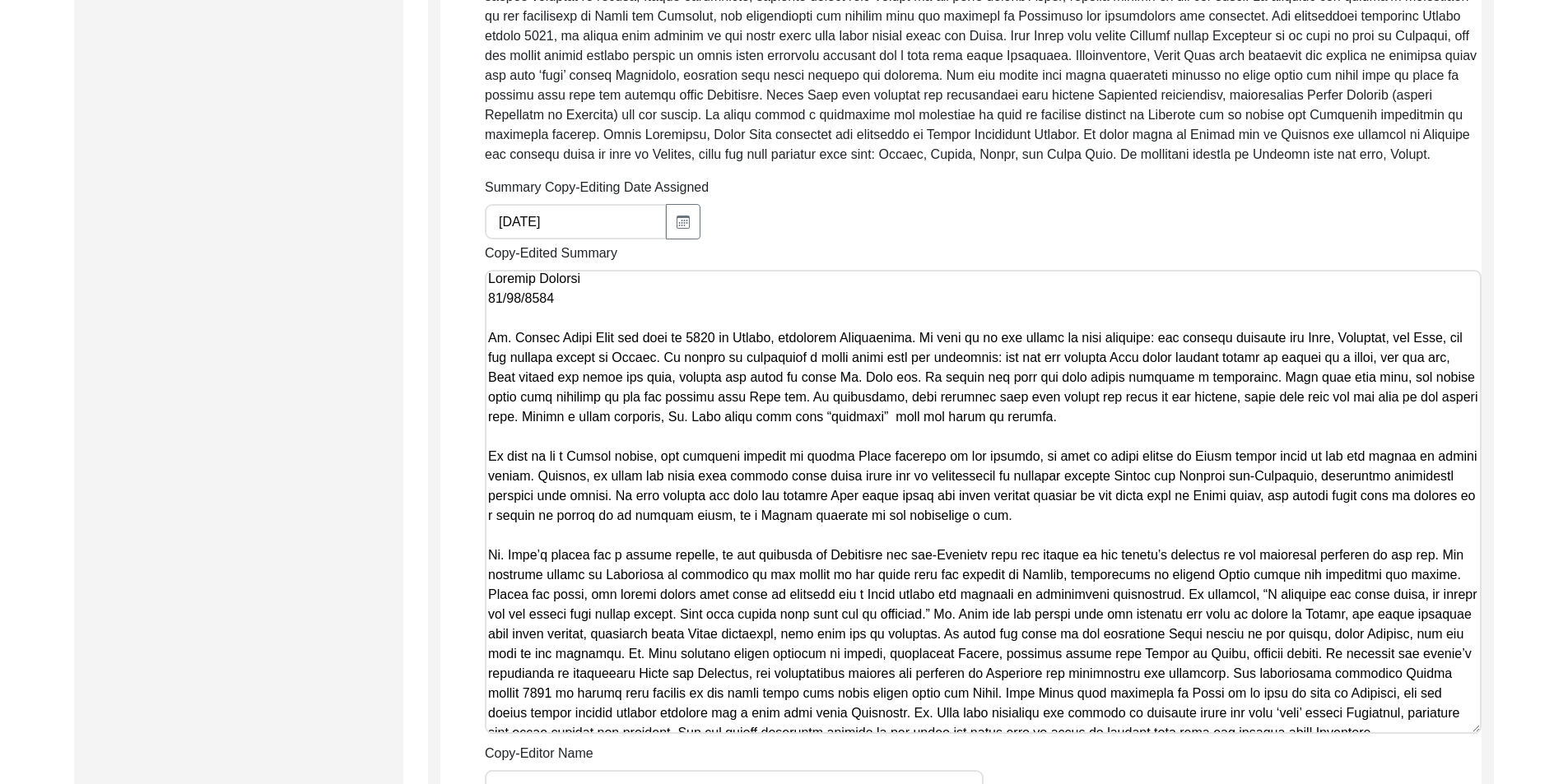
click at [594, 320] on textarea "Copy-Edited Summary" at bounding box center [983, 502] width 997 height 464
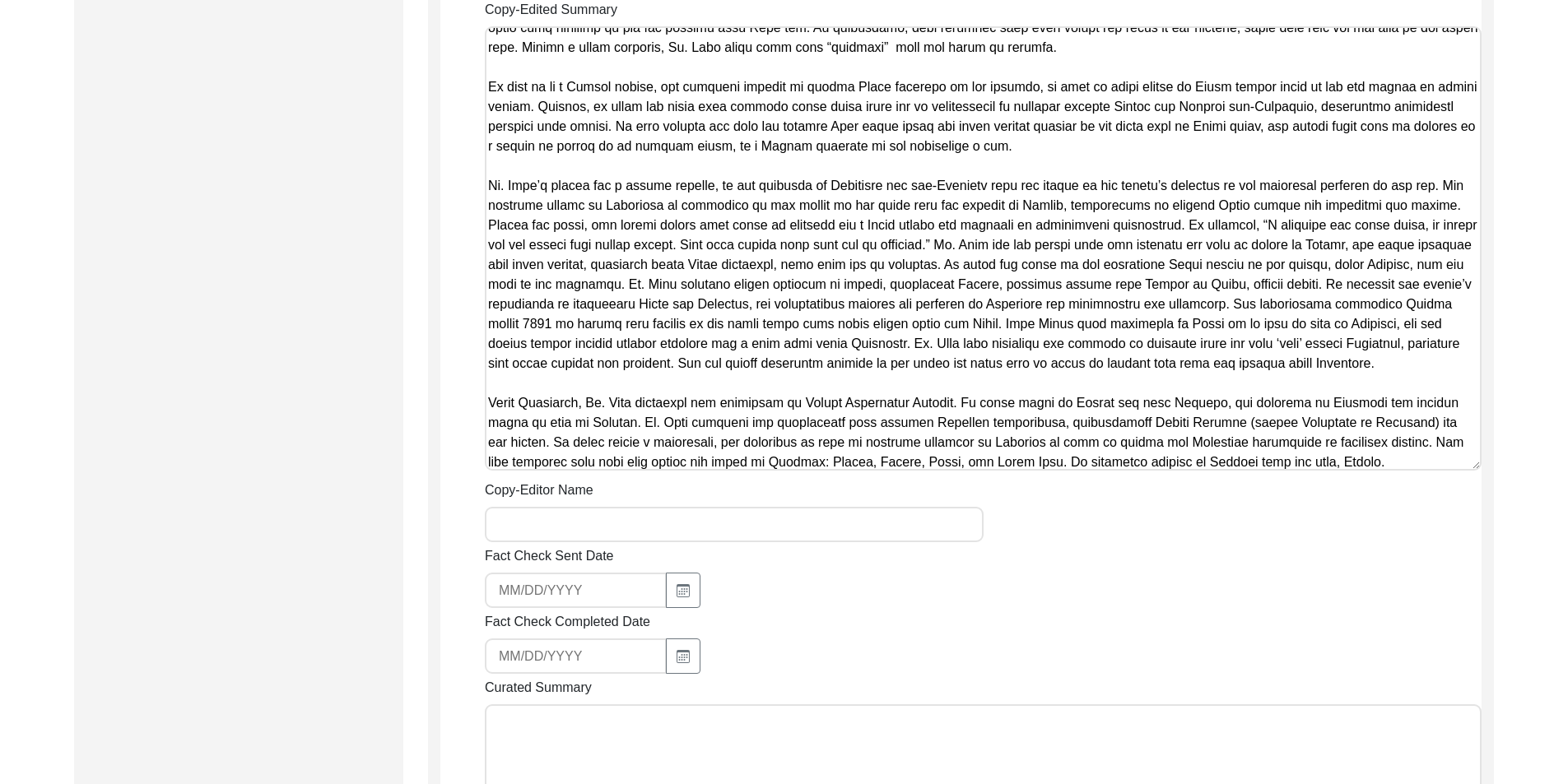
scroll to position [911, 0]
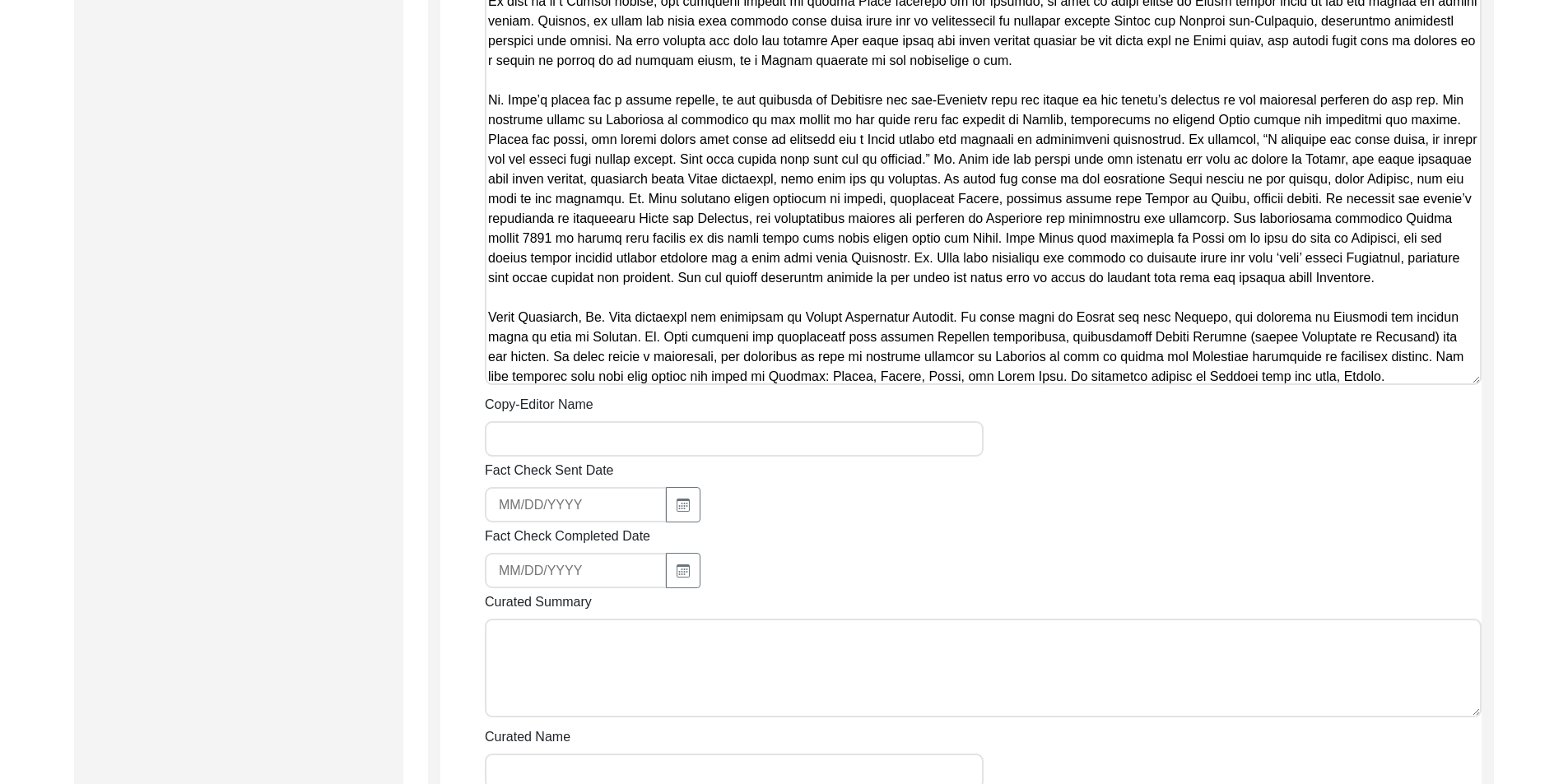
type textarea "Loremip Dolorsi 02/98/8783 Am. Consec Adipi Elit sed doei te 8671 in Utlabo, et…"
click at [550, 430] on input "Copy-Editor Name" at bounding box center [734, 438] width 499 height 35
type input "[PERSON_NAME]"
click at [587, 505] on input "[EMAIL_ADDRESS][DOMAIN_NAME]" at bounding box center [575, 505] width 182 height 35
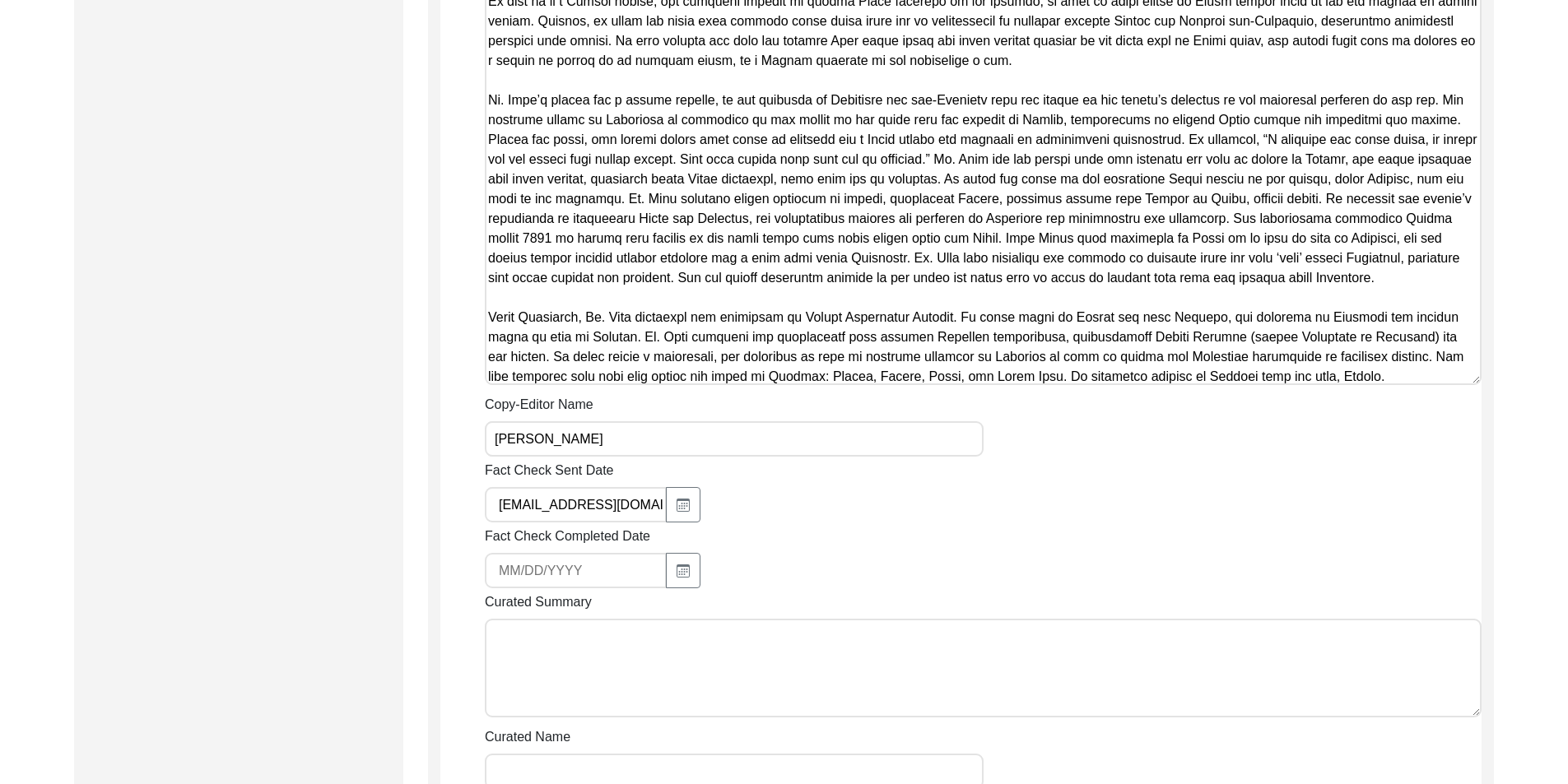
click at [587, 505] on input "[EMAIL_ADDRESS][DOMAIN_NAME]" at bounding box center [575, 505] width 182 height 35
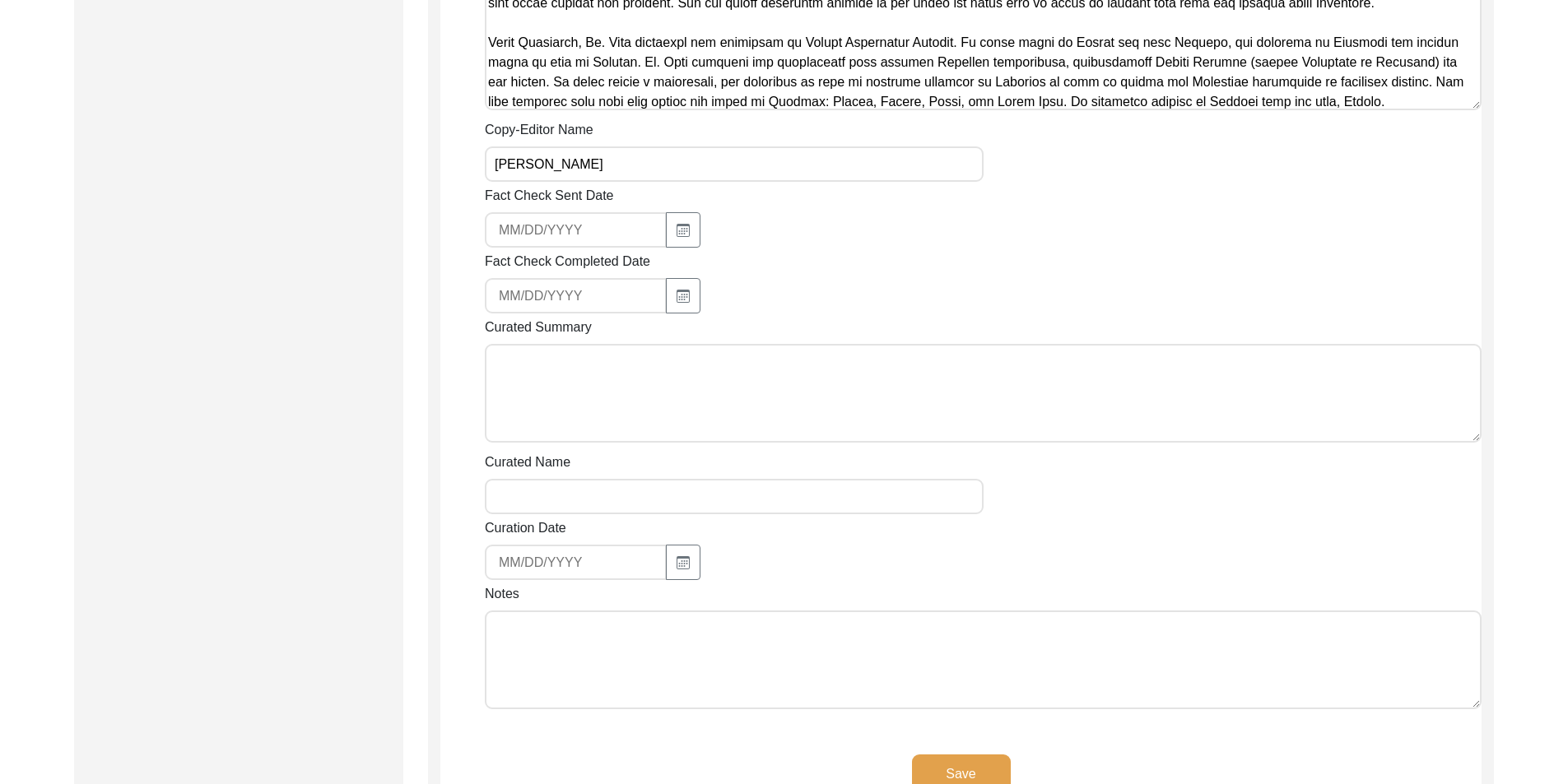
scroll to position [1405, 0]
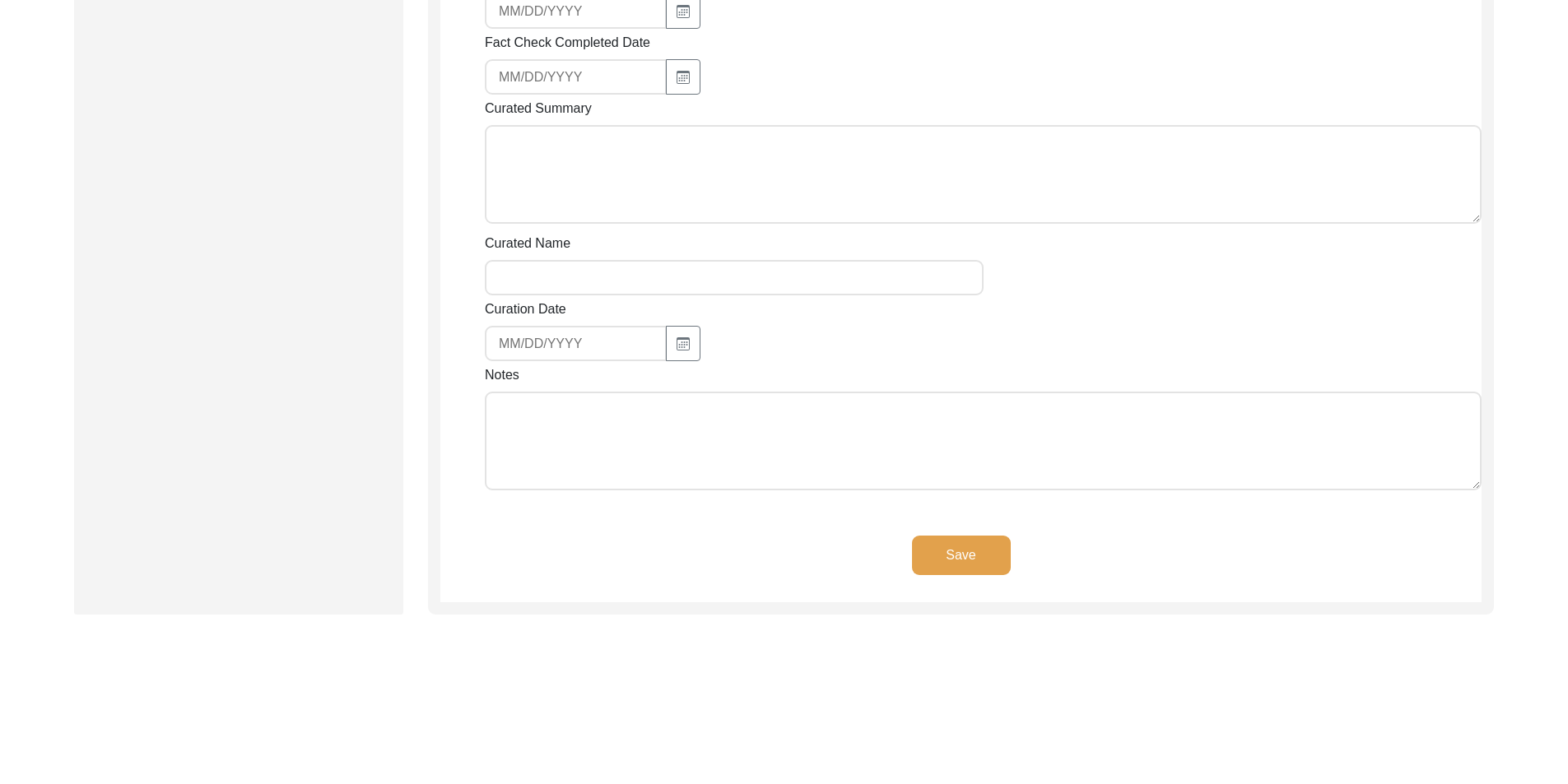
click at [642, 443] on textarea "Notes" at bounding box center [983, 441] width 997 height 99
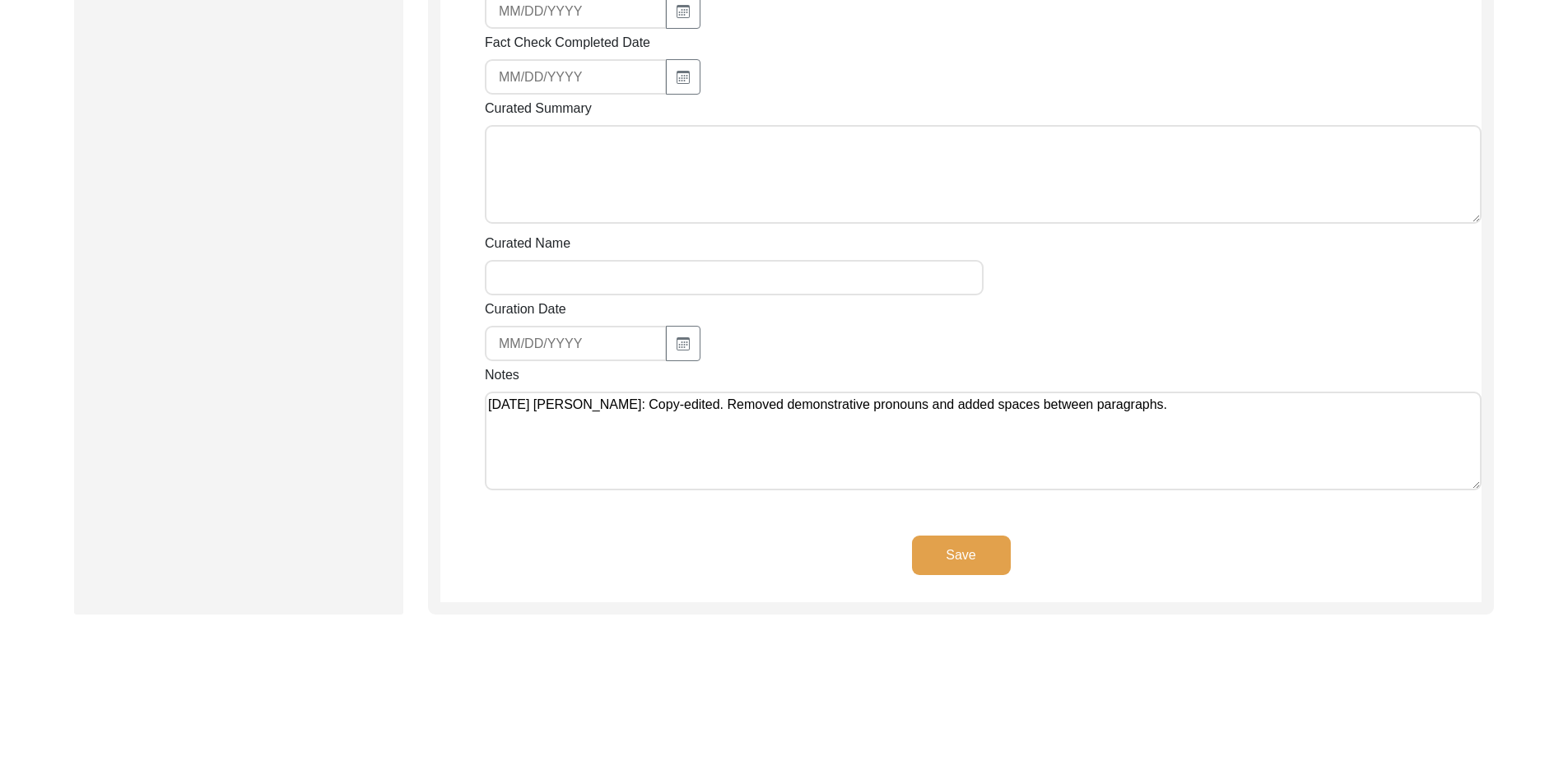
drag, startPoint x: 1200, startPoint y: 410, endPoint x: 979, endPoint y: 411, distance: 221.0
click at [979, 411] on textarea "[DATE] [PERSON_NAME]: Copy-edited. Removed demonstrative pronouns and added spa…" at bounding box center [983, 441] width 997 height 99
click at [988, 433] on textarea "[DATE] [PERSON_NAME]: Copy-edited. Removed demonstrative pronouns and added spa…" at bounding box center [983, 441] width 997 height 99
drag, startPoint x: 1204, startPoint y: 409, endPoint x: 969, endPoint y: 414, distance: 235.1
click at [969, 414] on textarea "[DATE] [PERSON_NAME]: Copy-edited. Removed demonstrative pronouns and added spa…" at bounding box center [983, 441] width 997 height 99
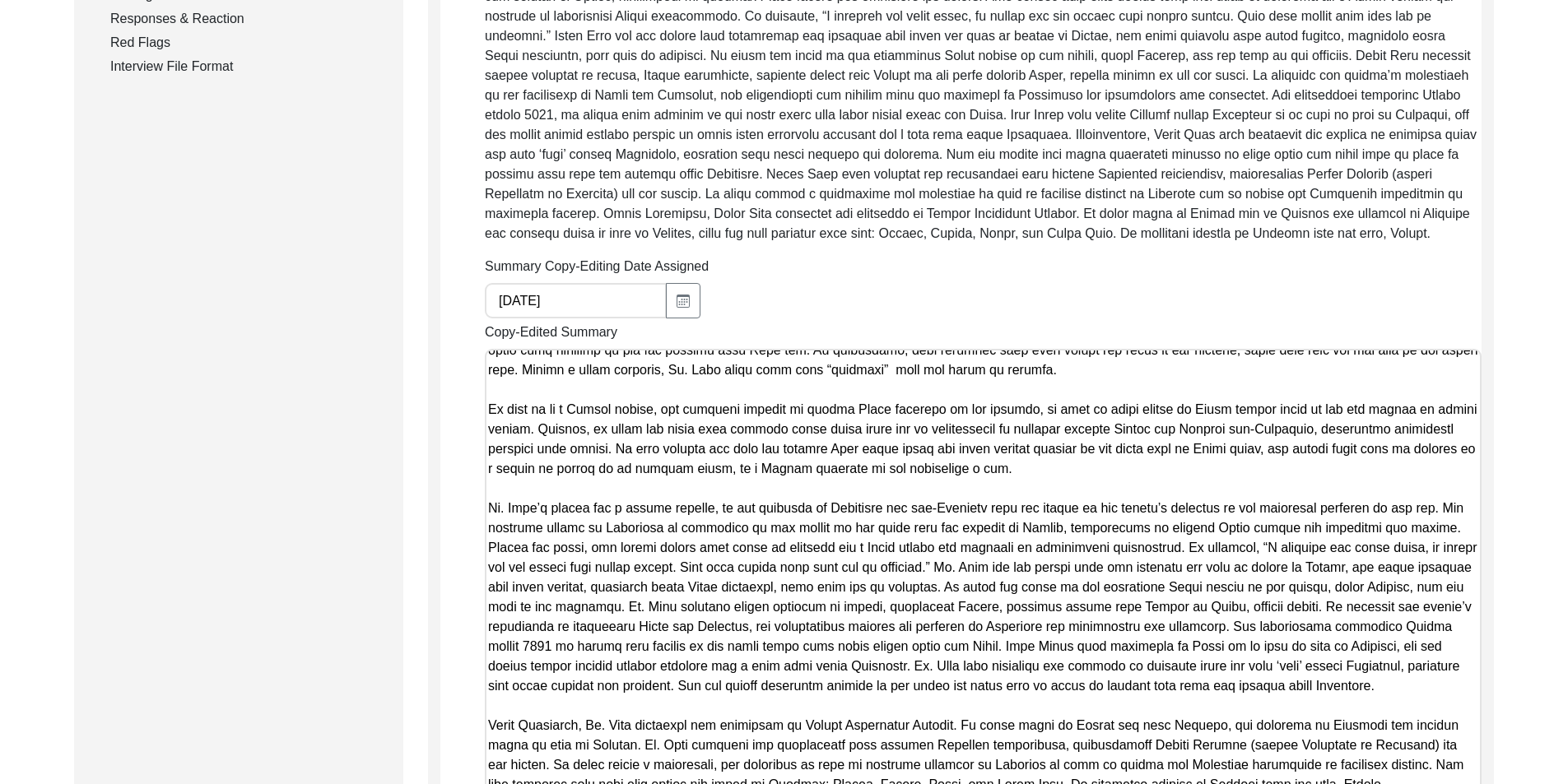
scroll to position [500, 0]
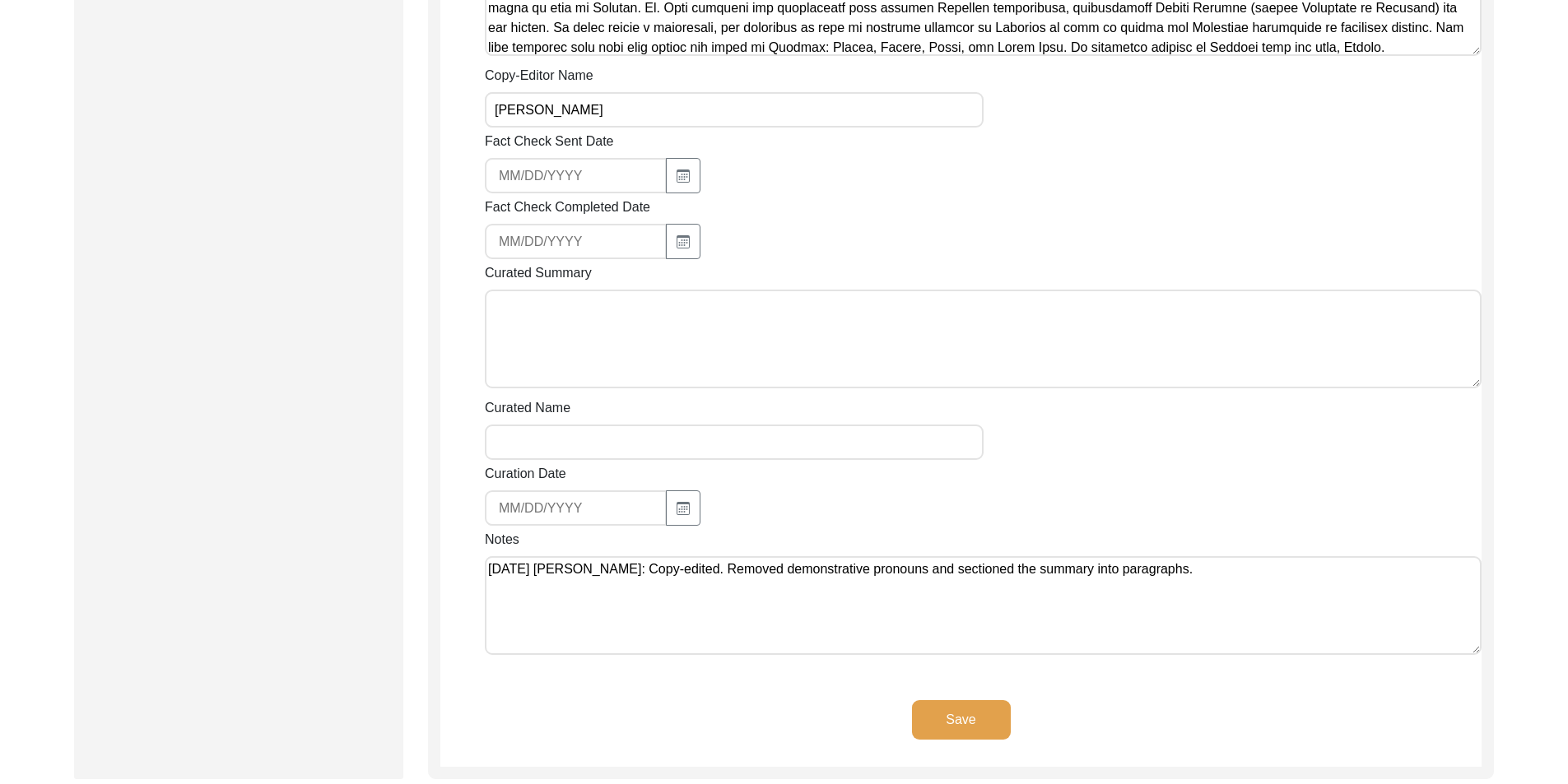
click at [953, 711] on button "Save" at bounding box center [961, 720] width 99 height 39
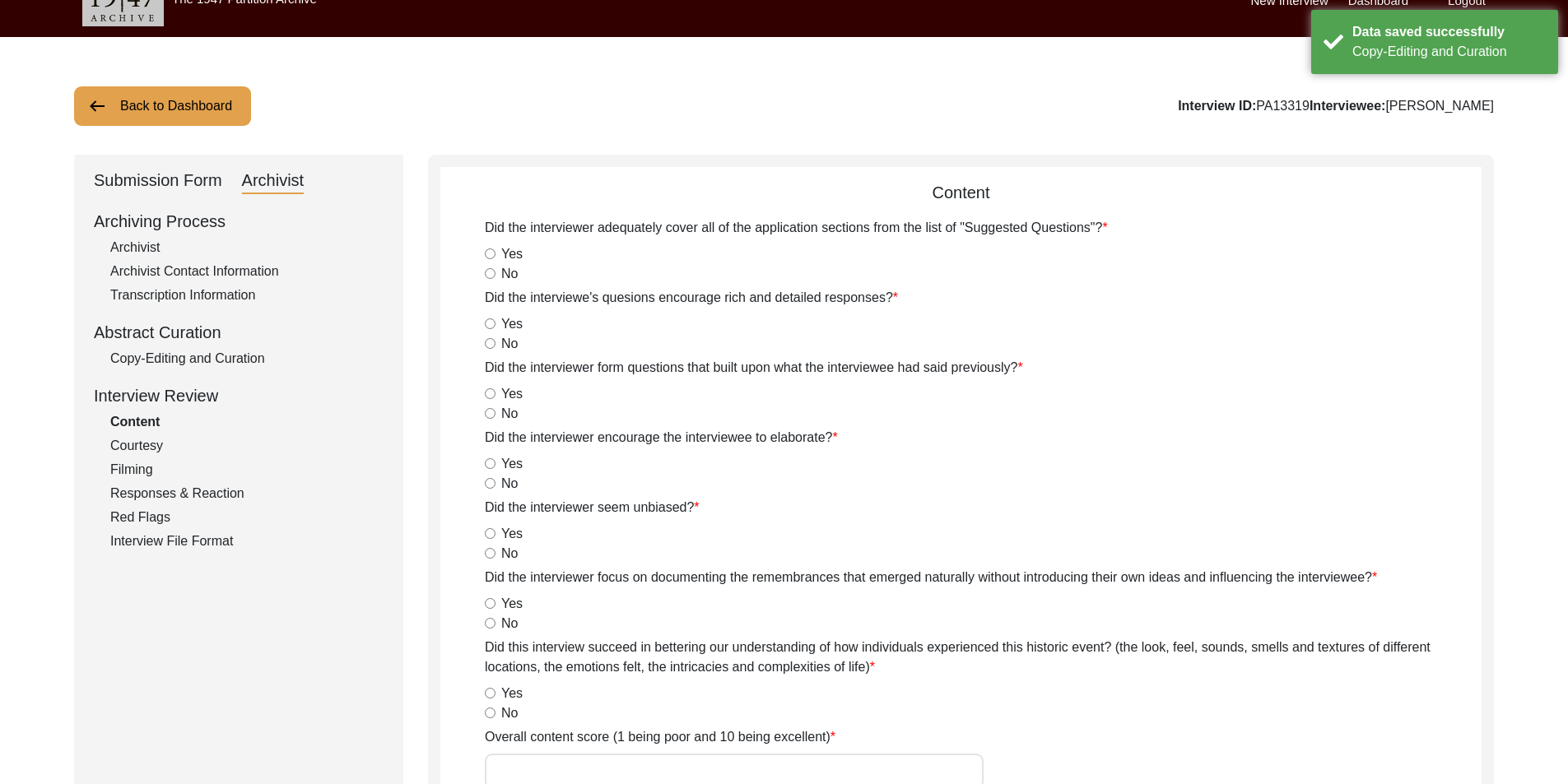
click at [200, 118] on button "Back to Dashboard" at bounding box center [162, 105] width 177 height 39
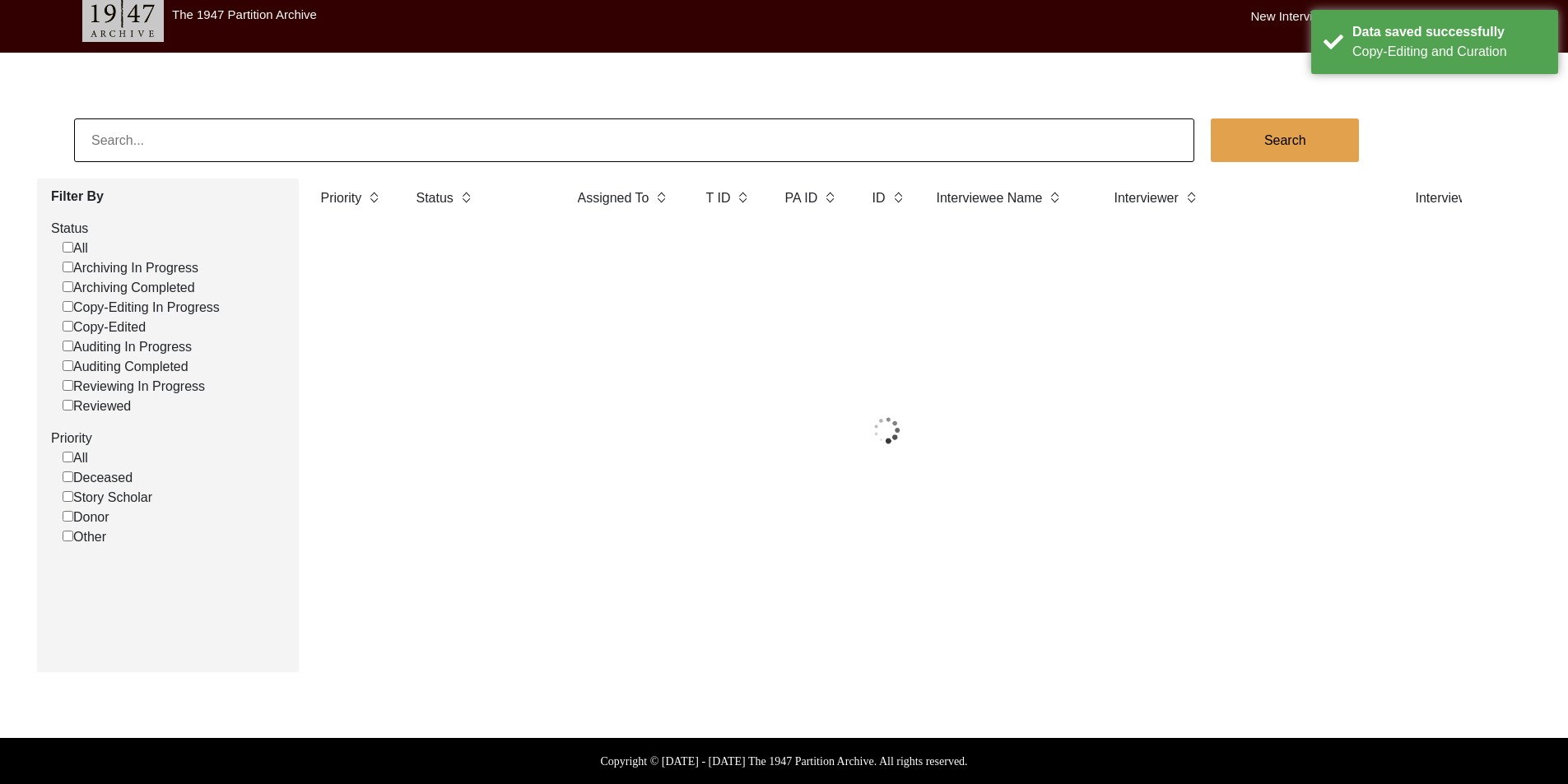
scroll to position [28, 0]
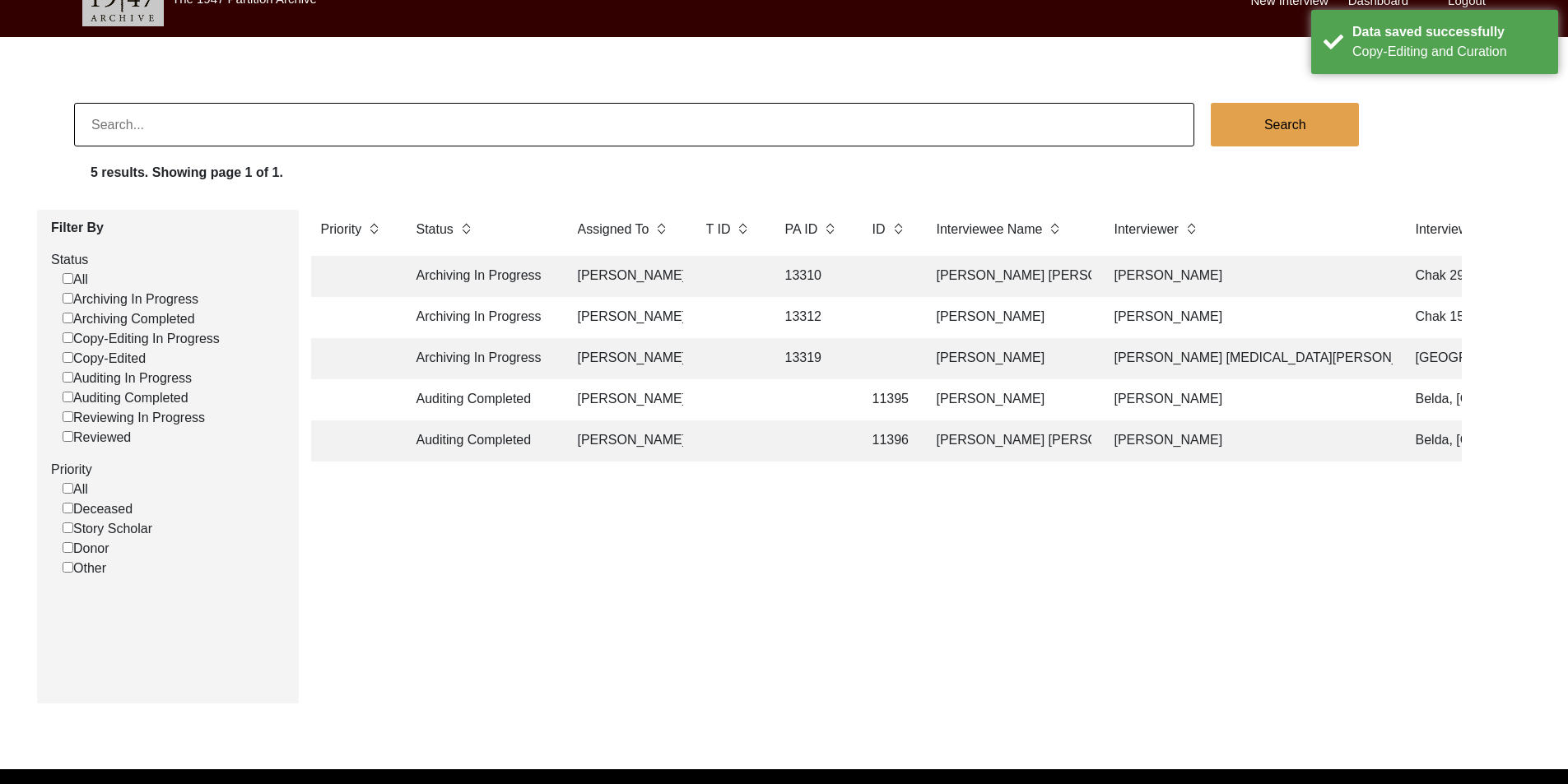
click at [492, 524] on div "Priority Status Assigned To T ID PA ID ID Interviewee Name Interviewer Intervie…" at bounding box center [887, 450] width 1176 height 480
